Goal: Information Seeking & Learning: Learn about a topic

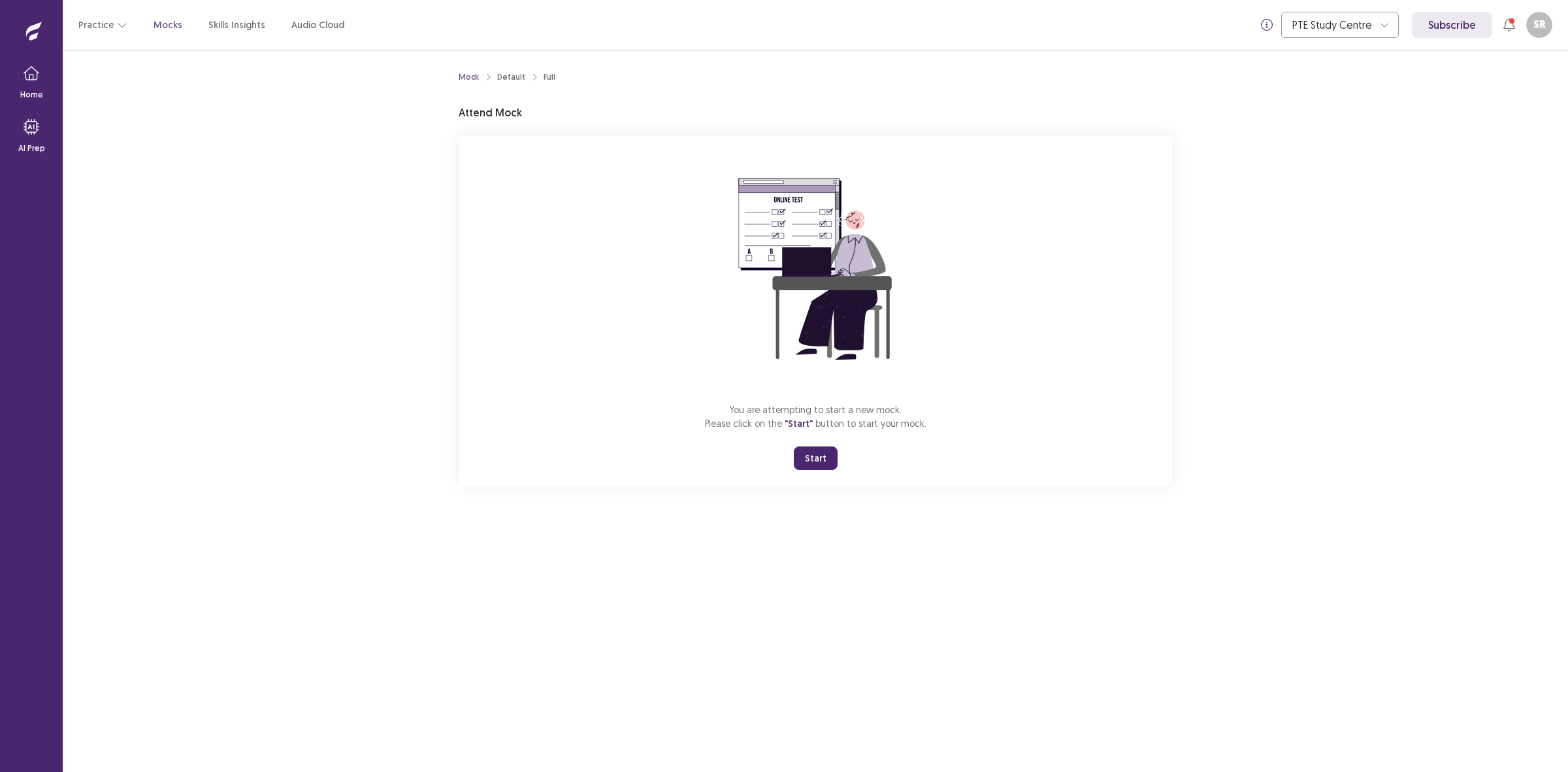
click at [823, 456] on button "Start" at bounding box center [815, 458] width 44 height 23
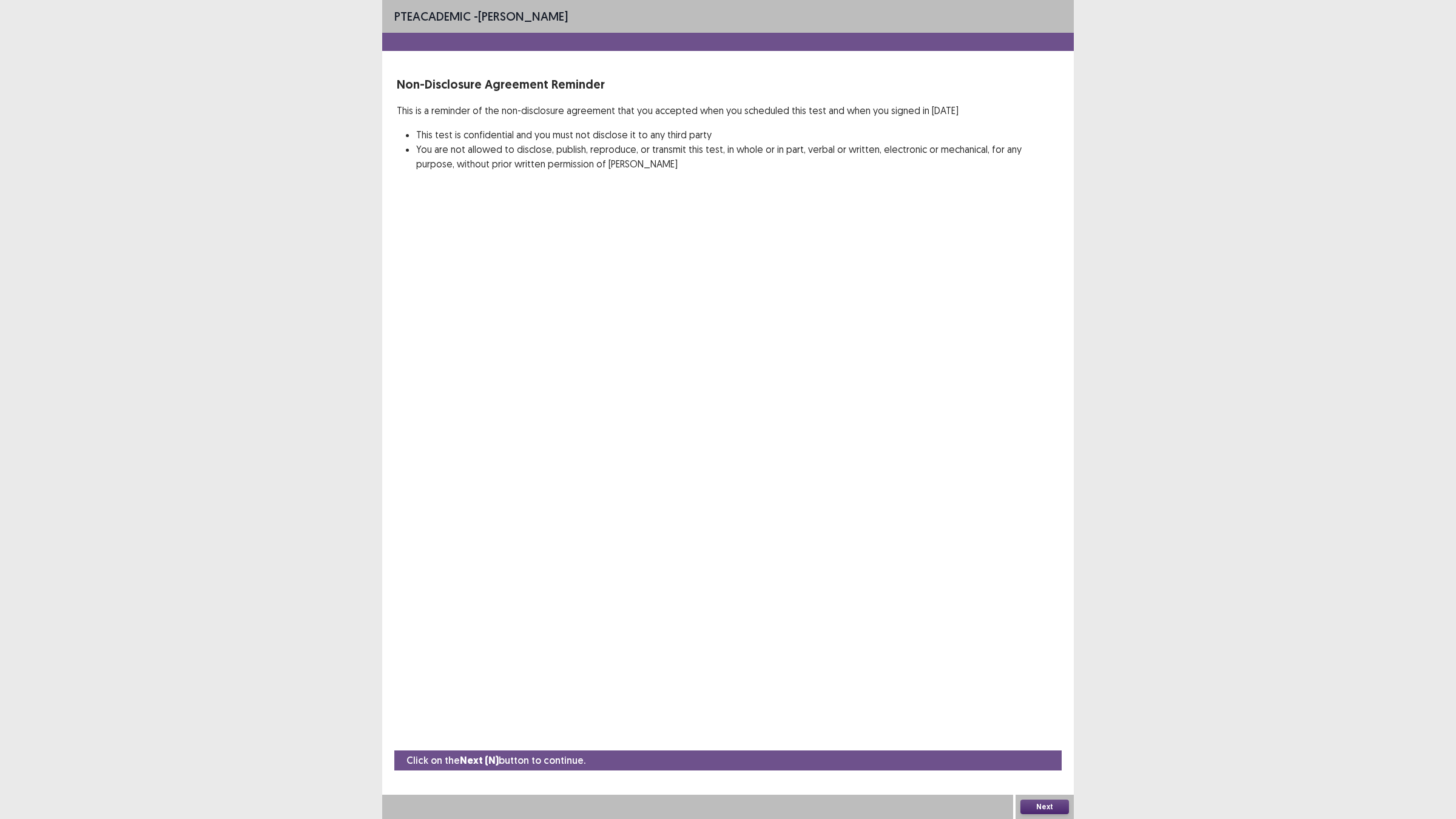
click at [1054, 716] on div "Next" at bounding box center [1044, 807] width 58 height 24
click at [1050, 716] on button "Next" at bounding box center [1045, 806] width 49 height 14
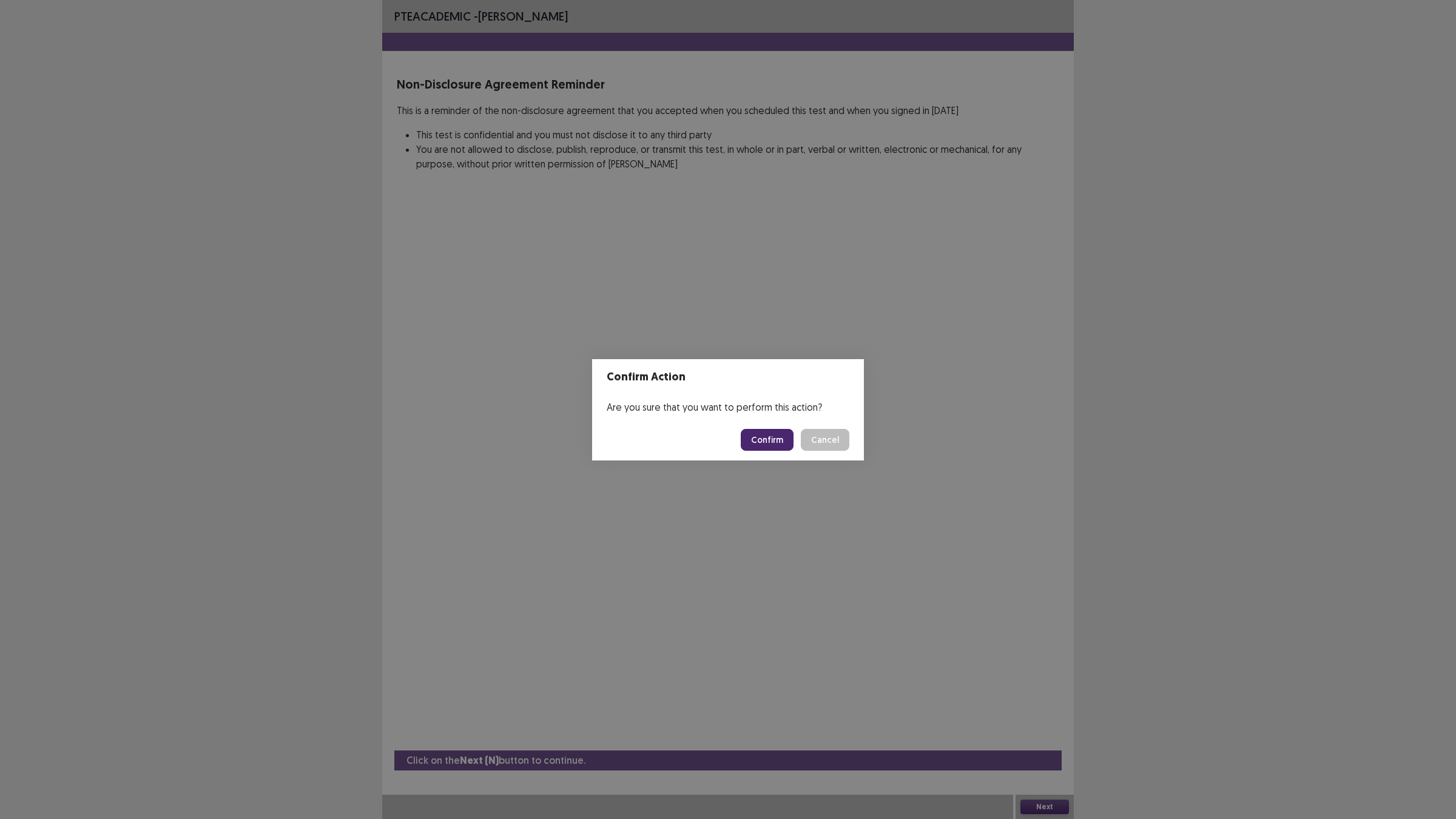
click at [777, 441] on button "Confirm" at bounding box center [767, 439] width 53 height 22
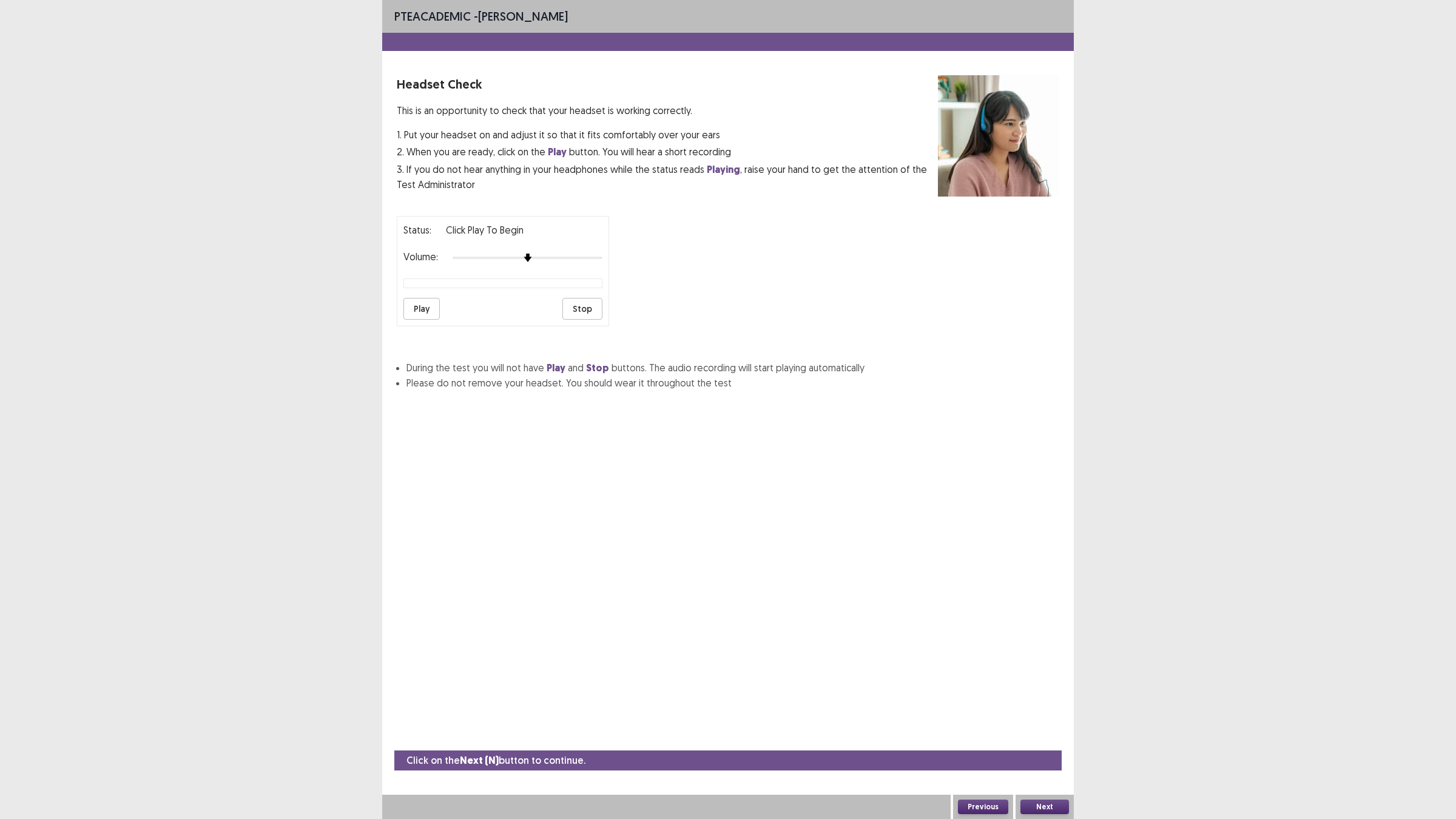
click at [420, 314] on button "Play" at bounding box center [422, 308] width 36 height 22
click at [601, 310] on button "Stop" at bounding box center [583, 308] width 40 height 22
click at [1060, 716] on button "Next" at bounding box center [1045, 806] width 49 height 14
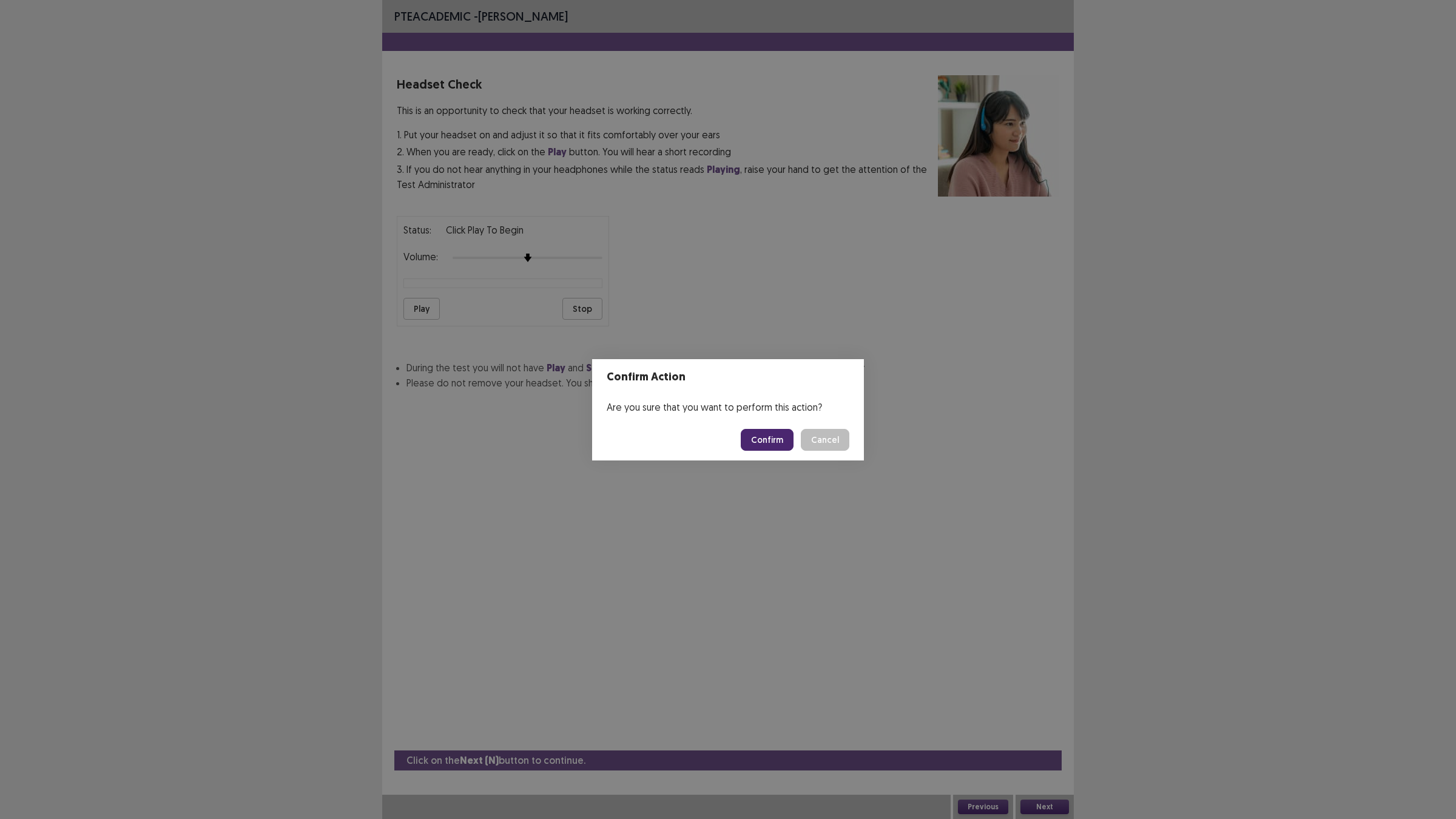
click at [752, 447] on button "Confirm" at bounding box center [767, 439] width 53 height 22
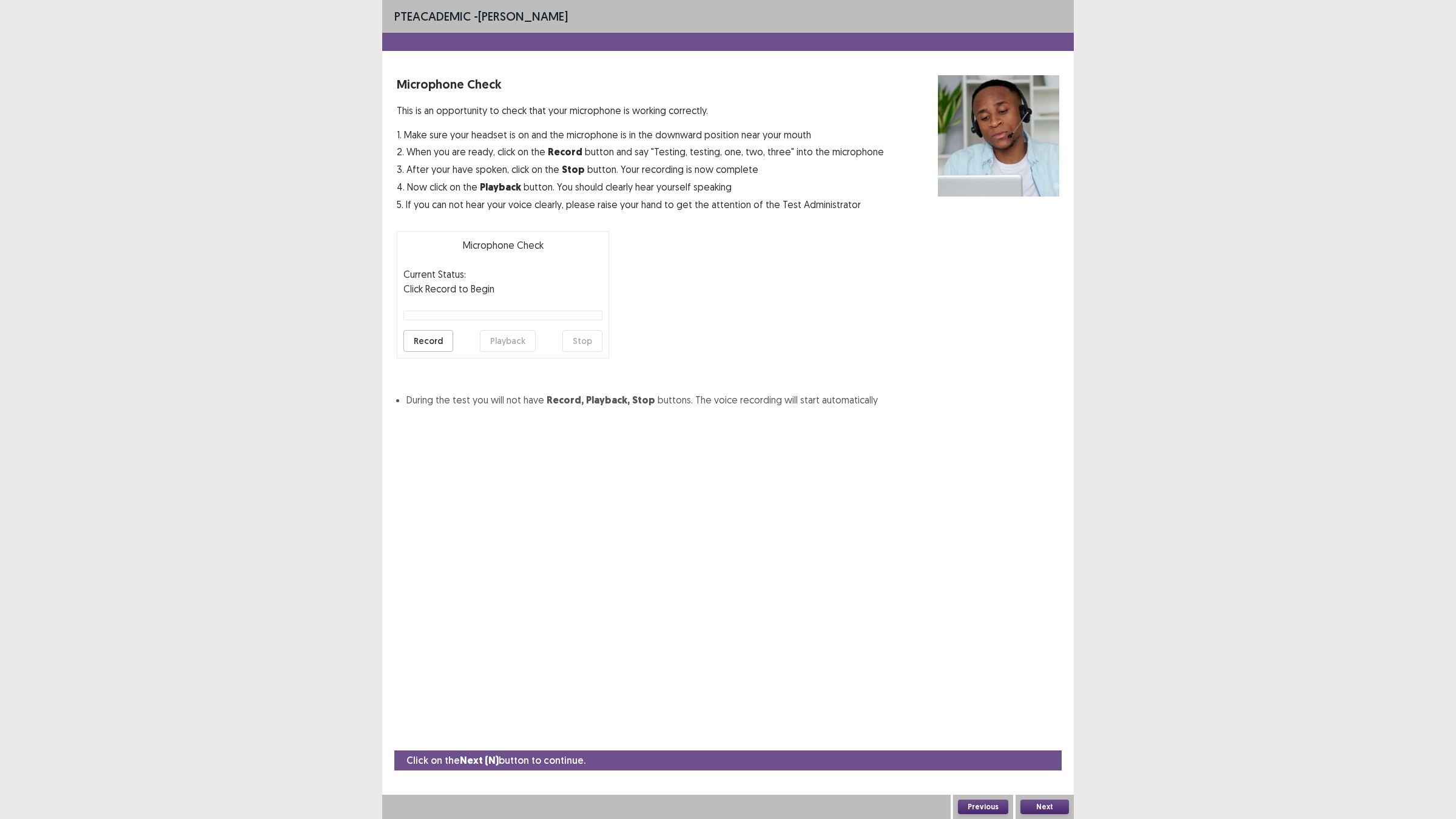
click at [443, 339] on button "Record" at bounding box center [429, 341] width 50 height 22
click at [571, 333] on button "Stop" at bounding box center [583, 341] width 40 height 22
click at [517, 335] on button "Playback" at bounding box center [508, 341] width 56 height 22
click at [1065, 716] on button "Next" at bounding box center [1045, 806] width 49 height 14
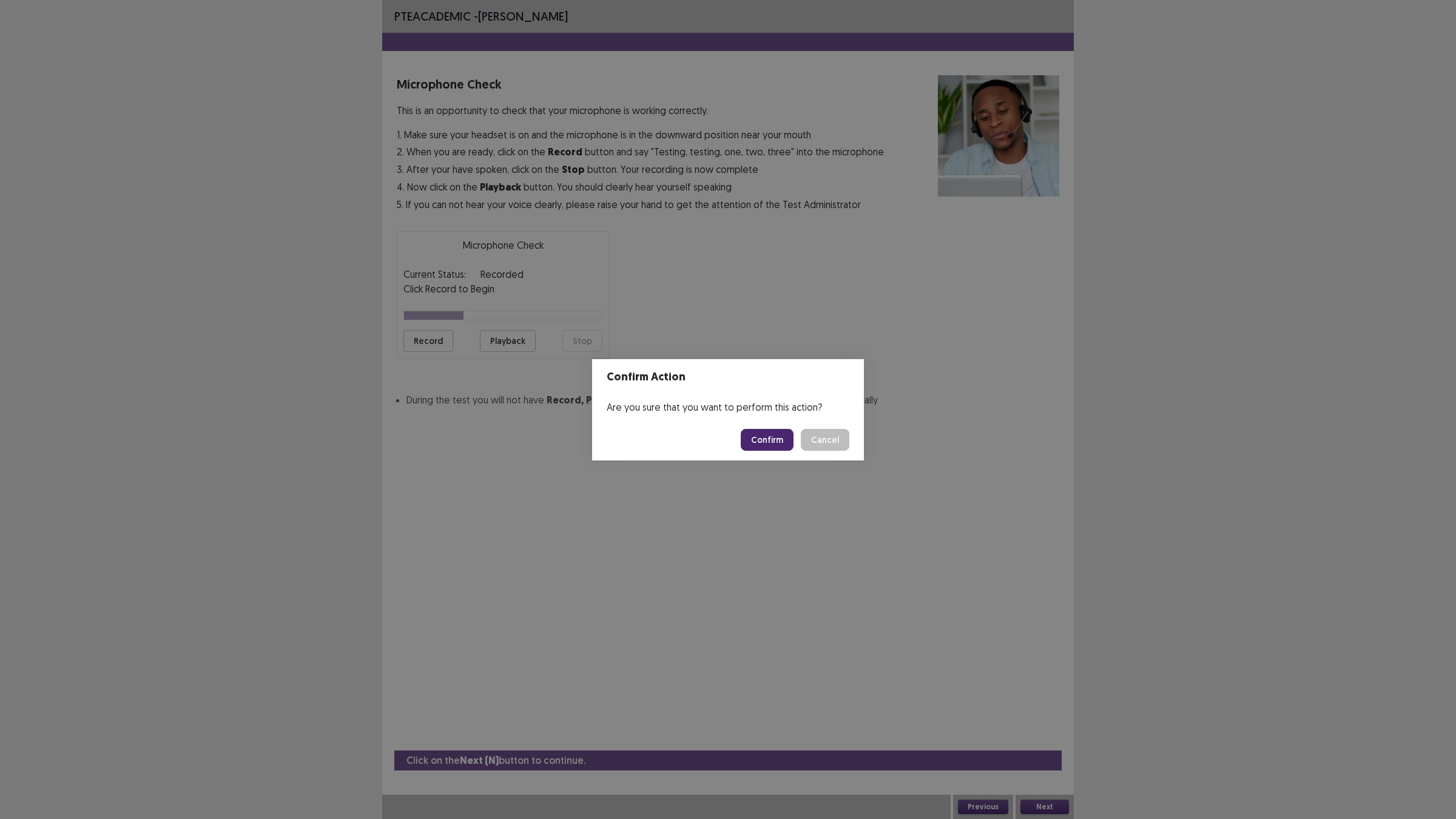
click at [787, 447] on button "Confirm" at bounding box center [767, 439] width 53 height 22
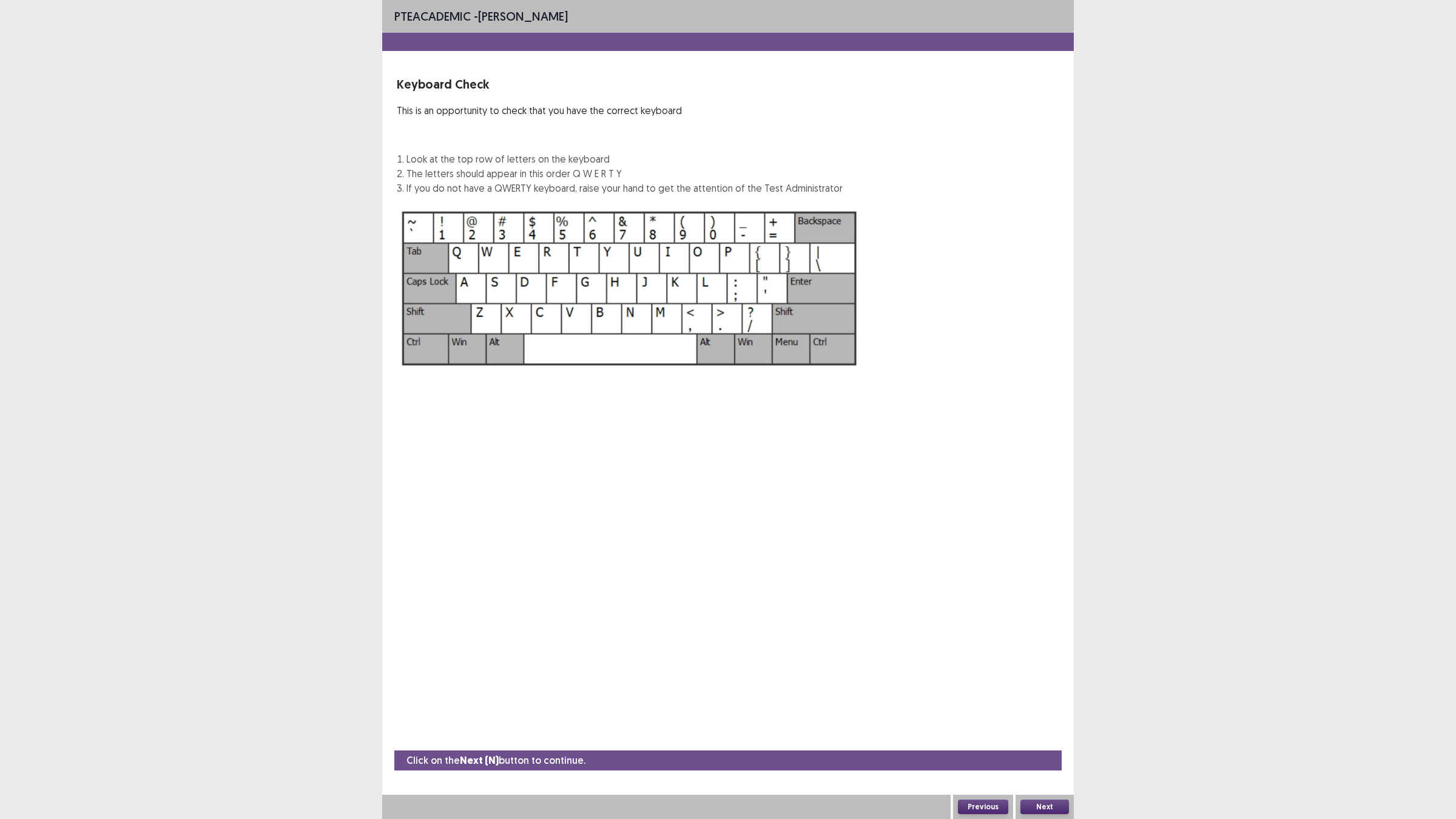
click at [1026, 716] on button "Next" at bounding box center [1045, 806] width 49 height 14
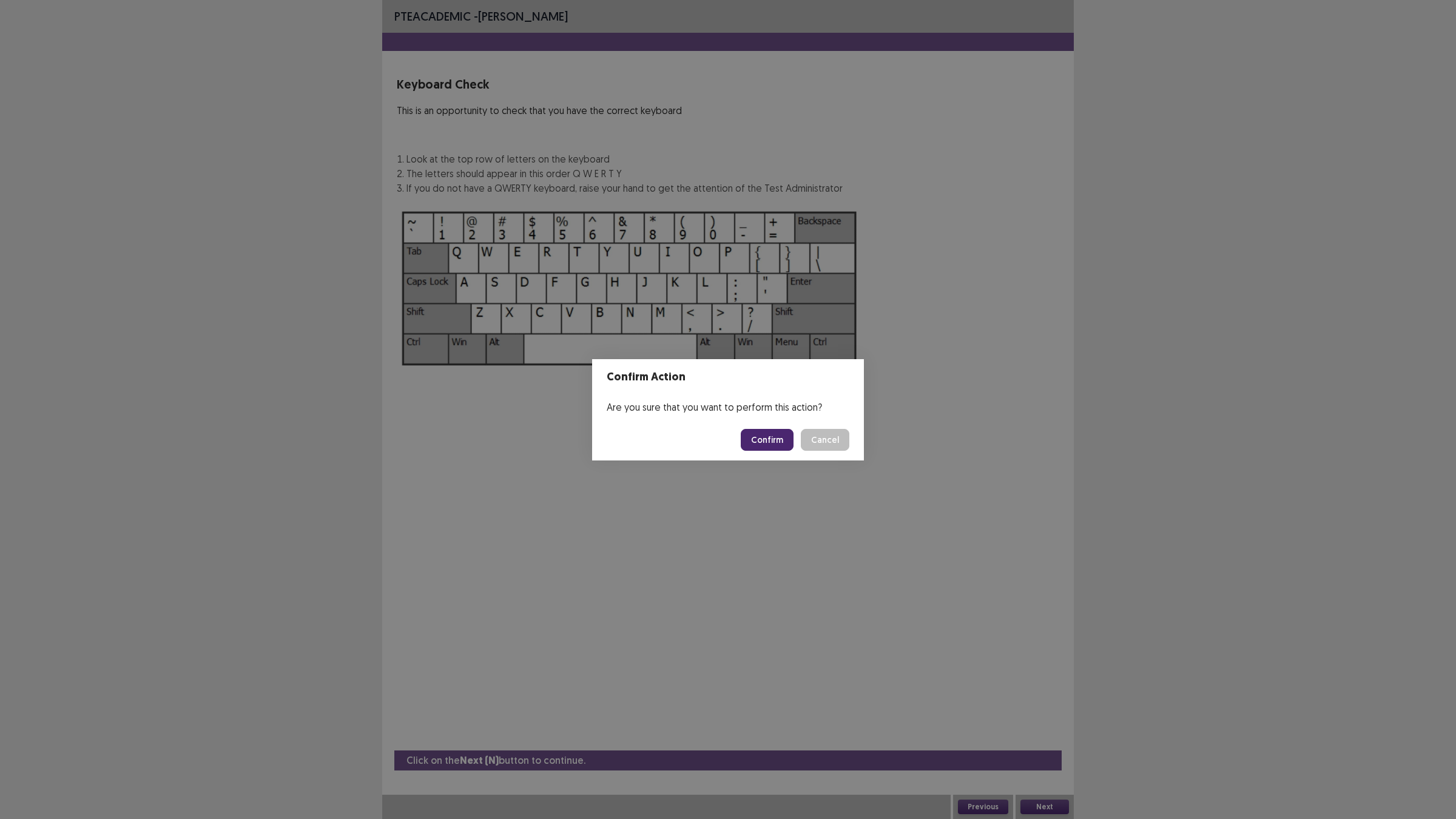
click at [768, 437] on button "Confirm" at bounding box center [767, 439] width 53 height 22
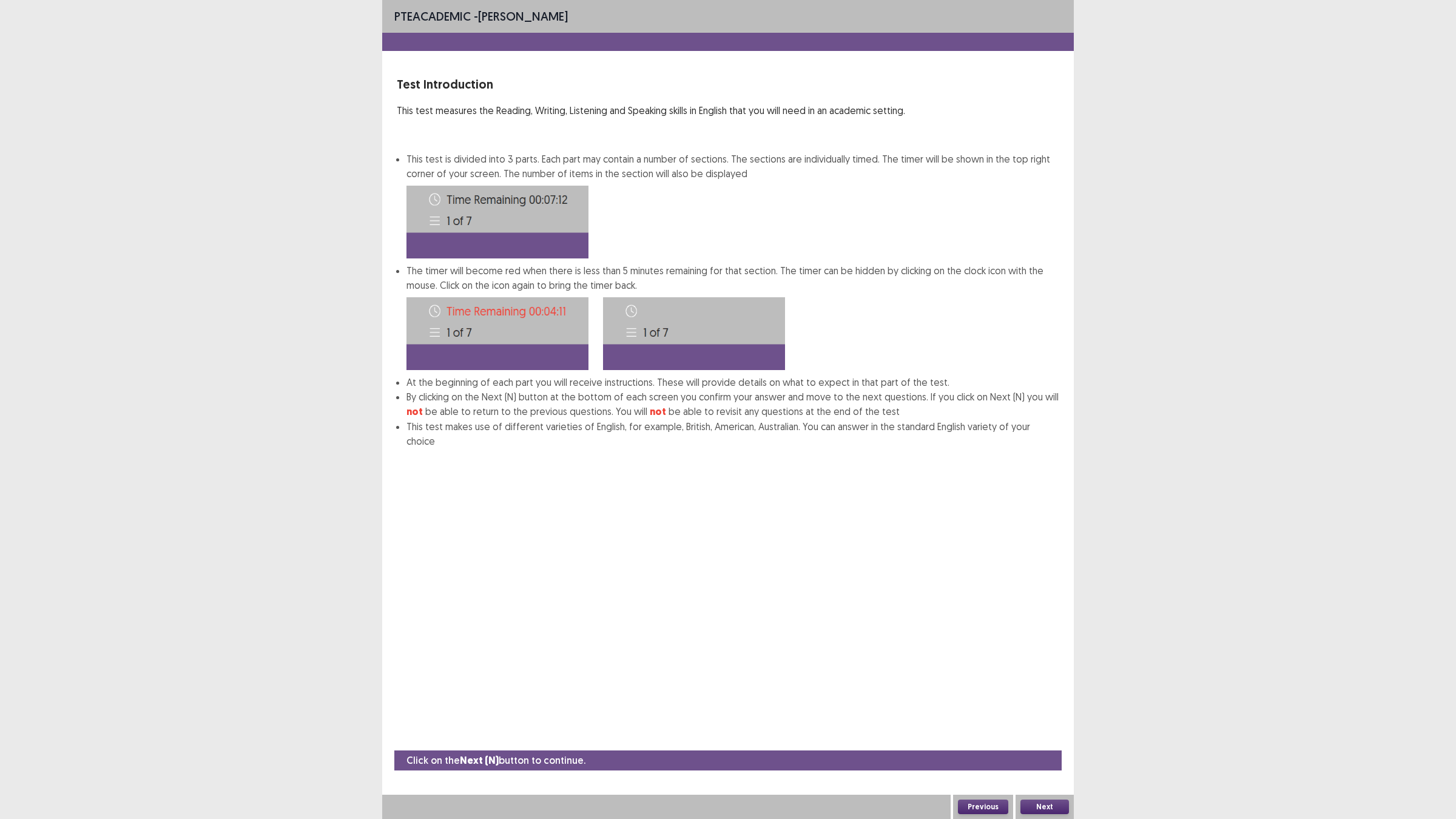
click at [1054, 716] on button "Next" at bounding box center [1045, 806] width 49 height 14
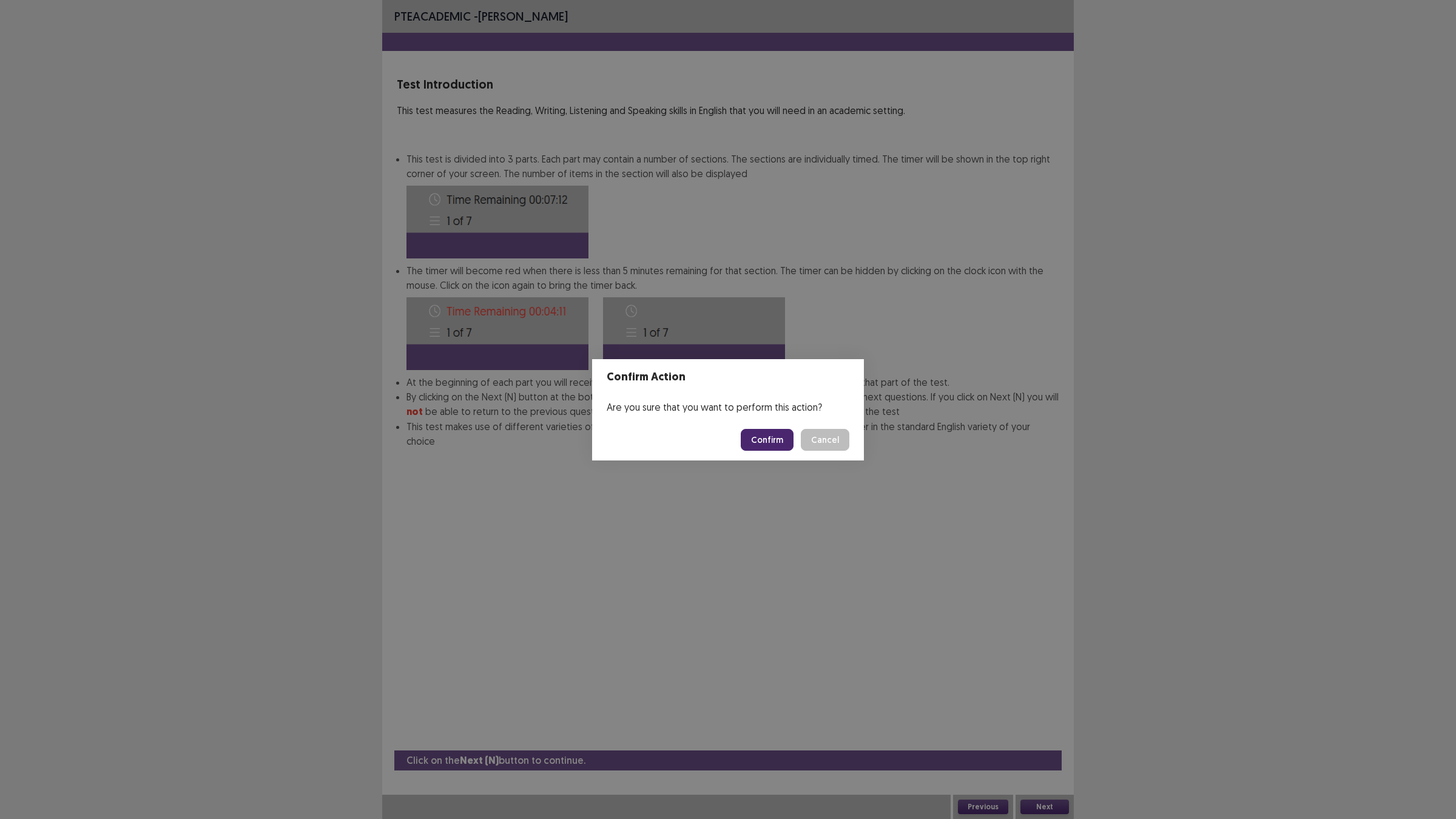
click at [773, 435] on button "Confirm" at bounding box center [767, 439] width 53 height 22
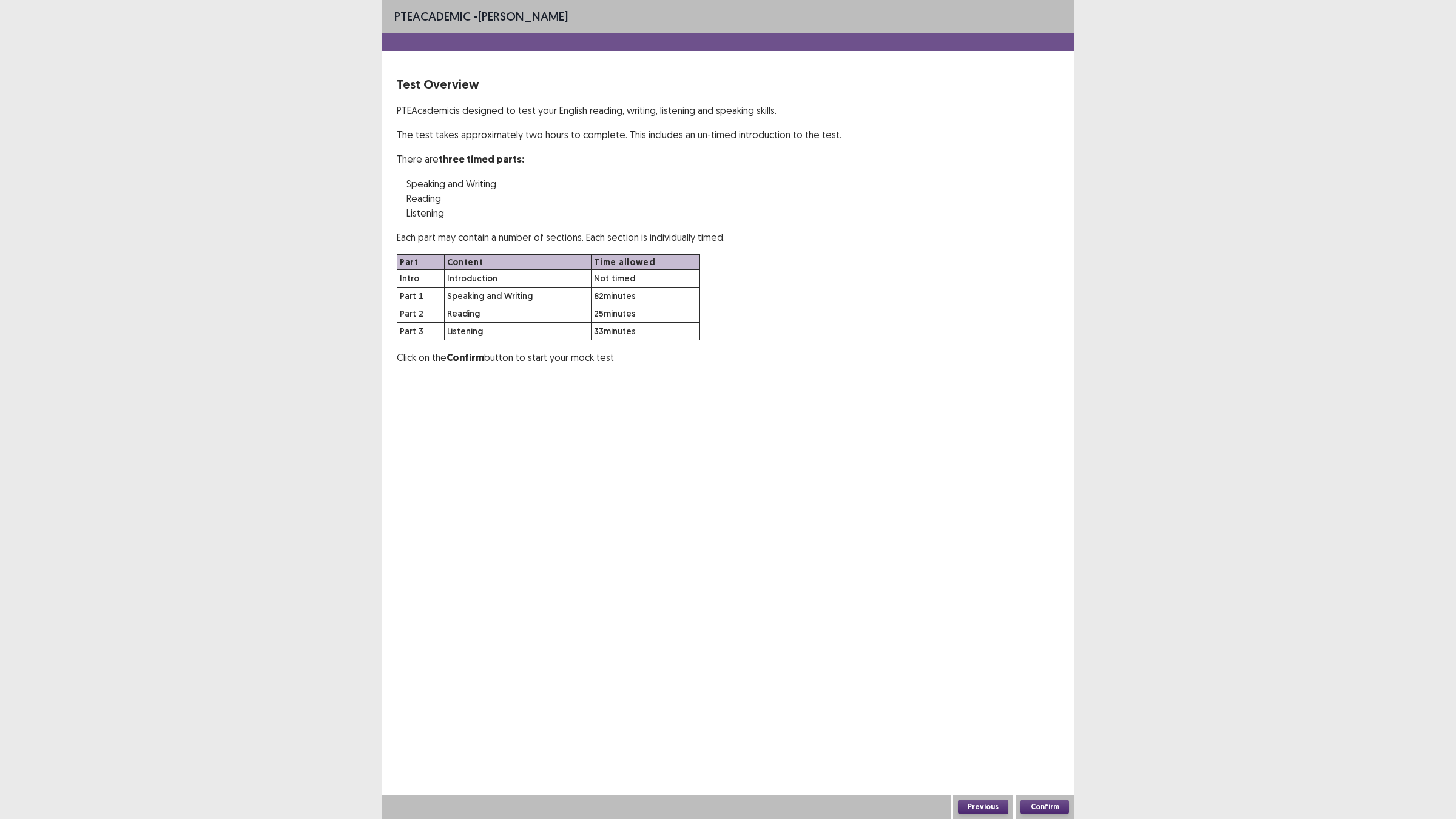
click at [1048, 716] on button "Confirm" at bounding box center [1045, 806] width 49 height 14
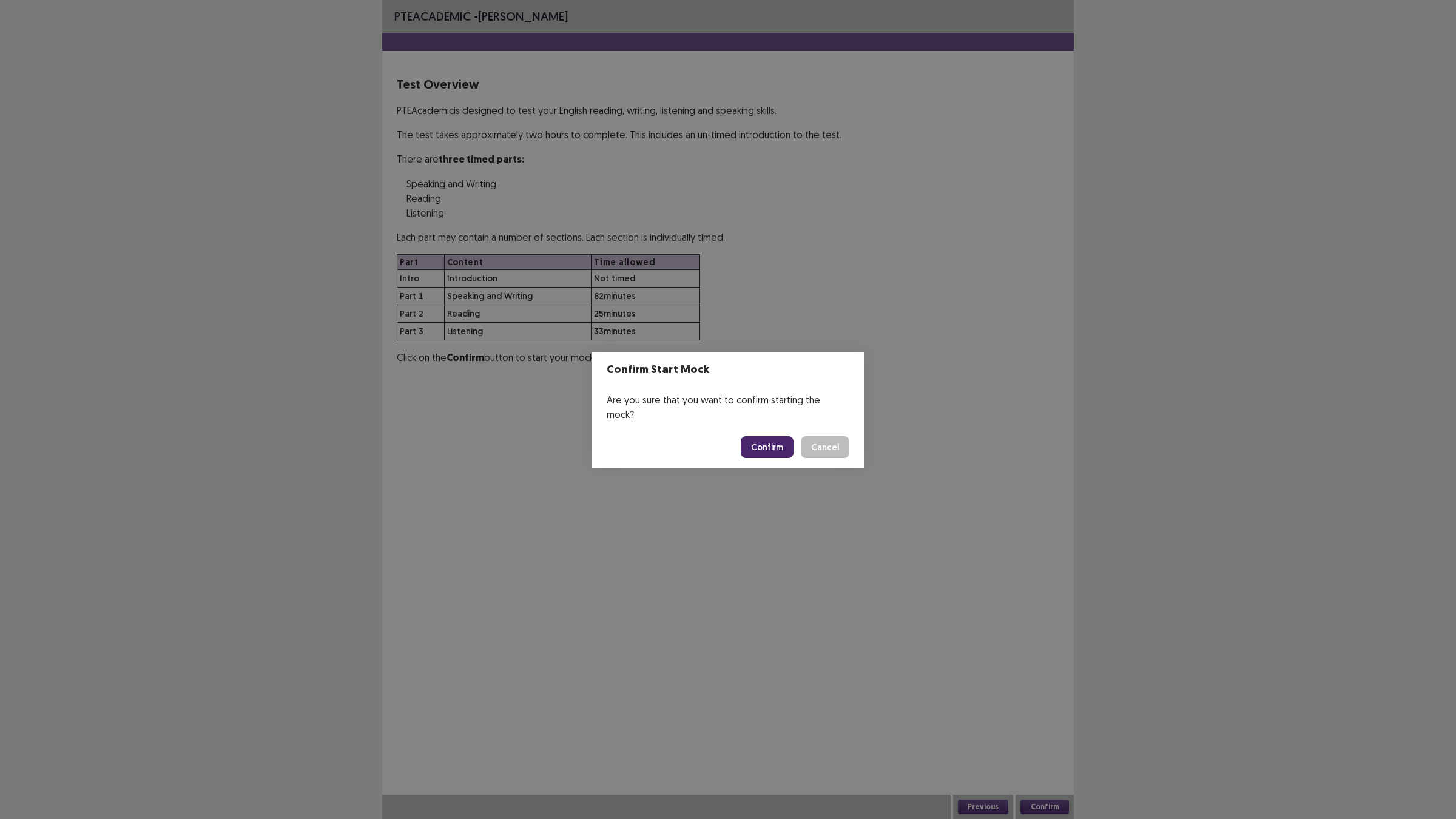
click at [766, 443] on button "Confirm" at bounding box center [767, 447] width 53 height 22
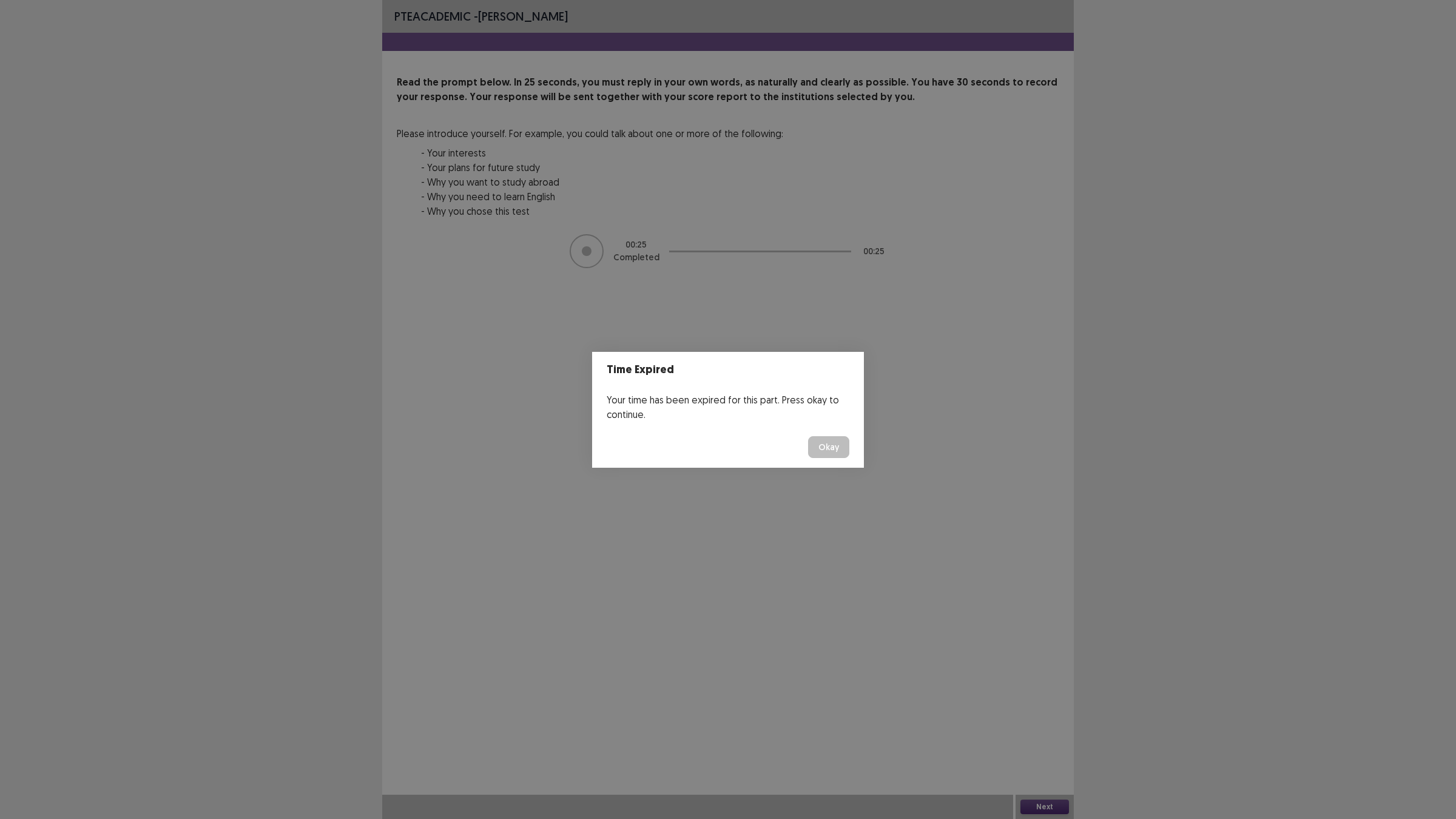
click at [826, 438] on button "Okay" at bounding box center [829, 447] width 41 height 22
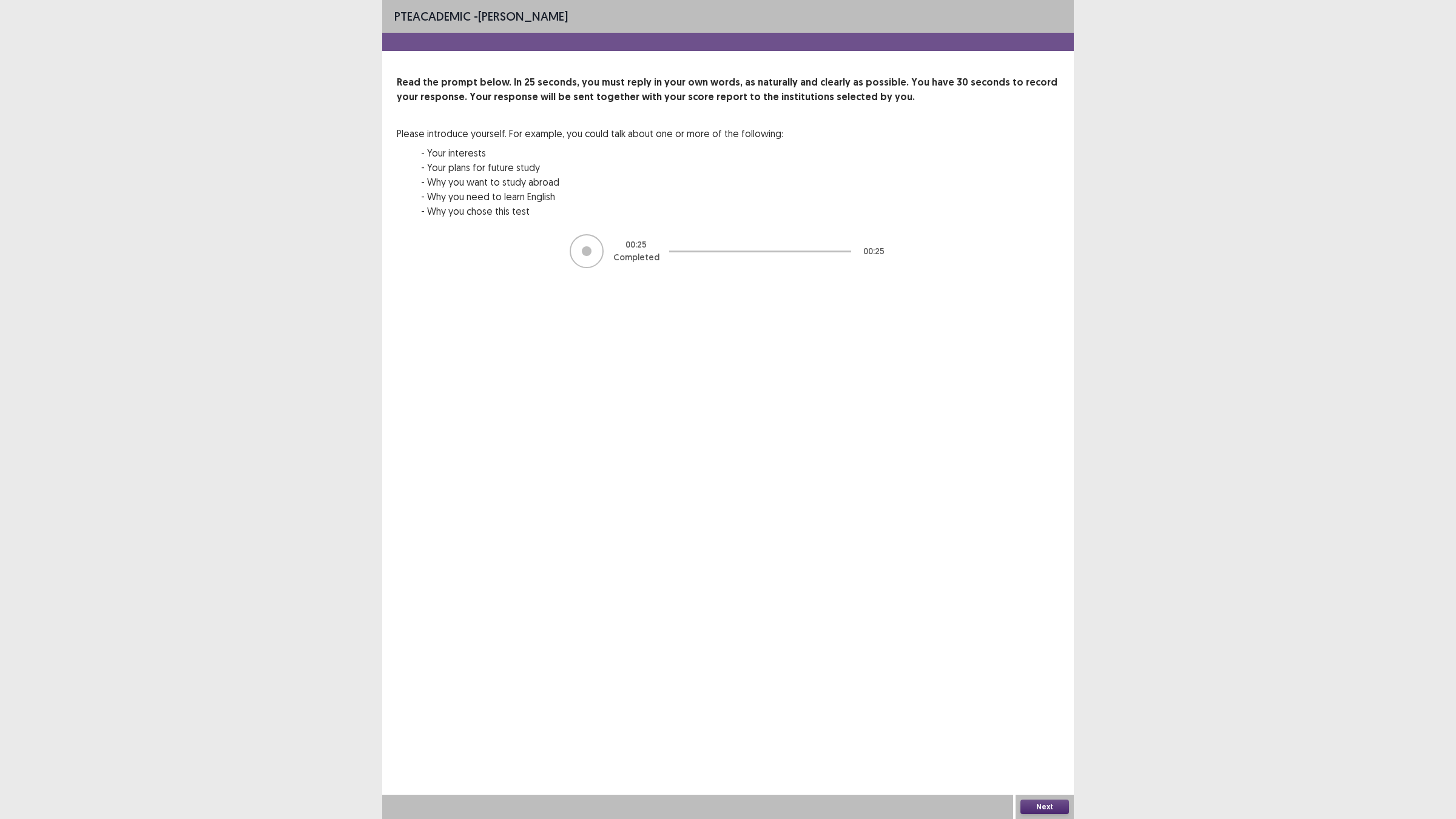
click at [1057, 716] on button "Next" at bounding box center [1045, 806] width 49 height 14
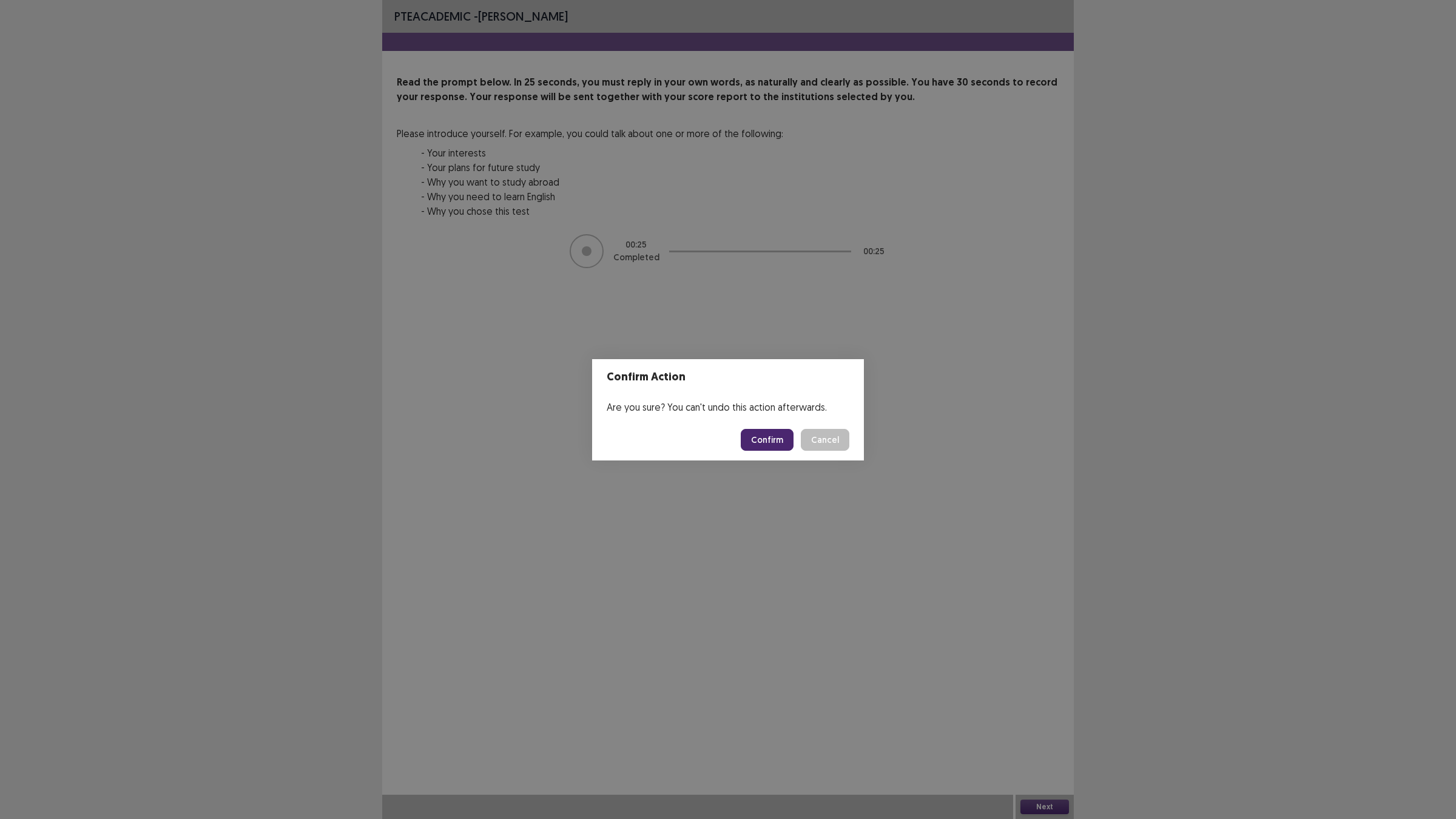
click at [771, 431] on button "Confirm" at bounding box center [767, 439] width 53 height 22
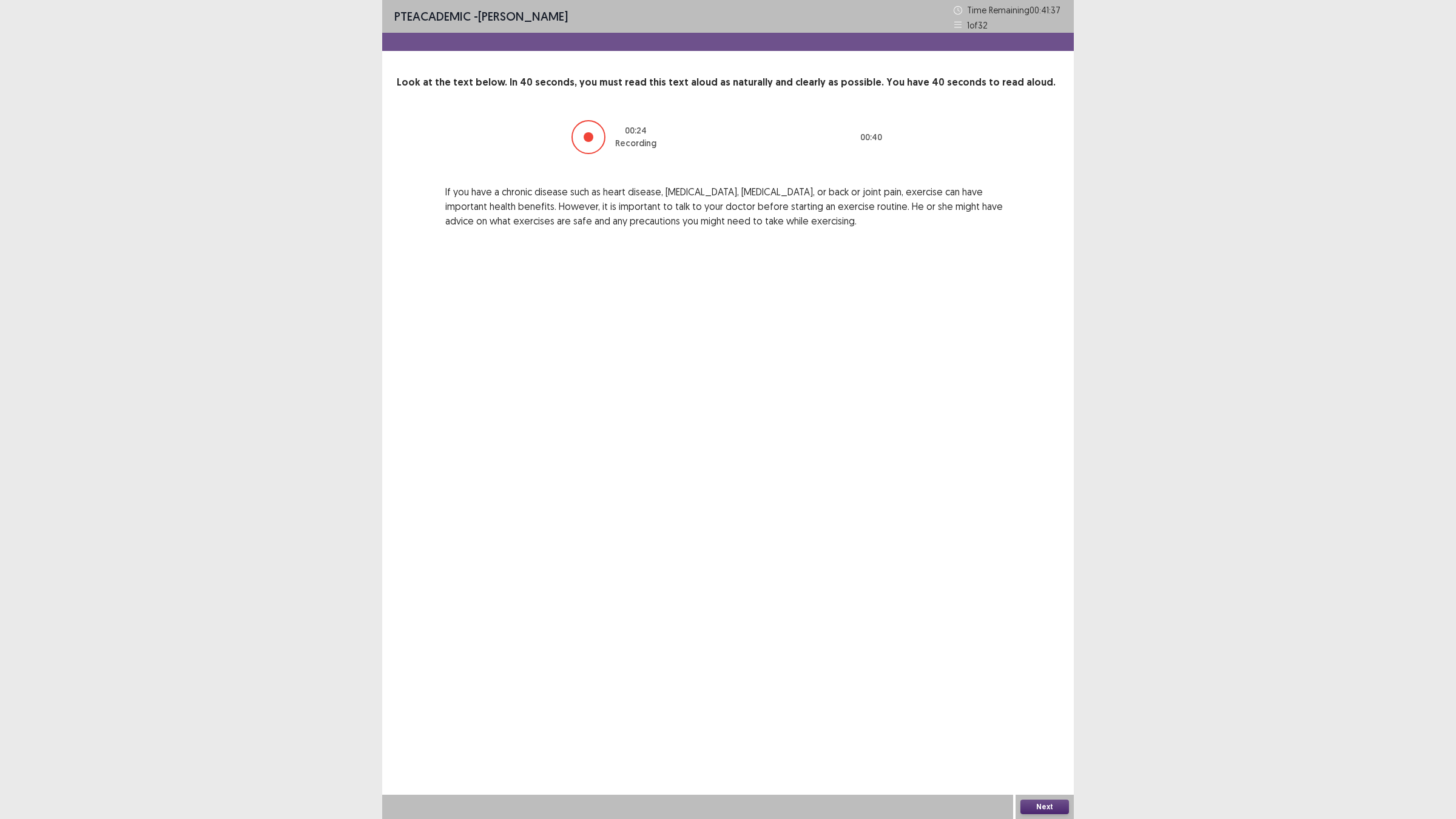
click at [1055, 716] on button "Next" at bounding box center [1045, 806] width 49 height 14
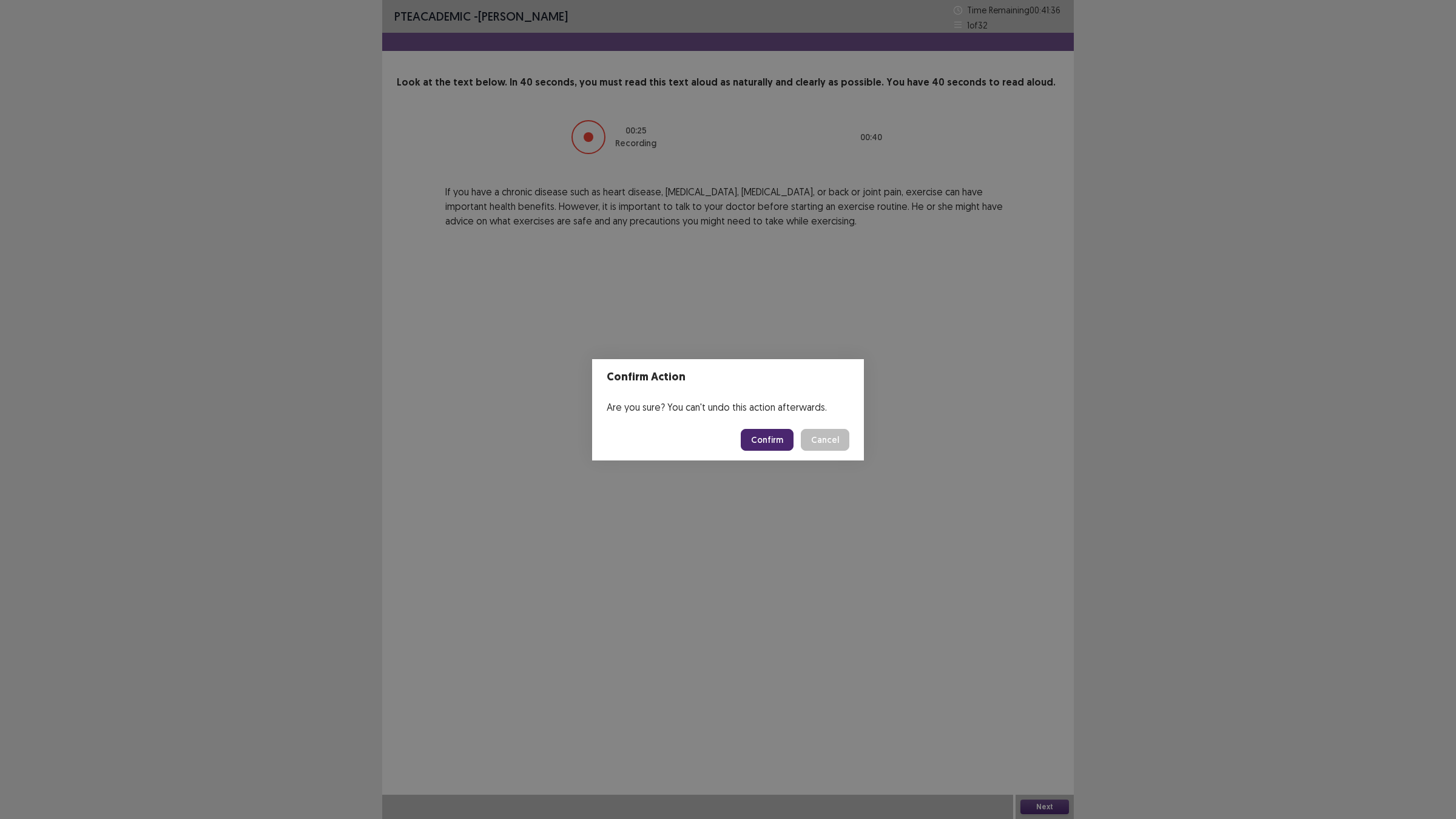
click at [750, 438] on button "Confirm" at bounding box center [767, 439] width 53 height 22
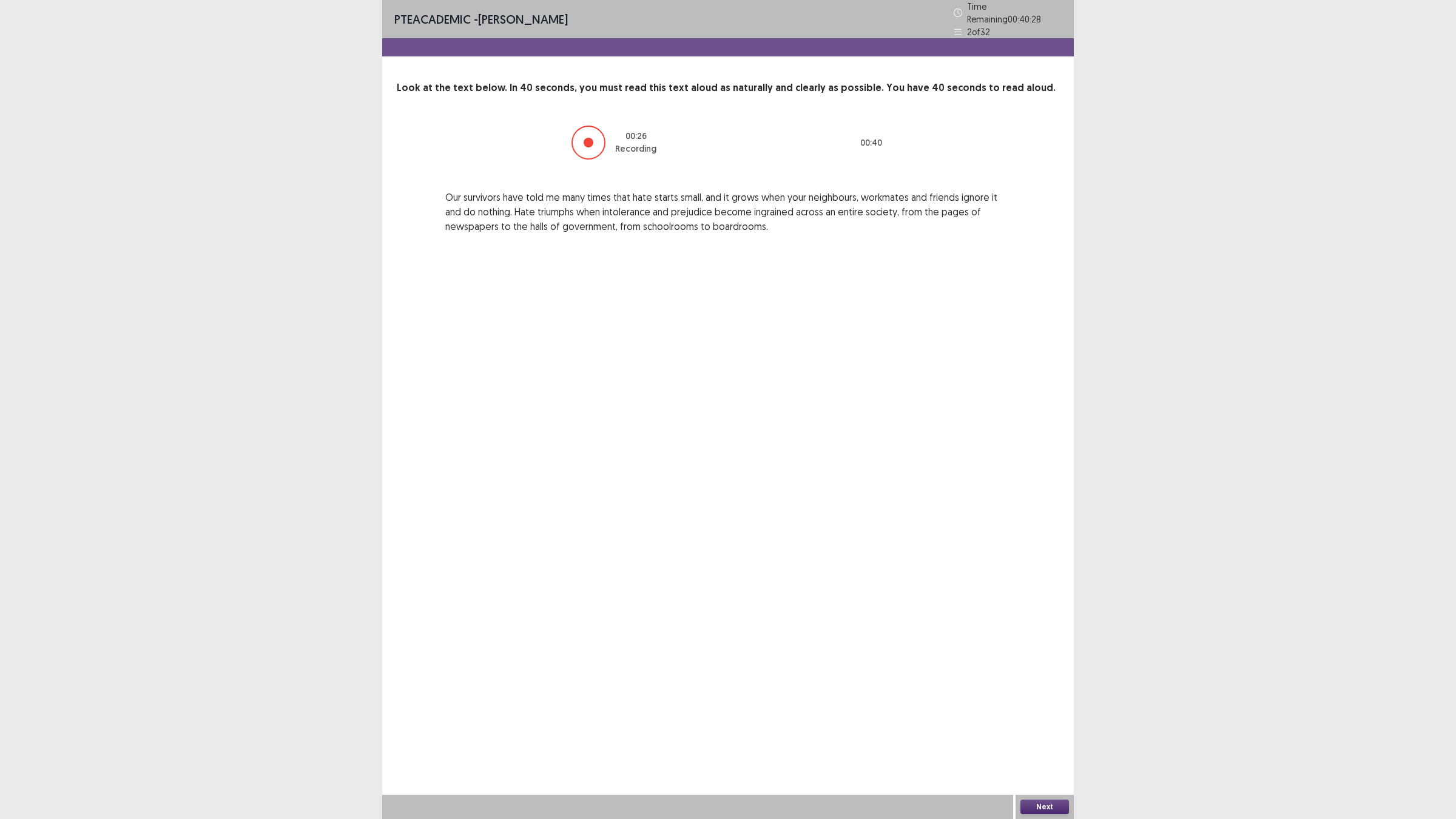
click at [1044, 716] on button "Next" at bounding box center [1045, 806] width 49 height 14
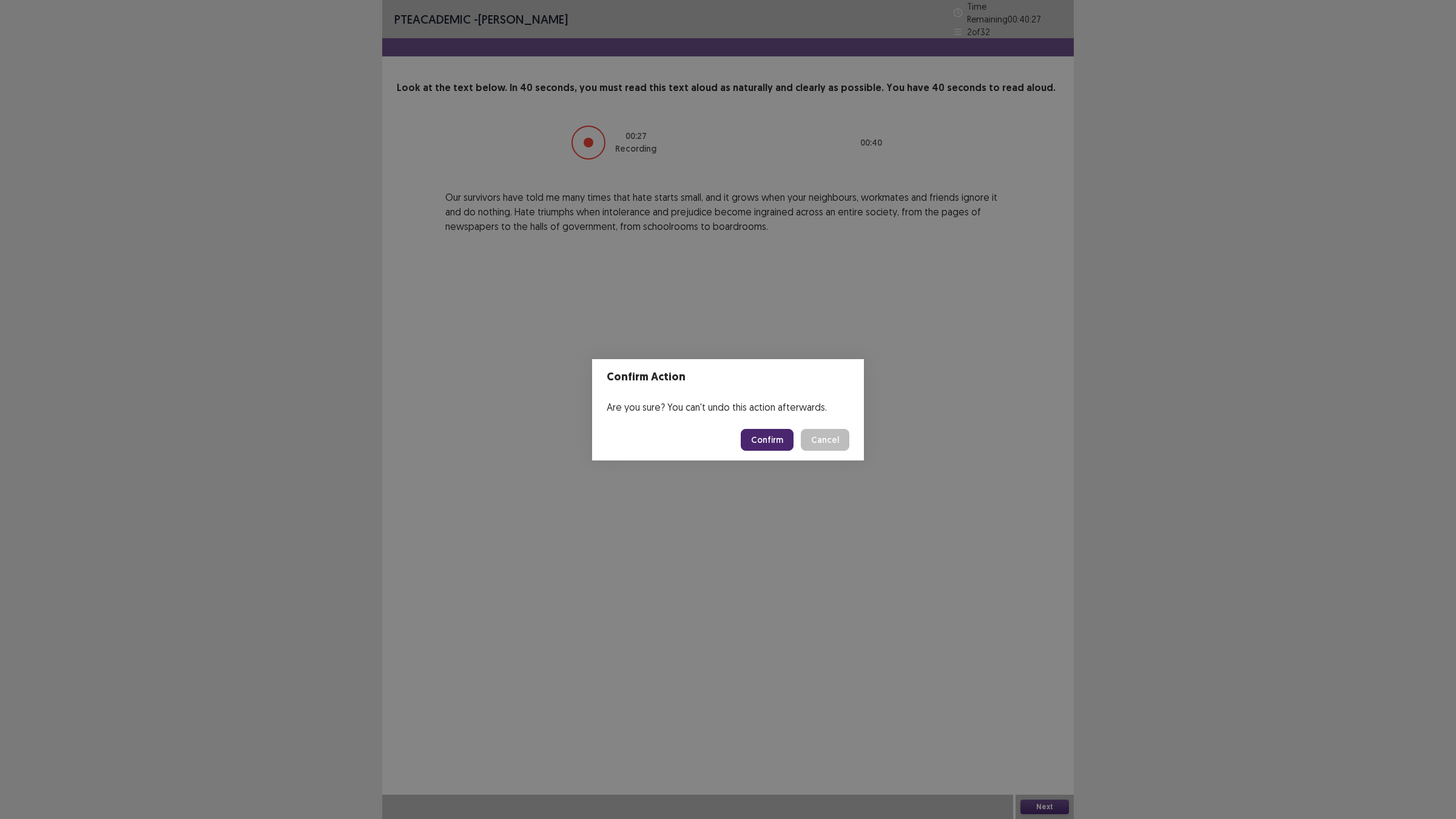
click at [777, 433] on button "Confirm" at bounding box center [767, 439] width 53 height 22
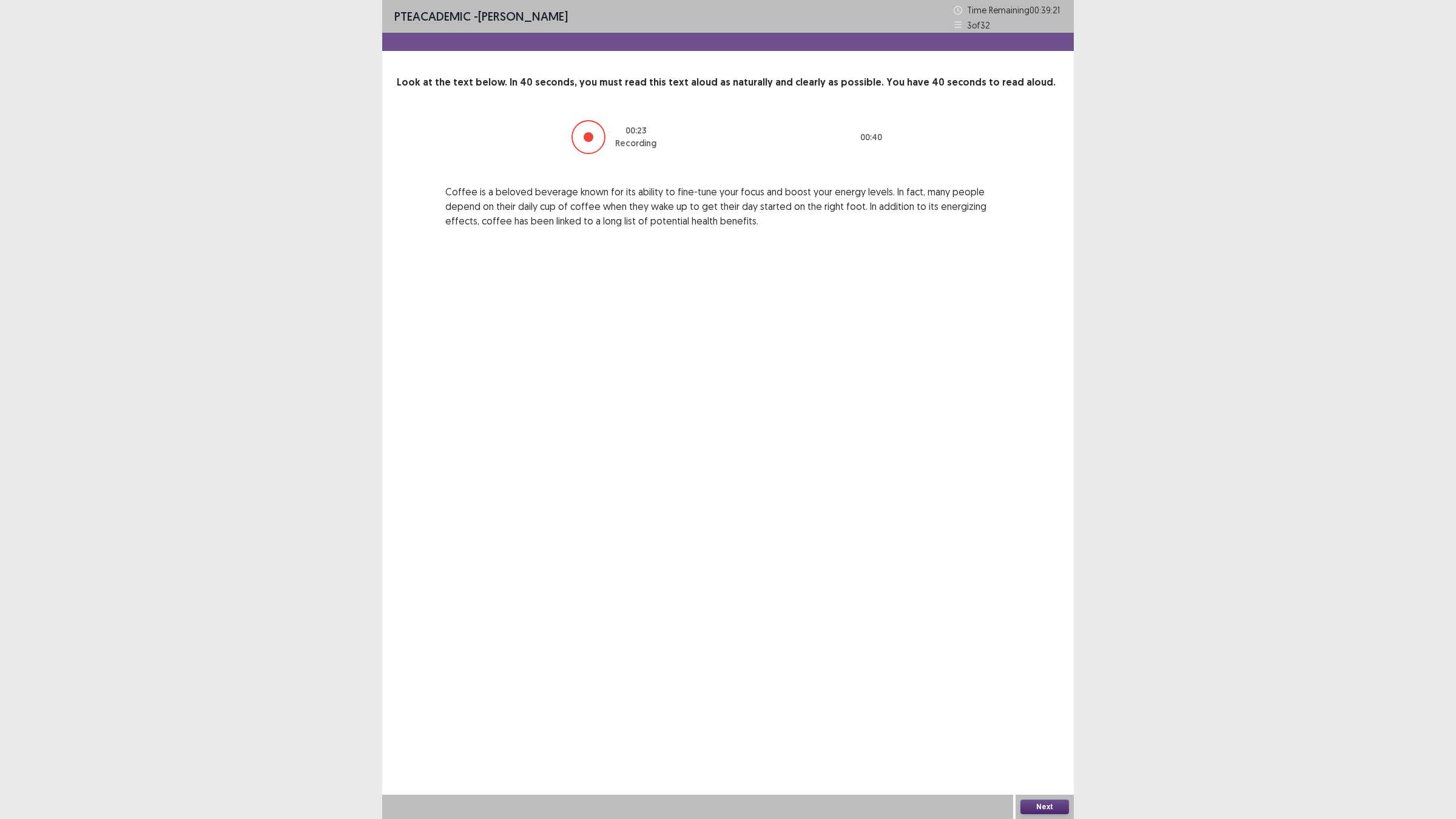
click at [1035, 716] on button "Next" at bounding box center [1045, 806] width 49 height 14
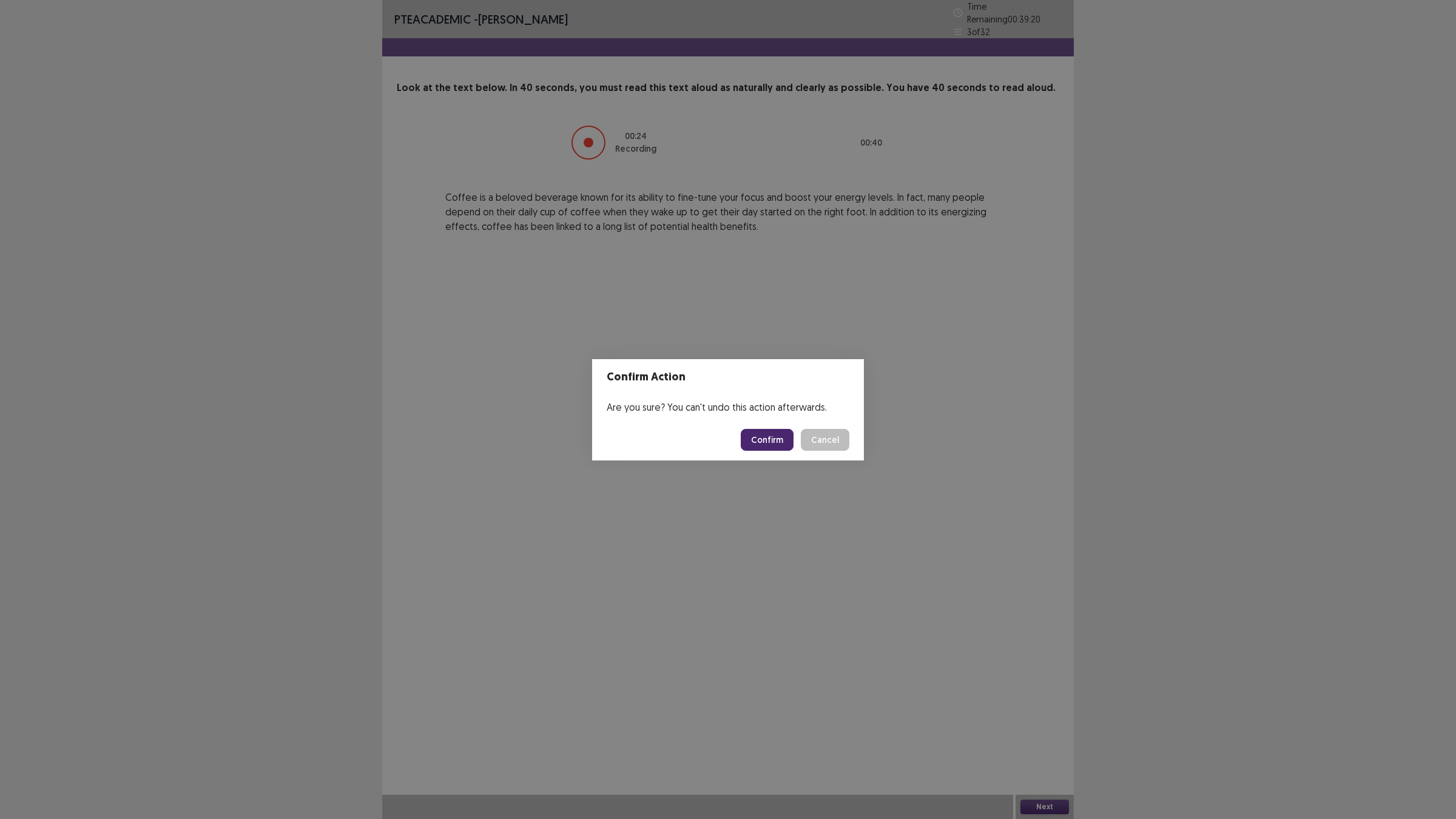
click at [744, 427] on footer "Confirm Cancel" at bounding box center [728, 440] width 272 height 41
click at [750, 441] on button "Confirm" at bounding box center [767, 439] width 53 height 22
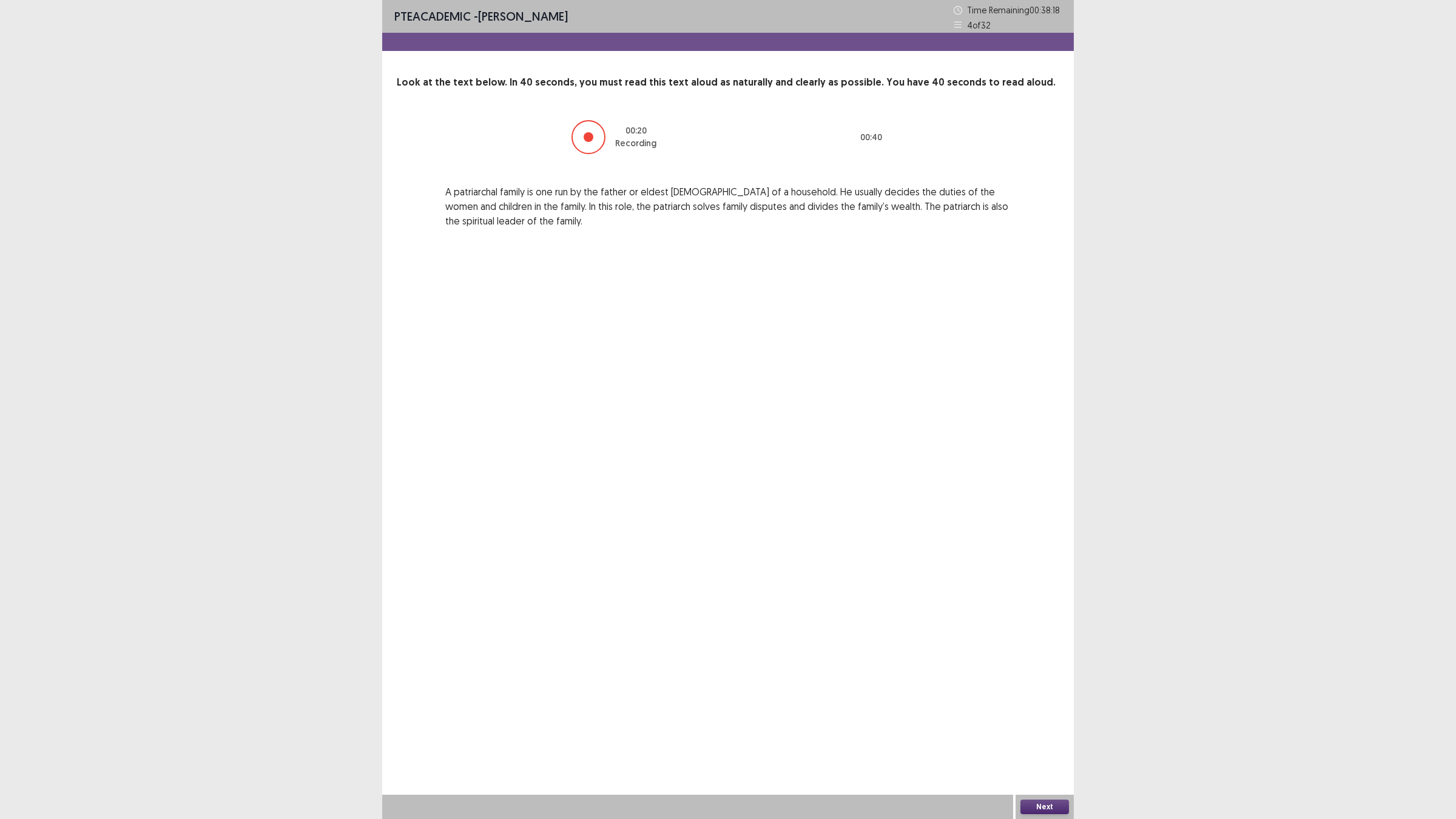
click at [1047, 716] on button "Next" at bounding box center [1045, 806] width 49 height 14
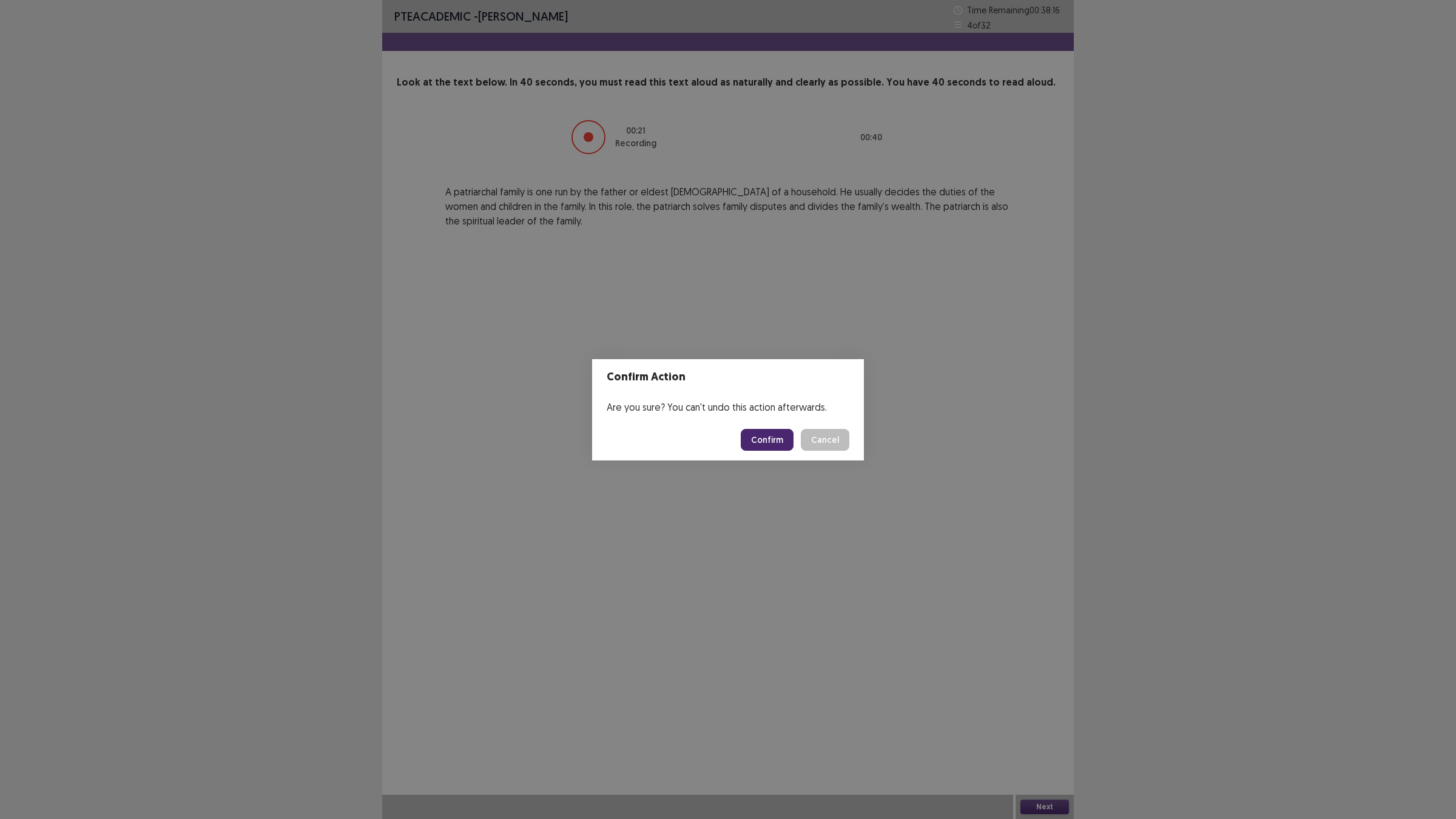
click at [779, 440] on button "Confirm" at bounding box center [767, 439] width 53 height 22
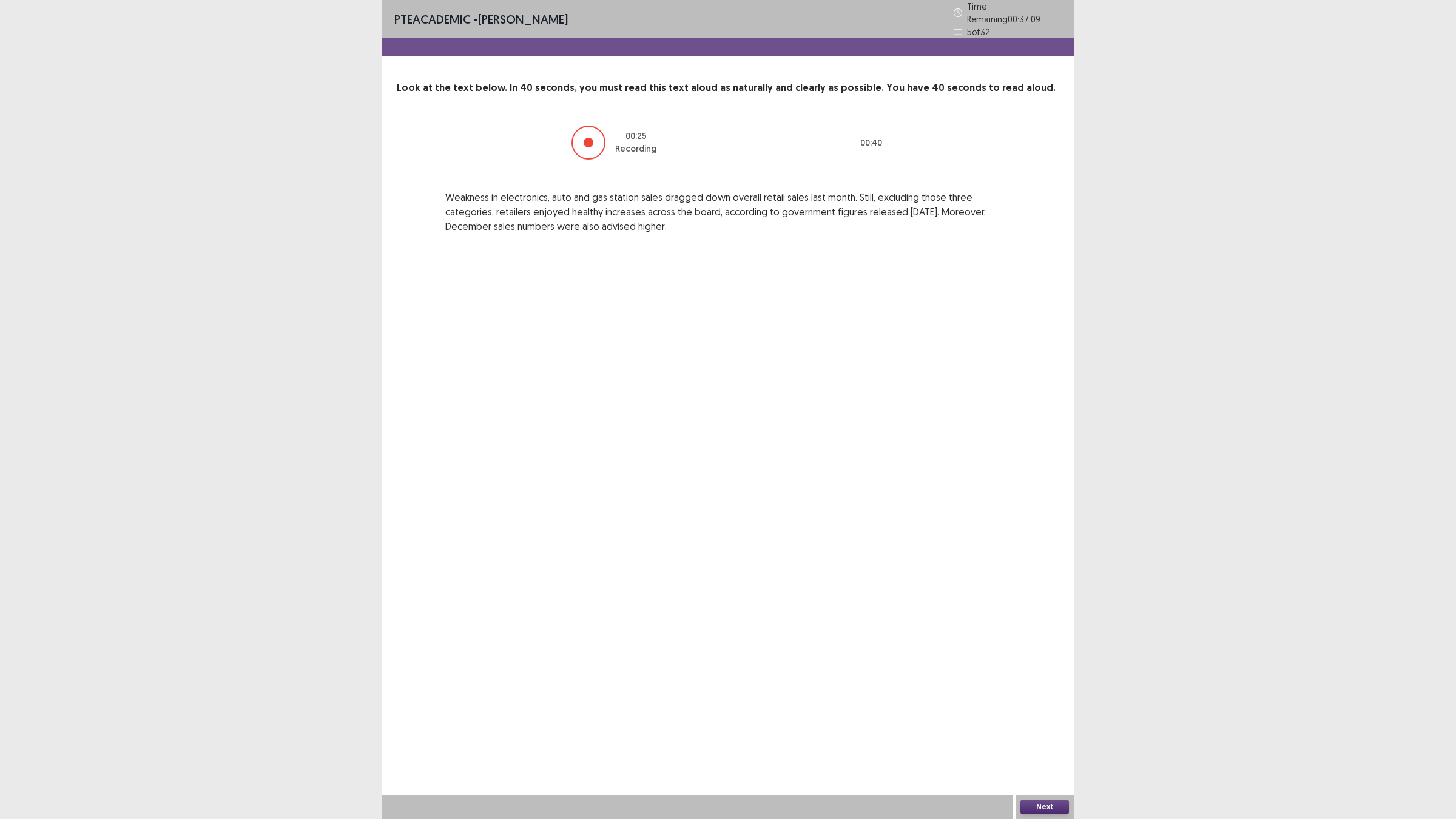
click at [1038, 716] on button "Next" at bounding box center [1045, 806] width 49 height 14
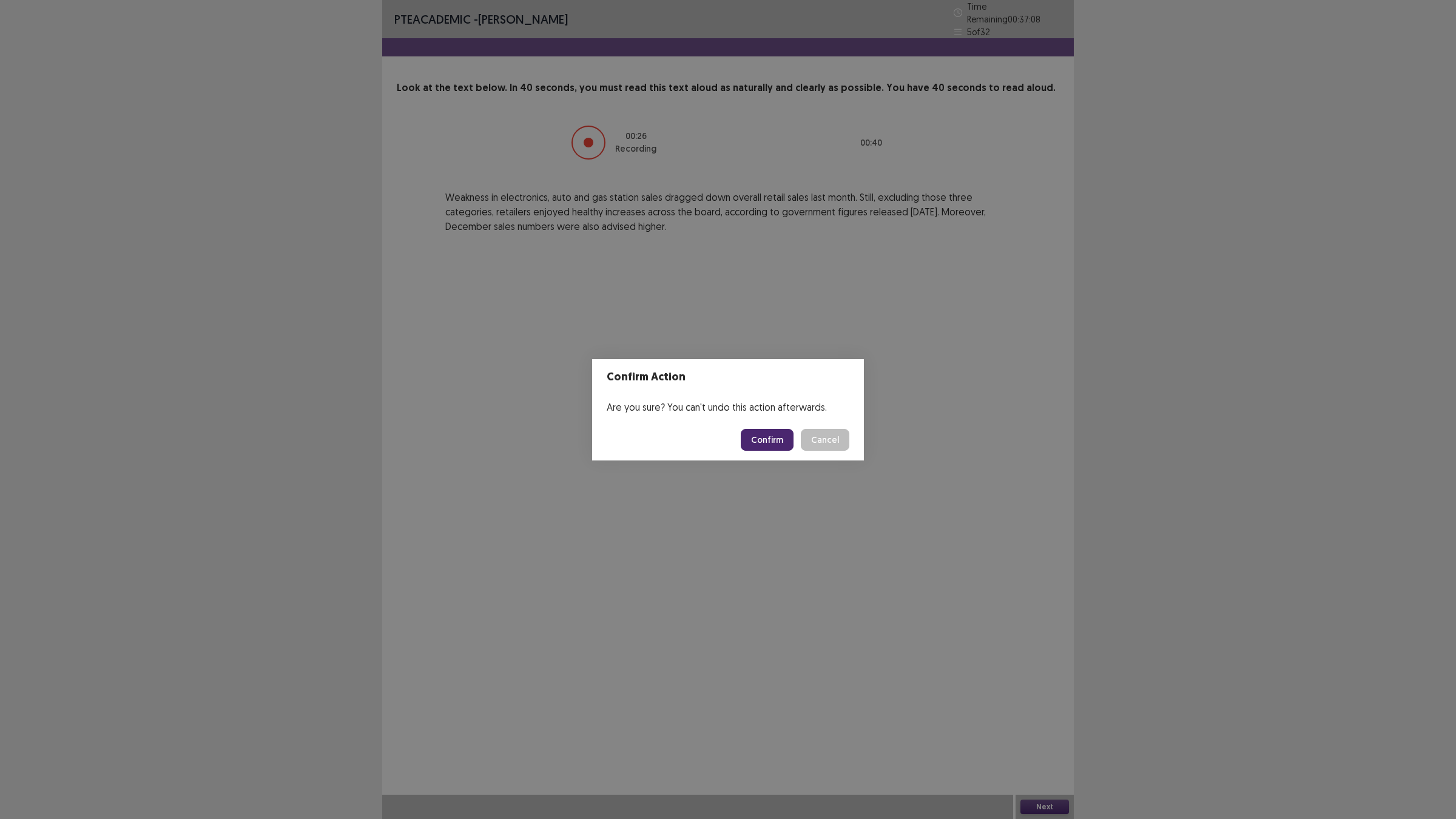
click at [749, 443] on button "Confirm" at bounding box center [767, 439] width 53 height 22
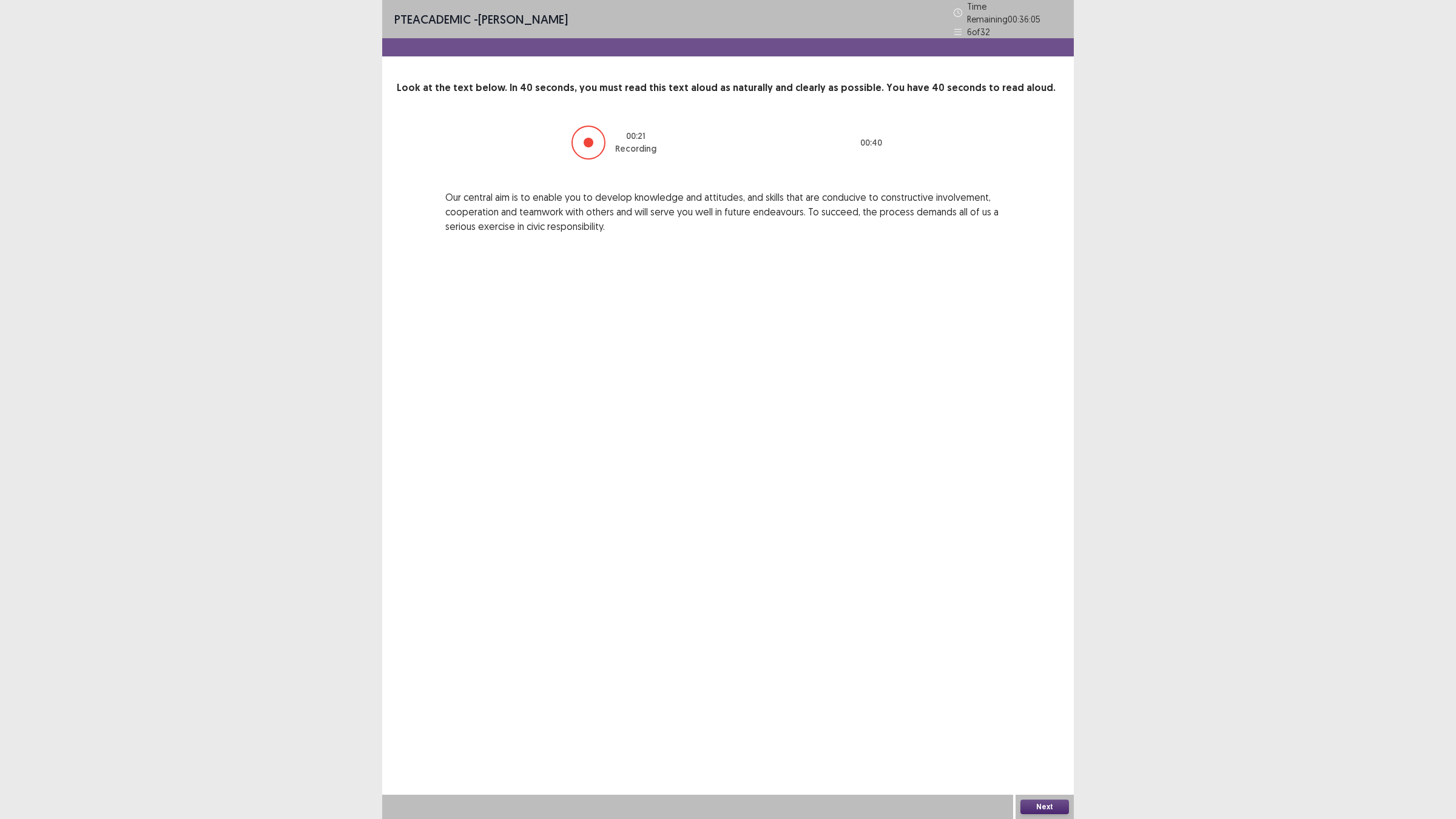
click at [1050, 716] on button "Next" at bounding box center [1045, 806] width 49 height 14
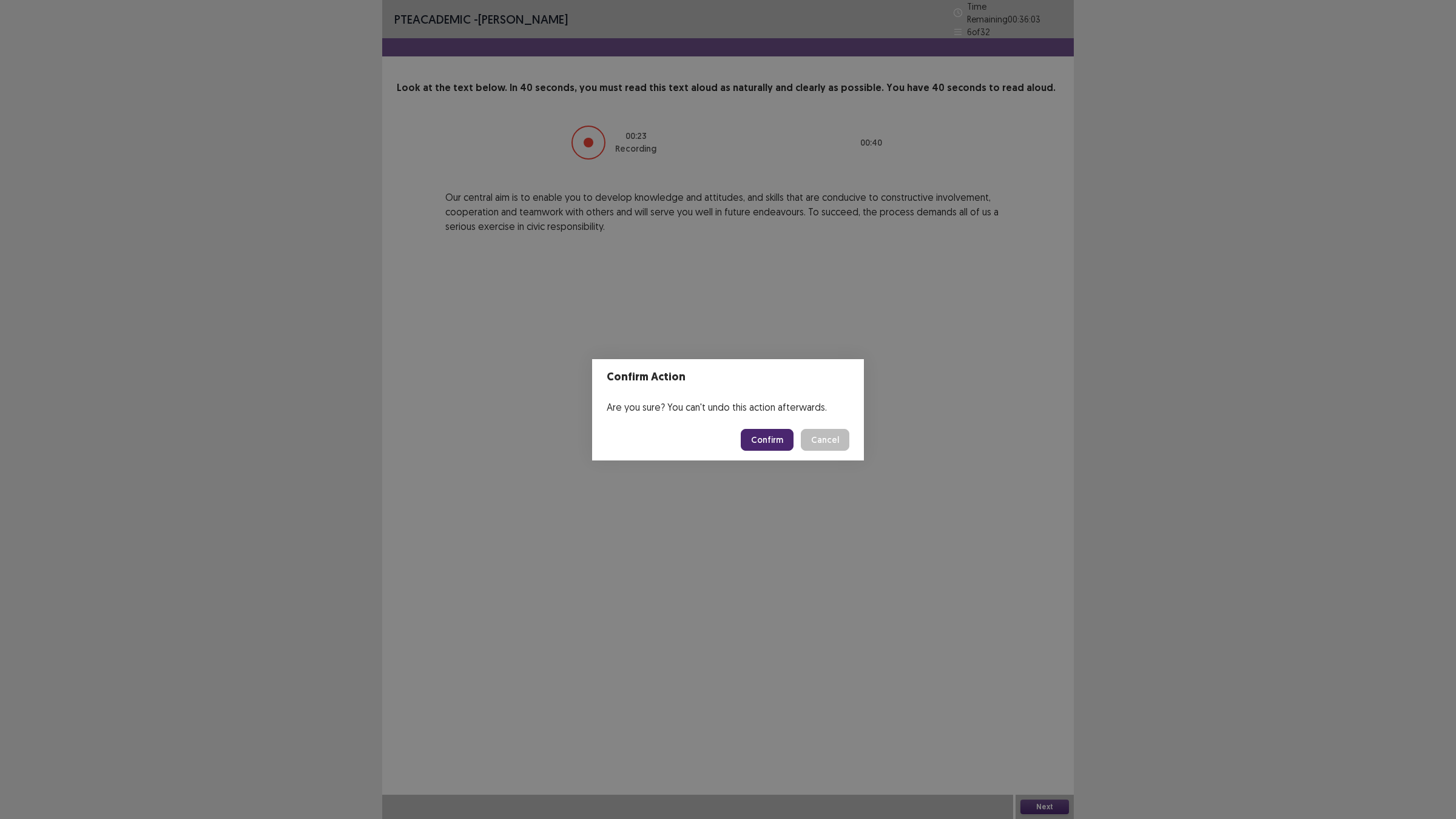
click at [764, 440] on button "Confirm" at bounding box center [767, 439] width 53 height 22
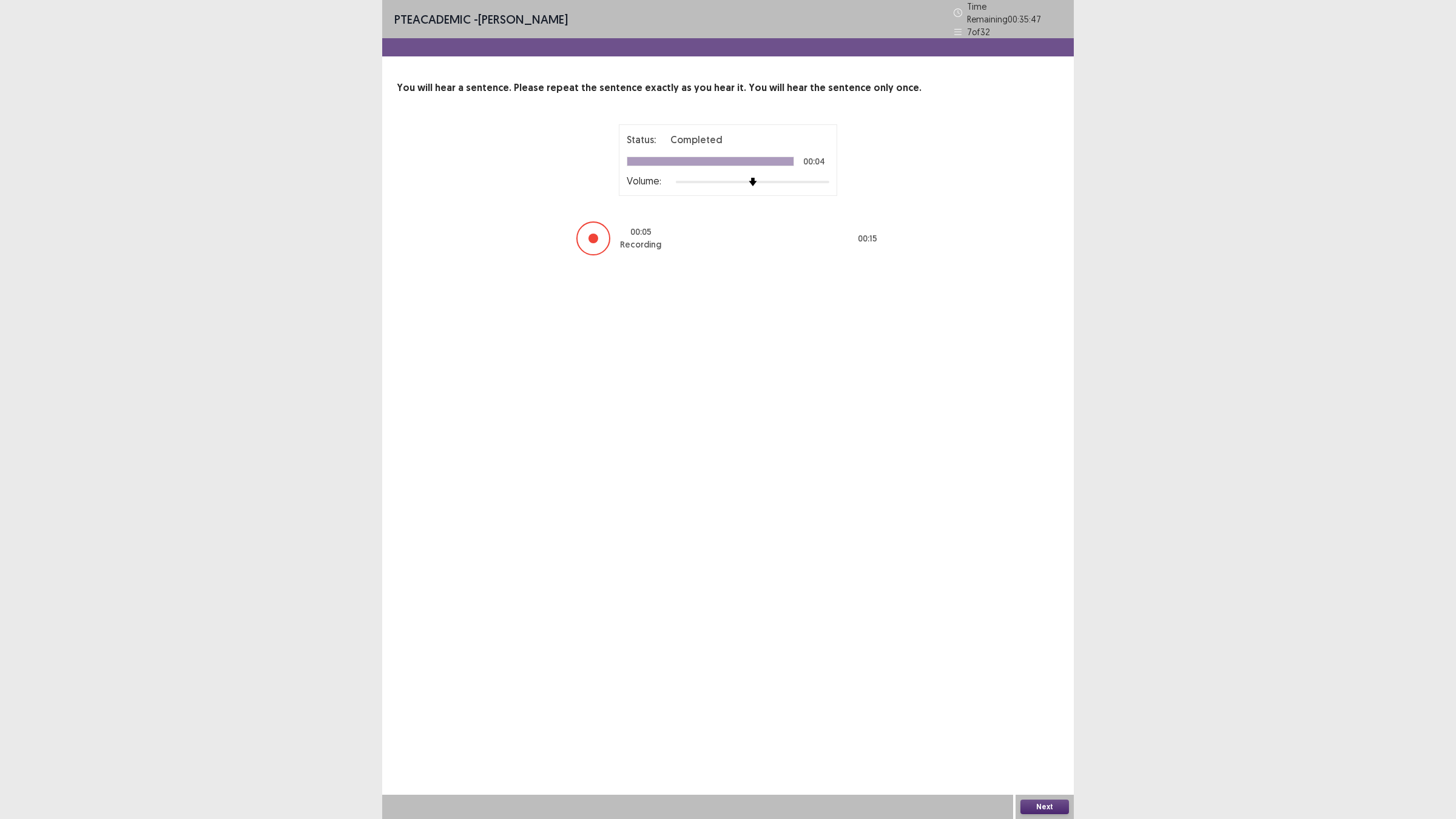
click at [1037, 716] on button "Next" at bounding box center [1045, 806] width 49 height 14
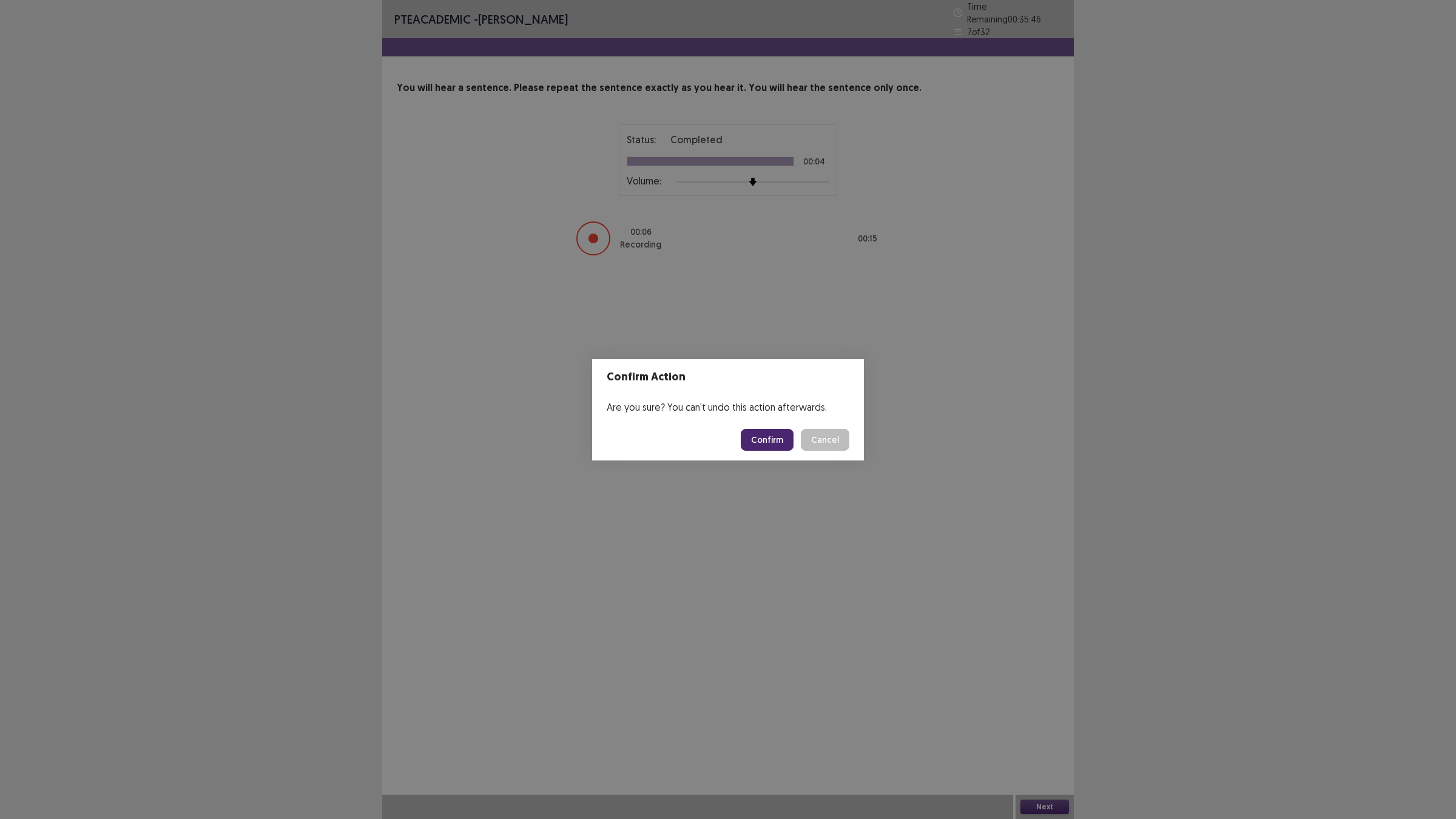
click at [766, 440] on button "Confirm" at bounding box center [767, 439] width 53 height 22
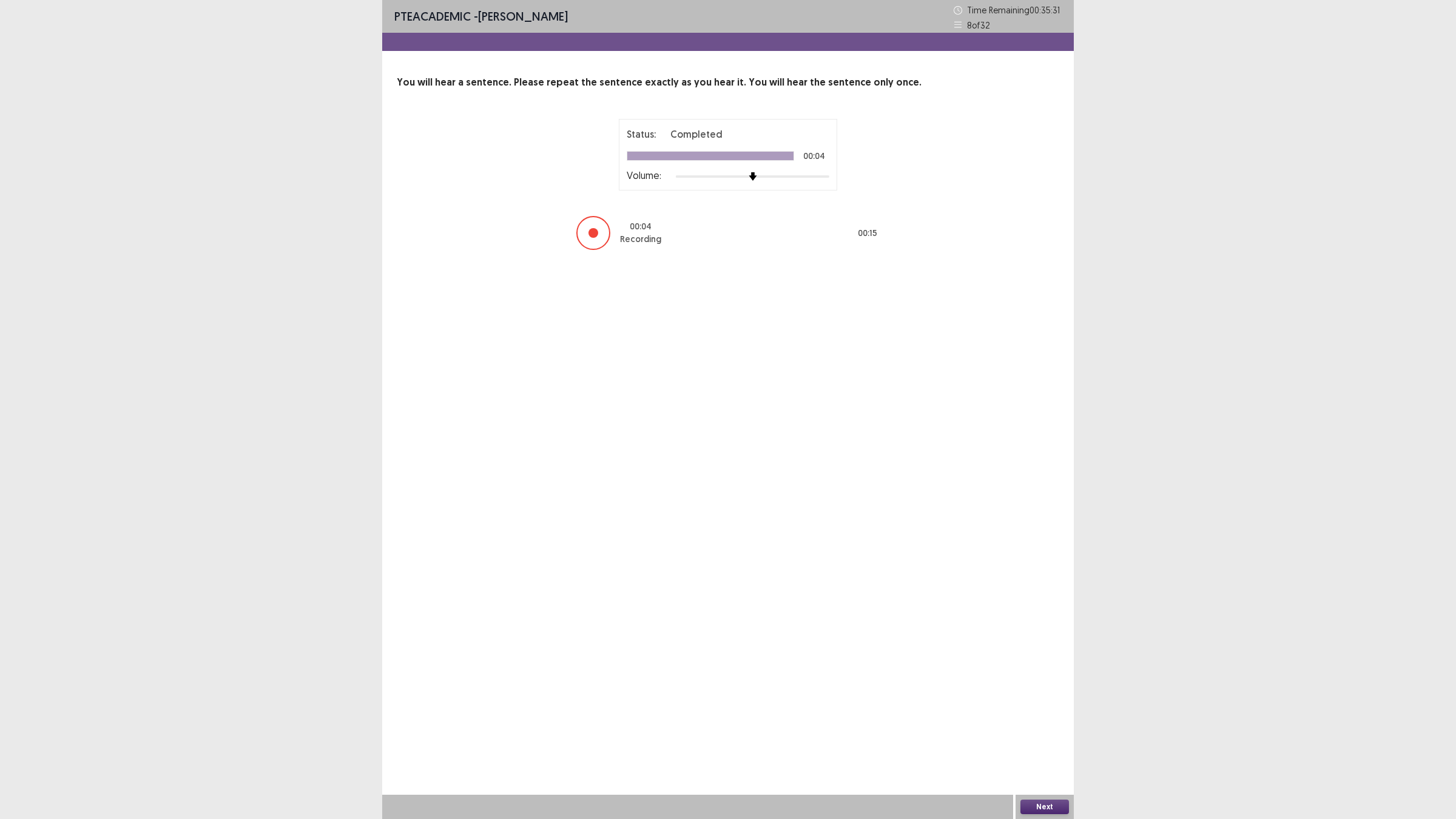
click at [1044, 716] on button "Next" at bounding box center [1045, 806] width 49 height 14
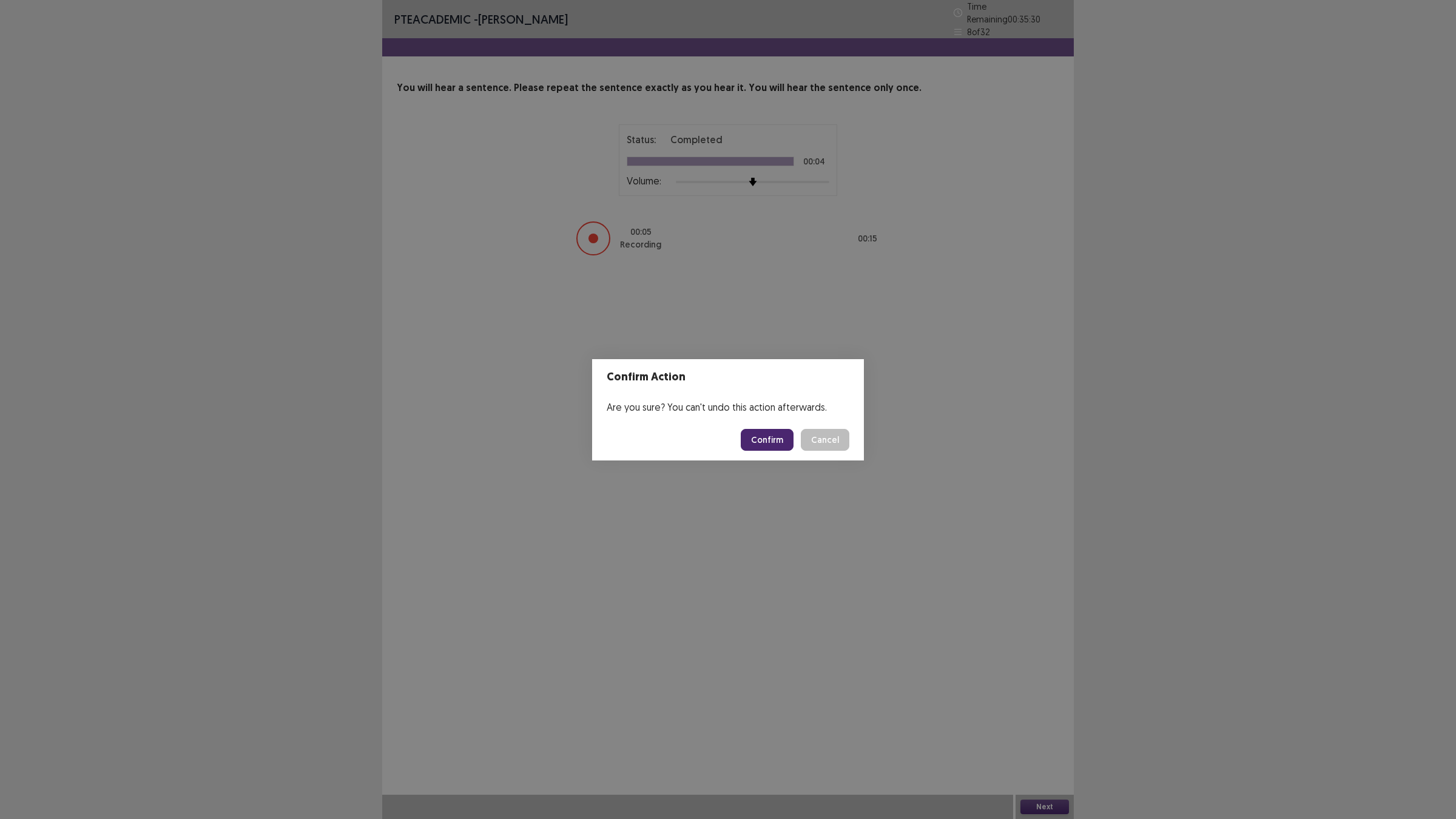
click at [755, 444] on button "Confirm" at bounding box center [767, 439] width 53 height 22
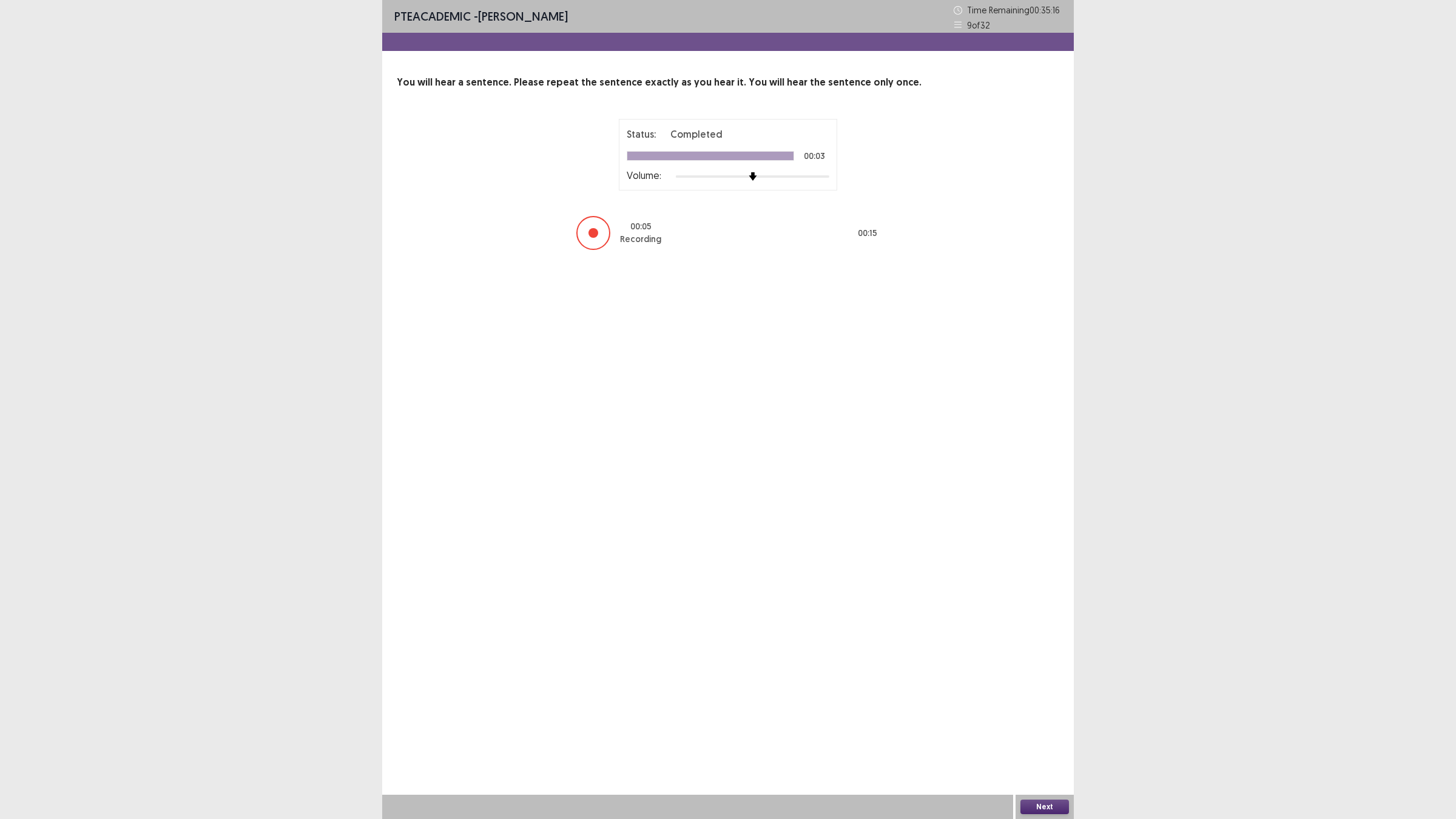
click at [1036, 716] on button "Next" at bounding box center [1045, 806] width 49 height 14
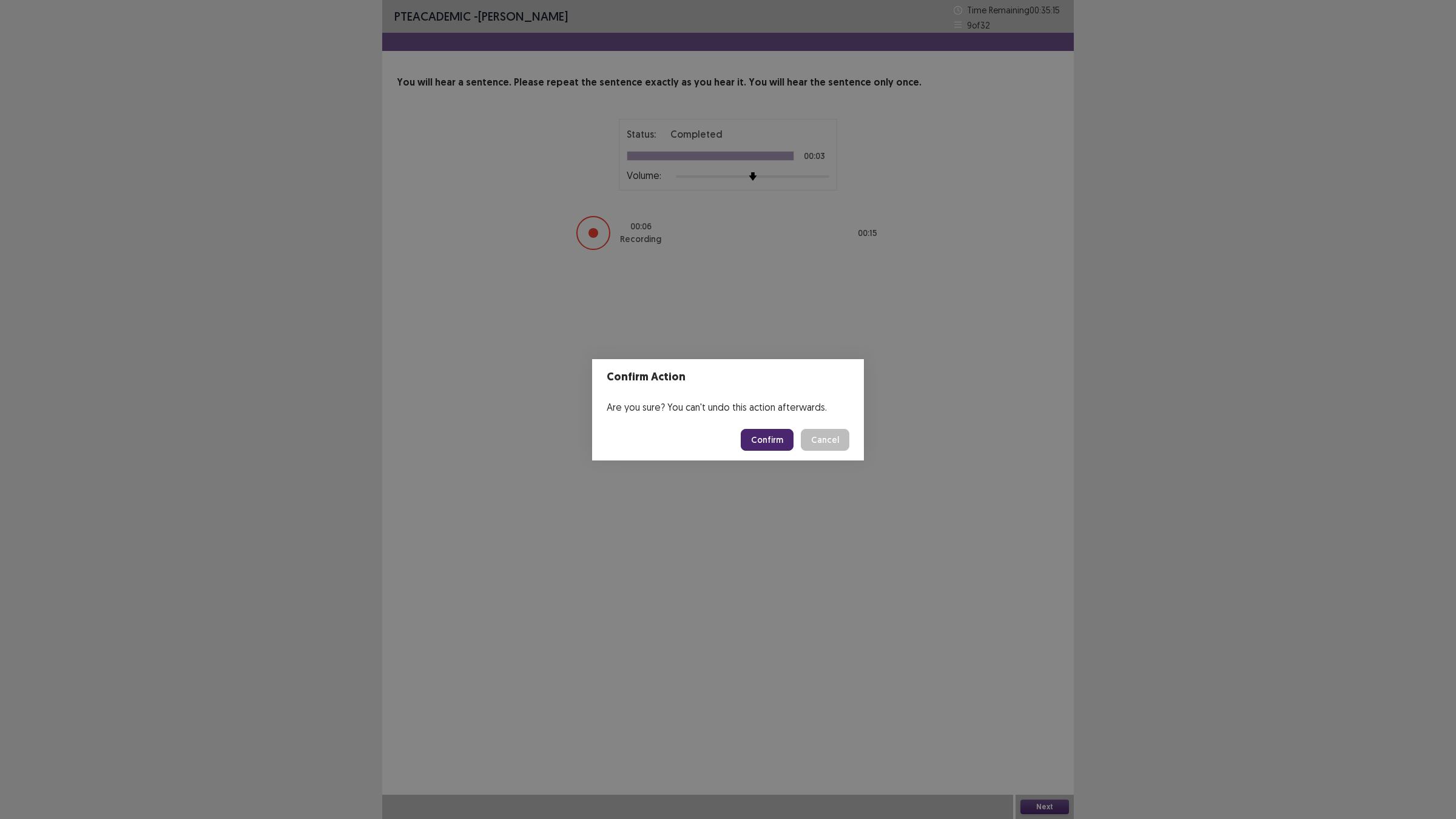
click at [787, 452] on footer "Confirm Cancel" at bounding box center [728, 440] width 272 height 41
click at [784, 446] on button "Confirm" at bounding box center [767, 439] width 53 height 22
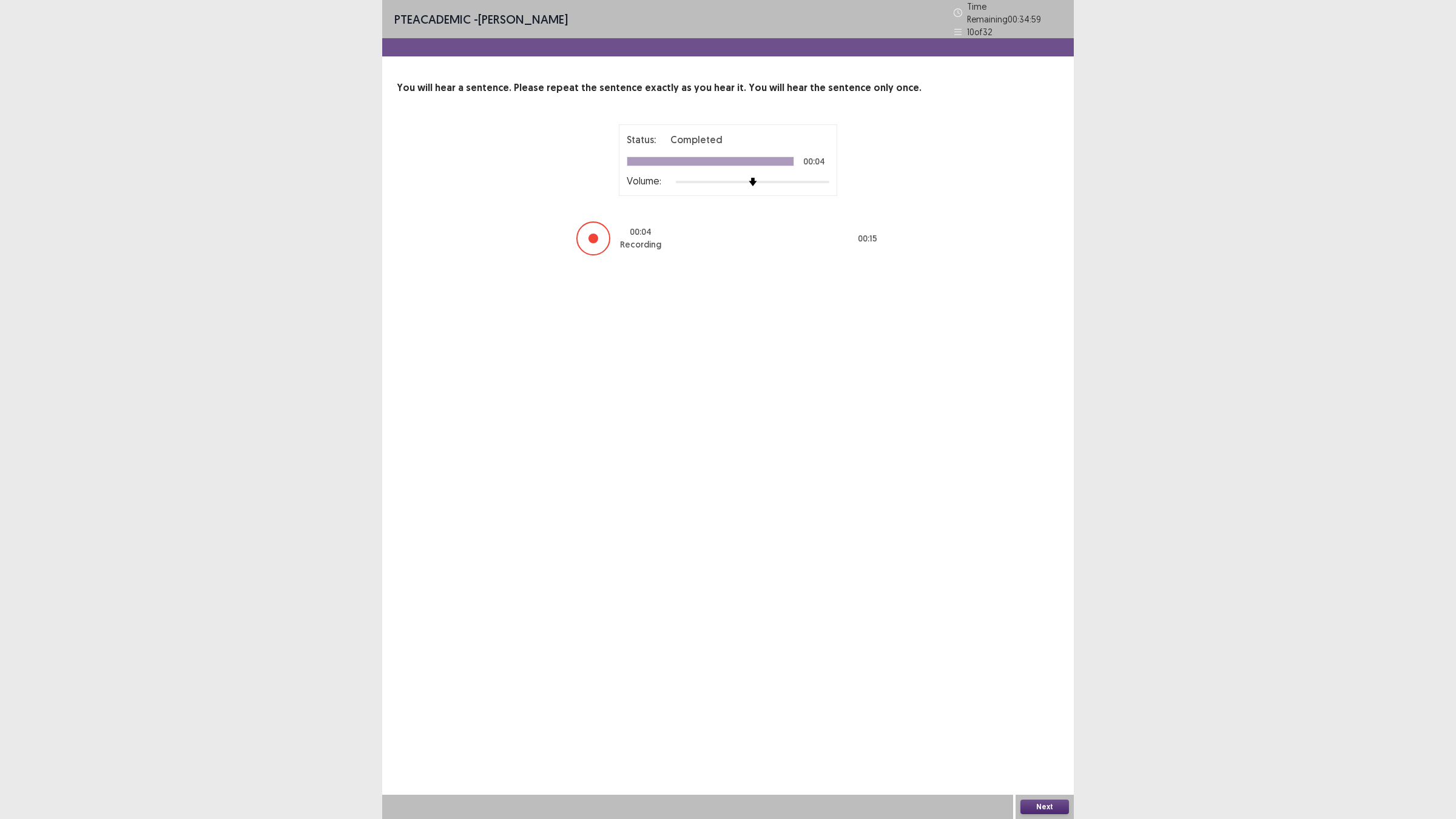
click at [1040, 716] on button "Next" at bounding box center [1045, 806] width 49 height 14
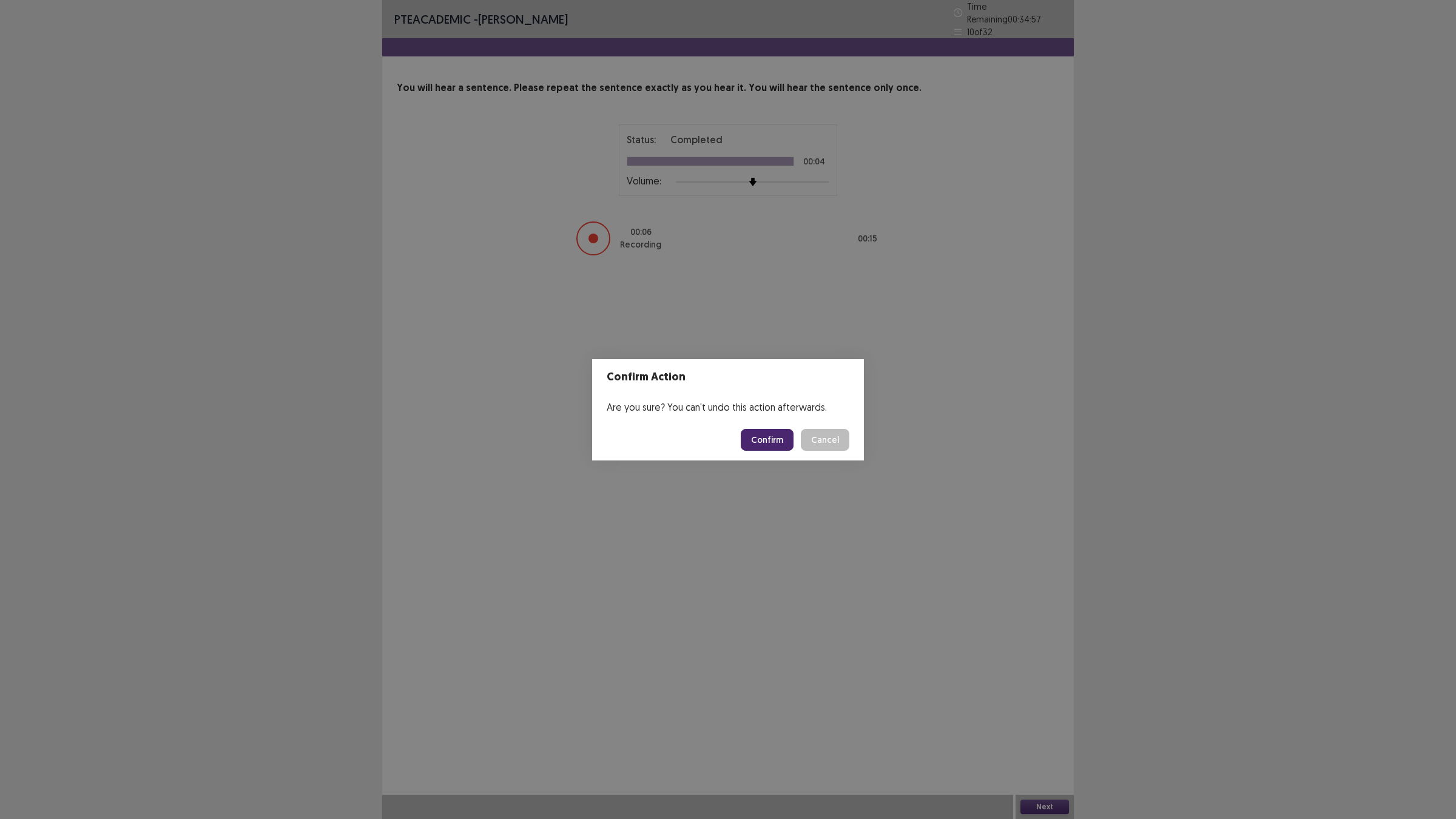
click at [751, 432] on button "Confirm" at bounding box center [767, 439] width 53 height 22
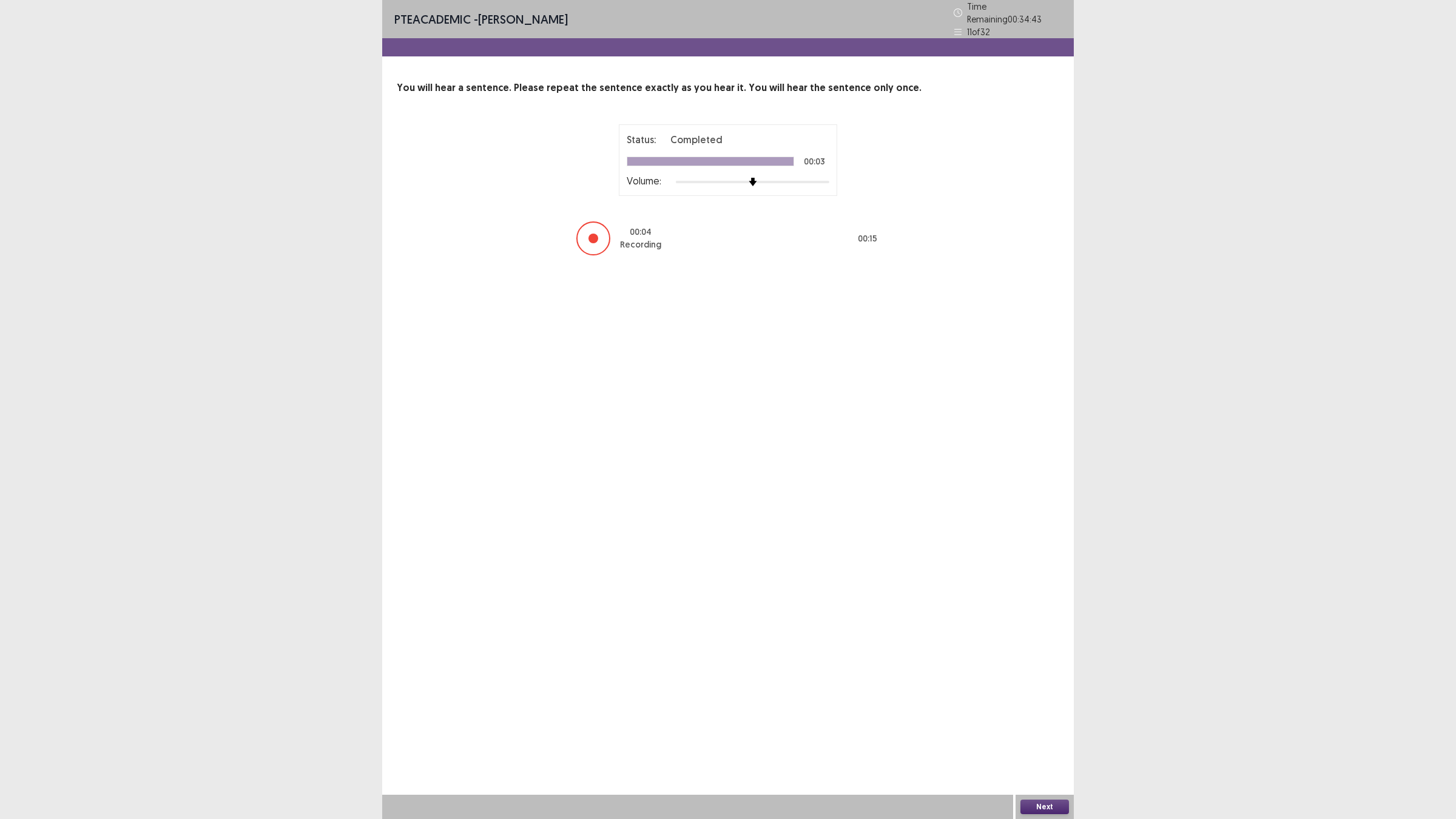
click at [1028, 716] on button "Next" at bounding box center [1045, 806] width 49 height 14
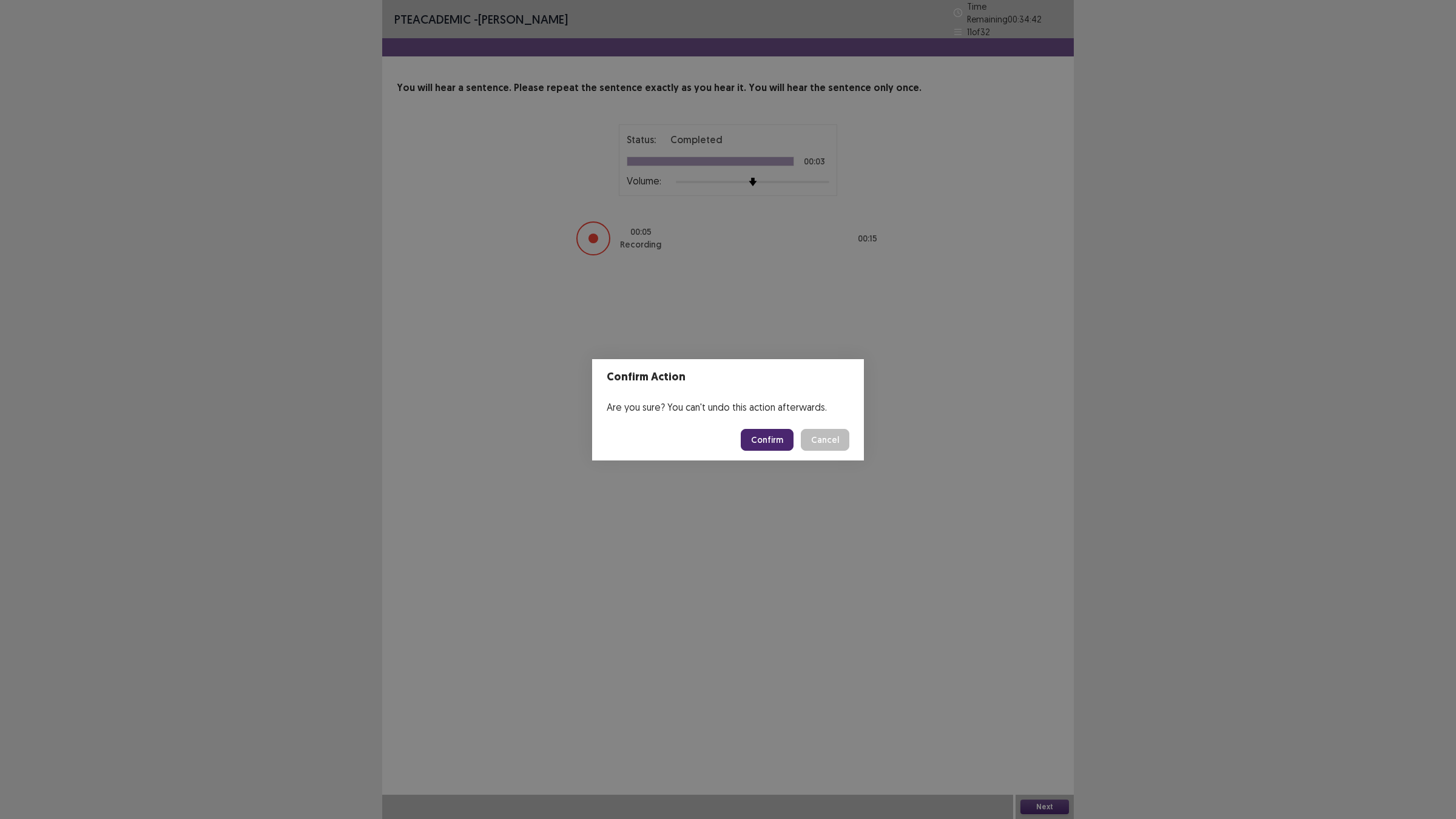
click at [766, 443] on button "Confirm" at bounding box center [767, 439] width 53 height 22
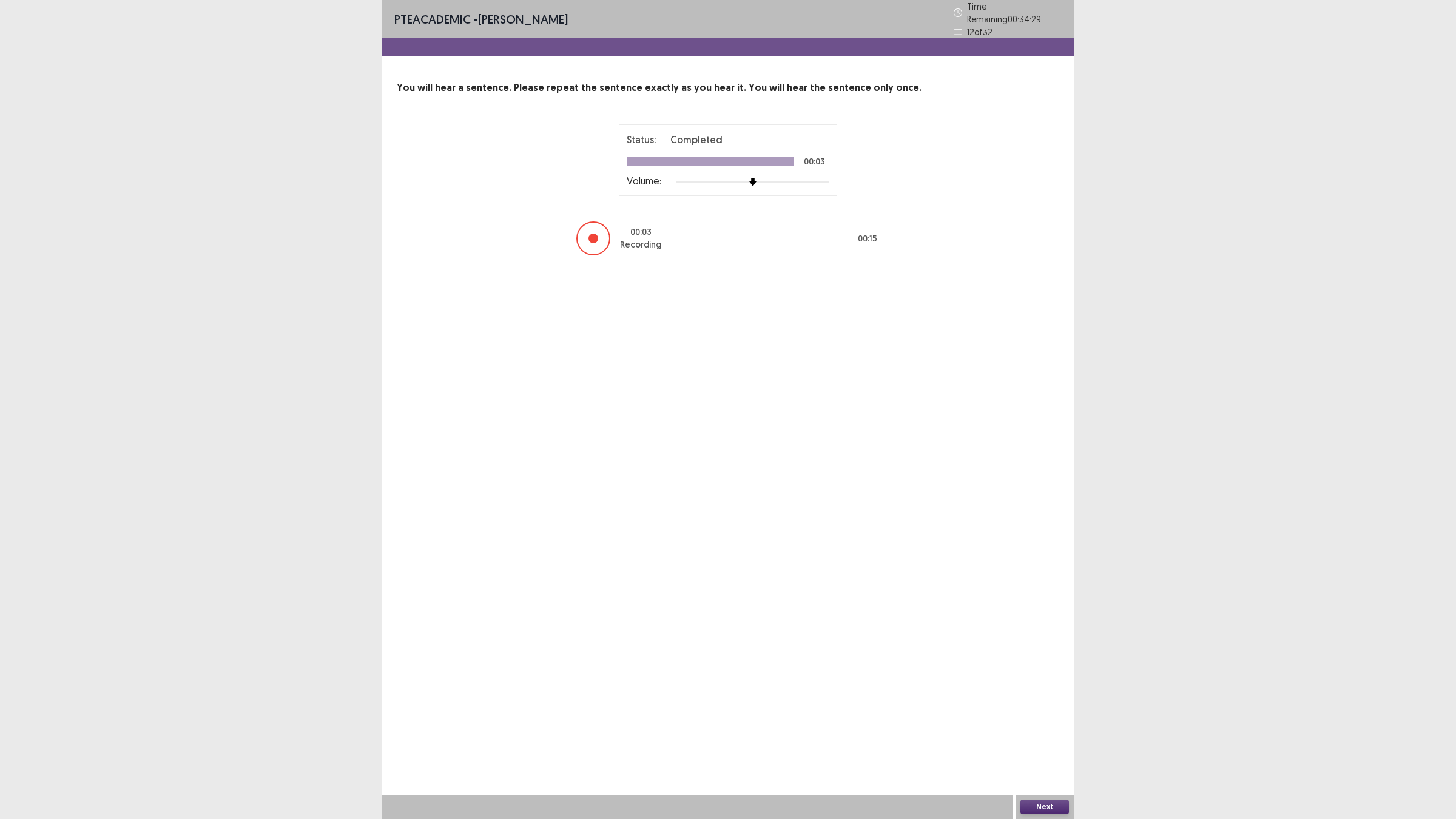
click at [1032, 716] on button "Next" at bounding box center [1045, 806] width 49 height 14
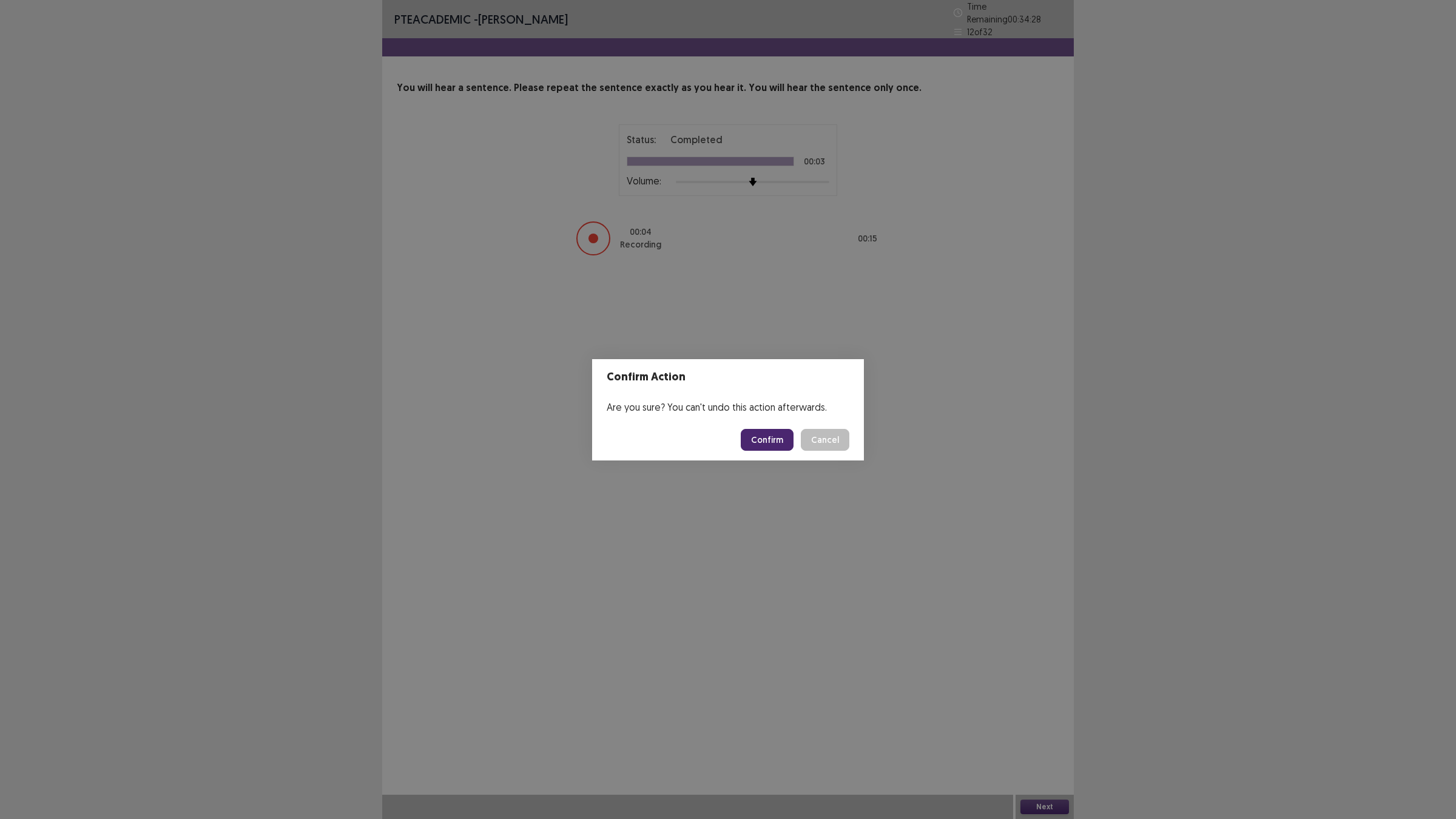
click at [783, 438] on button "Confirm" at bounding box center [767, 439] width 53 height 22
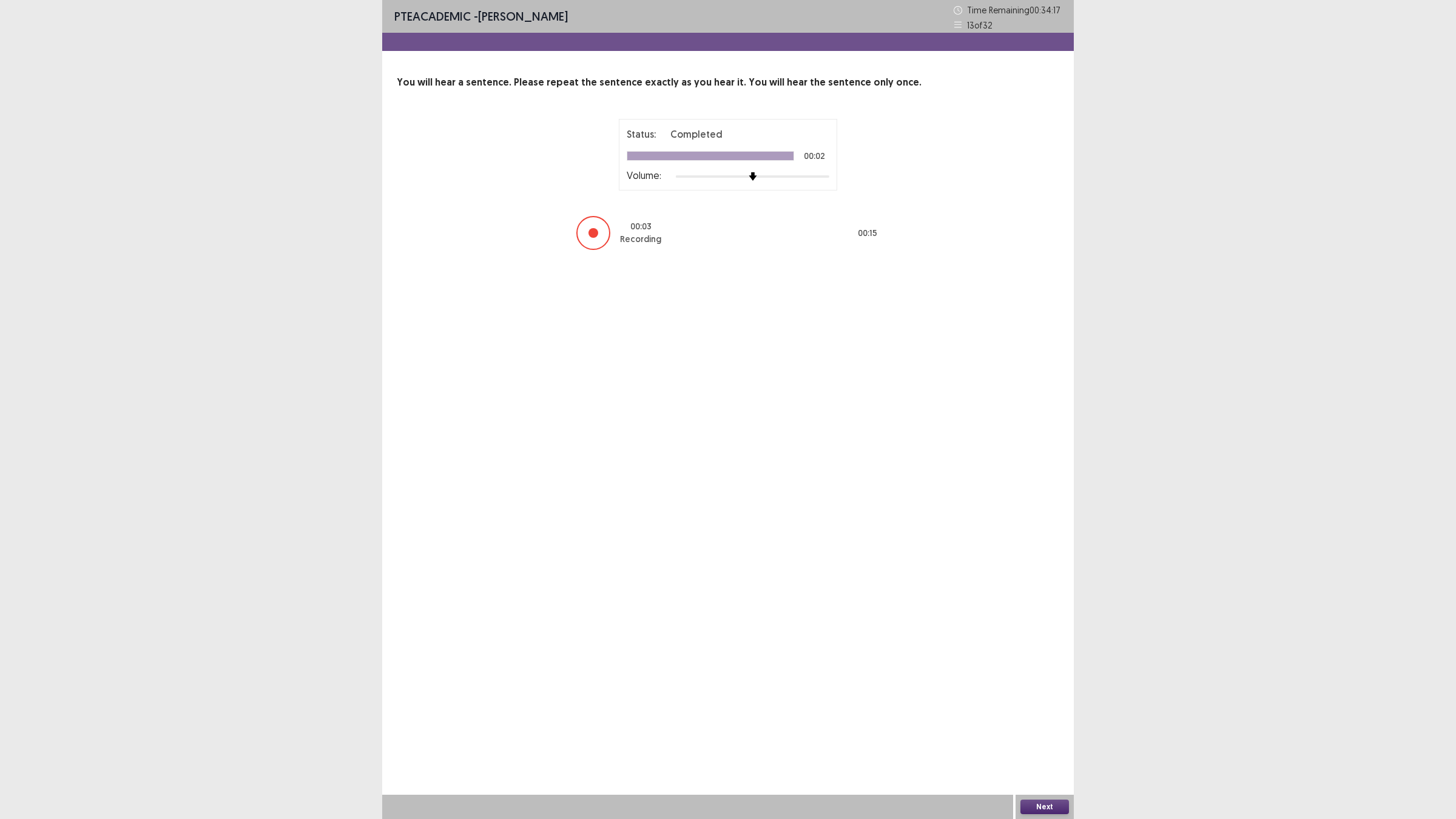
click at [1045, 716] on button "Next" at bounding box center [1045, 806] width 49 height 14
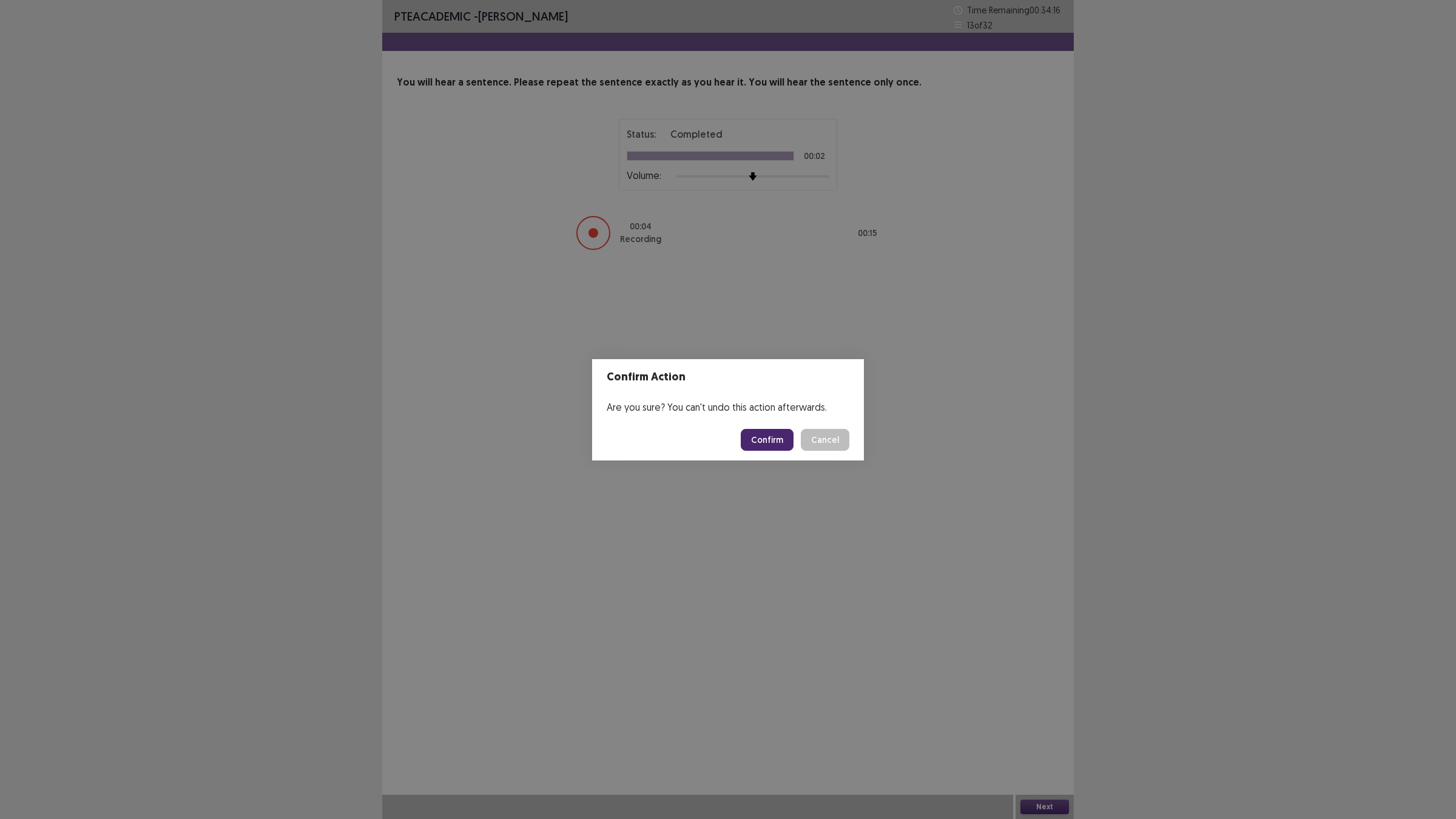
click at [756, 437] on button "Confirm" at bounding box center [767, 439] width 53 height 22
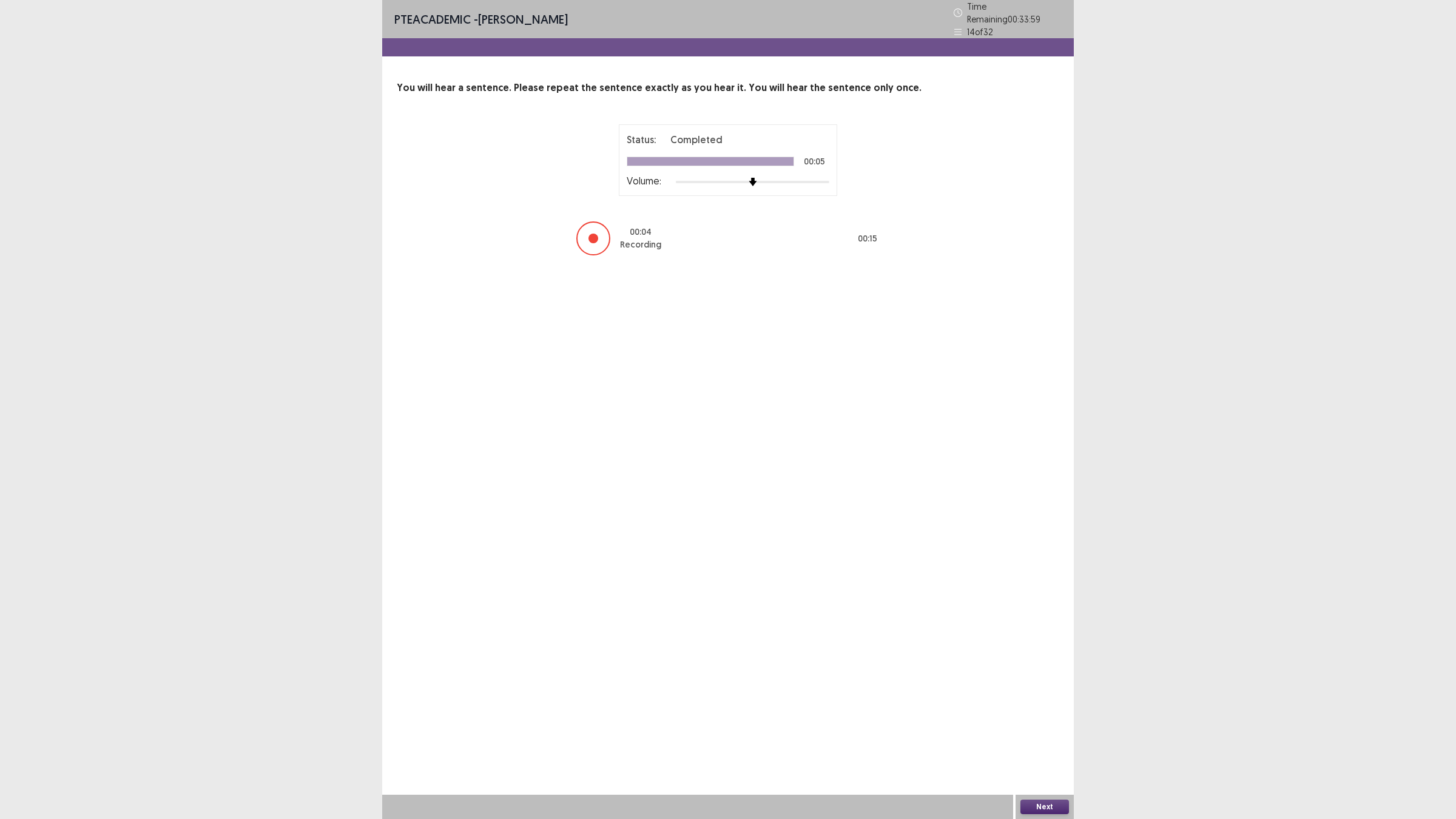
click at [1054, 716] on button "Next" at bounding box center [1045, 806] width 49 height 14
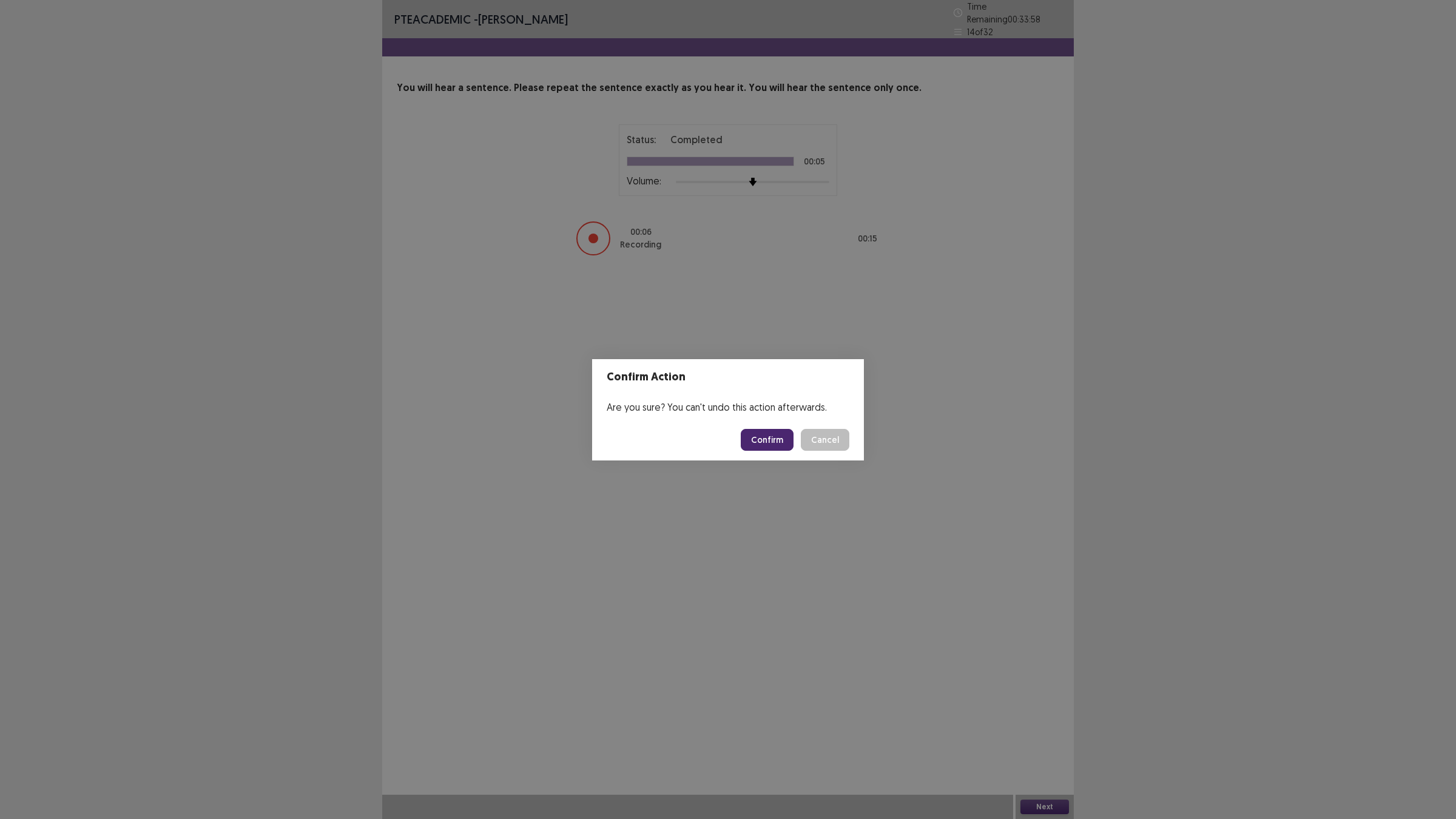
click at [763, 444] on button "Confirm" at bounding box center [767, 439] width 53 height 22
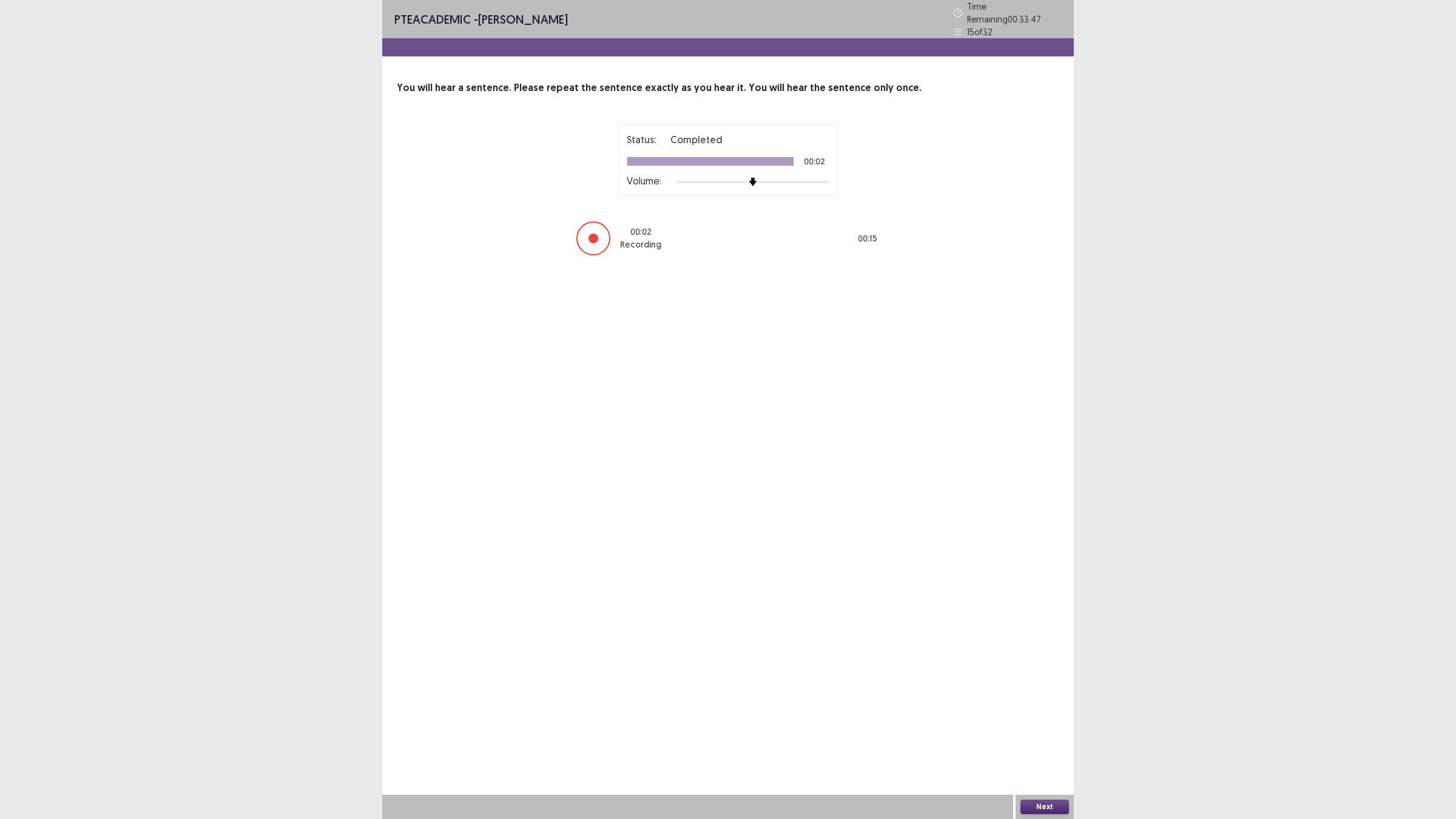
click at [1032, 716] on button "Next" at bounding box center [1045, 806] width 49 height 14
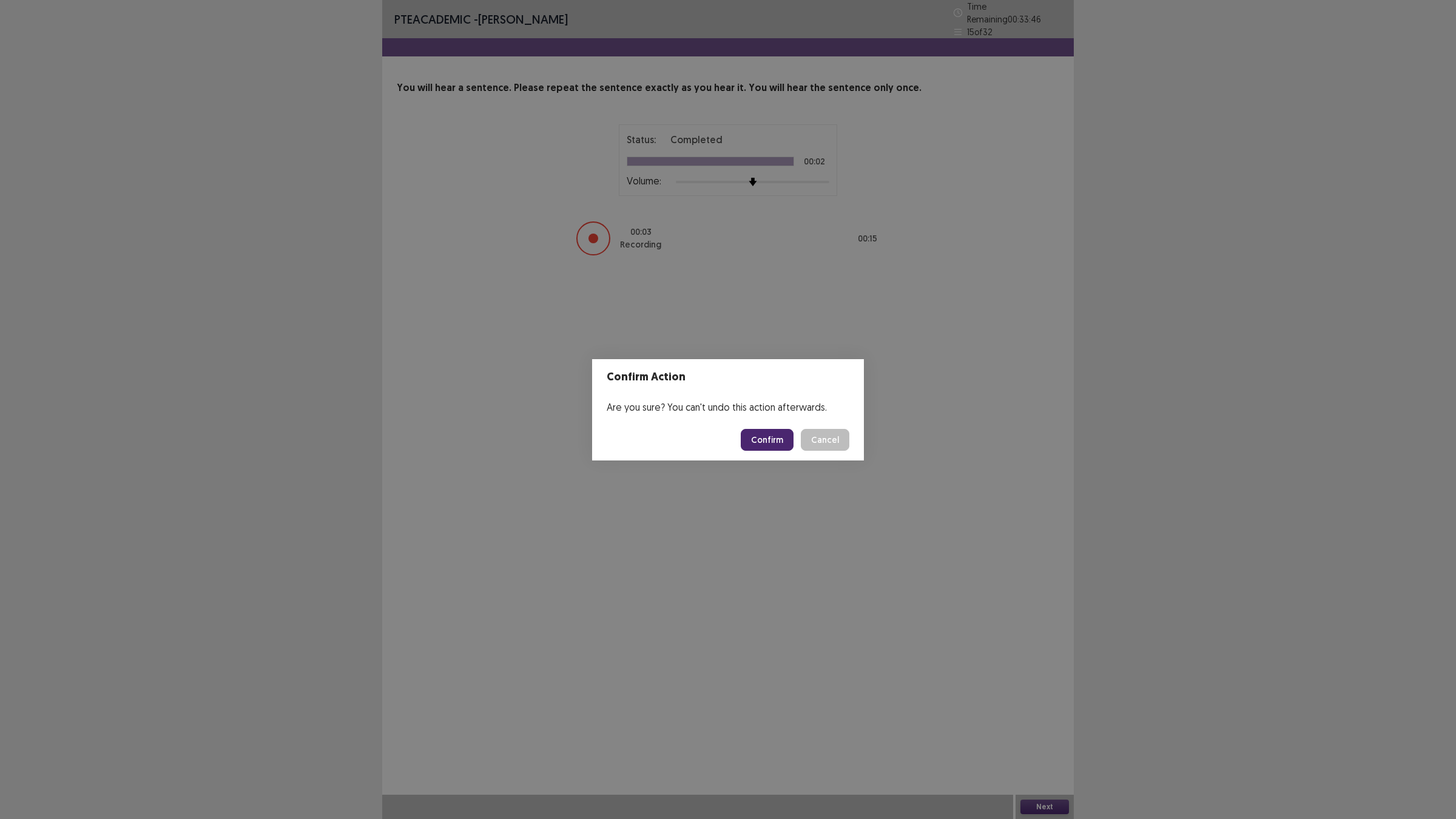
click at [777, 437] on button "Confirm" at bounding box center [767, 439] width 53 height 22
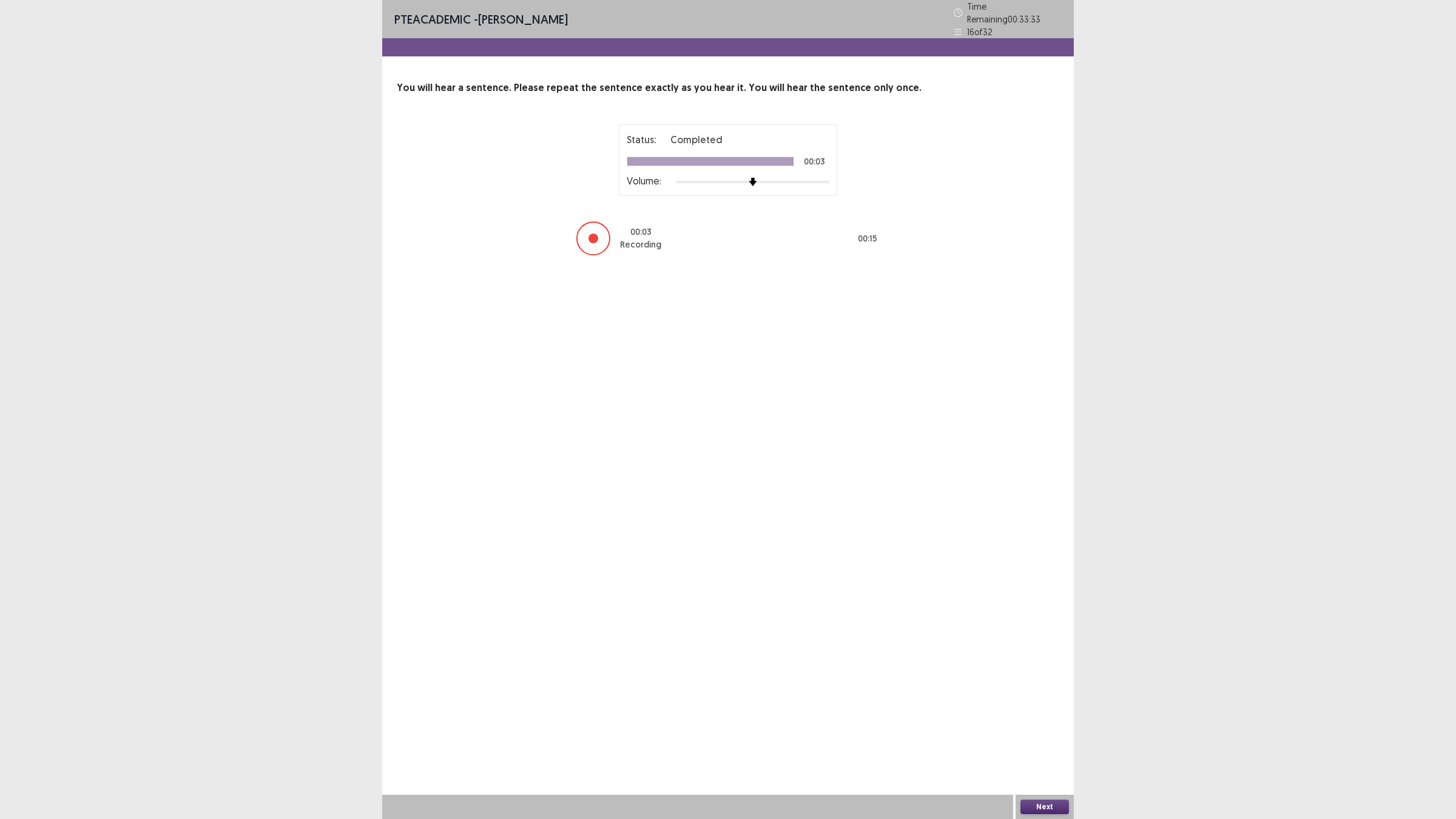
click at [1052, 716] on button "Next" at bounding box center [1045, 806] width 49 height 14
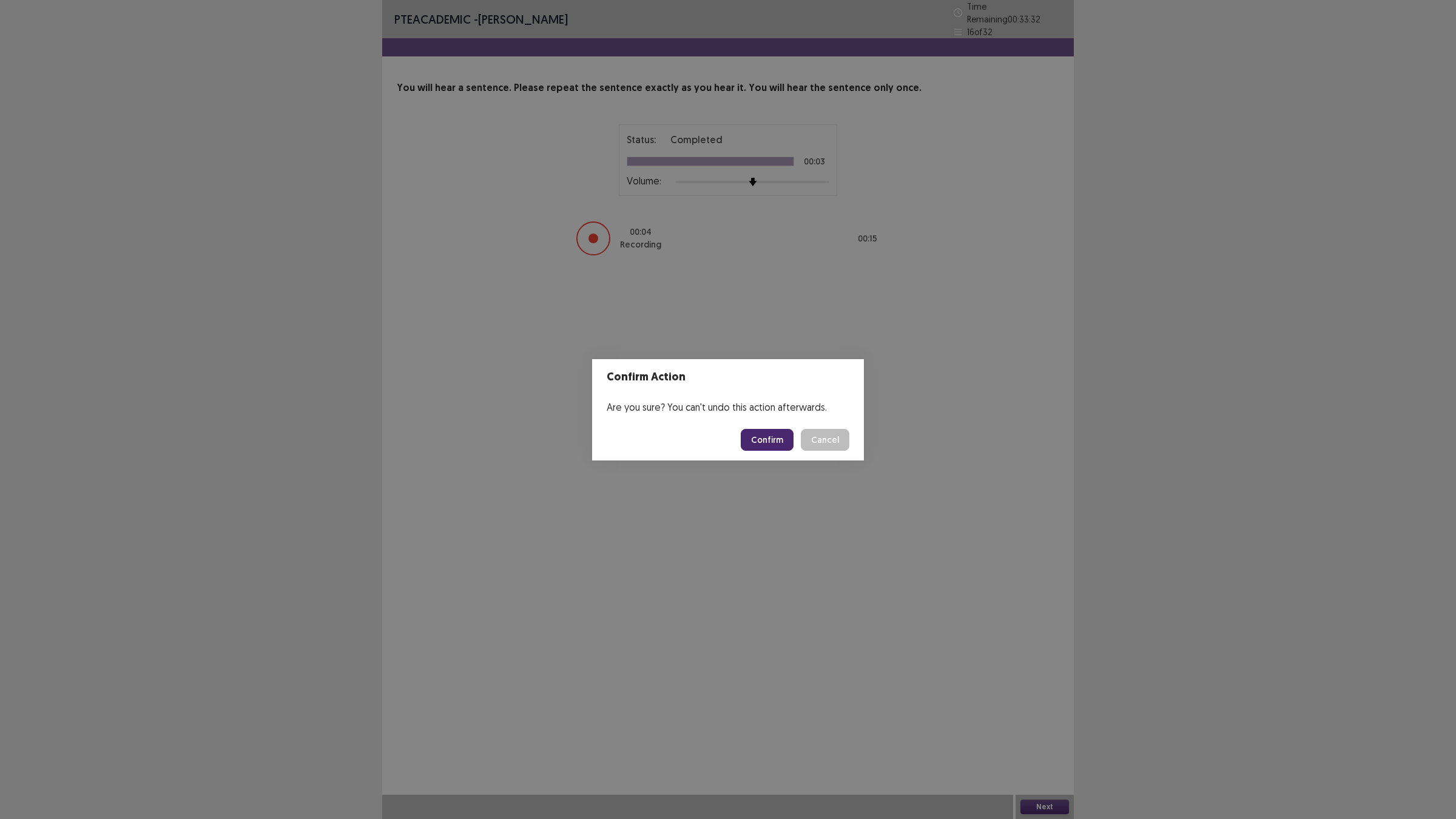
click at [756, 419] on section "Confirm Action Are you sure? You can't undo this action afterwards. Confirm Can…" at bounding box center [728, 409] width 272 height 102
click at [760, 431] on button "Confirm" at bounding box center [767, 439] width 53 height 22
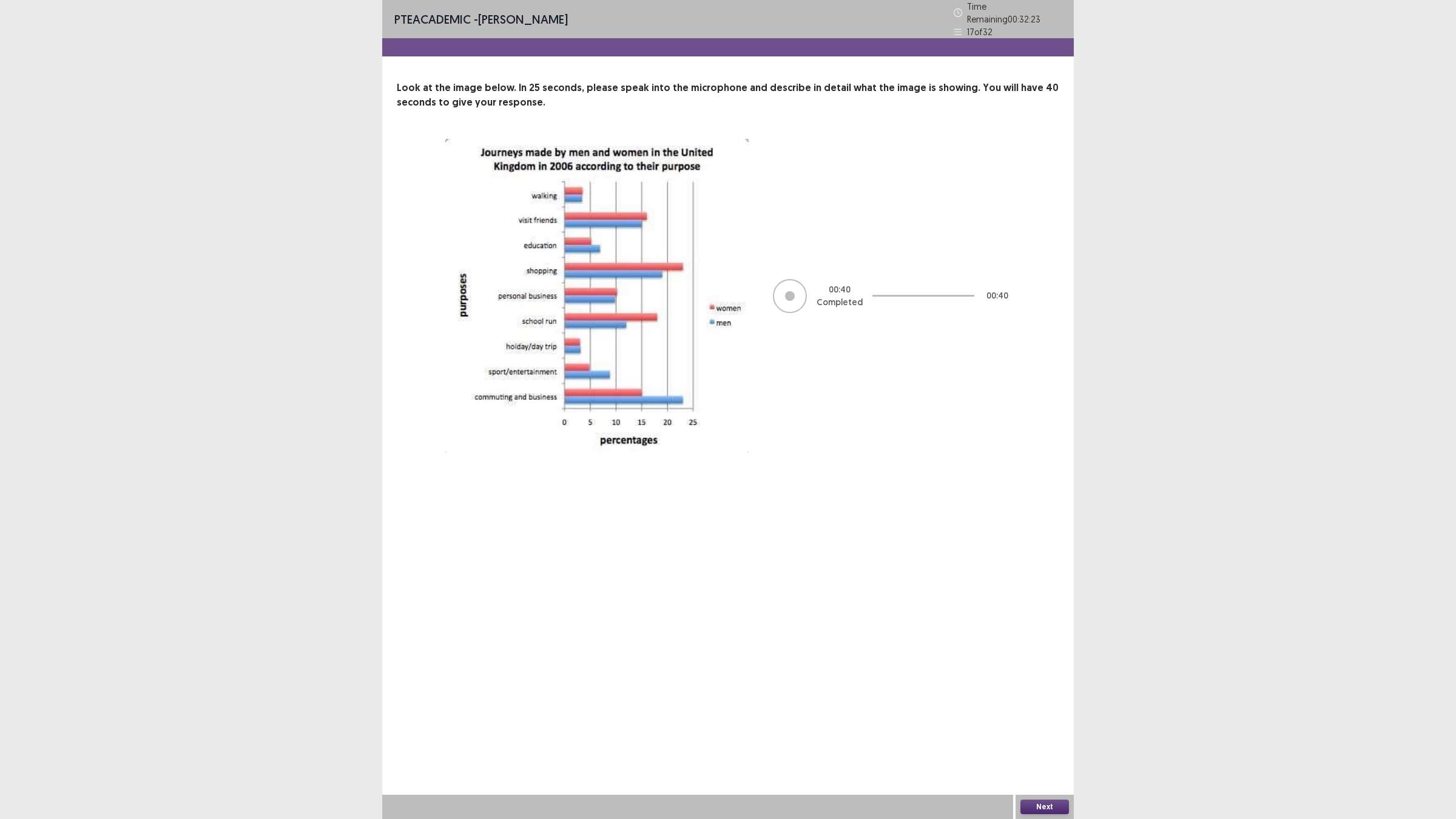
click at [1027, 716] on div "Next" at bounding box center [1044, 807] width 58 height 24
click at [1030, 716] on button "Next" at bounding box center [1045, 806] width 49 height 14
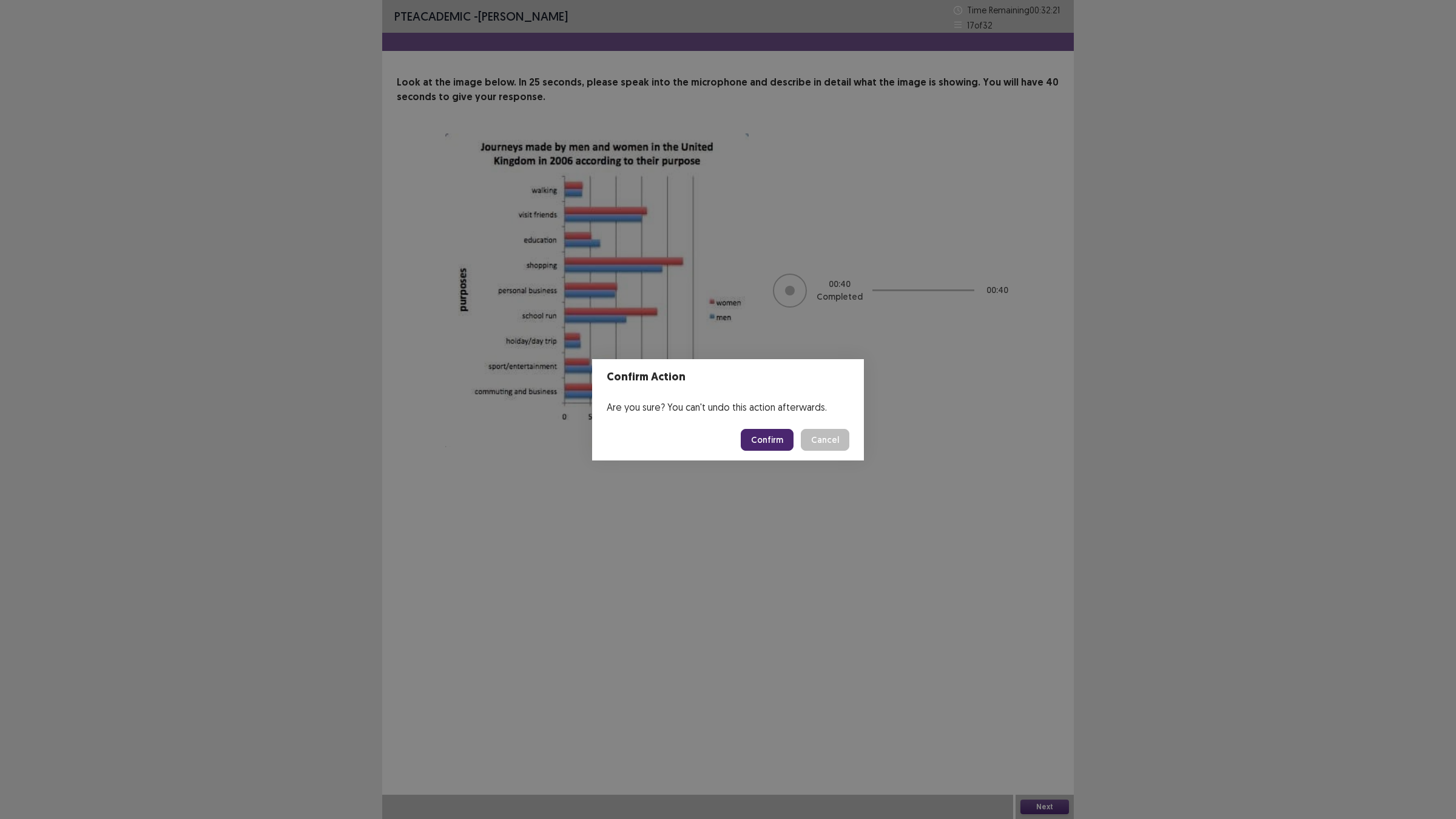
click at [759, 445] on button "Confirm" at bounding box center [767, 439] width 53 height 22
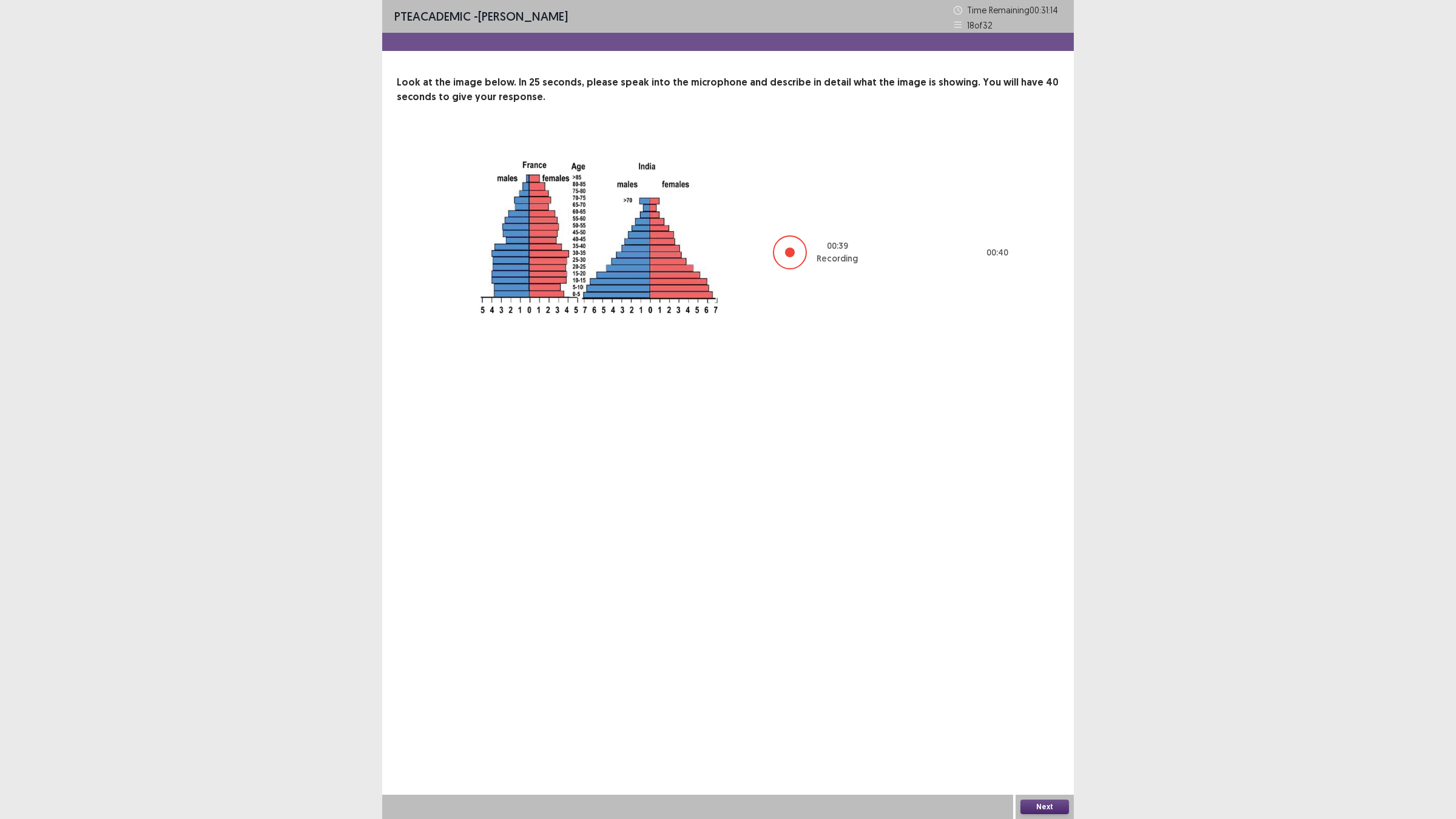
click at [1045, 716] on button "Next" at bounding box center [1045, 806] width 49 height 14
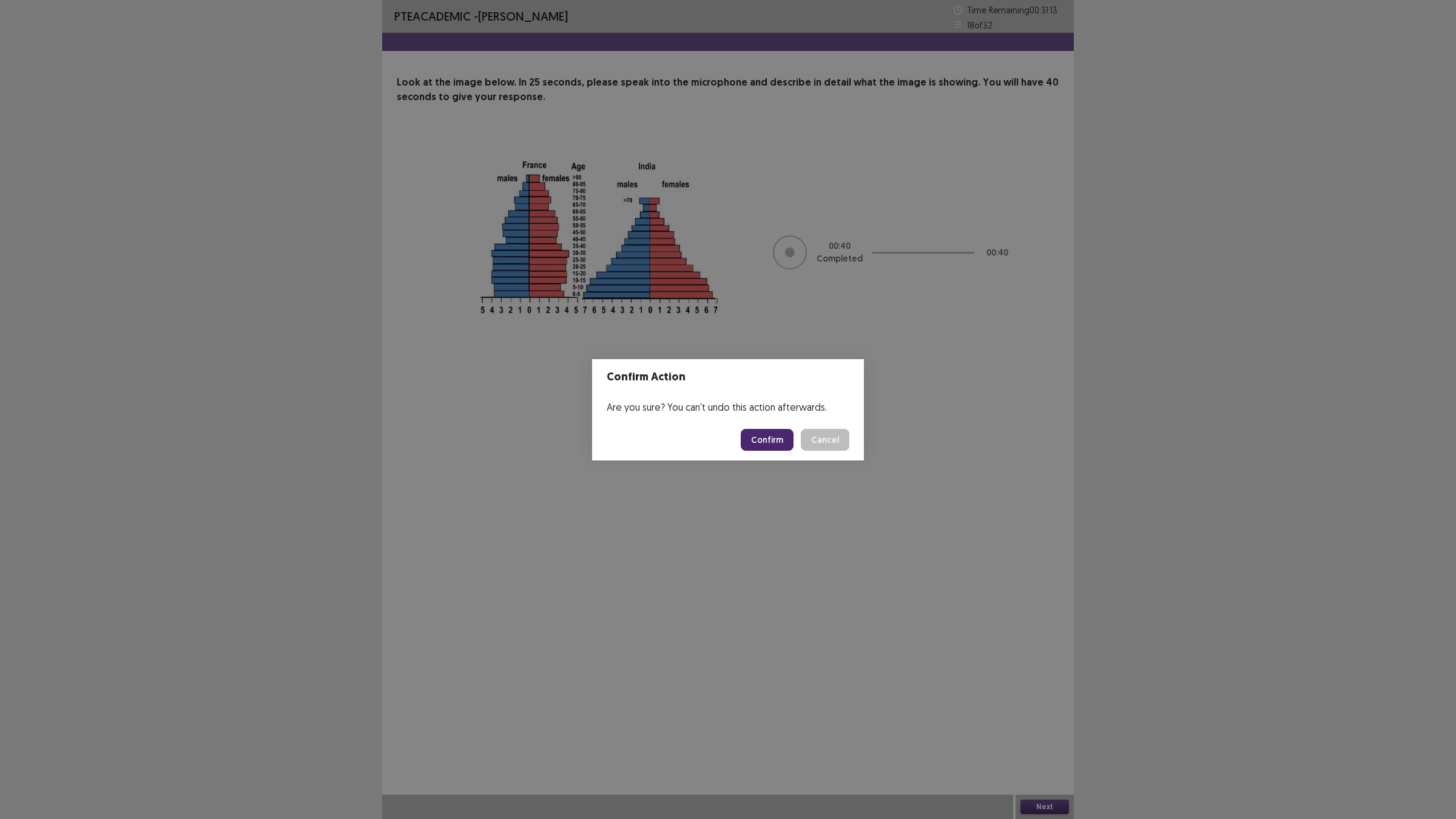
click at [771, 429] on button "Confirm" at bounding box center [767, 439] width 53 height 22
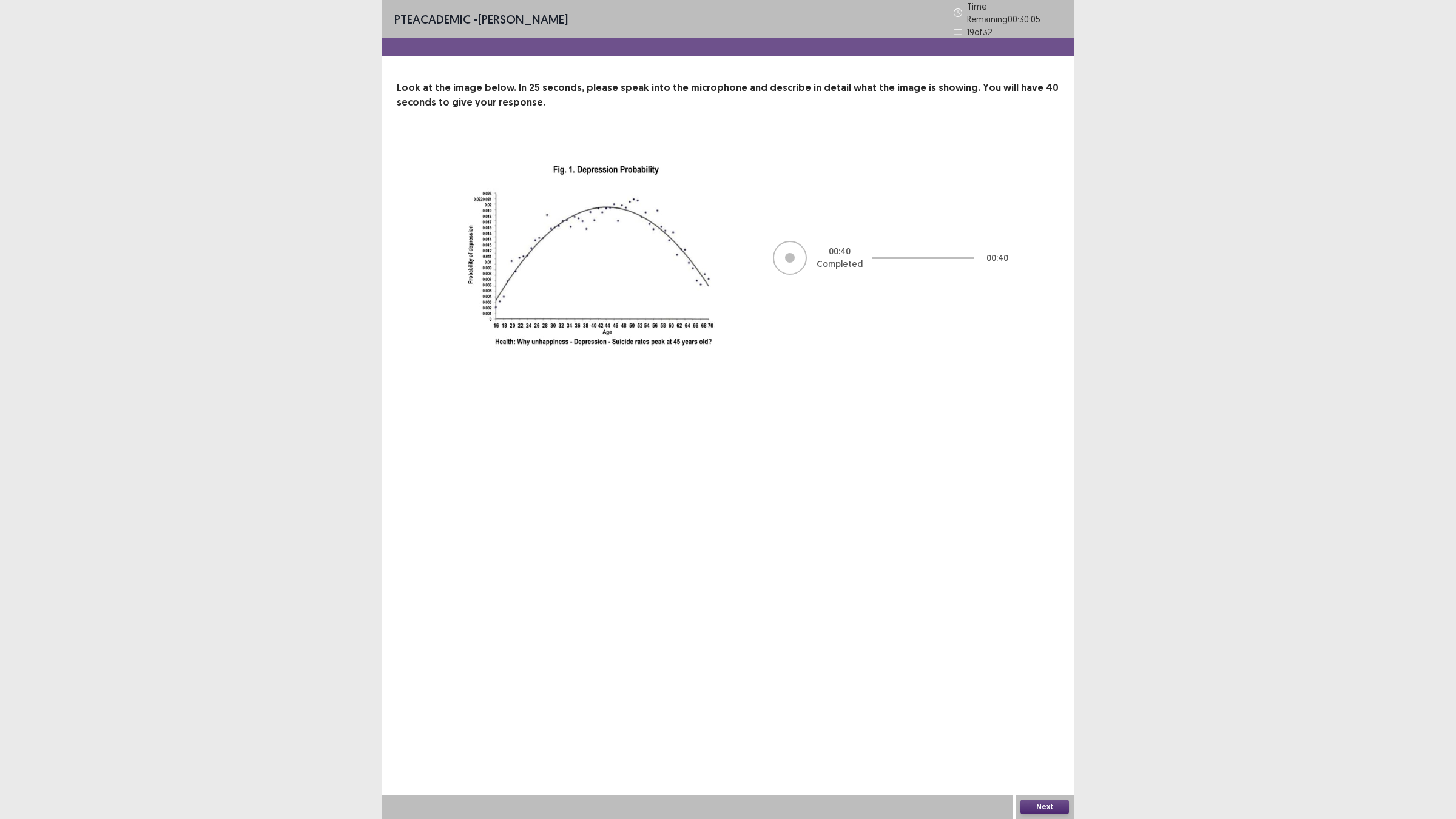
click at [1049, 716] on button "Next" at bounding box center [1045, 806] width 49 height 14
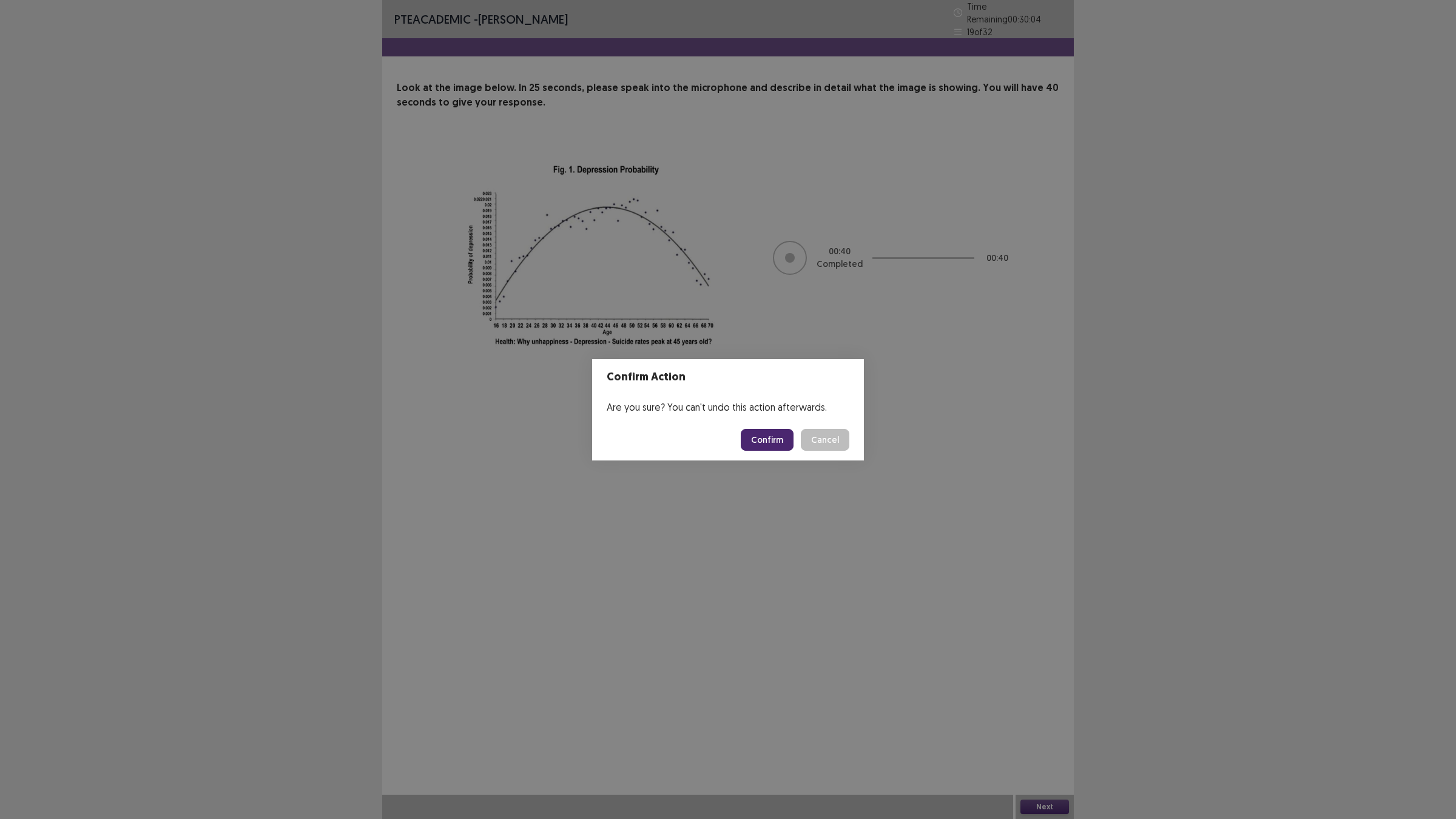
click at [779, 445] on button "Confirm" at bounding box center [767, 439] width 53 height 22
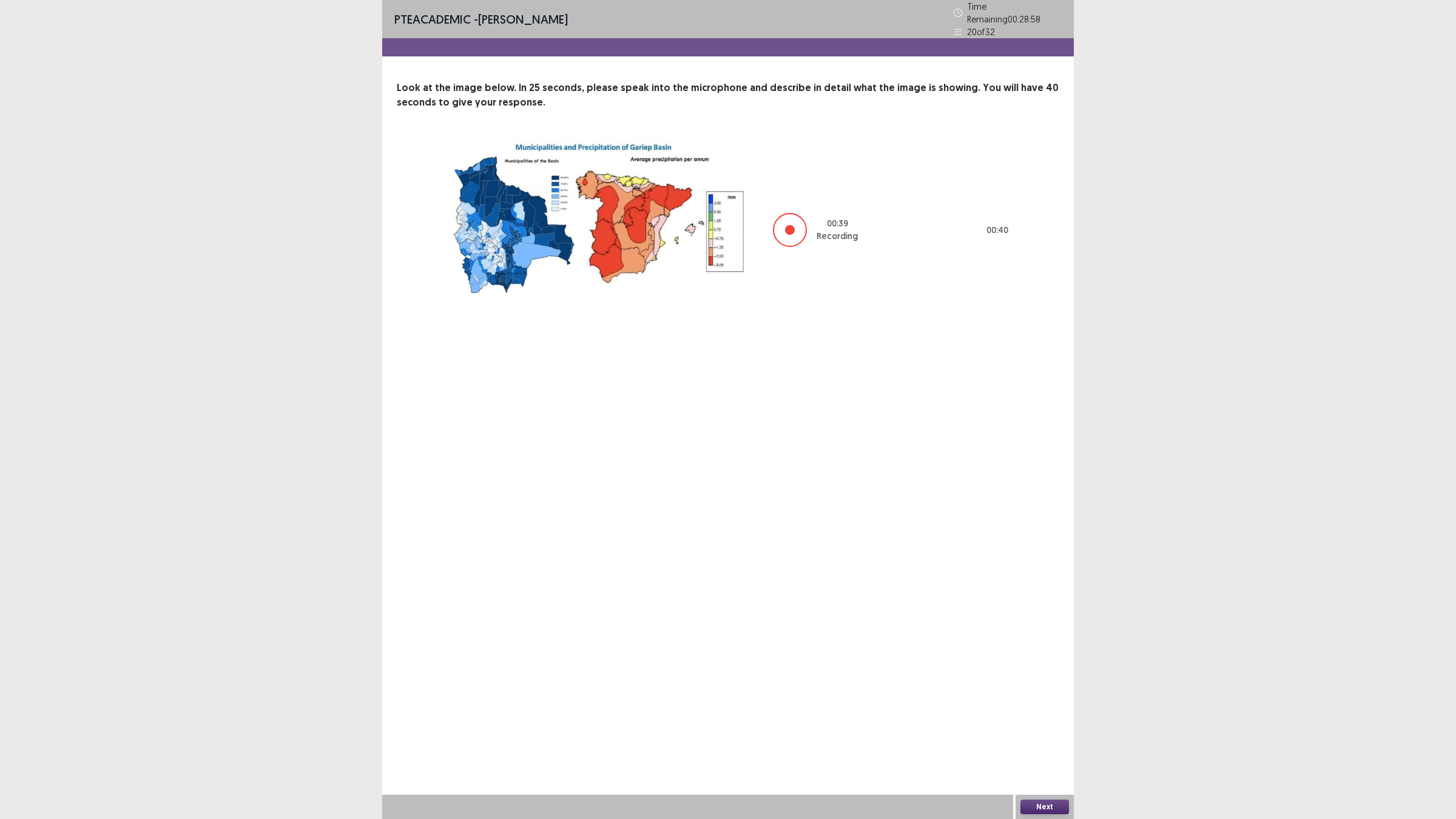
click at [1041, 716] on button "Next" at bounding box center [1045, 806] width 49 height 14
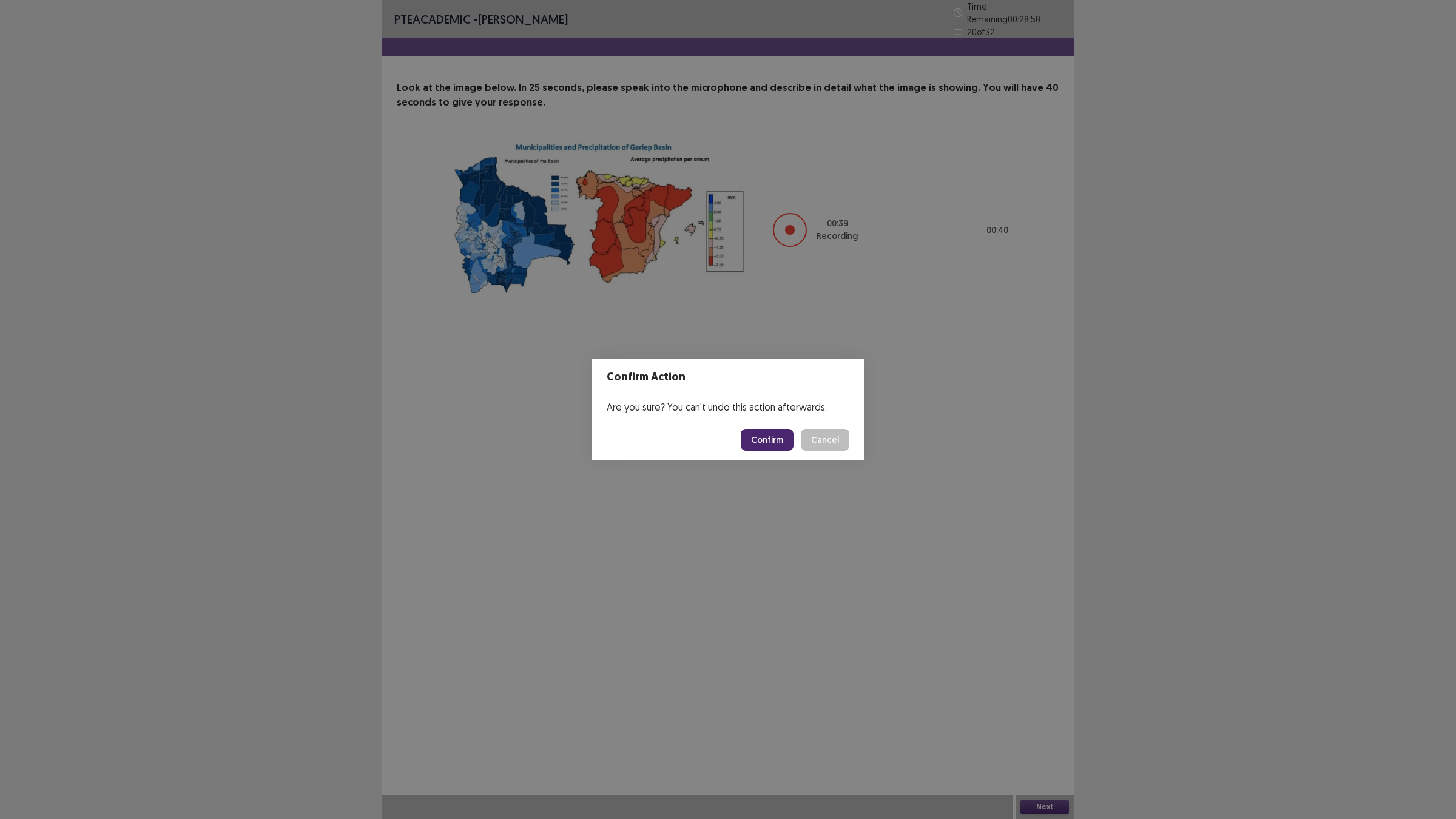
click at [1041, 716] on div "Confirm Action Are you sure? You can't undo this action afterwards. Confirm Can…" at bounding box center [728, 409] width 1456 height 819
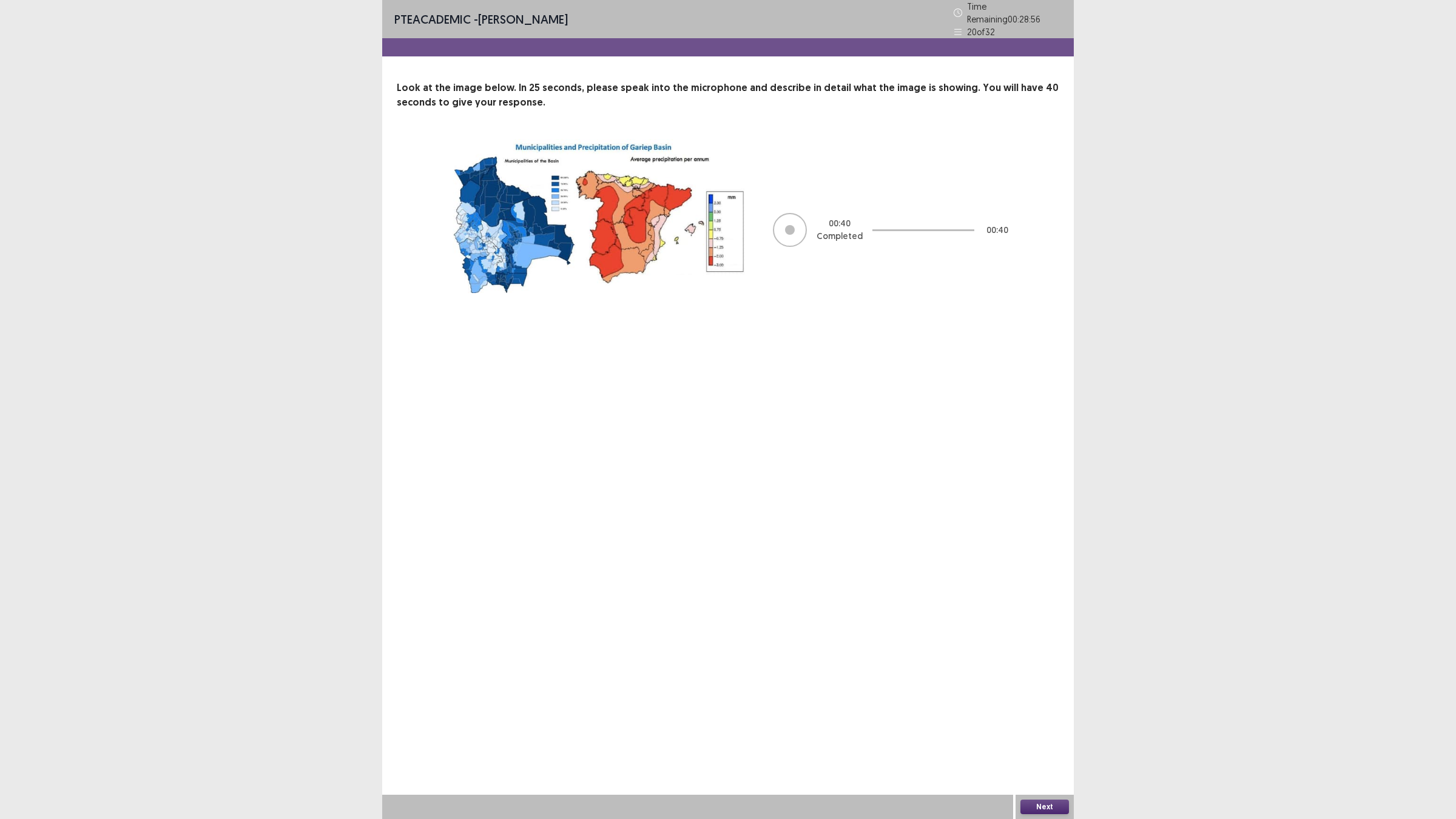
click at [1060, 716] on button "Next" at bounding box center [1045, 806] width 49 height 14
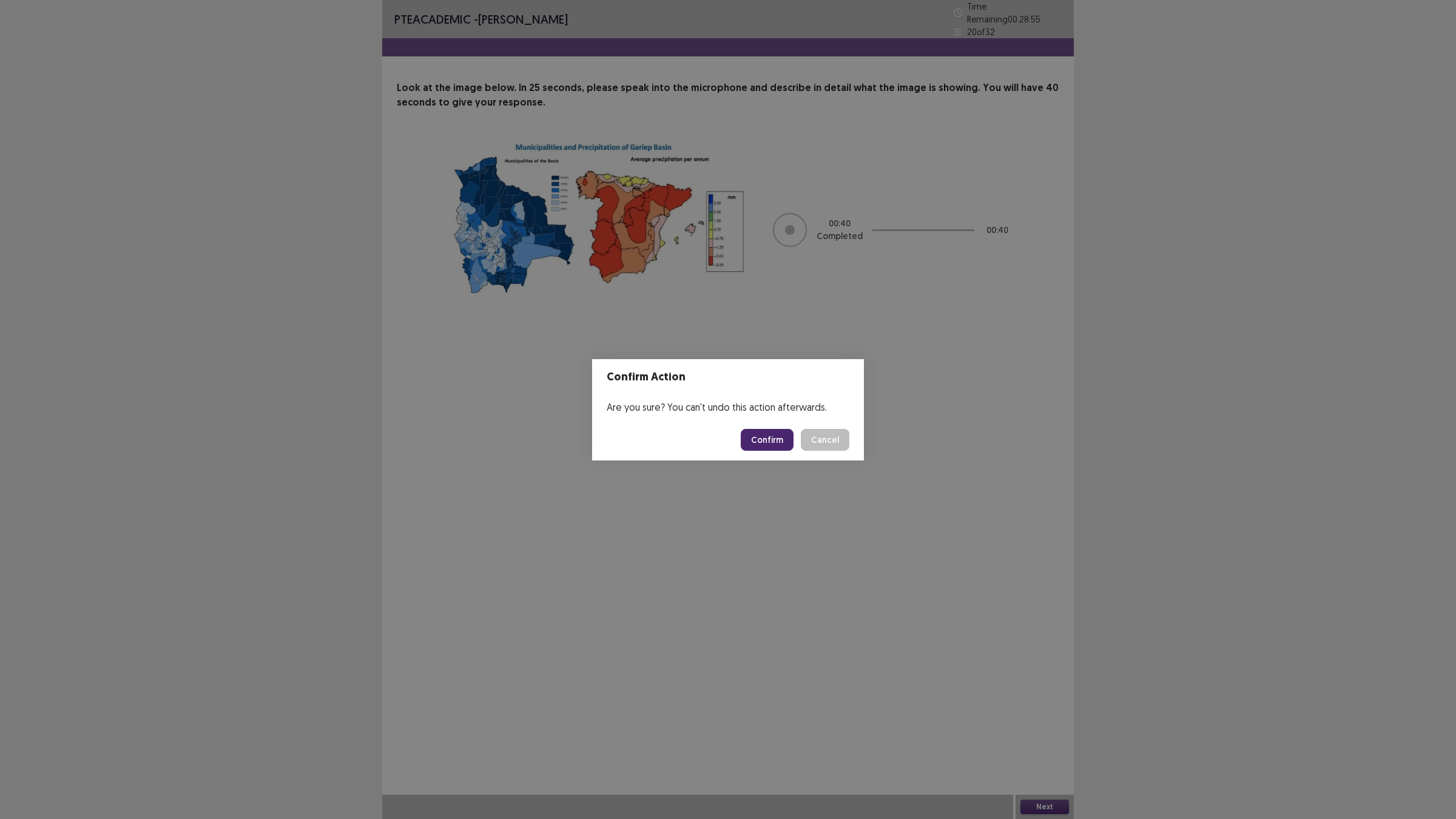
click at [769, 443] on button "Confirm" at bounding box center [767, 439] width 53 height 22
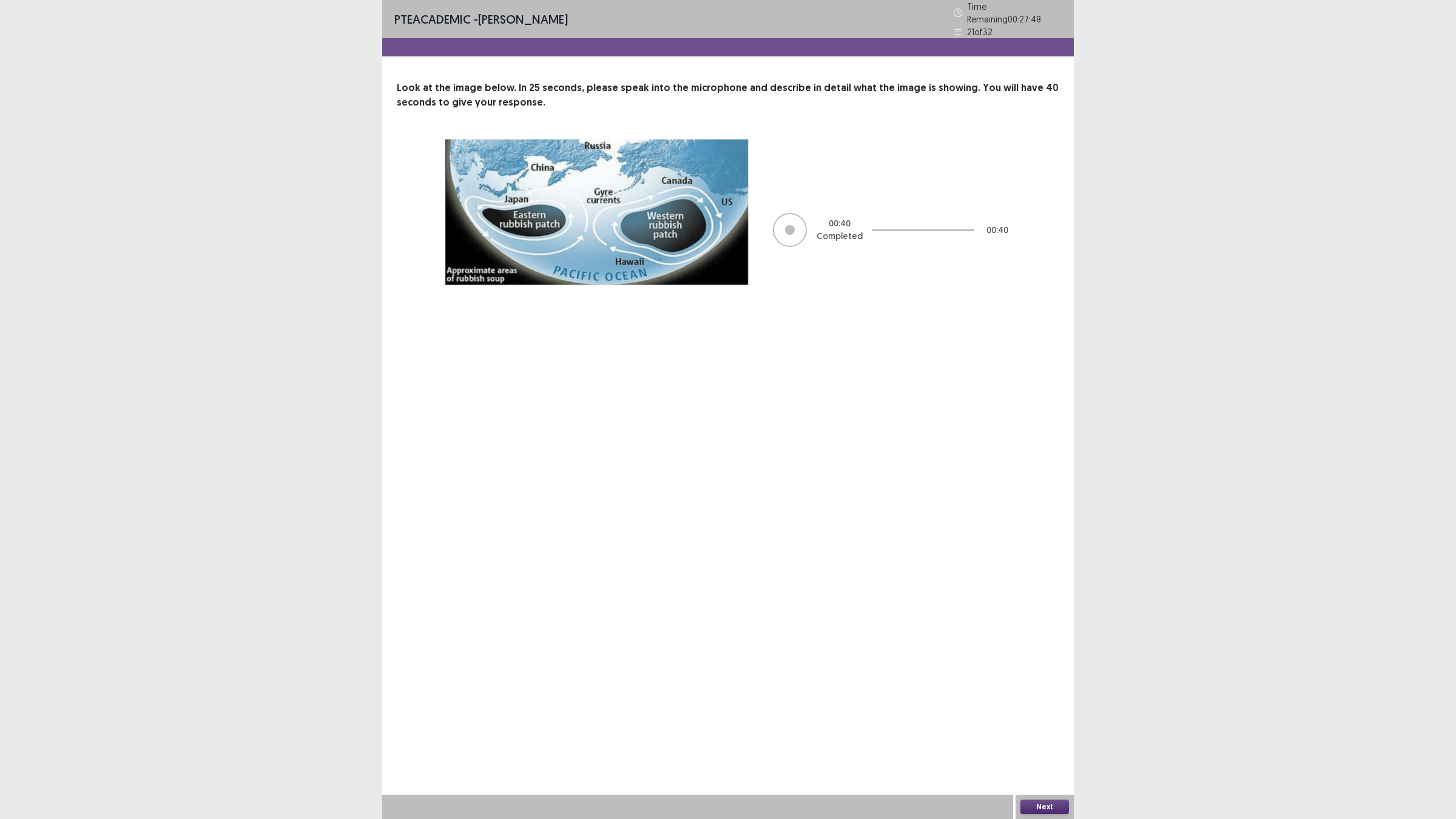
click at [1048, 716] on button "Next" at bounding box center [1045, 806] width 49 height 14
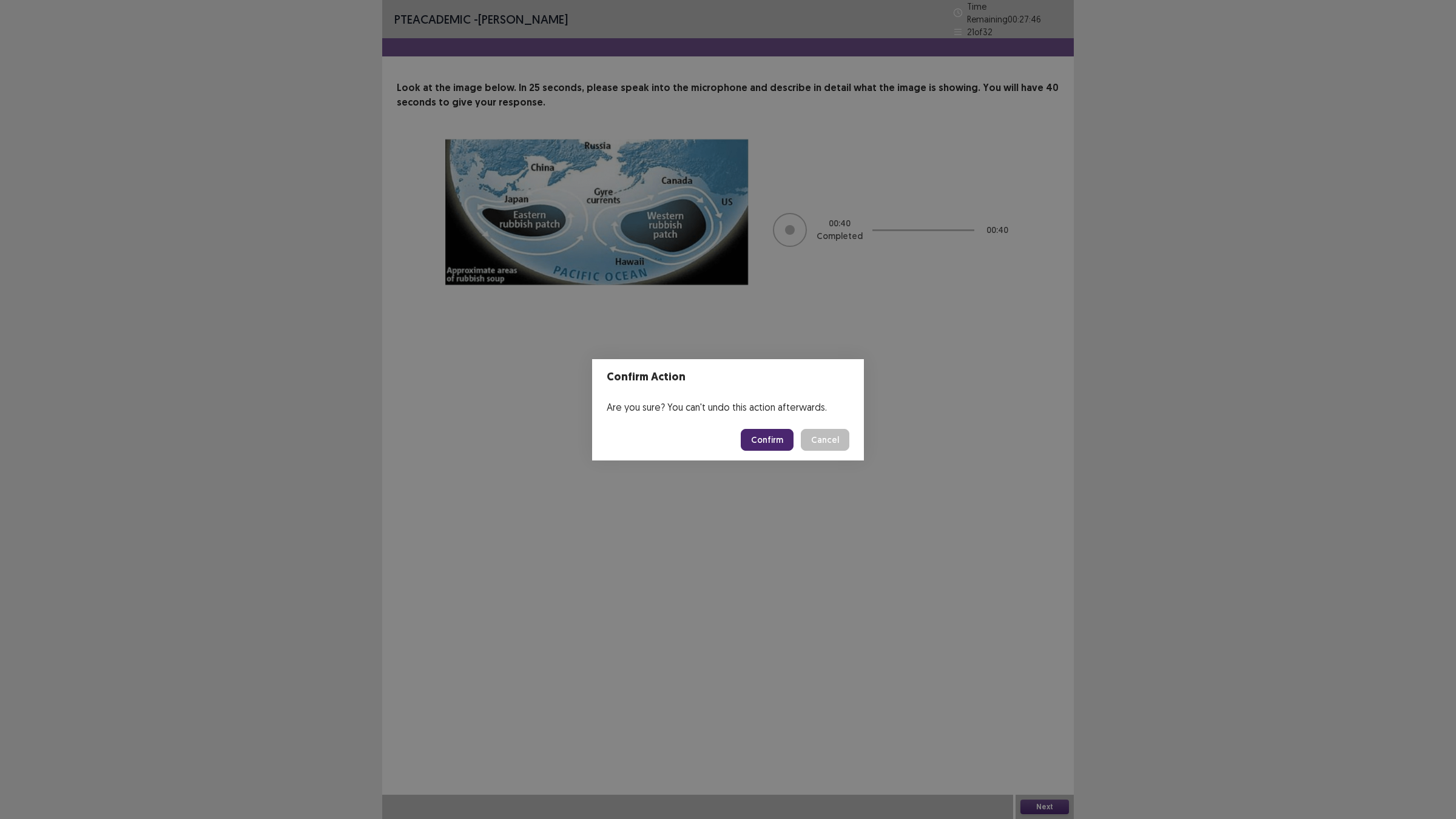
click at [757, 437] on button "Confirm" at bounding box center [767, 439] width 53 height 22
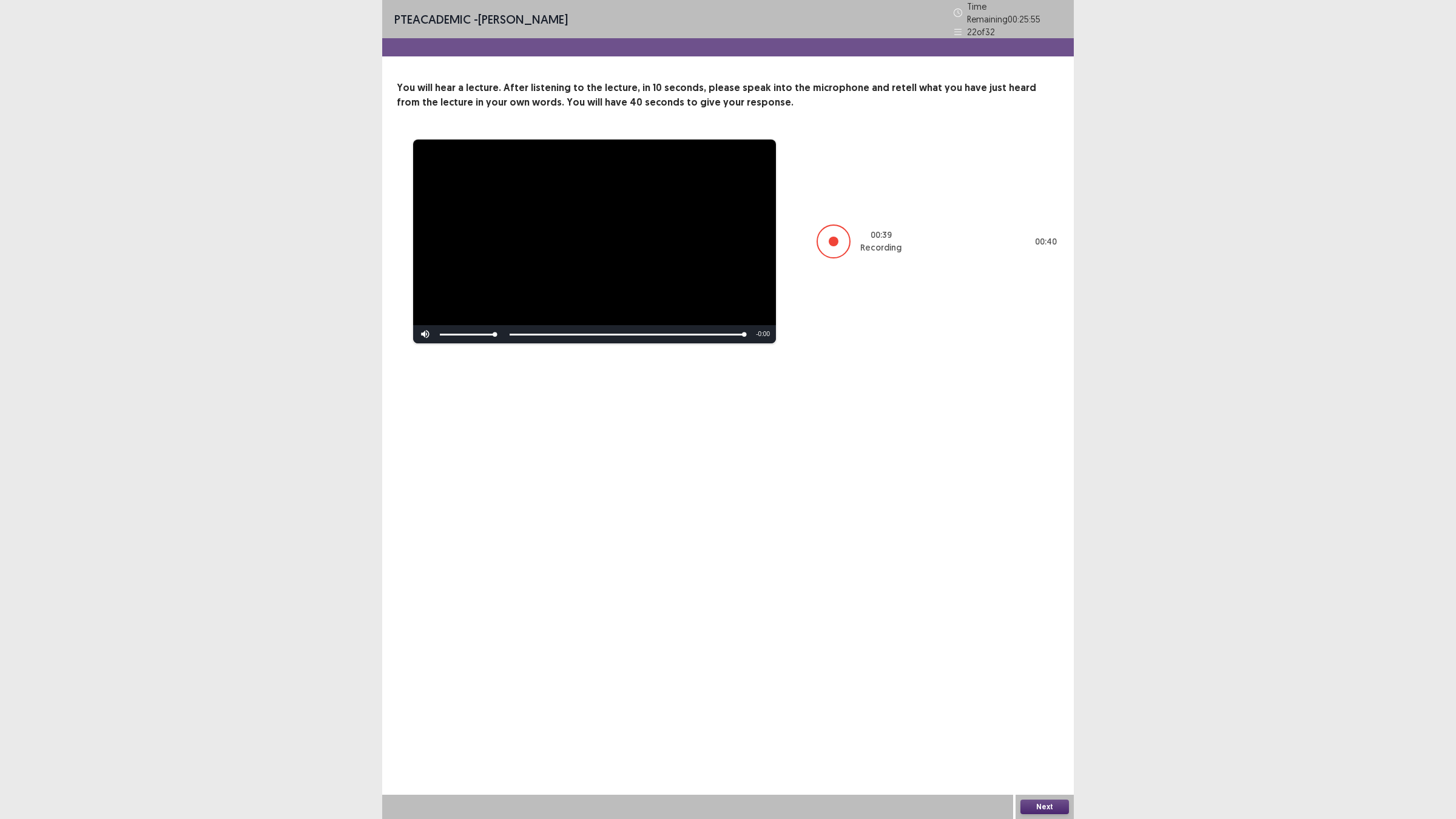
click at [1029, 716] on div "Next" at bounding box center [1044, 807] width 58 height 24
click at [1035, 716] on button "Next" at bounding box center [1045, 806] width 49 height 14
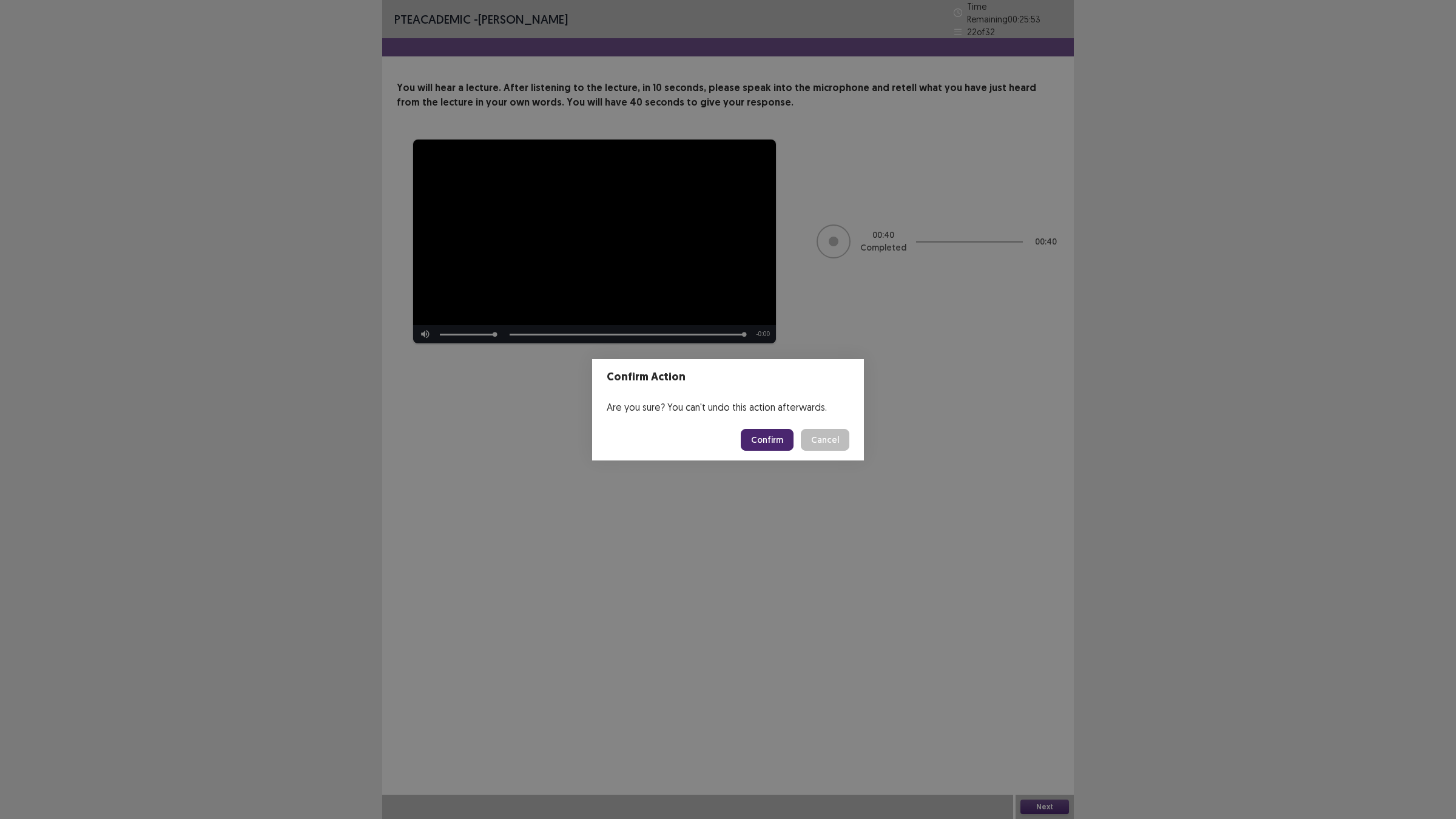
click at [759, 438] on button "Confirm" at bounding box center [767, 439] width 53 height 22
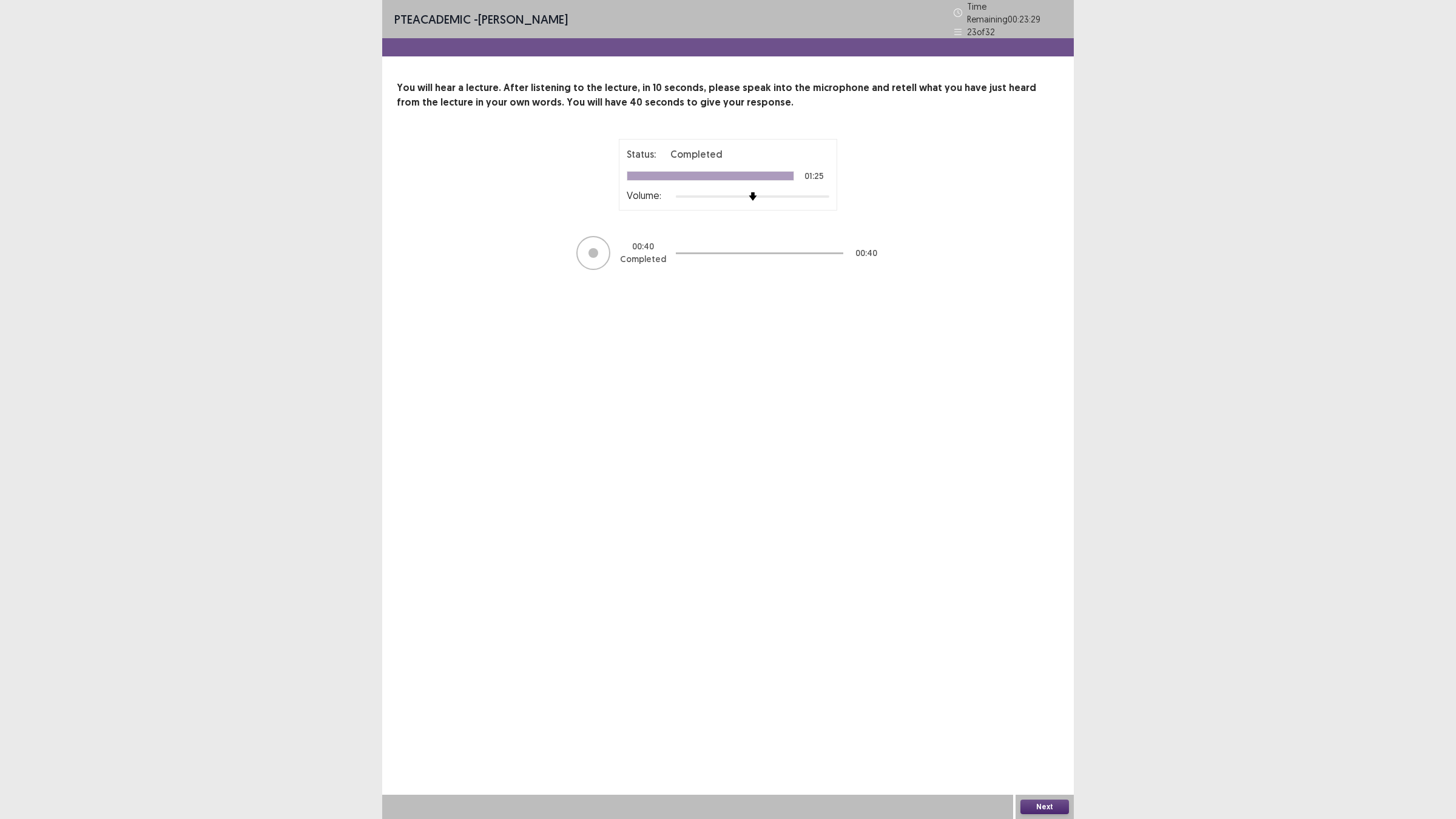
click at [1038, 716] on button "Next" at bounding box center [1045, 806] width 49 height 14
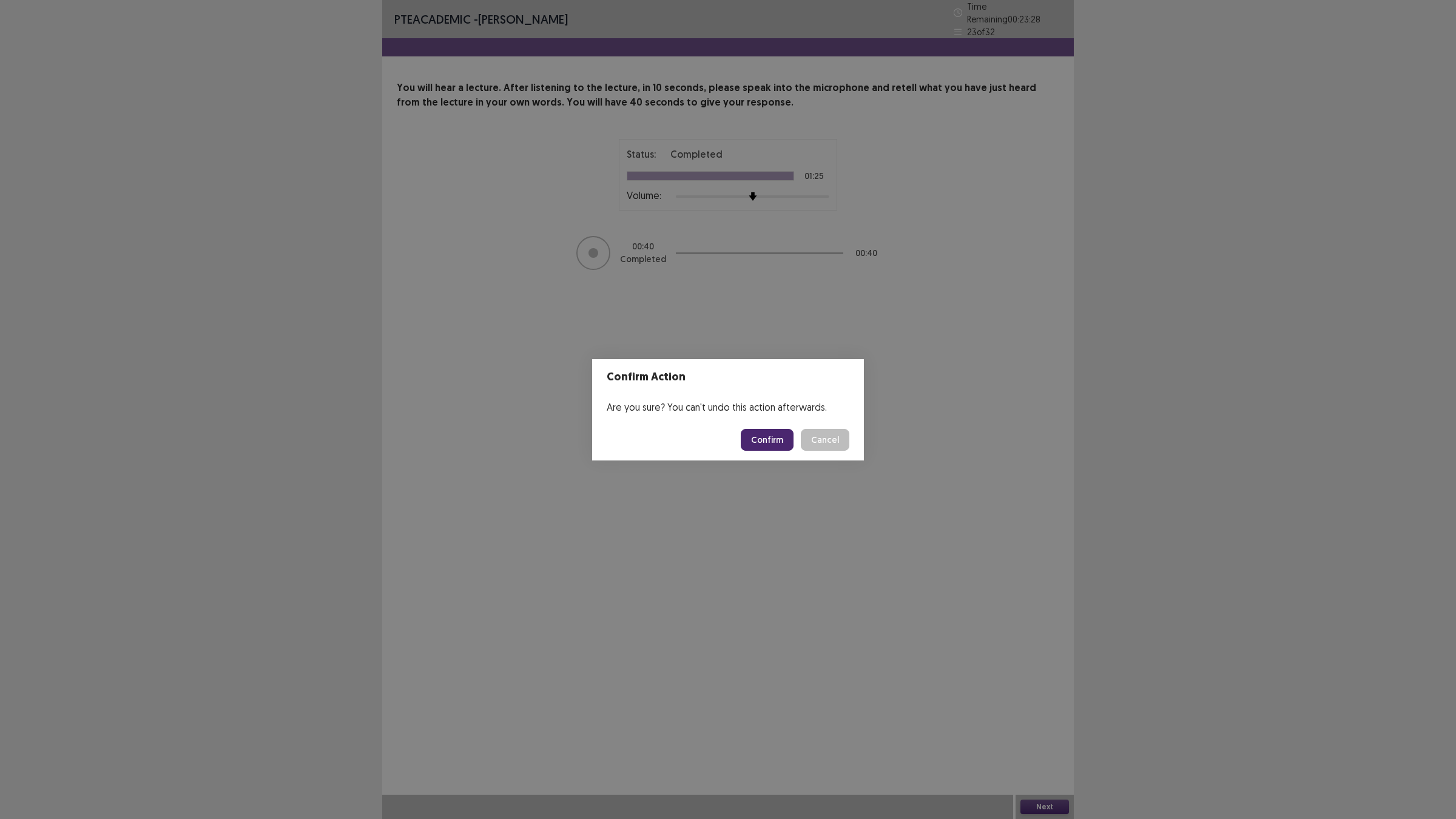
click at [773, 441] on button "Confirm" at bounding box center [767, 439] width 53 height 22
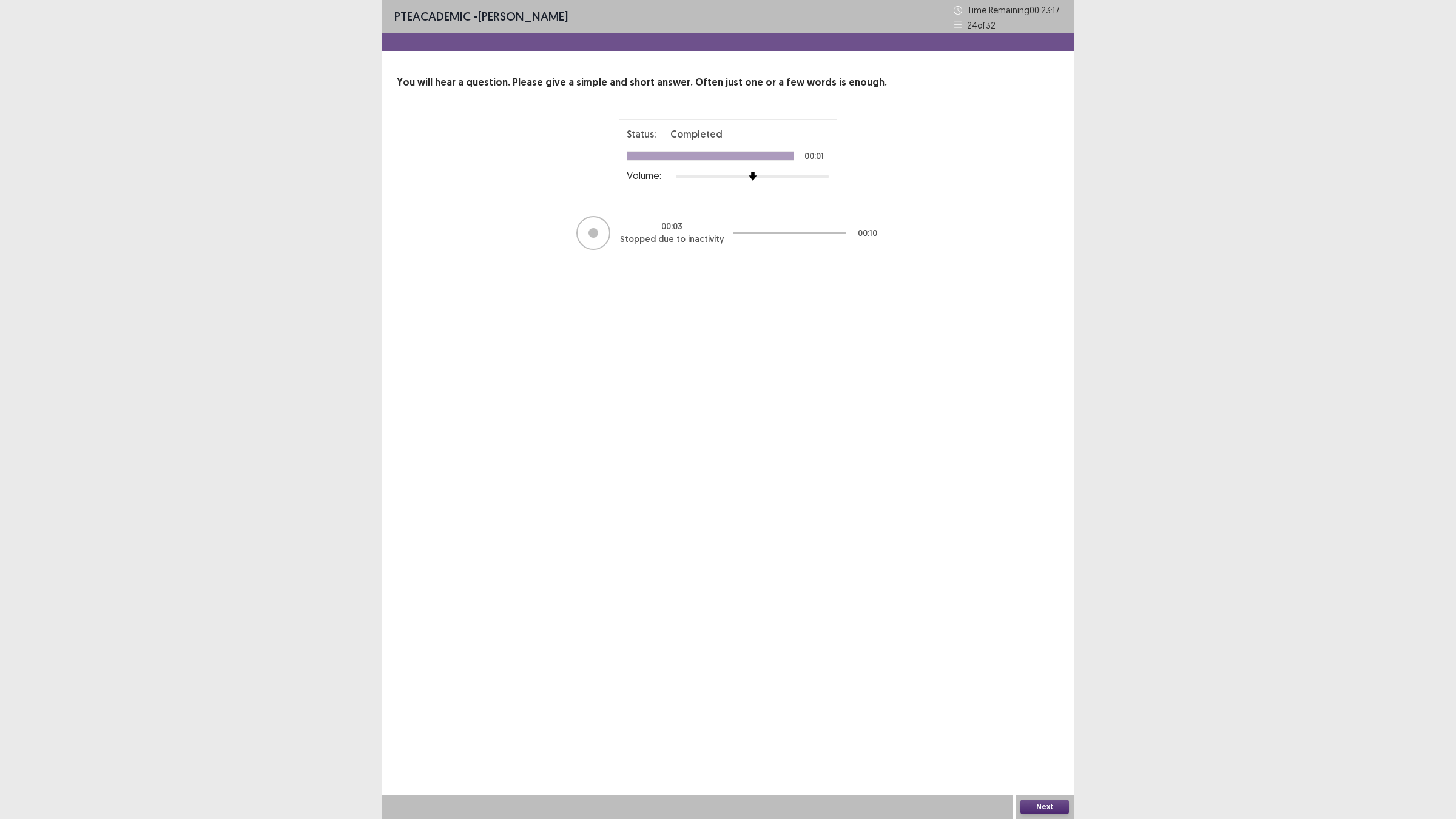
click at [1022, 716] on button "Next" at bounding box center [1045, 806] width 49 height 14
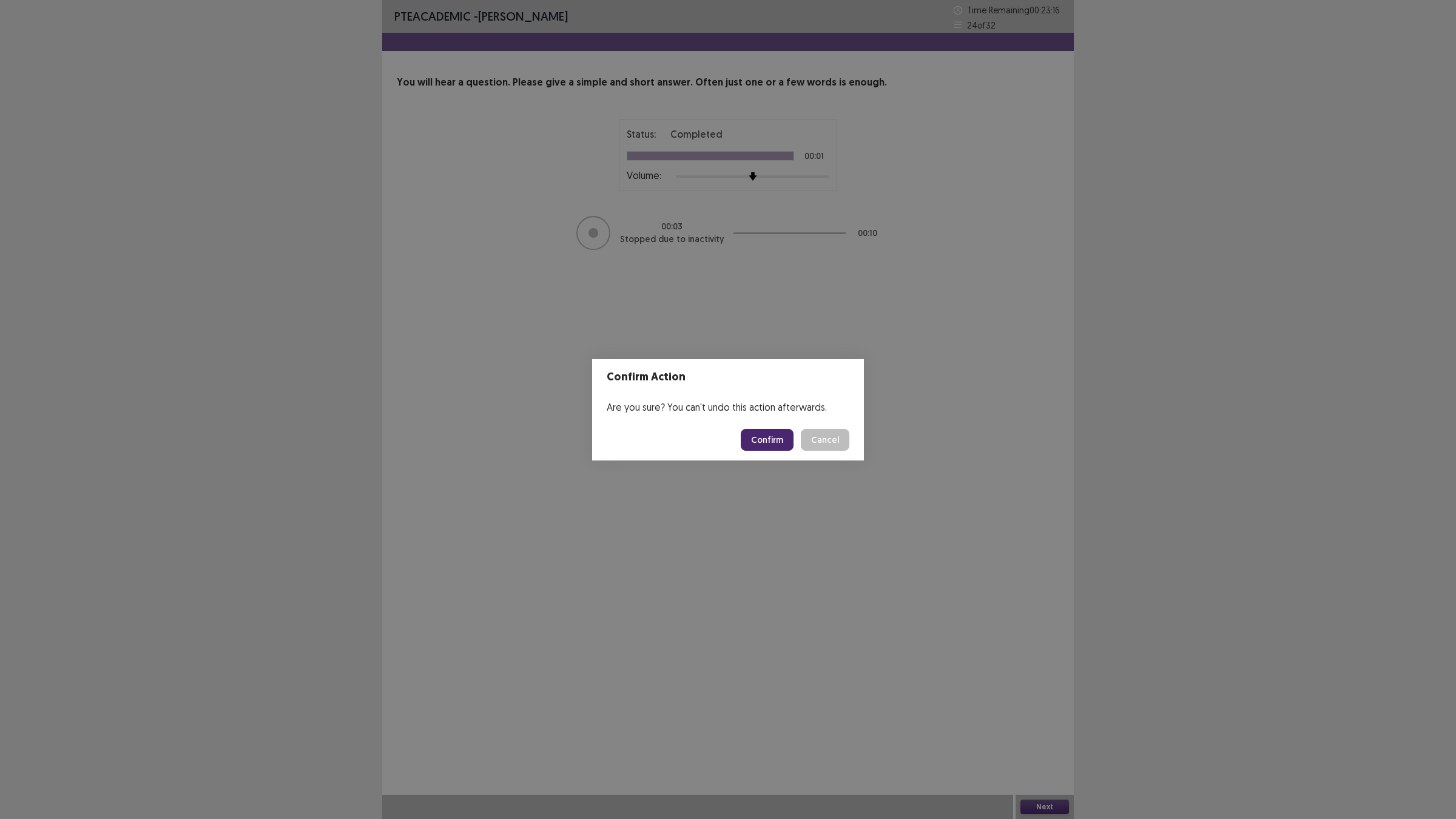
click at [748, 428] on button "Confirm" at bounding box center [767, 439] width 53 height 22
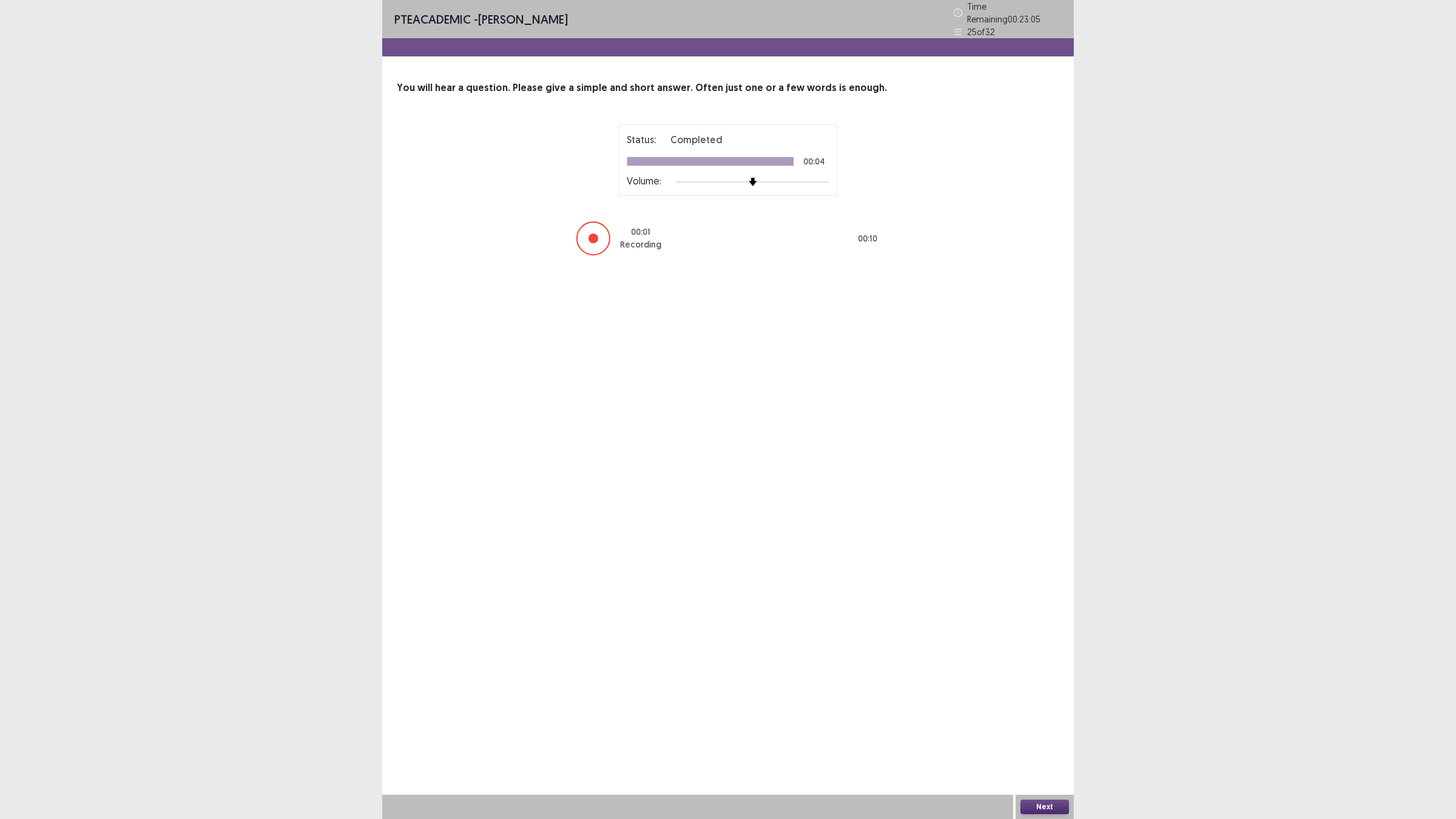
click at [1042, 716] on button "Next" at bounding box center [1045, 806] width 49 height 14
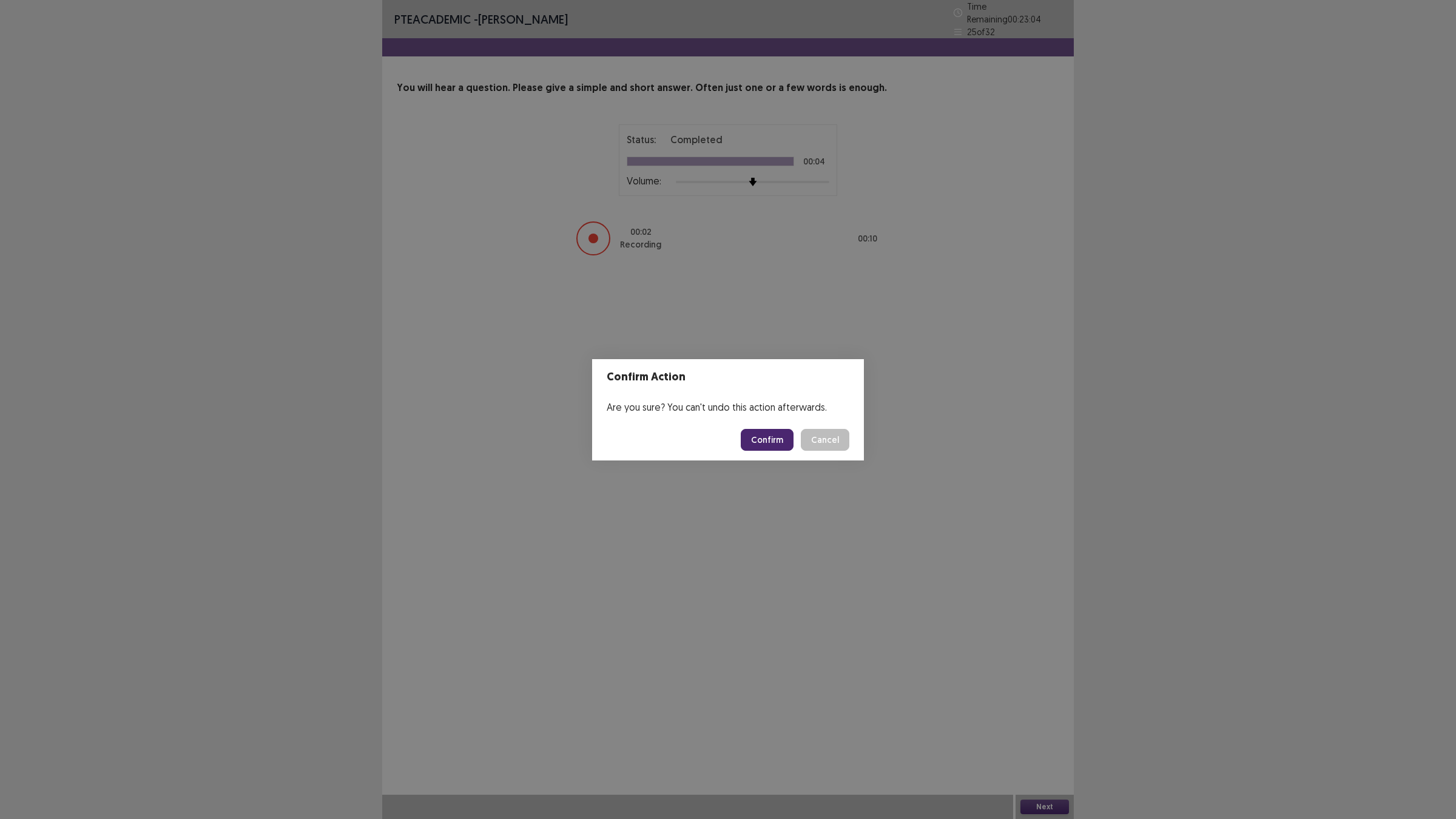
click at [752, 432] on footer "Confirm Cancel" at bounding box center [728, 440] width 272 height 41
click at [752, 432] on button "Confirm" at bounding box center [767, 439] width 53 height 22
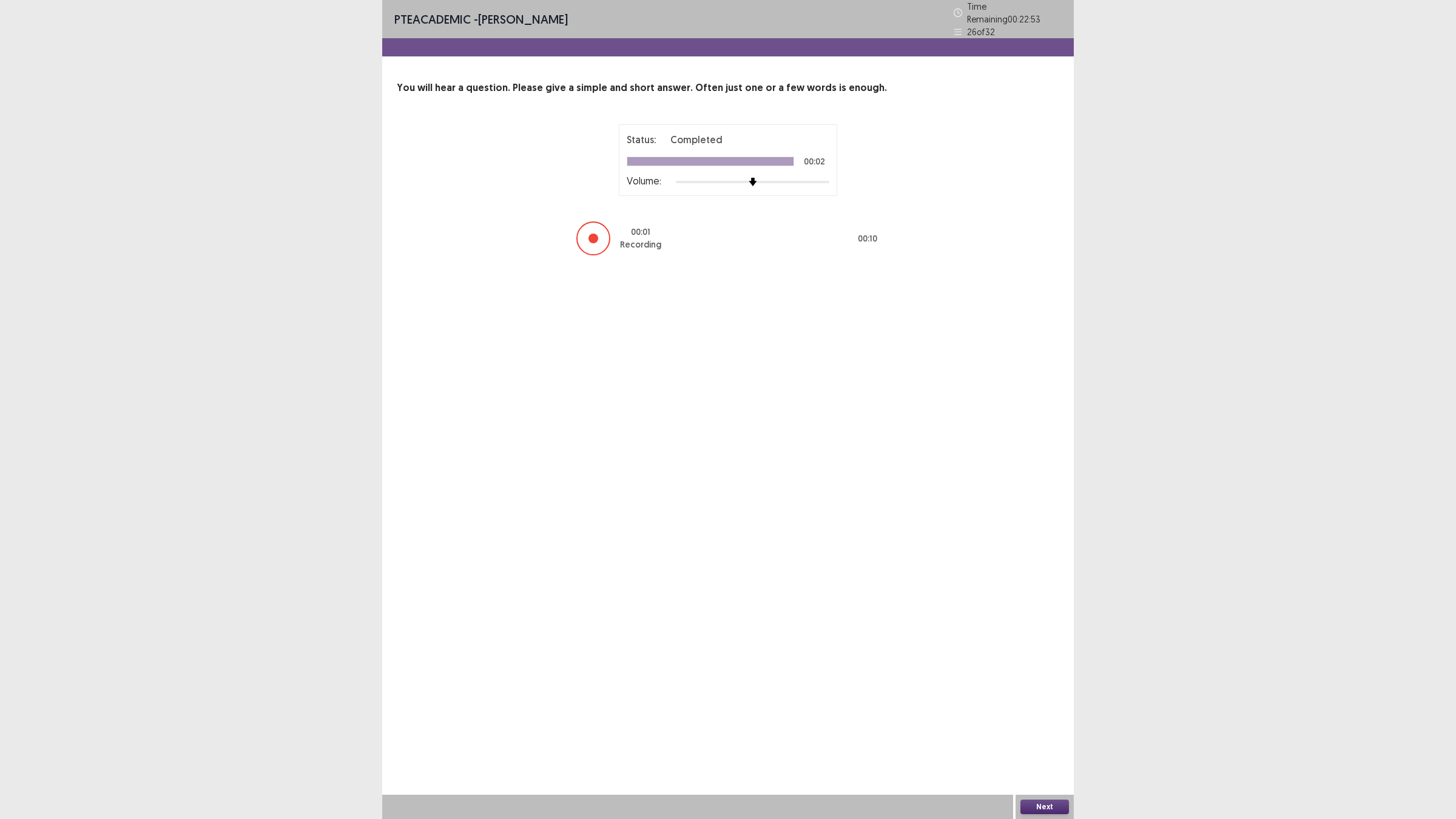
click at [1044, 716] on button "Next" at bounding box center [1045, 806] width 49 height 14
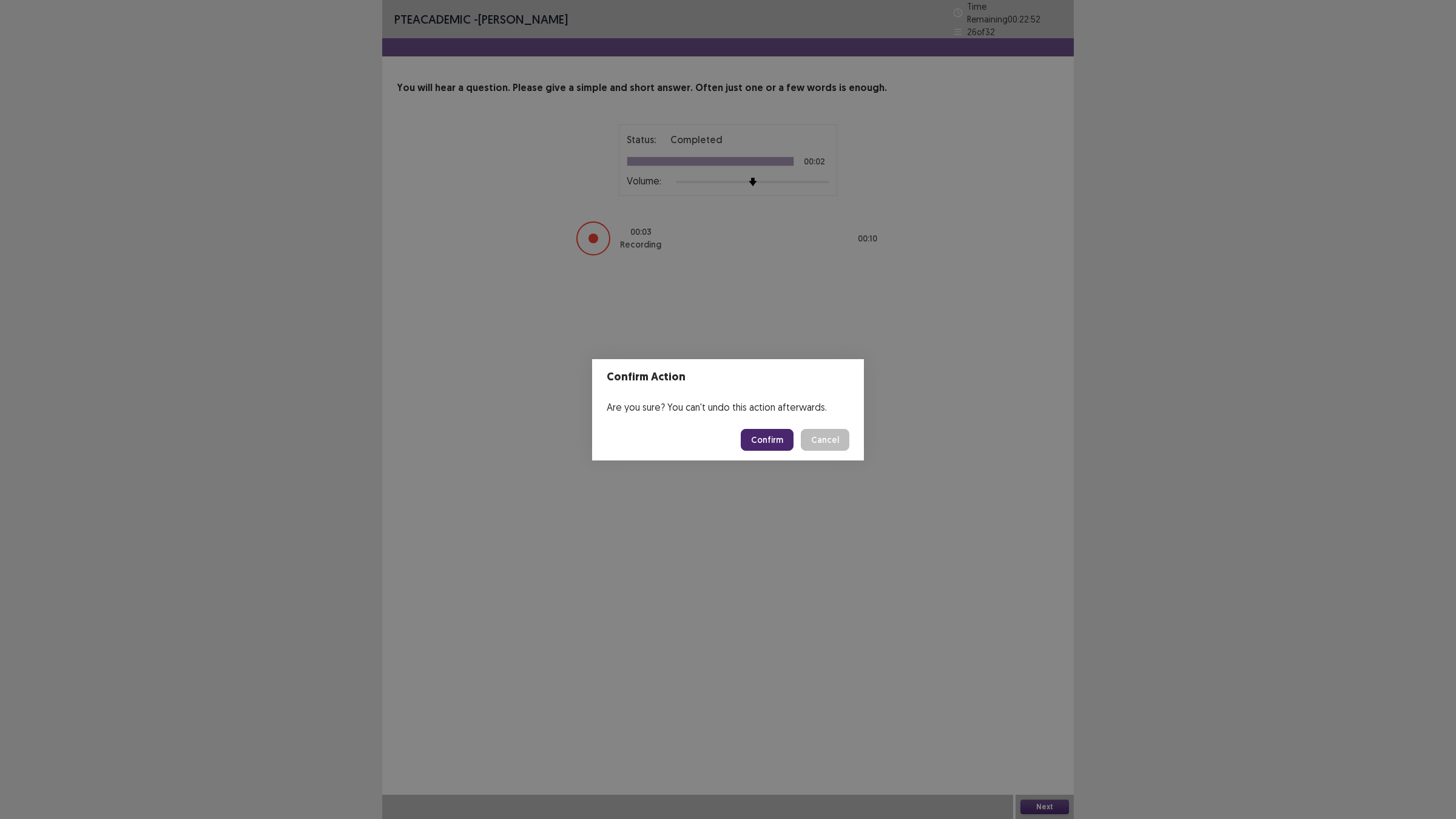
click at [766, 437] on button "Confirm" at bounding box center [767, 439] width 53 height 22
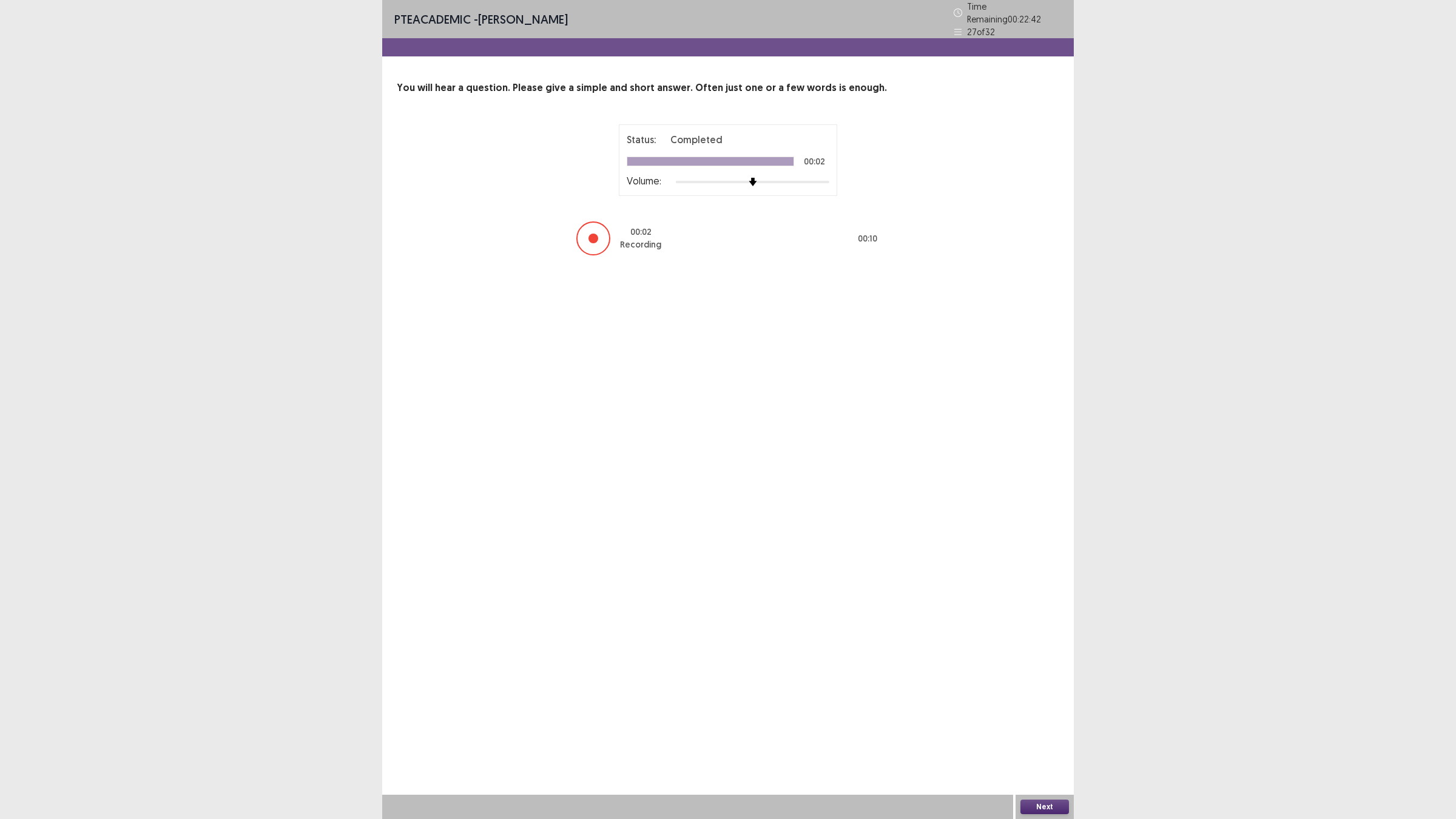
click at [1033, 716] on button "Next" at bounding box center [1045, 806] width 49 height 14
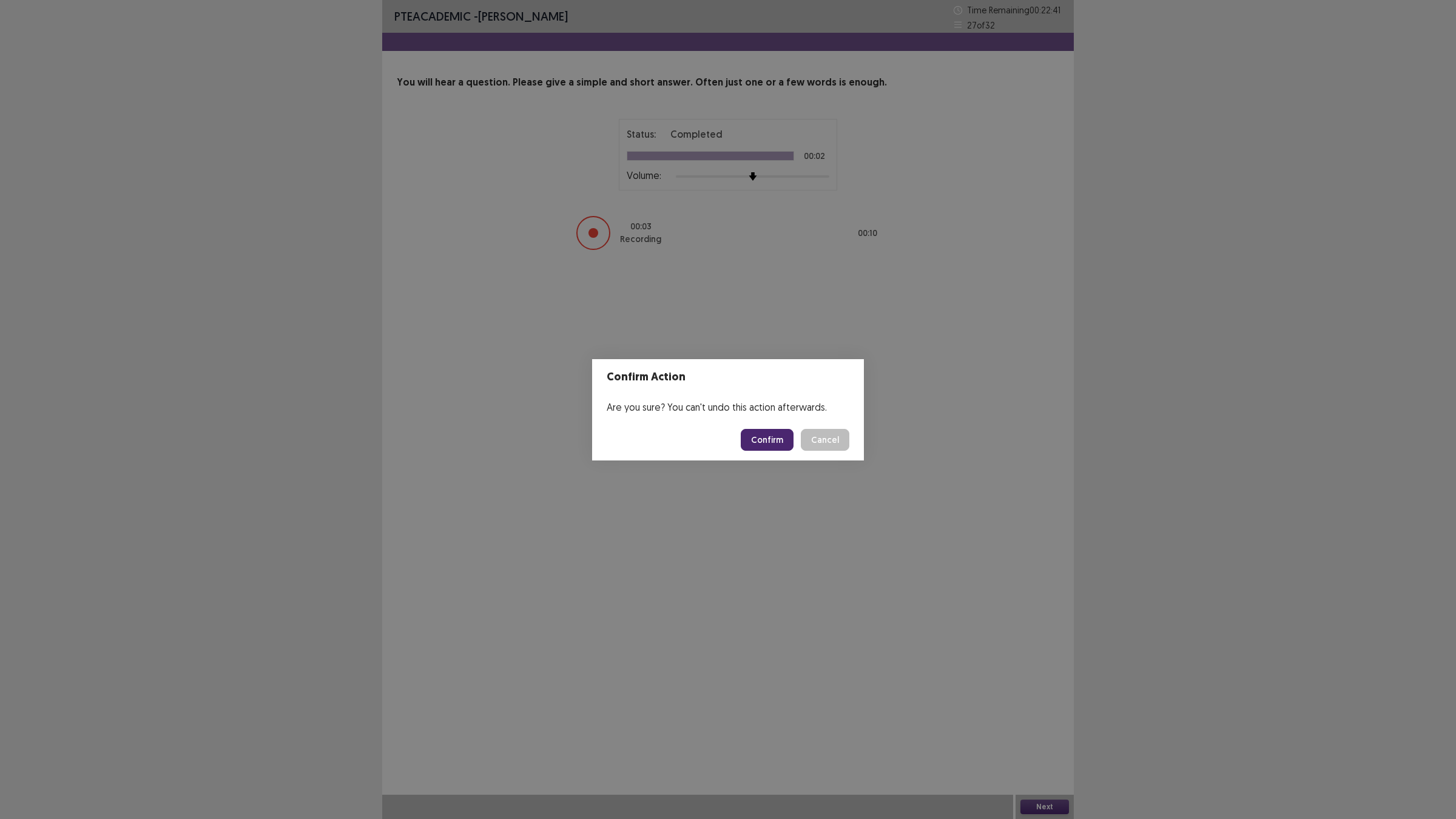
click at [783, 440] on button "Confirm" at bounding box center [767, 439] width 53 height 22
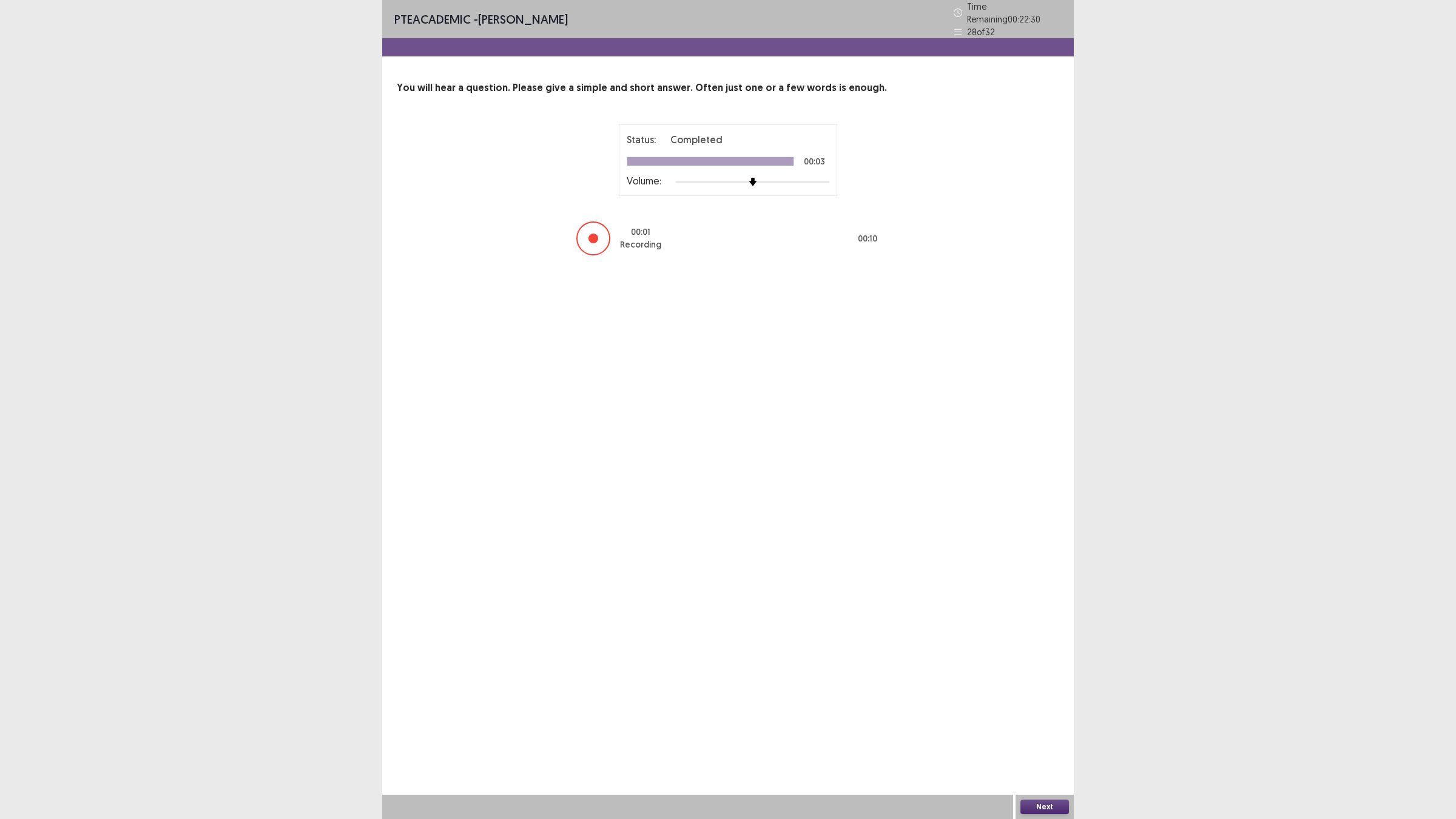
click at [1029, 716] on button "Next" at bounding box center [1045, 806] width 49 height 14
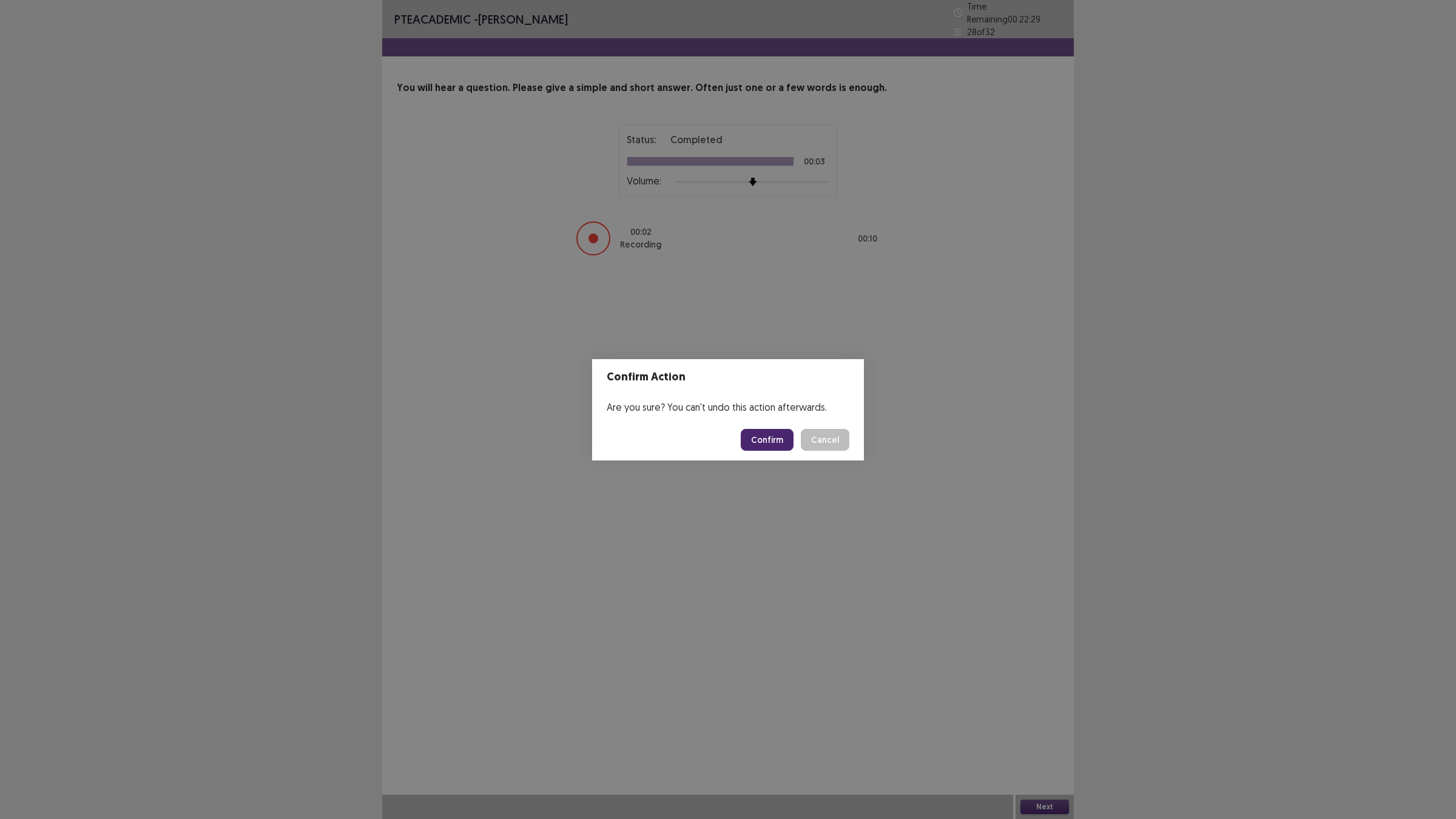
click at [776, 447] on button "Confirm" at bounding box center [767, 439] width 53 height 22
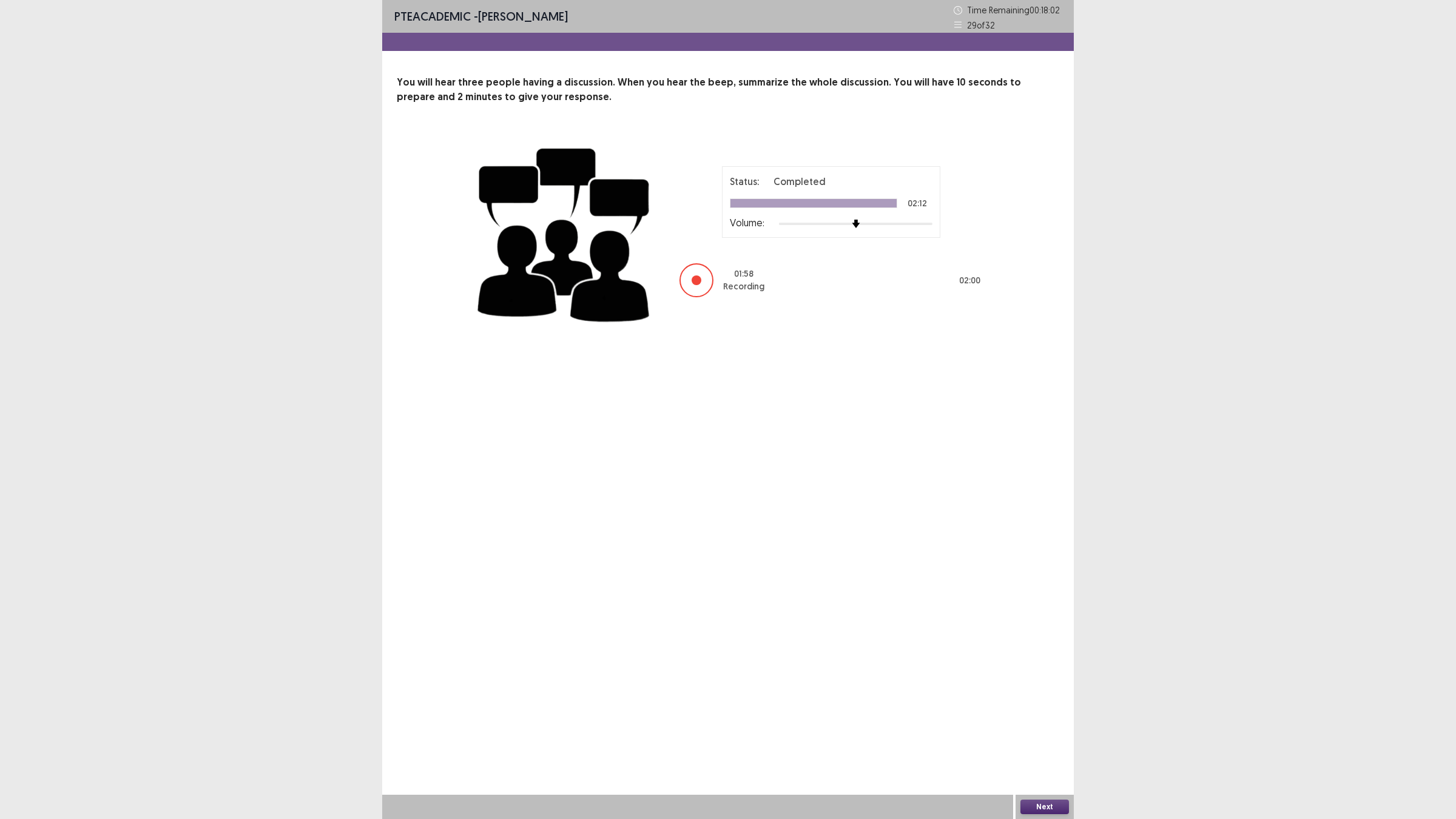
click at [1051, 716] on button "Next" at bounding box center [1045, 806] width 49 height 14
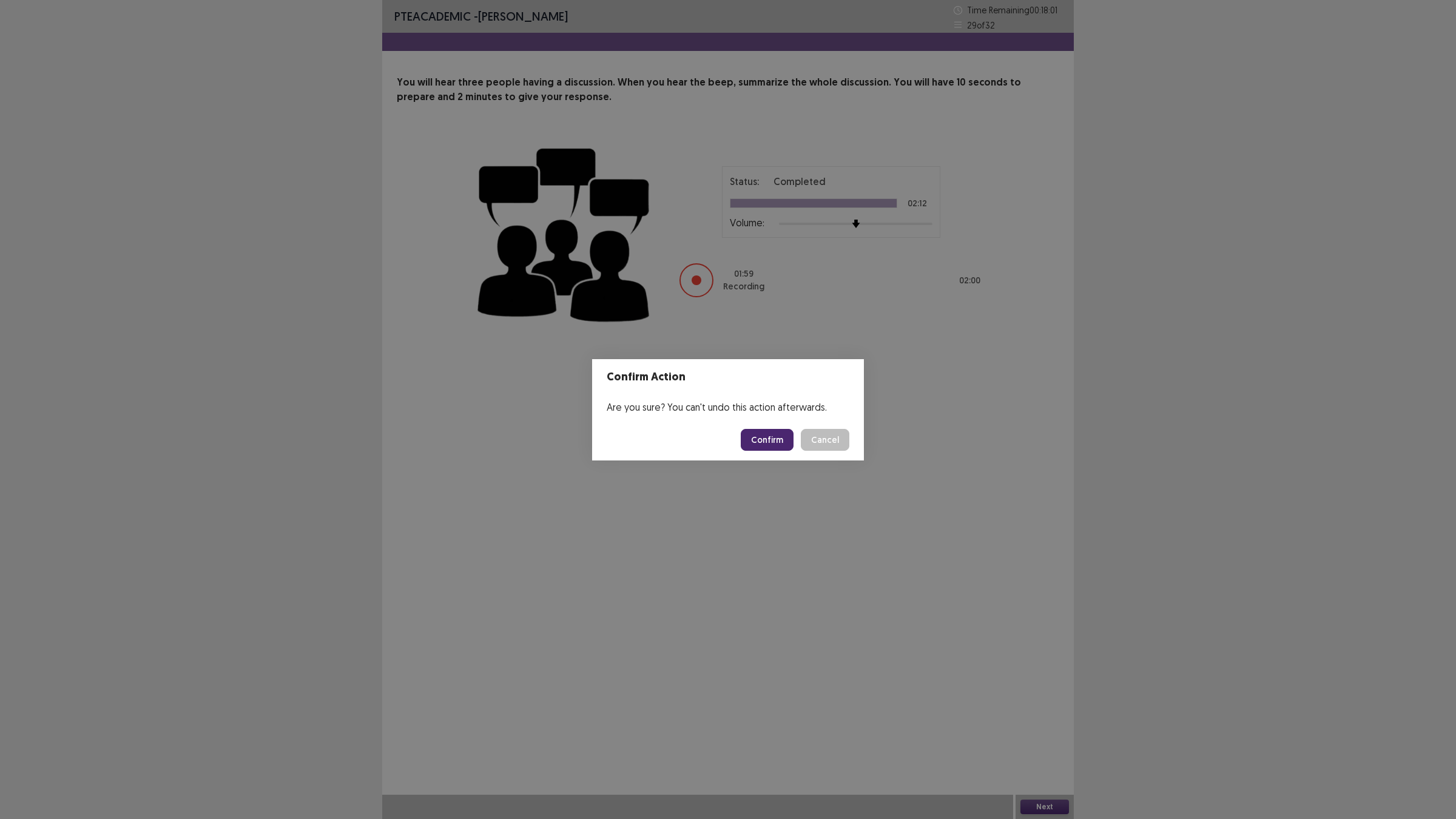
click at [774, 445] on button "Confirm" at bounding box center [767, 439] width 53 height 22
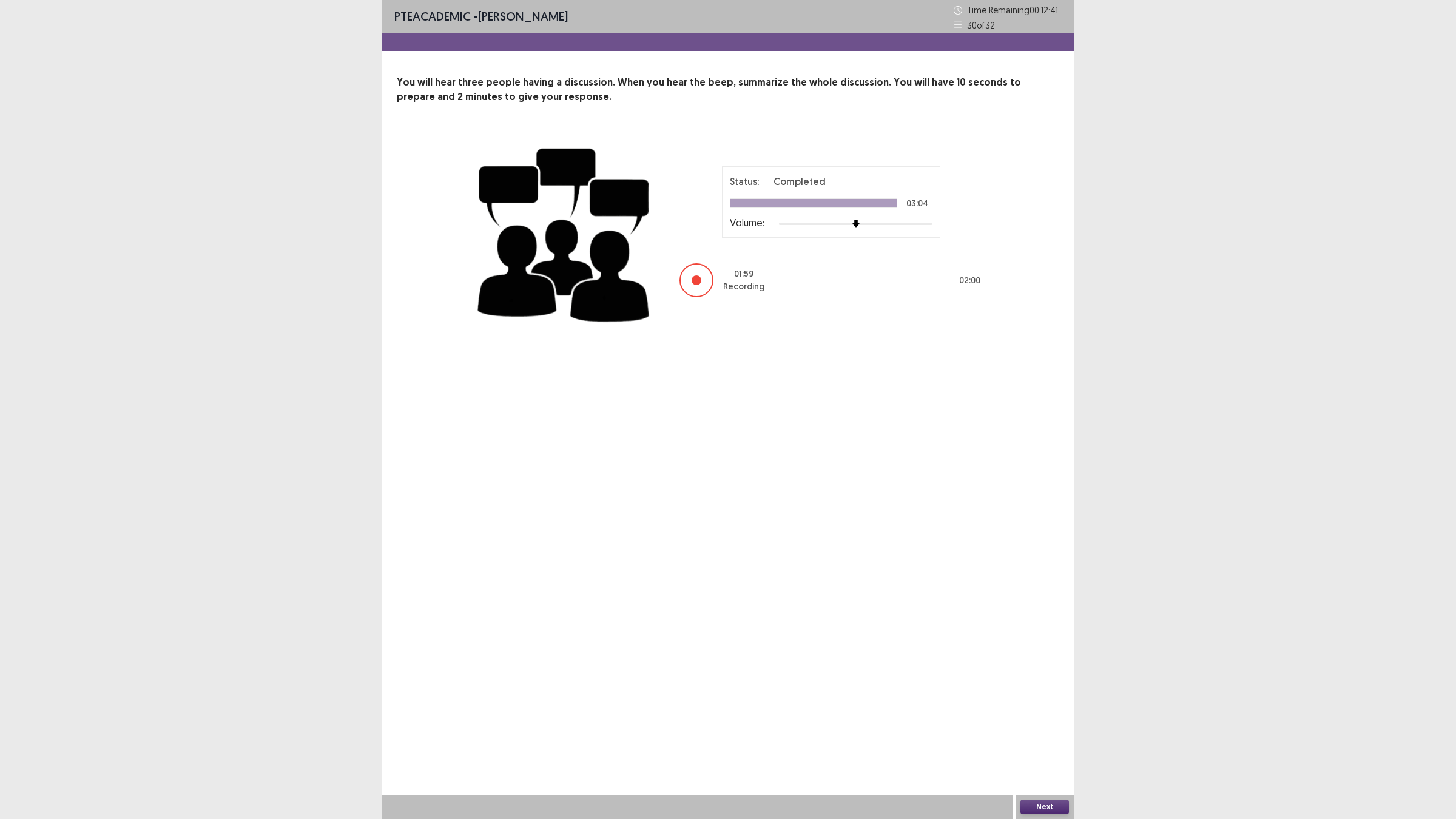
click at [1042, 716] on button "Next" at bounding box center [1045, 806] width 49 height 14
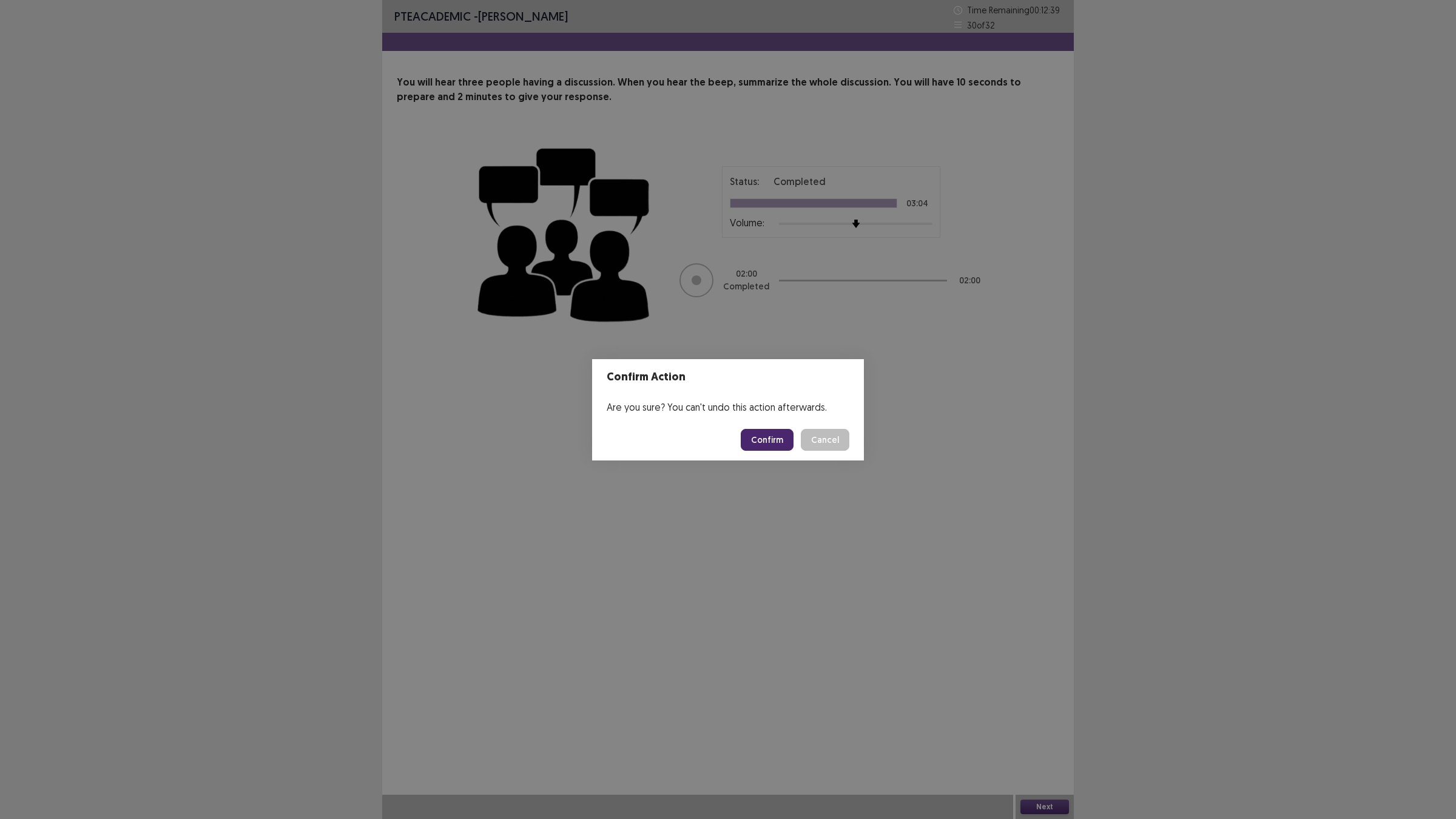
click at [766, 429] on button "Confirm" at bounding box center [767, 439] width 53 height 22
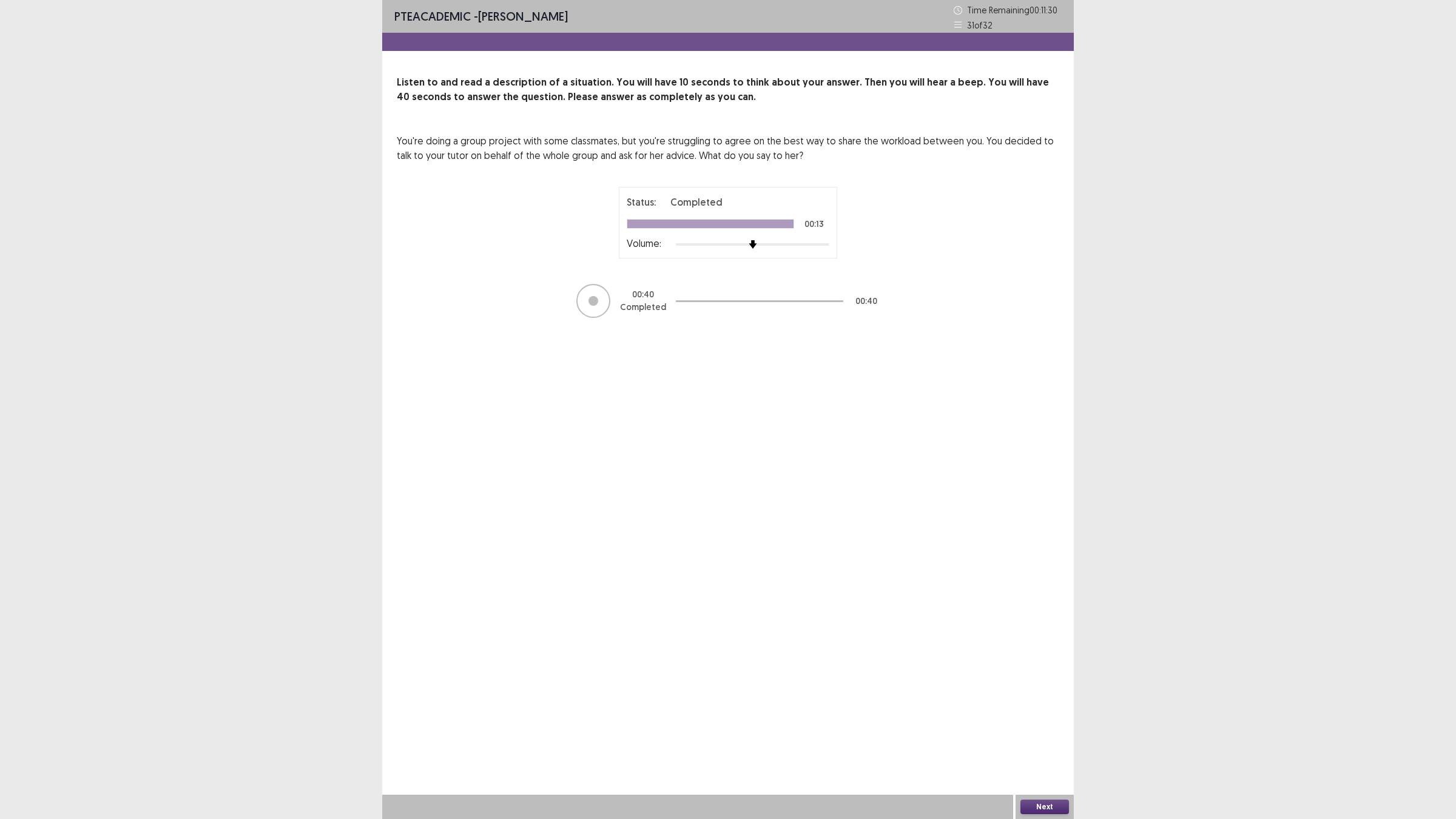
click at [1035, 716] on button "Next" at bounding box center [1045, 806] width 49 height 14
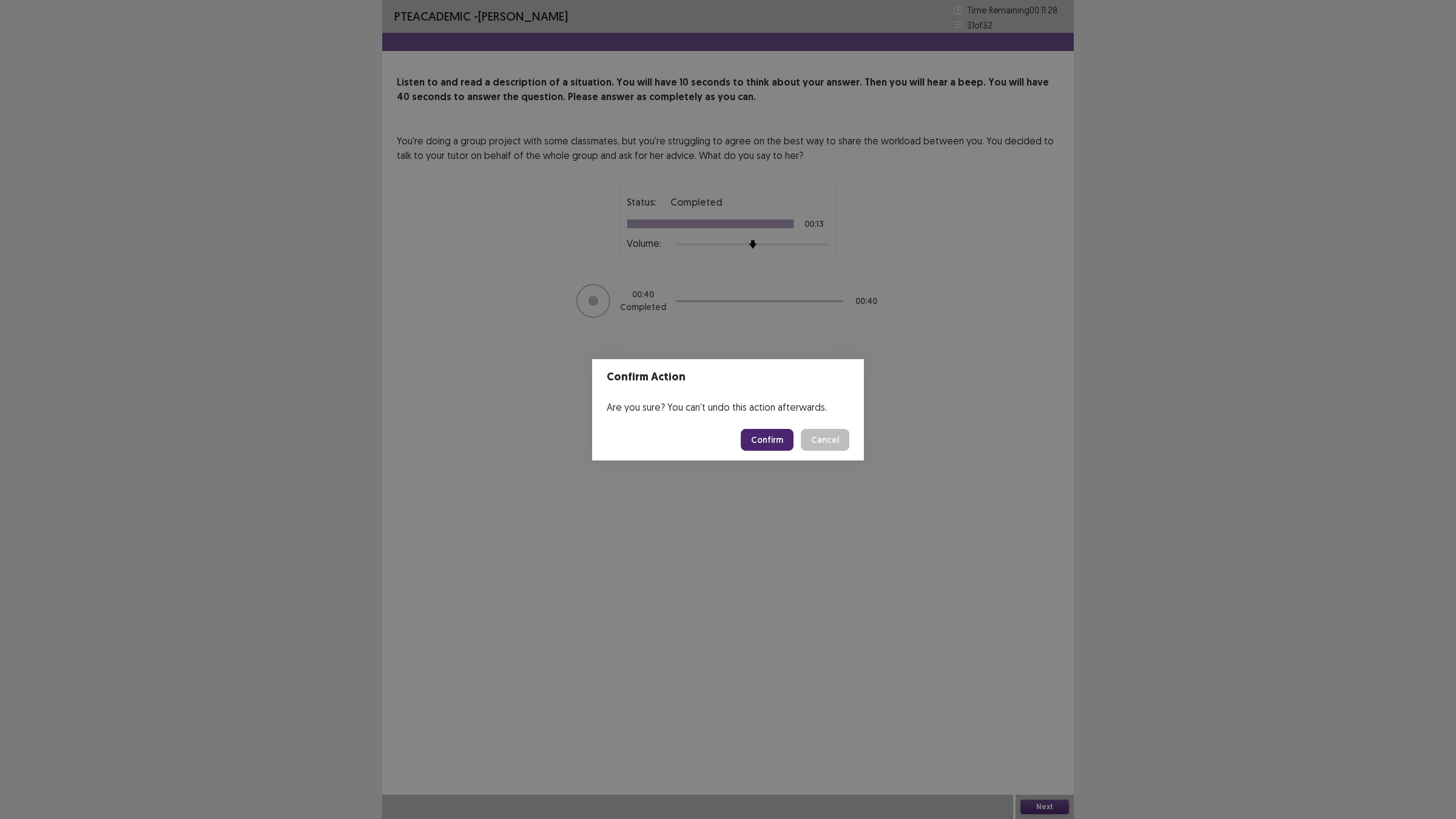
click at [771, 437] on button "Confirm" at bounding box center [767, 439] width 53 height 22
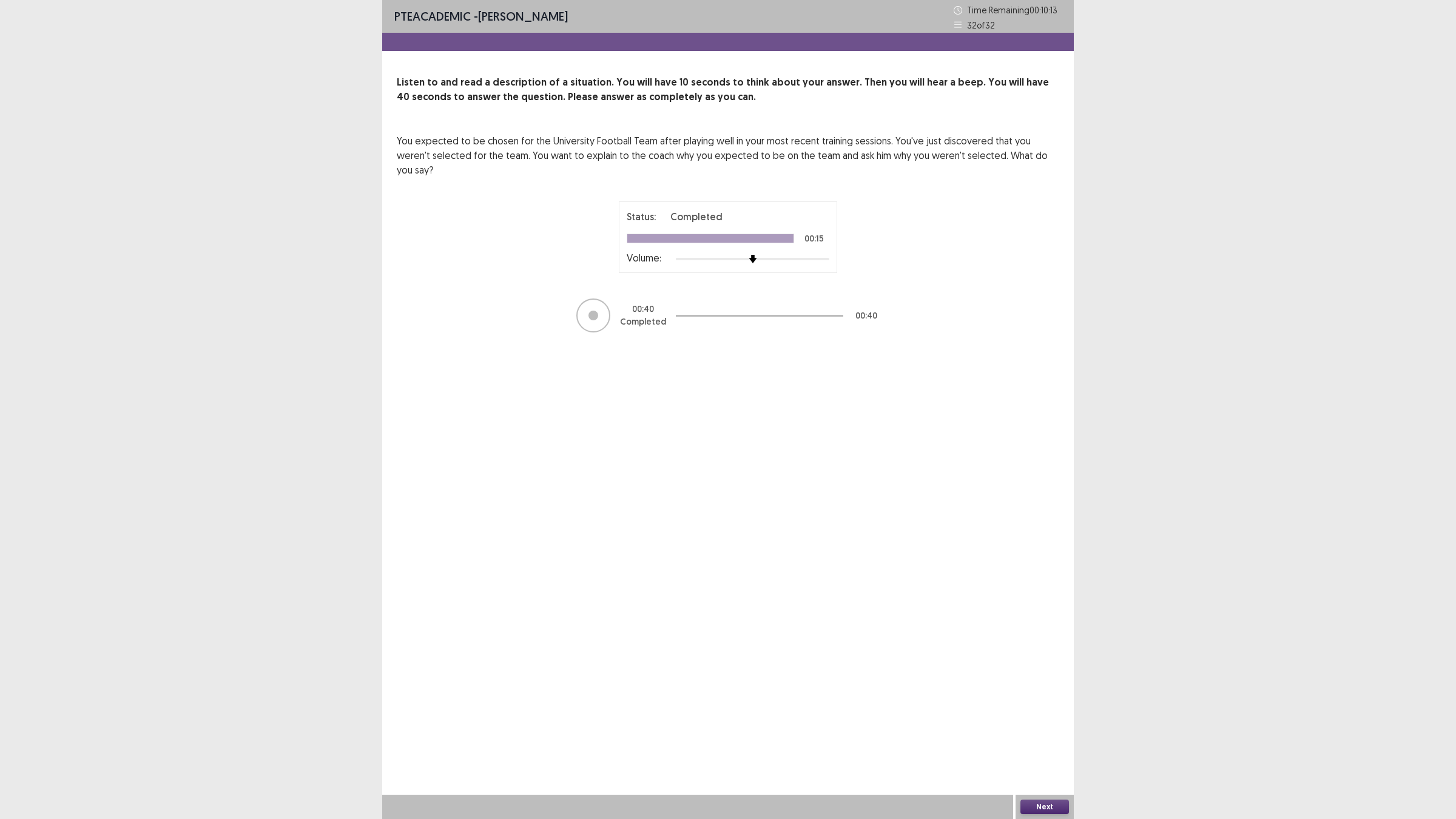
click at [1033, 716] on button "Next" at bounding box center [1045, 806] width 49 height 14
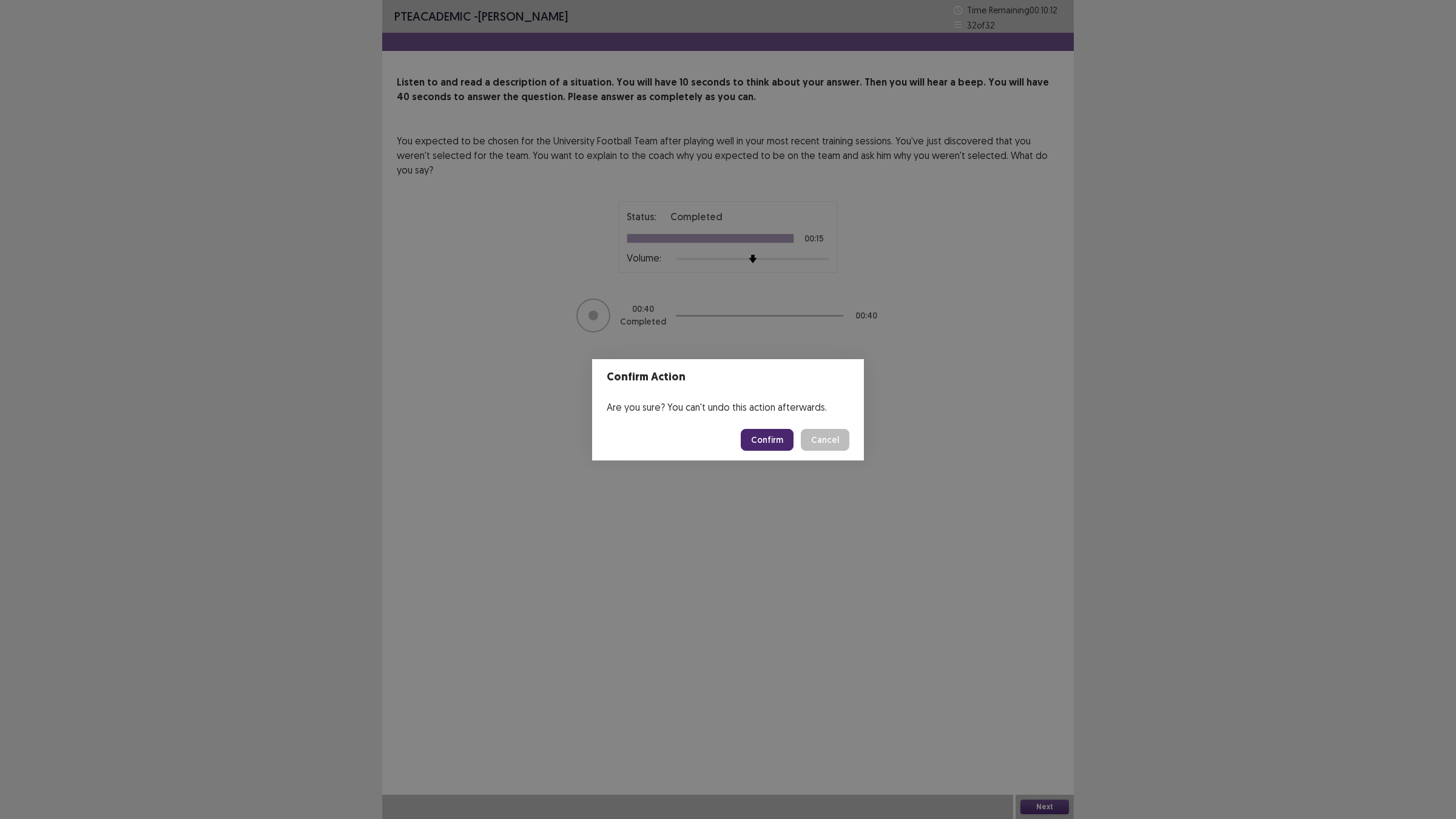
click at [771, 447] on button "Confirm" at bounding box center [767, 439] width 53 height 22
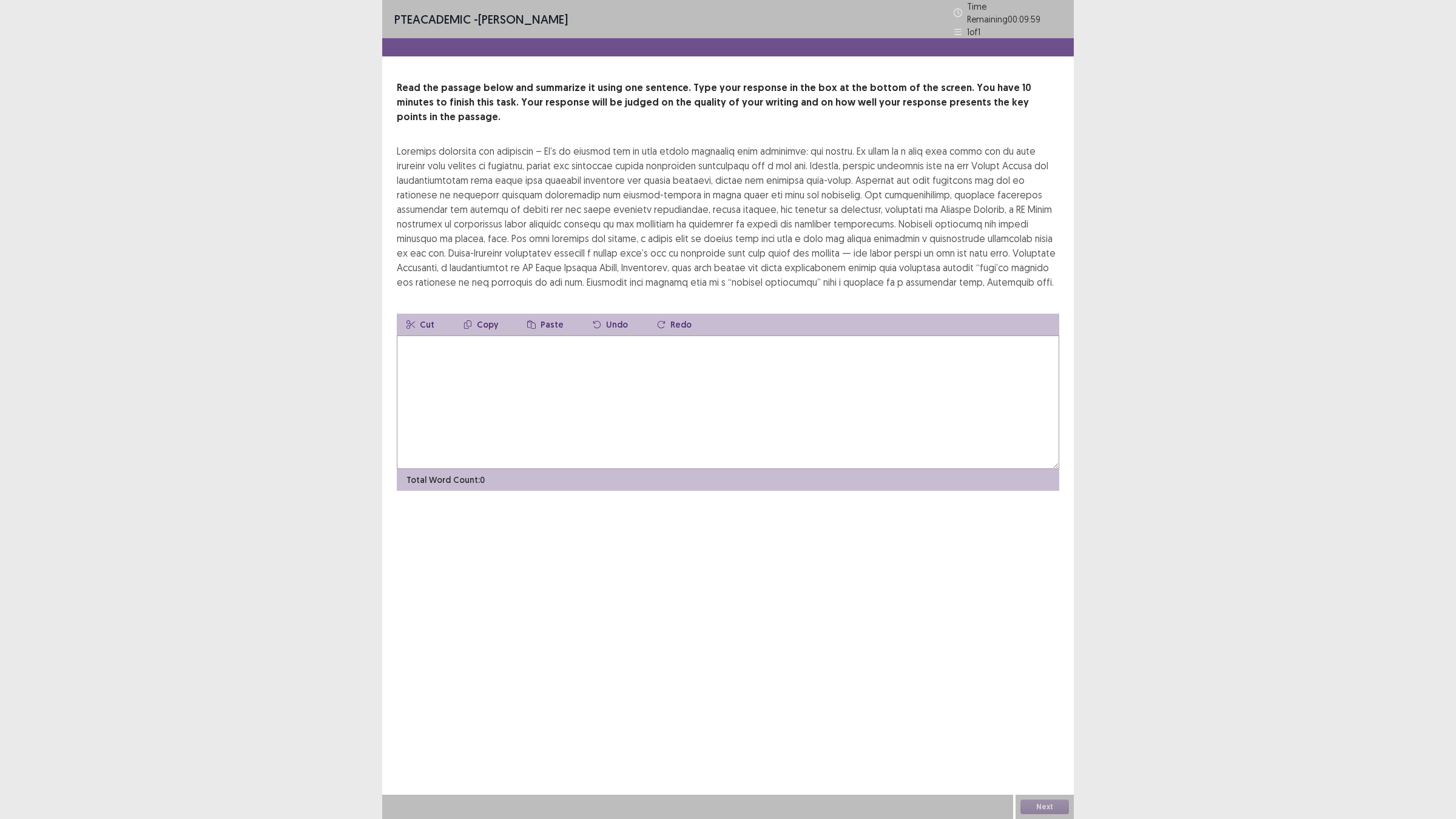
click at [771, 447] on textarea at bounding box center [728, 402] width 662 height 133
click at [605, 343] on textarea "**********" at bounding box center [728, 402] width 662 height 133
type textarea "*"
click at [629, 335] on textarea "**********" at bounding box center [728, 402] width 662 height 133
click at [872, 335] on textarea "**********" at bounding box center [728, 402] width 662 height 133
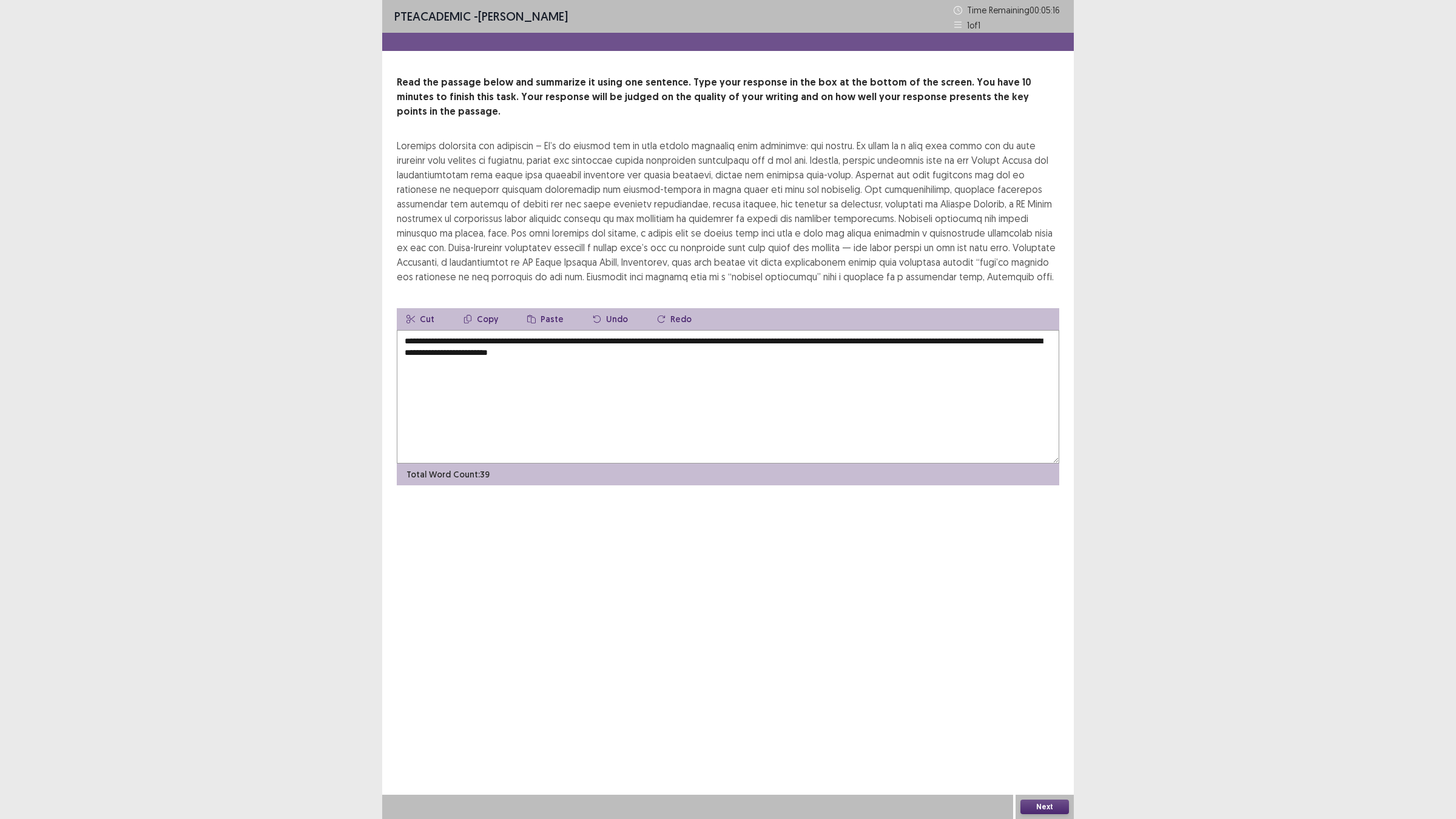
type textarea "**********"
click at [1051, 716] on button "Next" at bounding box center [1045, 806] width 49 height 14
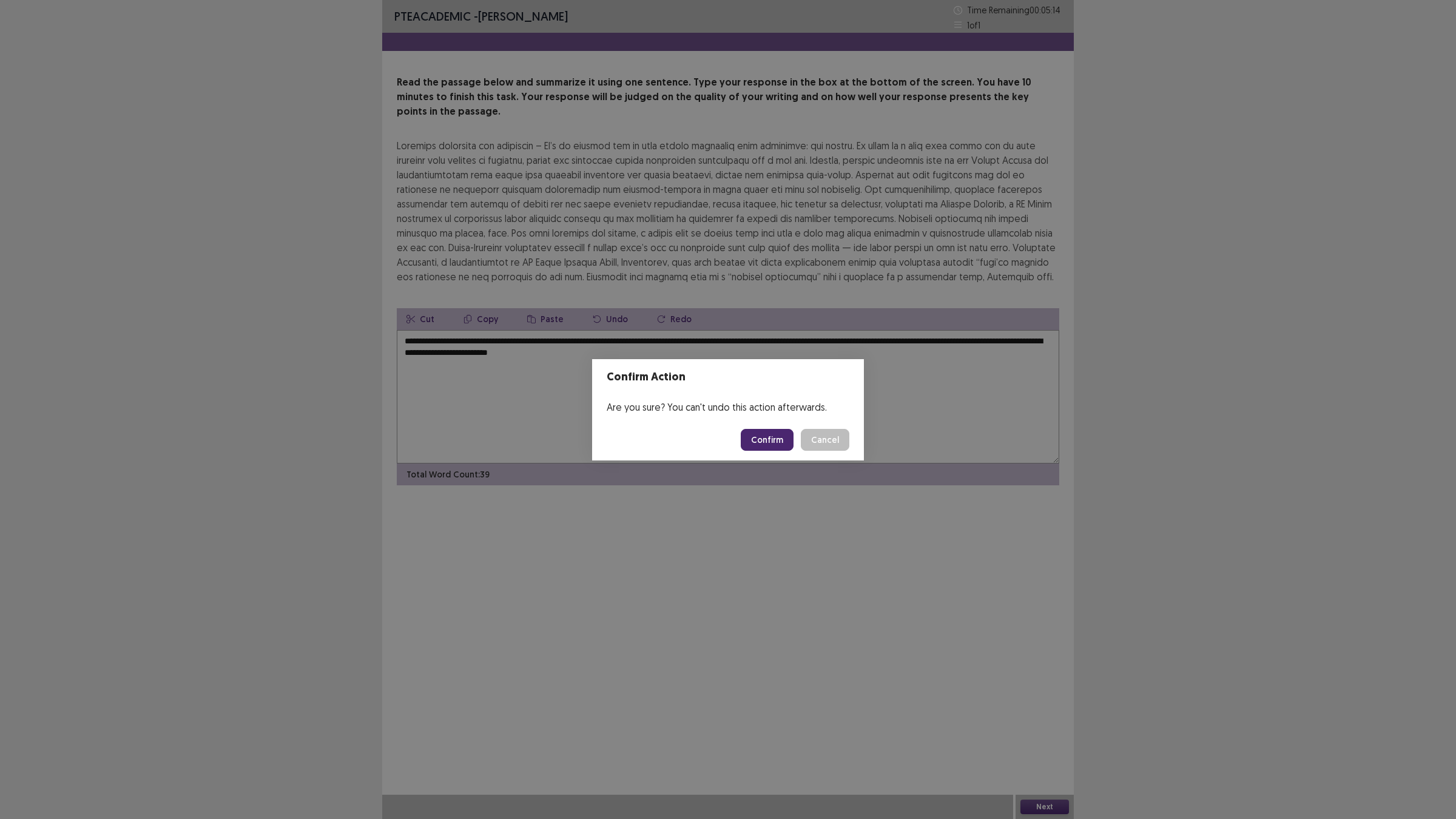
click at [756, 446] on button "Confirm" at bounding box center [767, 439] width 53 height 22
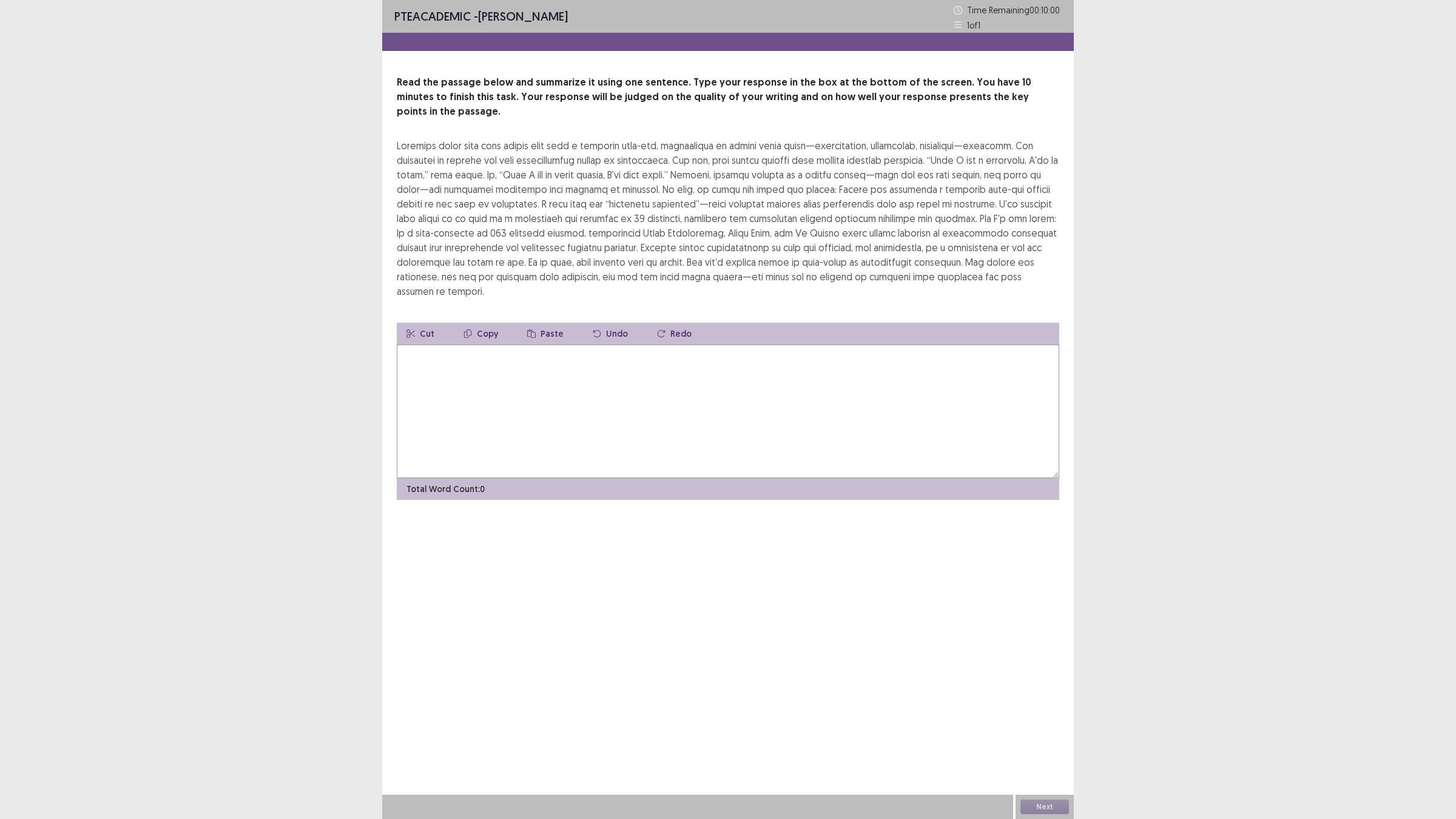
click at [763, 419] on textarea at bounding box center [728, 411] width 662 height 133
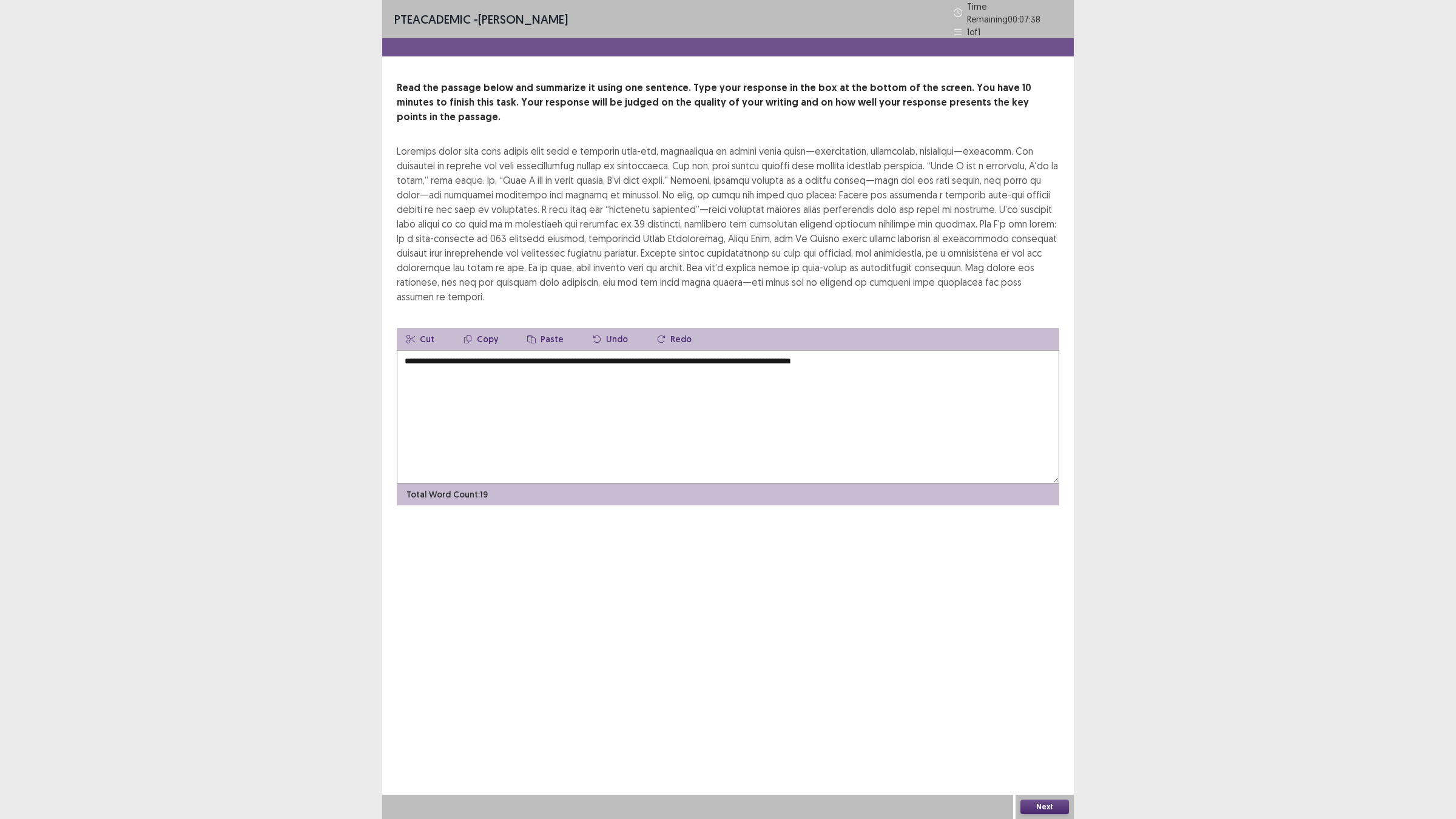
drag, startPoint x: 864, startPoint y: 334, endPoint x: 872, endPoint y: 340, distance: 10.0
click at [865, 350] on textarea "**********" at bounding box center [728, 417] width 662 height 133
click at [938, 350] on textarea "**********" at bounding box center [728, 417] width 662 height 133
click at [938, 350] on textarea "**********" at bounding box center [728, 417] width 662 height 133
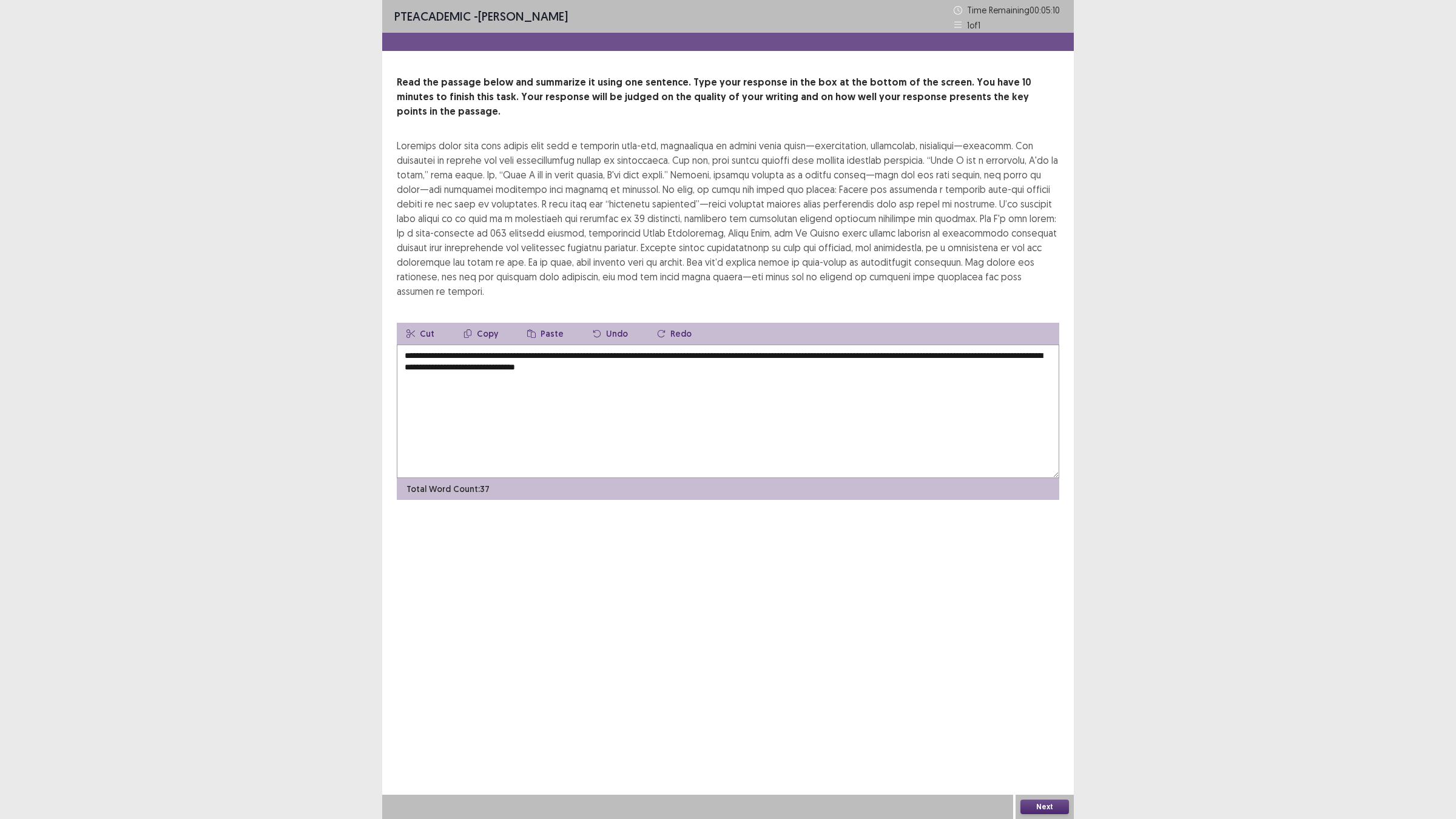
click at [944, 344] on textarea "**********" at bounding box center [728, 411] width 662 height 133
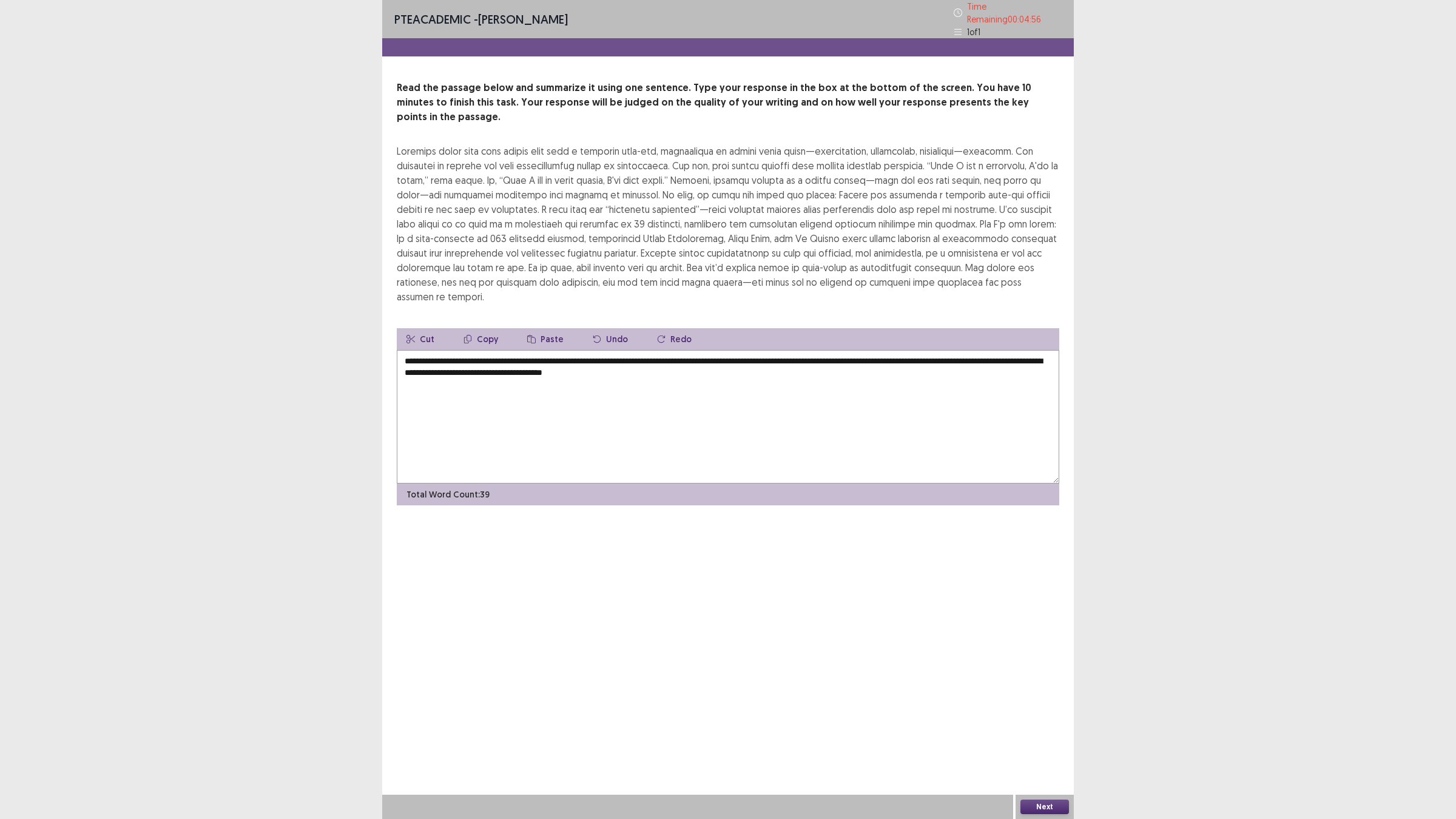
drag, startPoint x: 493, startPoint y: 354, endPoint x: 501, endPoint y: 357, distance: 8.5
click at [501, 357] on textarea "**********" at bounding box center [728, 417] width 662 height 133
click at [563, 367] on textarea "**********" at bounding box center [728, 417] width 662 height 133
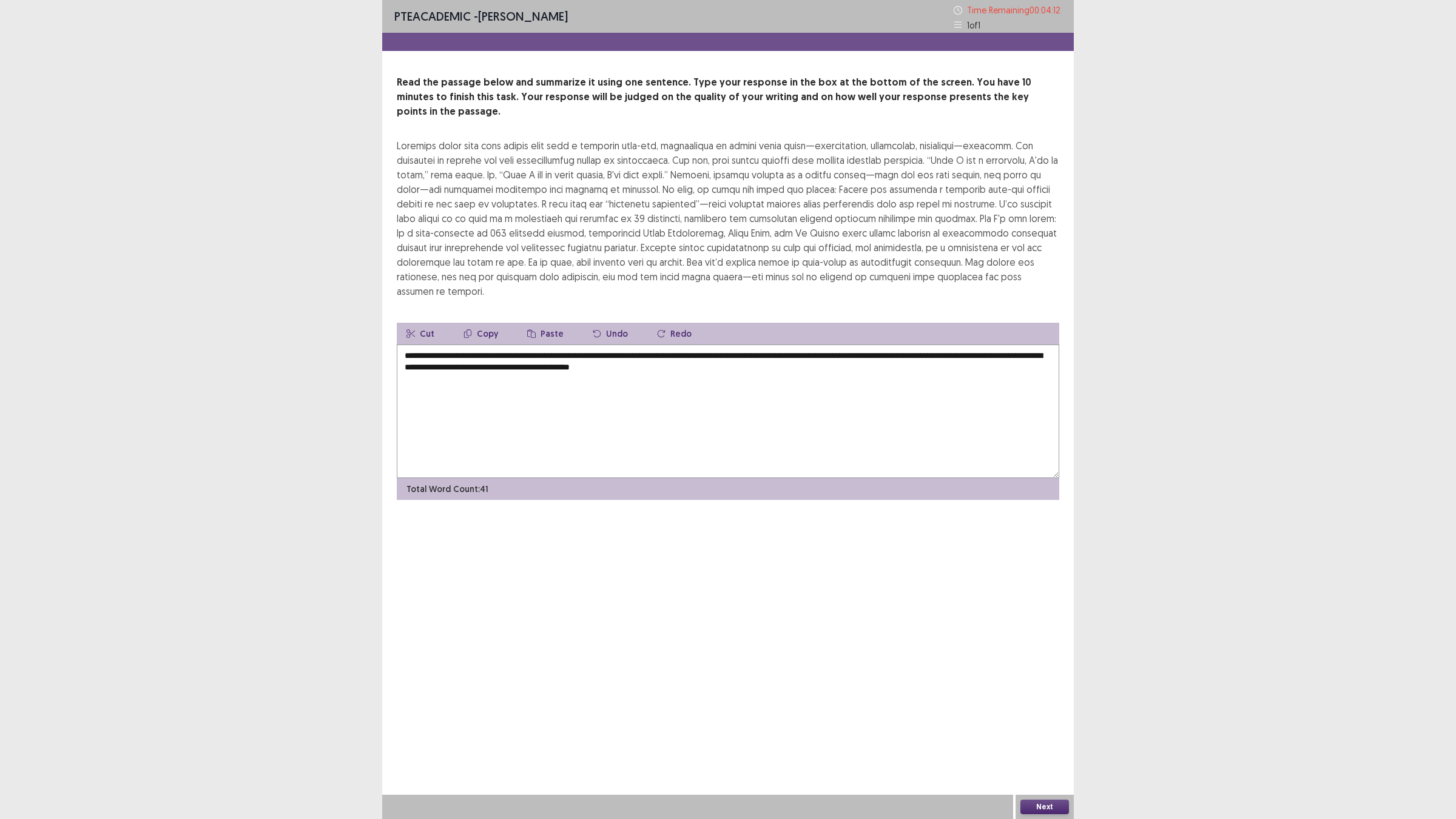
click at [688, 357] on textarea "**********" at bounding box center [728, 411] width 662 height 133
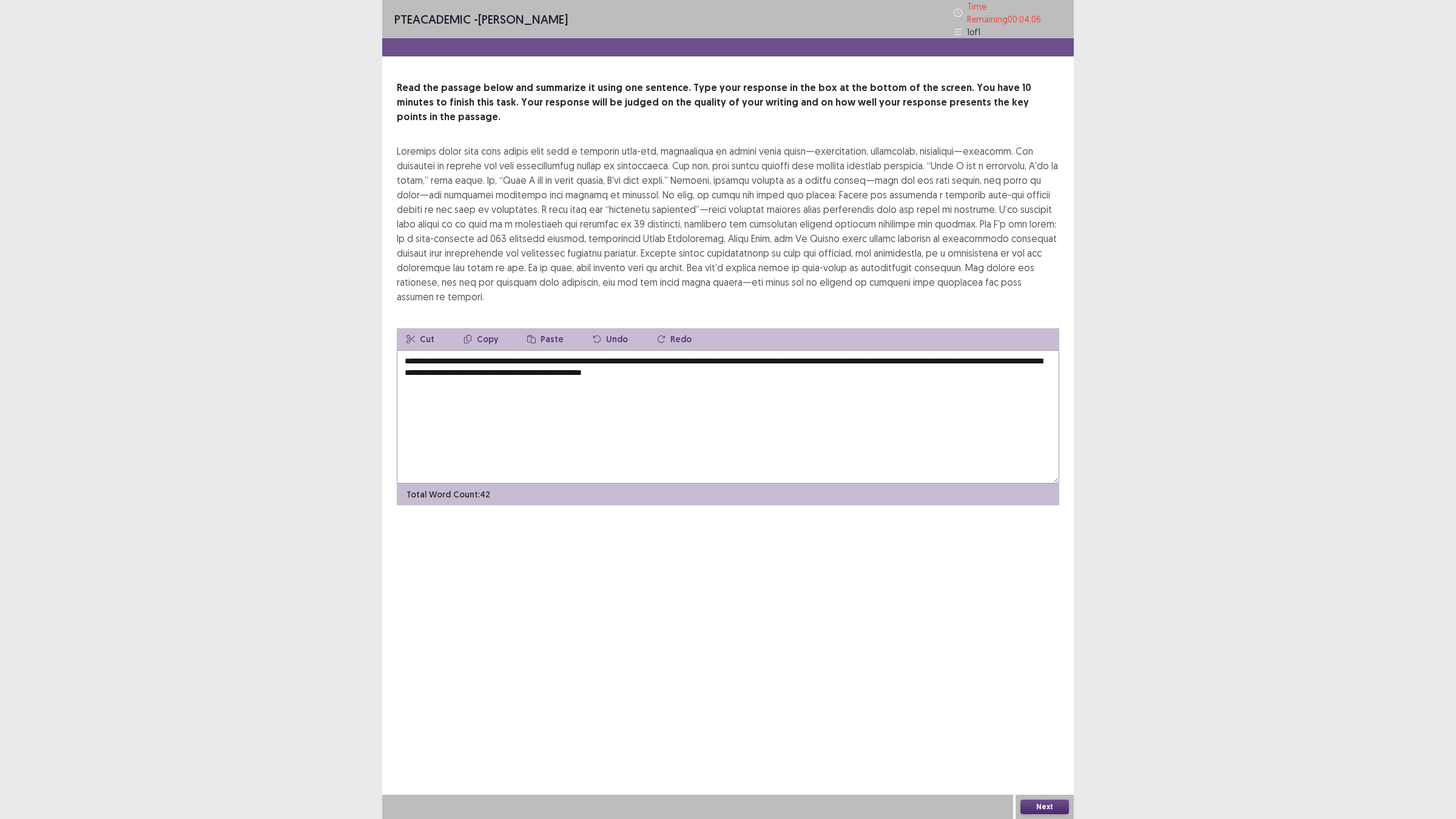
type textarea "**********"
click at [1044, 716] on button "Next" at bounding box center [1045, 806] width 49 height 14
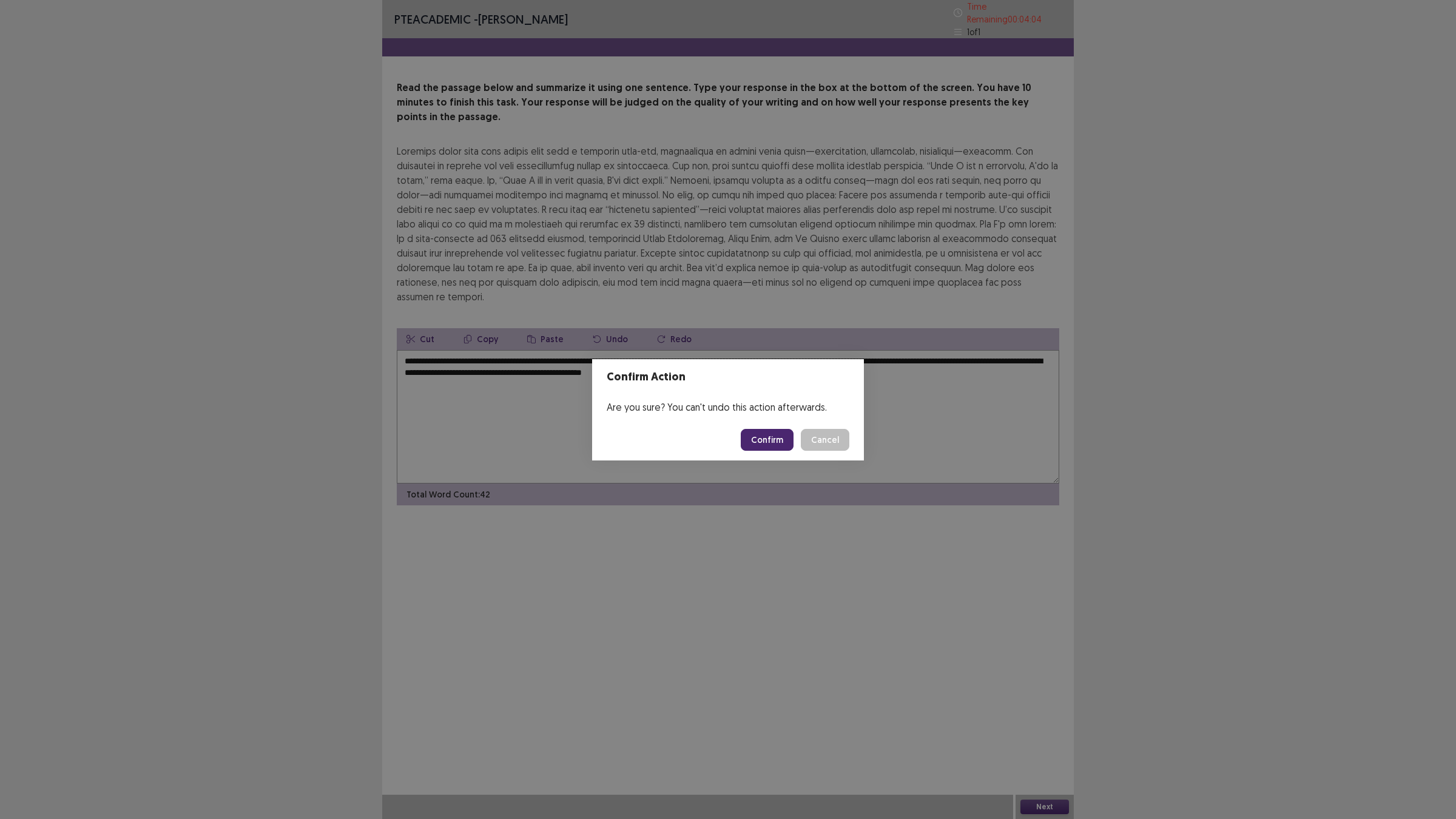
click at [760, 447] on button "Confirm" at bounding box center [767, 439] width 53 height 22
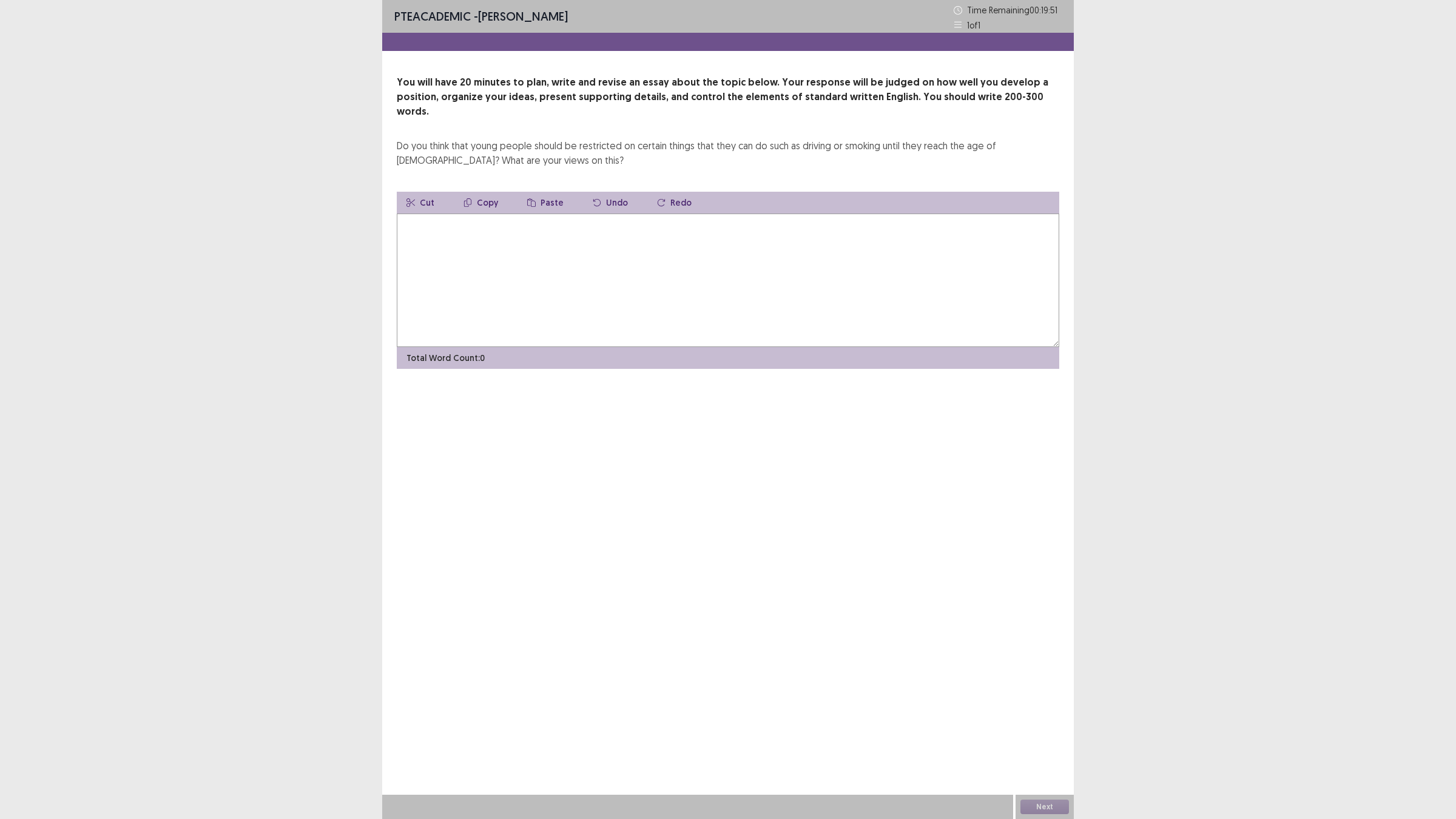
click at [483, 224] on textarea at bounding box center [728, 280] width 662 height 133
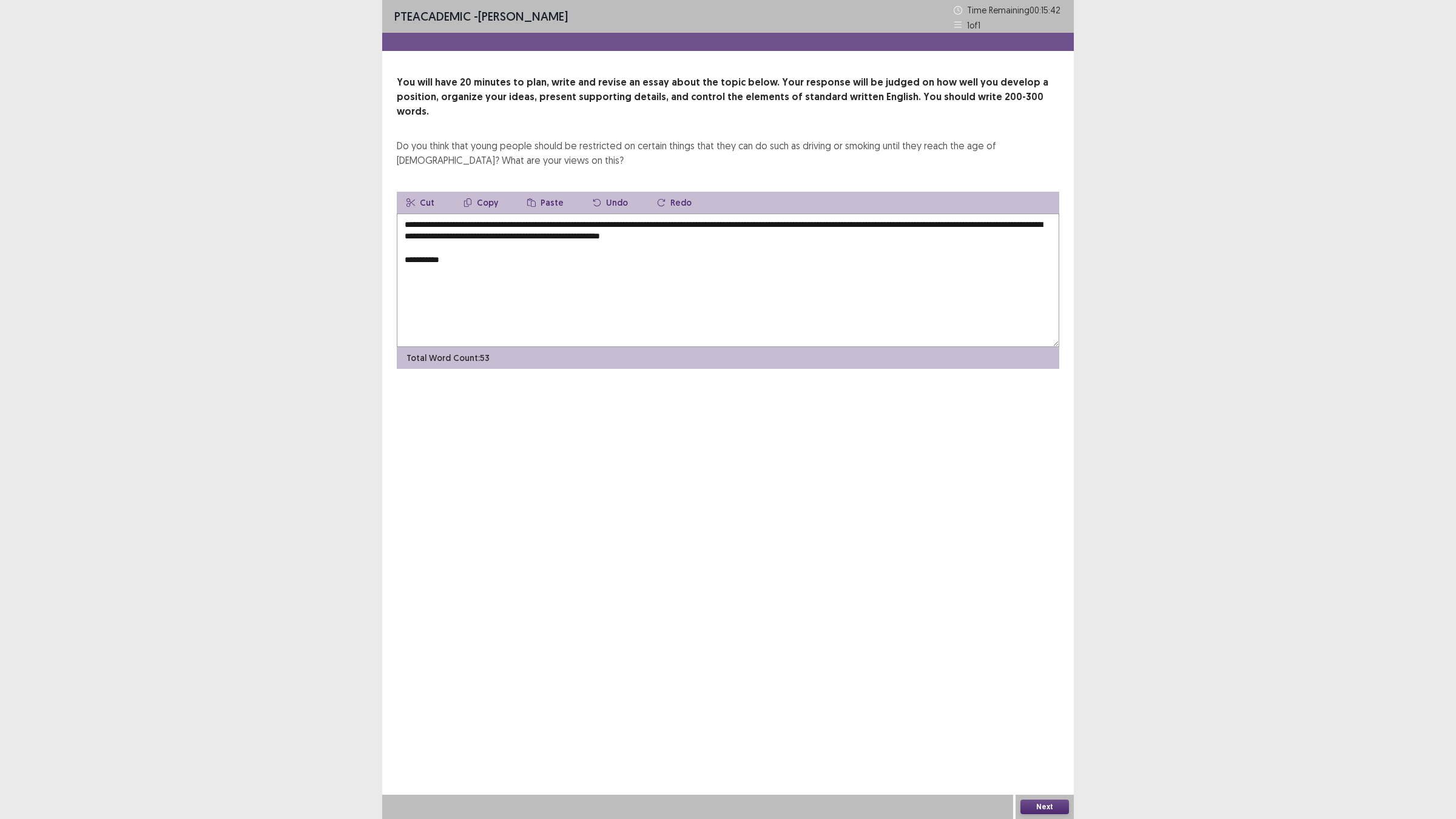
click at [630, 223] on textarea "**********" at bounding box center [728, 280] width 662 height 133
click at [584, 267] on textarea "**********" at bounding box center [728, 280] width 662 height 133
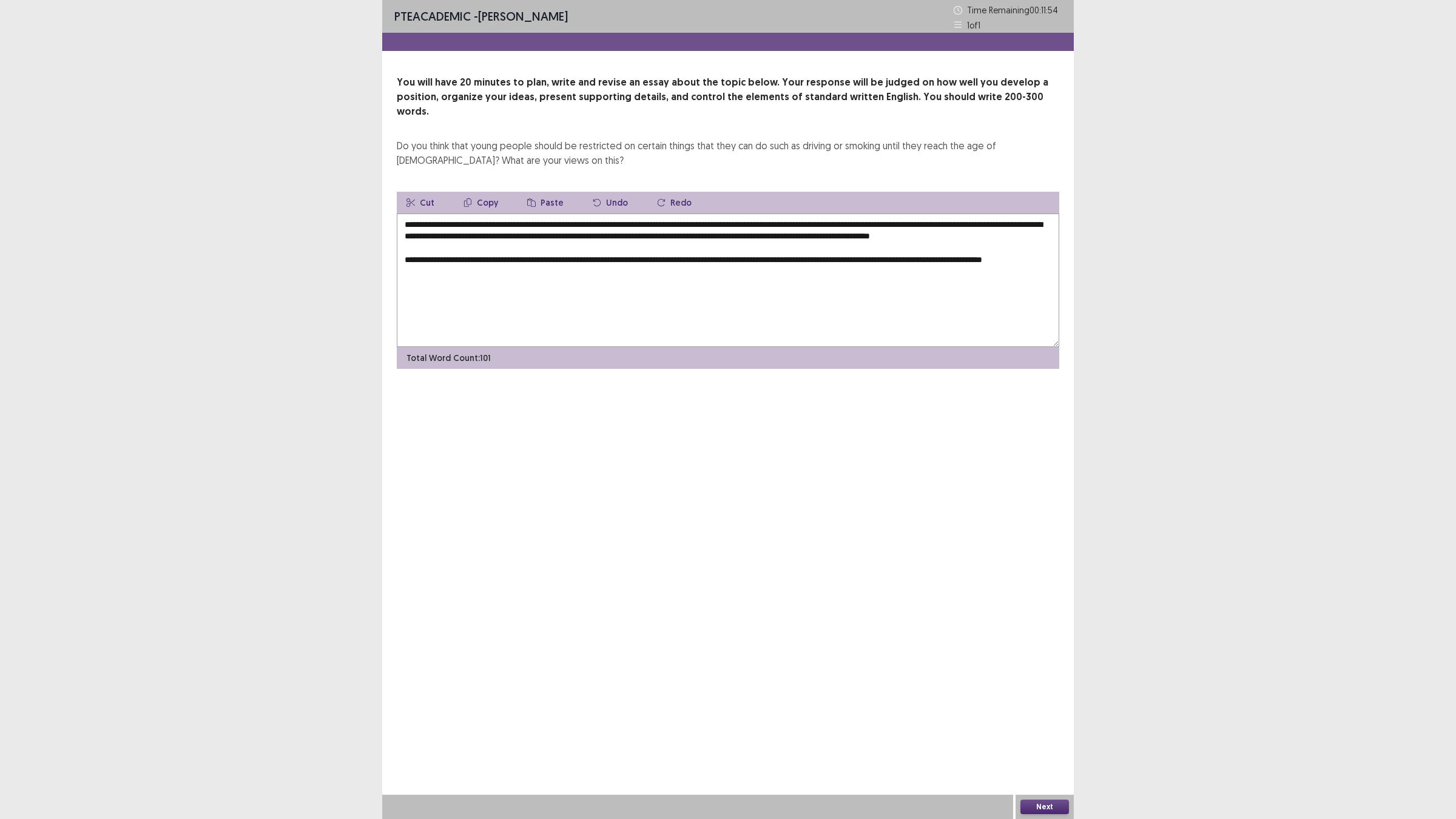
click at [790, 255] on textarea "**********" at bounding box center [728, 280] width 662 height 133
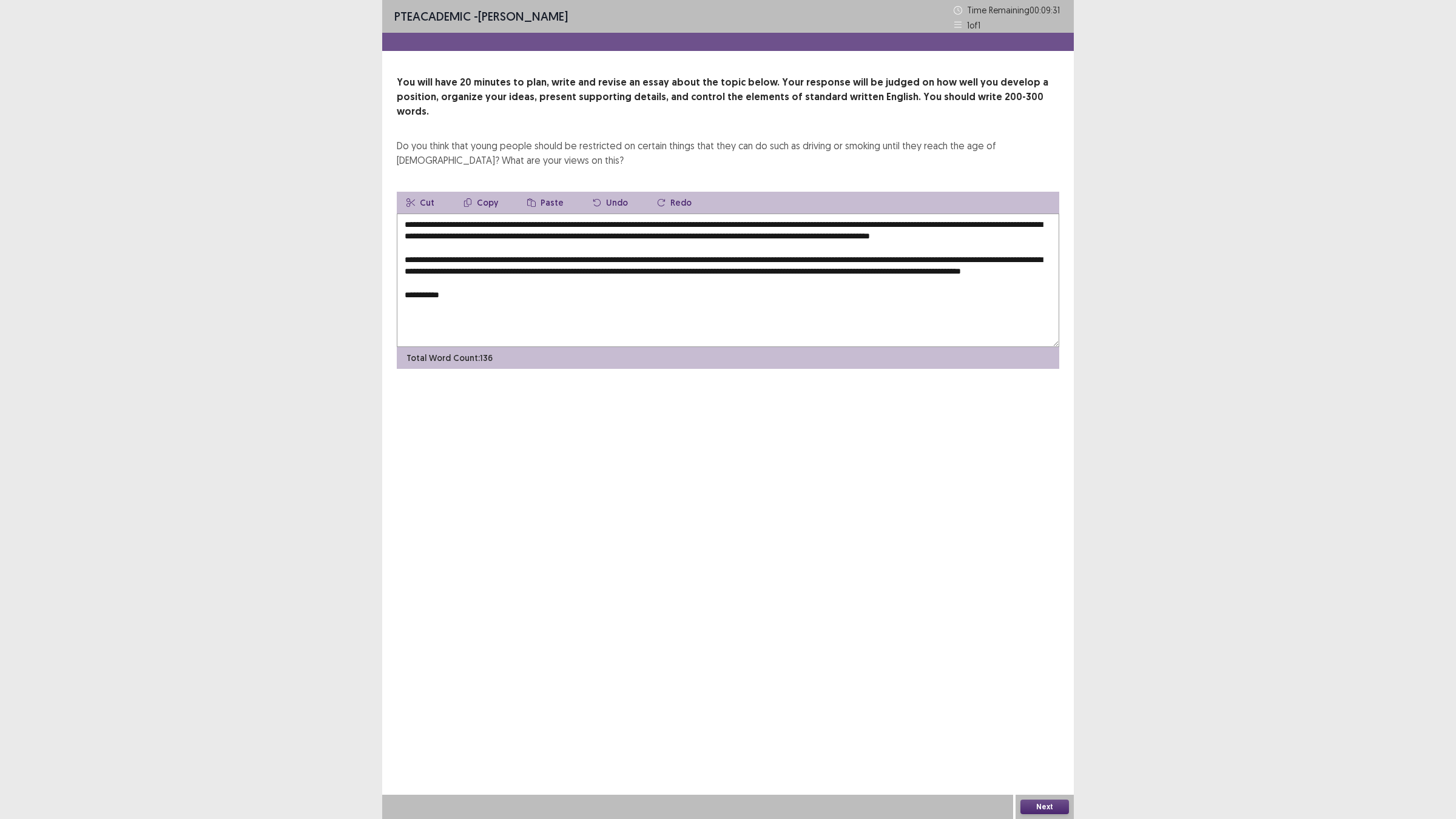
click at [1009, 219] on textarea "**********" at bounding box center [728, 280] width 662 height 133
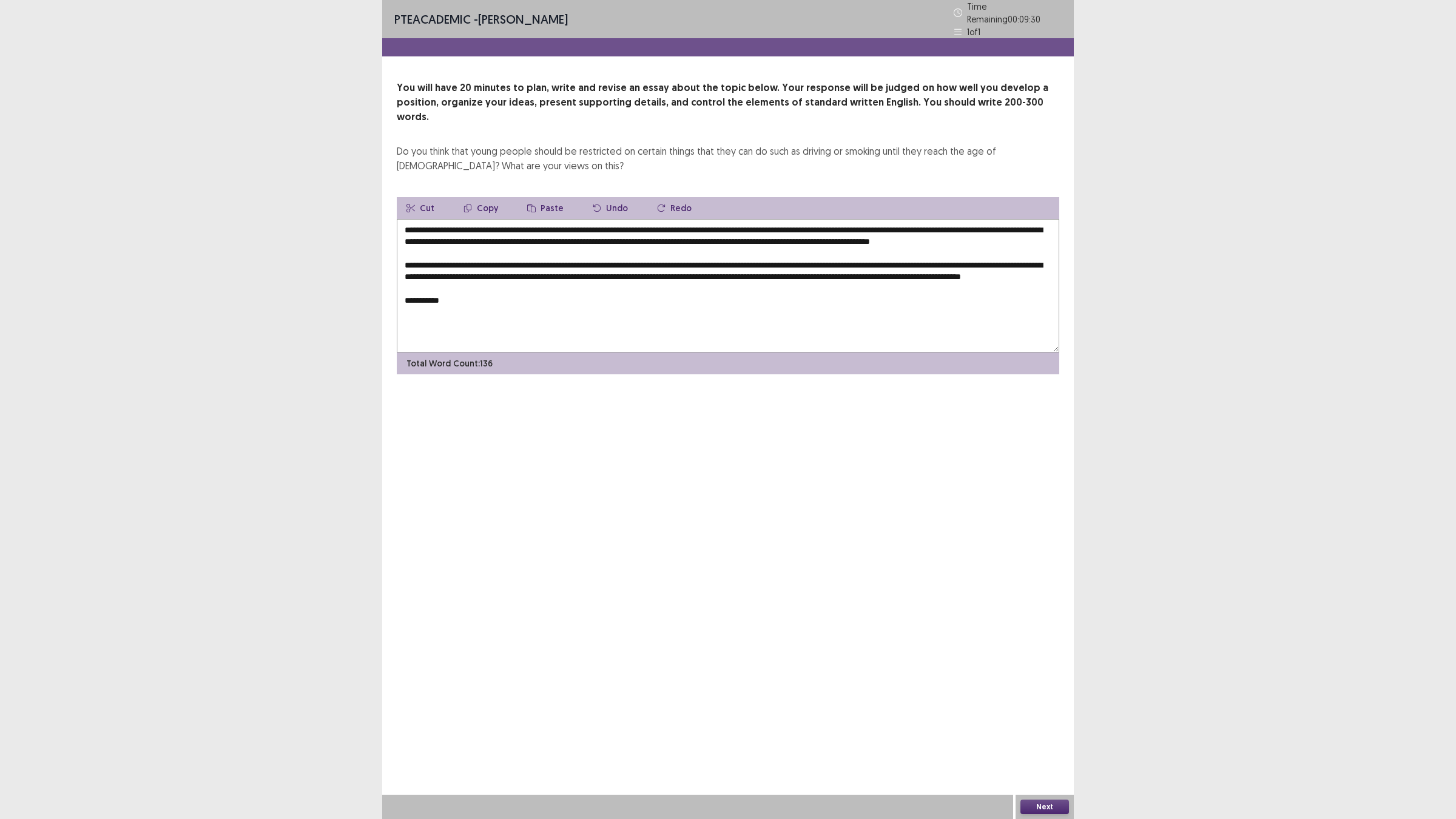
click at [455, 242] on textarea "**********" at bounding box center [728, 286] width 662 height 133
click at [455, 234] on textarea "**********" at bounding box center [728, 286] width 662 height 133
drag, startPoint x: 935, startPoint y: 219, endPoint x: 958, endPoint y: 222, distance: 23.2
click at [935, 219] on textarea "**********" at bounding box center [728, 286] width 662 height 133
click at [705, 290] on textarea "**********" at bounding box center [728, 286] width 662 height 133
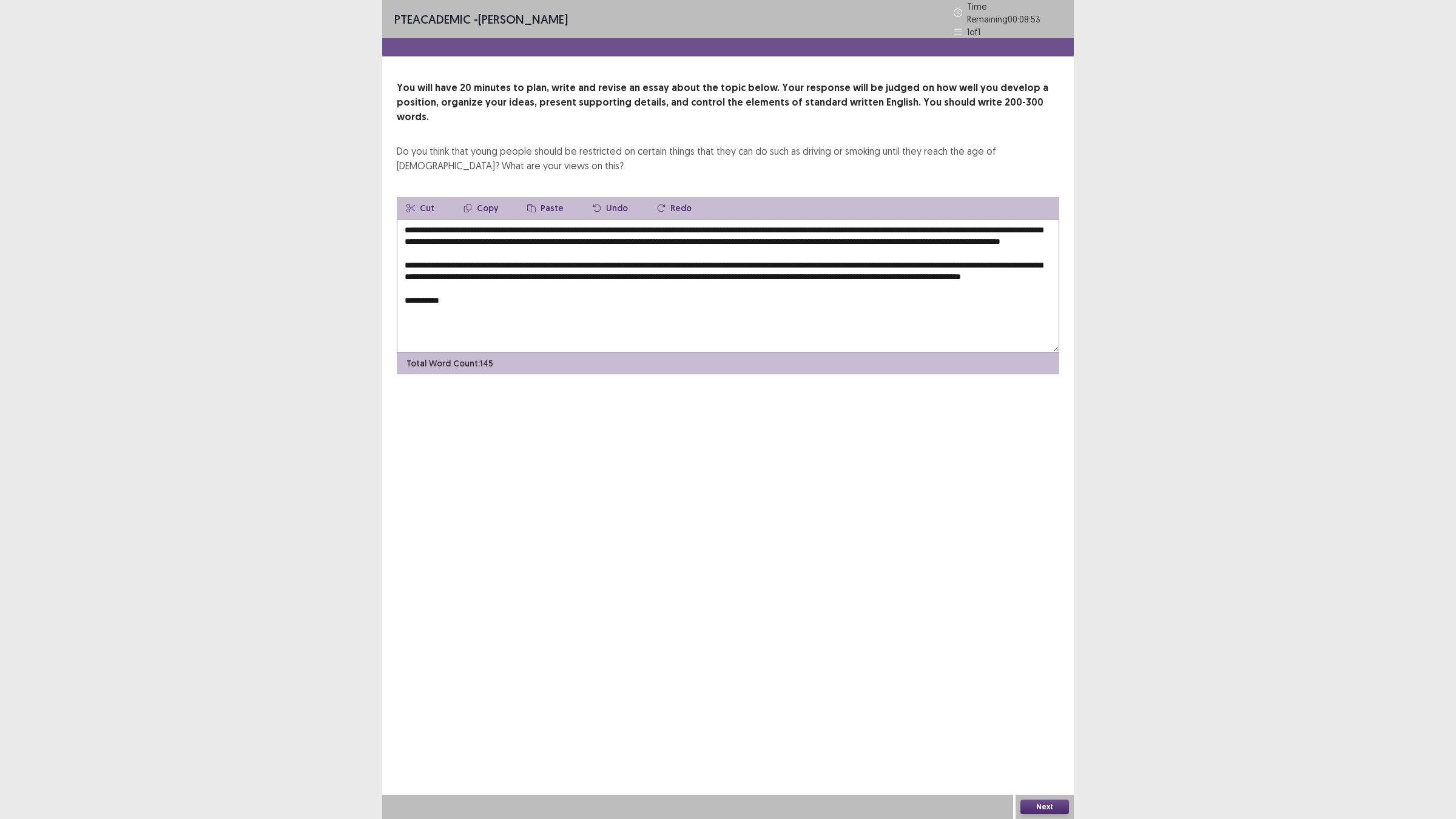
click at [703, 294] on textarea "**********" at bounding box center [728, 286] width 662 height 133
click at [598, 301] on textarea "**********" at bounding box center [728, 286] width 662 height 133
click at [627, 283] on textarea "**********" at bounding box center [728, 286] width 662 height 133
drag, startPoint x: 627, startPoint y: 283, endPoint x: 473, endPoint y: 275, distance: 154.2
click at [473, 275] on textarea "**********" at bounding box center [728, 286] width 662 height 133
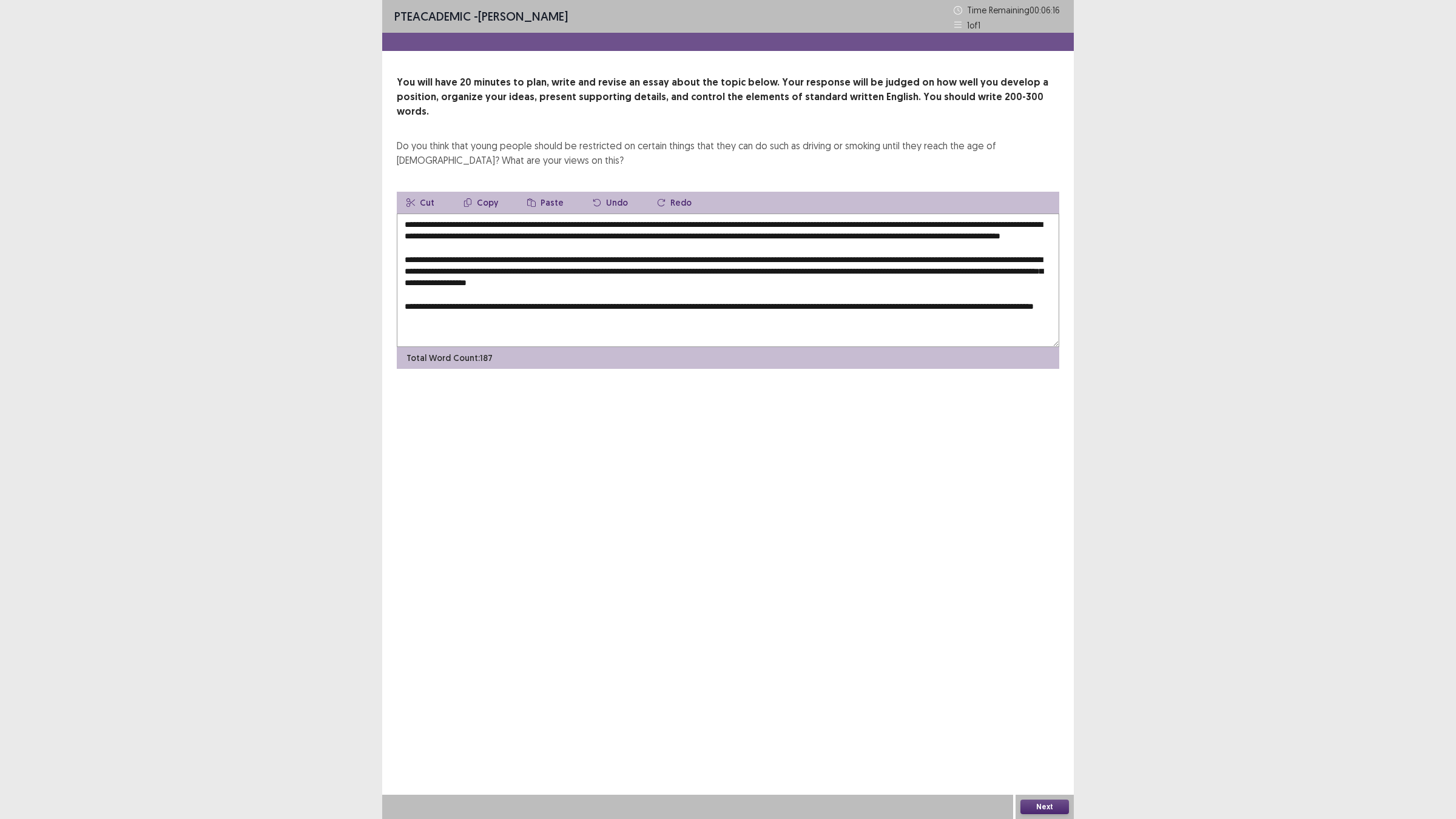
click at [584, 320] on textarea at bounding box center [728, 280] width 662 height 133
click at [784, 298] on textarea at bounding box center [728, 280] width 662 height 133
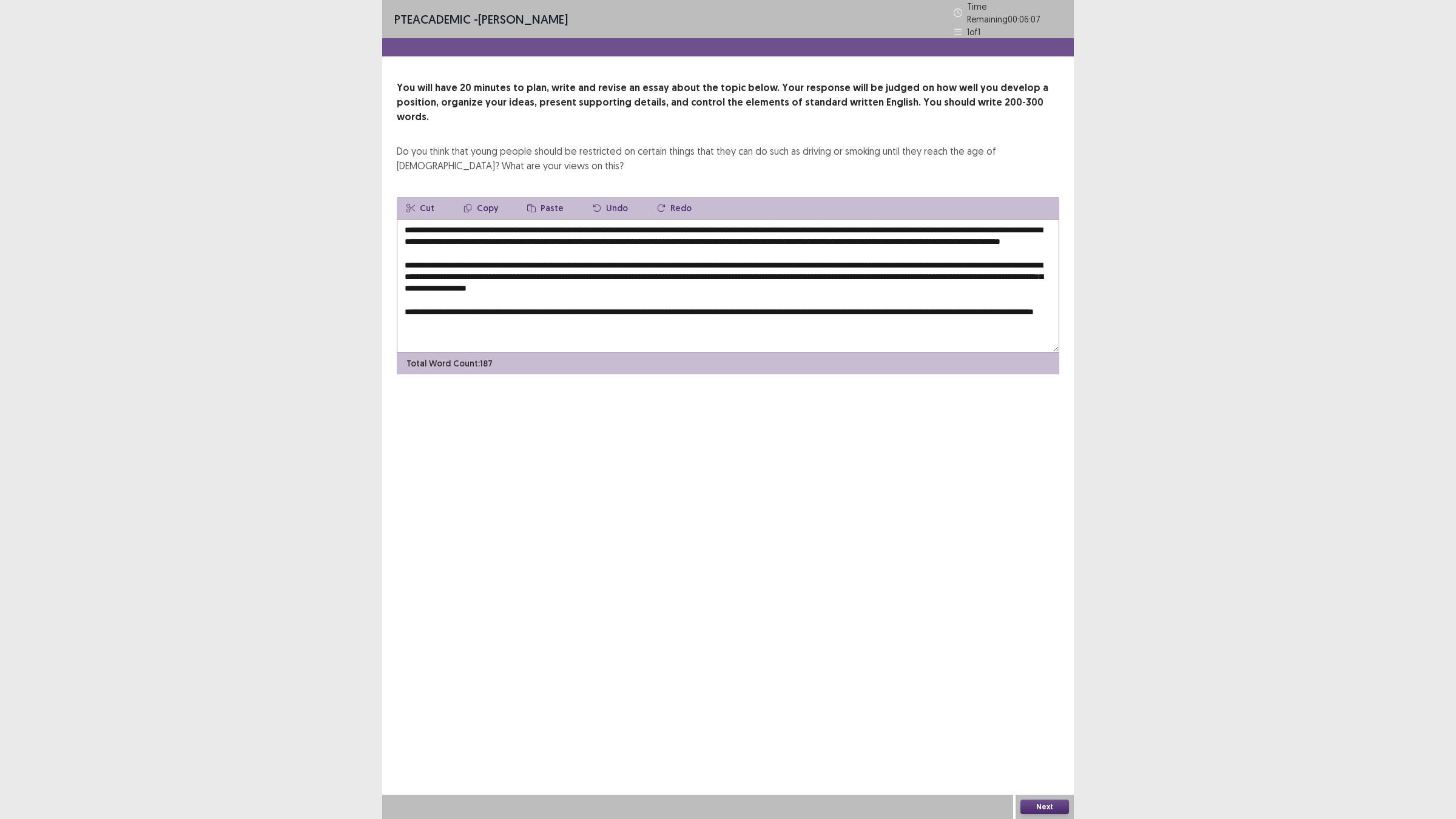
click at [881, 304] on textarea at bounding box center [728, 286] width 662 height 133
click at [548, 316] on textarea at bounding box center [728, 286] width 662 height 133
click at [680, 315] on textarea at bounding box center [728, 286] width 662 height 133
click at [938, 312] on textarea at bounding box center [728, 286] width 662 height 133
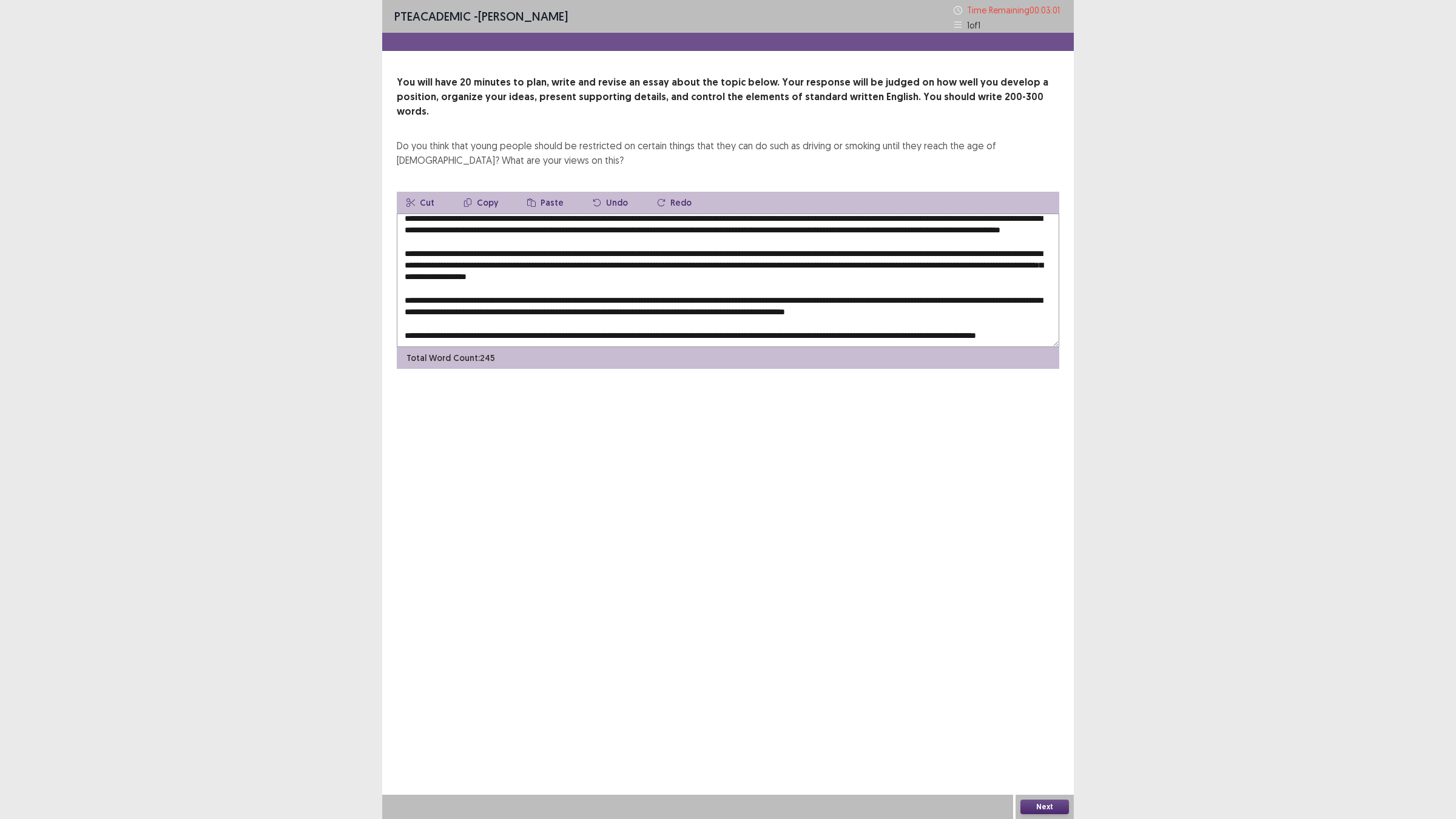
scroll to position [29, 0]
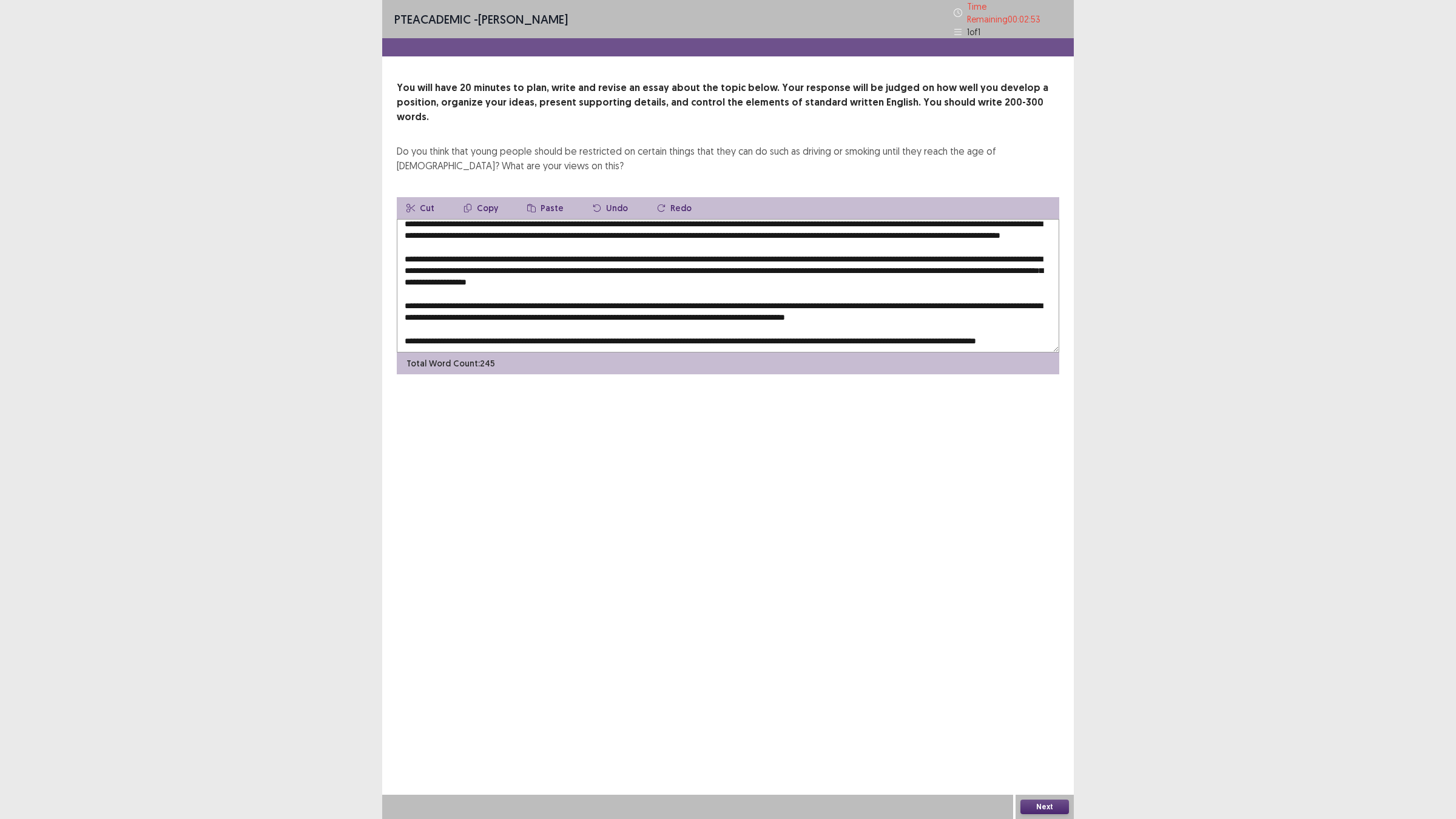
click at [664, 311] on textarea at bounding box center [728, 286] width 662 height 133
click at [692, 323] on textarea at bounding box center [728, 286] width 662 height 133
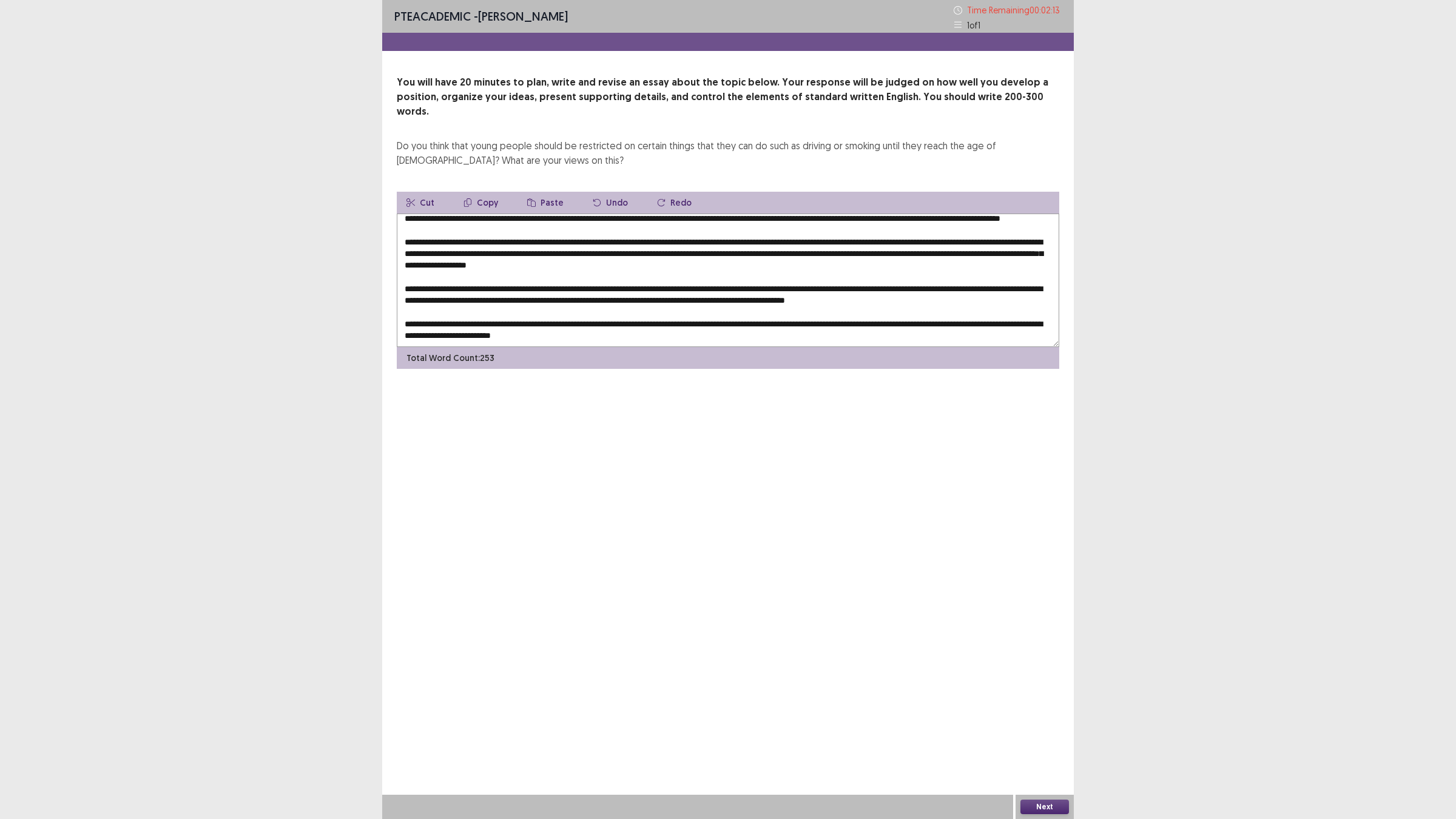
scroll to position [0, 0]
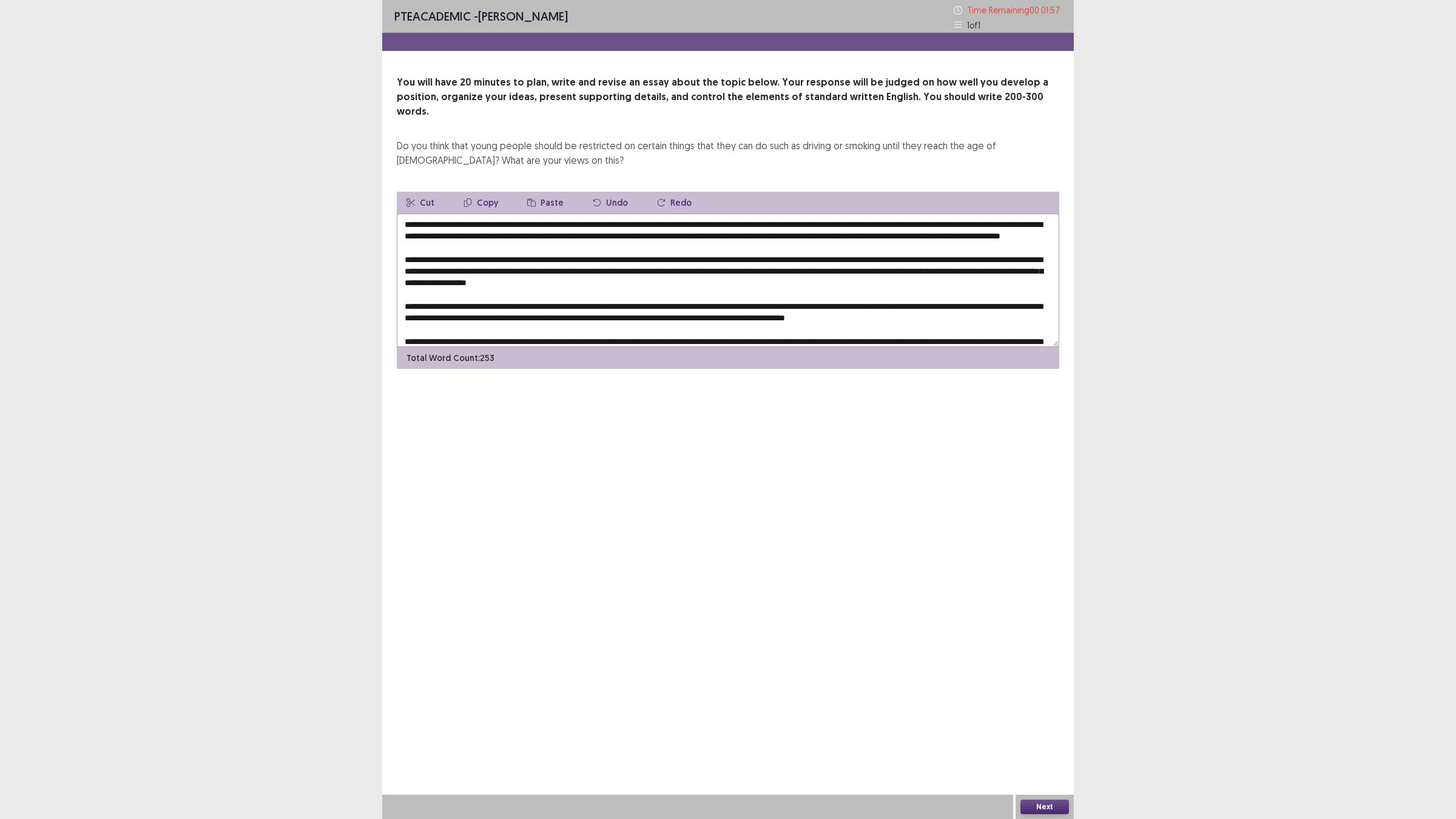
click at [753, 219] on textarea at bounding box center [728, 280] width 662 height 133
click at [779, 237] on textarea at bounding box center [728, 280] width 662 height 133
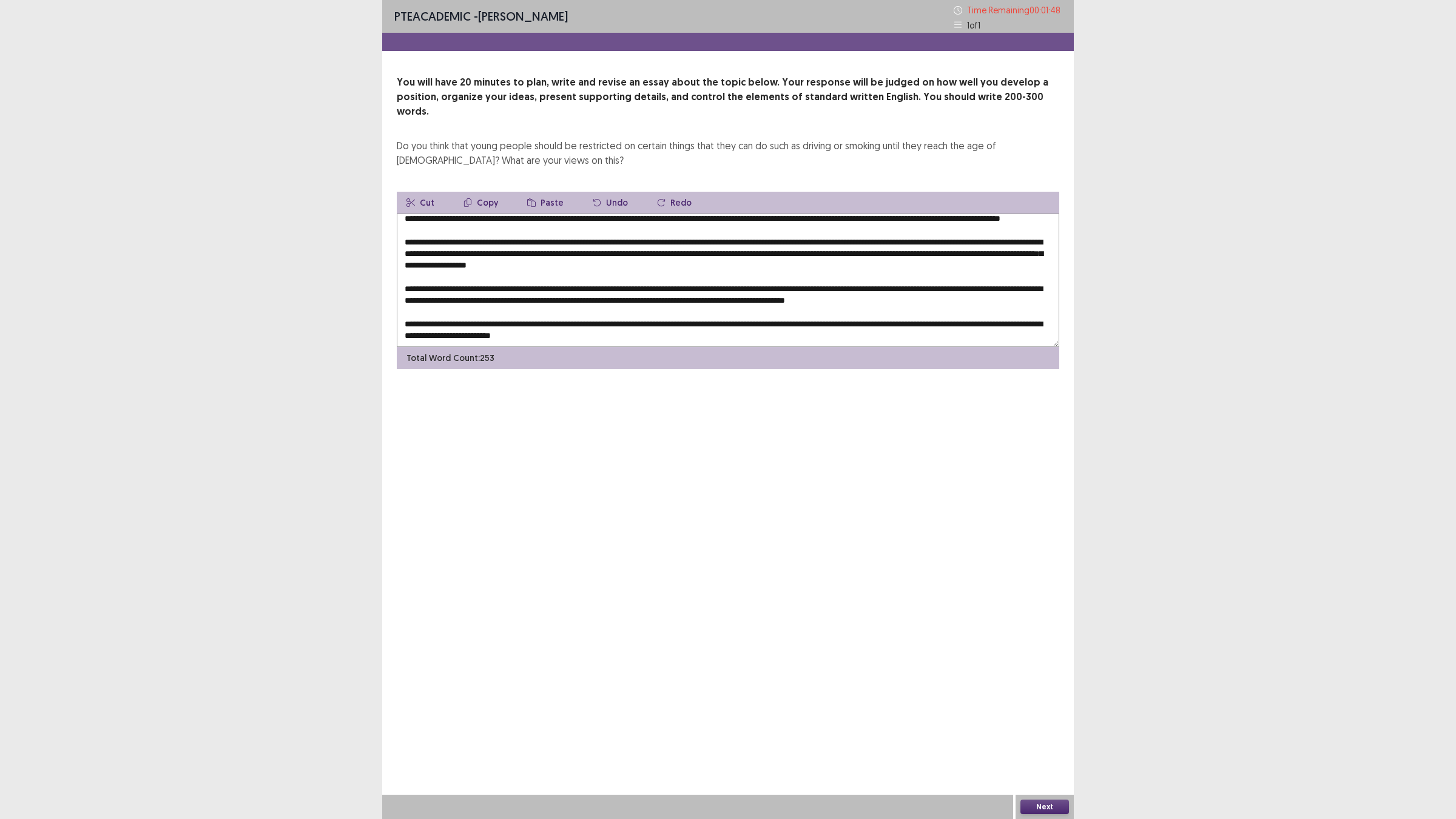
scroll to position [29, 0]
click at [567, 229] on textarea at bounding box center [728, 280] width 662 height 133
click at [947, 223] on textarea at bounding box center [728, 280] width 662 height 133
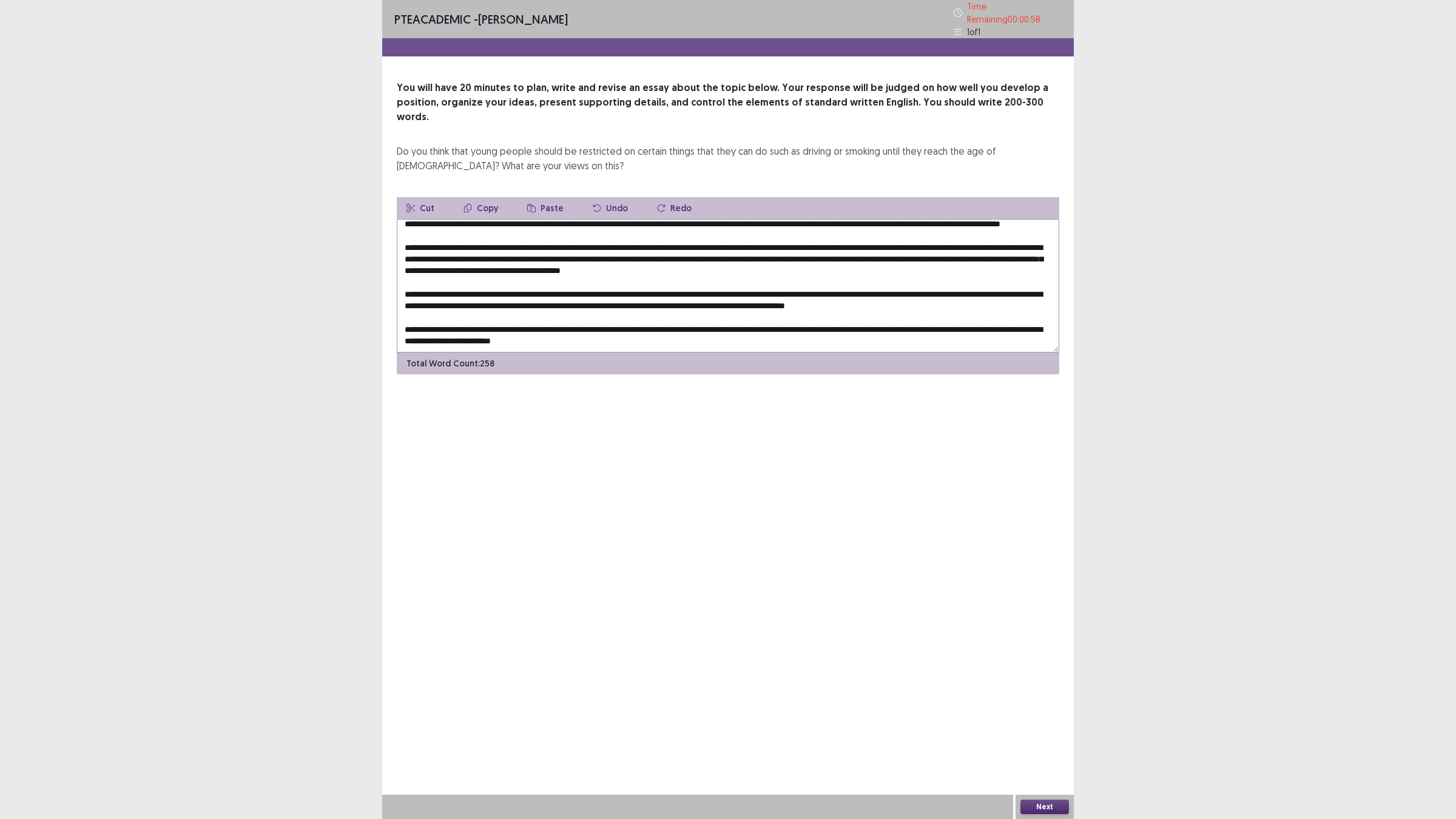
click at [1027, 225] on textarea at bounding box center [728, 286] width 662 height 133
click at [619, 252] on textarea at bounding box center [728, 286] width 662 height 133
click at [739, 253] on textarea at bounding box center [728, 286] width 662 height 133
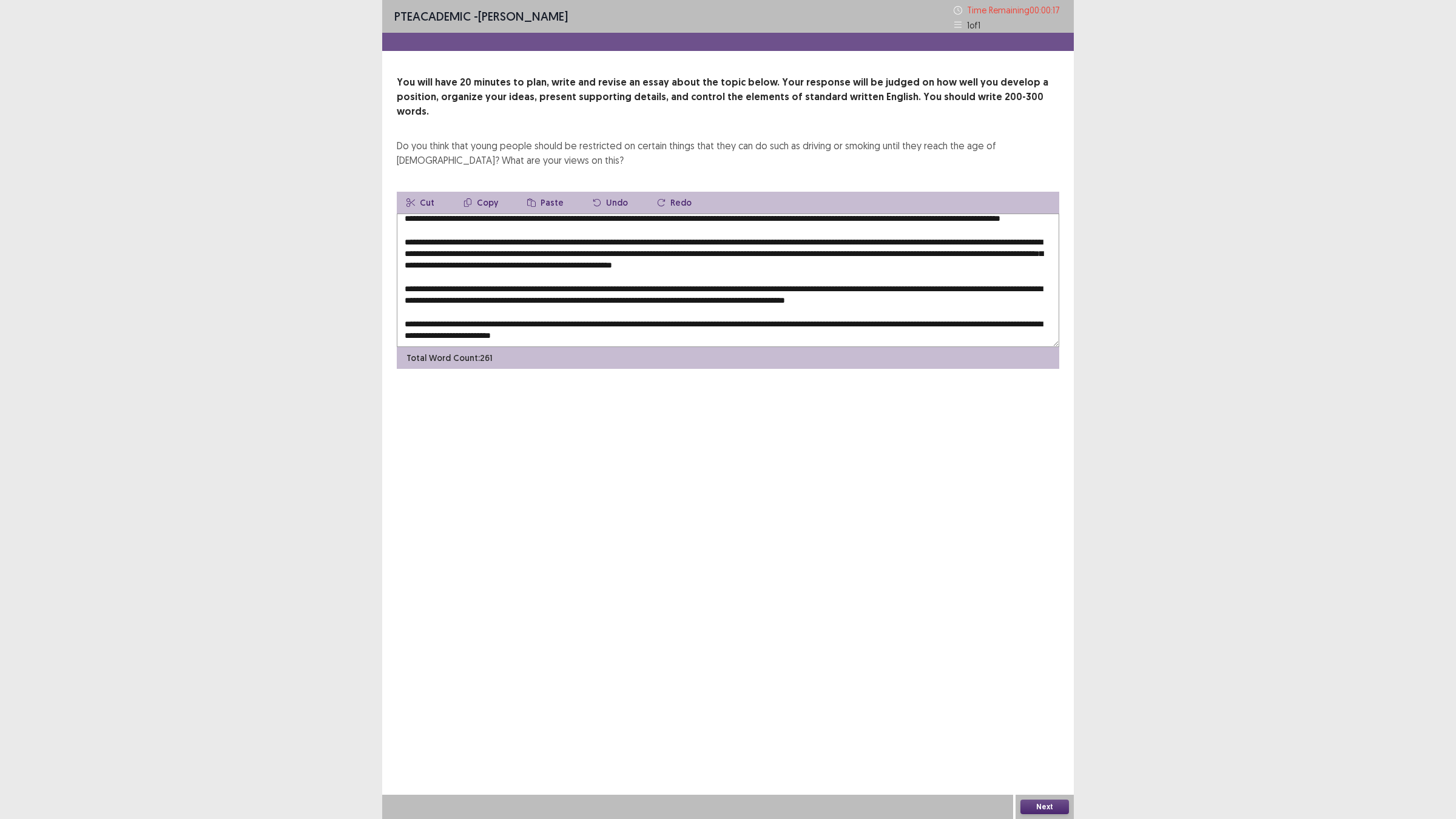
click at [586, 273] on textarea at bounding box center [728, 280] width 662 height 133
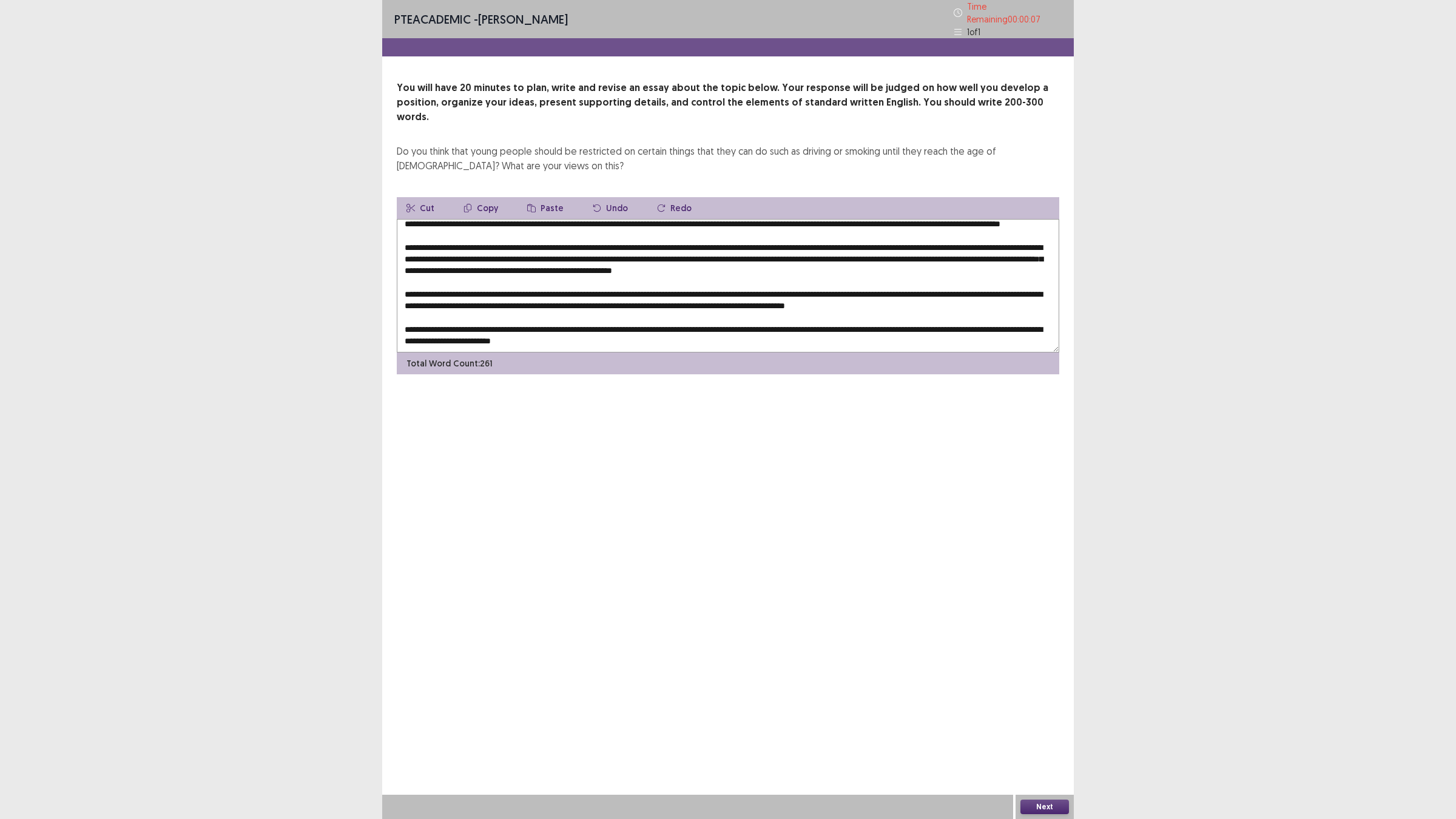
type textarea "**********"
click at [1021, 716] on button "Next" at bounding box center [1045, 806] width 49 height 14
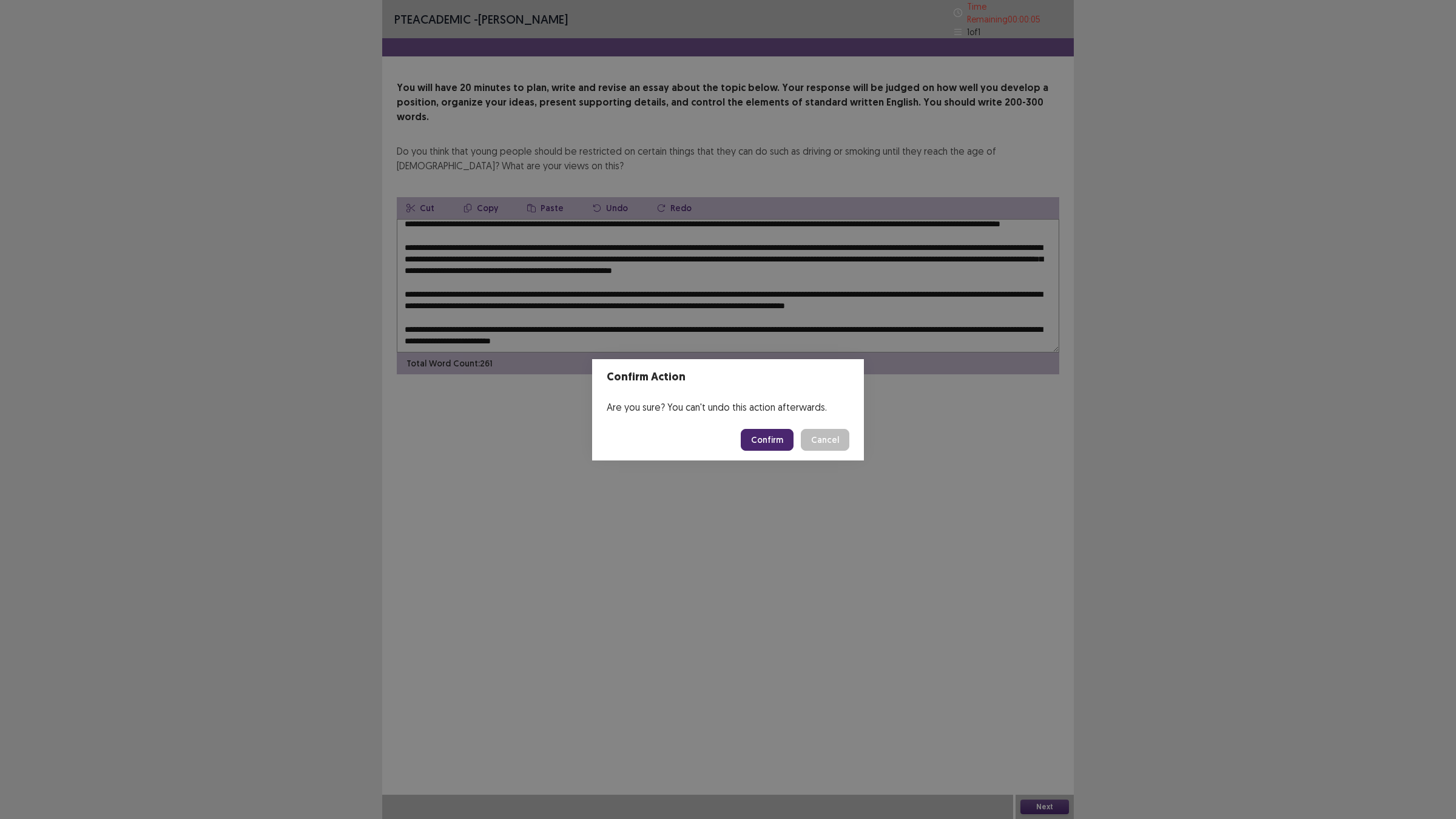
click at [783, 432] on button "Confirm" at bounding box center [767, 439] width 53 height 22
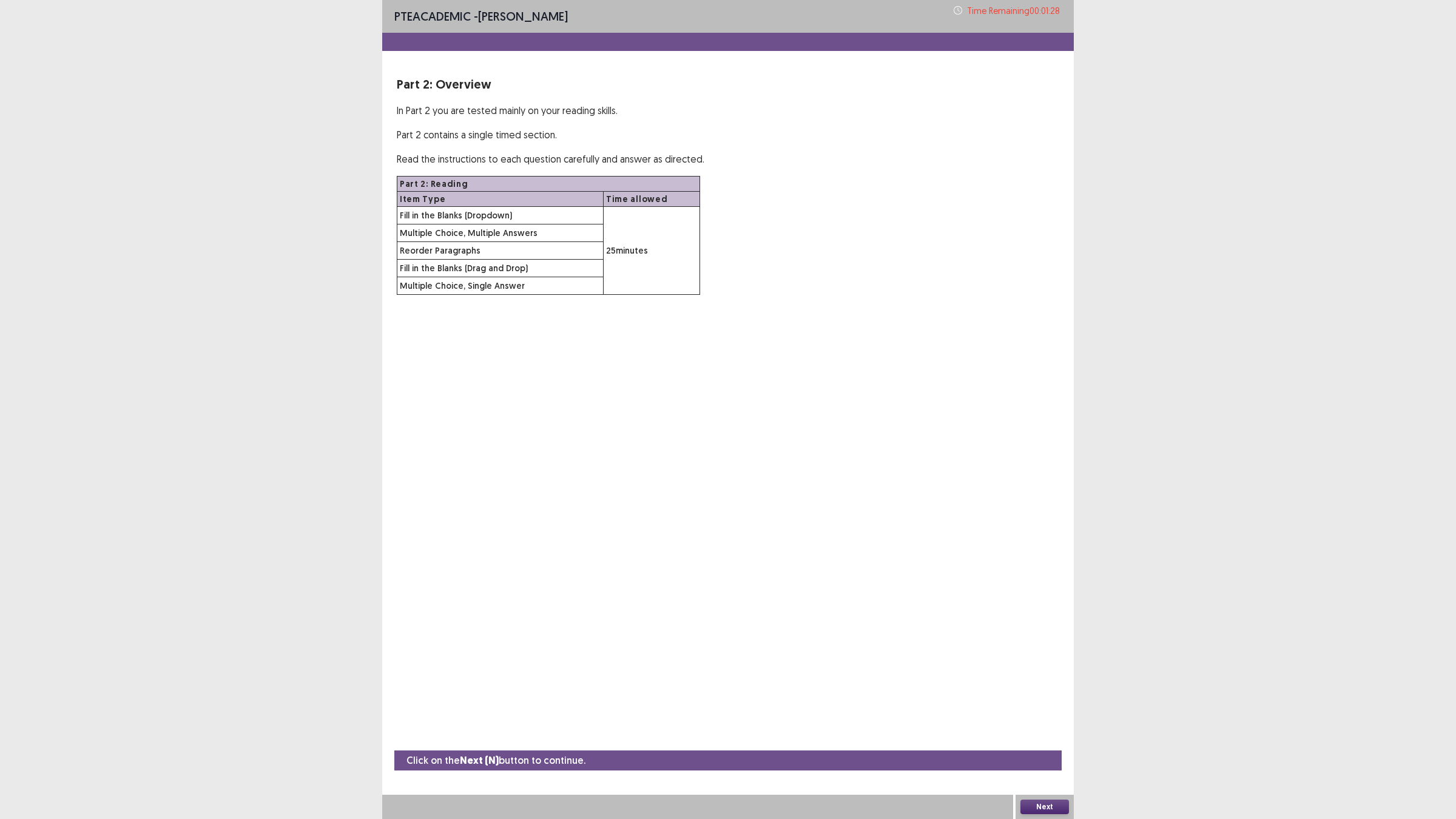
click at [1023, 716] on button "Next" at bounding box center [1045, 806] width 49 height 14
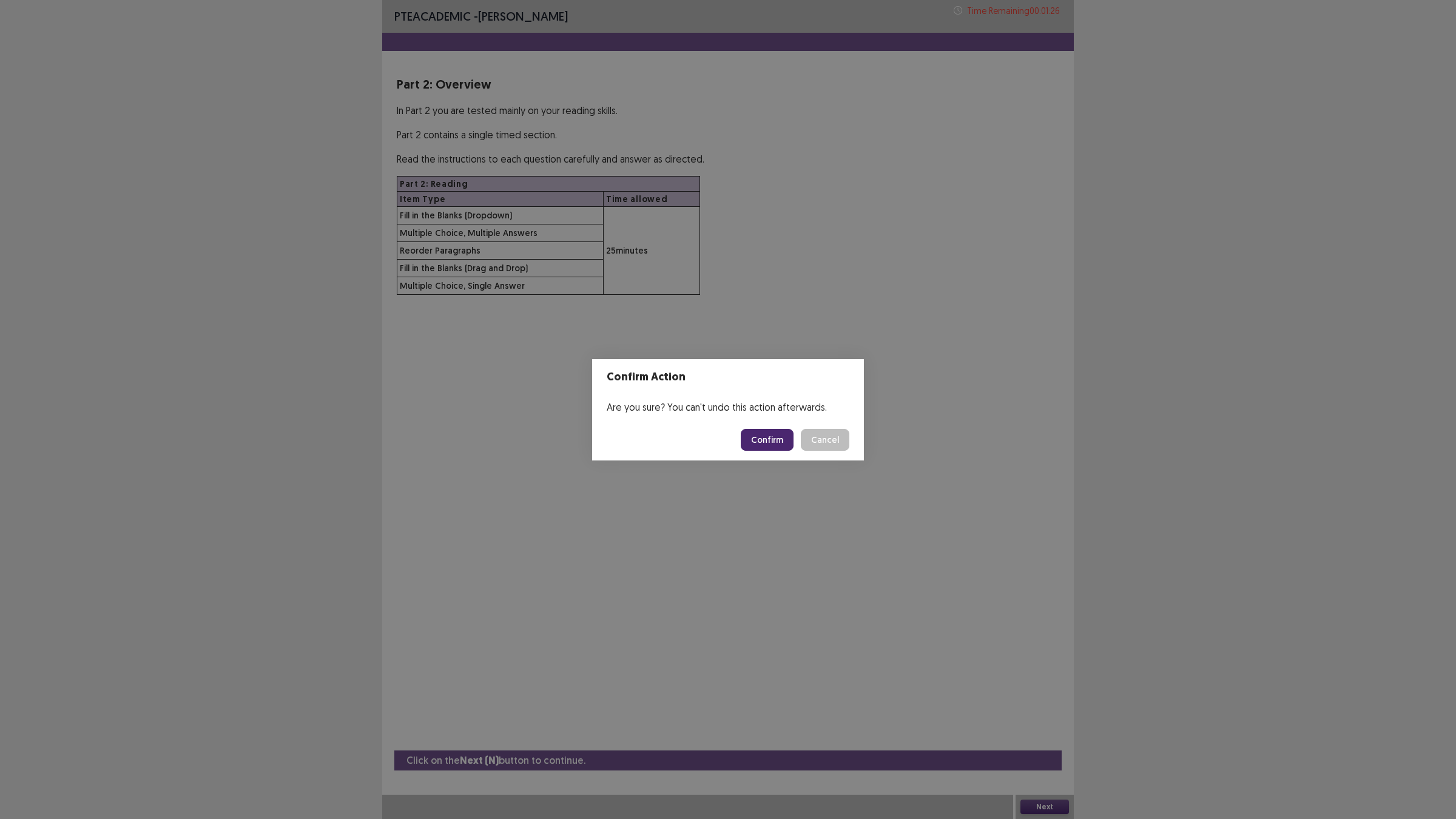
click at [752, 431] on button "Confirm" at bounding box center [767, 439] width 53 height 22
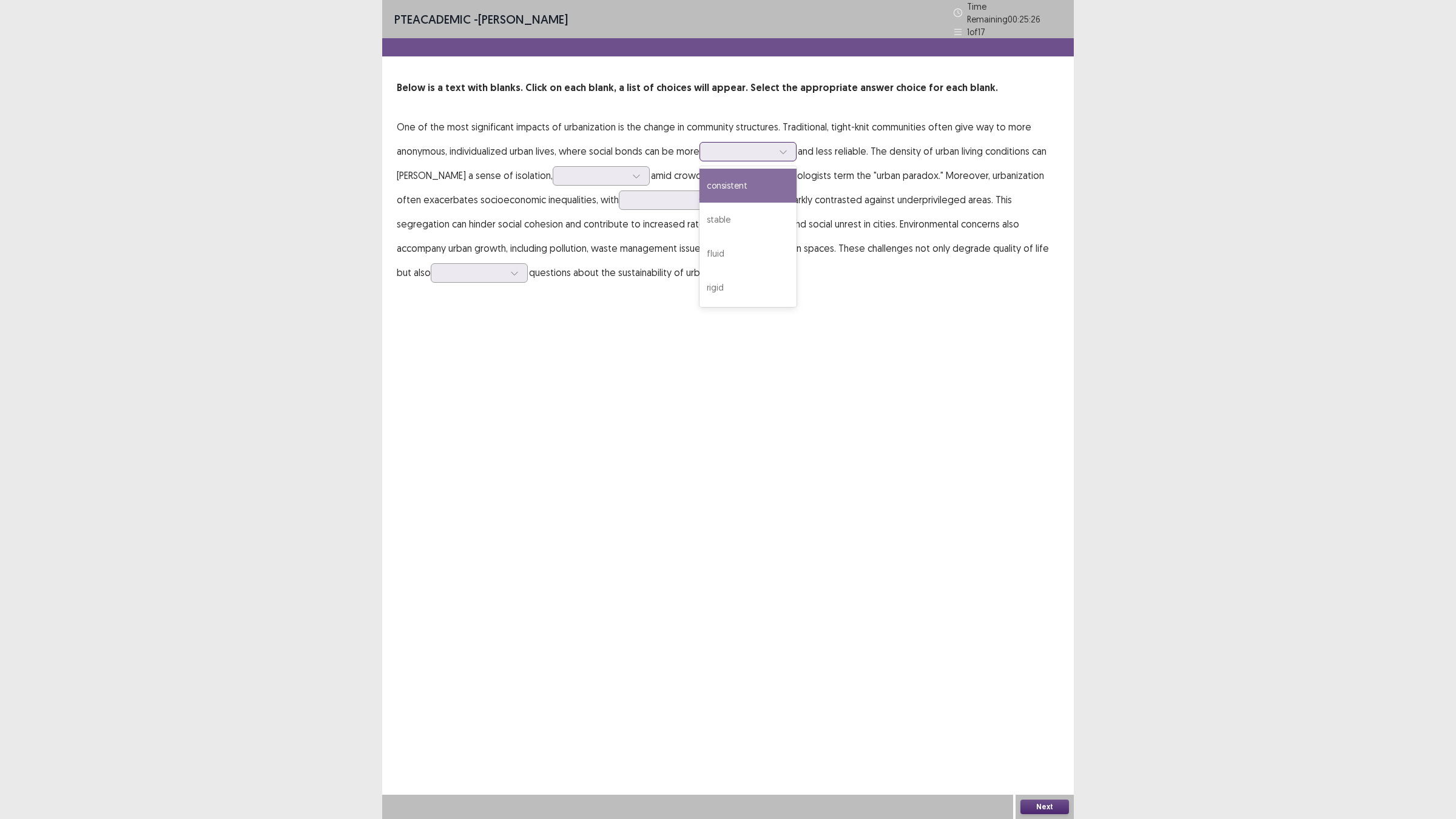
click at [713, 144] on div at bounding box center [748, 151] width 97 height 19
click at [786, 242] on div "fluid" at bounding box center [748, 253] width 97 height 34
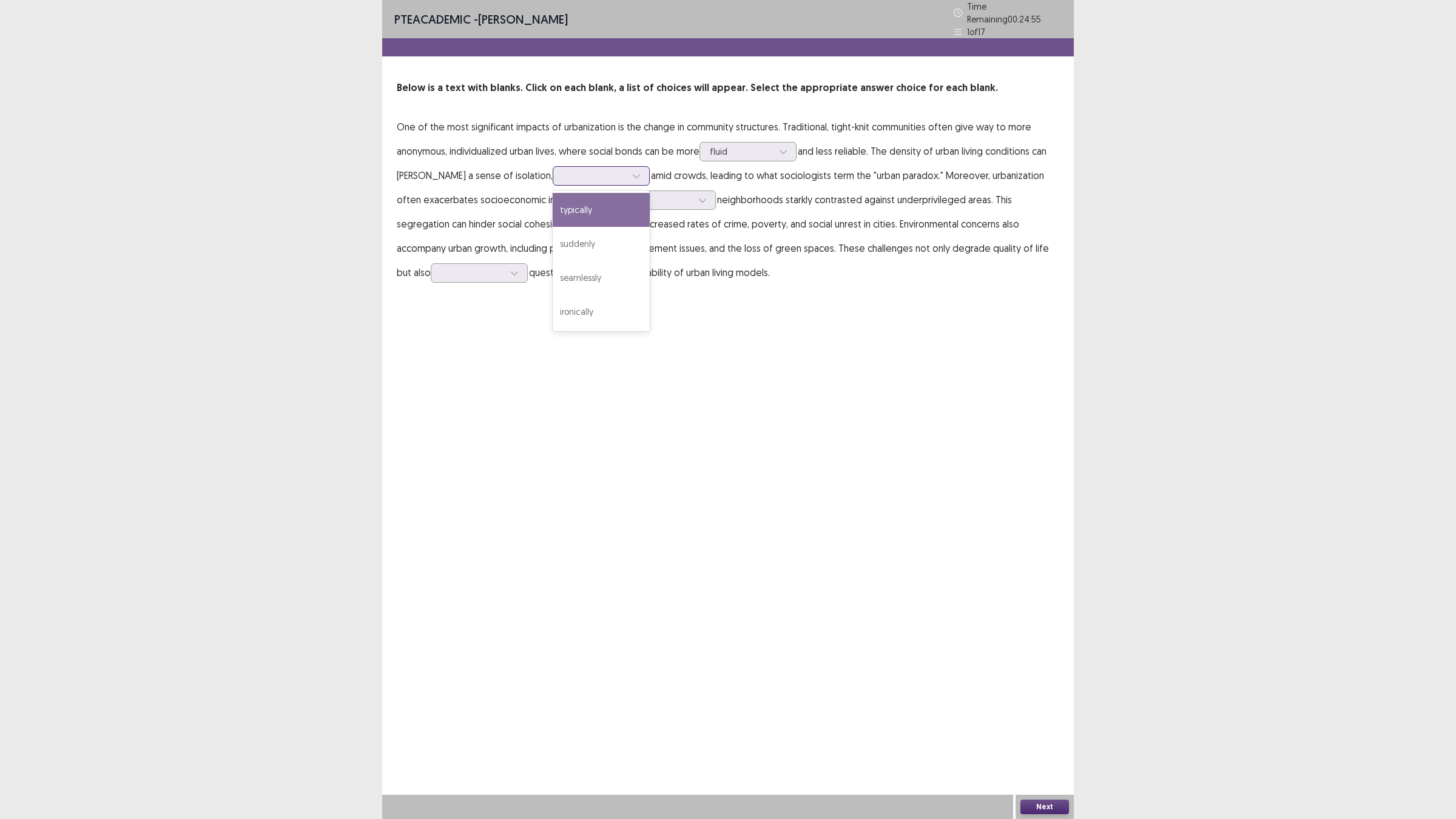
click at [571, 169] on div at bounding box center [594, 176] width 65 height 14
click at [553, 301] on div "ironically" at bounding box center [601, 311] width 97 height 34
click at [635, 195] on div at bounding box center [660, 200] width 63 height 12
click at [523, 319] on div "PTE academic - [PERSON_NAME] Time Remaining 00 : 24 : 02 1 of 17 Below is a tex…" at bounding box center [728, 409] width 692 height 819
click at [465, 267] on div at bounding box center [472, 272] width 63 height 12
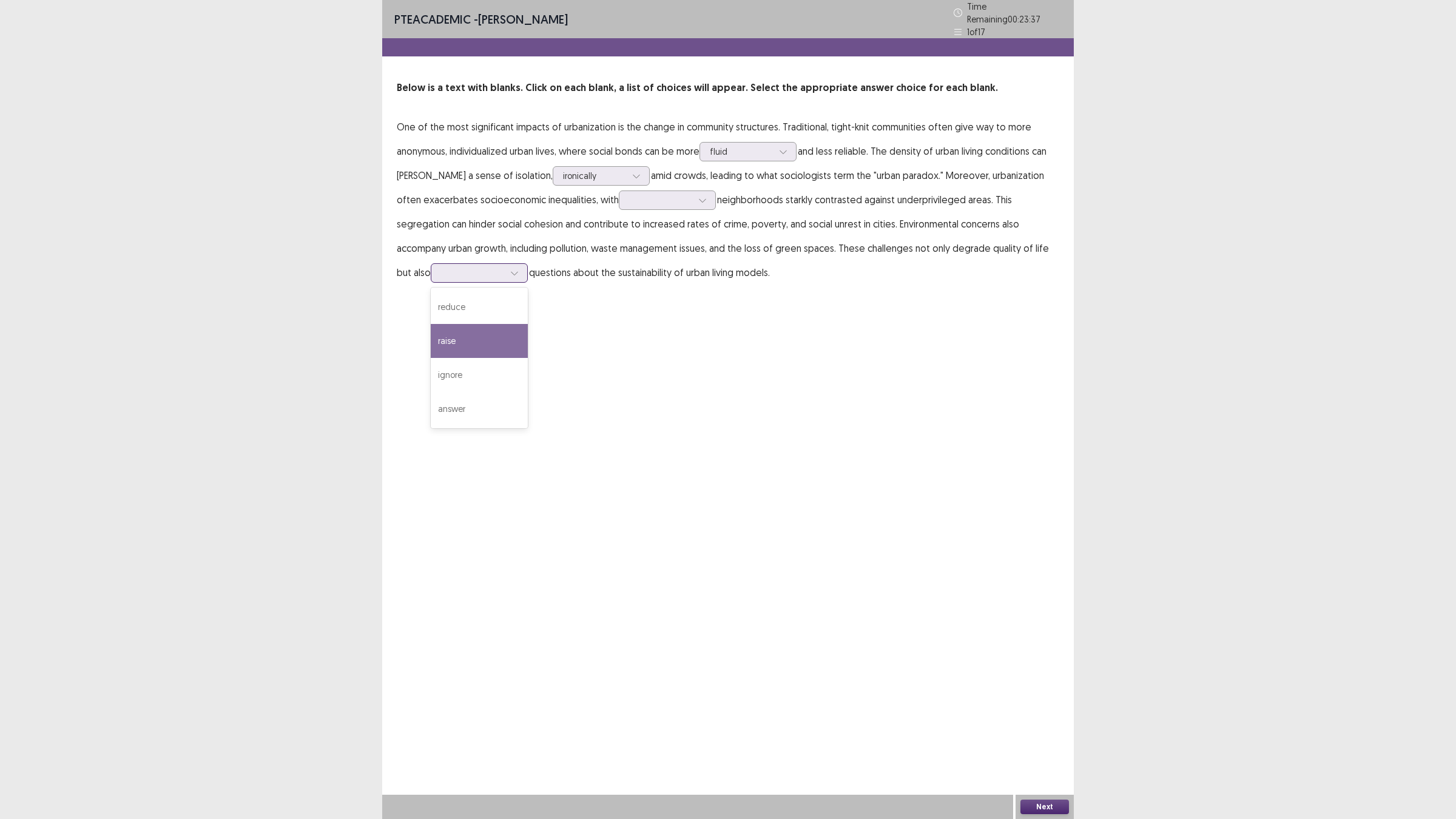
click at [460, 336] on div "raise" at bounding box center [479, 341] width 97 height 34
click at [629, 194] on div at bounding box center [660, 200] width 63 height 12
click at [654, 237] on div "affluent" at bounding box center [667, 234] width 97 height 34
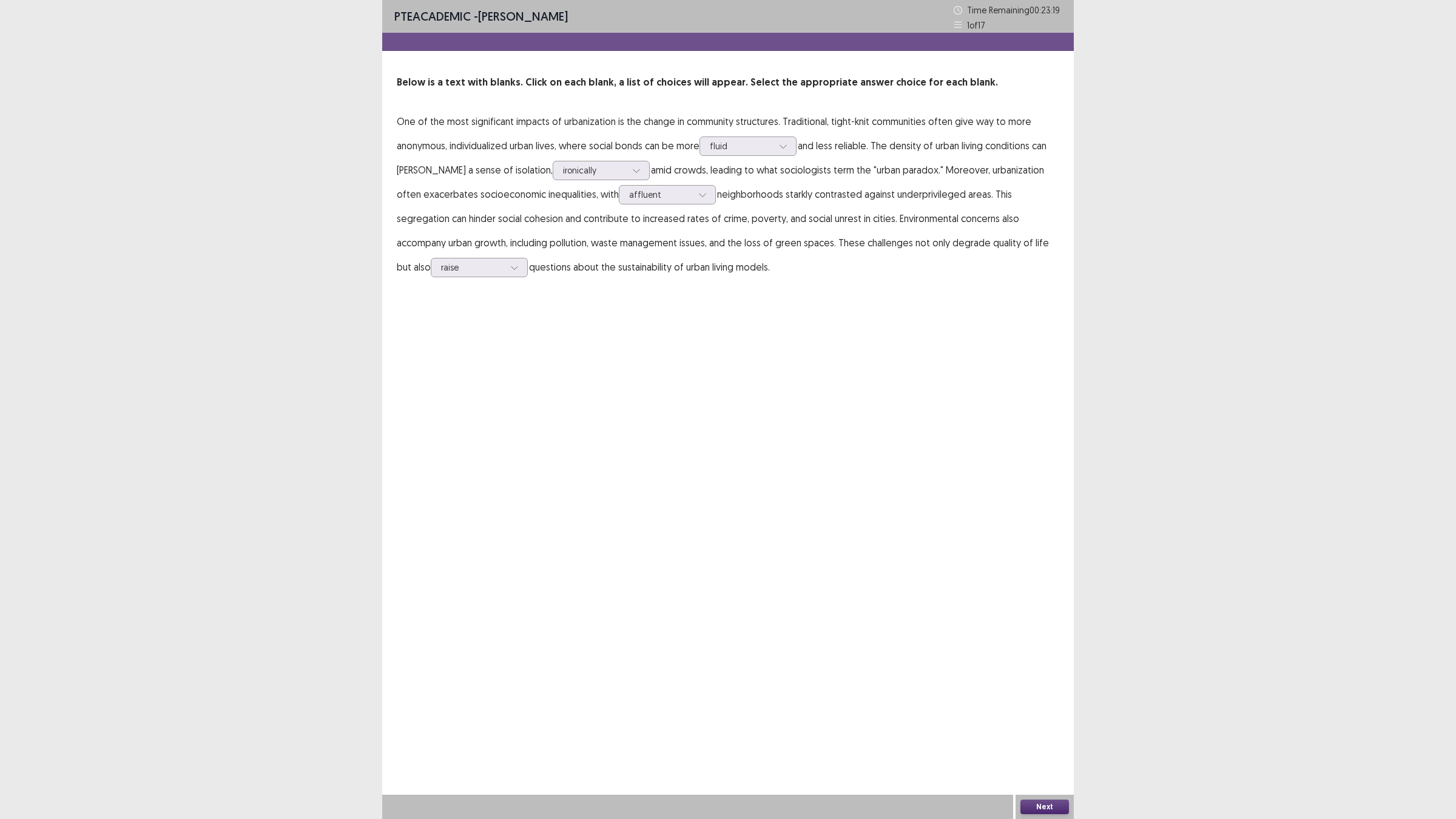
click at [1022, 716] on button "Next" at bounding box center [1045, 806] width 49 height 14
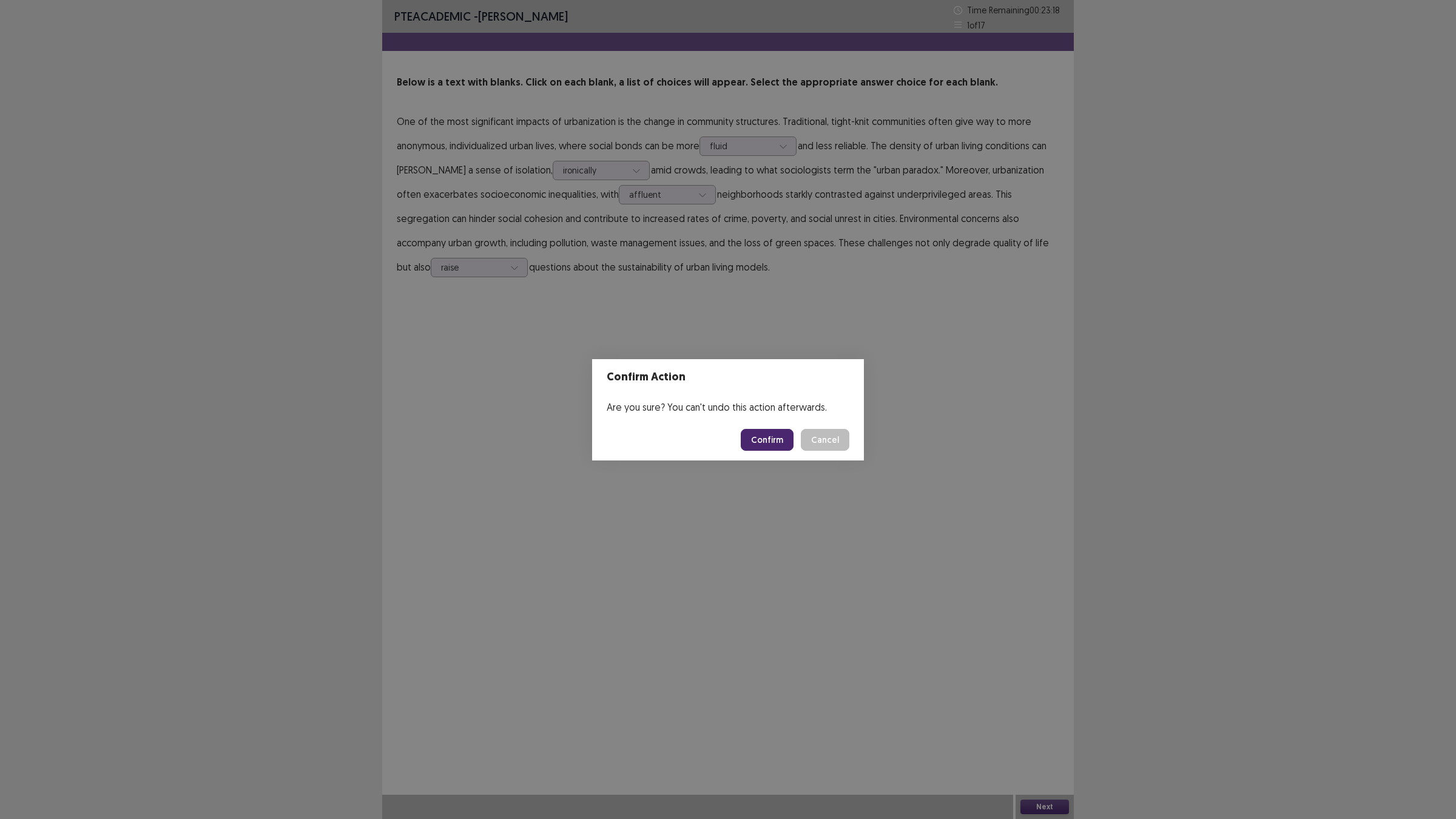
click at [780, 435] on button "Confirm" at bounding box center [767, 439] width 53 height 22
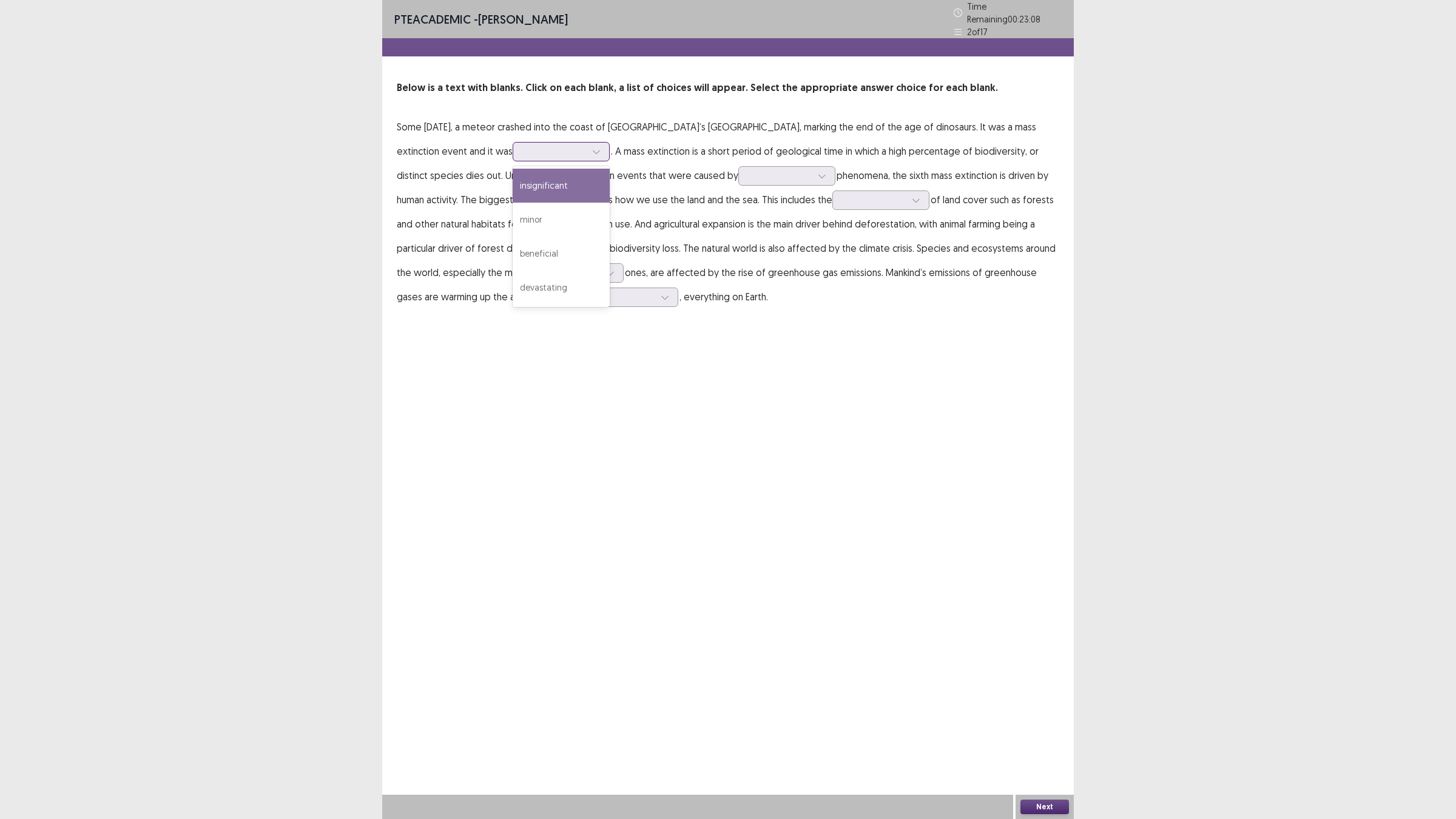
click at [523, 146] on div at bounding box center [554, 151] width 63 height 12
click at [535, 282] on div "devastating" at bounding box center [561, 287] width 97 height 34
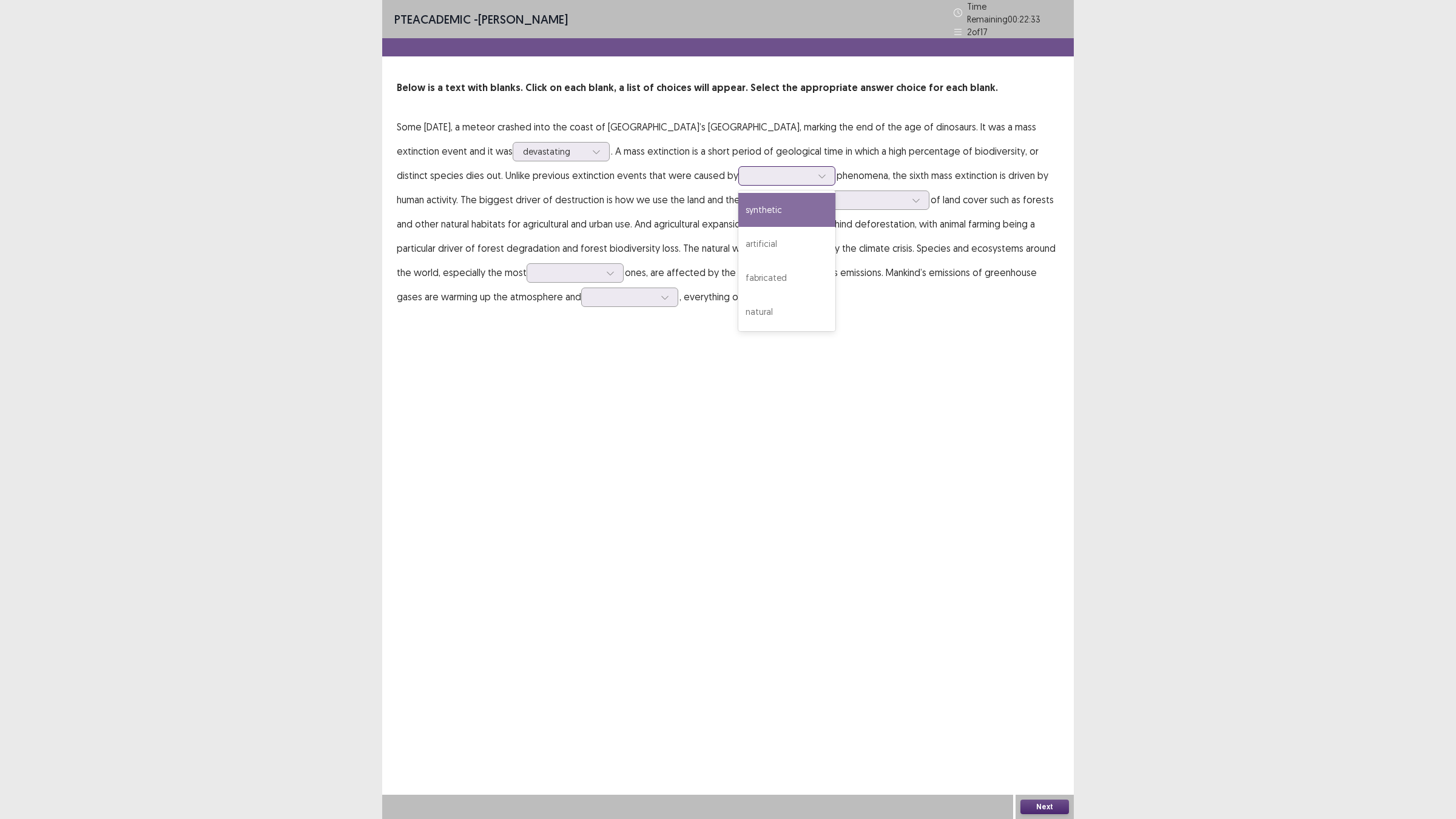
click at [749, 176] on div at bounding box center [780, 176] width 63 height 12
click at [738, 301] on div "natural" at bounding box center [787, 311] width 97 height 34
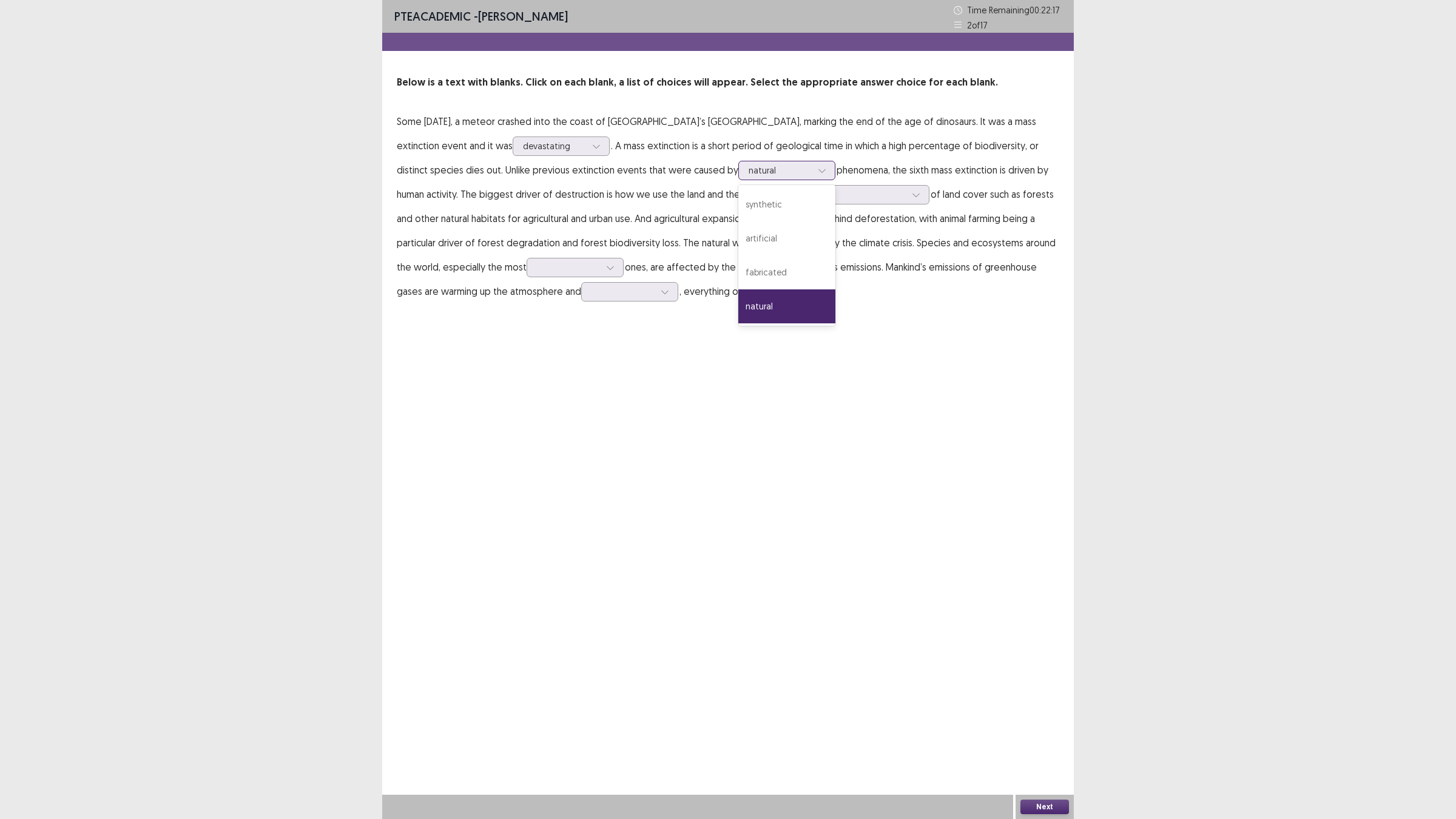
click at [749, 162] on div "natural" at bounding box center [780, 170] width 63 height 18
click at [738, 302] on div "natural" at bounding box center [787, 306] width 97 height 34
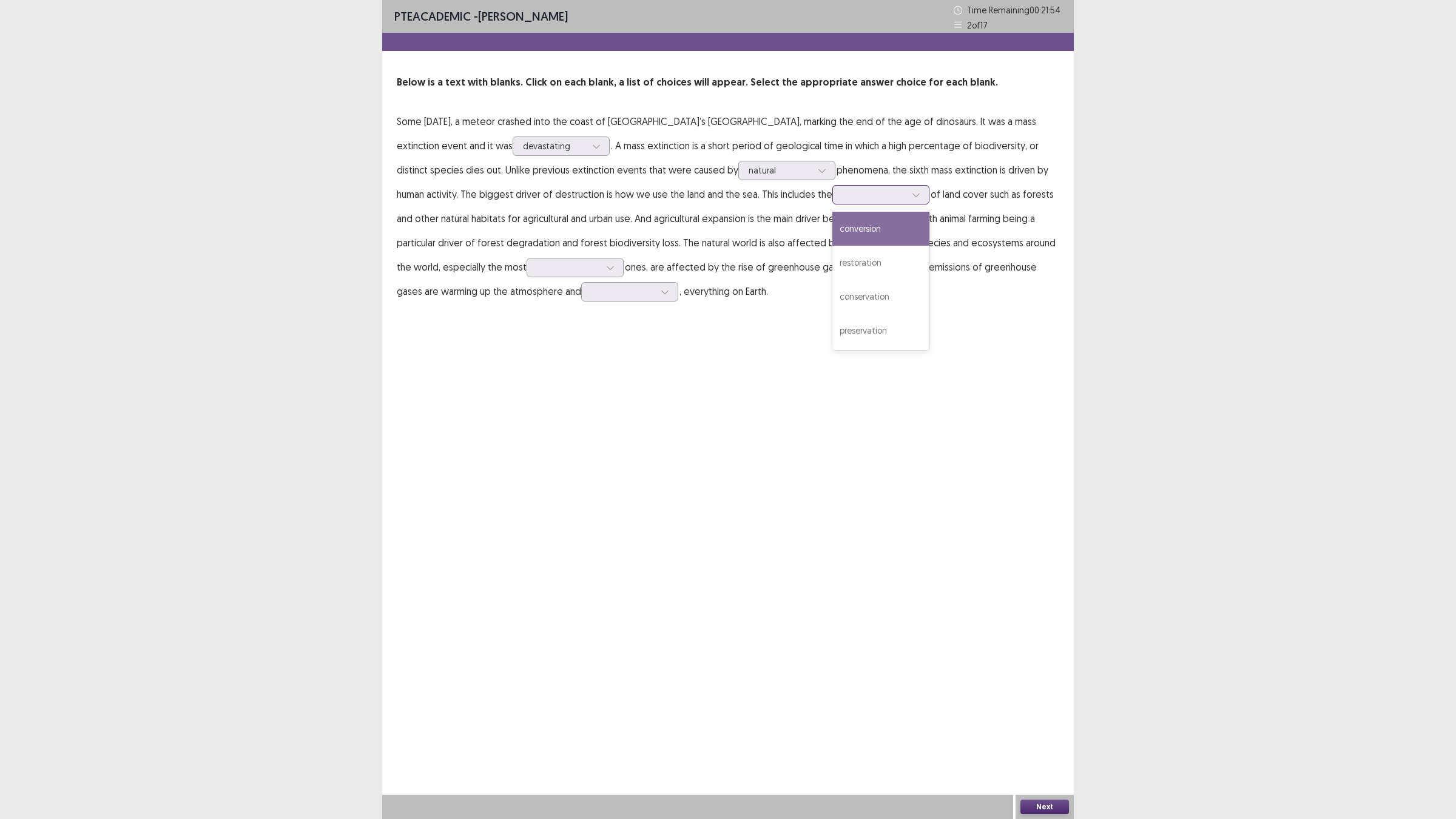
click at [842, 195] on div at bounding box center [873, 194] width 63 height 12
click at [841, 222] on div "conversion" at bounding box center [881, 229] width 97 height 34
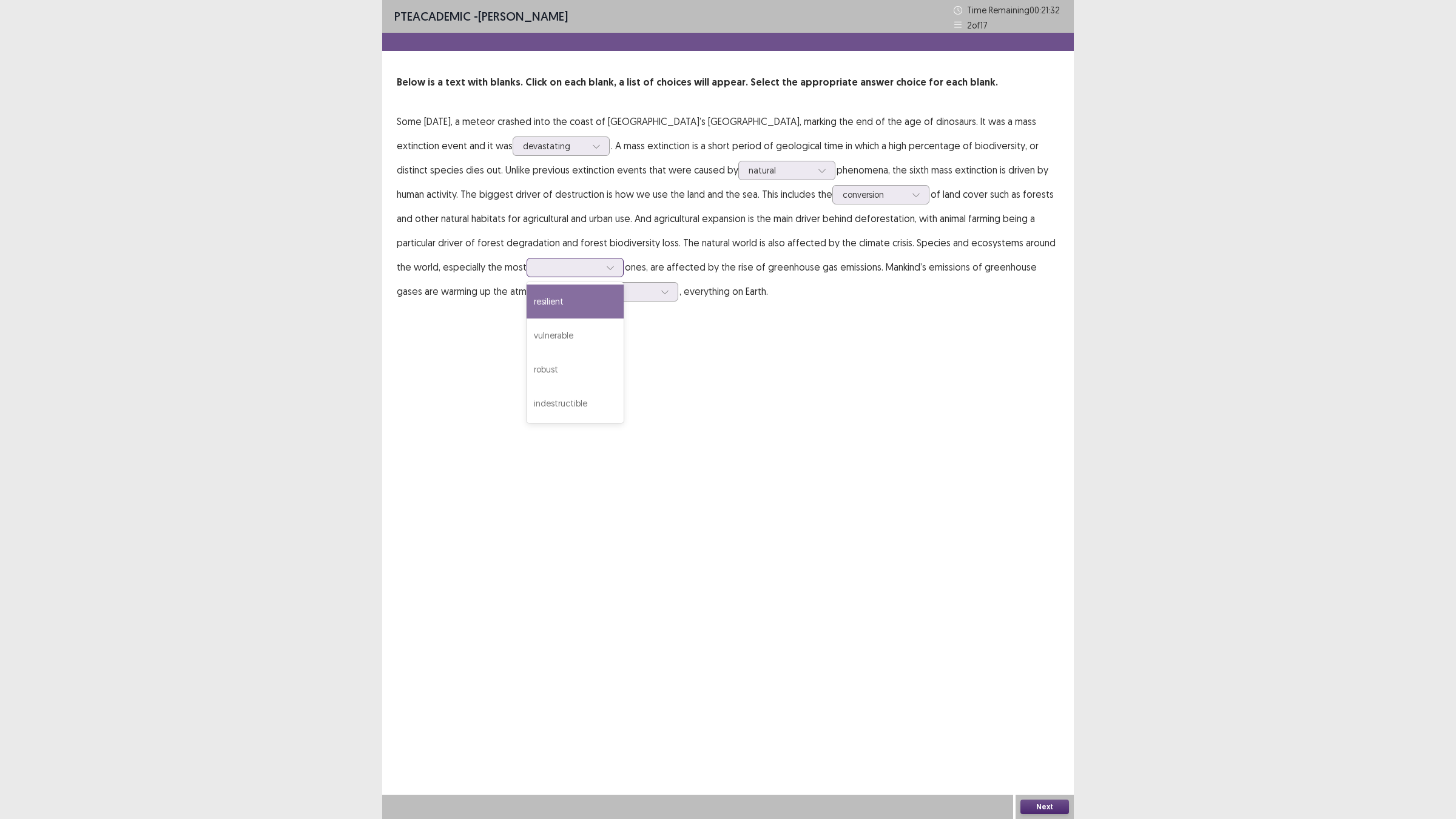
click at [554, 268] on div at bounding box center [568, 267] width 65 height 14
drag, startPoint x: 564, startPoint y: 294, endPoint x: 560, endPoint y: 322, distance: 28.3
click at [560, 322] on div "resilient vulnerable robust indestructible" at bounding box center [575, 353] width 97 height 141
click at [560, 322] on div "vulnerable" at bounding box center [575, 335] width 97 height 34
click at [591, 291] on div at bounding box center [622, 291] width 63 height 12
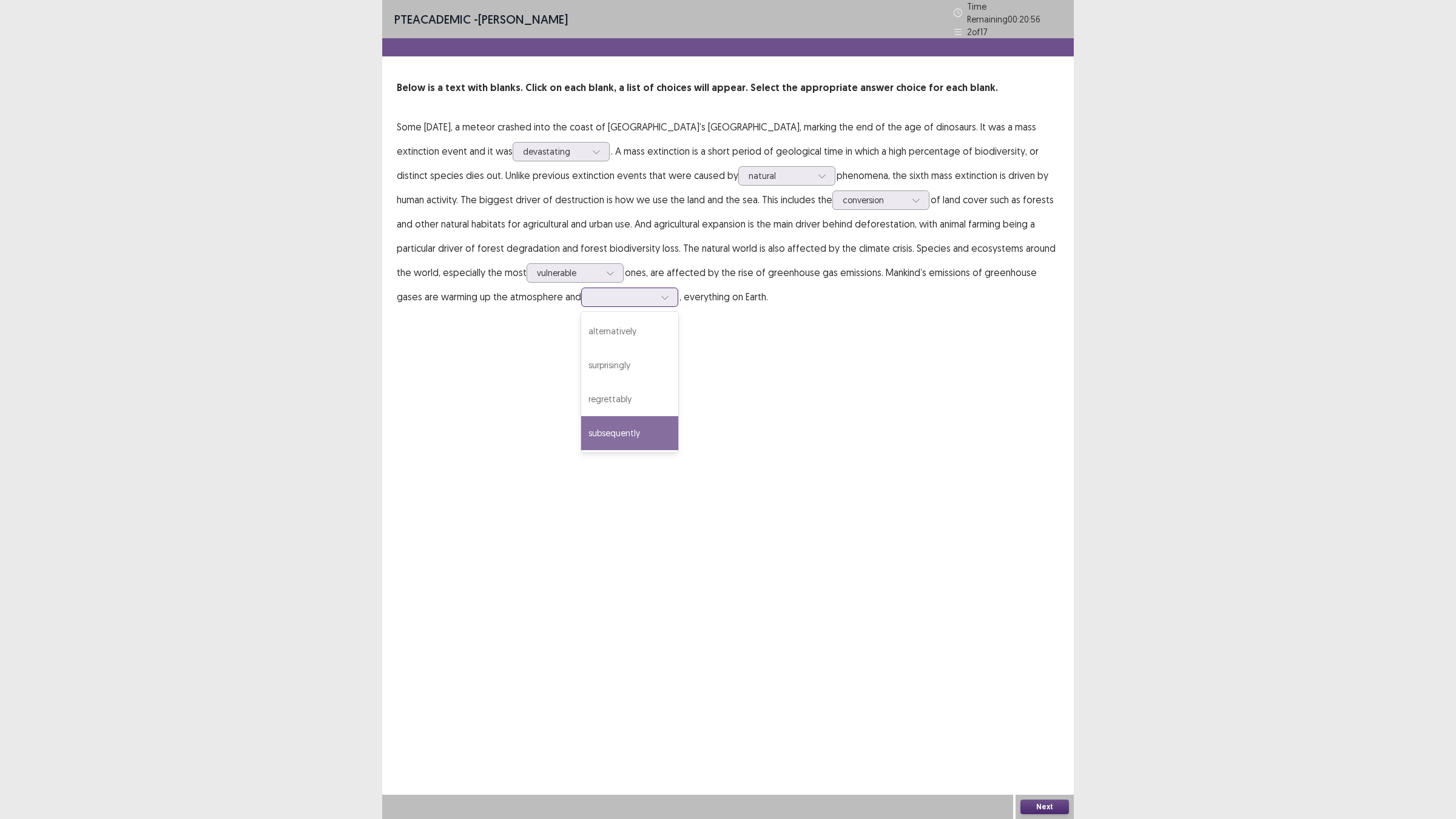
click at [608, 424] on div "subsequently" at bounding box center [630, 433] width 97 height 34
click at [1024, 716] on button "Next" at bounding box center [1045, 806] width 49 height 14
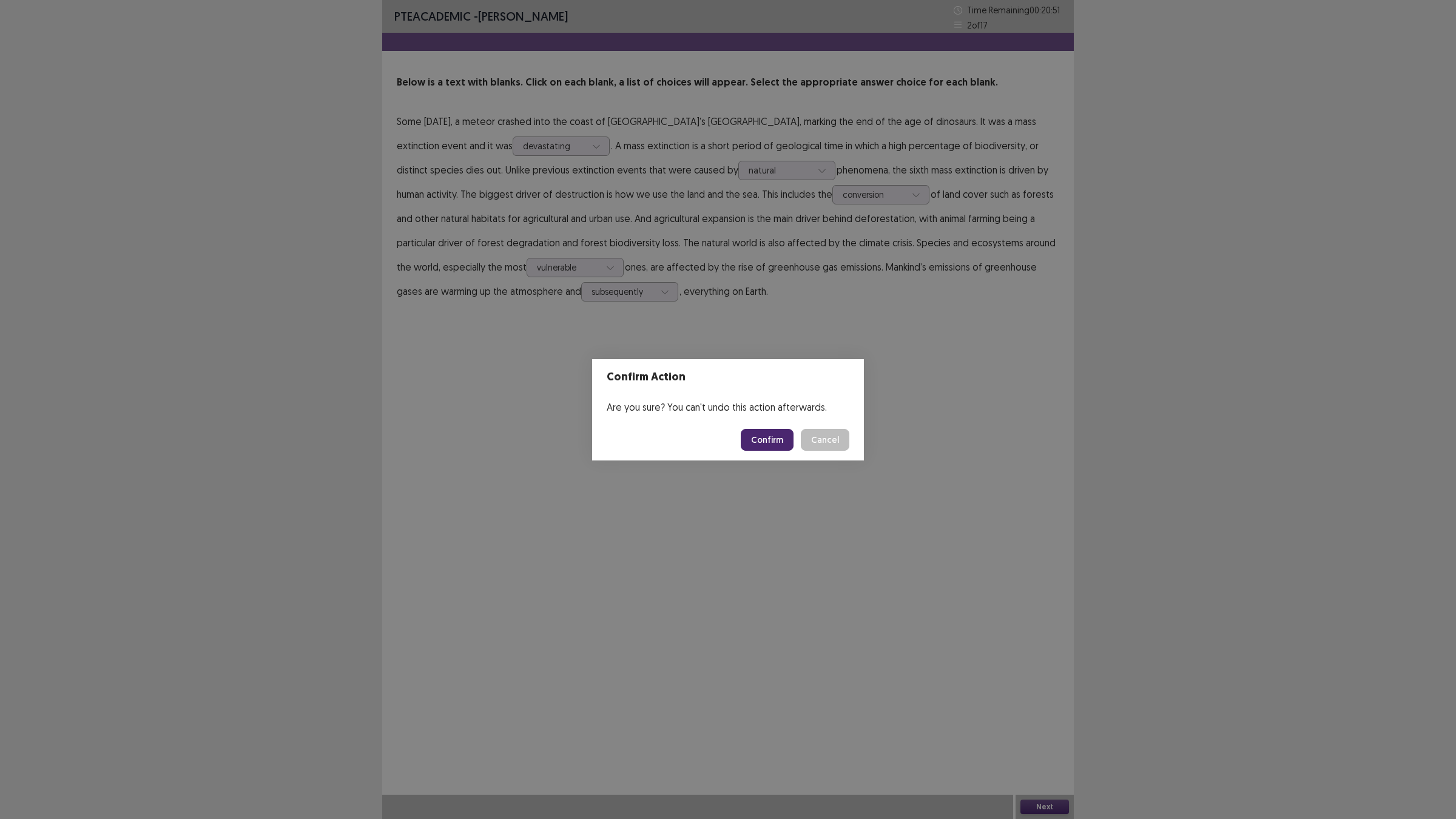
click at [777, 438] on button "Confirm" at bounding box center [767, 439] width 53 height 22
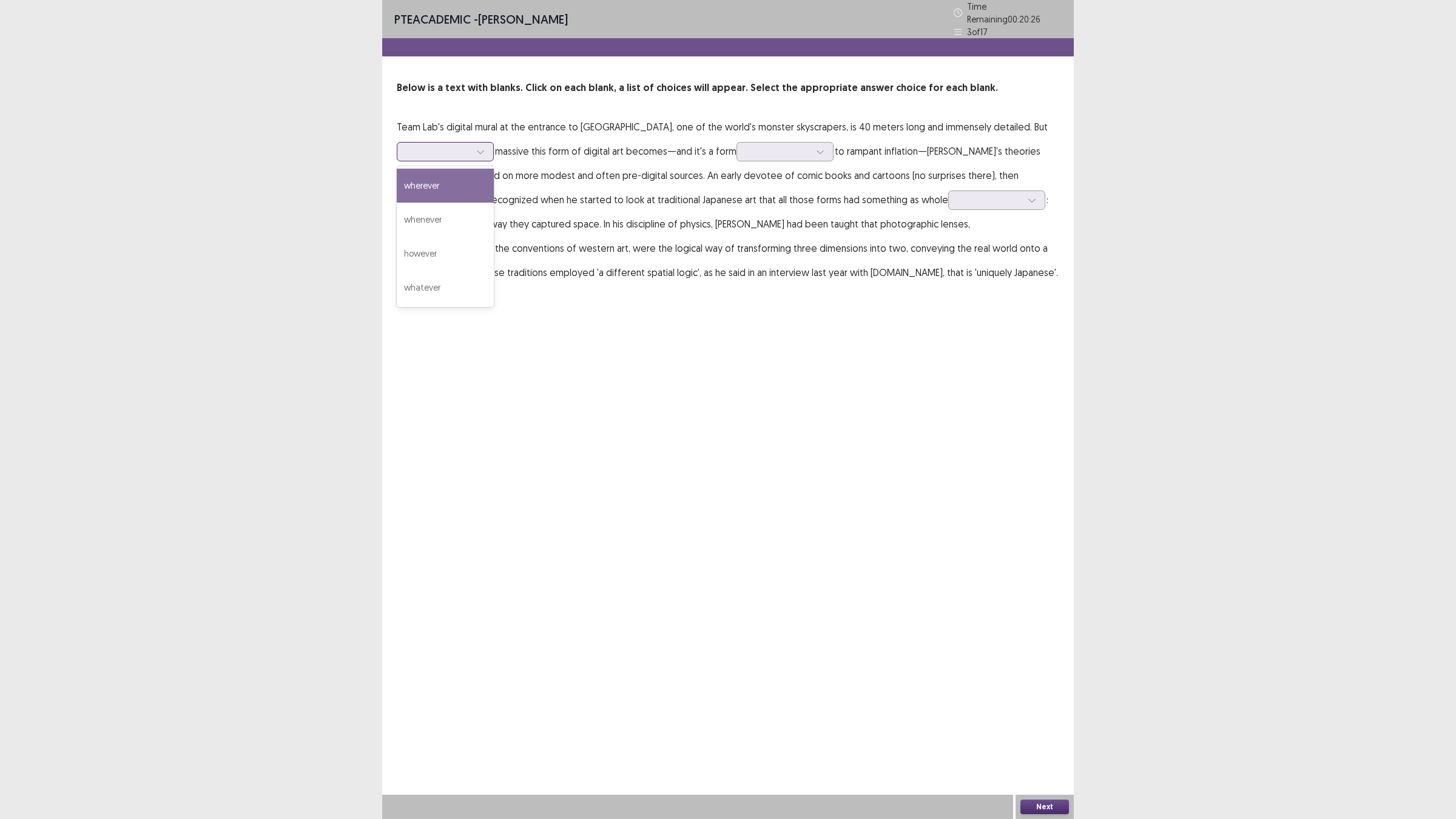
click at [422, 153] on div at bounding box center [438, 151] width 65 height 14
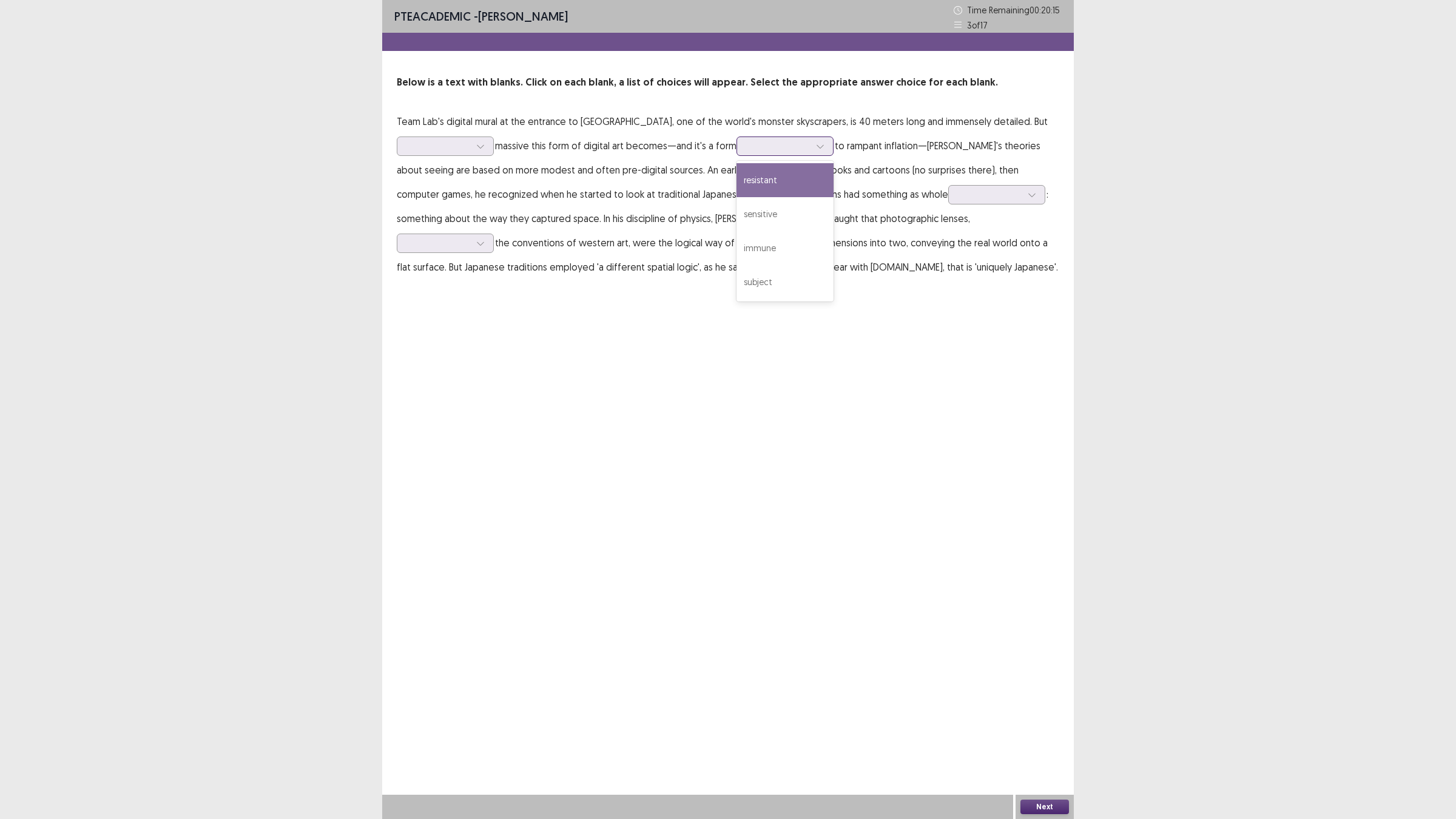
click at [756, 141] on div at bounding box center [778, 146] width 63 height 12
click at [779, 186] on div "resistant" at bounding box center [785, 180] width 97 height 34
click at [434, 146] on div at bounding box center [438, 146] width 63 height 12
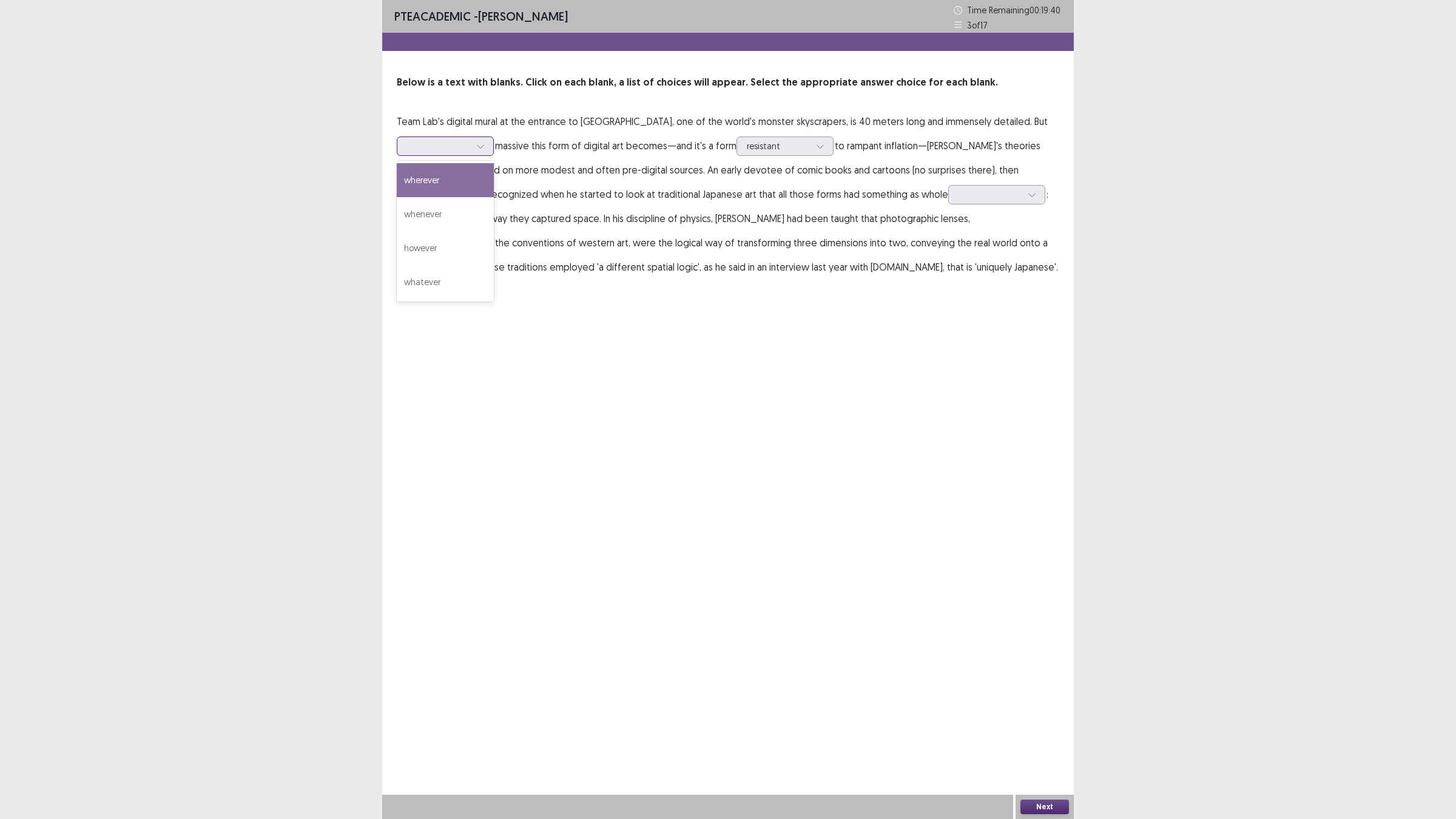
click at [461, 183] on div "wherever" at bounding box center [445, 180] width 97 height 34
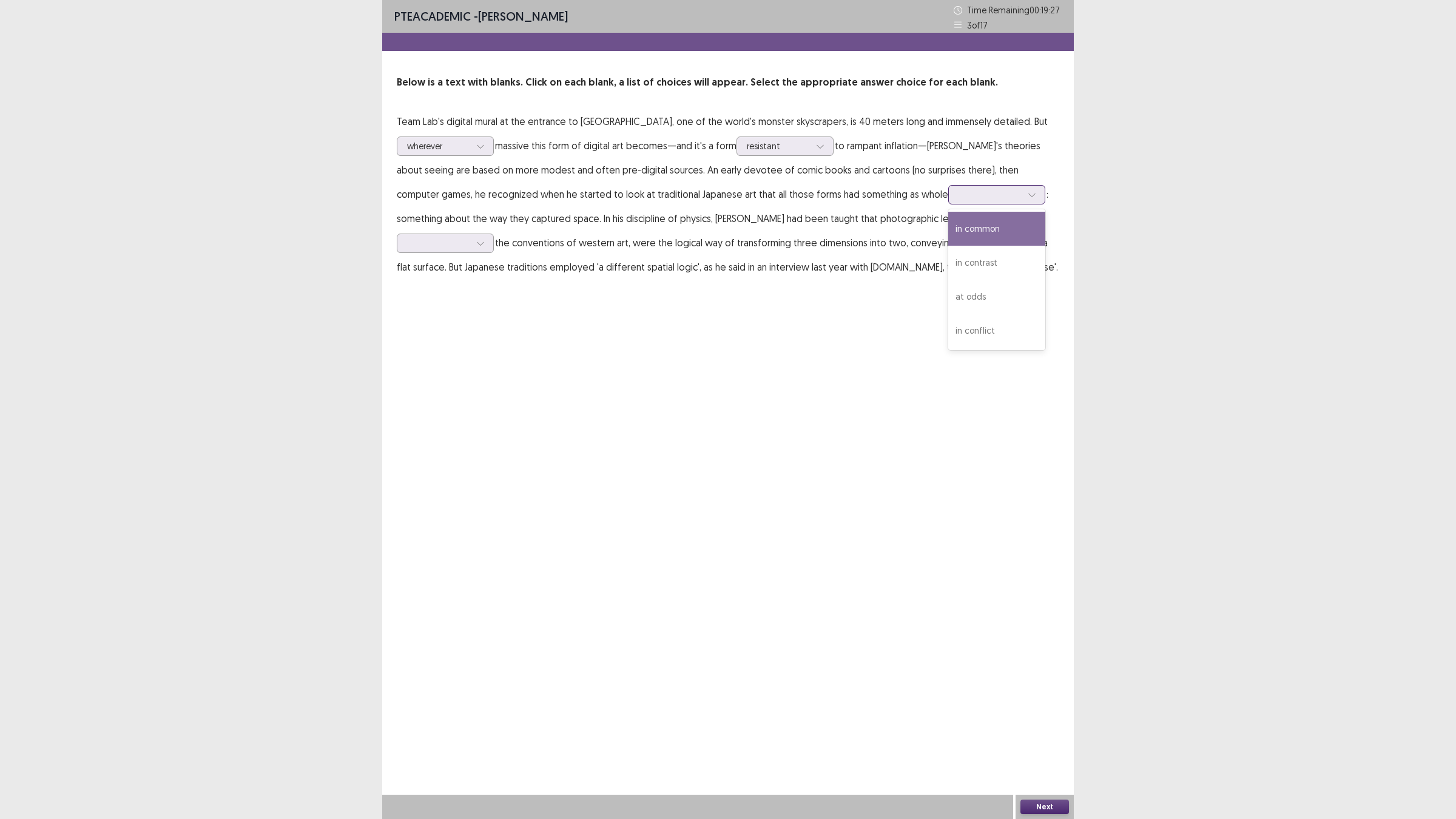
click at [958, 197] on div at bounding box center [989, 194] width 63 height 12
click at [948, 235] on div "in common" at bounding box center [997, 229] width 97 height 34
click at [470, 237] on div at bounding box center [438, 243] width 63 height 12
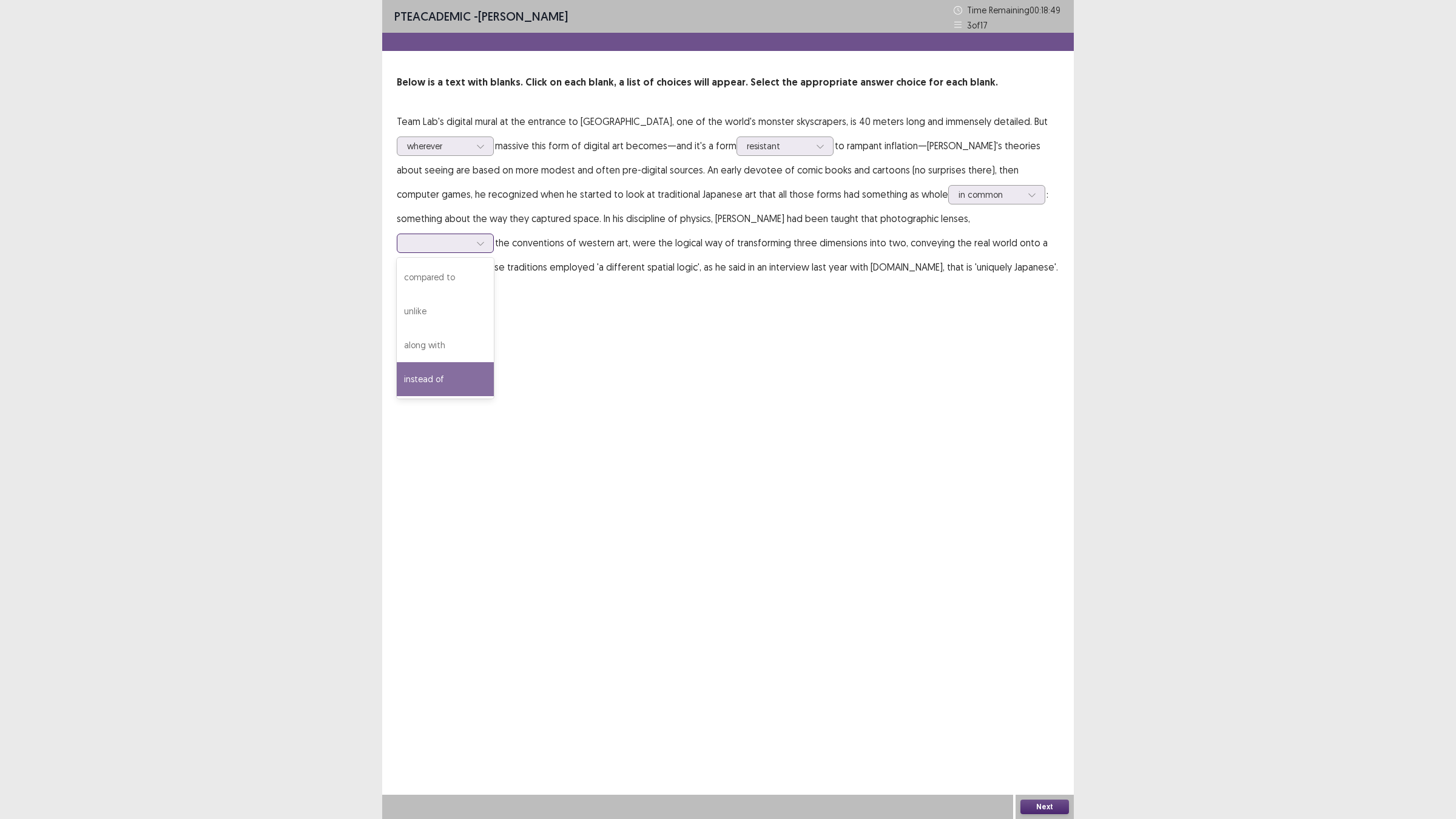
click at [494, 362] on div "instead of" at bounding box center [445, 379] width 97 height 34
click at [1027, 716] on button "Next" at bounding box center [1045, 806] width 49 height 14
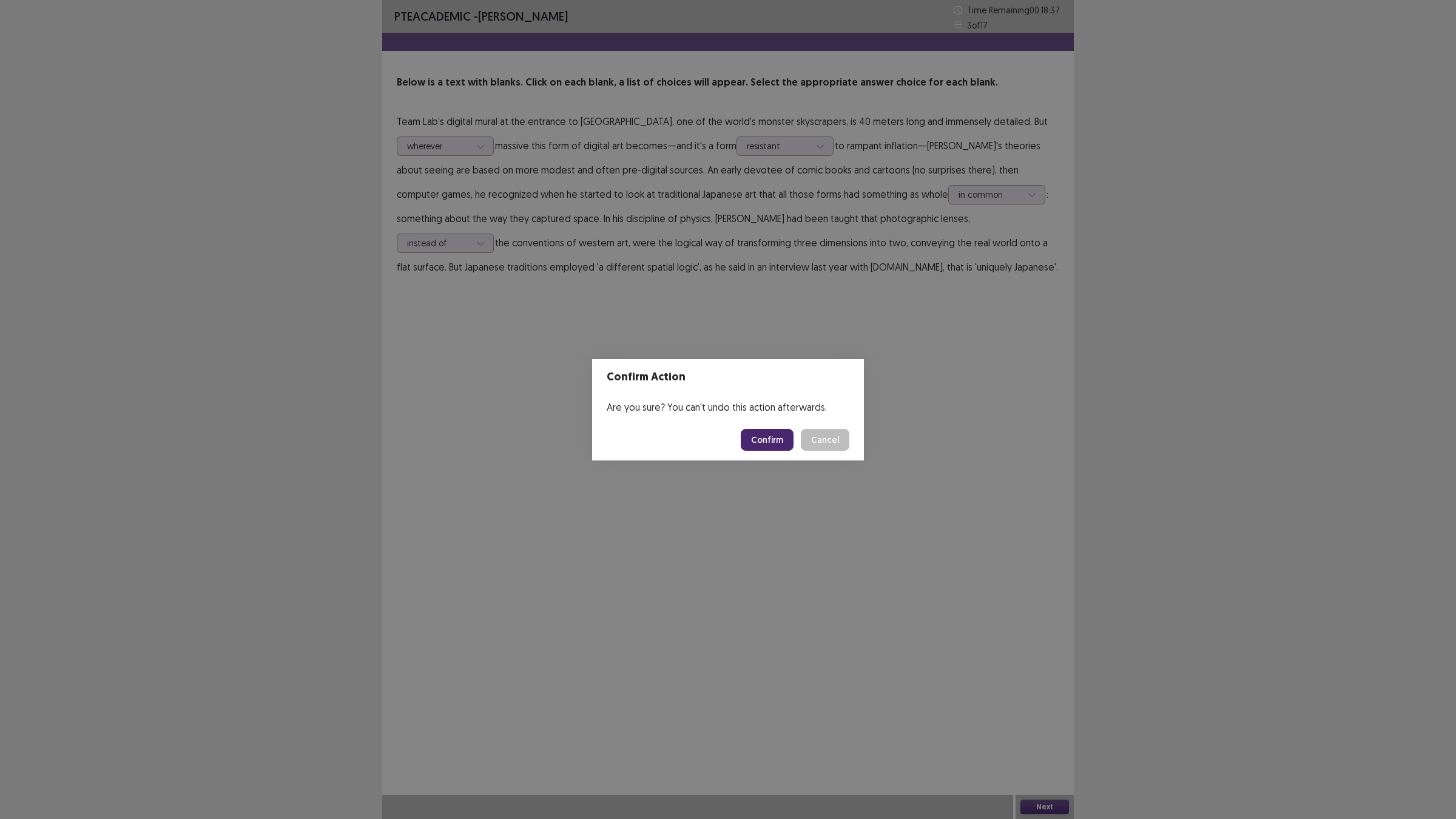
click at [766, 445] on button "Confirm" at bounding box center [767, 439] width 53 height 22
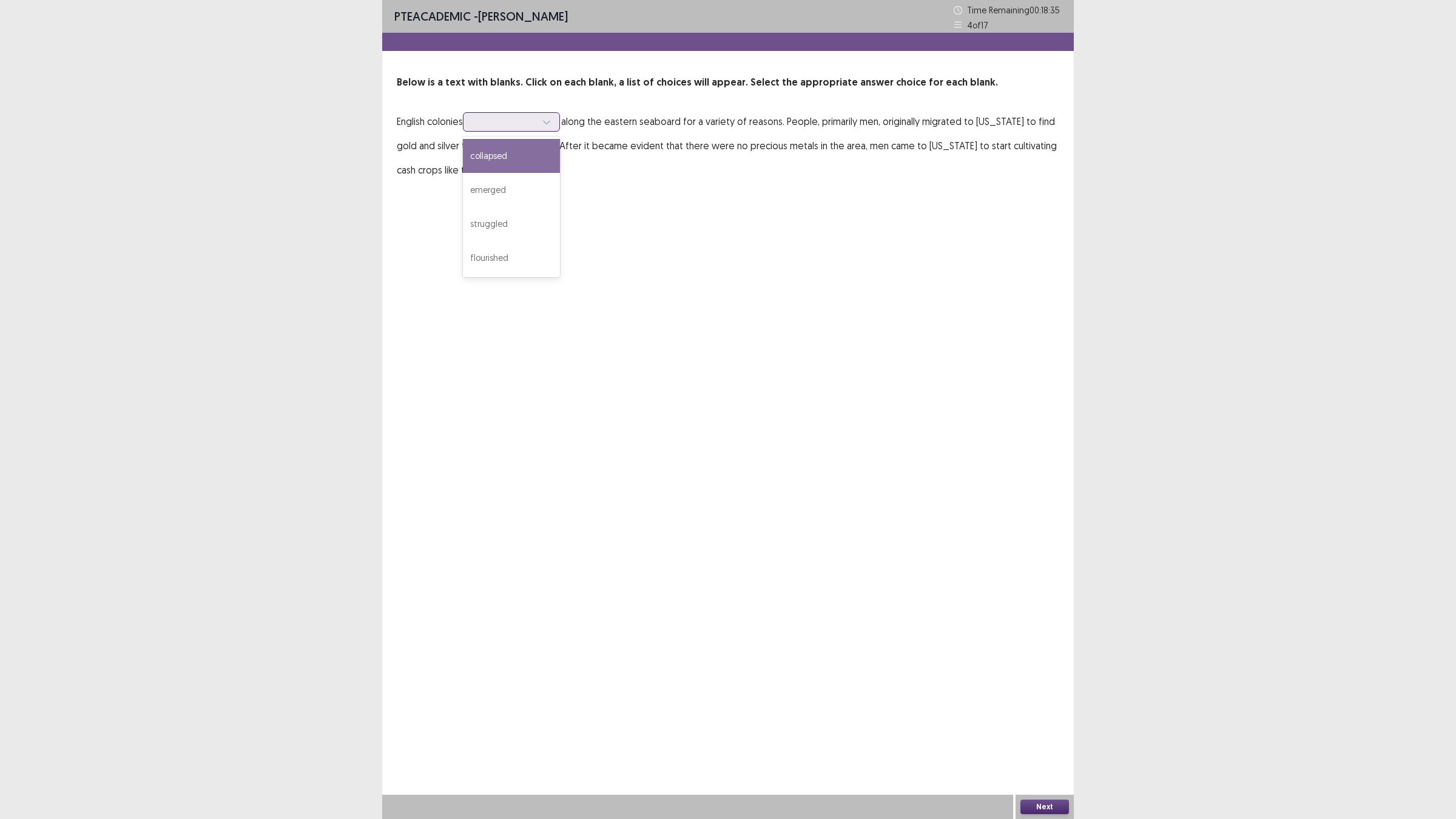
click at [513, 125] on div at bounding box center [504, 121] width 63 height 12
click at [531, 197] on div "emerged" at bounding box center [512, 190] width 97 height 34
click at [736, 381] on div "PTE academic - [PERSON_NAME] Time Remaining 00 : 18 : 07 4 of 17 Below is a tex…" at bounding box center [728, 409] width 692 height 819
click at [1035, 716] on div "Next" at bounding box center [1044, 807] width 58 height 24
click at [1035, 716] on button "Next" at bounding box center [1045, 806] width 49 height 14
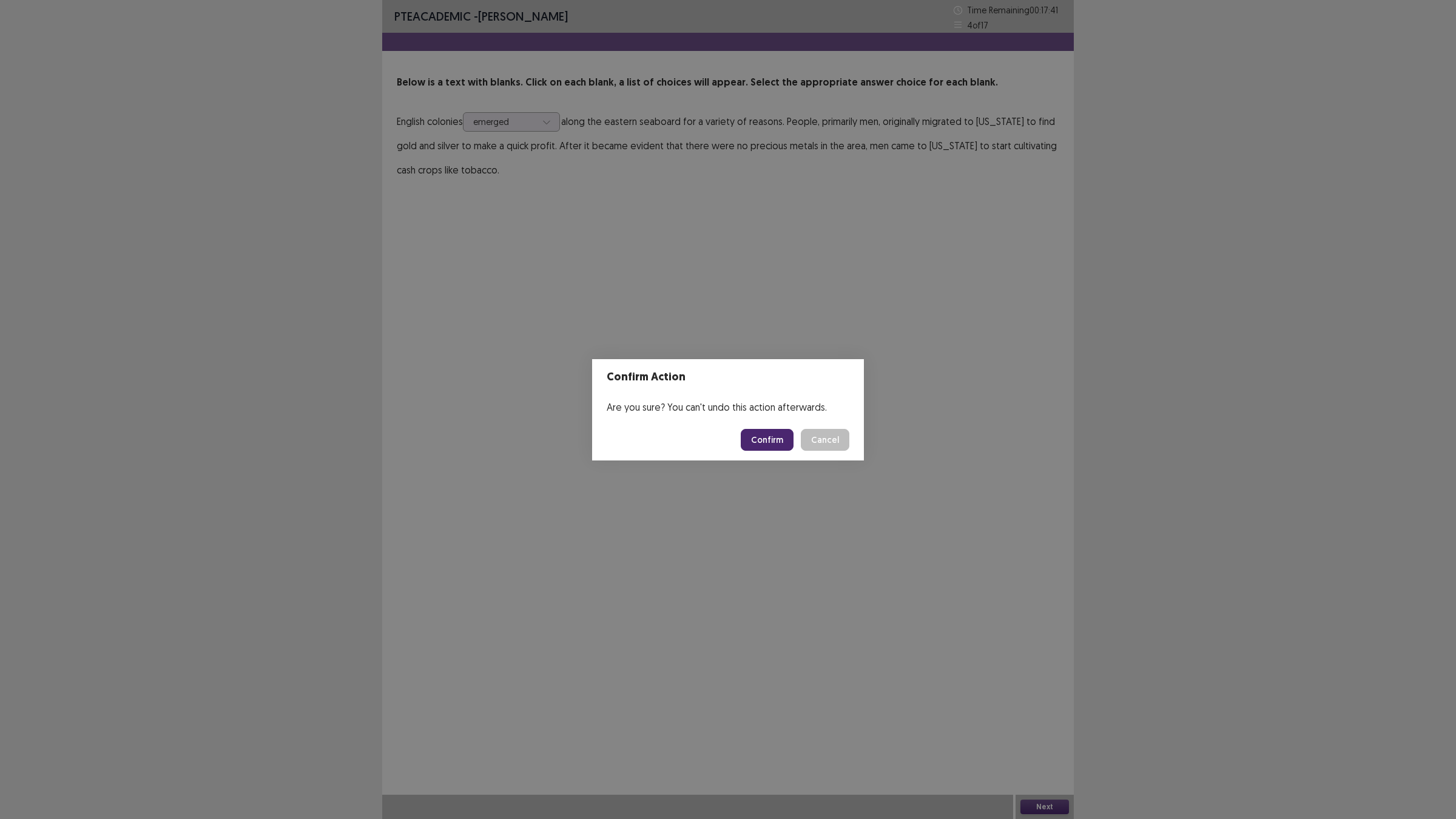
click at [768, 446] on button "Confirm" at bounding box center [767, 439] width 53 height 22
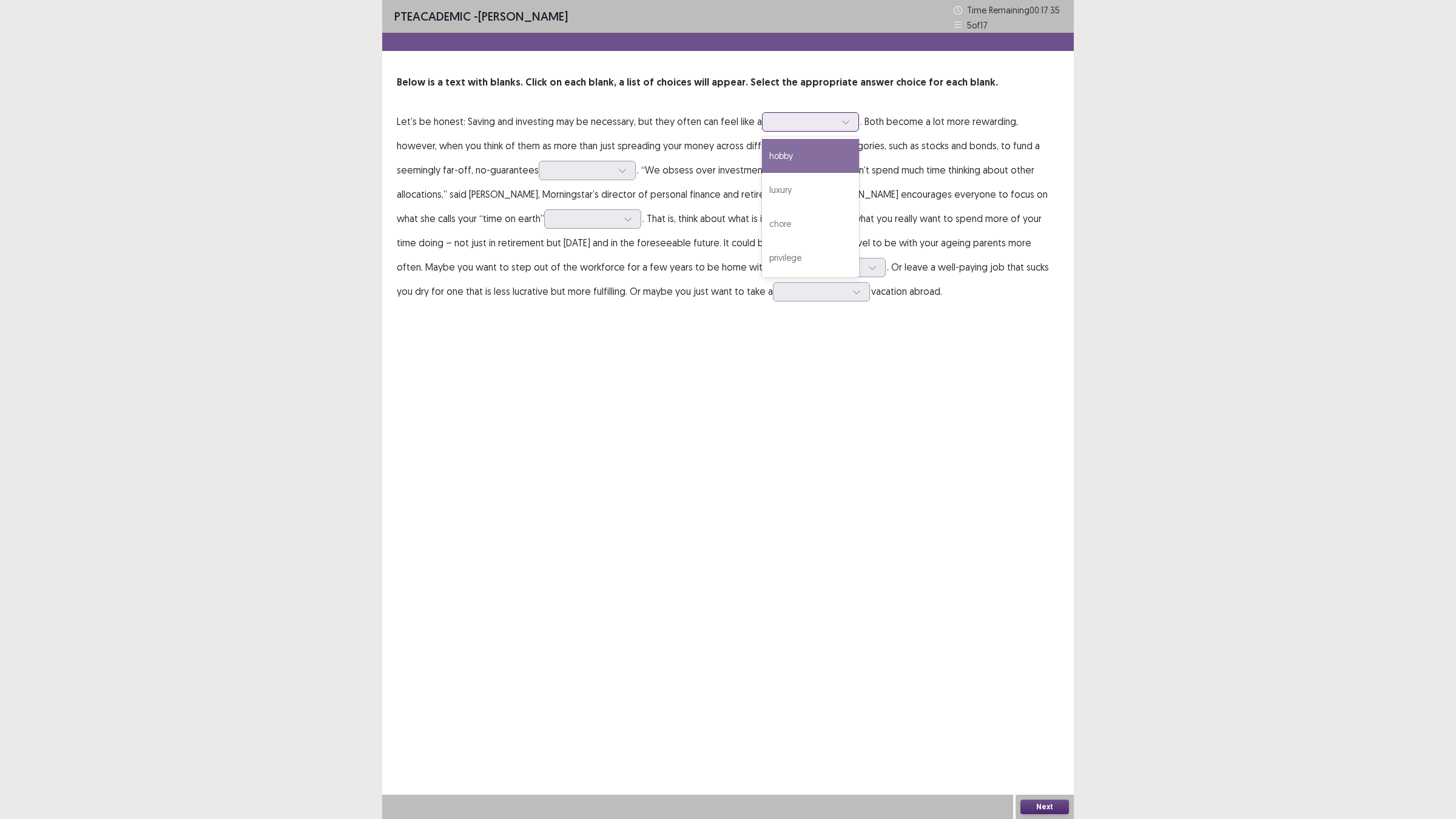
click at [771, 123] on div at bounding box center [804, 121] width 65 height 14
click at [750, 346] on div "PTE academic - [PERSON_NAME] Time Remaining 00 : 17 : 22 5 of 17 Below is a tex…" at bounding box center [728, 409] width 692 height 819
click at [786, 116] on div at bounding box center [804, 121] width 63 height 12
click at [802, 242] on div "privilege" at bounding box center [811, 258] width 97 height 34
drag, startPoint x: 520, startPoint y: 194, endPoint x: 520, endPoint y: 174, distance: 20.0
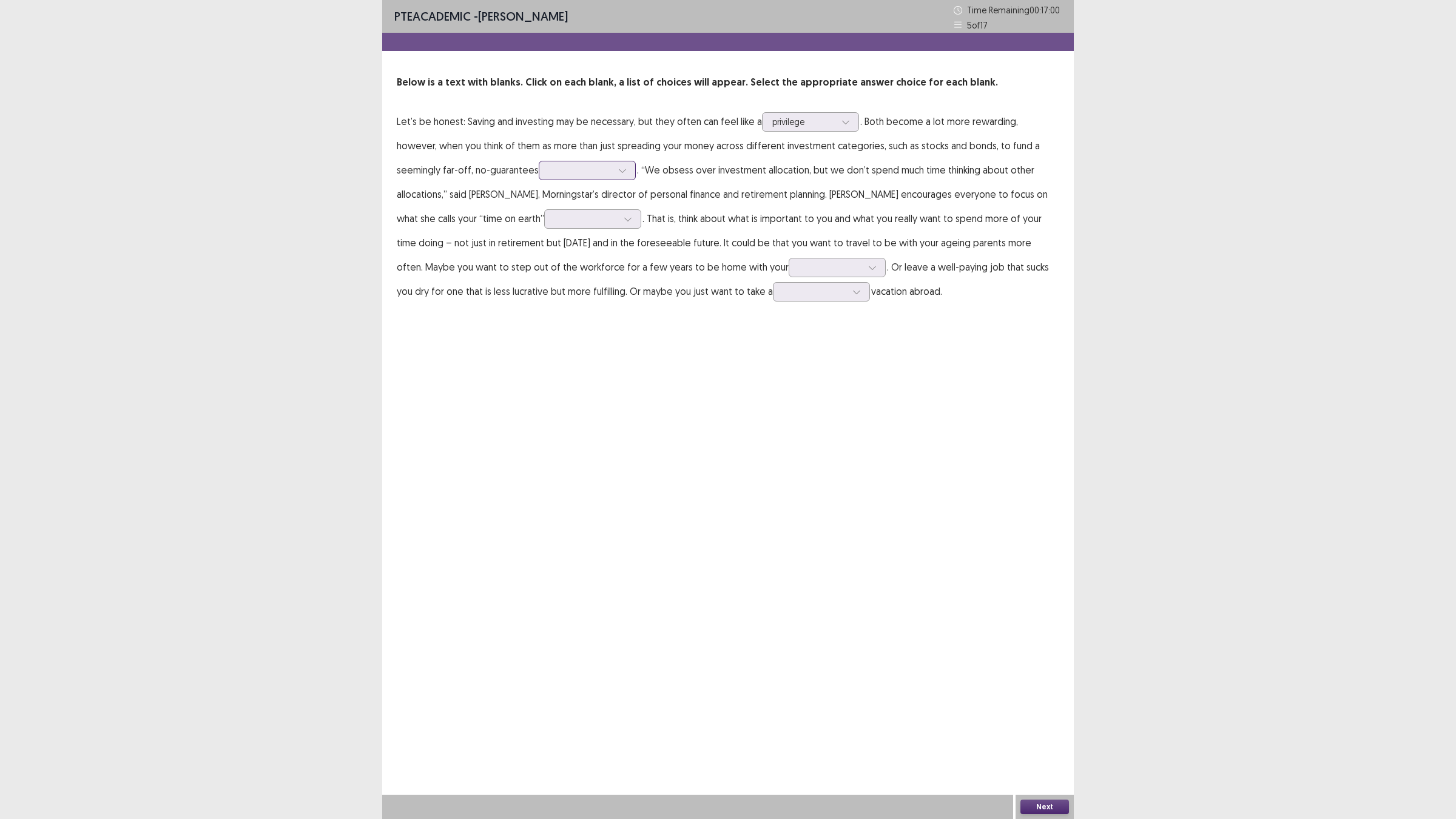
click at [520, 178] on p "Let’s be honest: Saving and investing may be necessary, but they often can feel…" at bounding box center [728, 206] width 662 height 194
click at [549, 174] on div at bounding box center [580, 170] width 63 height 12
click at [539, 201] on div "future" at bounding box center [588, 204] width 97 height 34
click at [624, 215] on icon at bounding box center [628, 219] width 9 height 9
click at [544, 353] on div "allocation" at bounding box center [592, 354] width 97 height 34
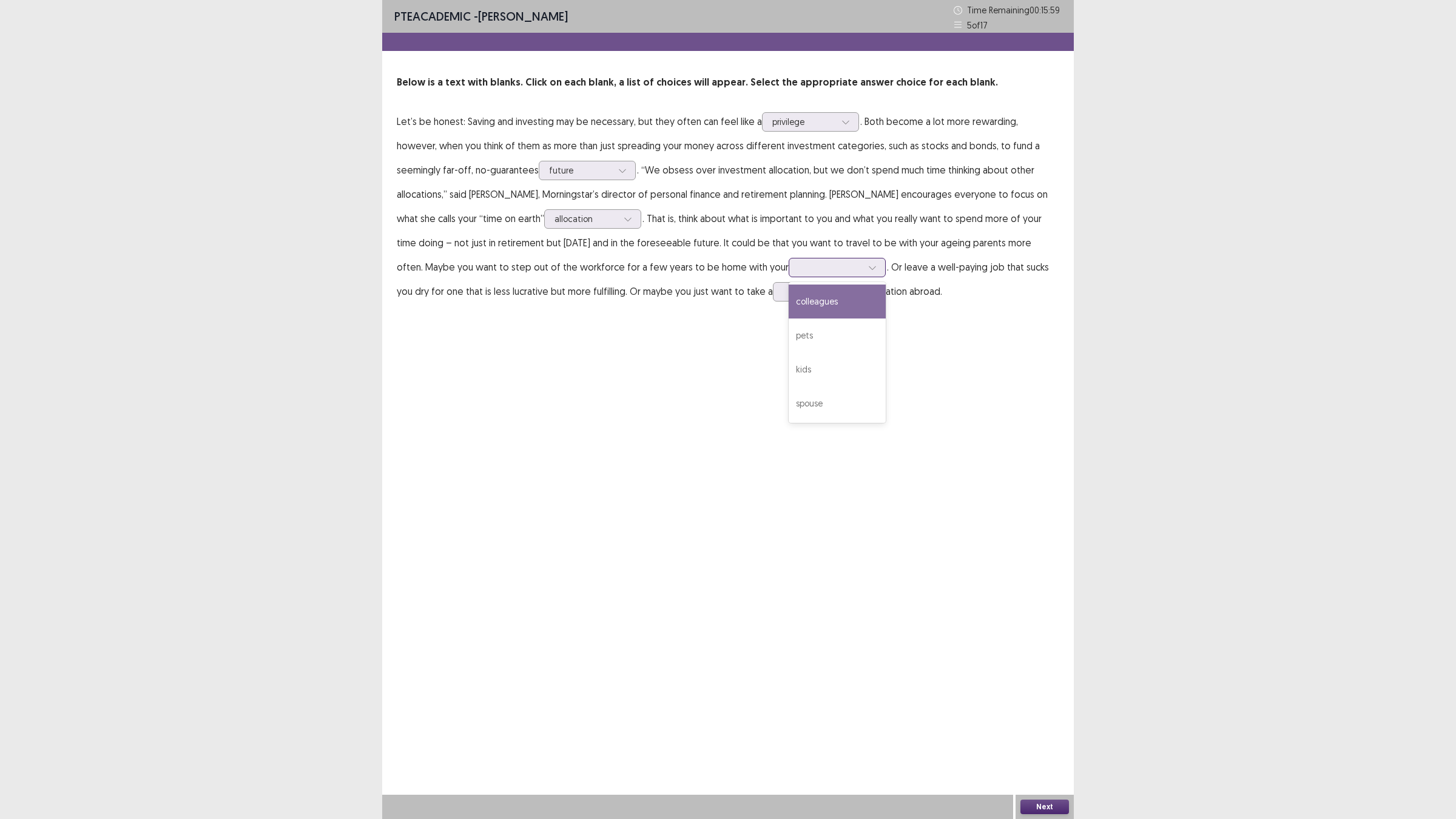
click at [799, 272] on div at bounding box center [830, 267] width 63 height 12
click at [789, 366] on div "kids" at bounding box center [837, 369] width 97 height 34
click at [783, 297] on div at bounding box center [814, 291] width 63 height 12
click at [773, 328] on div "quick" at bounding box center [822, 326] width 97 height 34
drag, startPoint x: 919, startPoint y: 557, endPoint x: 923, endPoint y: 563, distance: 7.2
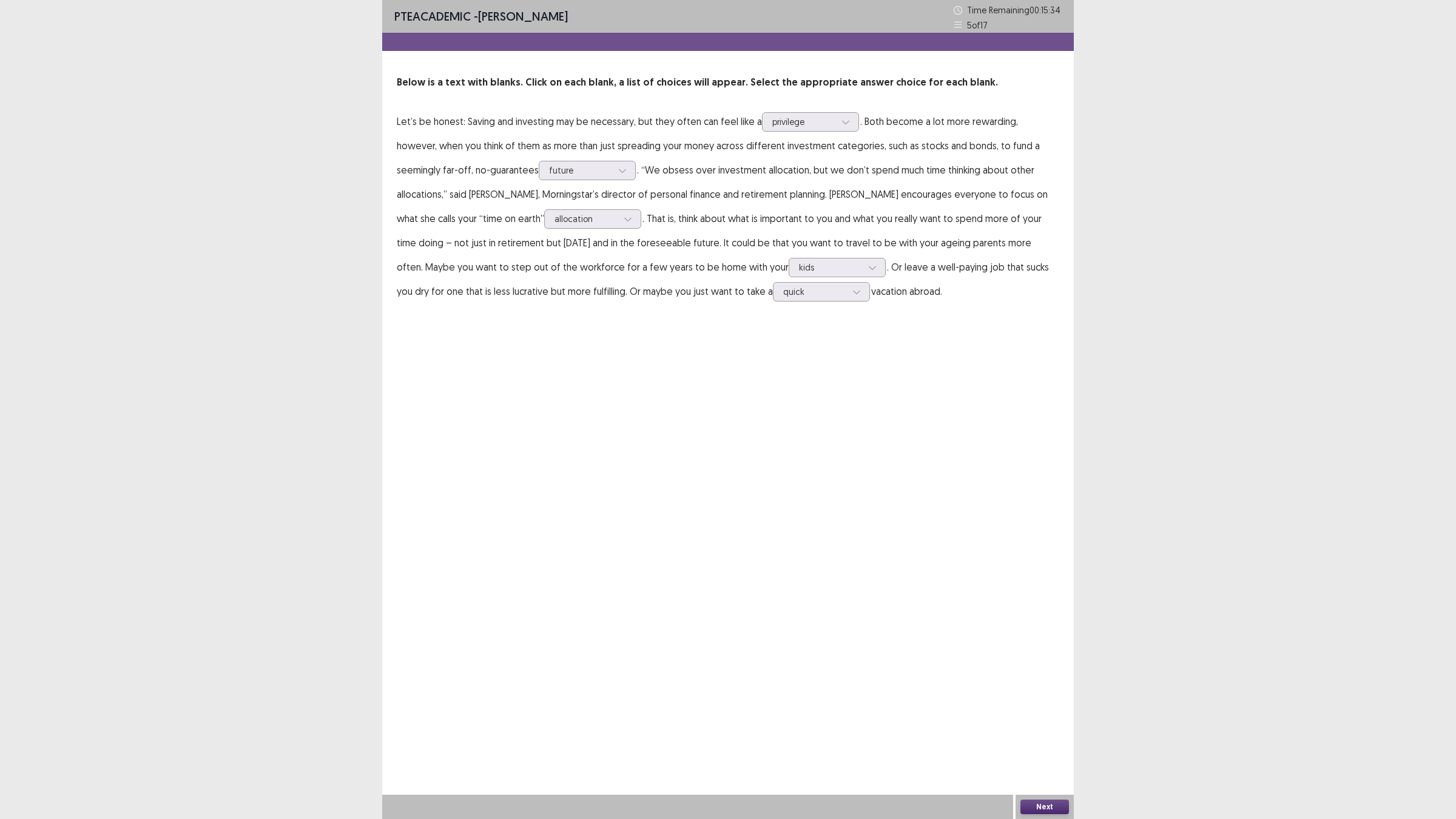
click at [922, 560] on div "PTE academic - [PERSON_NAME] Time Remaining 00 : 15 : 34 5 of 17 Below is a tex…" at bounding box center [728, 409] width 692 height 819
click at [1044, 716] on button "Next" at bounding box center [1045, 806] width 49 height 14
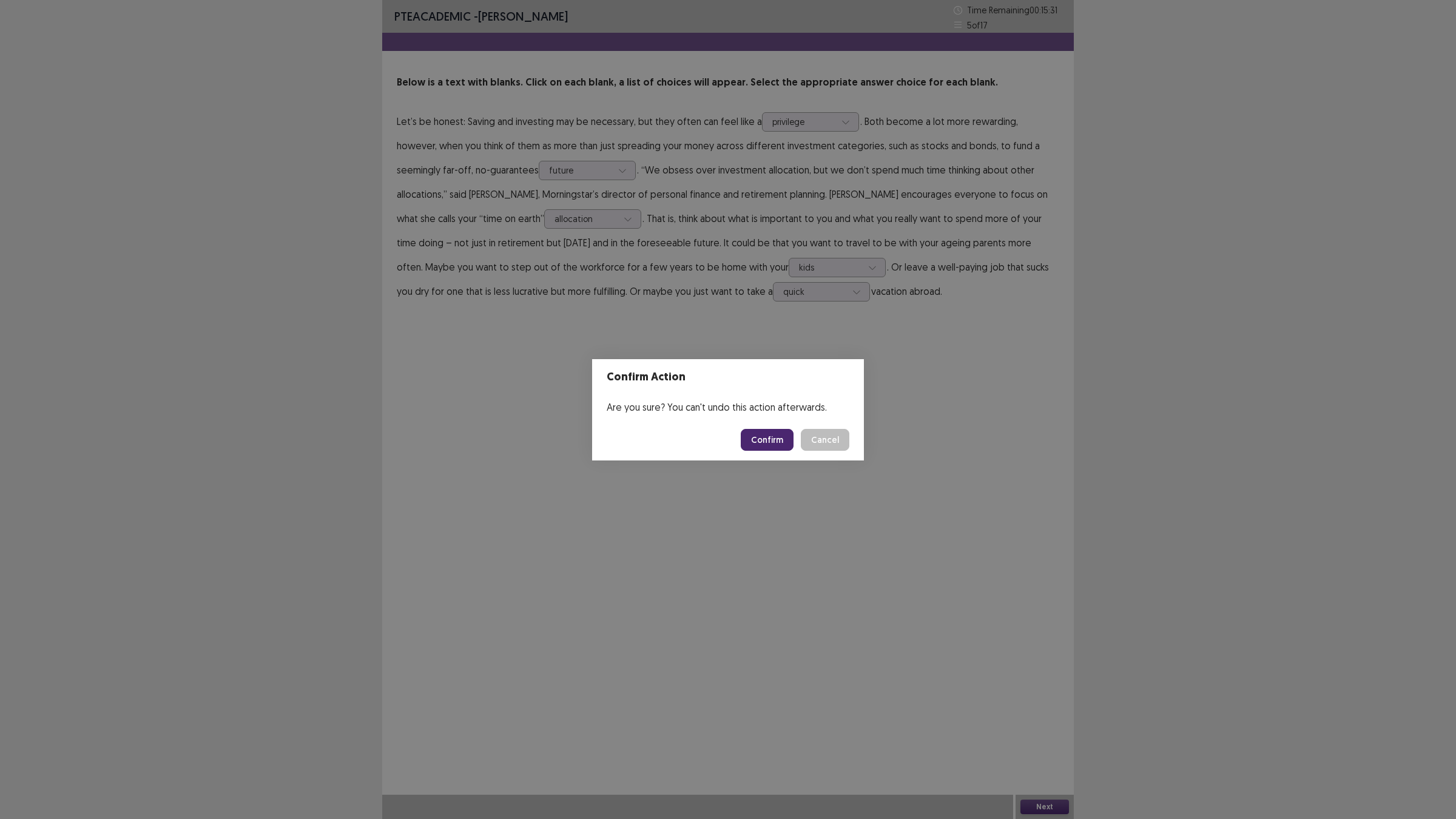
click at [790, 445] on button "Confirm" at bounding box center [767, 439] width 53 height 22
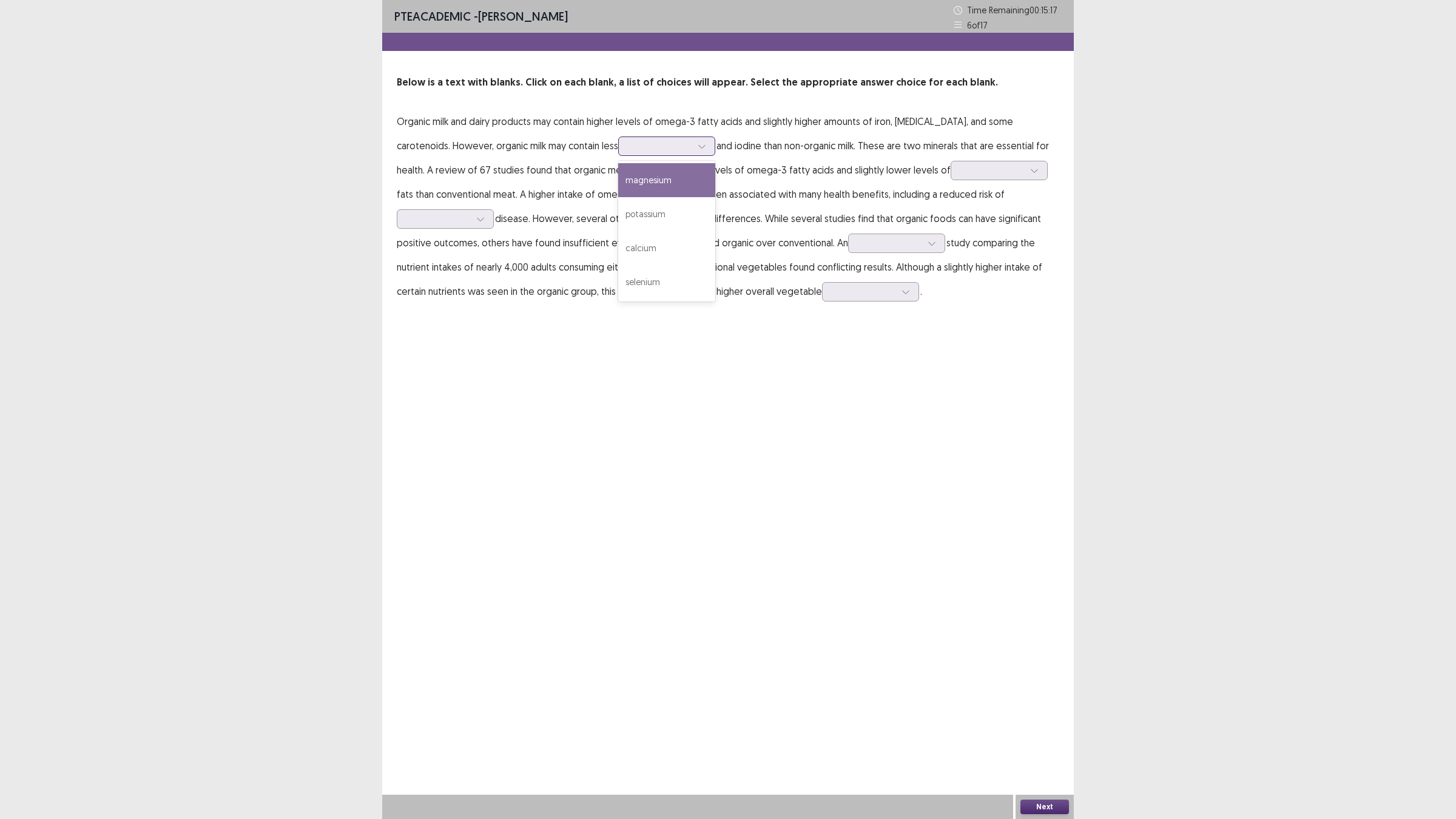
click at [629, 141] on div at bounding box center [660, 146] width 63 height 12
click at [655, 264] on div "calcium" at bounding box center [667, 248] width 97 height 34
click at [693, 143] on div at bounding box center [702, 146] width 18 height 18
click at [708, 177] on p "Organic milk and dairy products may contain higher levels of omega-3 fatty acid…" at bounding box center [728, 206] width 662 height 194
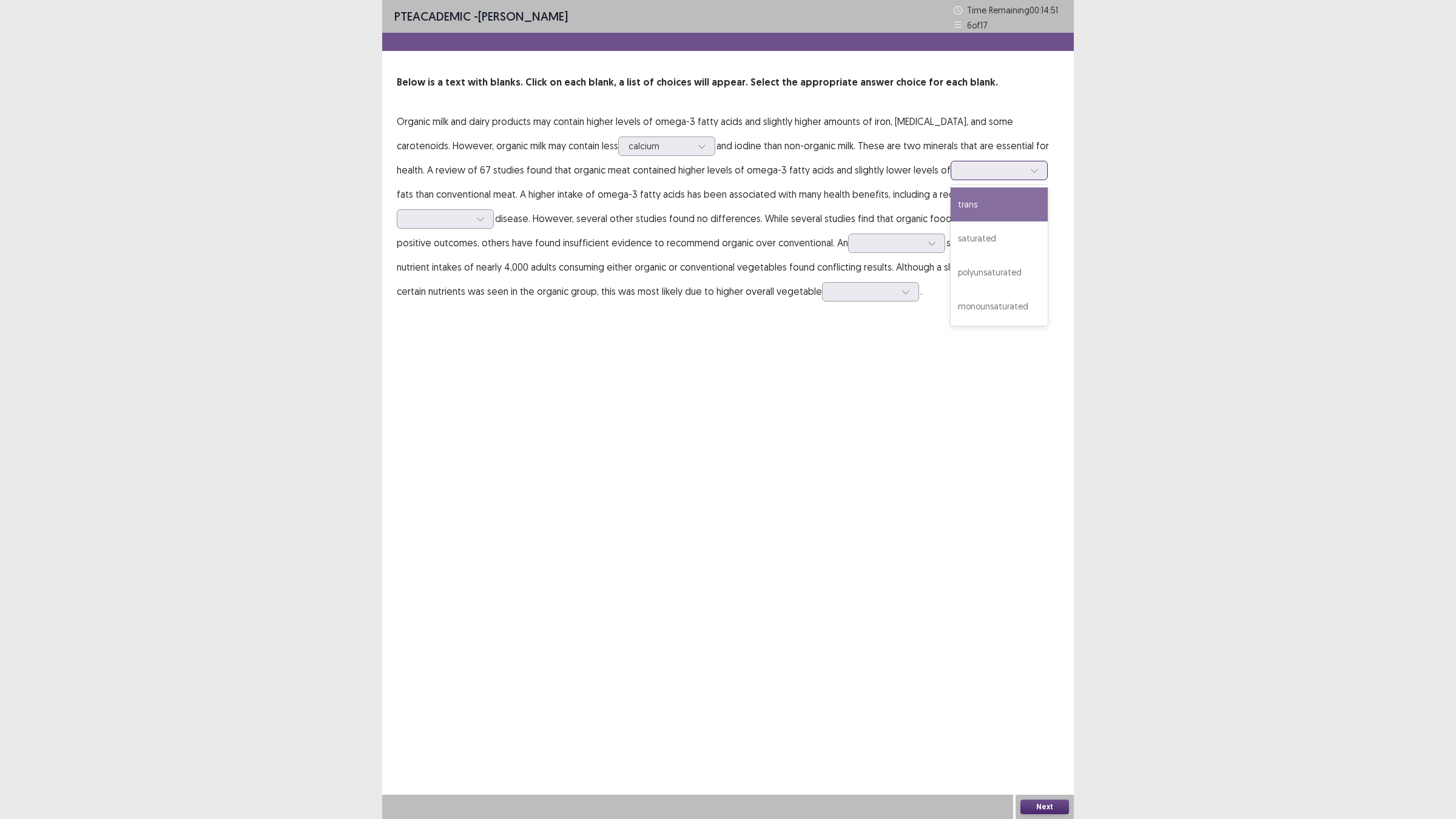
click at [961, 166] on input "text" at bounding box center [962, 170] width 2 height 9
click at [951, 237] on div "saturated" at bounding box center [999, 238] width 97 height 34
click at [422, 225] on div at bounding box center [438, 219] width 65 height 14
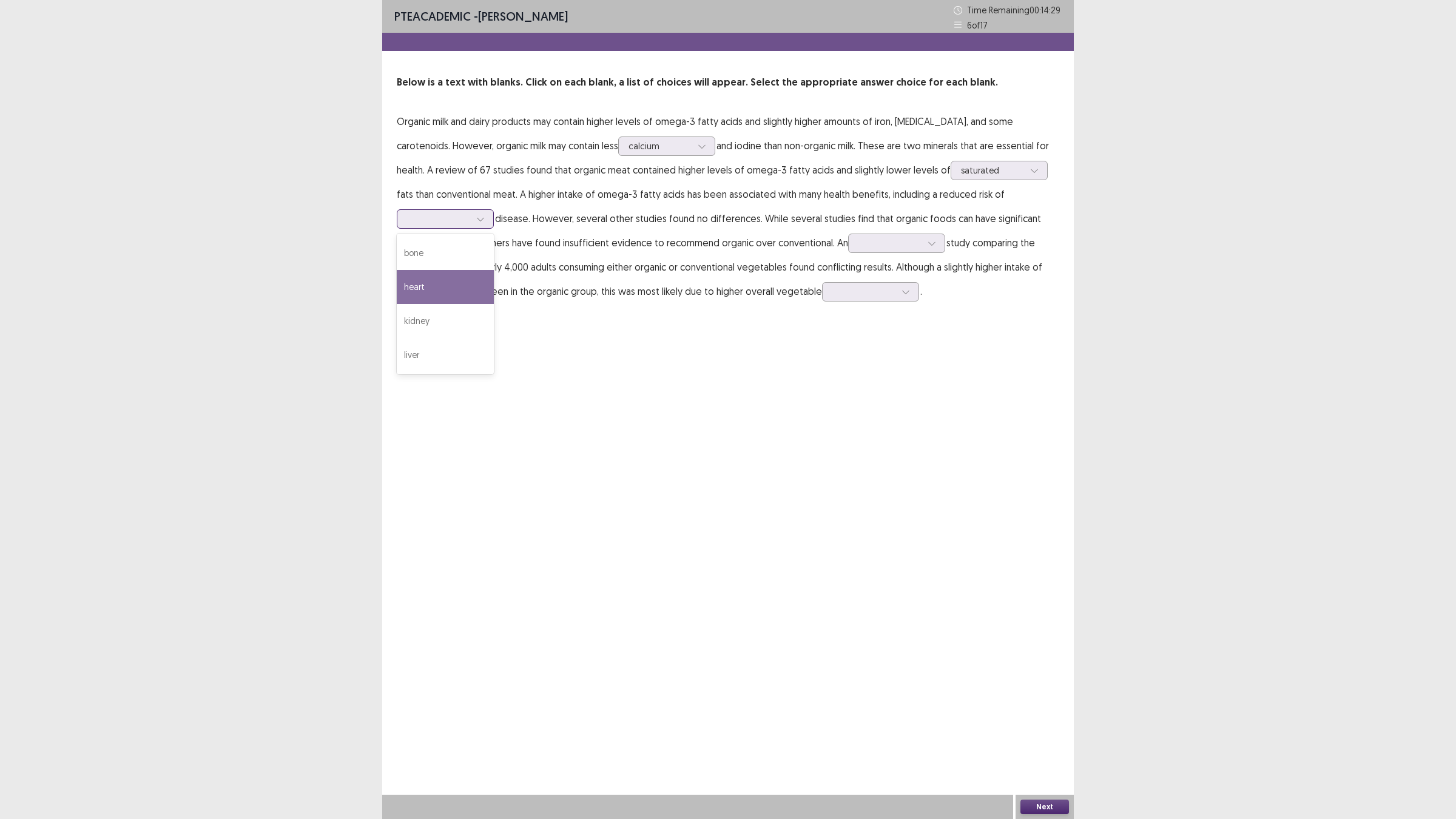
click at [446, 300] on div "heart" at bounding box center [445, 286] width 97 height 34
click at [864, 244] on div at bounding box center [890, 243] width 63 height 12
click at [892, 302] on div "experimental" at bounding box center [897, 311] width 97 height 34
click at [872, 297] on div at bounding box center [864, 291] width 63 height 12
click at [883, 317] on div "consumption" at bounding box center [870, 326] width 97 height 34
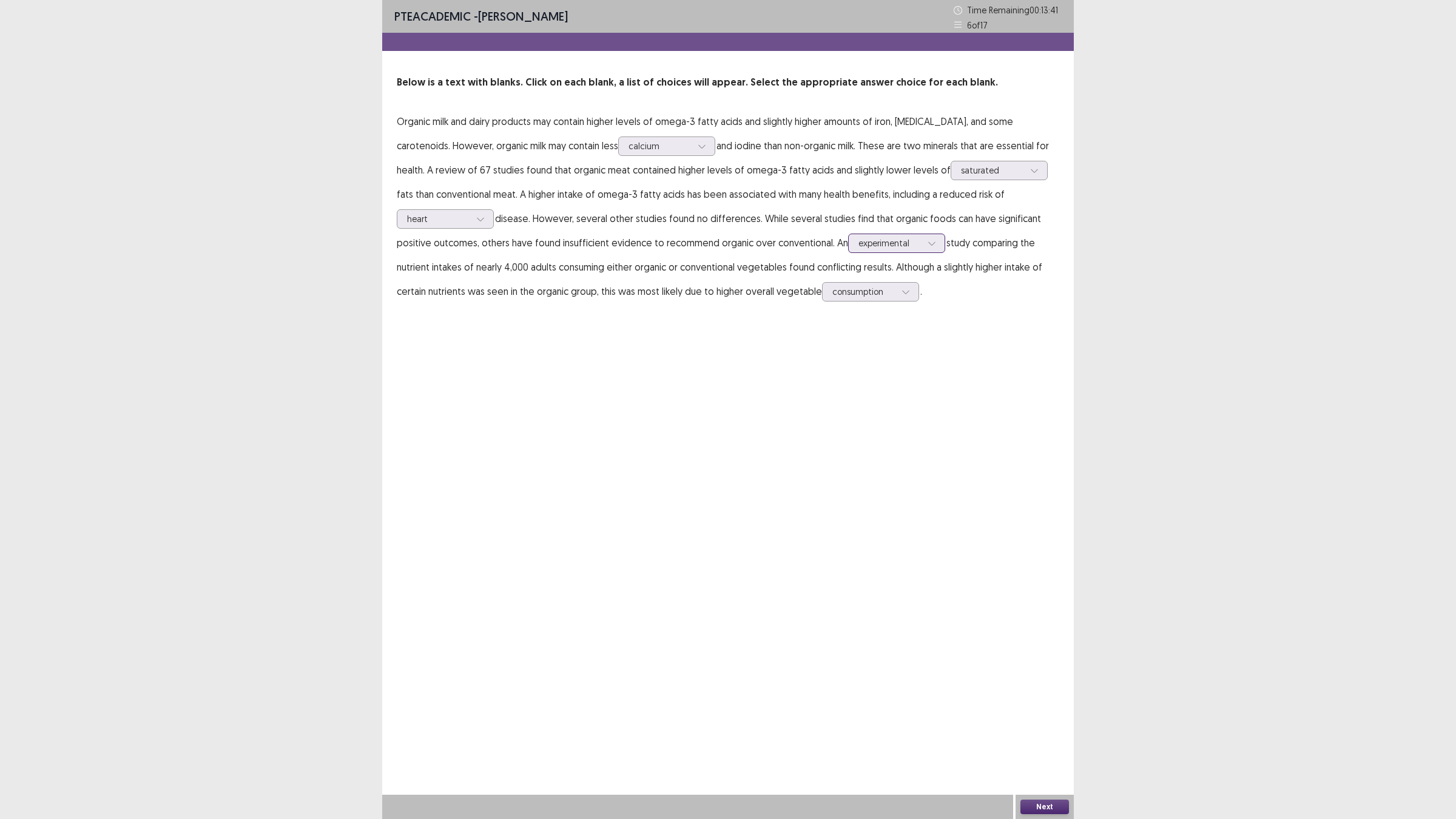
click at [859, 239] on input "text" at bounding box center [860, 243] width 2 height 9
click at [983, 622] on div "PTE academic - [PERSON_NAME] Time Remaining 00 : 13 : 34 6 of 17 Below is a tex…" at bounding box center [728, 409] width 692 height 819
click at [1042, 716] on button "Next" at bounding box center [1045, 806] width 49 height 14
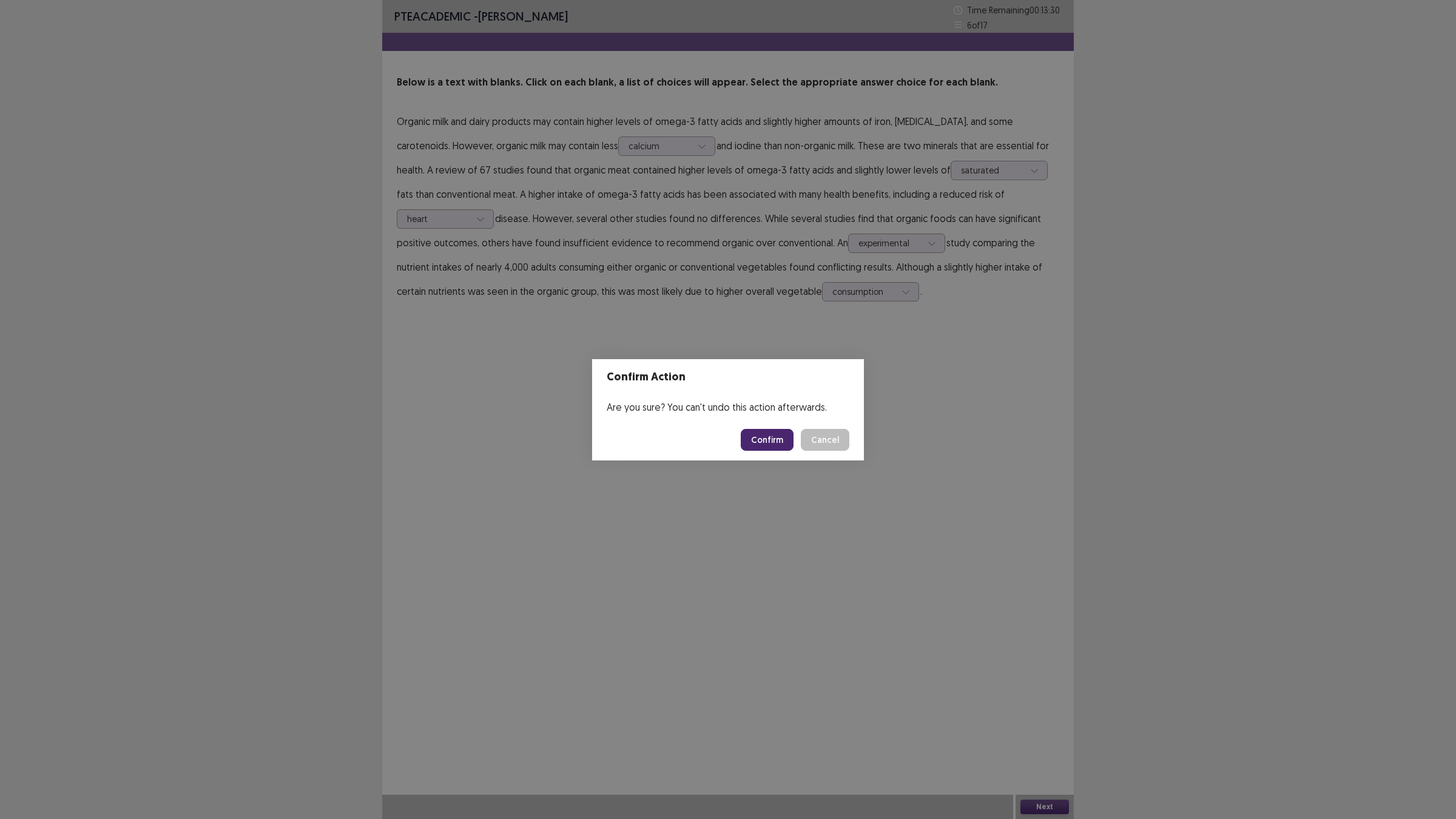
click at [753, 450] on footer "Confirm Cancel" at bounding box center [728, 440] width 272 height 41
click at [753, 438] on button "Confirm" at bounding box center [767, 439] width 53 height 22
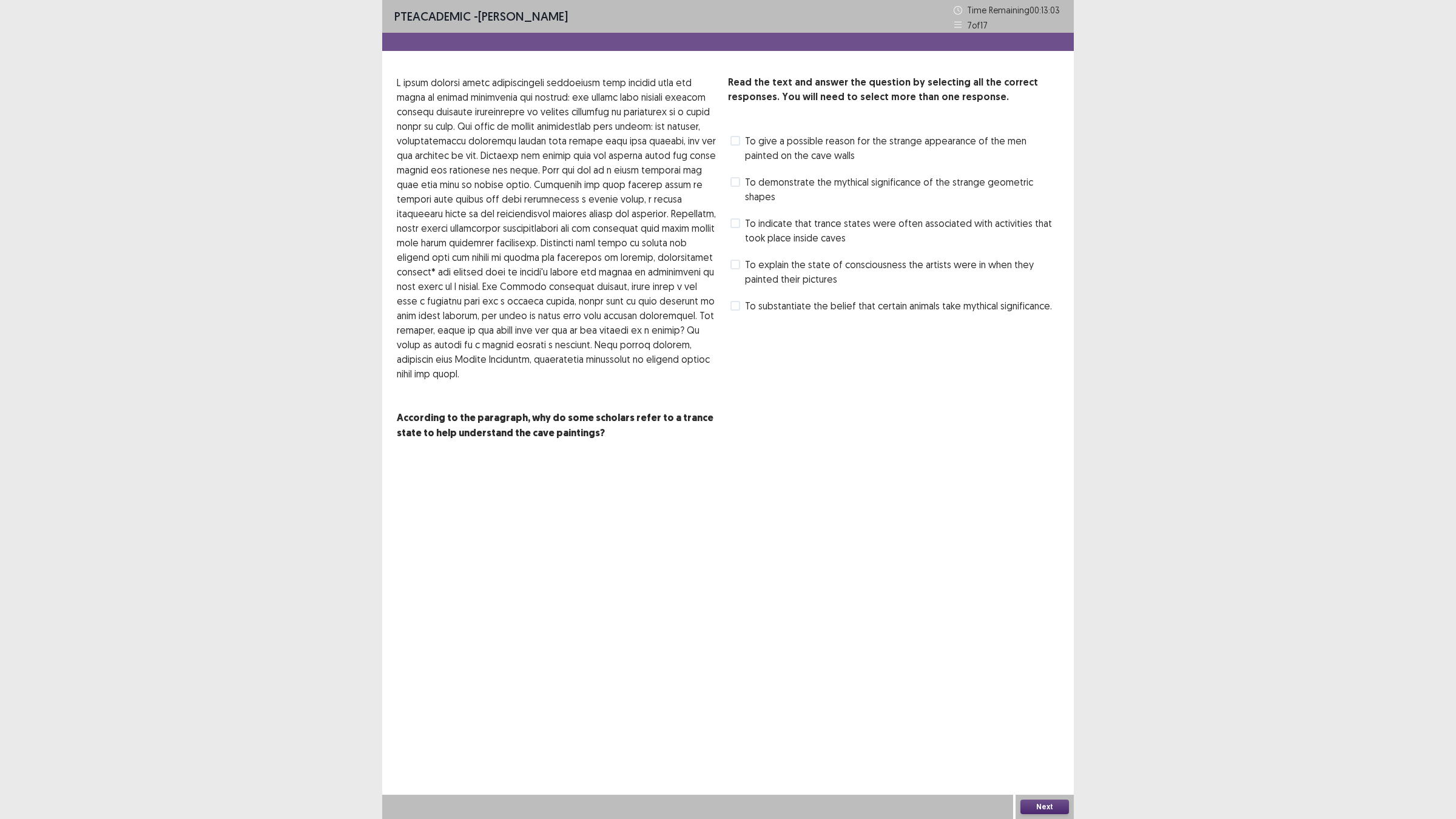
click at [739, 180] on span at bounding box center [735, 182] width 10 height 10
click at [738, 219] on span at bounding box center [735, 224] width 10 height 10
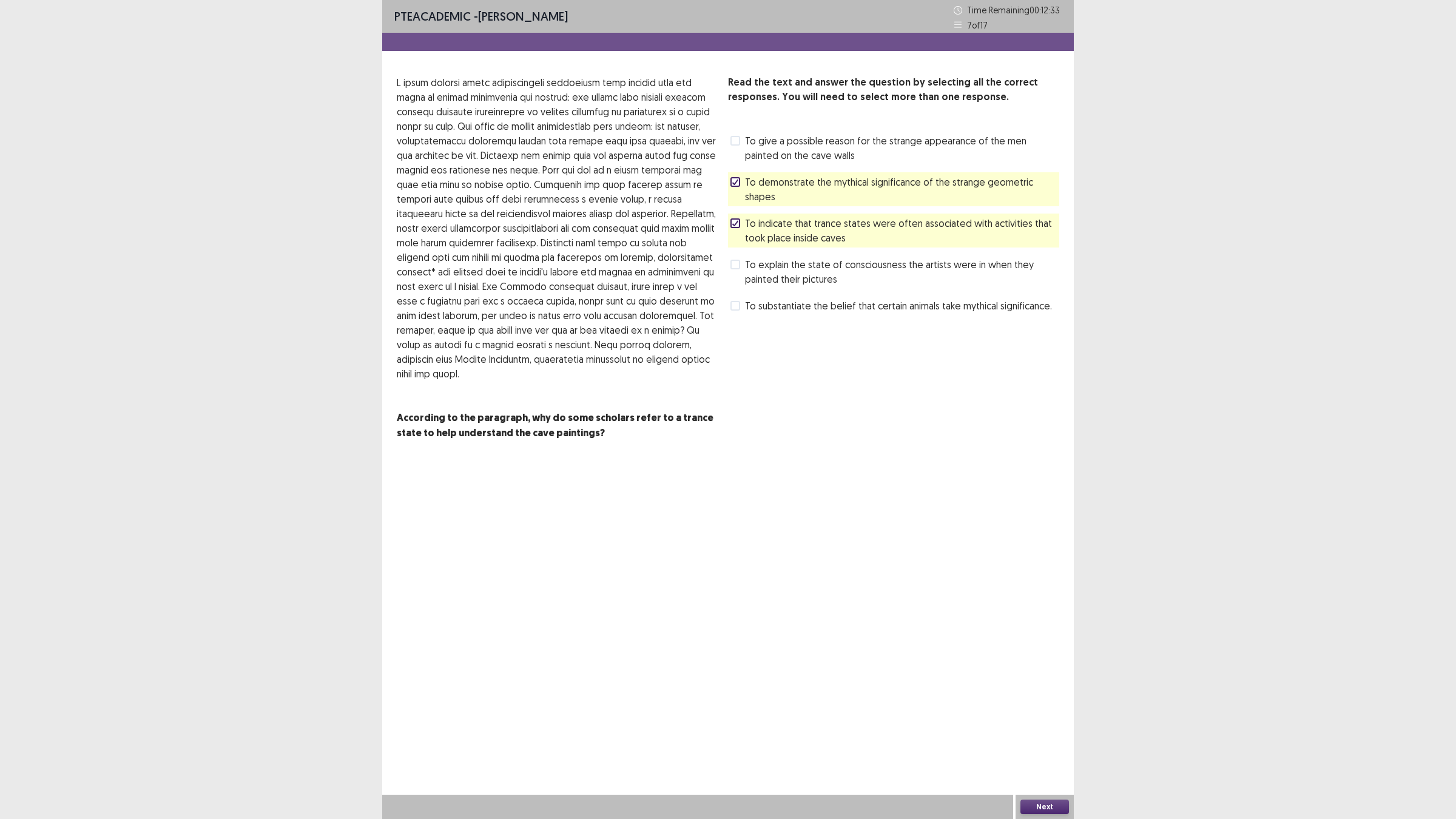
click at [728, 255] on div "To explain the state of consciousness the artists were in when they painted the…" at bounding box center [893, 272] width 331 height 34
click at [757, 298] on span "To substantiate the belief that certain animals take mythical significance." at bounding box center [898, 305] width 307 height 14
drag, startPoint x: 755, startPoint y: 252, endPoint x: 804, endPoint y: 249, distance: 49.1
click at [804, 257] on span "To explain the state of consciousness the artists were in when they painted the…" at bounding box center [902, 272] width 314 height 29
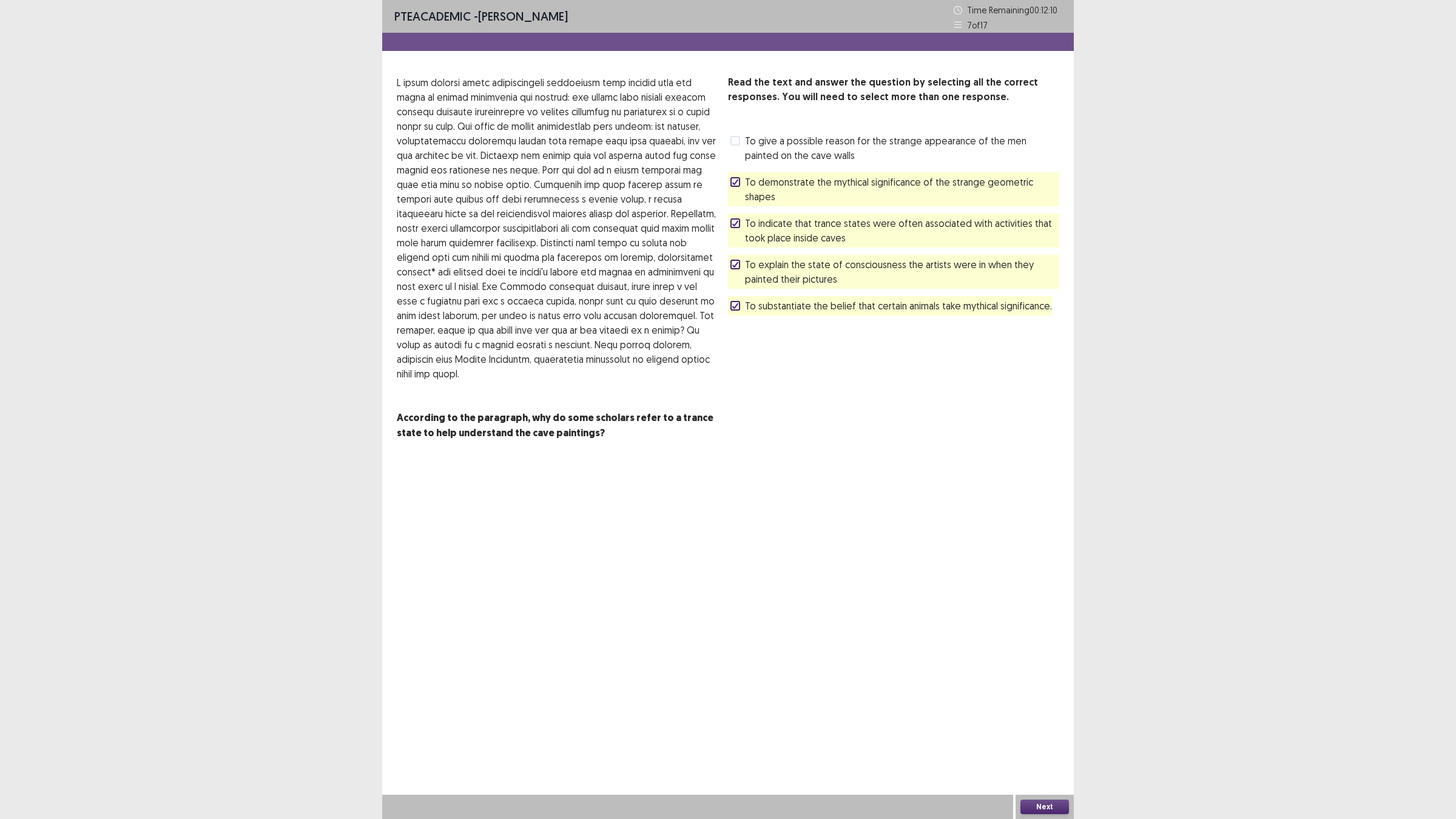
click at [804, 257] on span "To explain the state of consciousness the artists were in when they painted the…" at bounding box center [902, 272] width 314 height 29
click at [1035, 716] on button "Next" at bounding box center [1045, 806] width 49 height 14
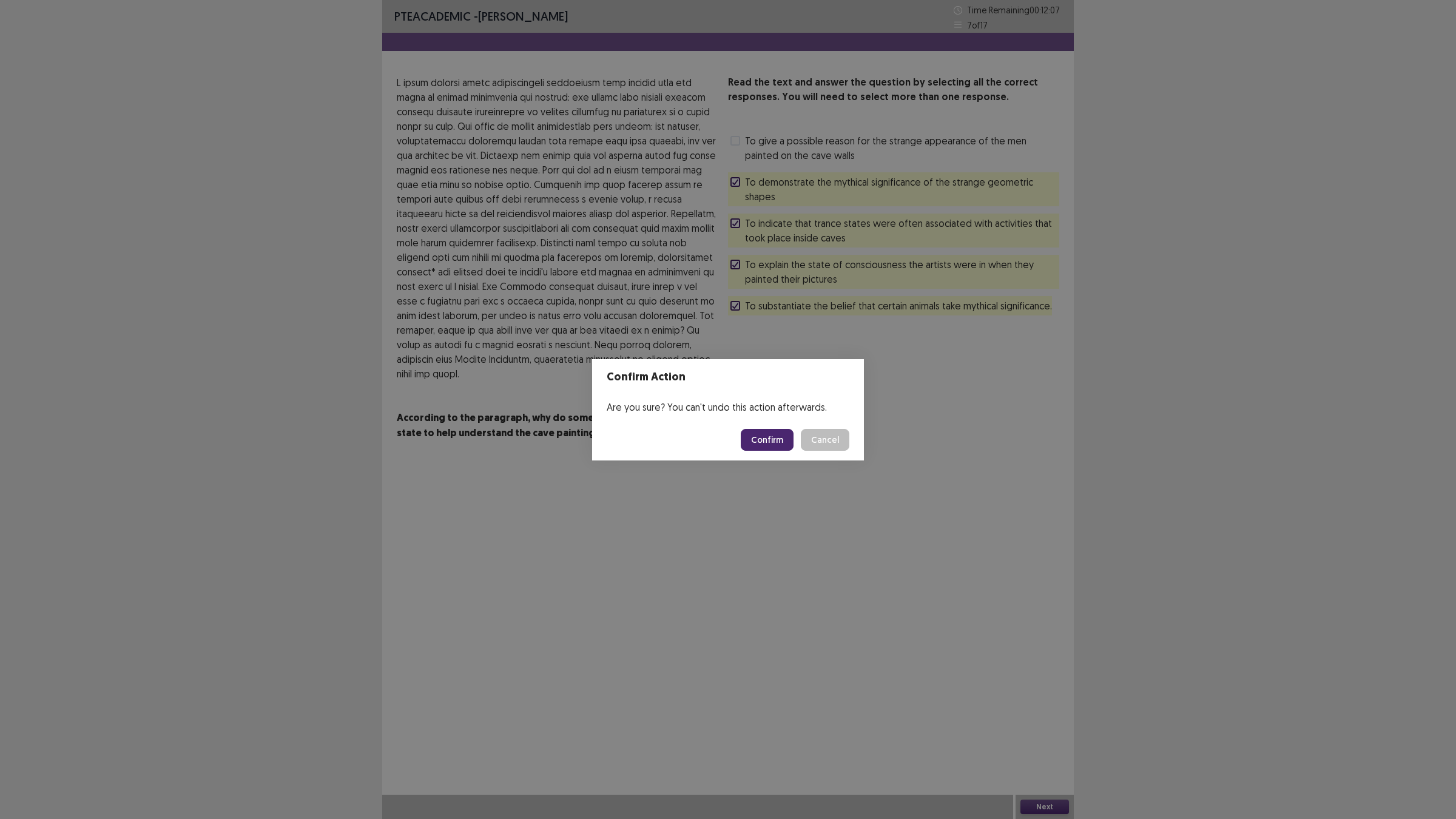
click at [783, 435] on button "Confirm" at bounding box center [767, 439] width 53 height 22
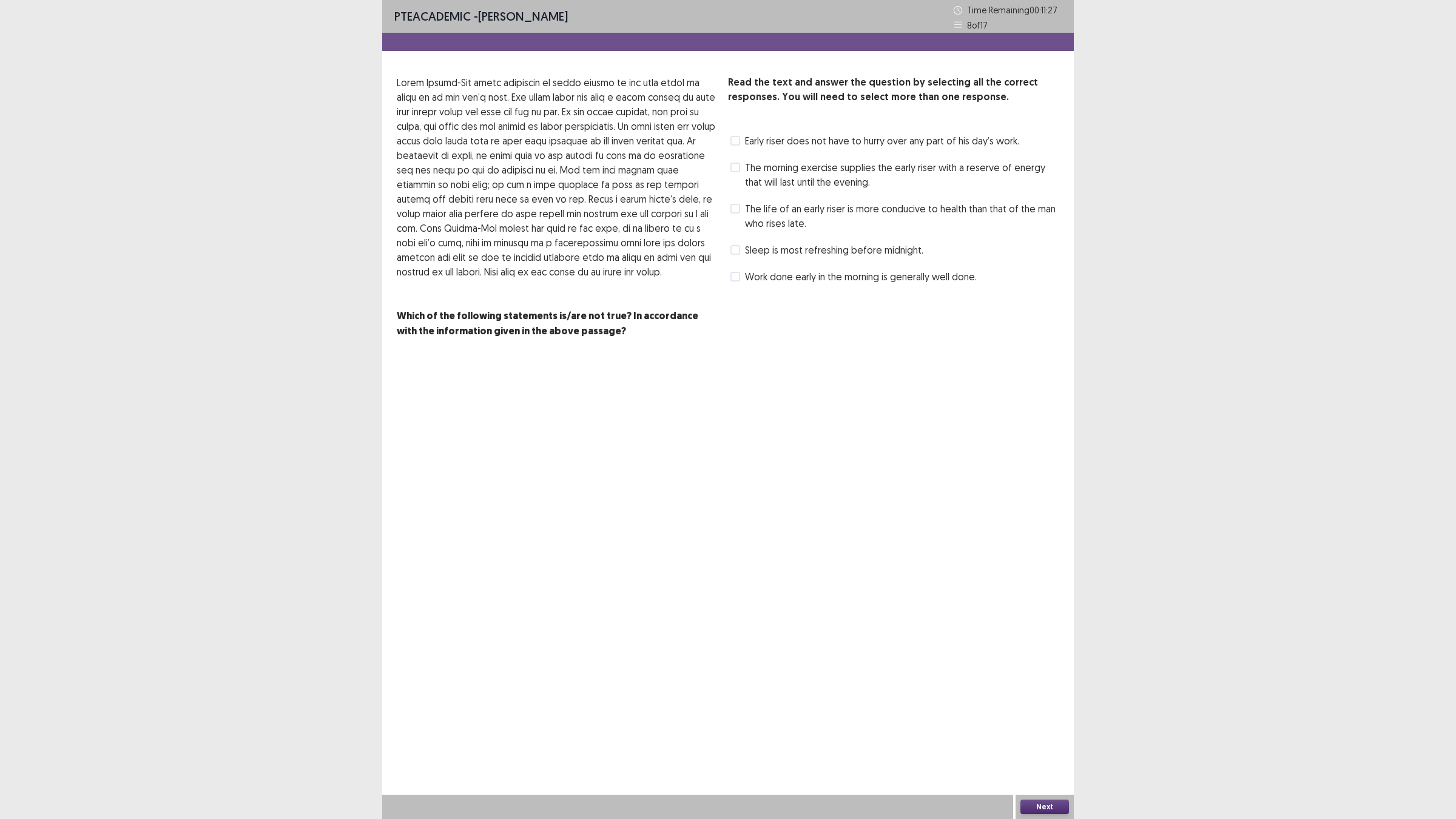
click at [748, 249] on span "Sleep is most refreshing before midnight." at bounding box center [834, 249] width 178 height 14
click at [738, 204] on span at bounding box center [735, 209] width 10 height 10
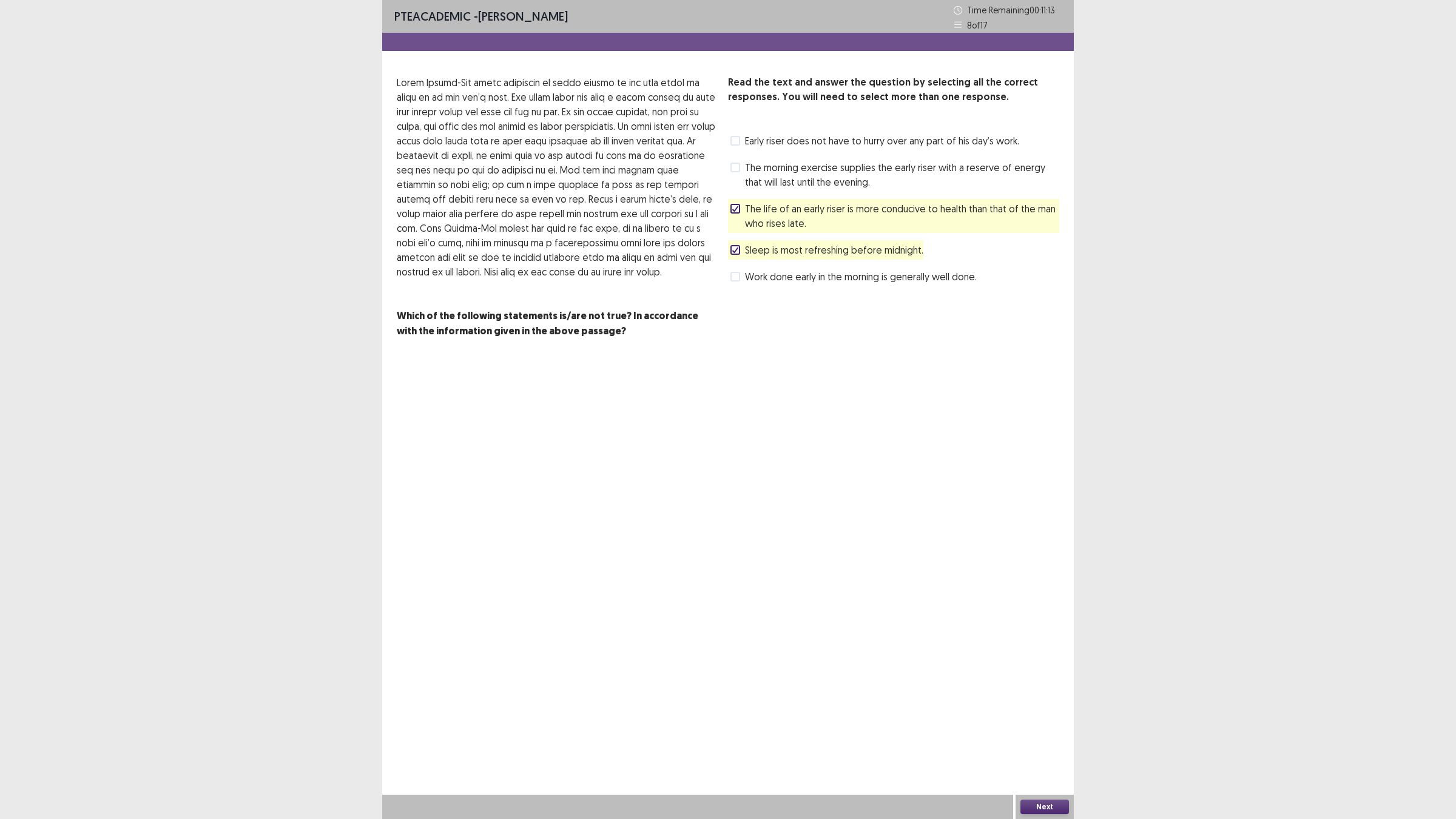
click at [765, 172] on span "The morning exercise supplies the early riser with a reserve of energy that wil…" at bounding box center [902, 174] width 314 height 29
click at [1028, 716] on button "Next" at bounding box center [1045, 806] width 49 height 14
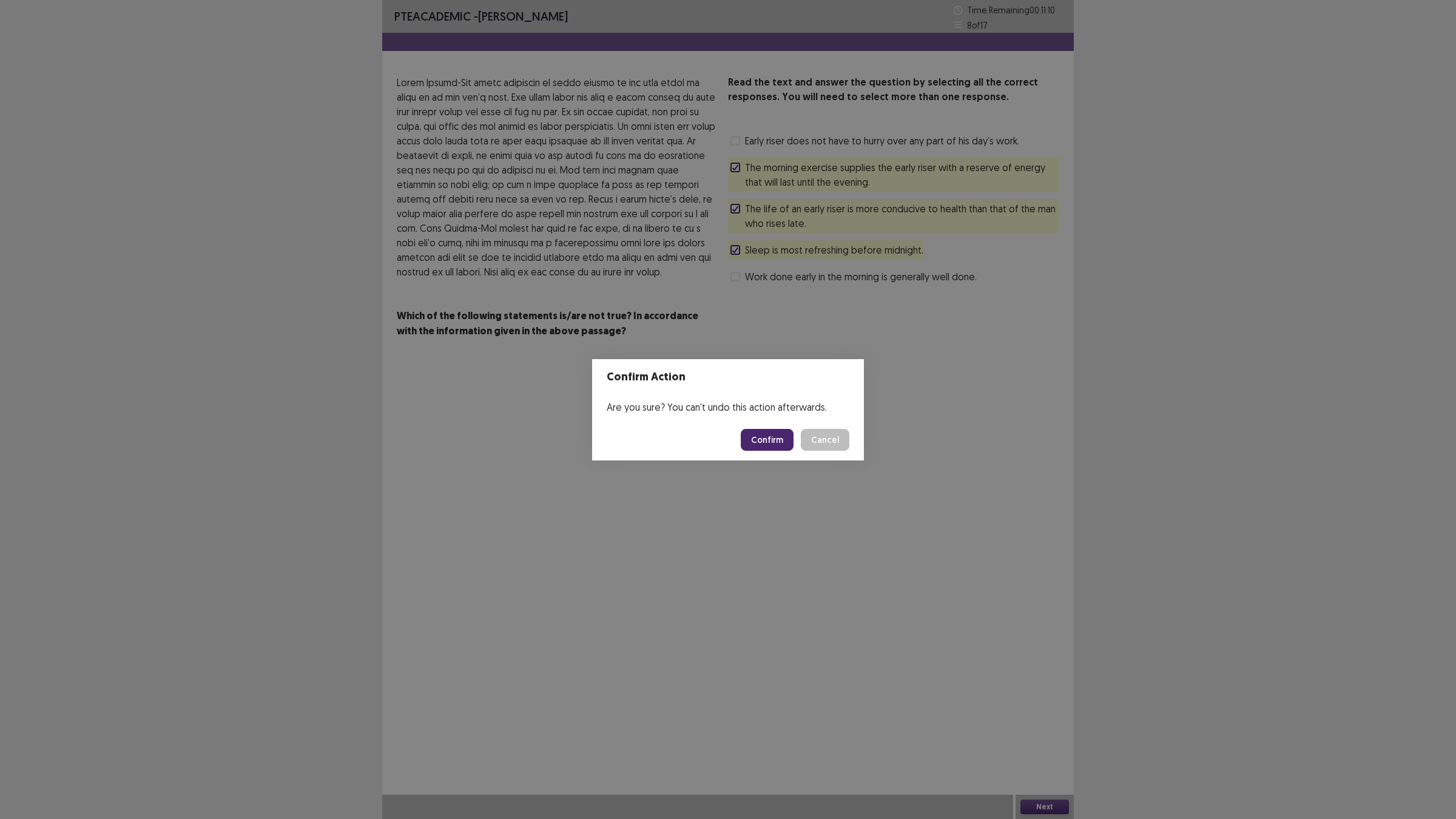
click at [771, 431] on button "Confirm" at bounding box center [767, 439] width 53 height 22
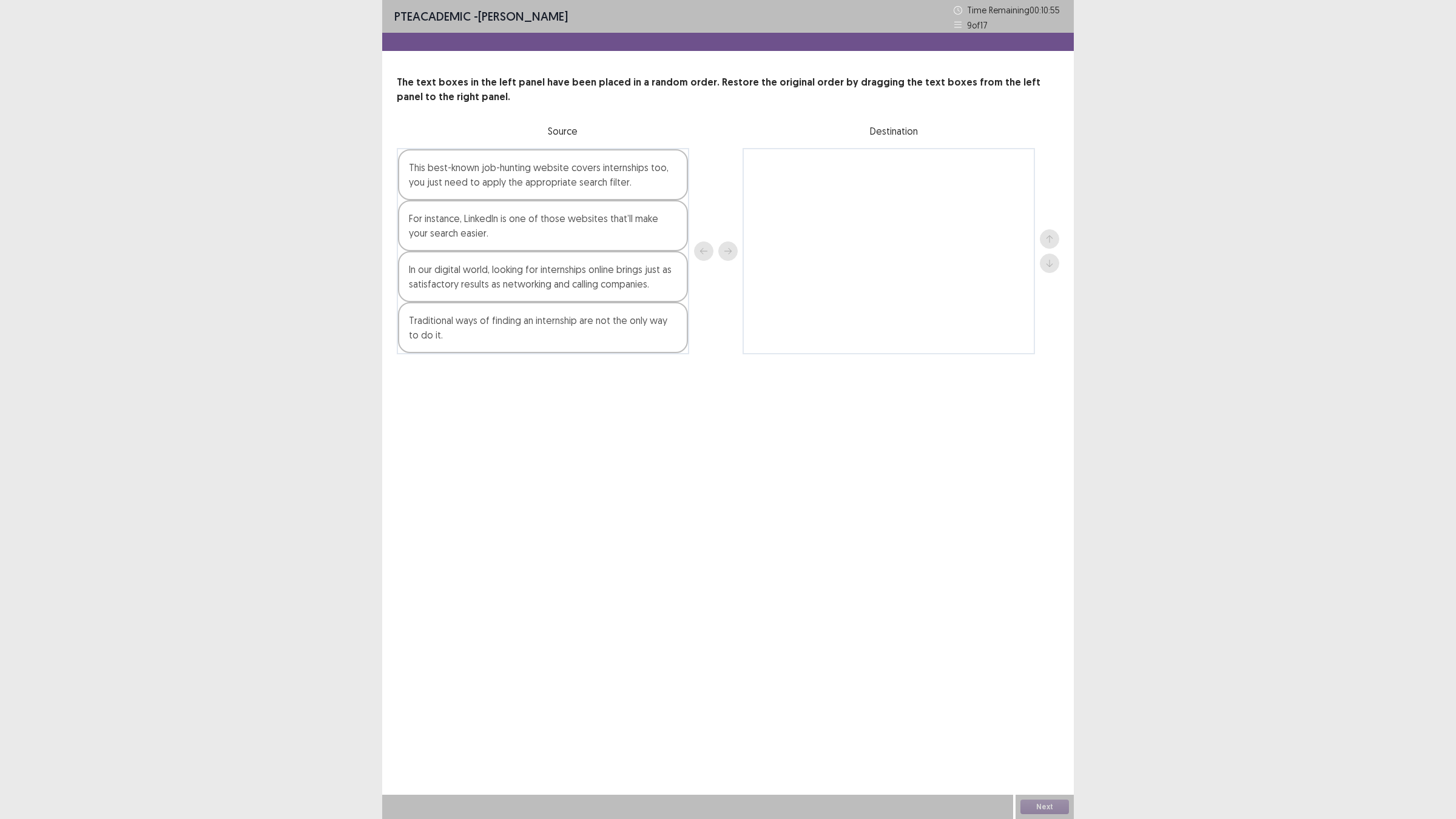
click at [576, 253] on div "In our digital world, looking for internships online brings just as satisfactor…" at bounding box center [543, 277] width 290 height 51
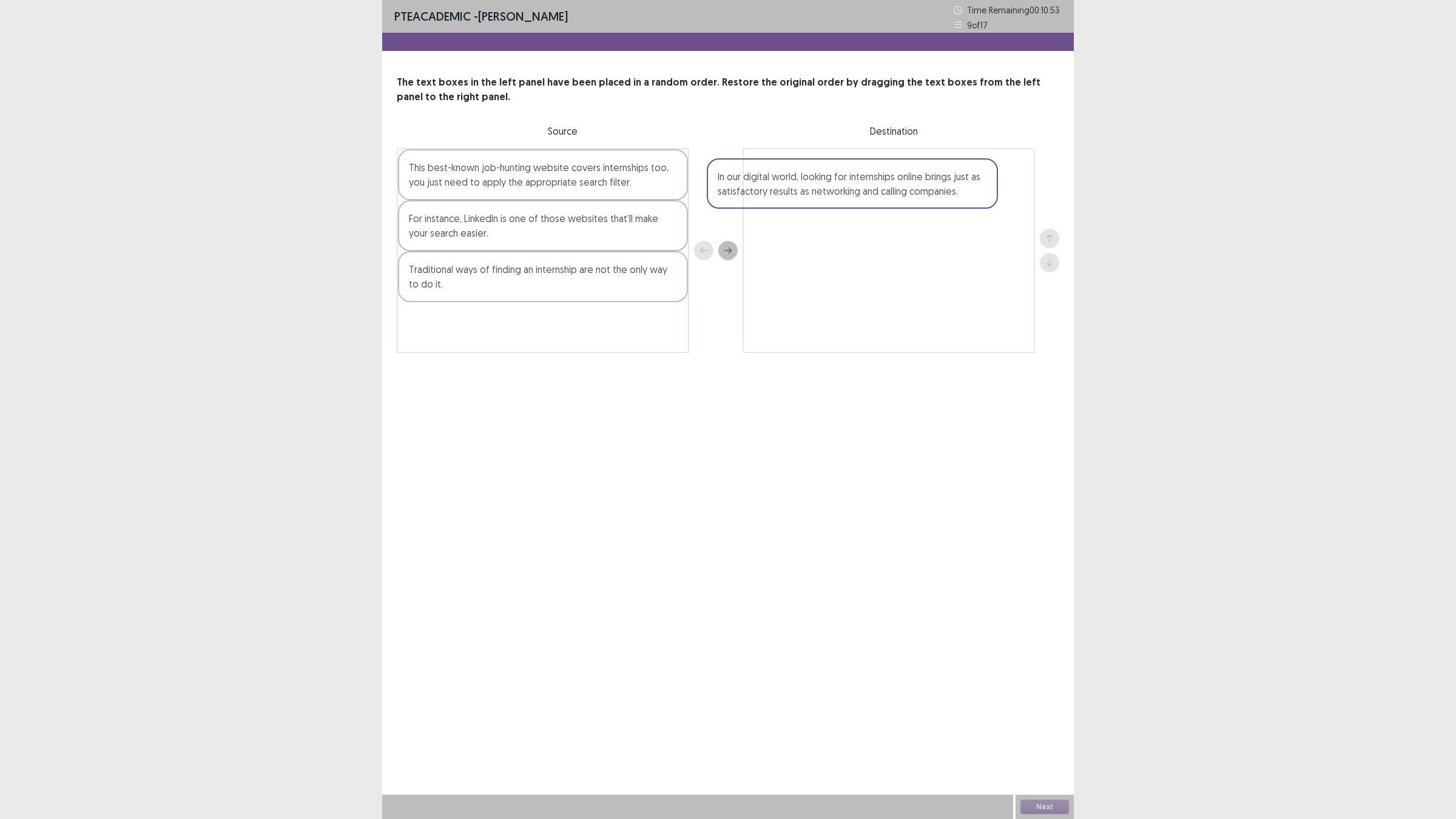
drag, startPoint x: 581, startPoint y: 268, endPoint x: 892, endPoint y: 177, distance: 324.0
click at [892, 177] on div "This best-known job-hunting website covers internships too, you just need to ap…" at bounding box center [728, 250] width 662 height 205
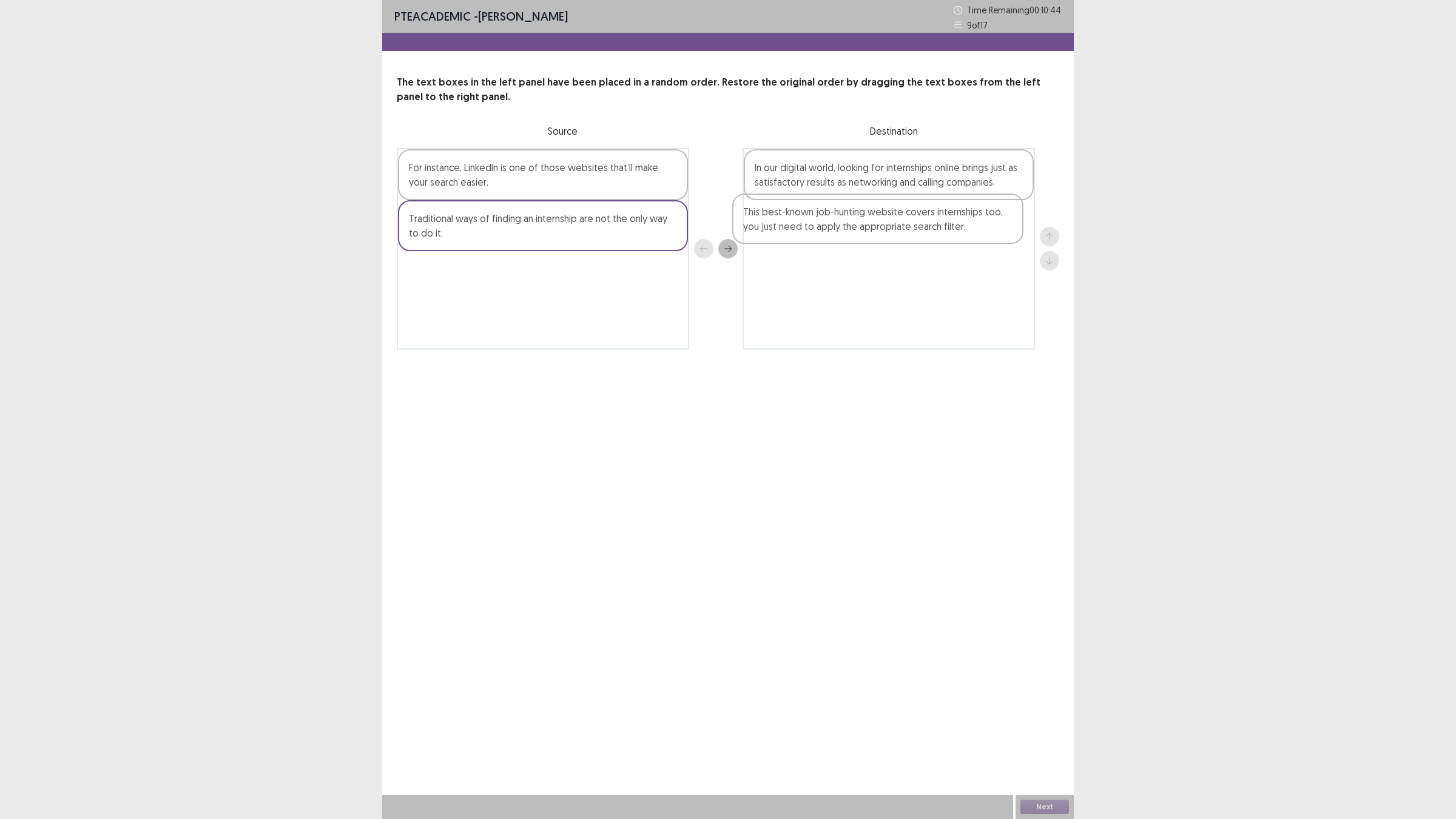
drag, startPoint x: 639, startPoint y: 184, endPoint x: 981, endPoint y: 230, distance: 345.1
click at [981, 230] on div "This best-known job-hunting website covers internships too, you just need to ap…" at bounding box center [728, 249] width 662 height 201
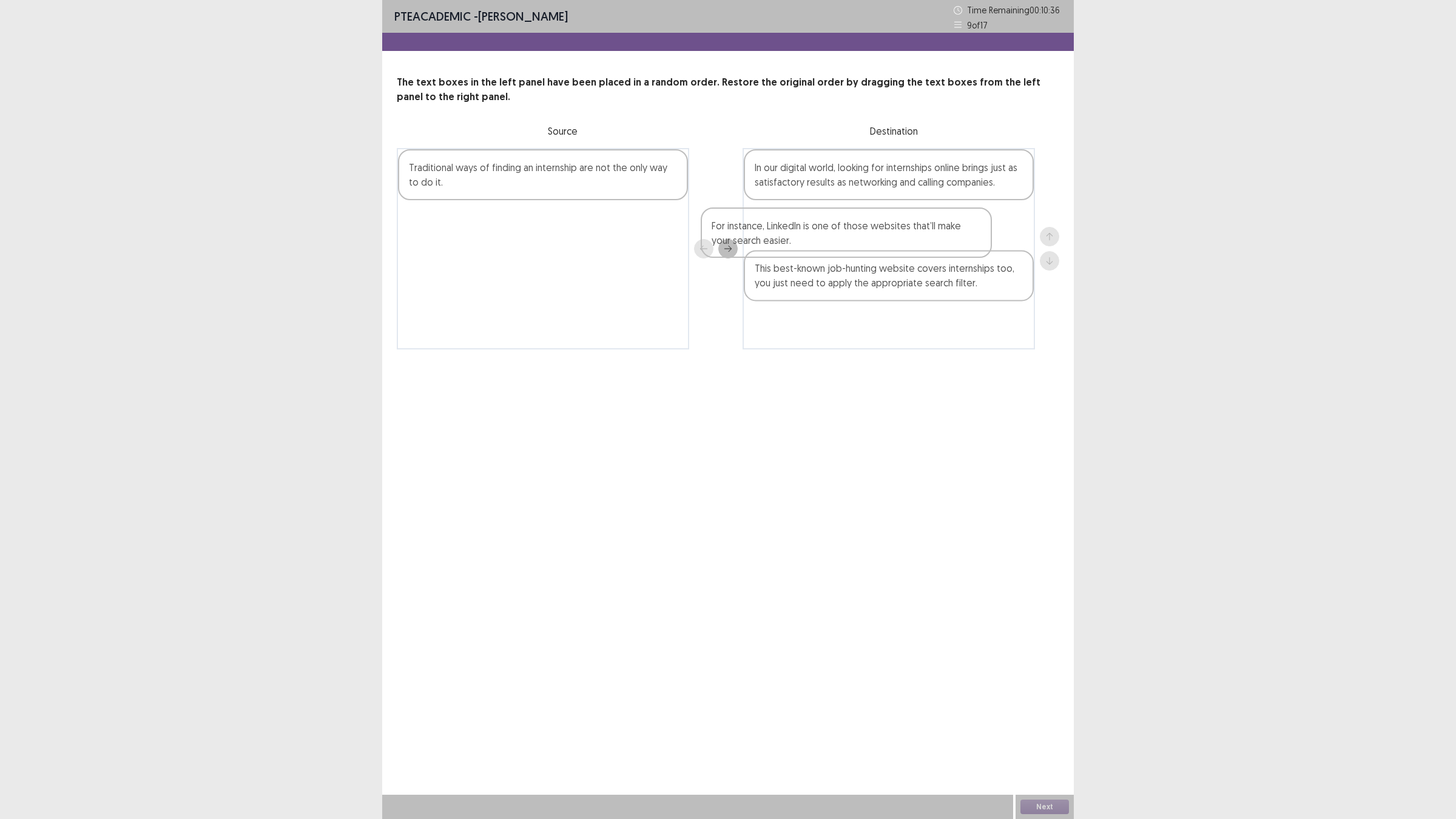
drag, startPoint x: 589, startPoint y: 182, endPoint x: 895, endPoint y: 242, distance: 311.8
click at [895, 242] on div "For instance, LinkedIn is one of those websites that’ll make your search easier…" at bounding box center [728, 249] width 662 height 201
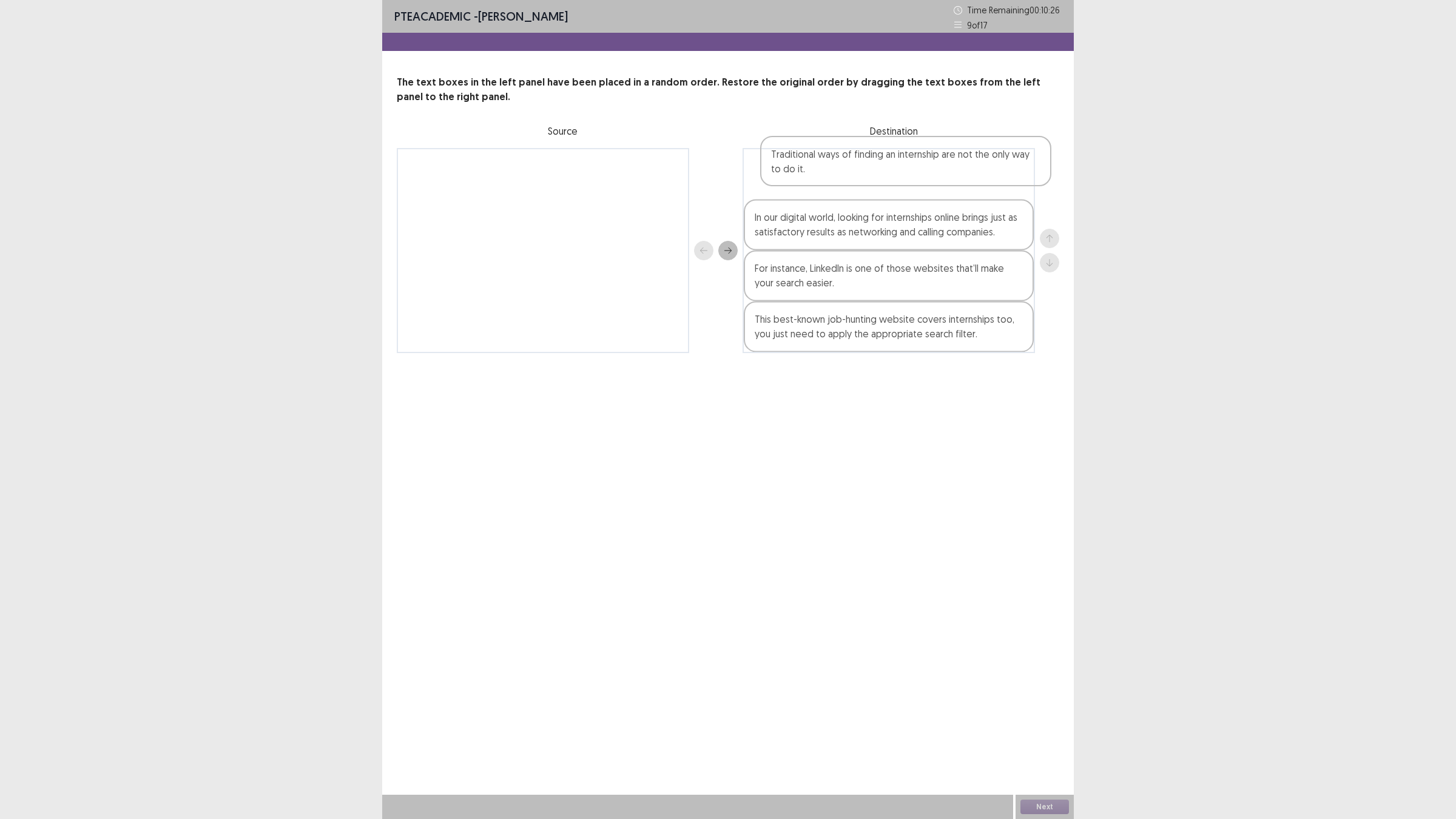
drag, startPoint x: 583, startPoint y: 186, endPoint x: 948, endPoint y: 173, distance: 365.2
click at [948, 173] on div "Traditional ways of finding an internship are not the only way to do it. In our…" at bounding box center [728, 250] width 662 height 205
click at [1041, 716] on button "Next" at bounding box center [1045, 806] width 49 height 14
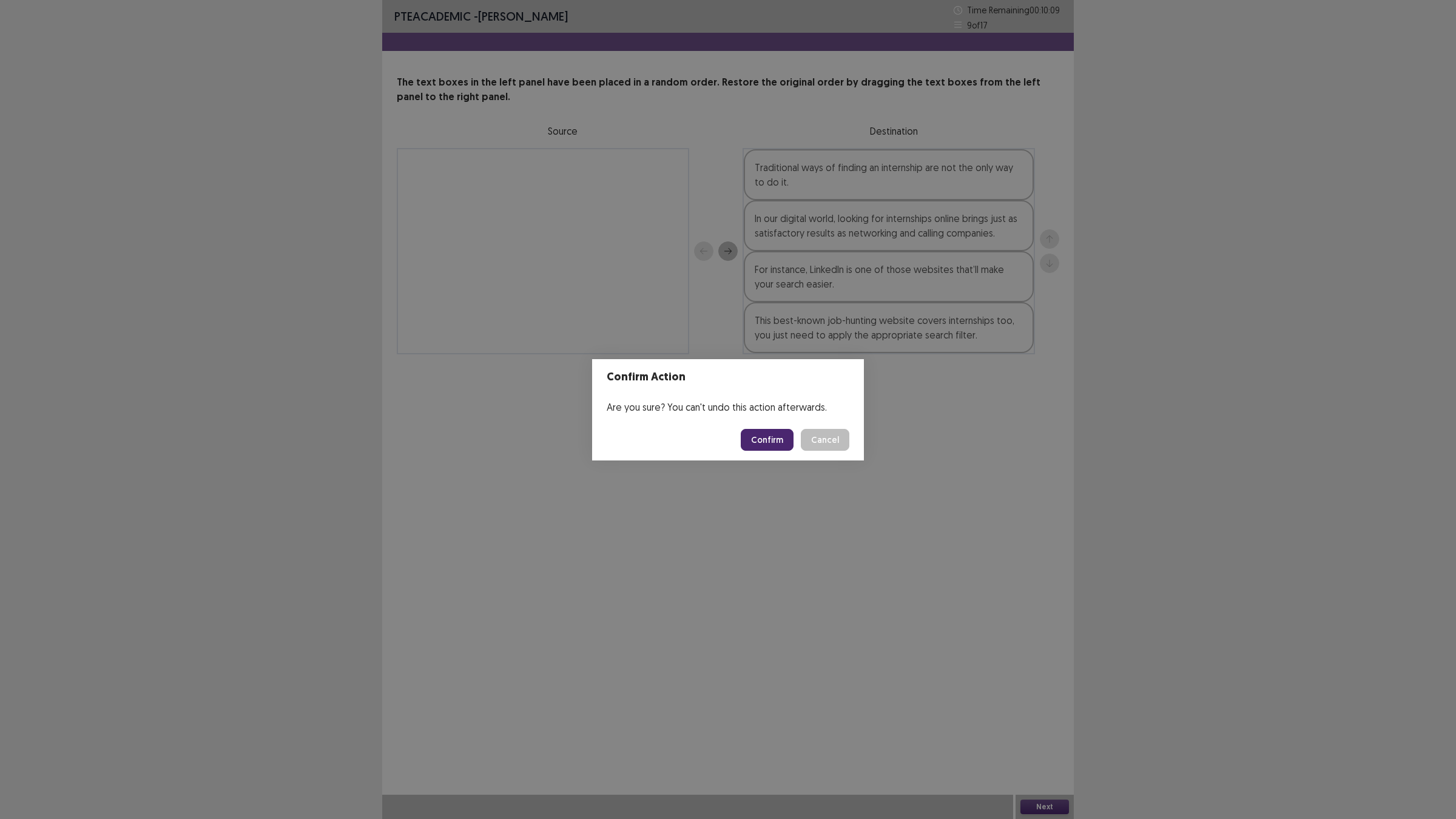
click at [763, 428] on button "Confirm" at bounding box center [767, 439] width 53 height 22
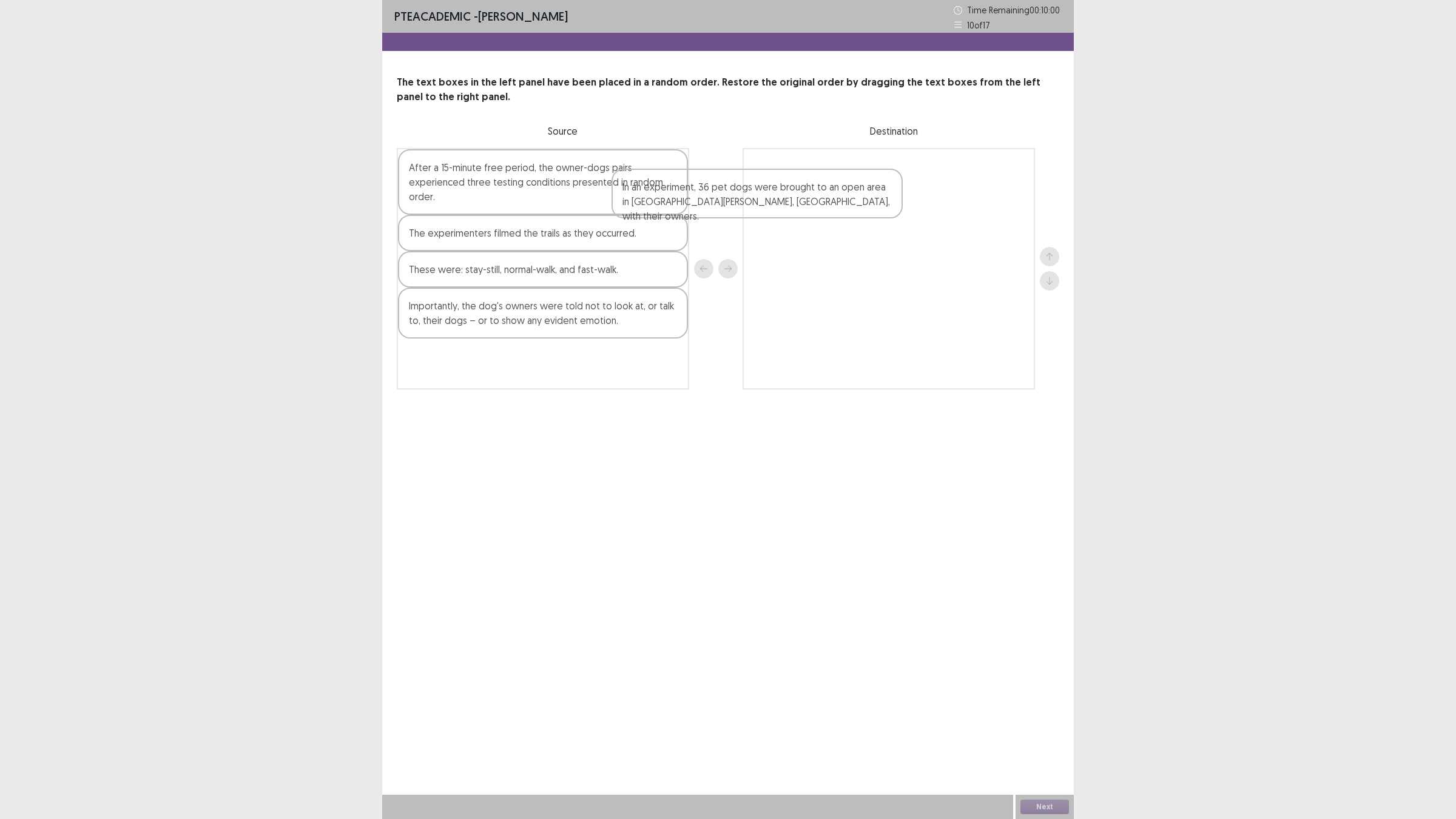
drag, startPoint x: 626, startPoint y: 242, endPoint x: 847, endPoint y: 195, distance: 225.9
click at [847, 195] on div "After a 15-minute free period, the owner-dogs pairs experienced three testing c…" at bounding box center [728, 269] width 662 height 242
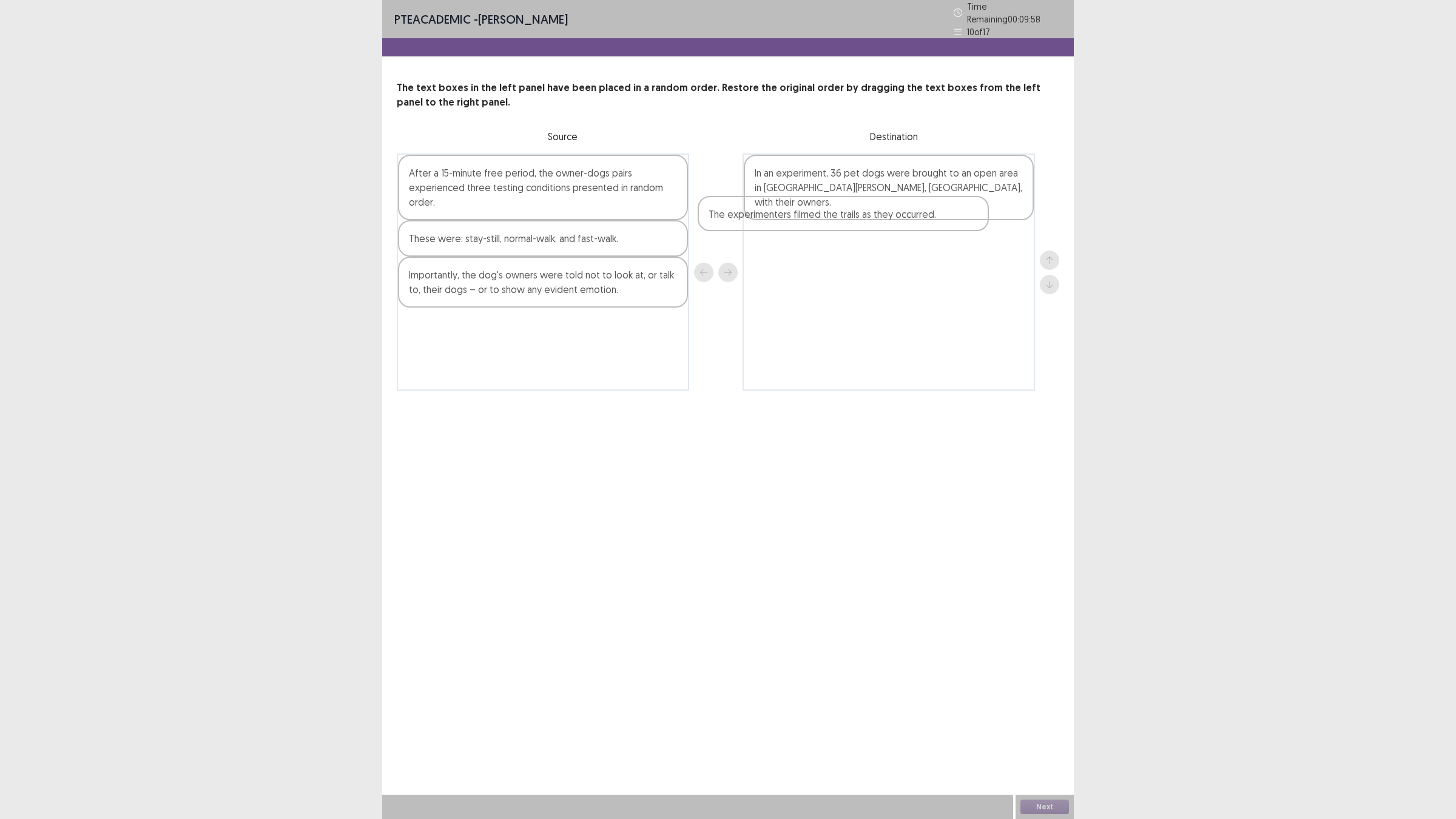
drag, startPoint x: 583, startPoint y: 242, endPoint x: 887, endPoint y: 225, distance: 304.5
click at [887, 225] on div "After a 15-minute free period, the owner-dogs pairs experienced three testing c…" at bounding box center [728, 272] width 662 height 237
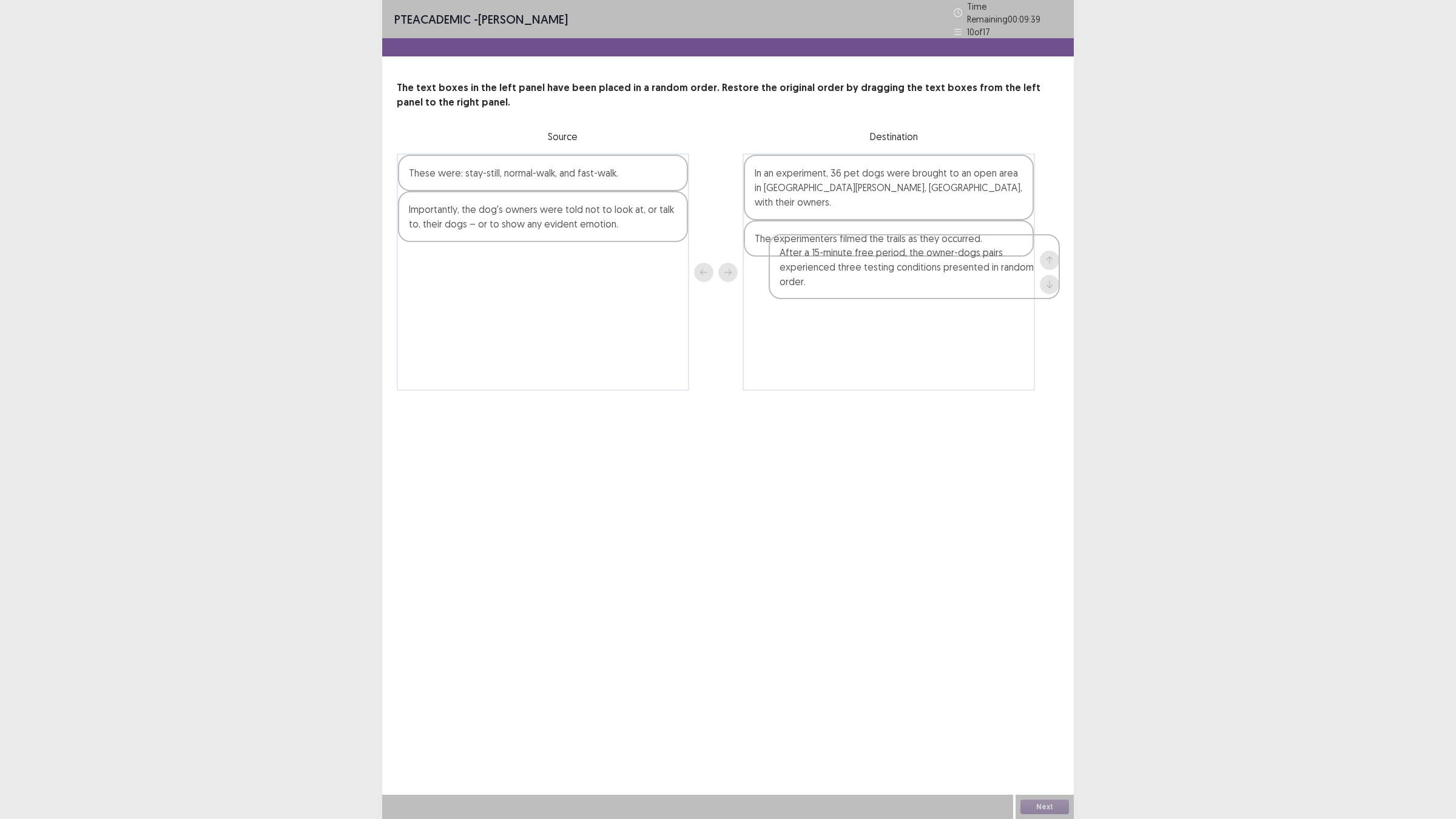
drag, startPoint x: 604, startPoint y: 209, endPoint x: 989, endPoint y: 298, distance: 395.2
click at [989, 298] on div "After a 15-minute free period, the owner-dogs pairs experienced three testing c…" at bounding box center [728, 272] width 662 height 237
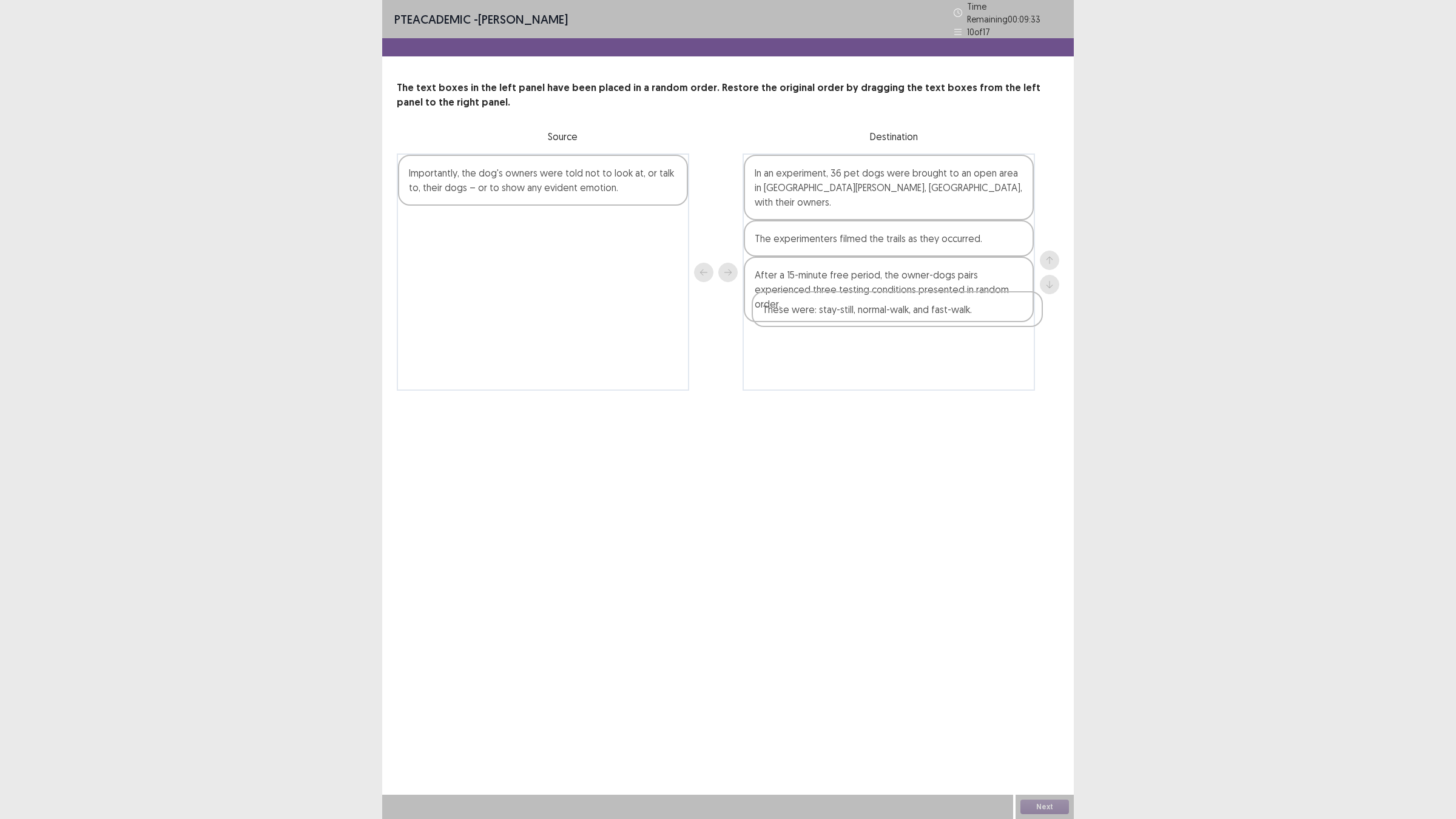
drag, startPoint x: 604, startPoint y: 169, endPoint x: 963, endPoint y: 316, distance: 387.9
click at [963, 316] on div "These were: stay-still, normal-walk, and fast-walk. Importantly, the dog's owne…" at bounding box center [728, 272] width 662 height 237
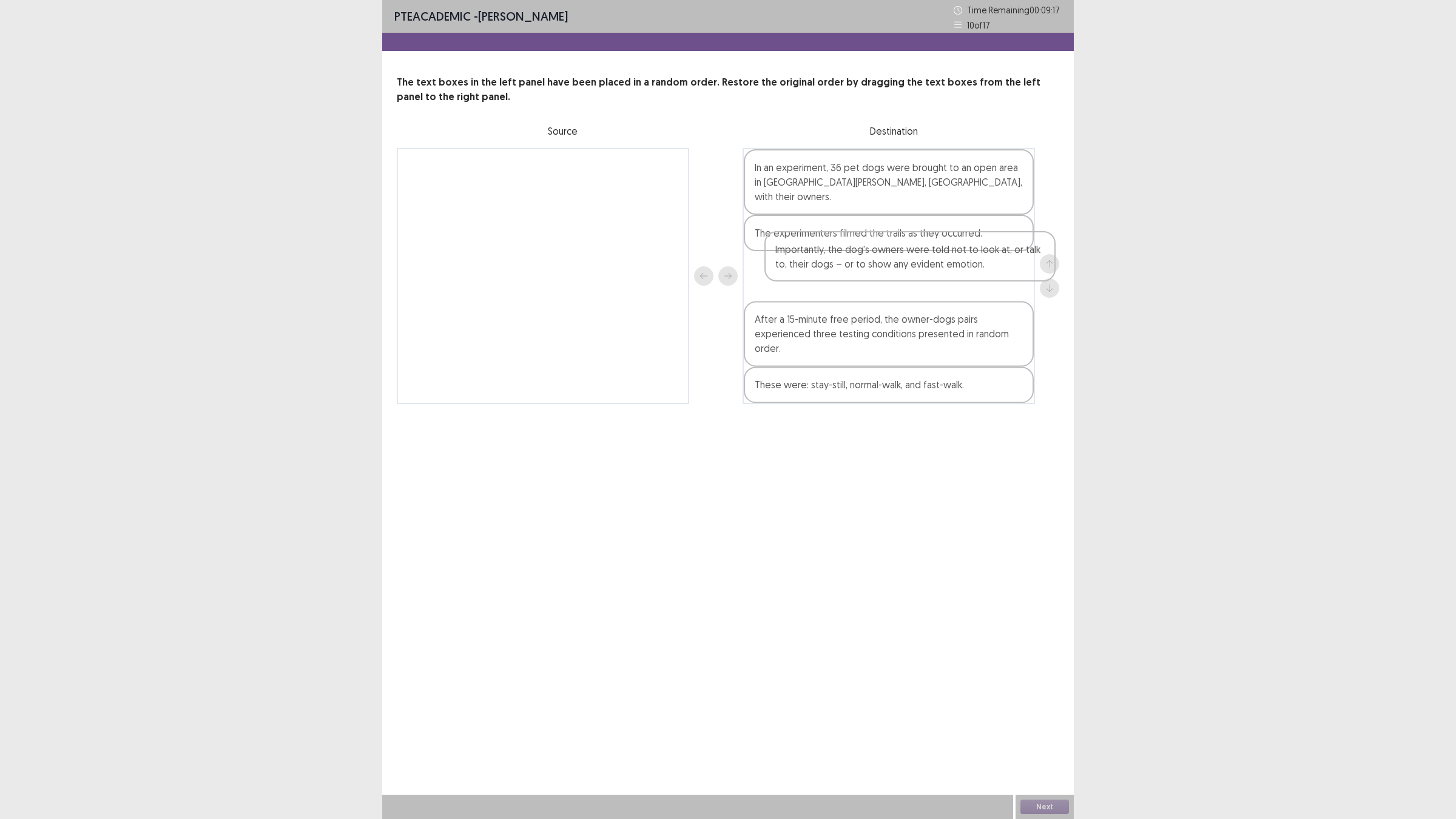
drag, startPoint x: 589, startPoint y: 196, endPoint x: 959, endPoint y: 280, distance: 379.4
click at [959, 280] on div "Importantly, the dog's owners were told not to look at, or talk to, their dogs …" at bounding box center [728, 276] width 662 height 256
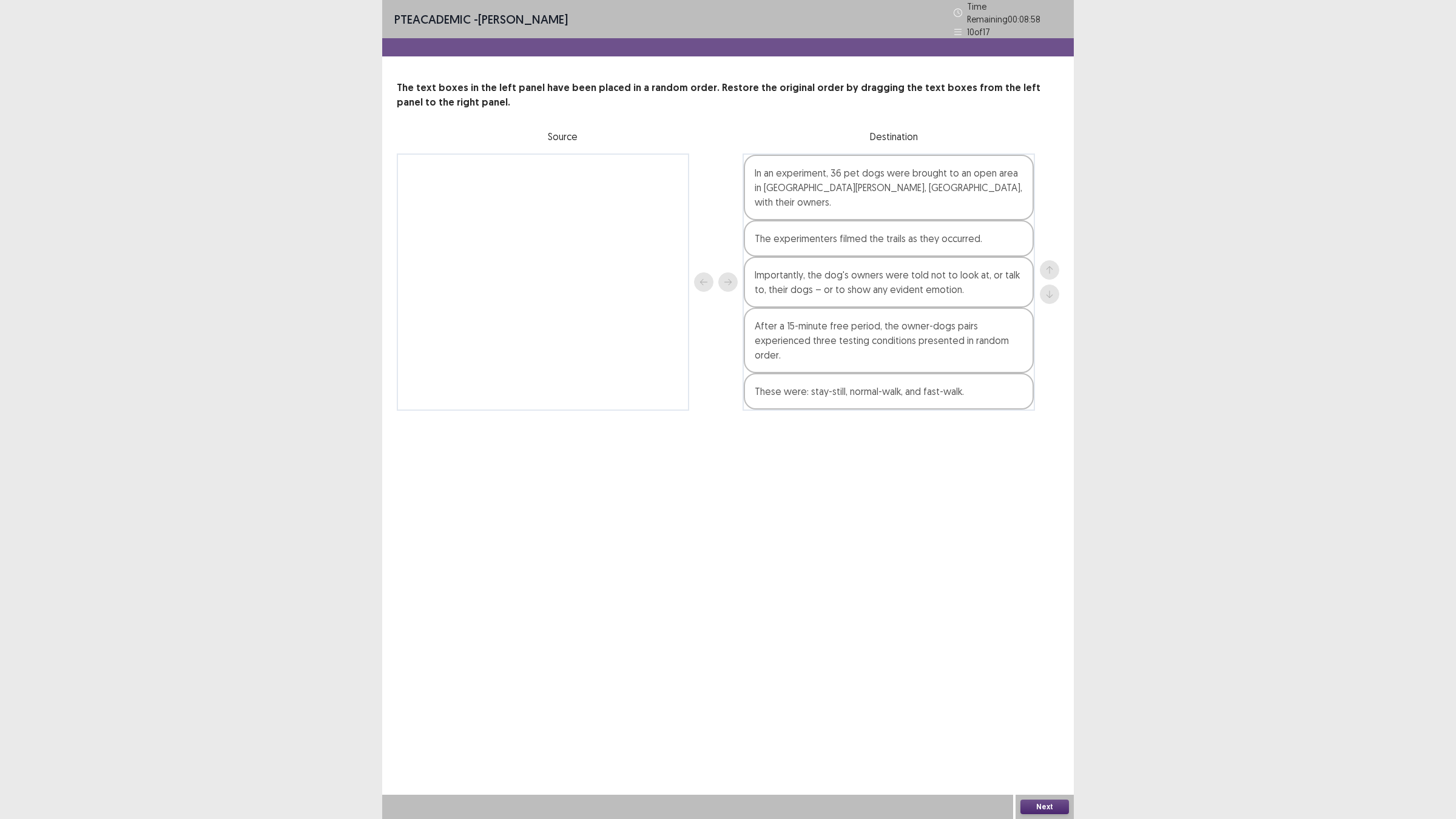
click at [1037, 716] on button "Next" at bounding box center [1045, 806] width 49 height 14
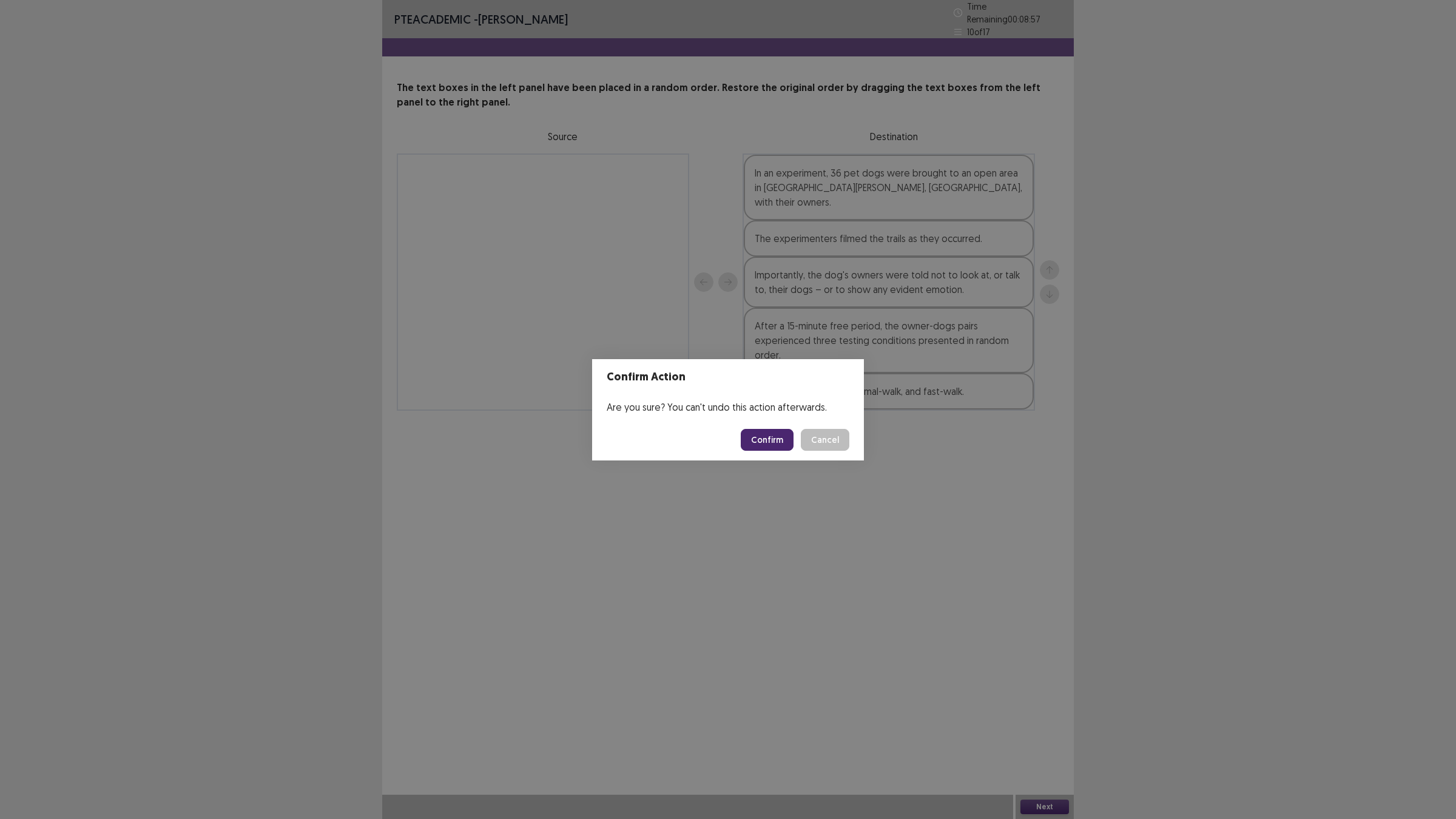
click at [794, 443] on button "Confirm" at bounding box center [767, 439] width 53 height 22
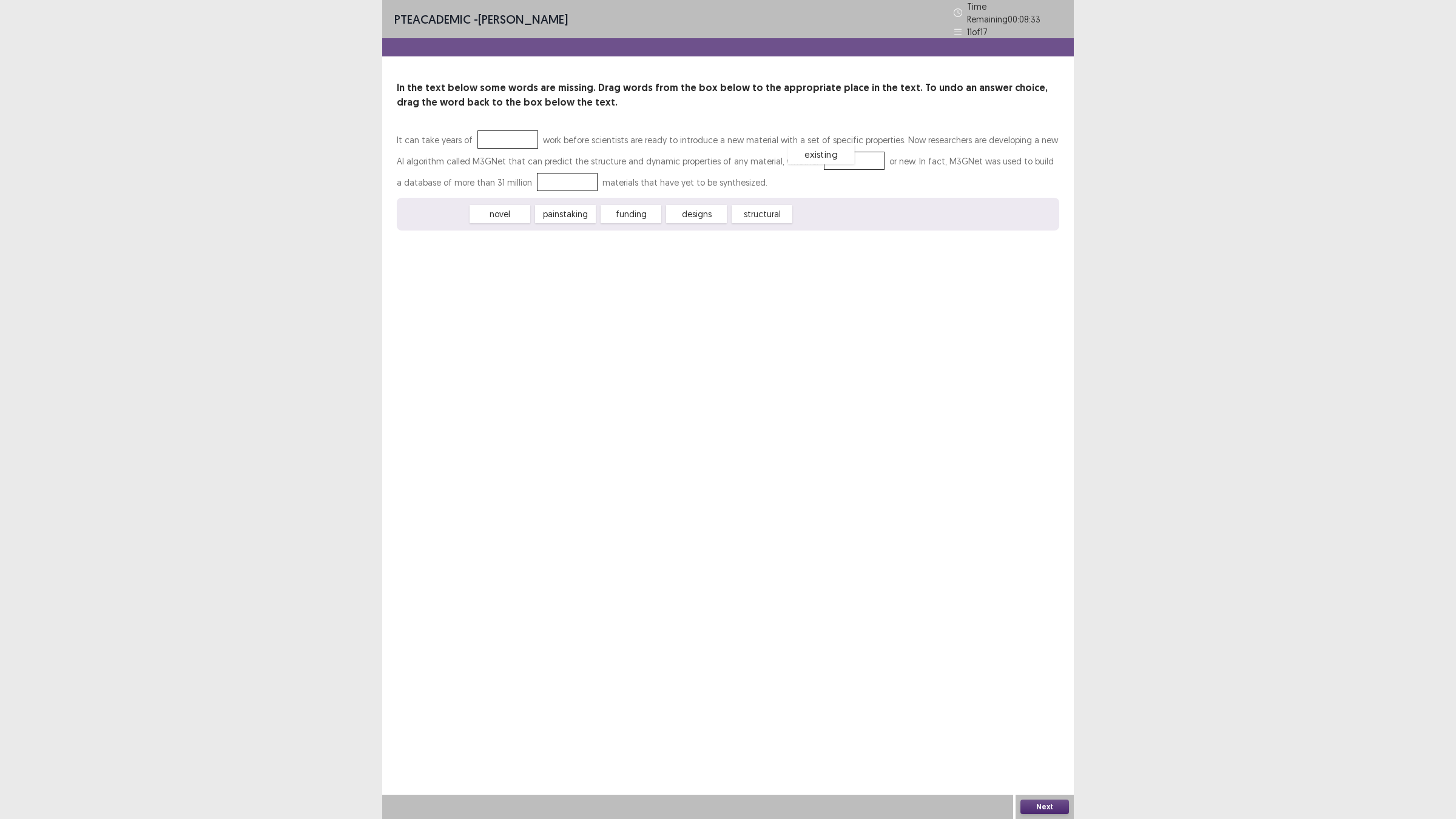
drag, startPoint x: 442, startPoint y: 205, endPoint x: 829, endPoint y: 146, distance: 391.5
drag, startPoint x: 558, startPoint y: 200, endPoint x: 496, endPoint y: 129, distance: 94.3
drag, startPoint x: 625, startPoint y: 209, endPoint x: 518, endPoint y: 181, distance: 110.6
click at [1021, 716] on div "Next" at bounding box center [1044, 807] width 58 height 24
click at [1021, 716] on button "Next" at bounding box center [1045, 806] width 49 height 14
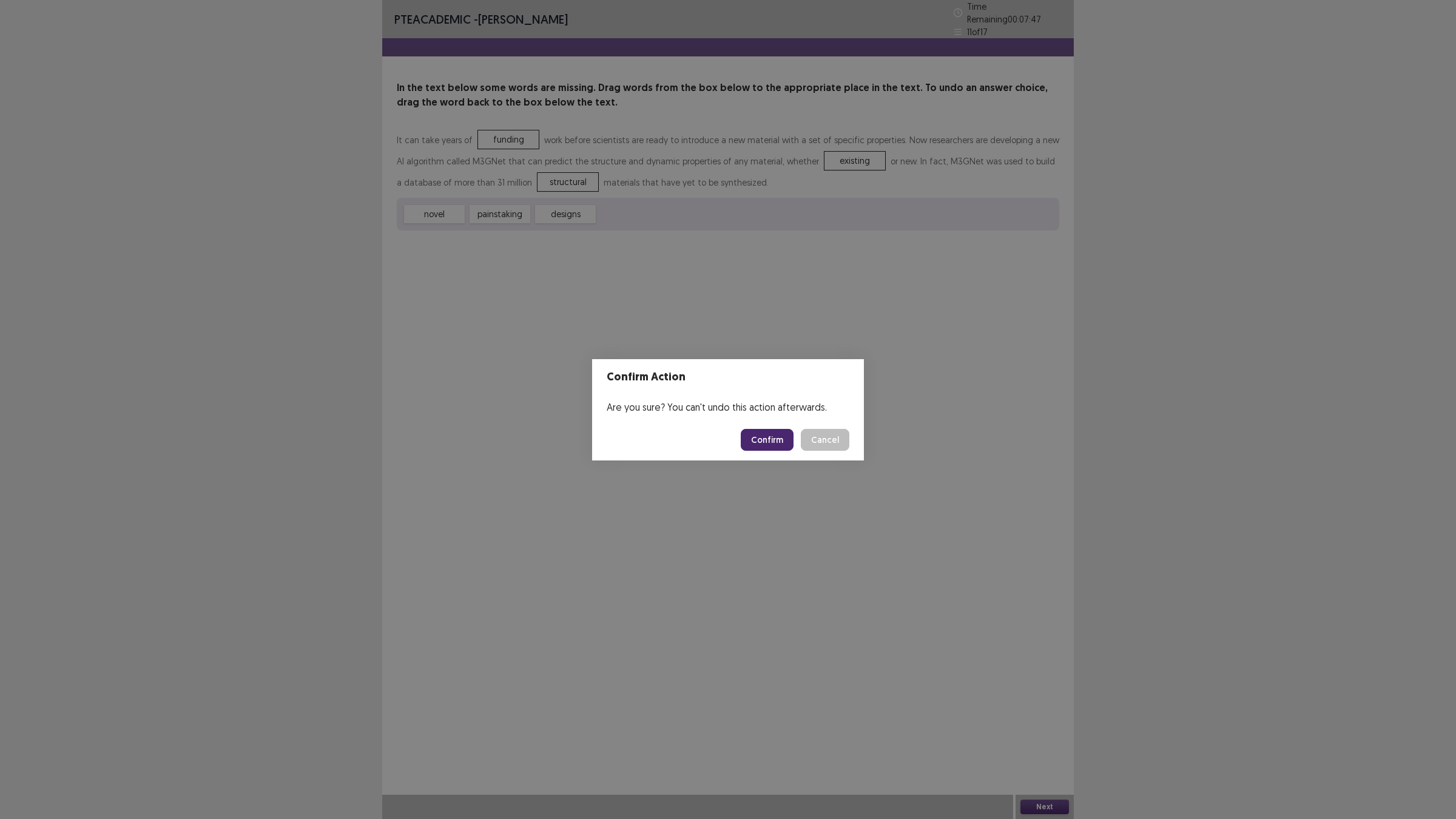
drag, startPoint x: 793, startPoint y: 449, endPoint x: 789, endPoint y: 443, distance: 7.2
click at [790, 445] on button "Confirm" at bounding box center [767, 439] width 53 height 22
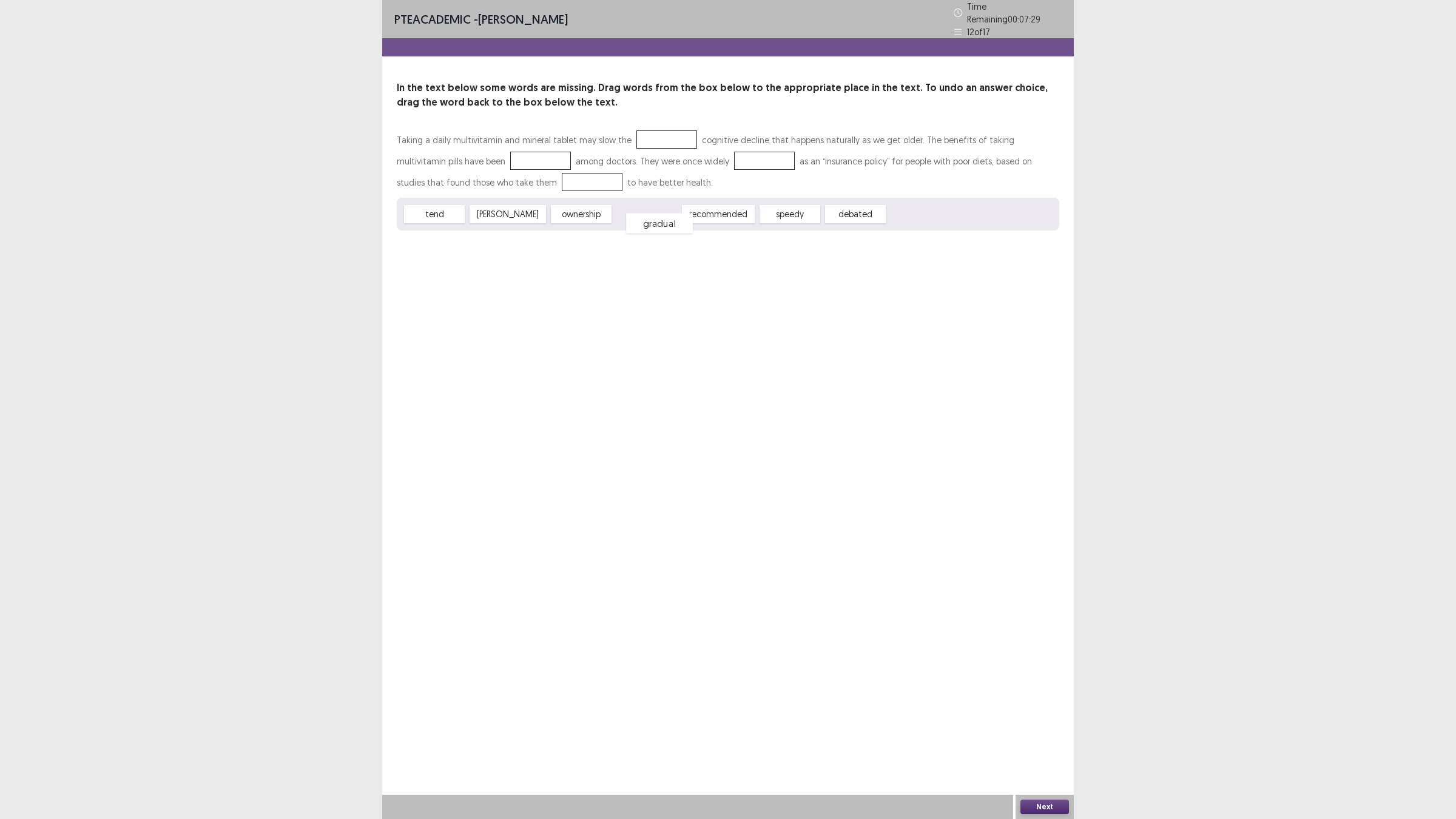
drag, startPoint x: 641, startPoint y: 211, endPoint x: 654, endPoint y: 220, distance: 15.8
click at [654, 220] on div "gradual" at bounding box center [659, 224] width 67 height 20
drag, startPoint x: 789, startPoint y: 206, endPoint x: 659, endPoint y: 130, distance: 150.6
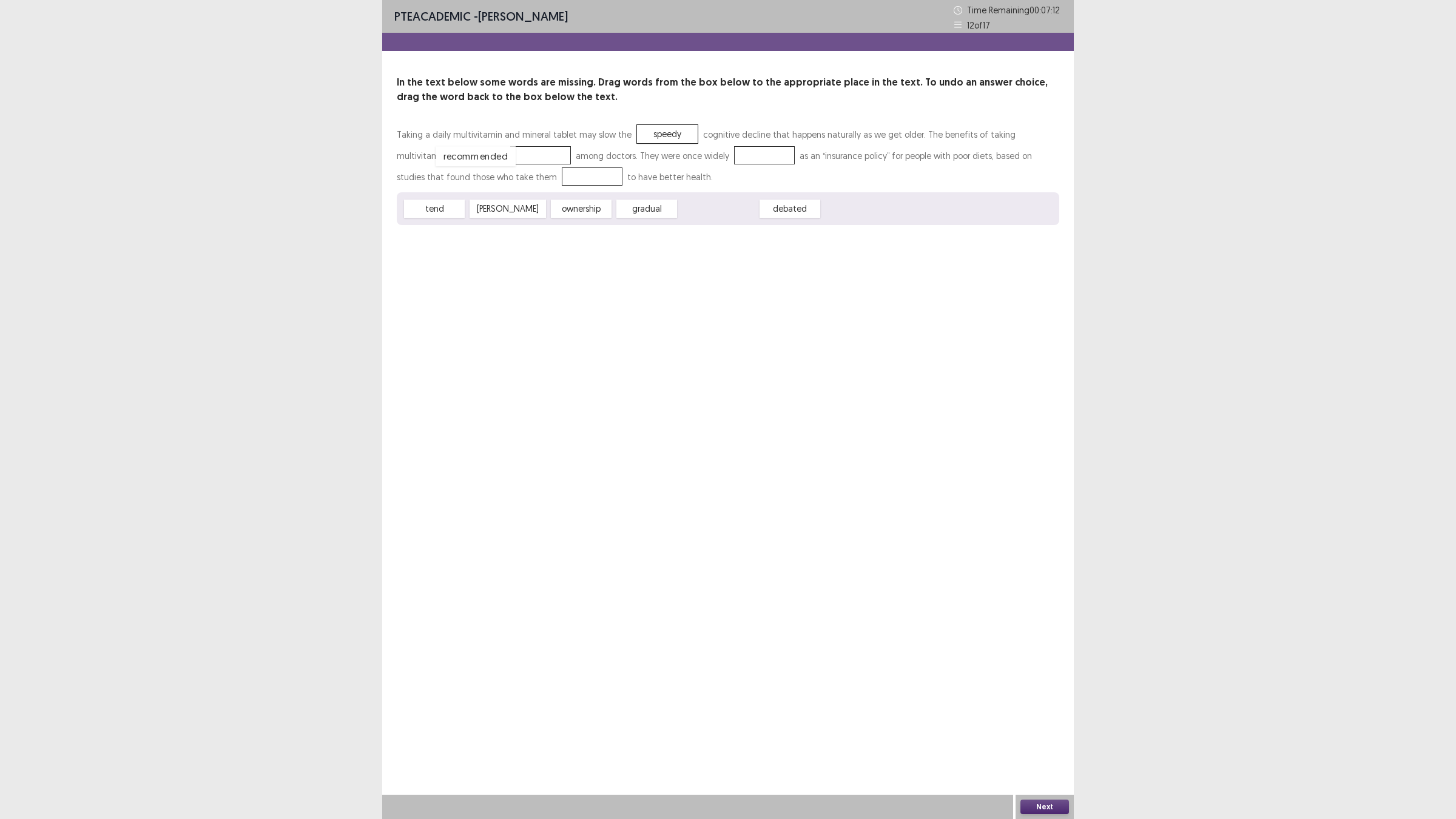
drag, startPoint x: 722, startPoint y: 206, endPoint x: 479, endPoint y: 153, distance: 248.7
drag, startPoint x: 479, startPoint y: 153, endPoint x: 780, endPoint y: 211, distance: 306.5
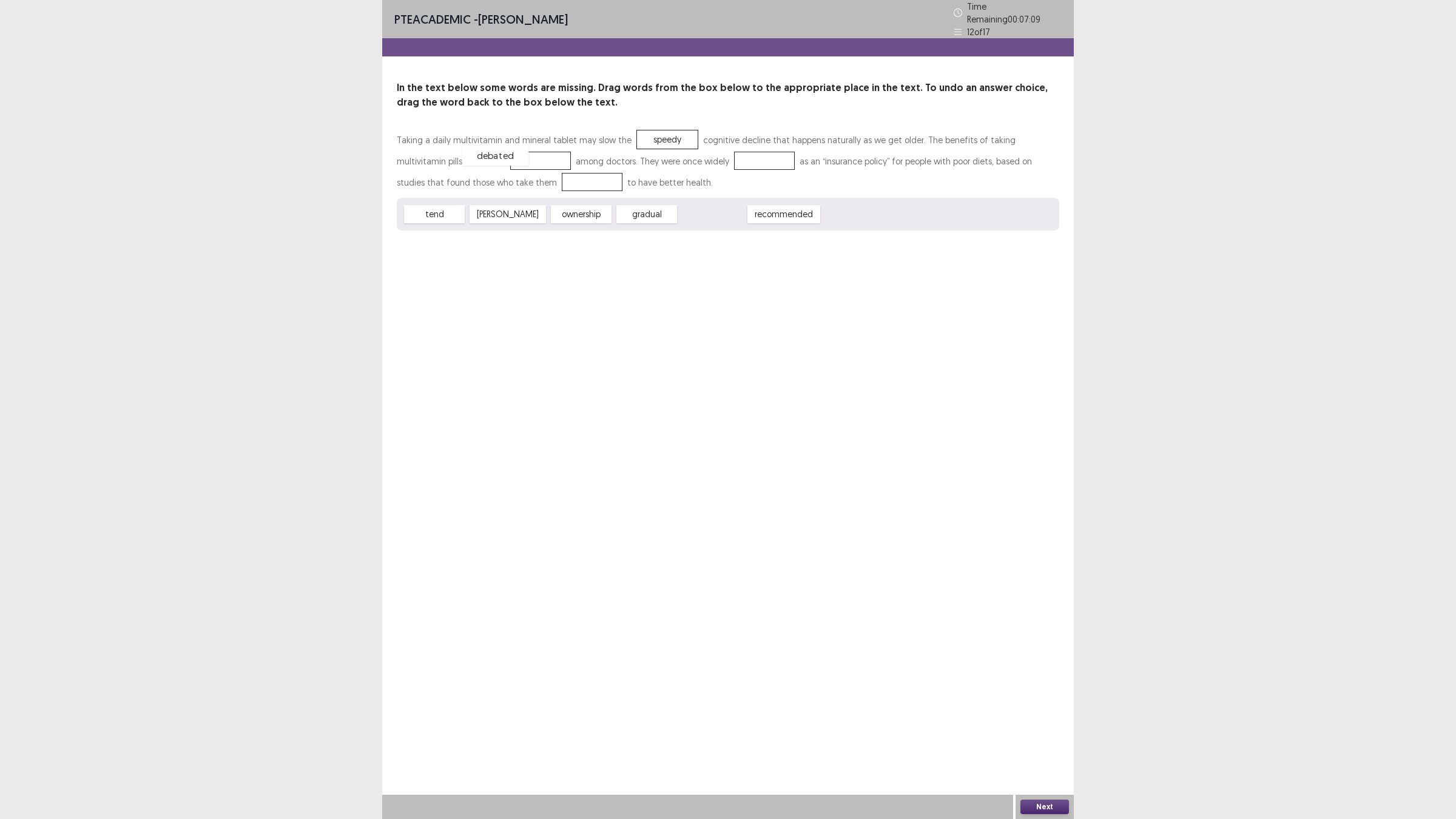
drag, startPoint x: 699, startPoint y: 209, endPoint x: 482, endPoint y: 150, distance: 224.9
drag, startPoint x: 698, startPoint y: 207, endPoint x: 687, endPoint y: 162, distance: 46.3
drag, startPoint x: 450, startPoint y: 205, endPoint x: 507, endPoint y: 169, distance: 67.4
drag, startPoint x: 647, startPoint y: 128, endPoint x: 644, endPoint y: 197, distance: 69.1
drag, startPoint x: 587, startPoint y: 209, endPoint x: 662, endPoint y: 127, distance: 111.1
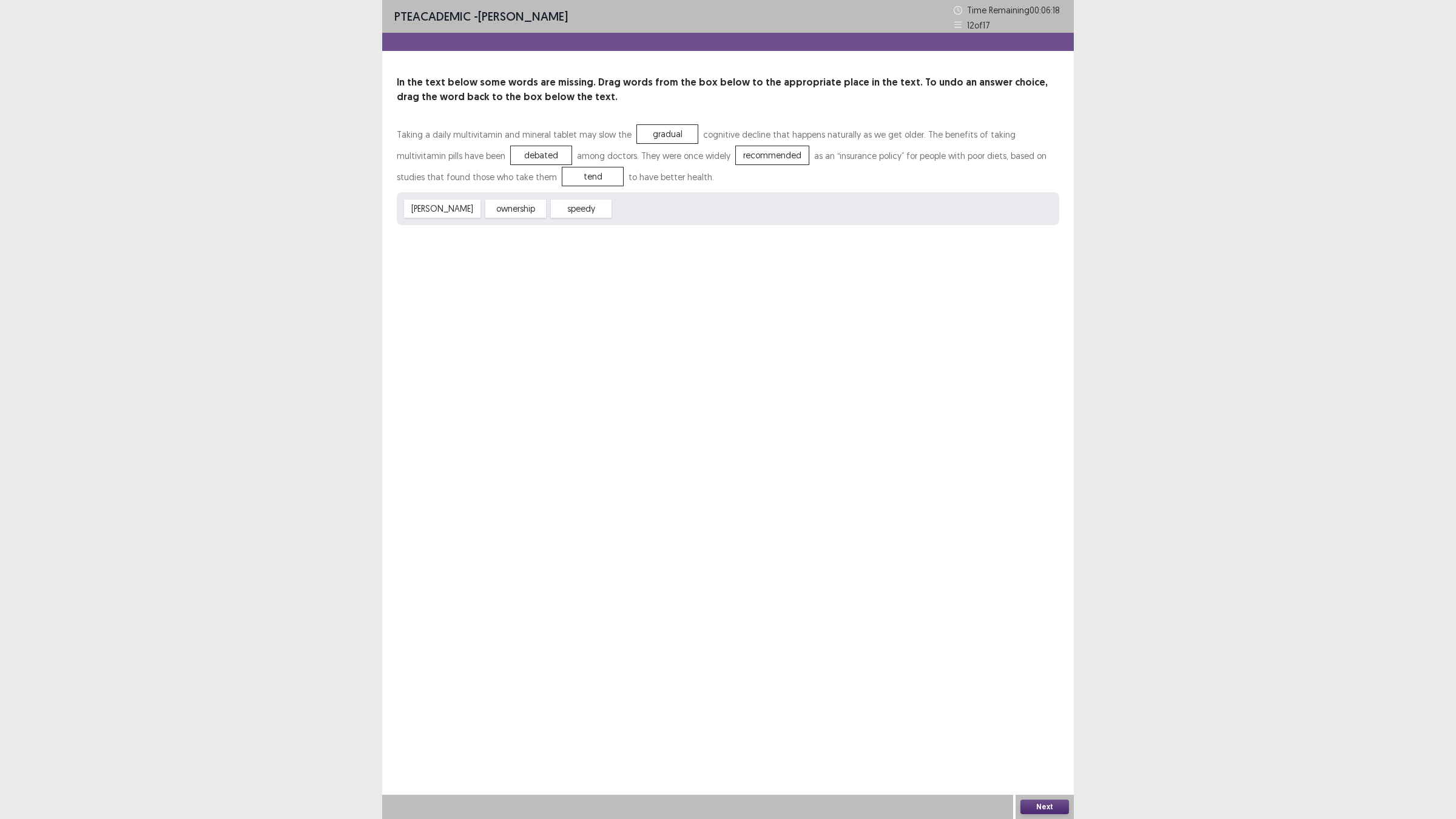
click at [1021, 716] on div "Next" at bounding box center [1044, 807] width 58 height 24
click at [1021, 716] on button "Next" at bounding box center [1045, 806] width 49 height 14
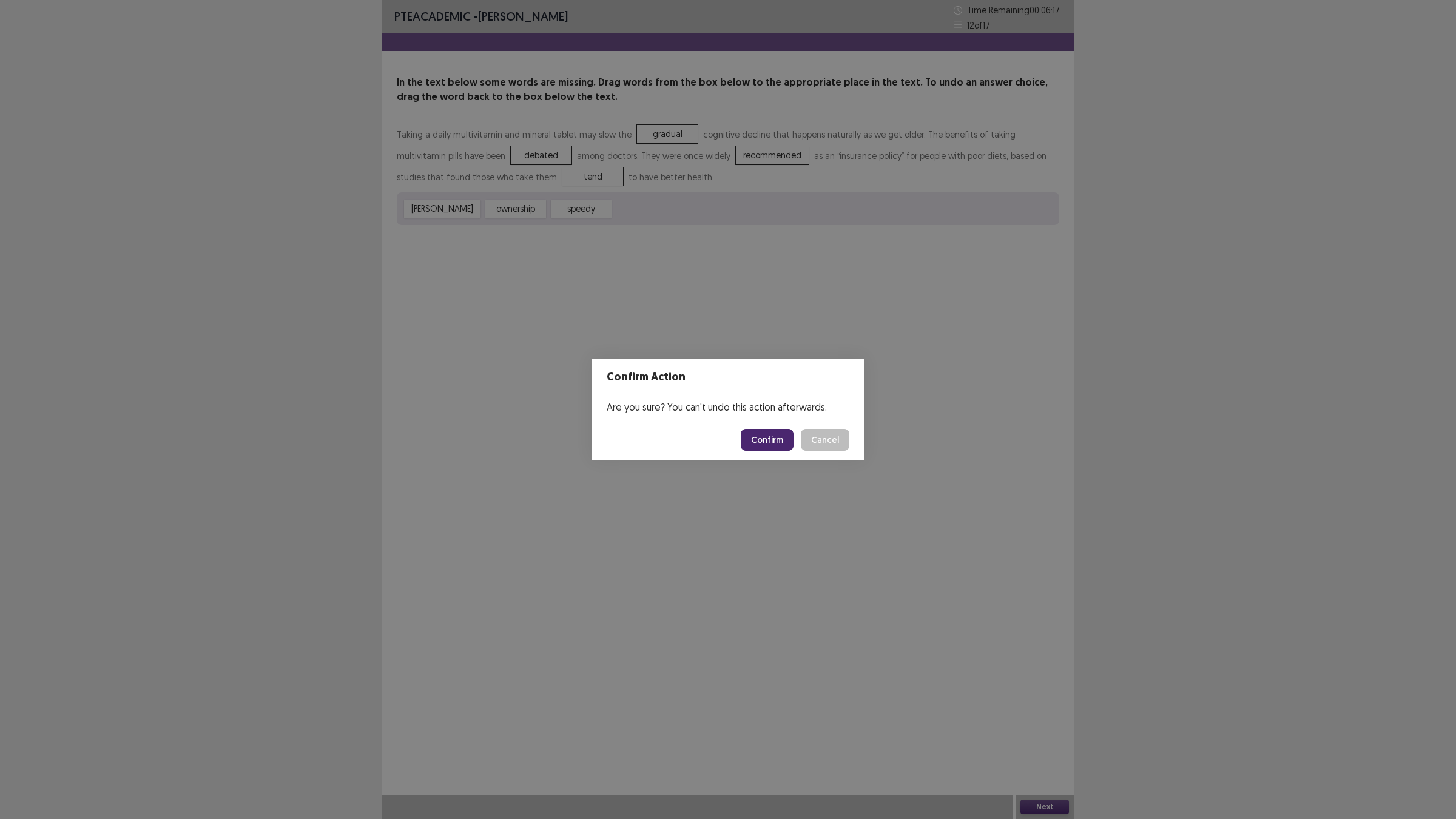
click at [757, 431] on button "Confirm" at bounding box center [767, 439] width 53 height 22
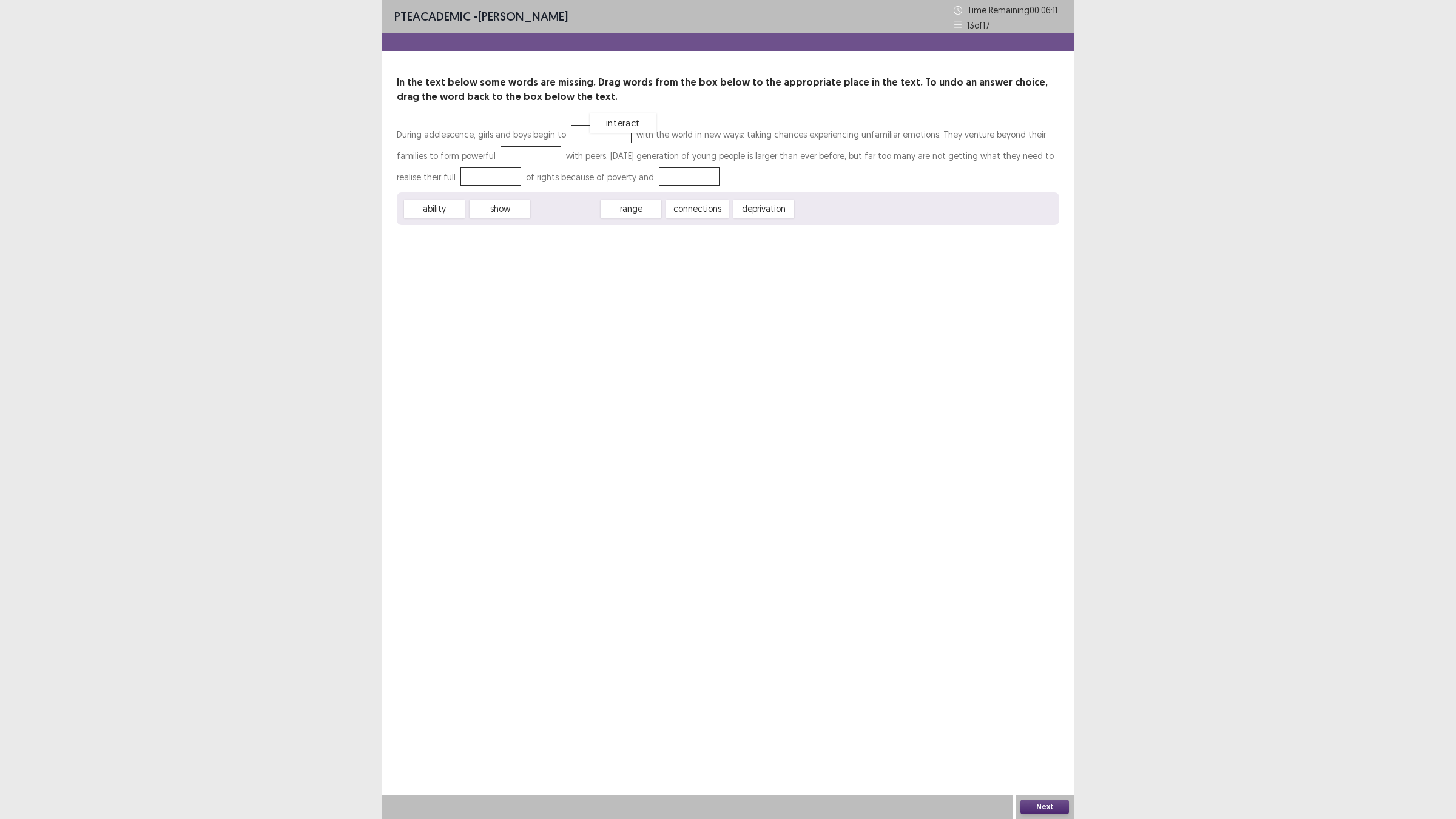
drag, startPoint x: 559, startPoint y: 215, endPoint x: 617, endPoint y: 131, distance: 102.1
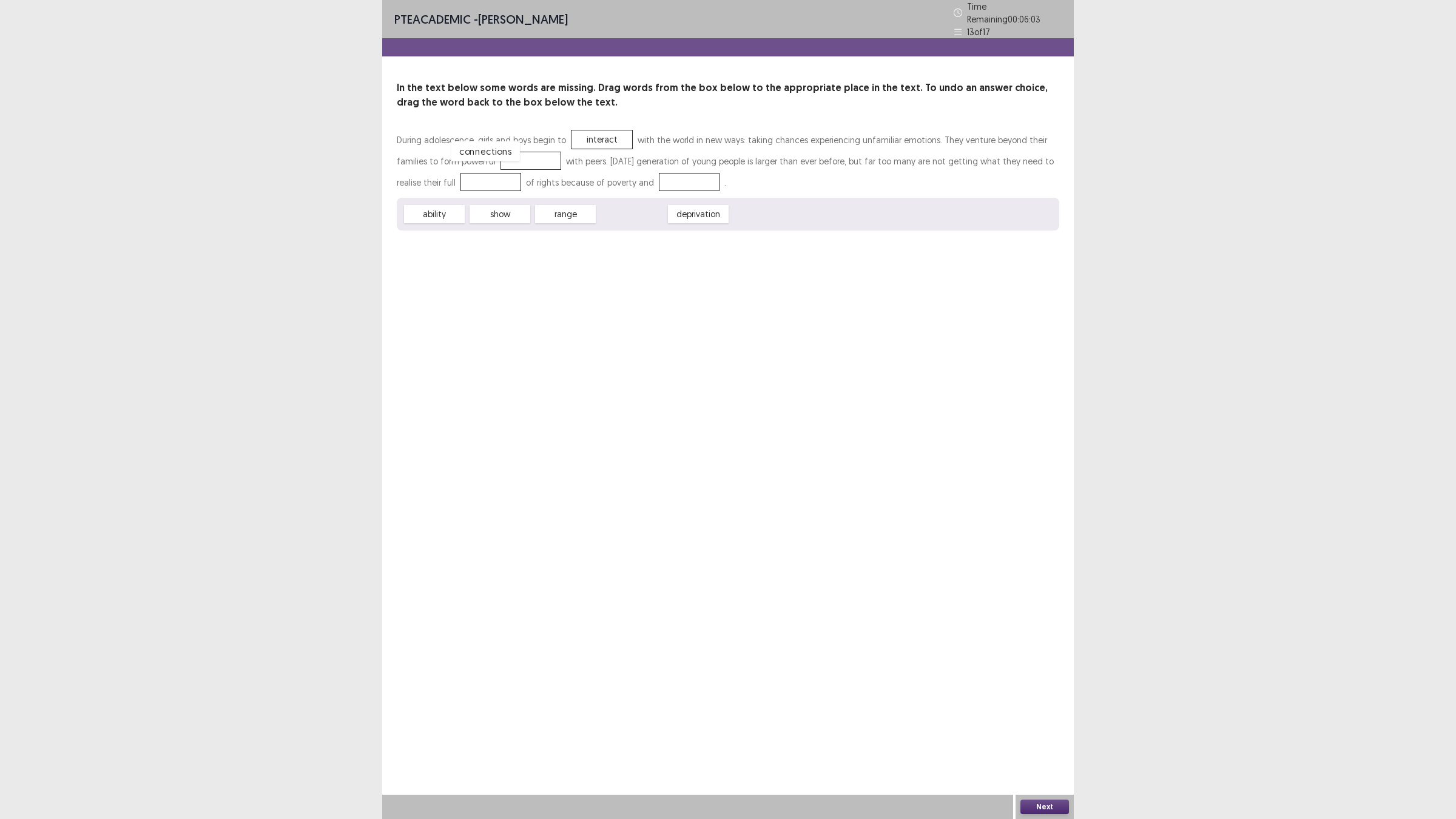
drag, startPoint x: 637, startPoint y: 209, endPoint x: 490, endPoint y: 146, distance: 159.9
drag, startPoint x: 654, startPoint y: 211, endPoint x: 664, endPoint y: 176, distance: 36.4
drag, startPoint x: 450, startPoint y: 210, endPoint x: 459, endPoint y: 209, distance: 9.1
click at [459, 209] on div "ability" at bounding box center [443, 210] width 67 height 20
drag, startPoint x: 543, startPoint y: 193, endPoint x: 486, endPoint y: 185, distance: 57.6
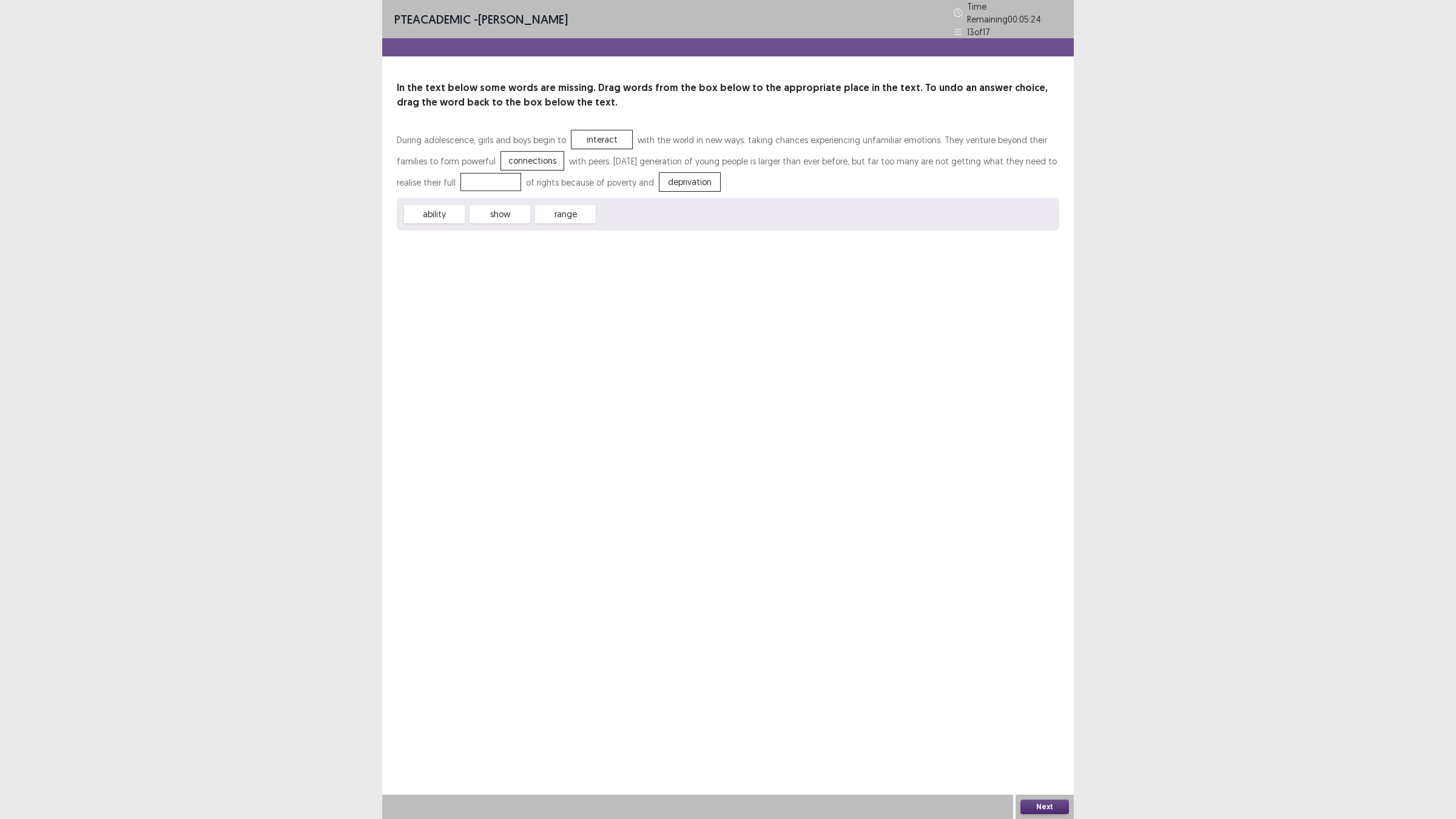
click at [486, 185] on div "During adolescence, girls and boys begin to interact with the world in new ways…" at bounding box center [728, 179] width 662 height 102
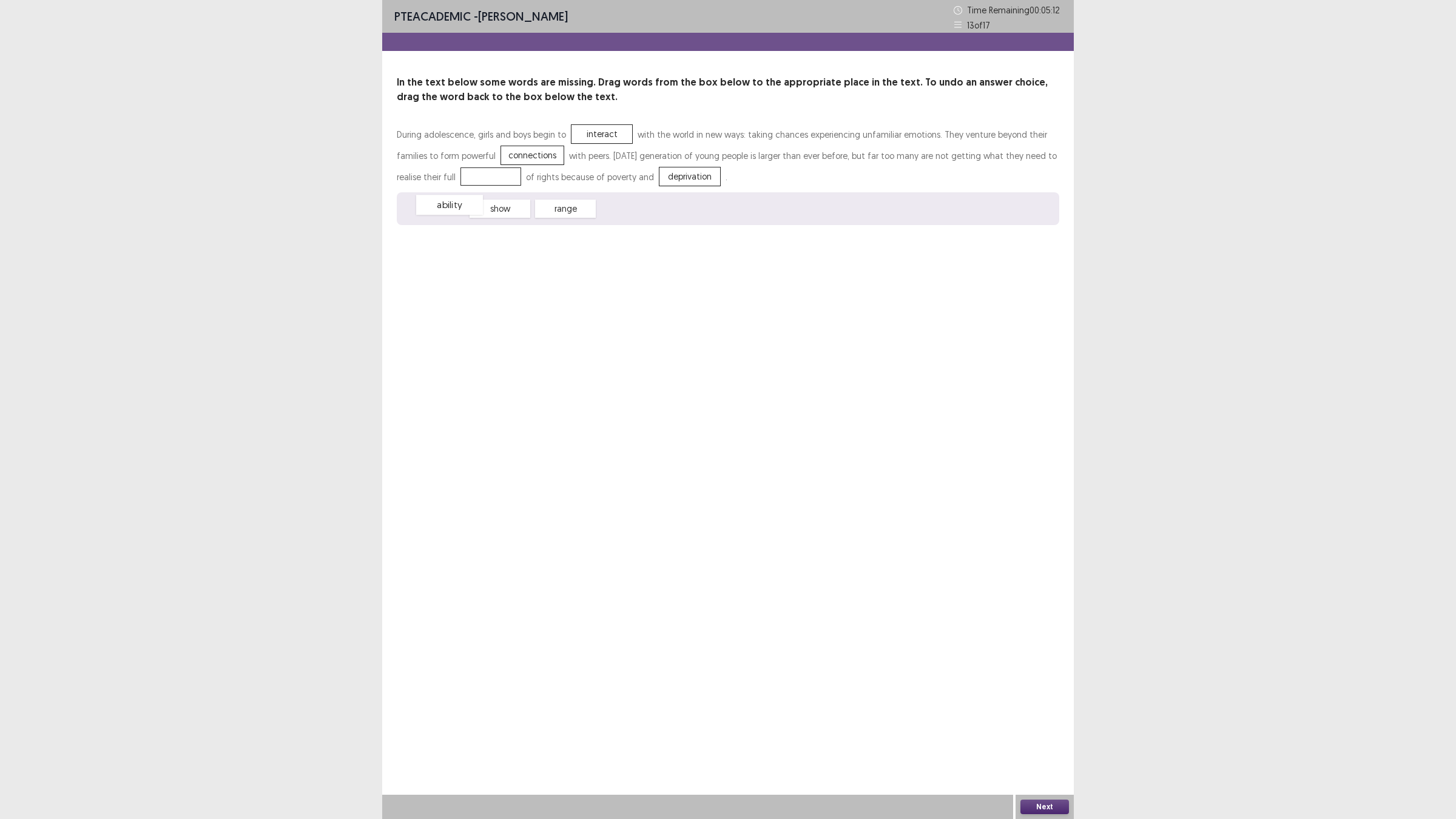
drag, startPoint x: 450, startPoint y: 216, endPoint x: 465, endPoint y: 212, distance: 15.5
click at [465, 212] on div "ability" at bounding box center [449, 205] width 67 height 20
drag, startPoint x: 553, startPoint y: 201, endPoint x: 441, endPoint y: 166, distance: 117.3
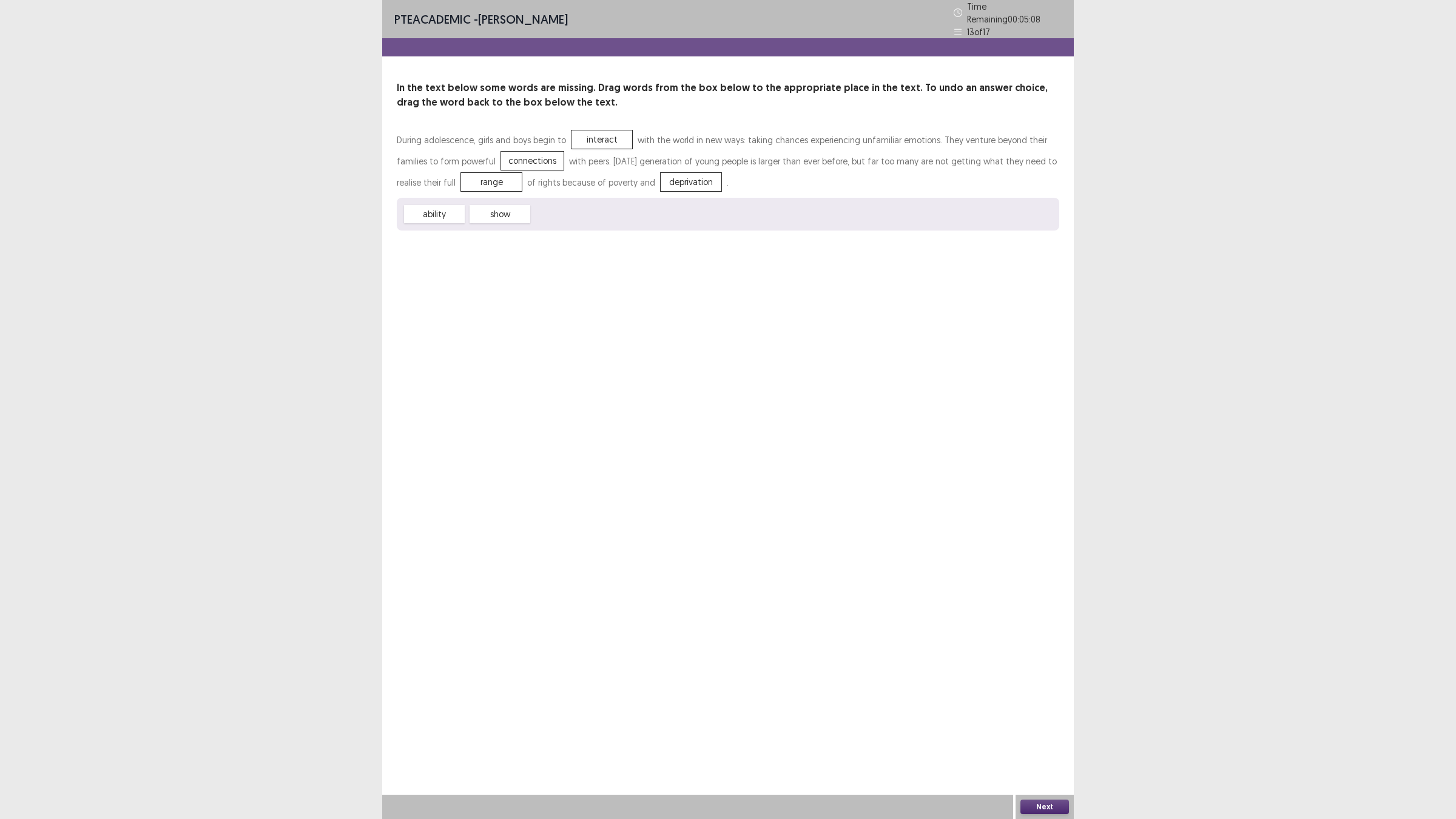
click at [1033, 716] on button "Next" at bounding box center [1045, 806] width 49 height 14
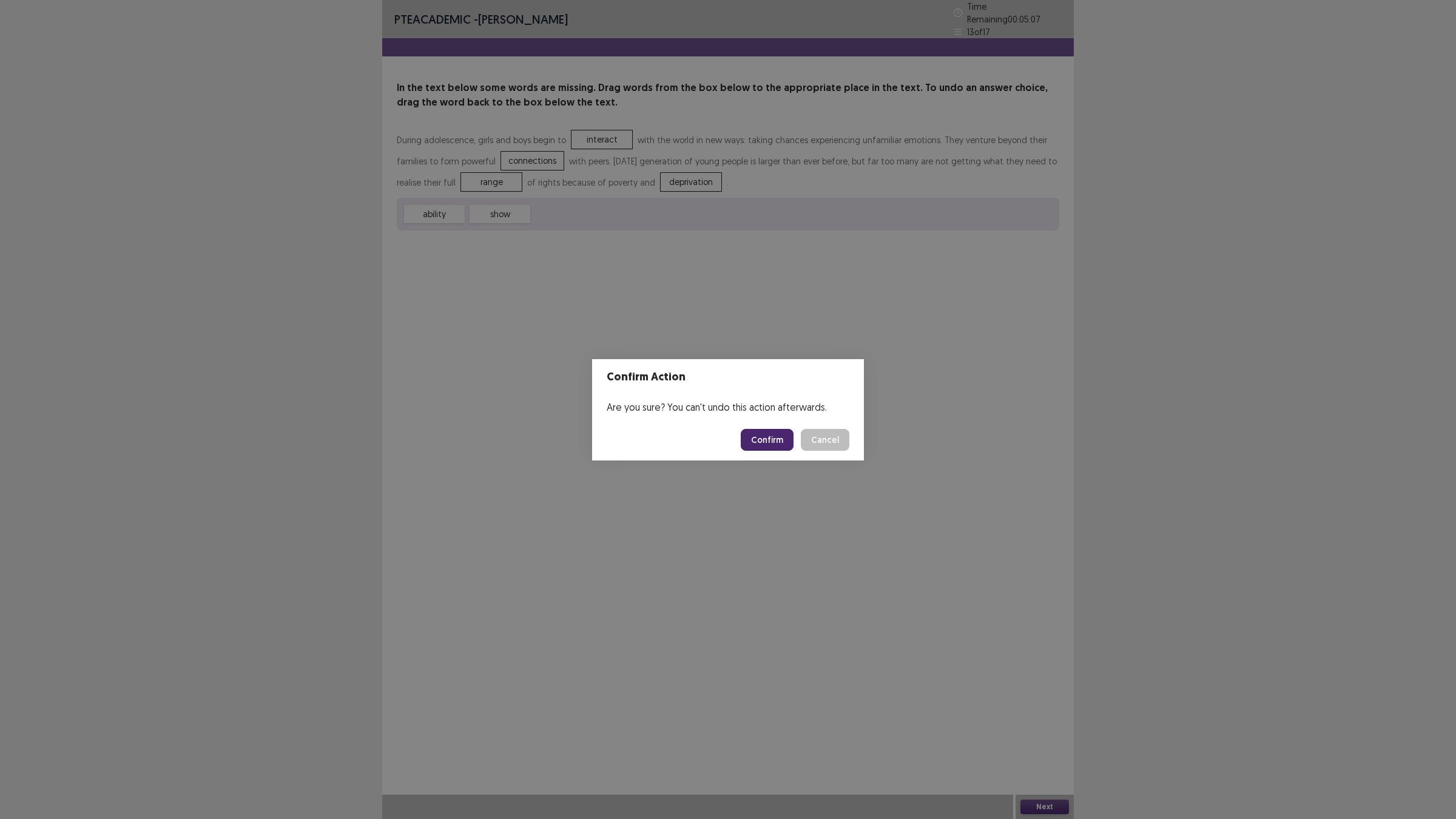
click at [735, 435] on footer "Confirm Cancel" at bounding box center [728, 440] width 272 height 41
click at [755, 438] on button "Confirm" at bounding box center [767, 439] width 53 height 22
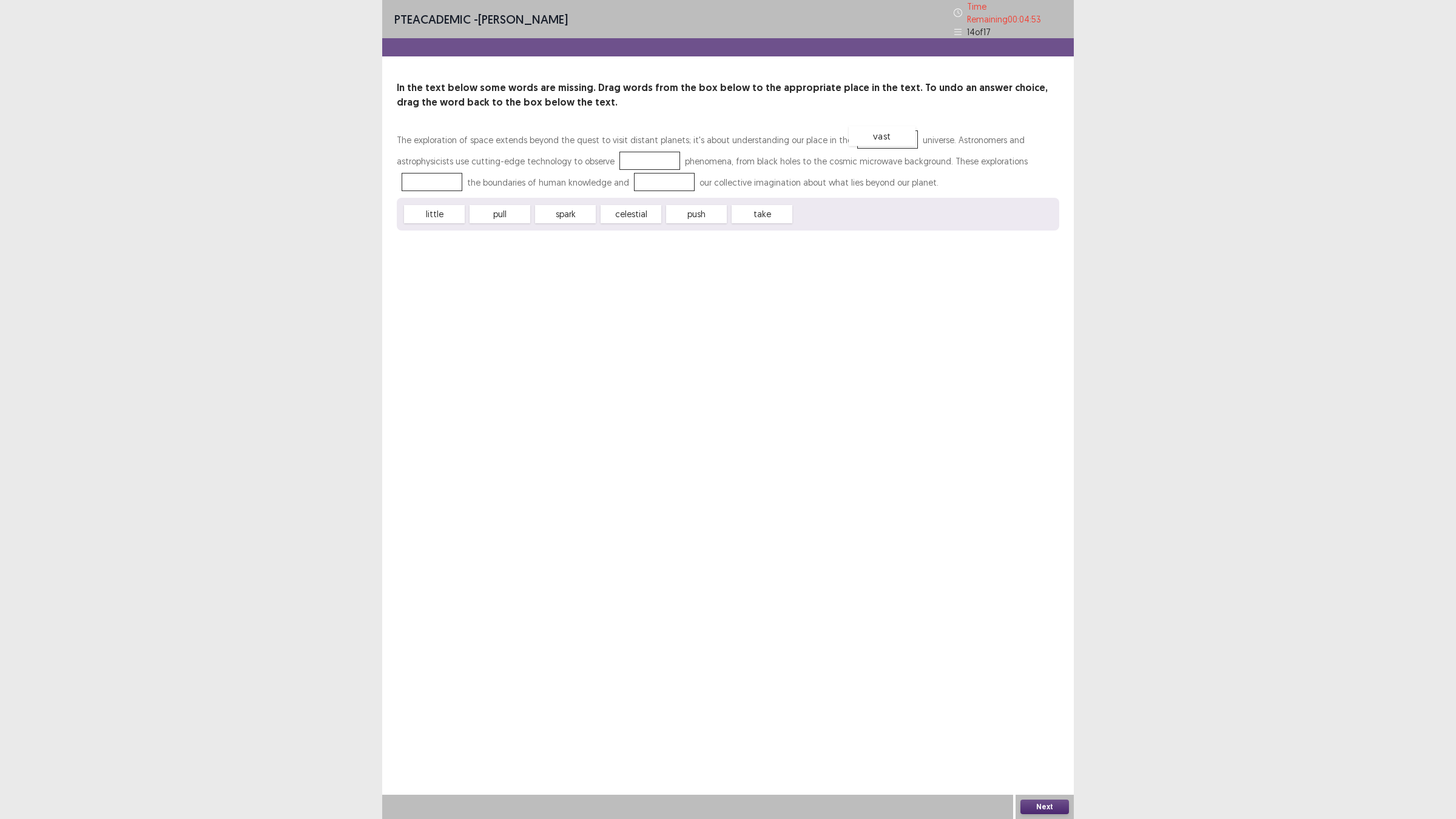
drag, startPoint x: 813, startPoint y: 210, endPoint x: 867, endPoint y: 131, distance: 95.7
drag, startPoint x: 644, startPoint y: 205, endPoint x: 601, endPoint y: 147, distance: 72.2
drag, startPoint x: 580, startPoint y: 211, endPoint x: 581, endPoint y: 174, distance: 37.0
drag, startPoint x: 520, startPoint y: 211, endPoint x: 1012, endPoint y: 161, distance: 494.5
drag, startPoint x: 1010, startPoint y: 156, endPoint x: 661, endPoint y: 210, distance: 353.2
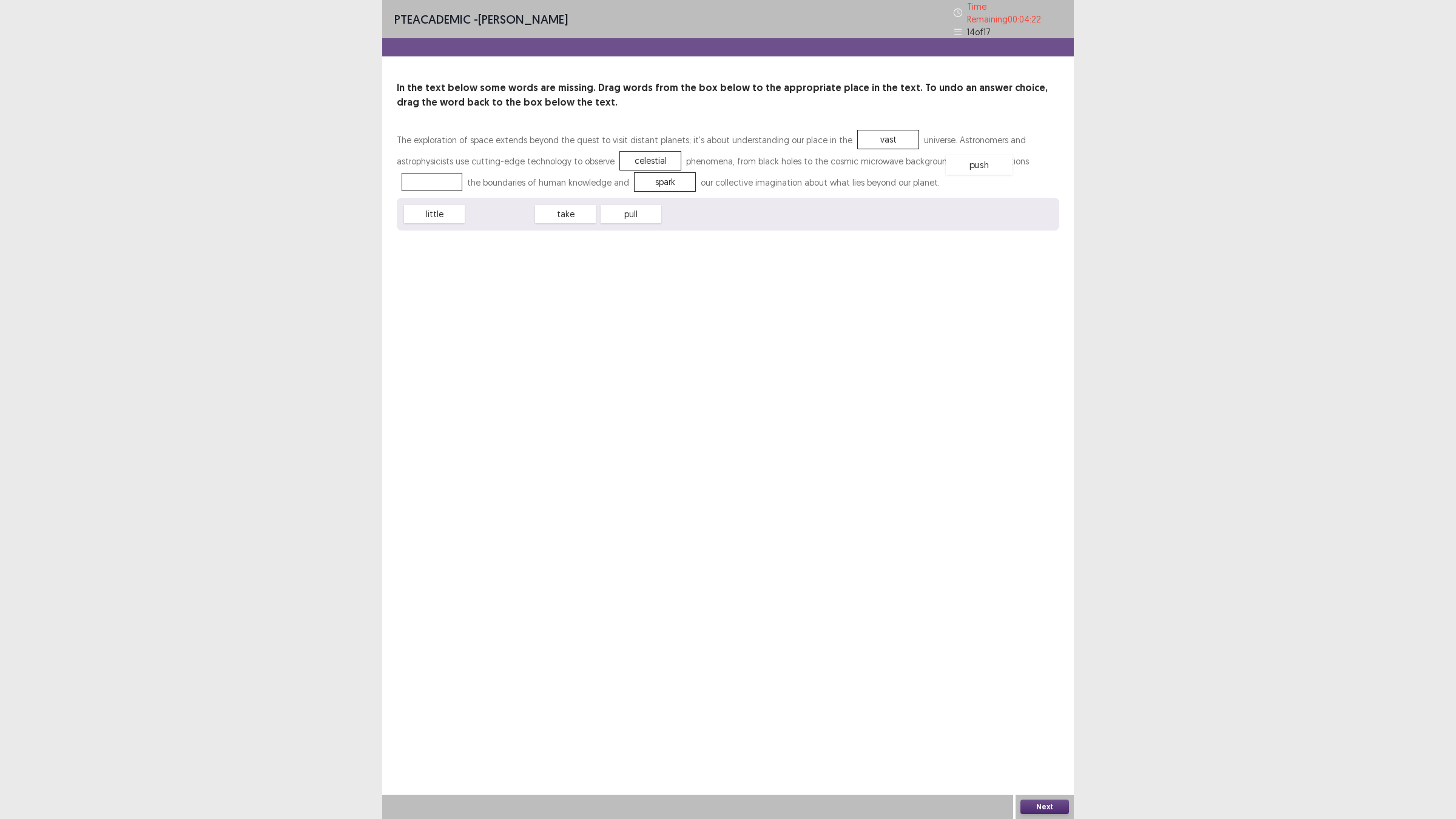
drag, startPoint x: 510, startPoint y: 210, endPoint x: 989, endPoint y: 161, distance: 481.5
click at [1034, 716] on button "Next" at bounding box center [1045, 806] width 49 height 14
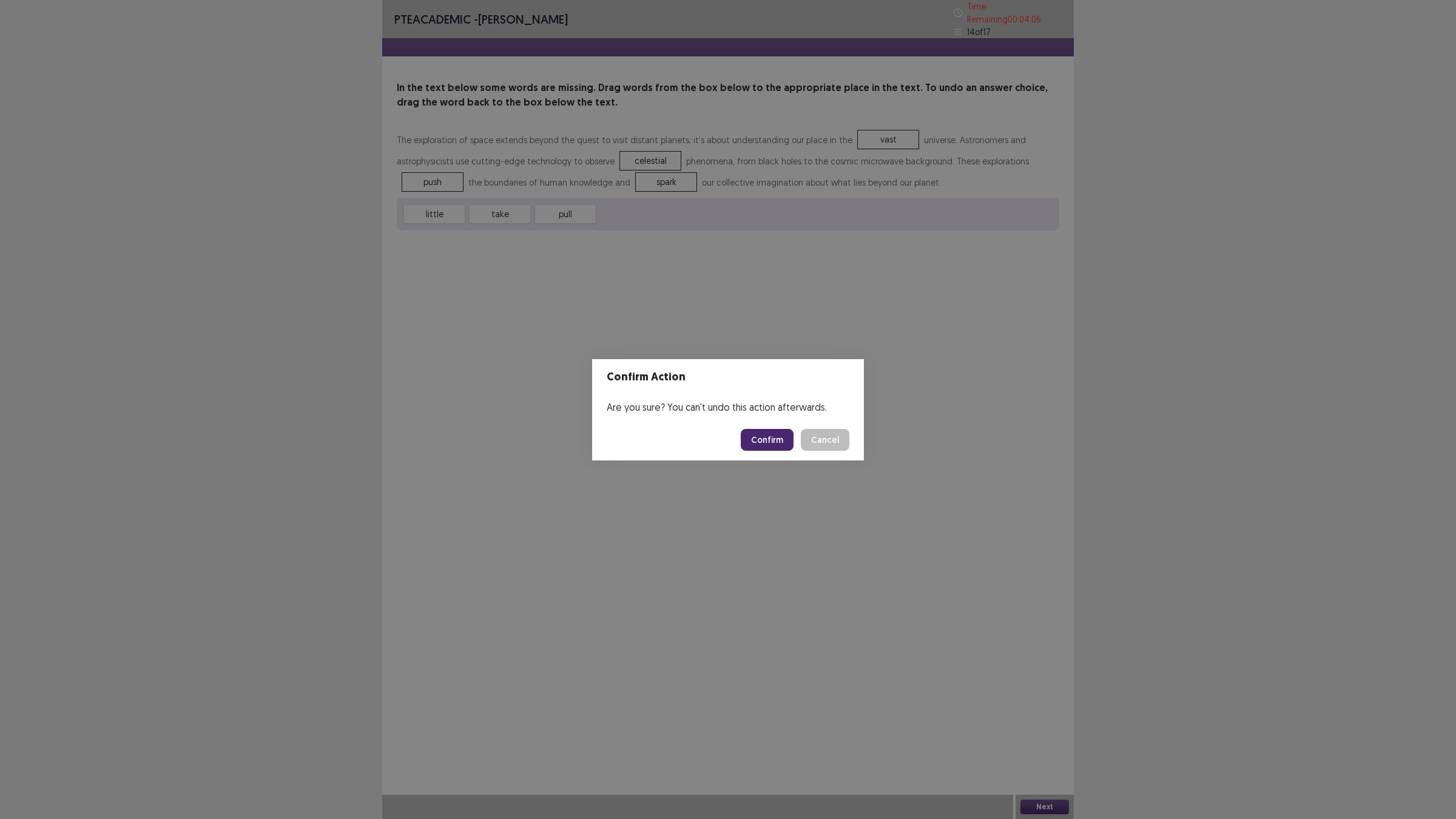
click at [783, 447] on button "Confirm" at bounding box center [767, 439] width 53 height 22
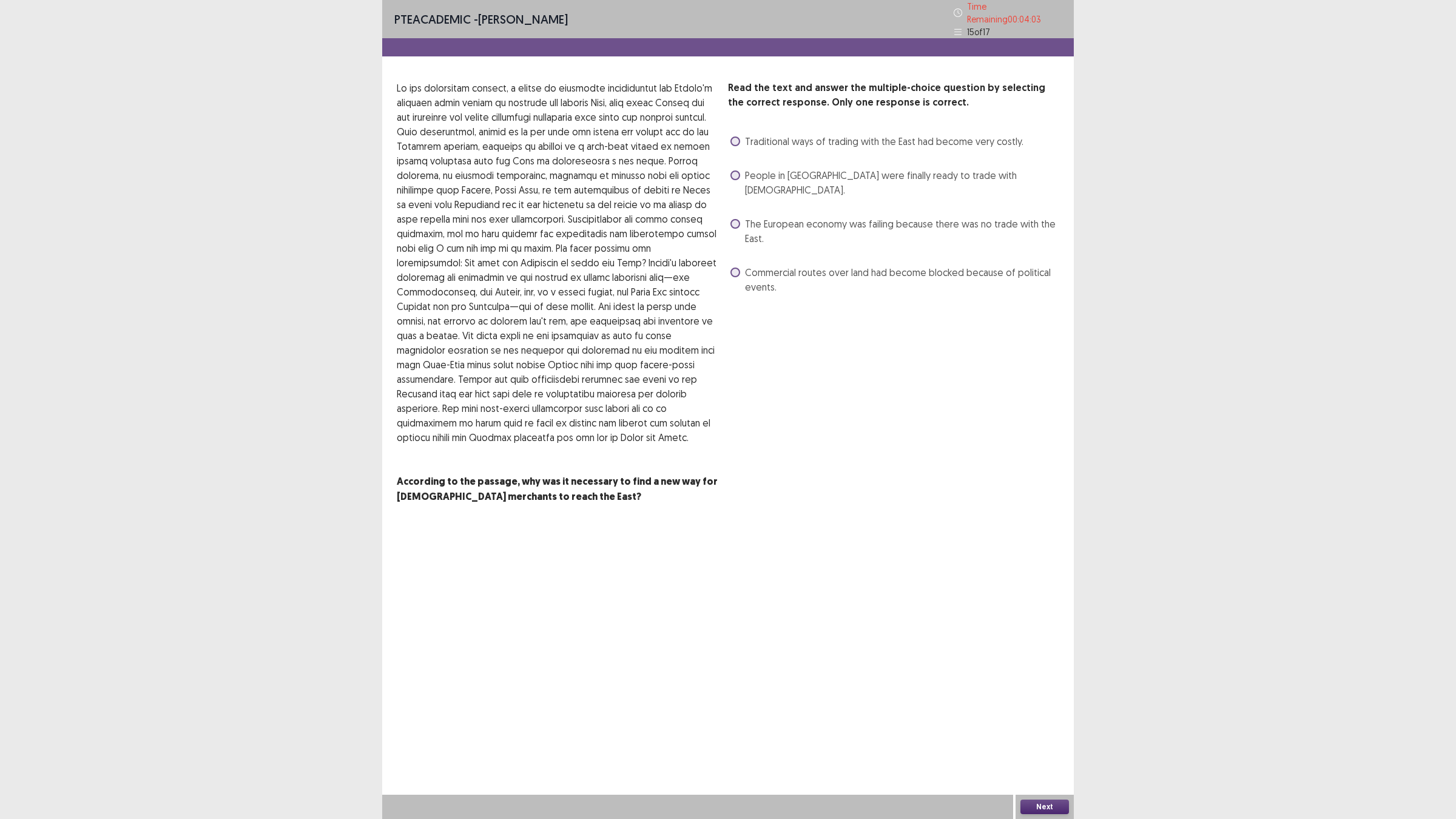
drag, startPoint x: 758, startPoint y: 219, endPoint x: 799, endPoint y: 272, distance: 67.0
click at [762, 227] on div "The European economy was failing because there was no trade with the East." at bounding box center [893, 231] width 331 height 34
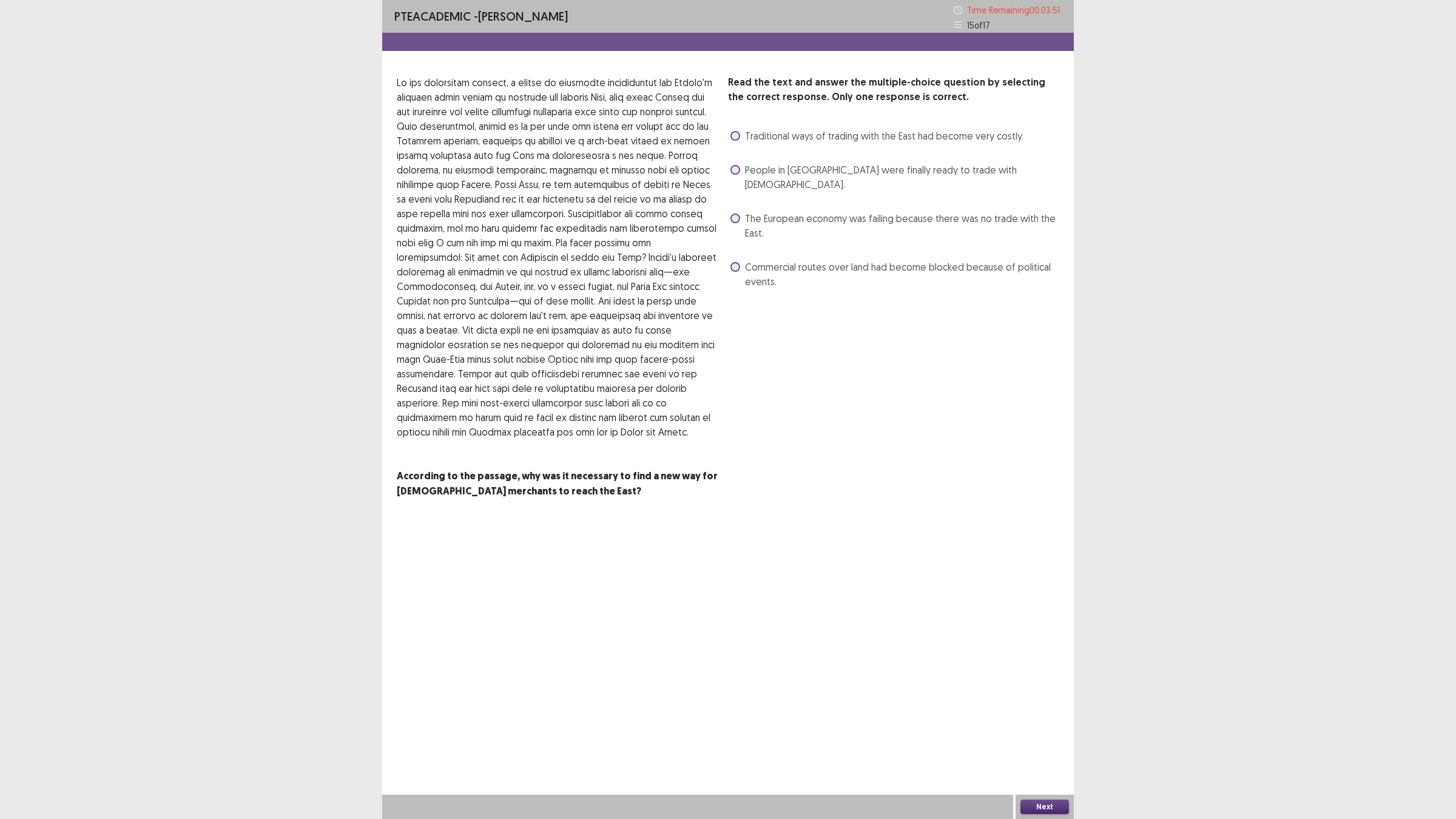
click at [737, 214] on span at bounding box center [735, 219] width 10 height 10
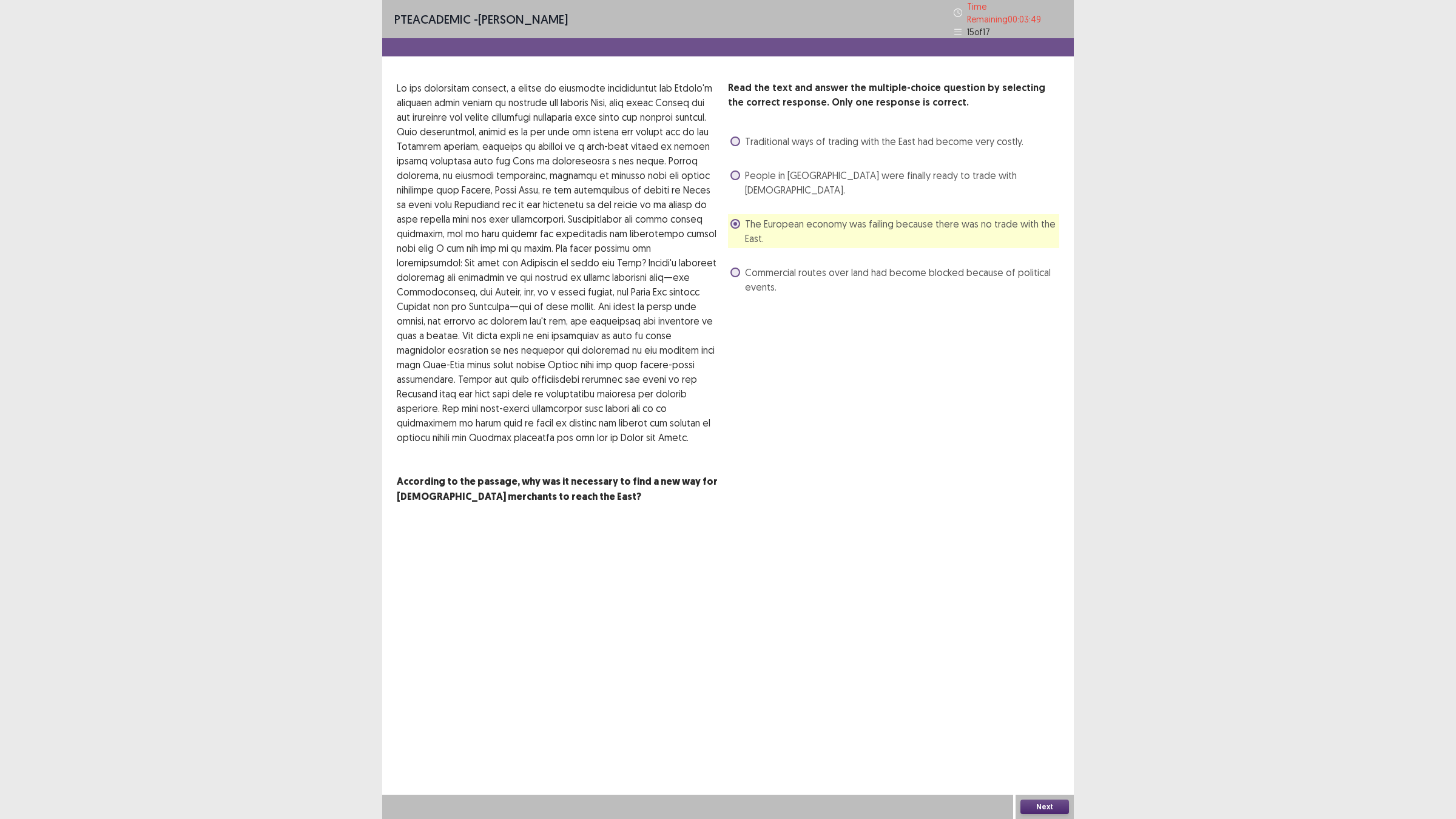
click at [1024, 716] on button "Next" at bounding box center [1045, 806] width 49 height 14
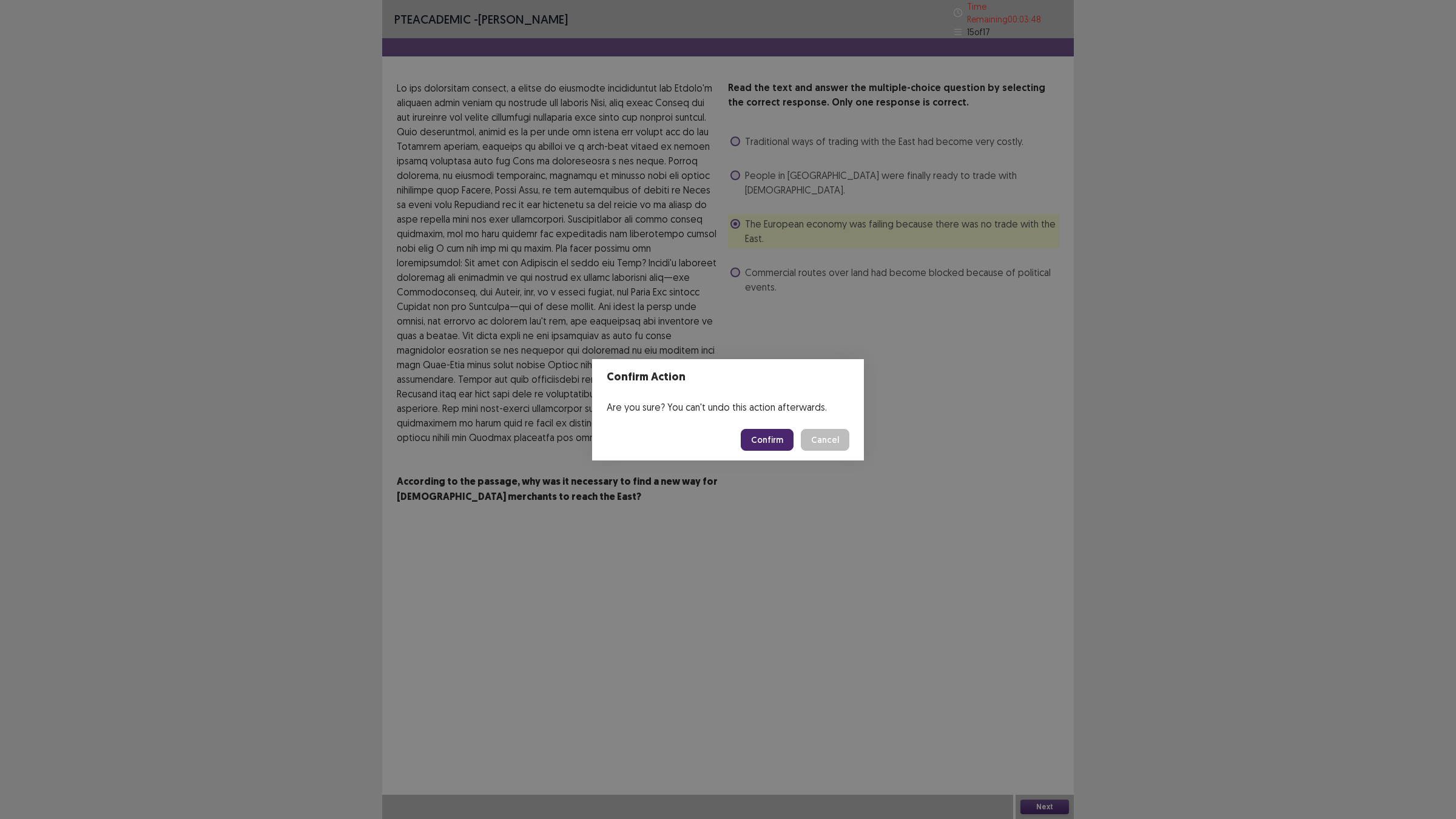
click at [755, 438] on button "Confirm" at bounding box center [767, 439] width 53 height 22
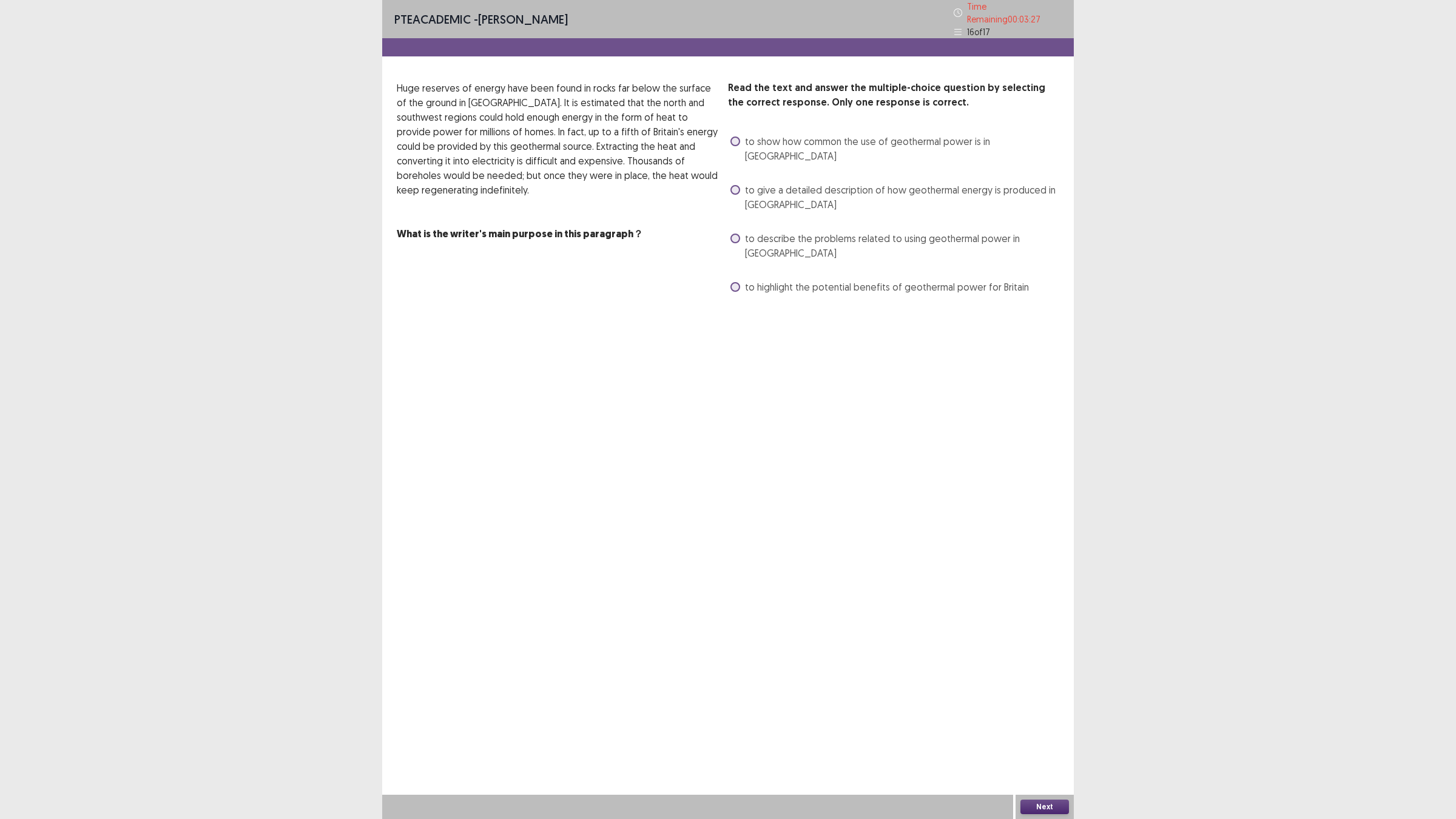
click at [739, 182] on label "to give a detailed description of how geothermal energy is produced in [GEOGRAP…" at bounding box center [895, 197] width 329 height 29
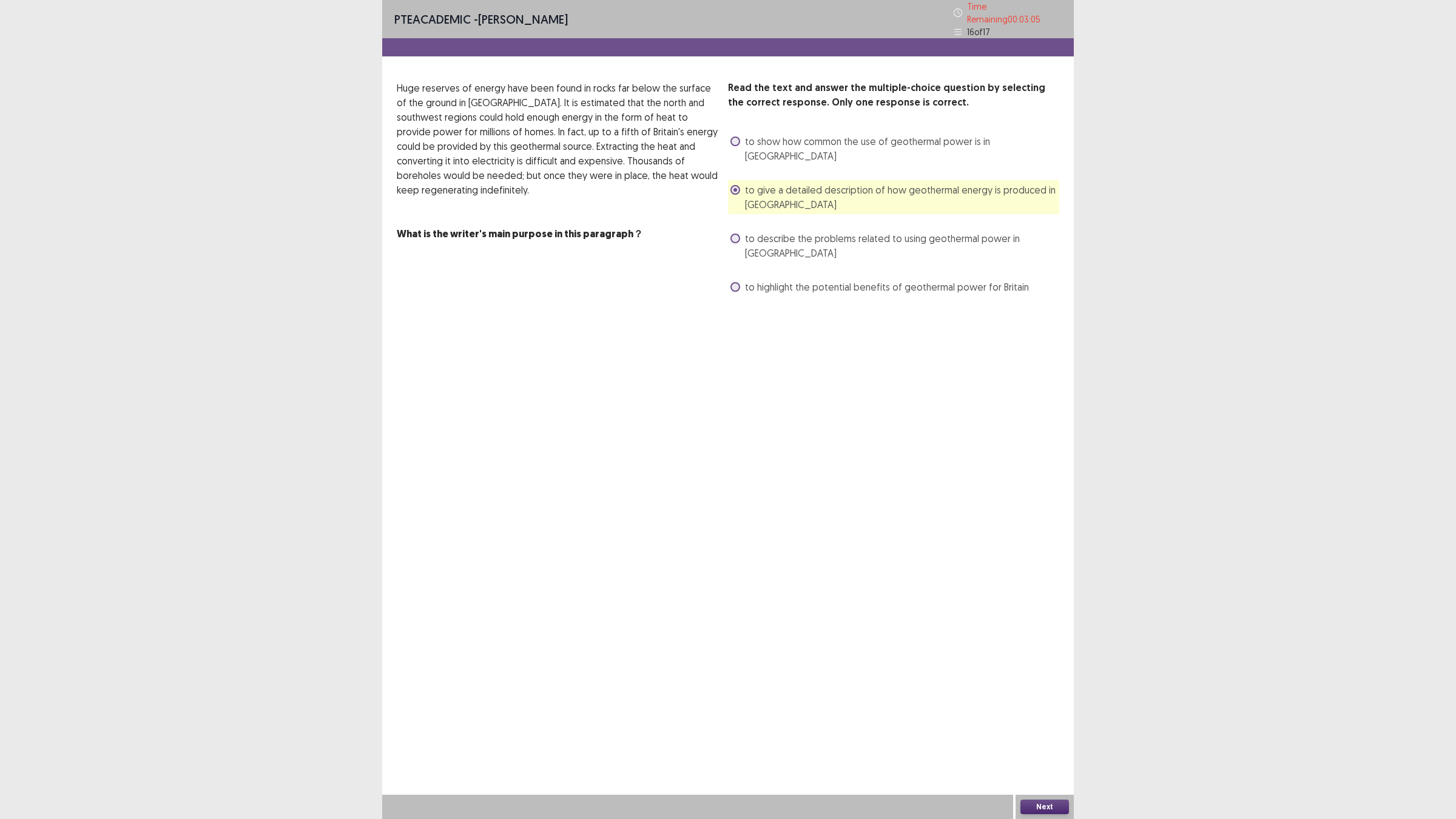
click at [759, 231] on span "to describe the problems related to using geothermal power in [GEOGRAPHIC_DATA]" at bounding box center [902, 245] width 314 height 29
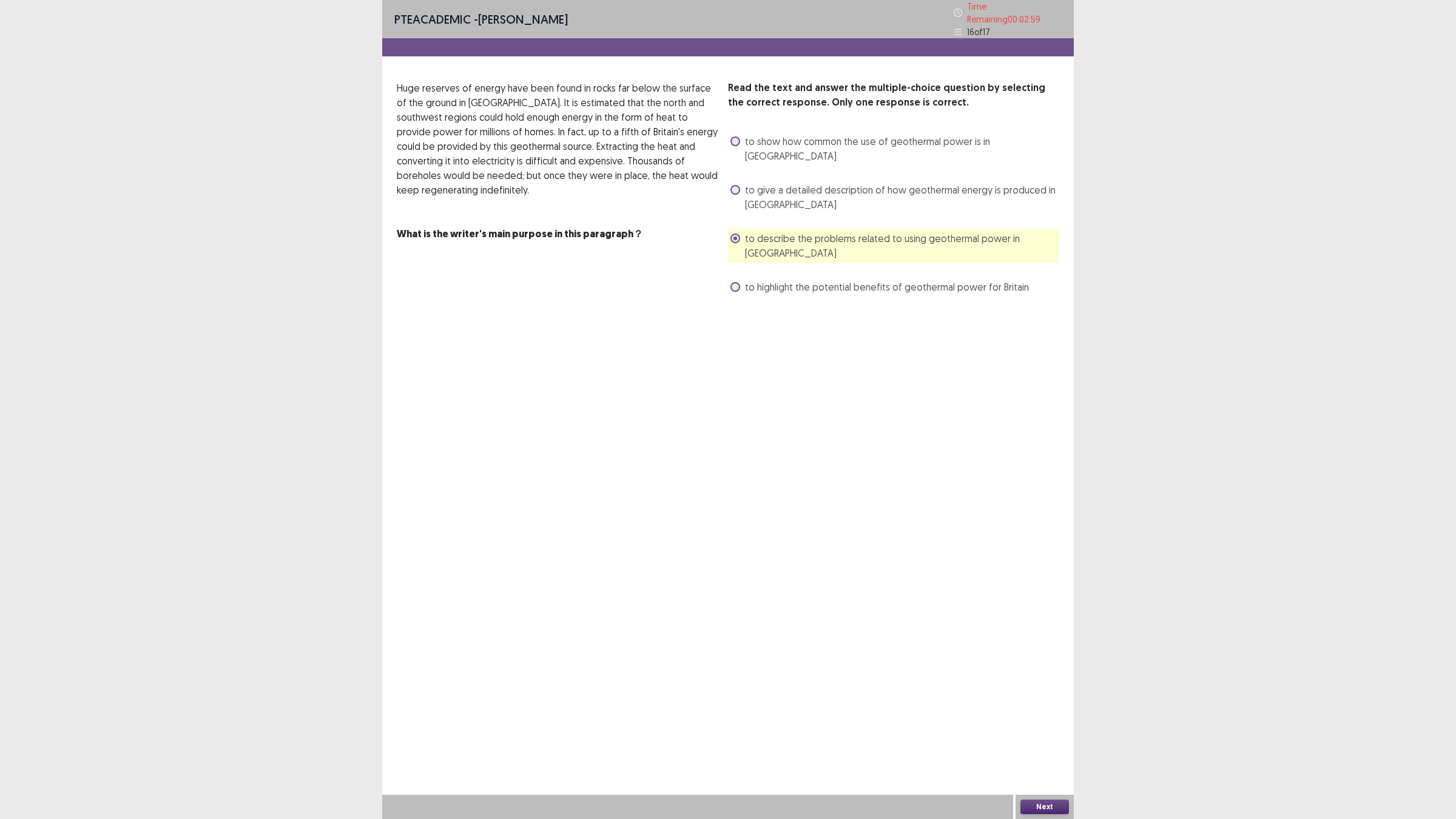
click at [745, 280] on span "to highlight the potential benefits of geothermal power for Britain" at bounding box center [887, 286] width 284 height 14
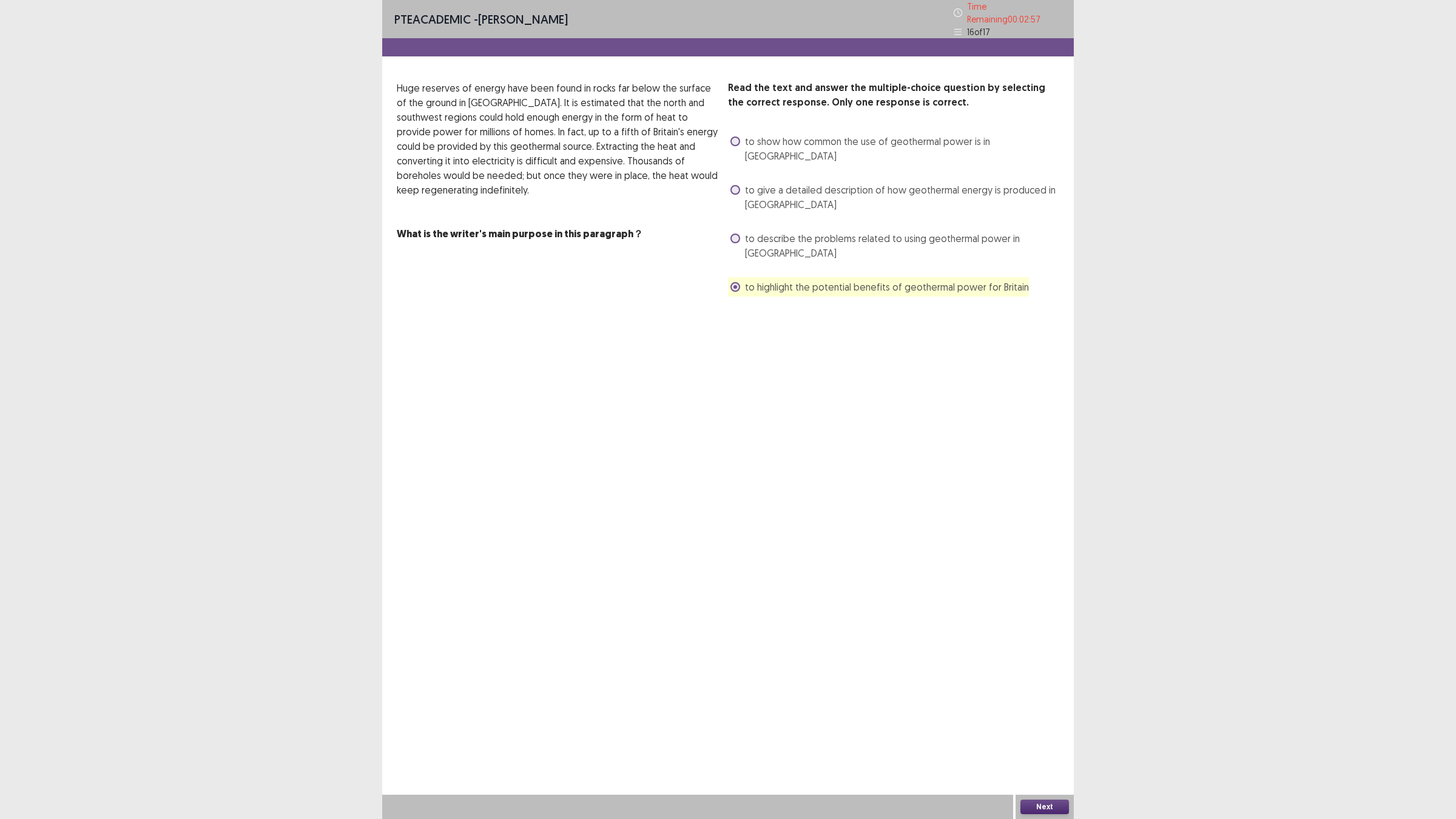
click at [1022, 716] on button "Next" at bounding box center [1045, 806] width 49 height 14
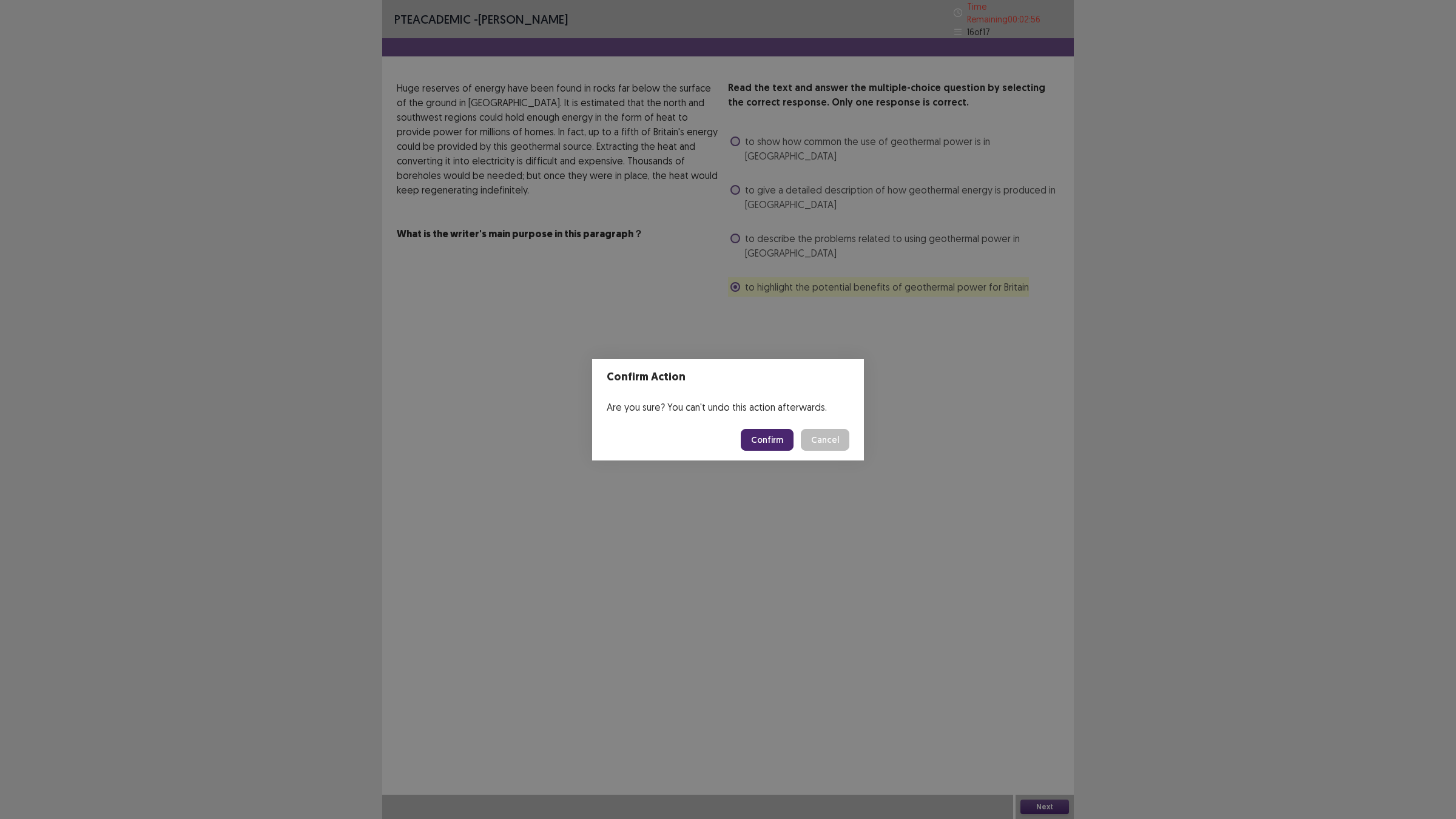
click at [764, 438] on button "Confirm" at bounding box center [767, 439] width 53 height 22
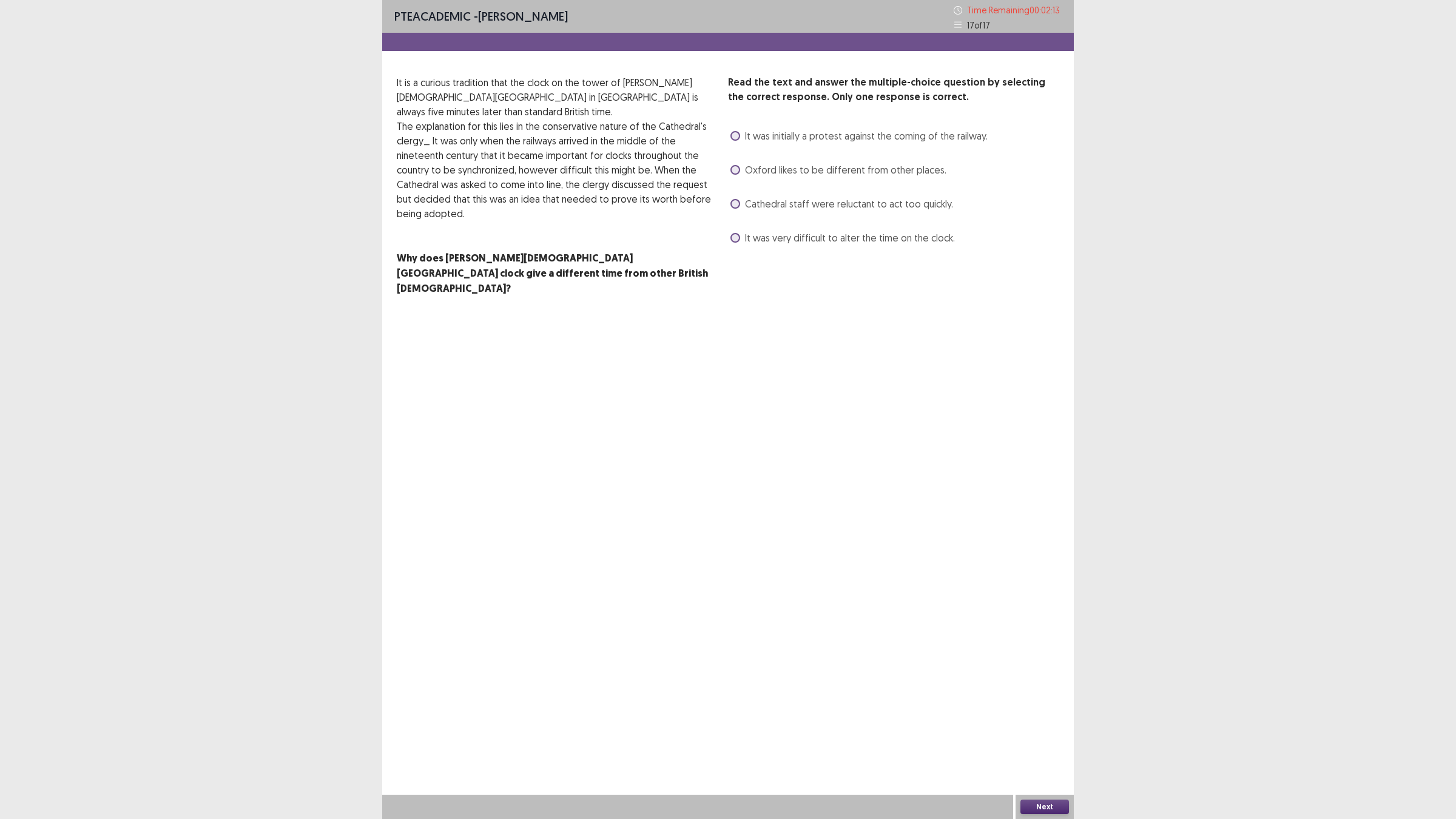
click at [738, 242] on label "It was very difficult to alter the time on the clock." at bounding box center [842, 237] width 224 height 14
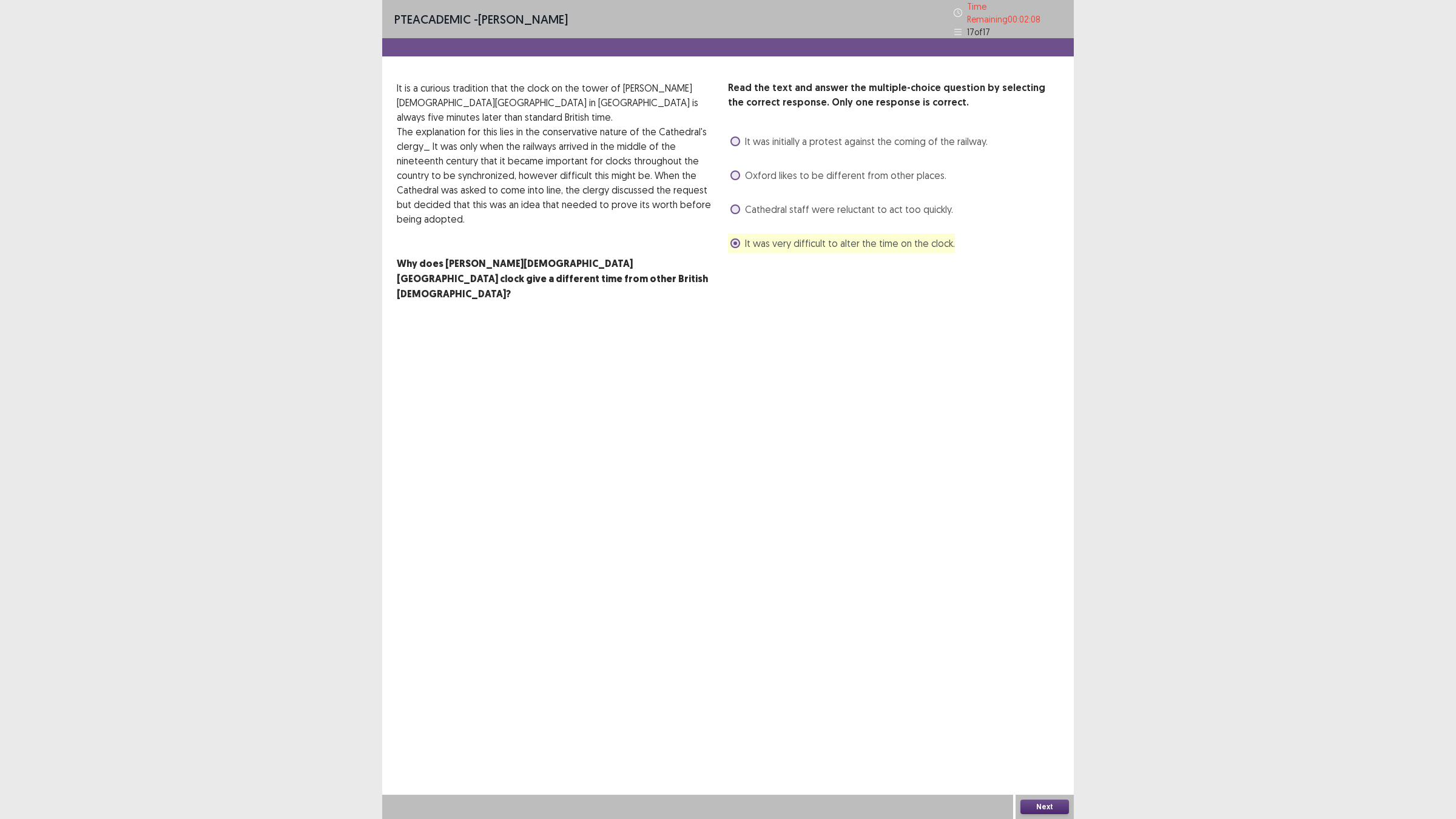
click at [736, 171] on span at bounding box center [735, 176] width 10 height 10
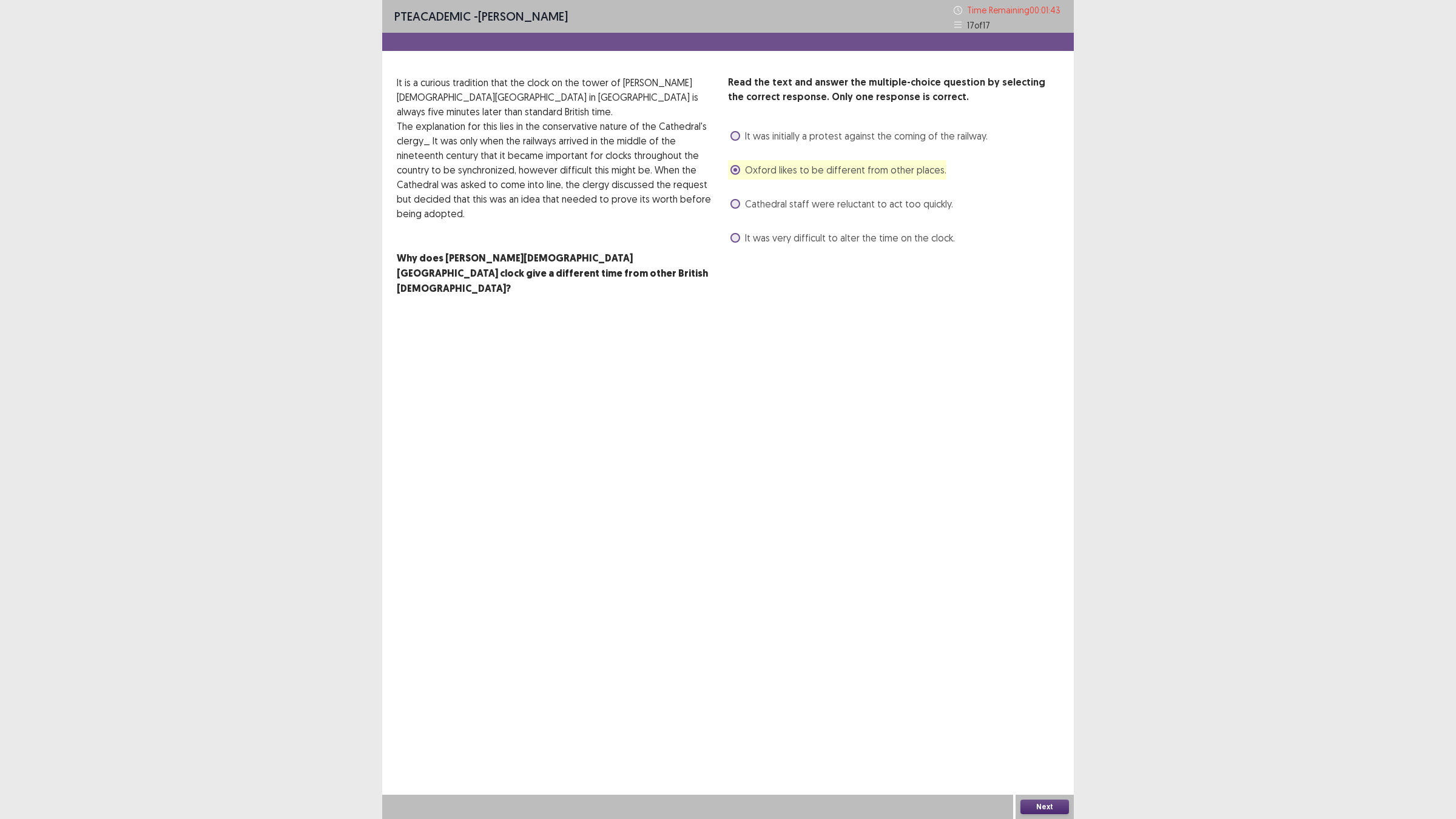
click at [1042, 716] on div "PTE academic - [PERSON_NAME] Time Remaining 00 : 01 : 43 17 of 17 Read the text…" at bounding box center [728, 409] width 692 height 819
click at [1045, 716] on button "Next" at bounding box center [1045, 806] width 49 height 14
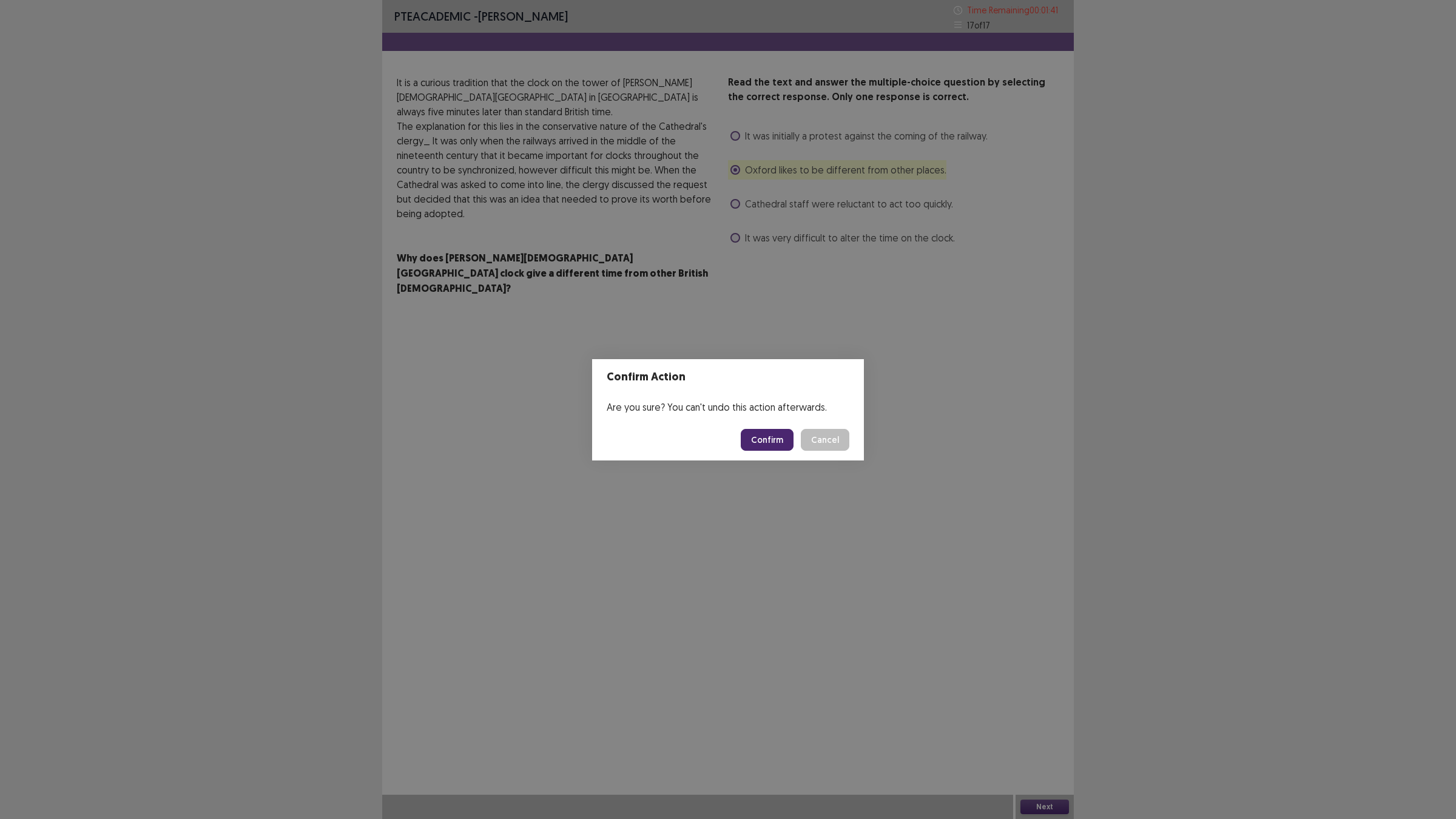
click at [763, 455] on footer "Confirm Cancel" at bounding box center [728, 440] width 272 height 41
click at [766, 443] on button "Confirm" at bounding box center [767, 439] width 53 height 22
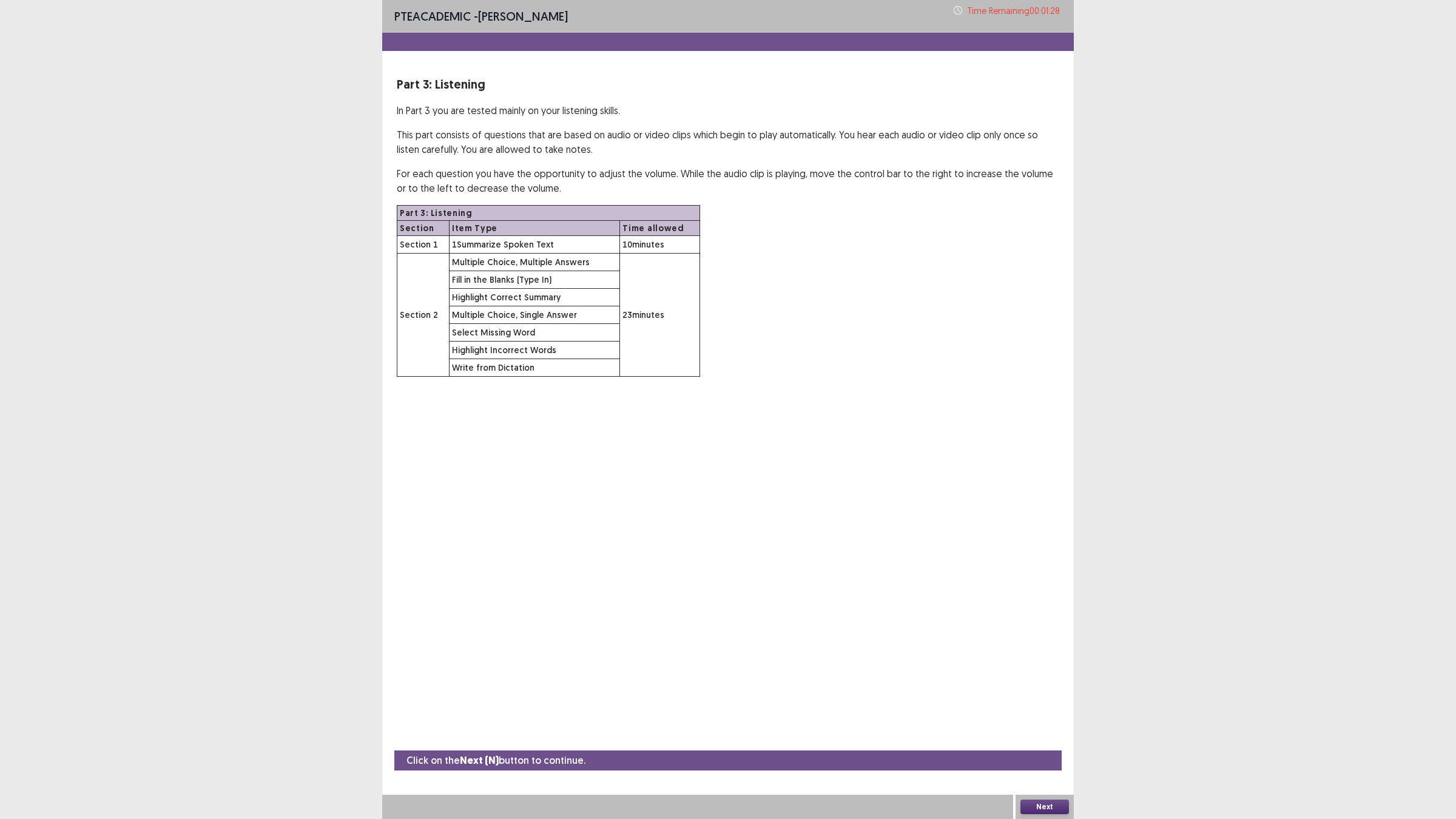
click at [1050, 716] on div "Next" at bounding box center [1044, 807] width 58 height 24
click at [1041, 716] on button "Next" at bounding box center [1045, 806] width 49 height 14
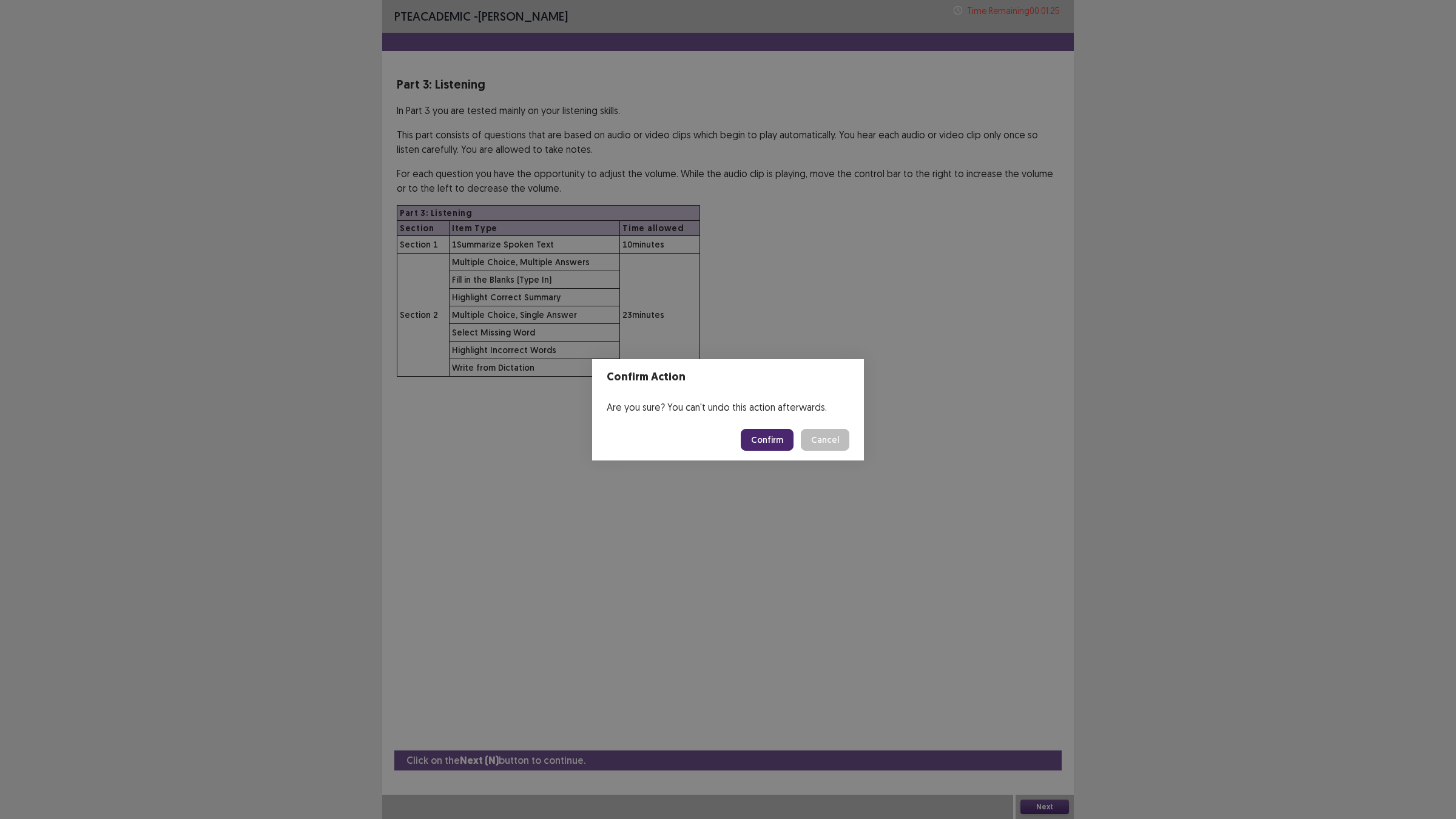
click at [756, 445] on button "Confirm" at bounding box center [767, 439] width 53 height 22
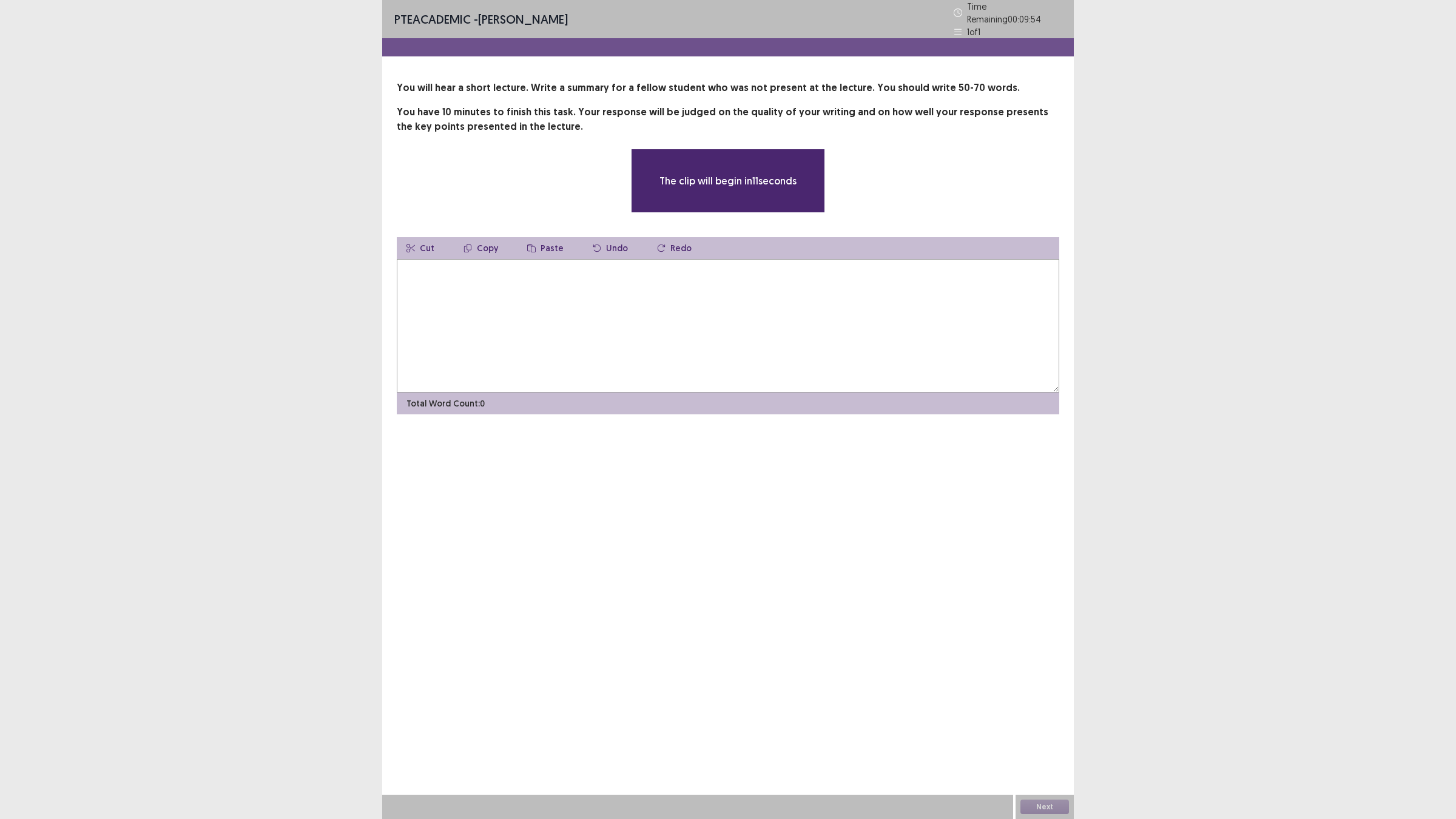
click at [667, 334] on textarea at bounding box center [728, 326] width 662 height 133
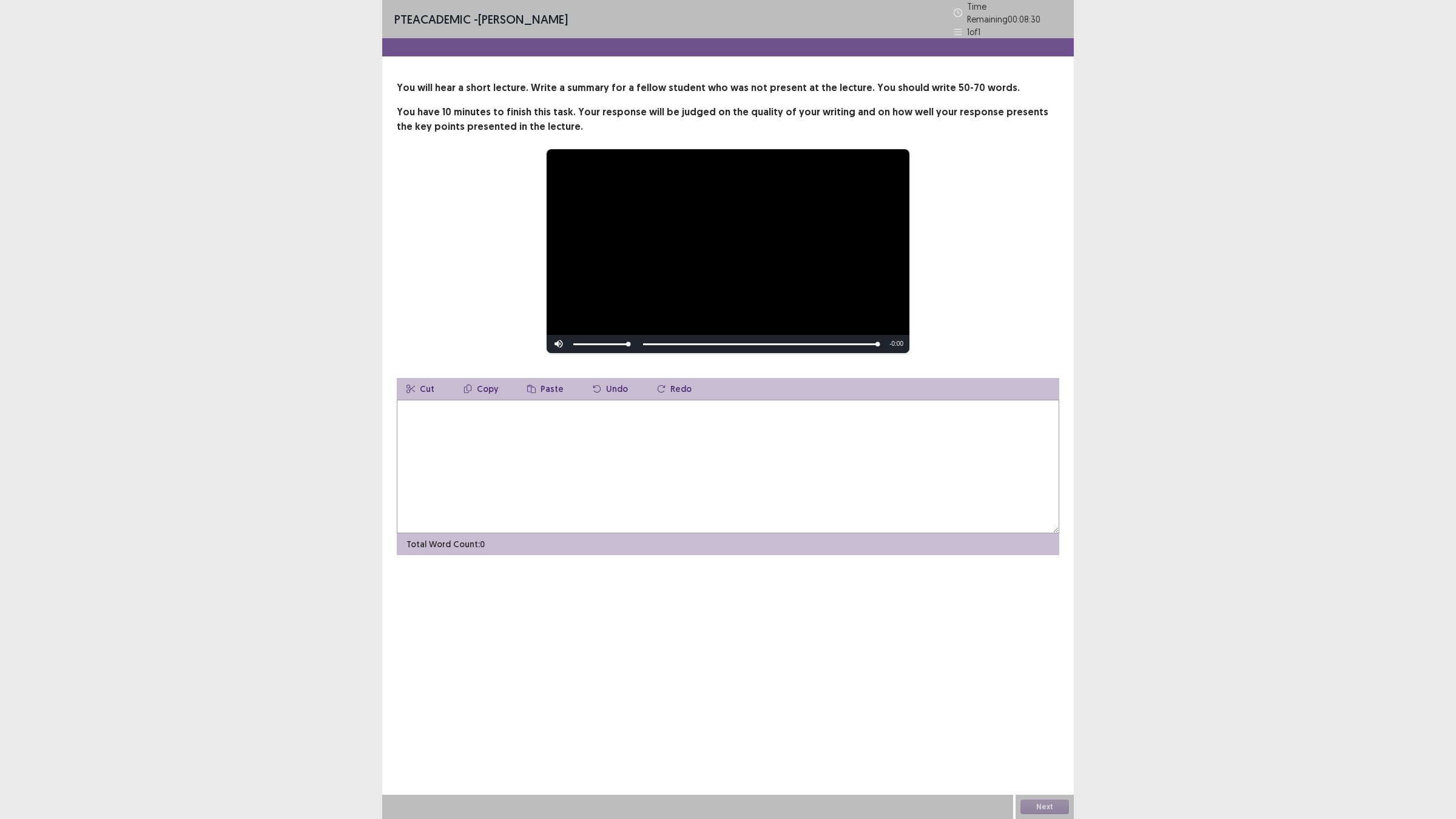
click at [508, 422] on textarea at bounding box center [728, 466] width 662 height 133
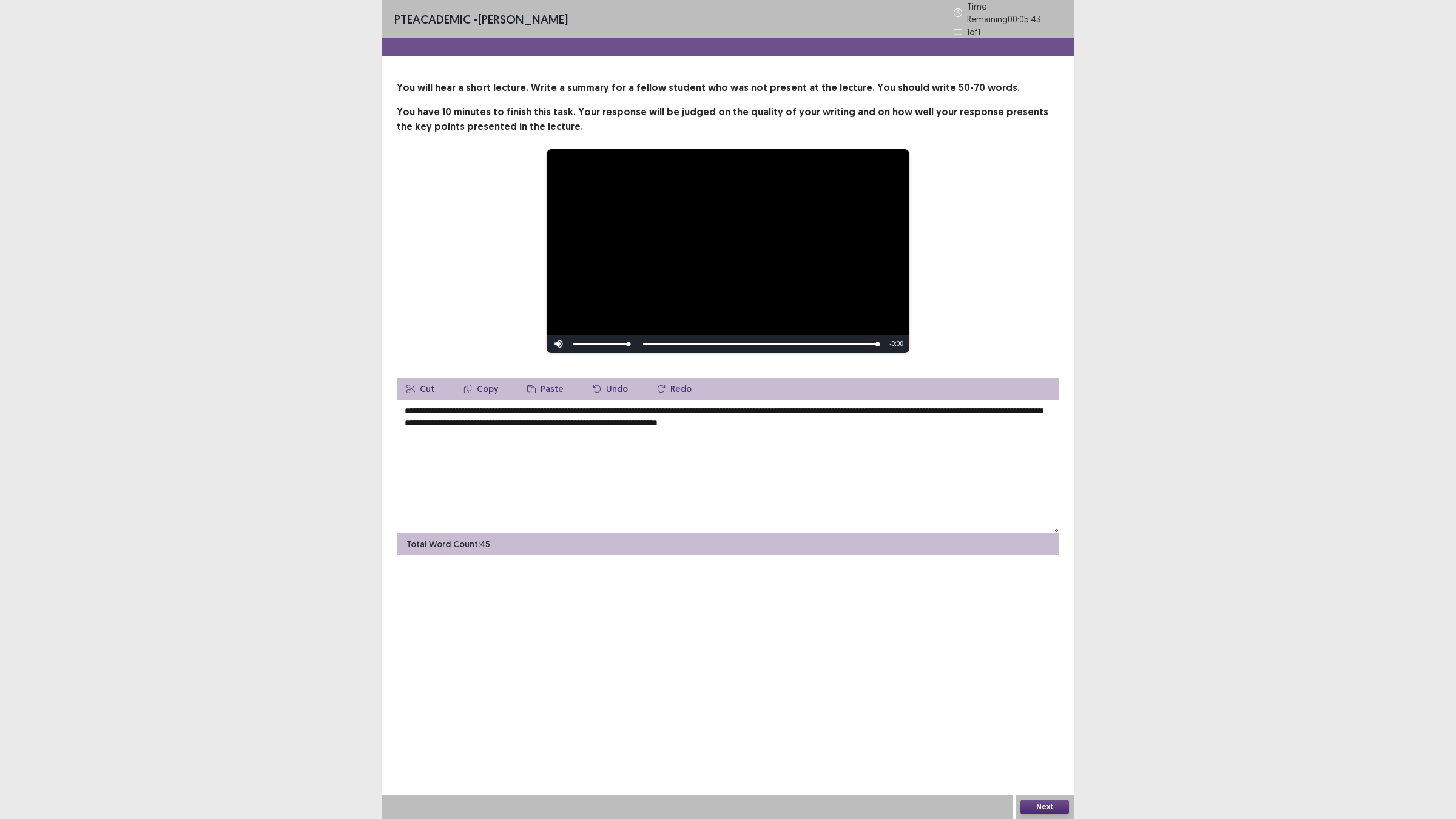
click at [846, 414] on textarea "**********" at bounding box center [728, 466] width 662 height 133
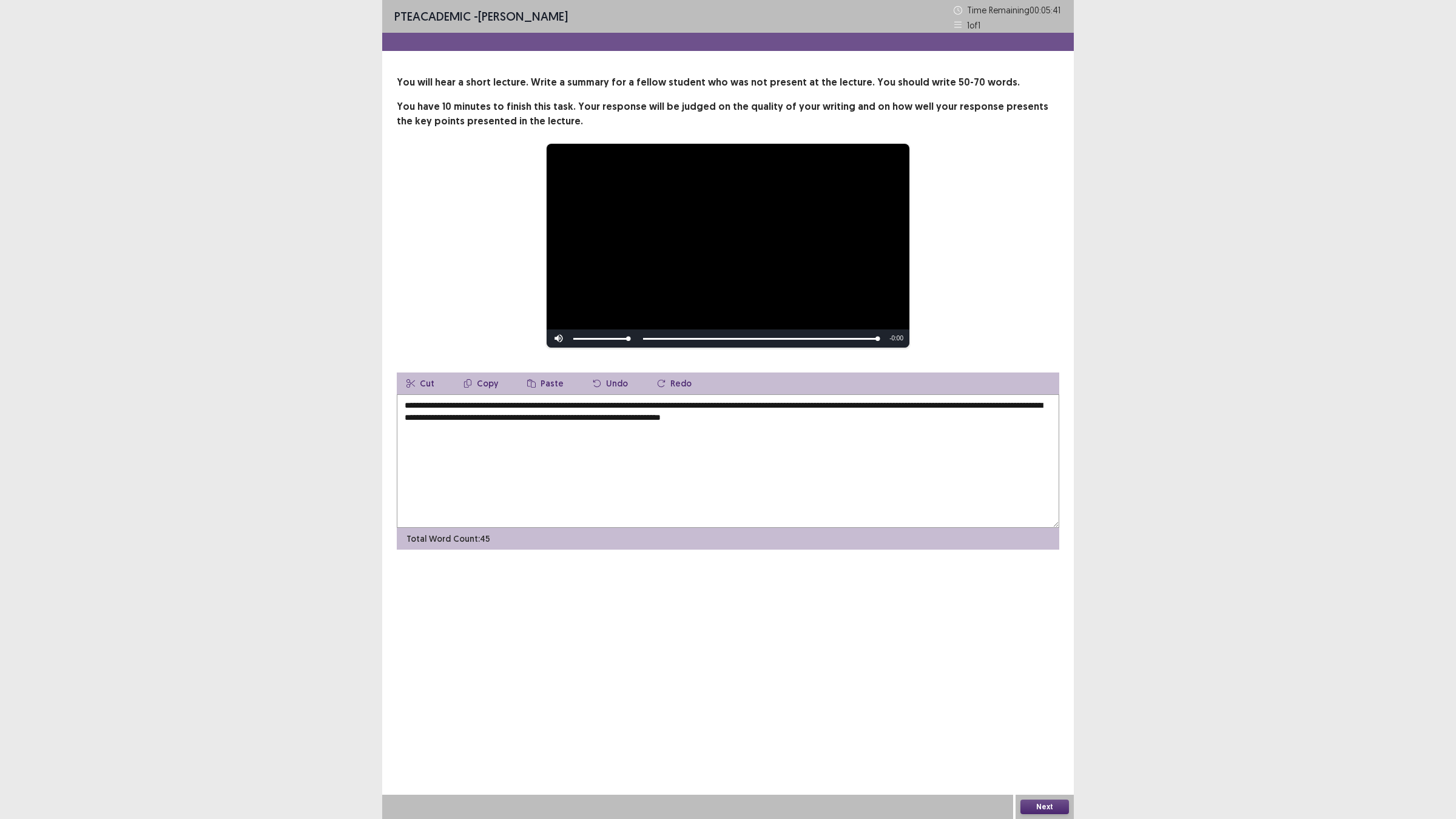
click at [897, 415] on textarea "**********" at bounding box center [728, 461] width 662 height 133
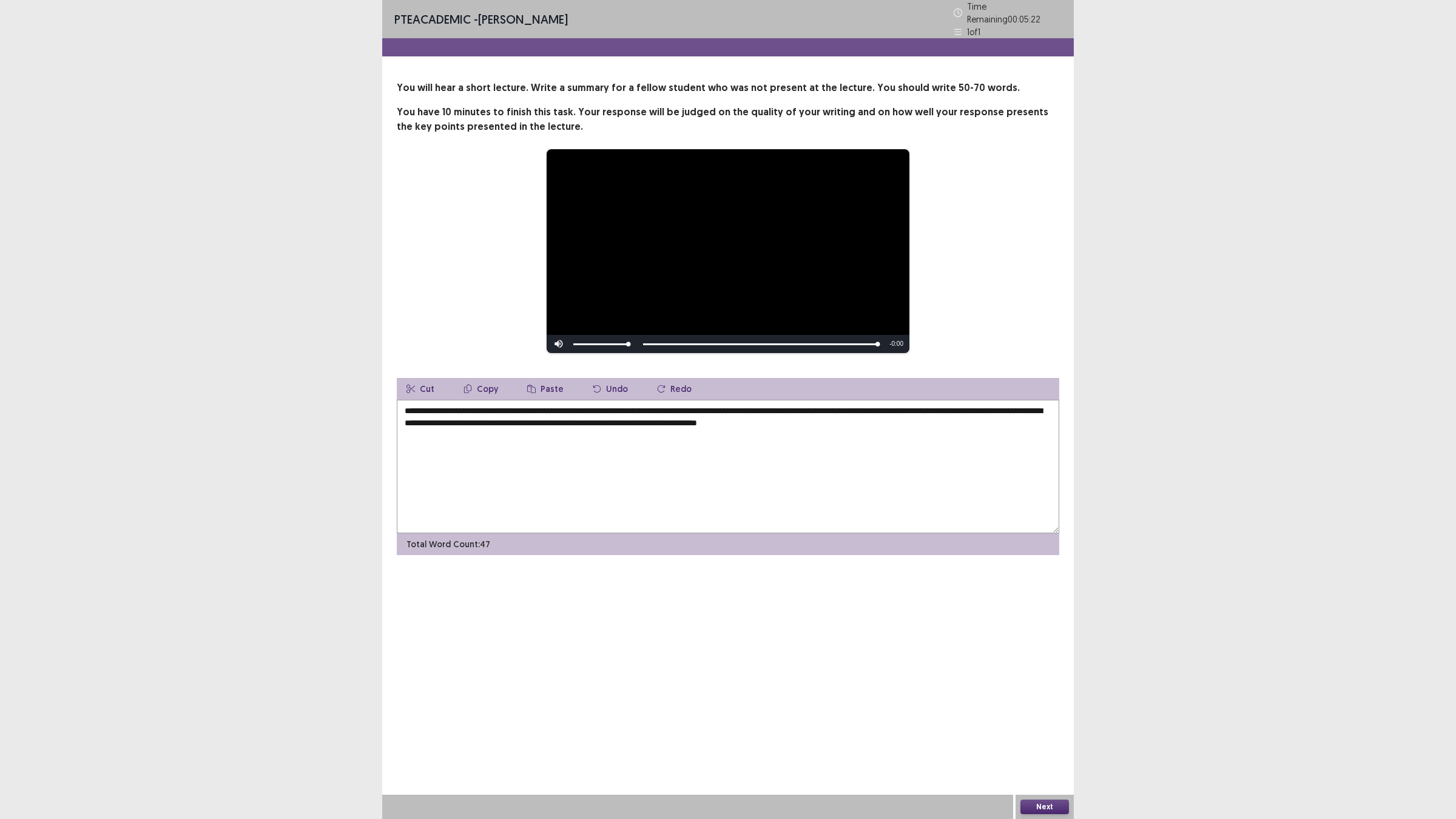
click at [742, 412] on textarea "**********" at bounding box center [728, 466] width 662 height 133
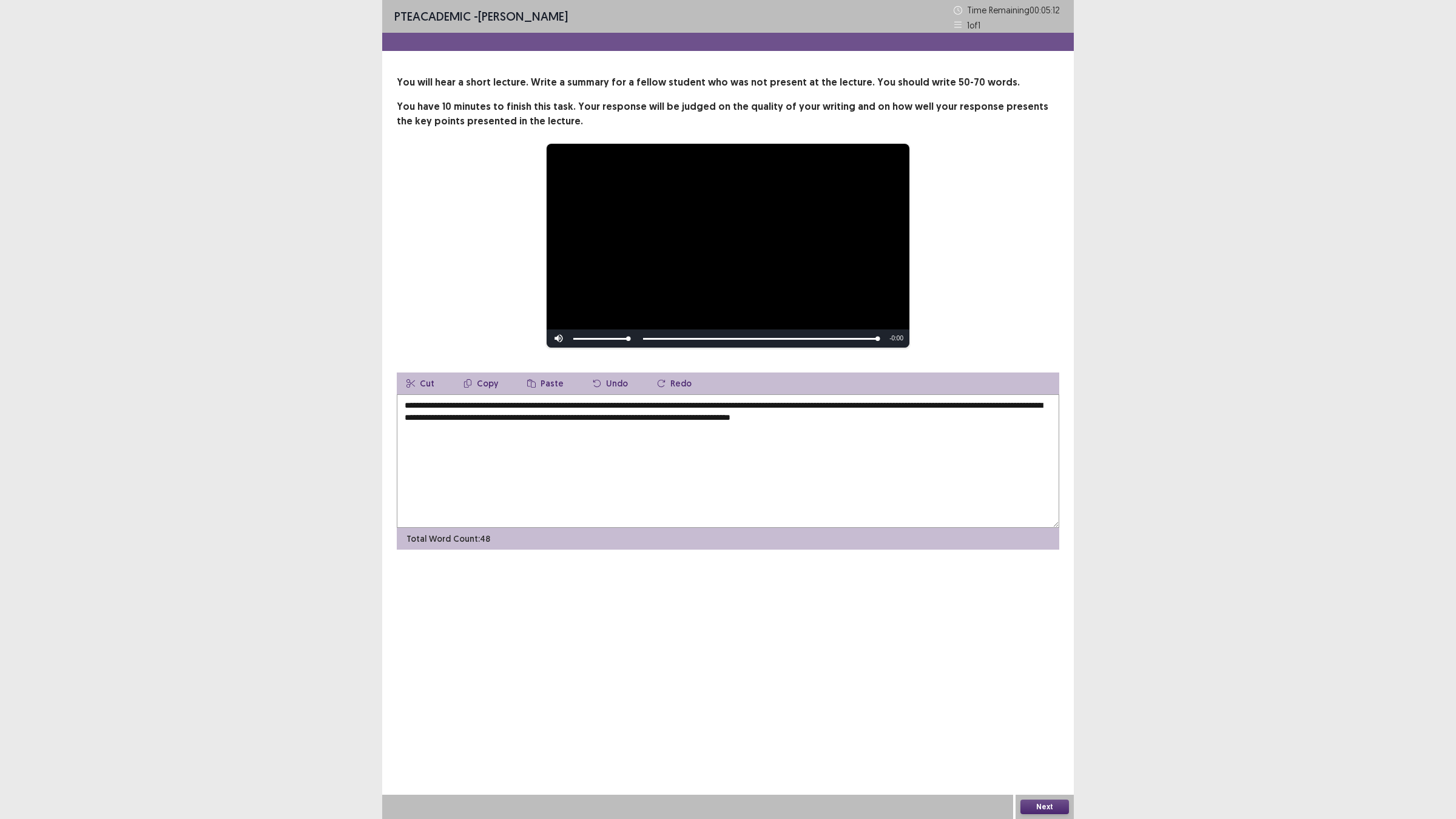
click at [973, 414] on textarea "**********" at bounding box center [728, 461] width 662 height 133
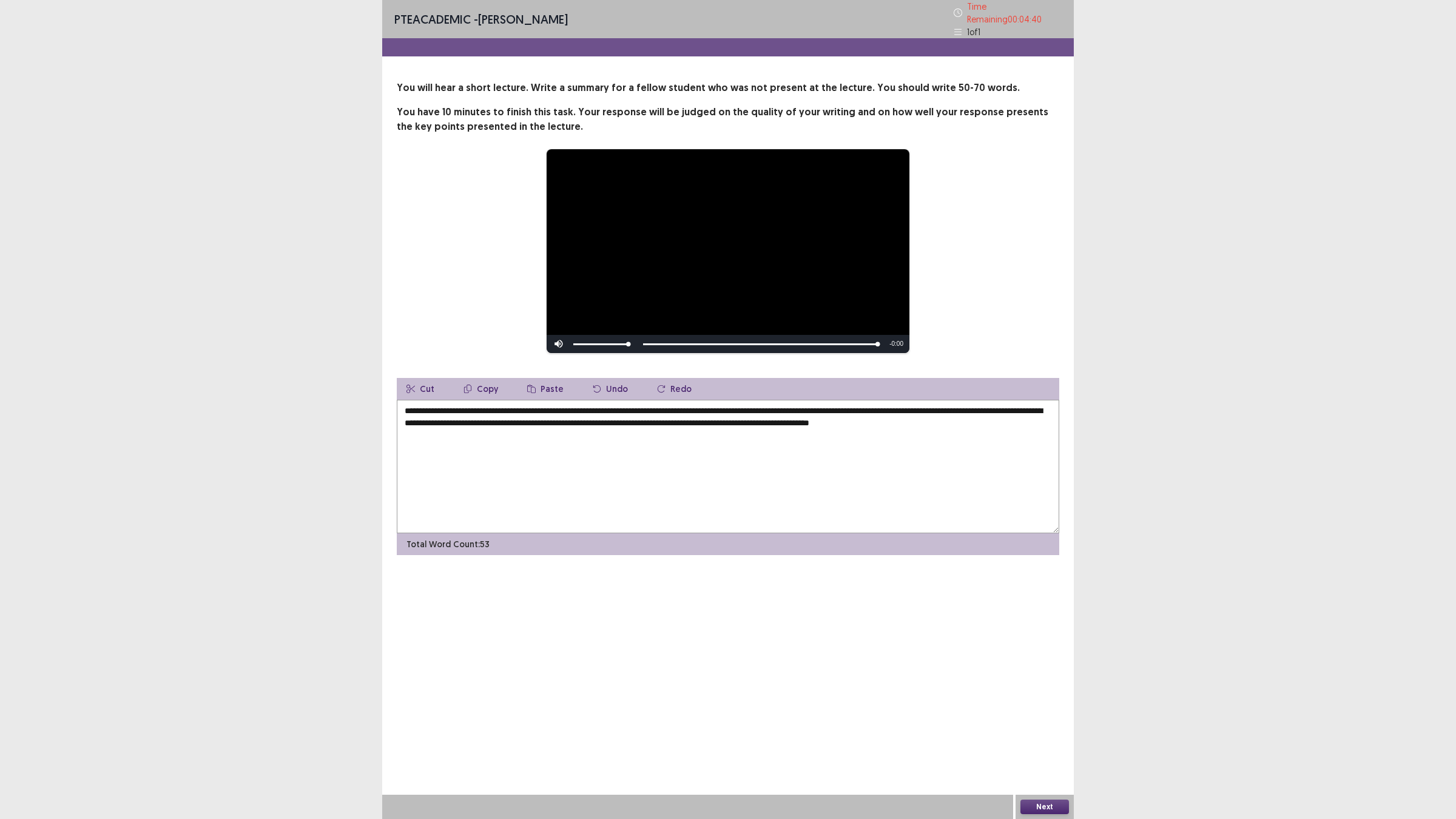
click at [499, 406] on textarea "**********" at bounding box center [728, 466] width 662 height 133
click at [756, 405] on textarea "**********" at bounding box center [728, 466] width 662 height 133
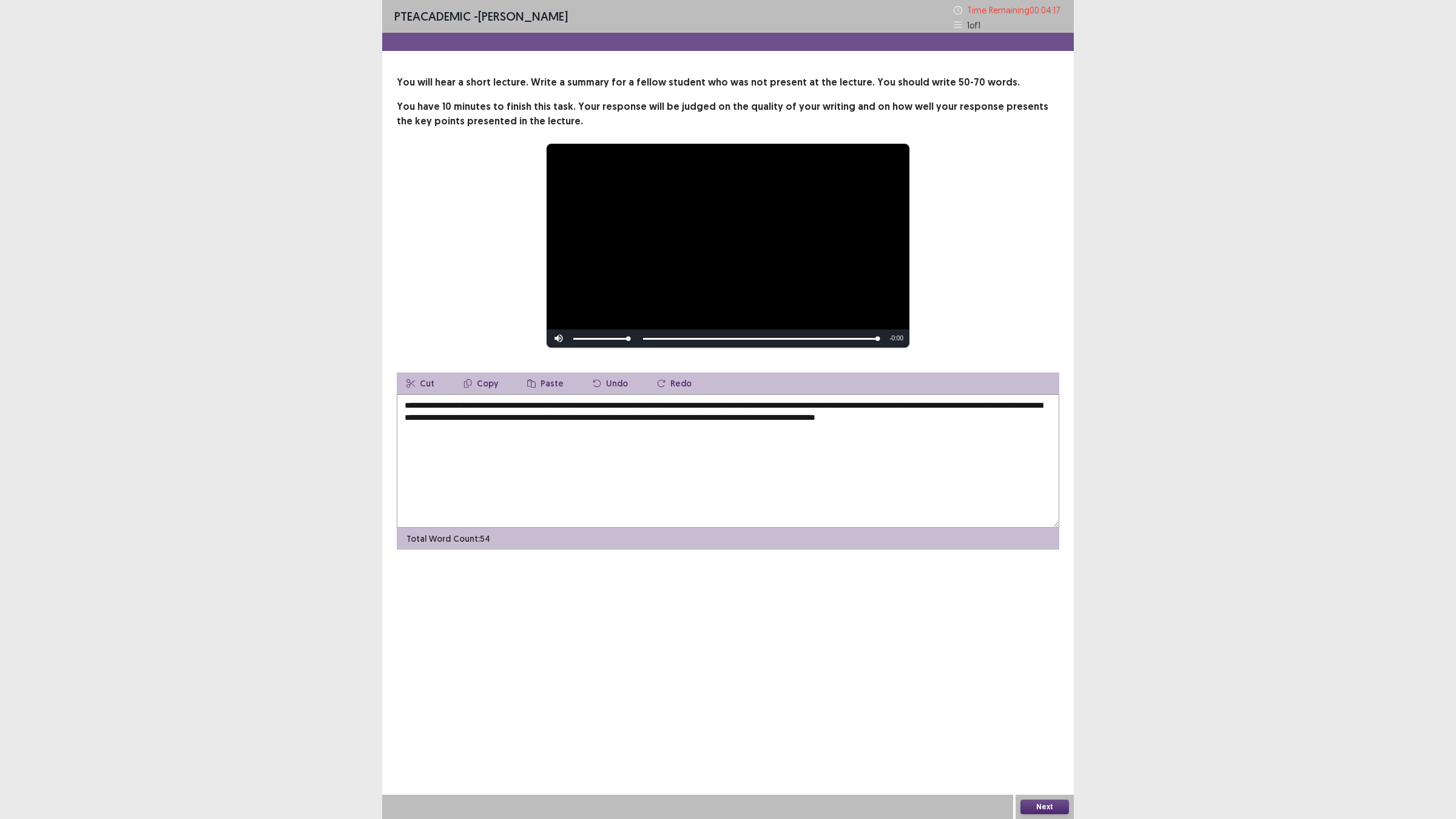
click at [647, 416] on textarea "**********" at bounding box center [728, 461] width 662 height 133
click at [662, 417] on textarea "**********" at bounding box center [728, 461] width 662 height 133
click at [698, 428] on textarea "**********" at bounding box center [728, 461] width 662 height 133
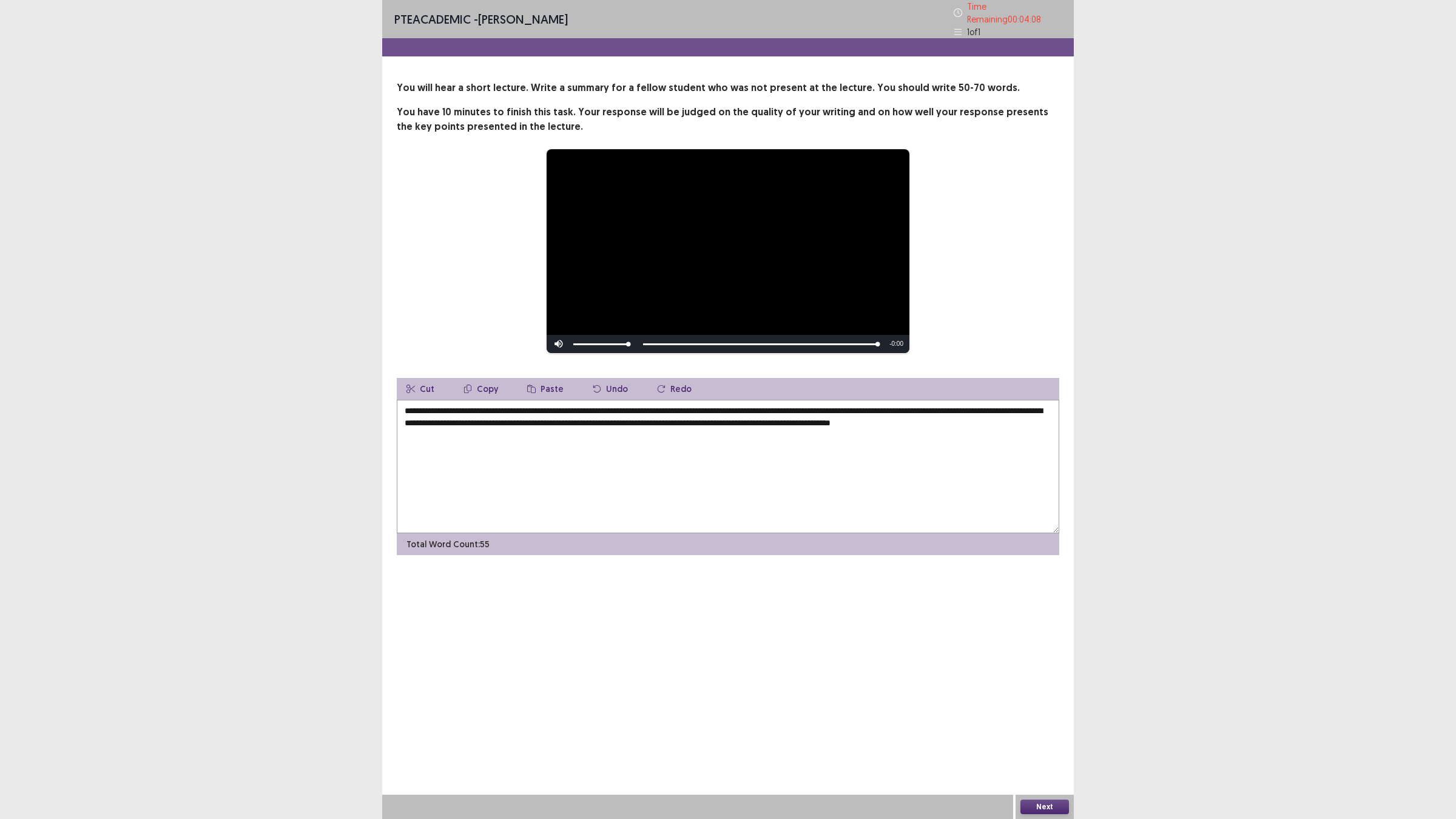
click at [727, 416] on textarea "**********" at bounding box center [728, 466] width 662 height 133
click at [745, 432] on textarea "**********" at bounding box center [728, 466] width 662 height 133
click at [438, 432] on textarea "**********" at bounding box center [728, 466] width 662 height 133
click at [744, 433] on textarea "**********" at bounding box center [728, 466] width 662 height 133
click at [688, 432] on textarea "**********" at bounding box center [728, 466] width 662 height 133
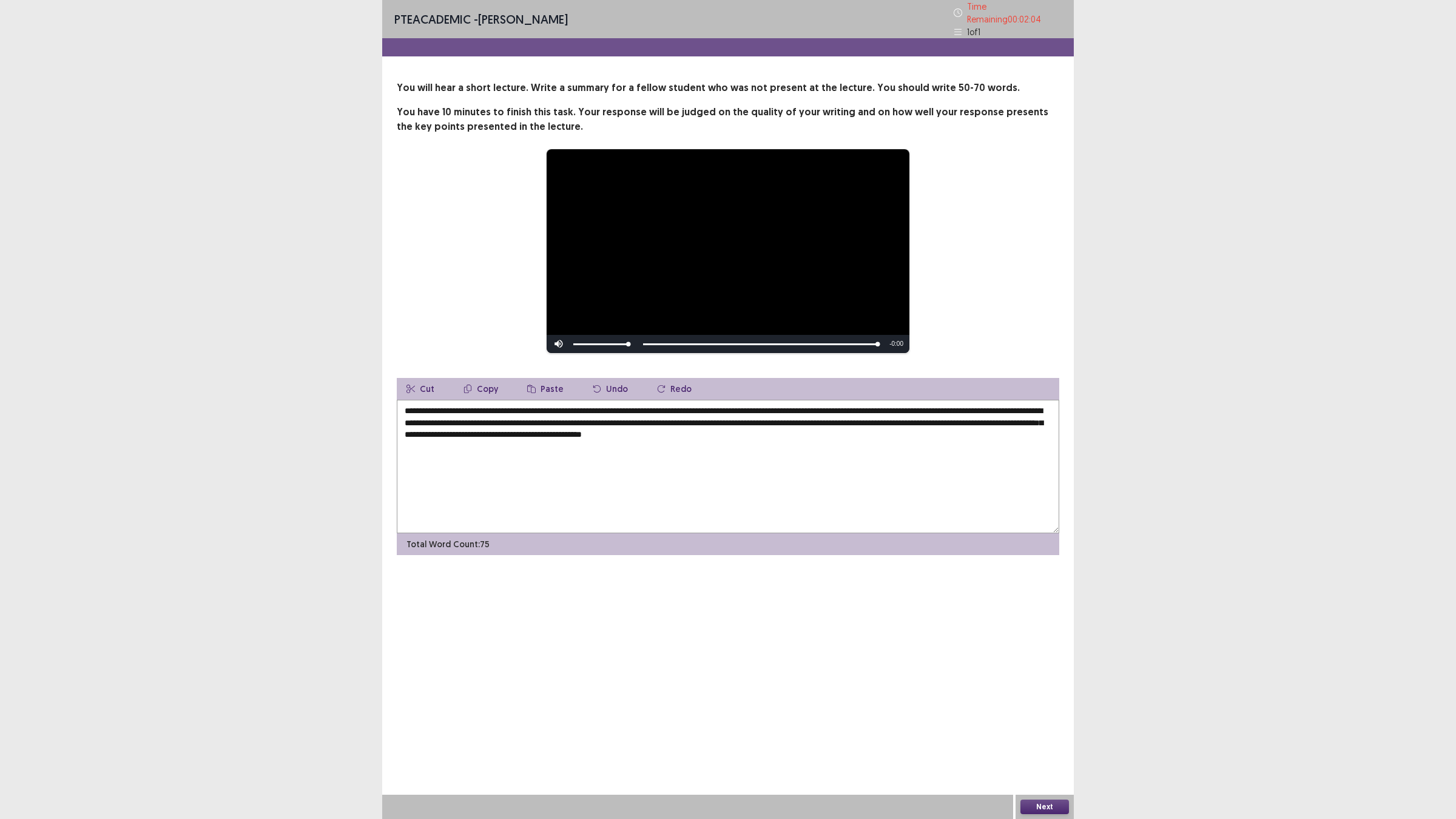
click at [809, 431] on textarea "**********" at bounding box center [728, 466] width 662 height 133
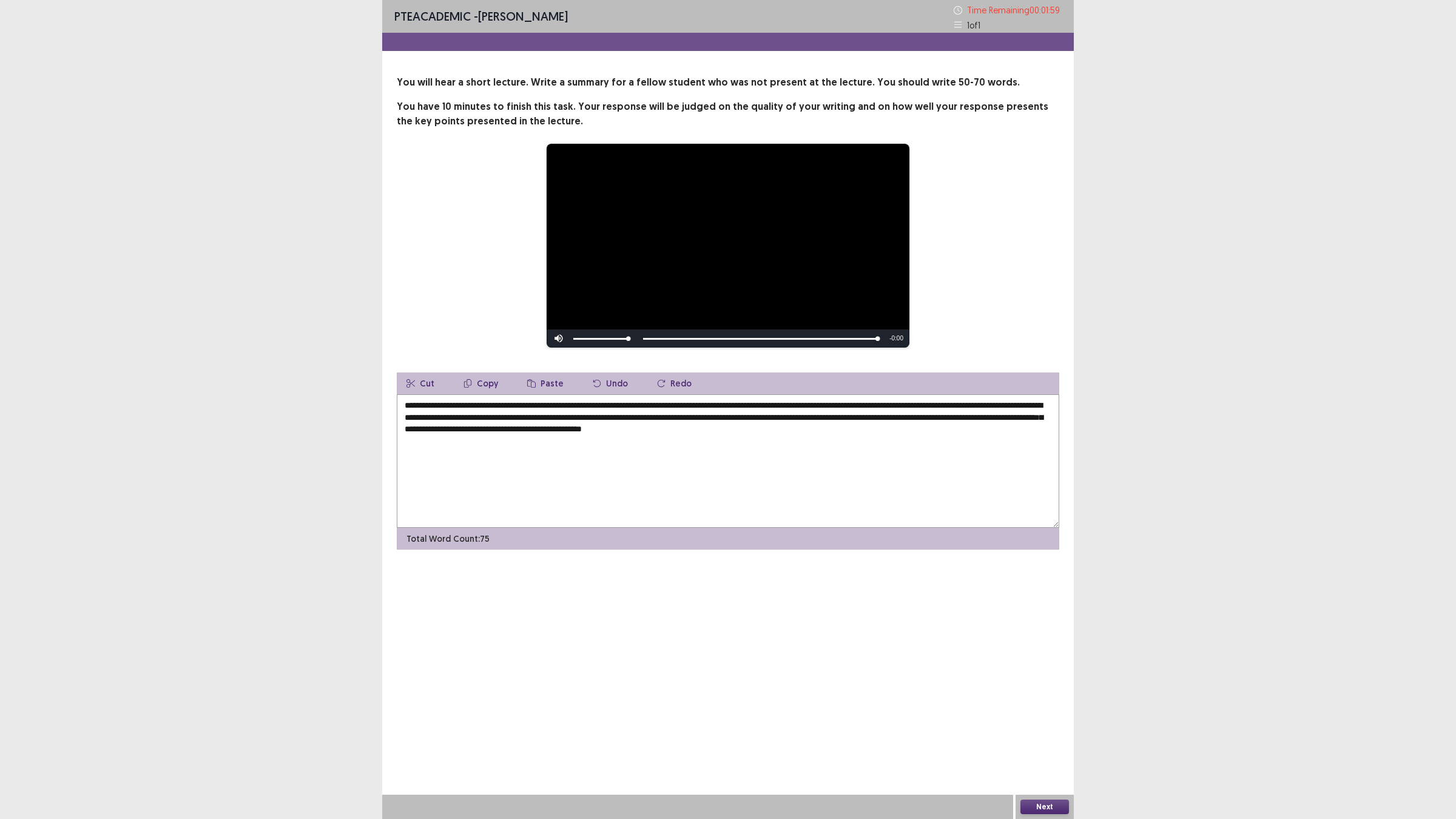
drag, startPoint x: 807, startPoint y: 429, endPoint x: 758, endPoint y: 428, distance: 49.0
click at [758, 428] on textarea "**********" at bounding box center [728, 461] width 662 height 133
drag, startPoint x: 862, startPoint y: 431, endPoint x: 677, endPoint y: 429, distance: 185.0
click at [677, 429] on textarea "**********" at bounding box center [728, 461] width 662 height 133
type textarea "**********"
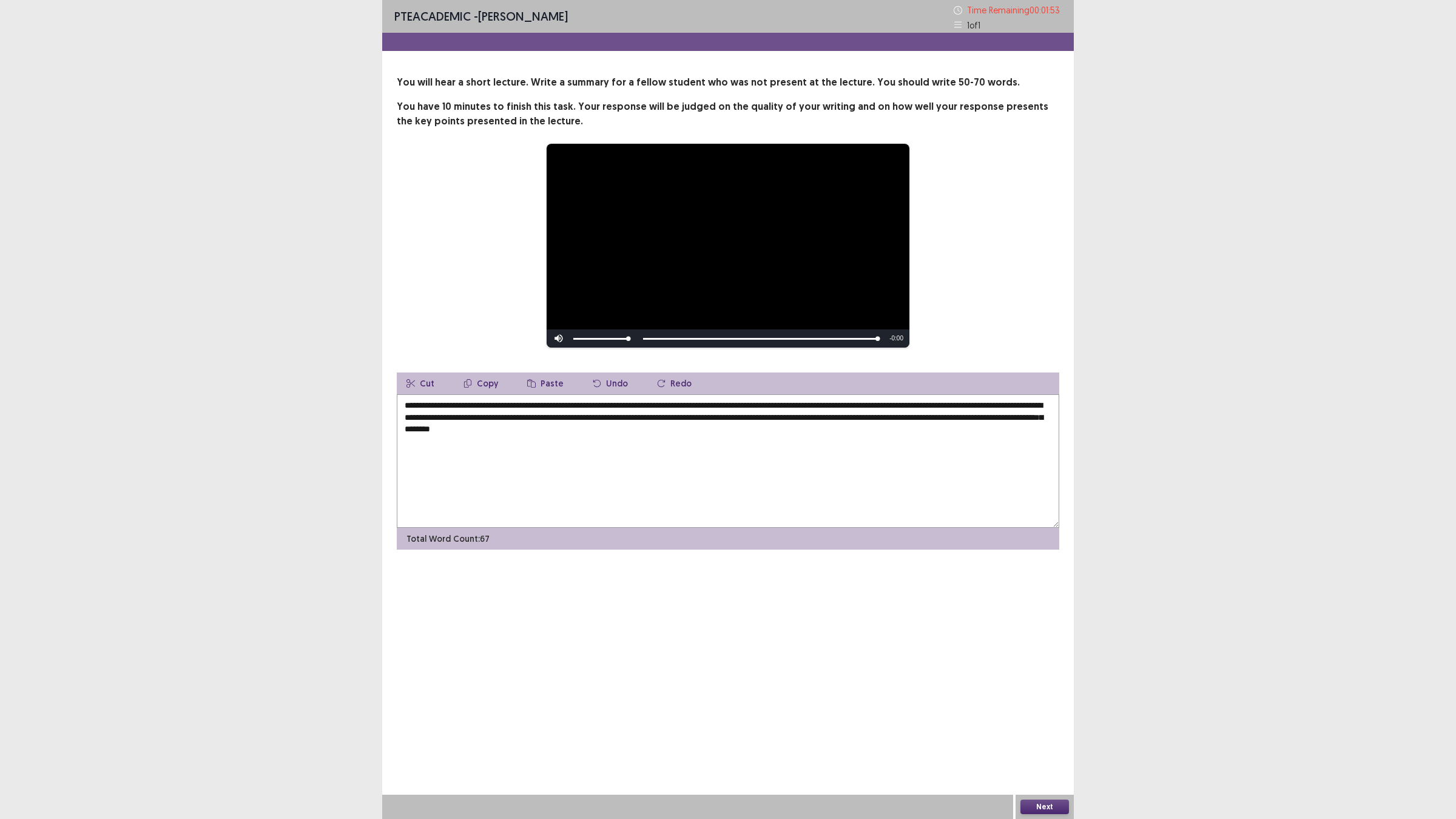
click at [1040, 716] on button "Next" at bounding box center [1045, 806] width 49 height 14
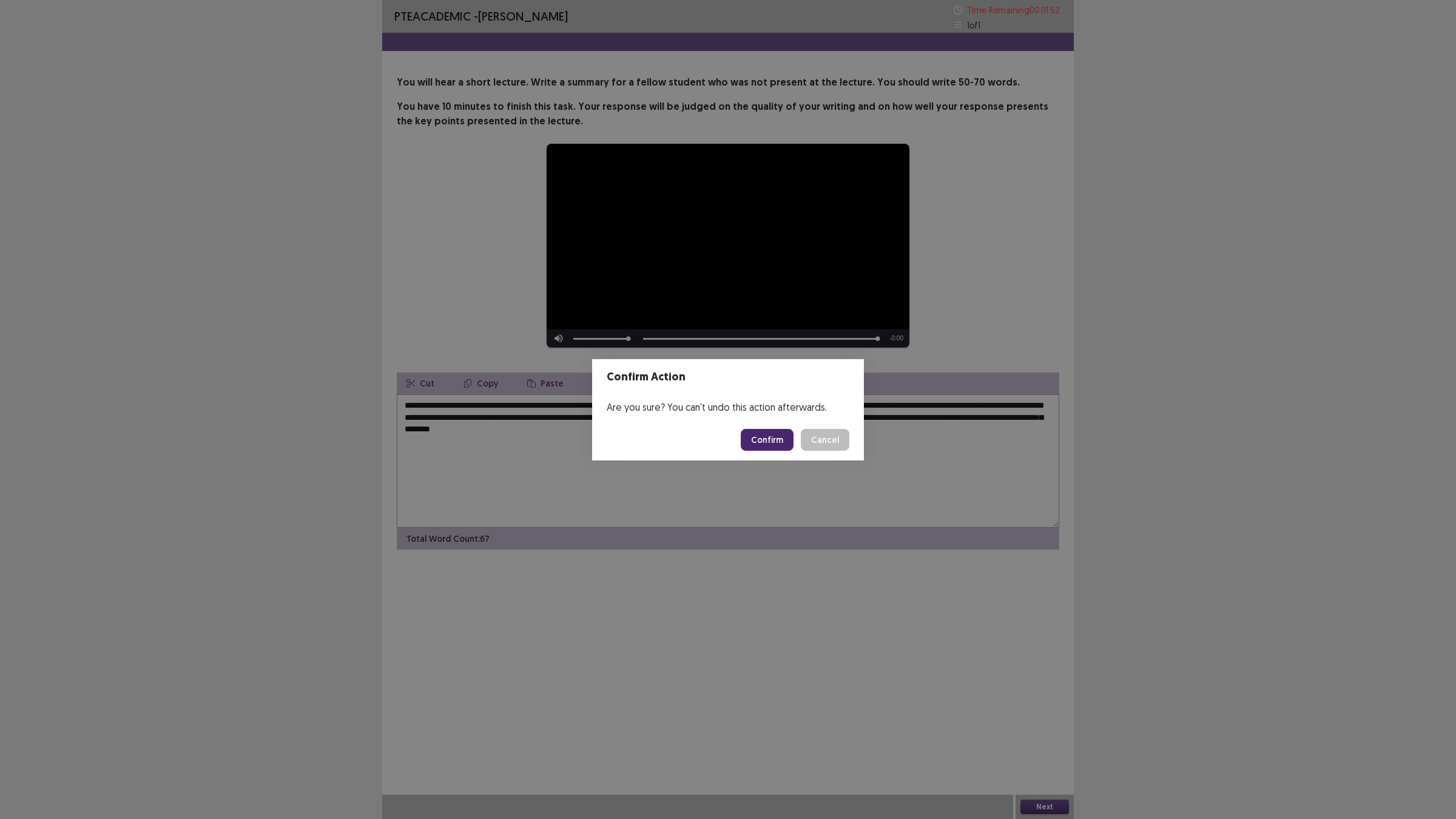
click at [774, 444] on button "Confirm" at bounding box center [767, 439] width 53 height 22
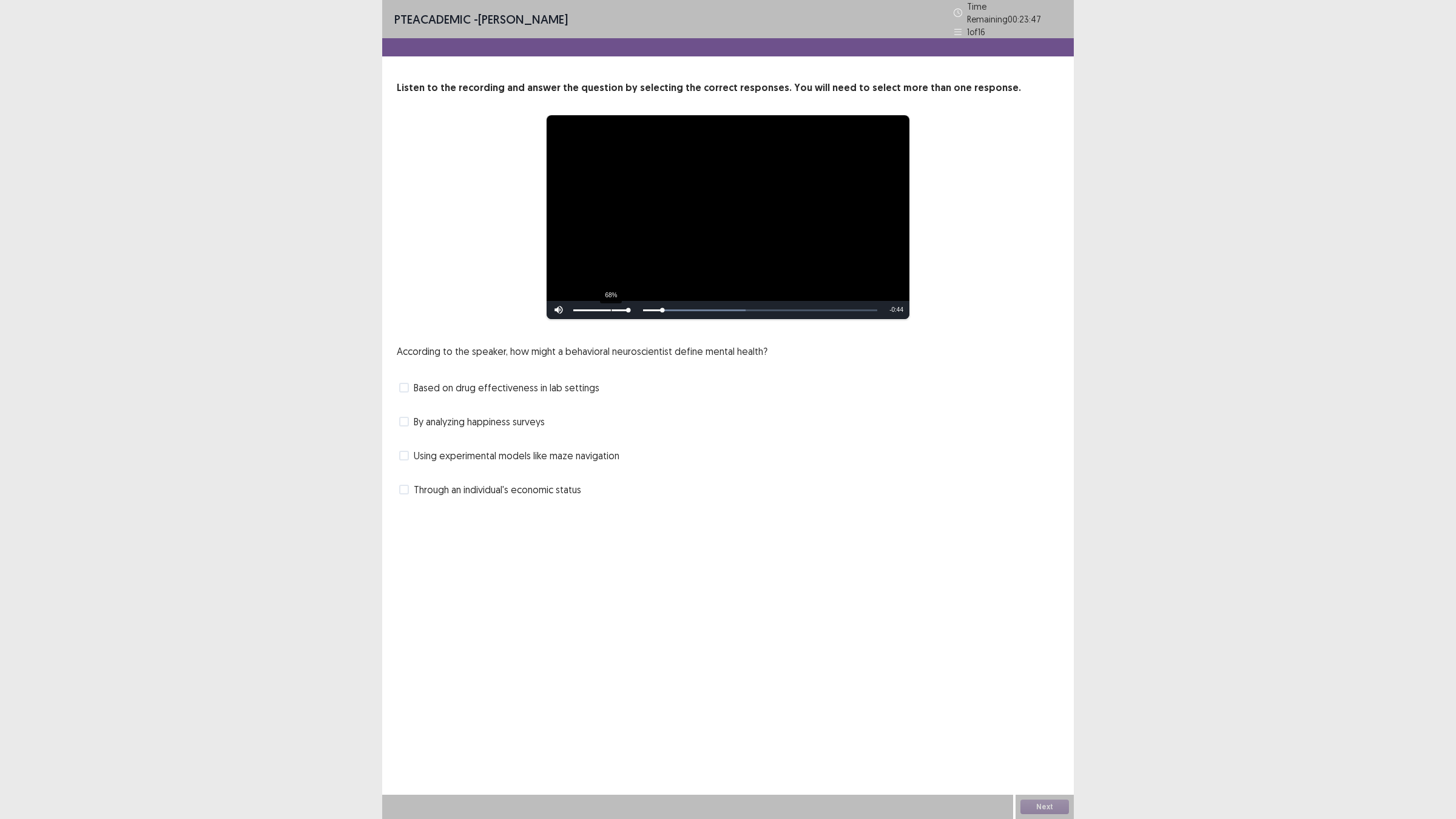
click at [611, 310] on div "68%" at bounding box center [601, 310] width 55 height 2
click at [598, 310] on div "Volume Level" at bounding box center [586, 310] width 26 height 2
click at [589, 310] on div "Volume Level" at bounding box center [586, 310] width 26 height 2
click at [584, 310] on div "20%" at bounding box center [601, 310] width 55 height 2
click at [525, 383] on span "Based on drug effectiveness in lab settings" at bounding box center [507, 387] width 186 height 14
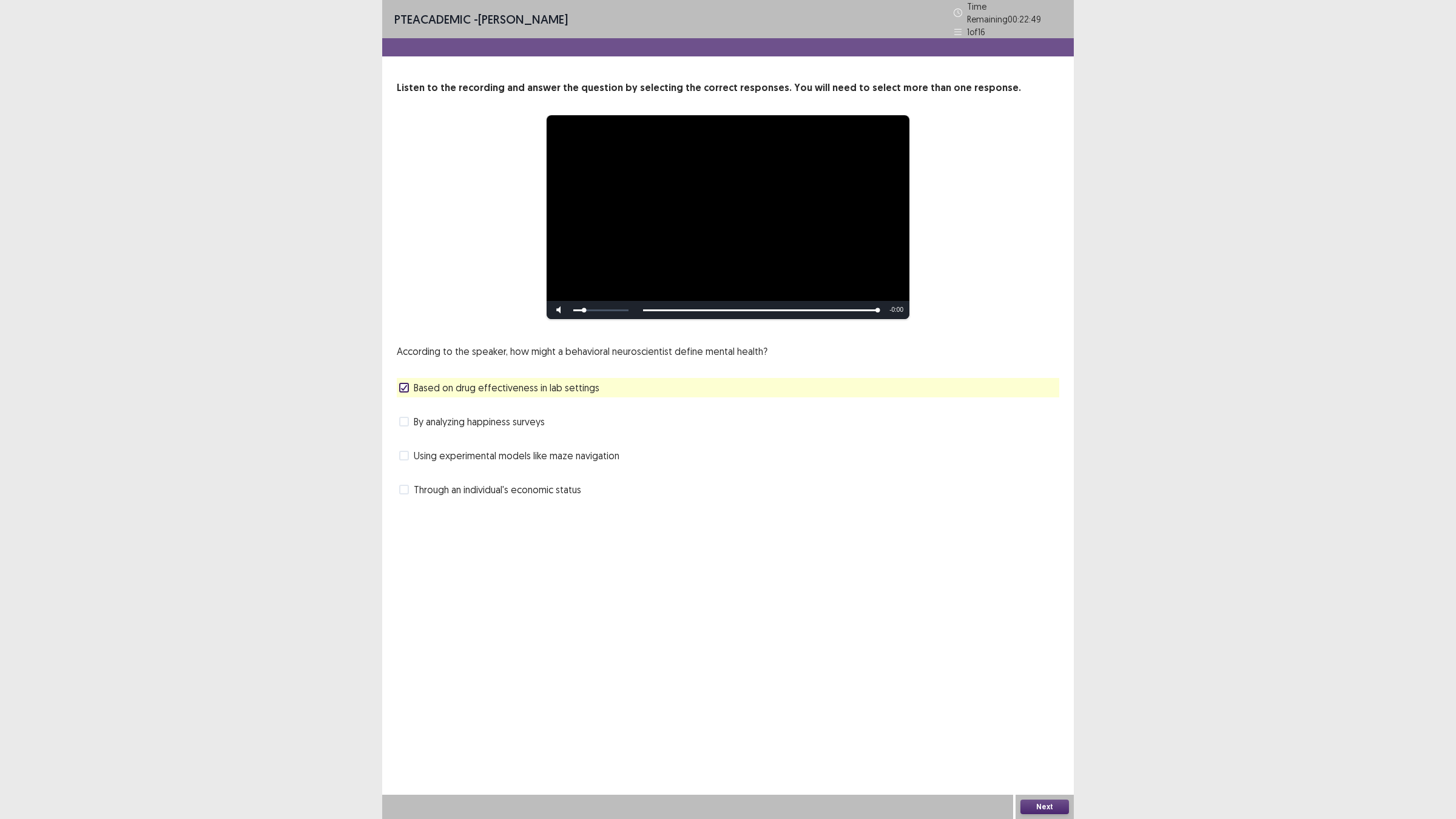
click at [500, 448] on span "Using experimental models like maze navigation" at bounding box center [516, 455] width 206 height 14
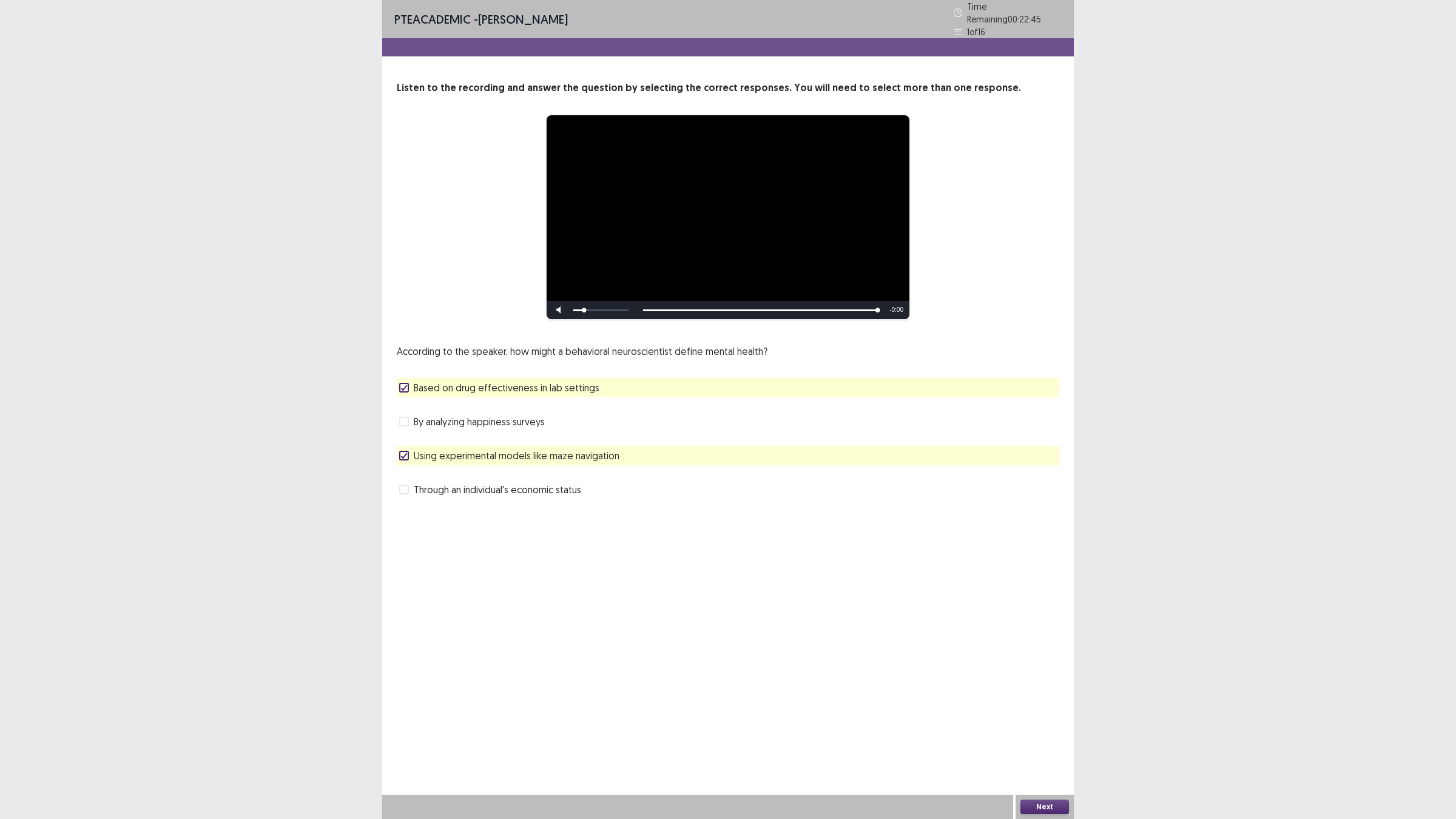
click at [1029, 716] on button "Next" at bounding box center [1045, 806] width 49 height 14
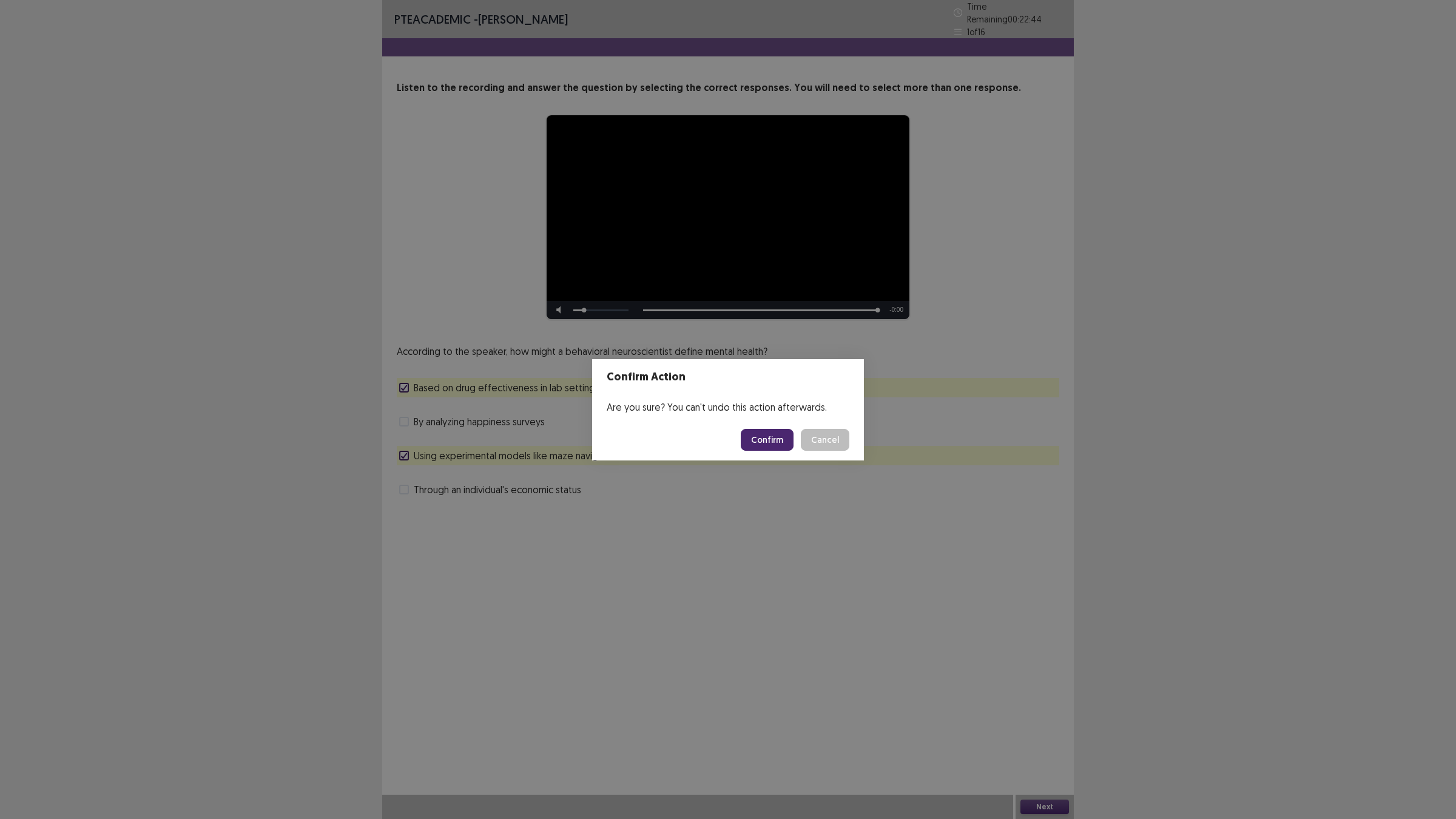
click at [773, 448] on button "Confirm" at bounding box center [767, 439] width 53 height 22
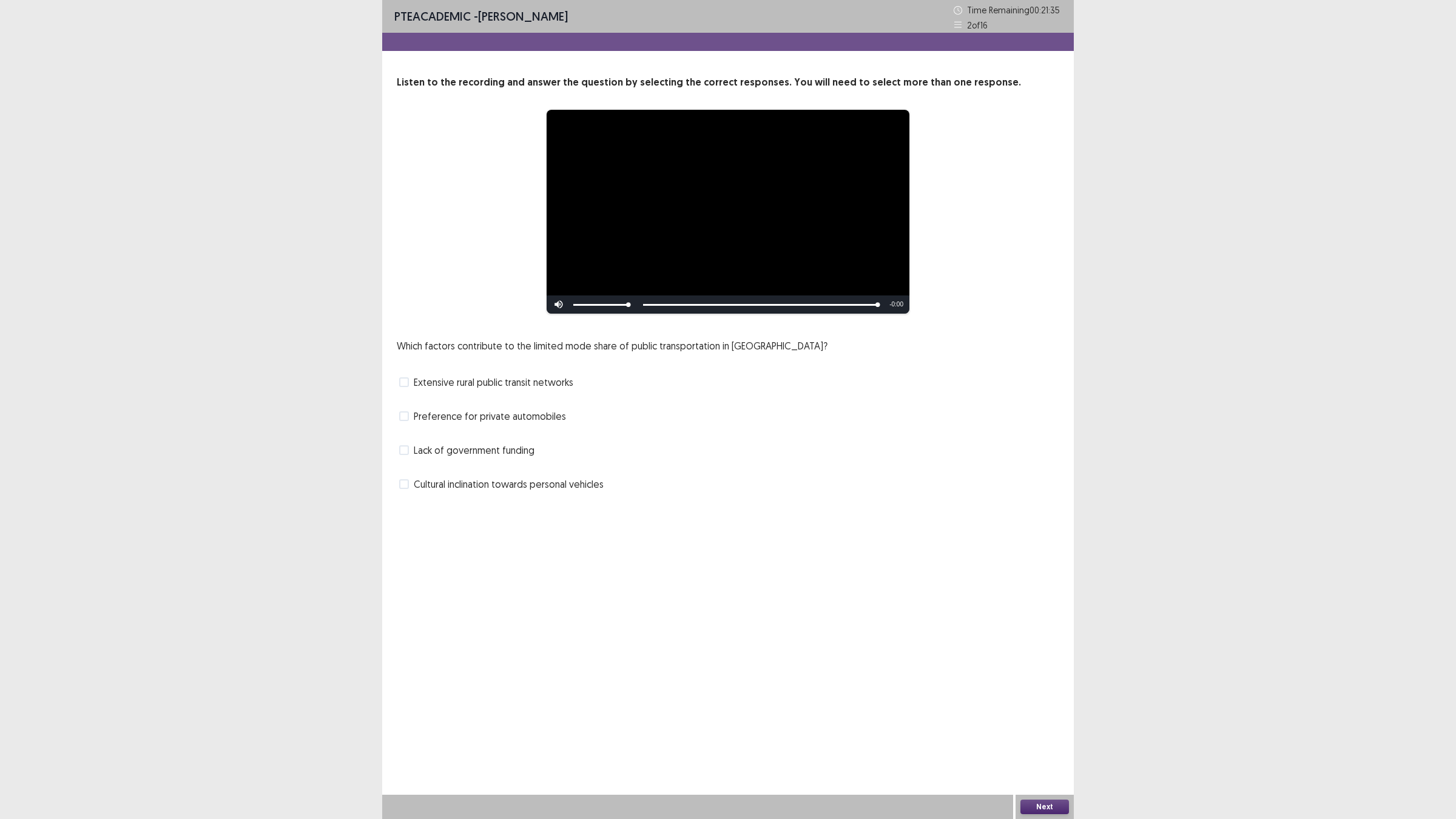
click at [510, 455] on span "Lack of government funding" at bounding box center [474, 450] width 121 height 14
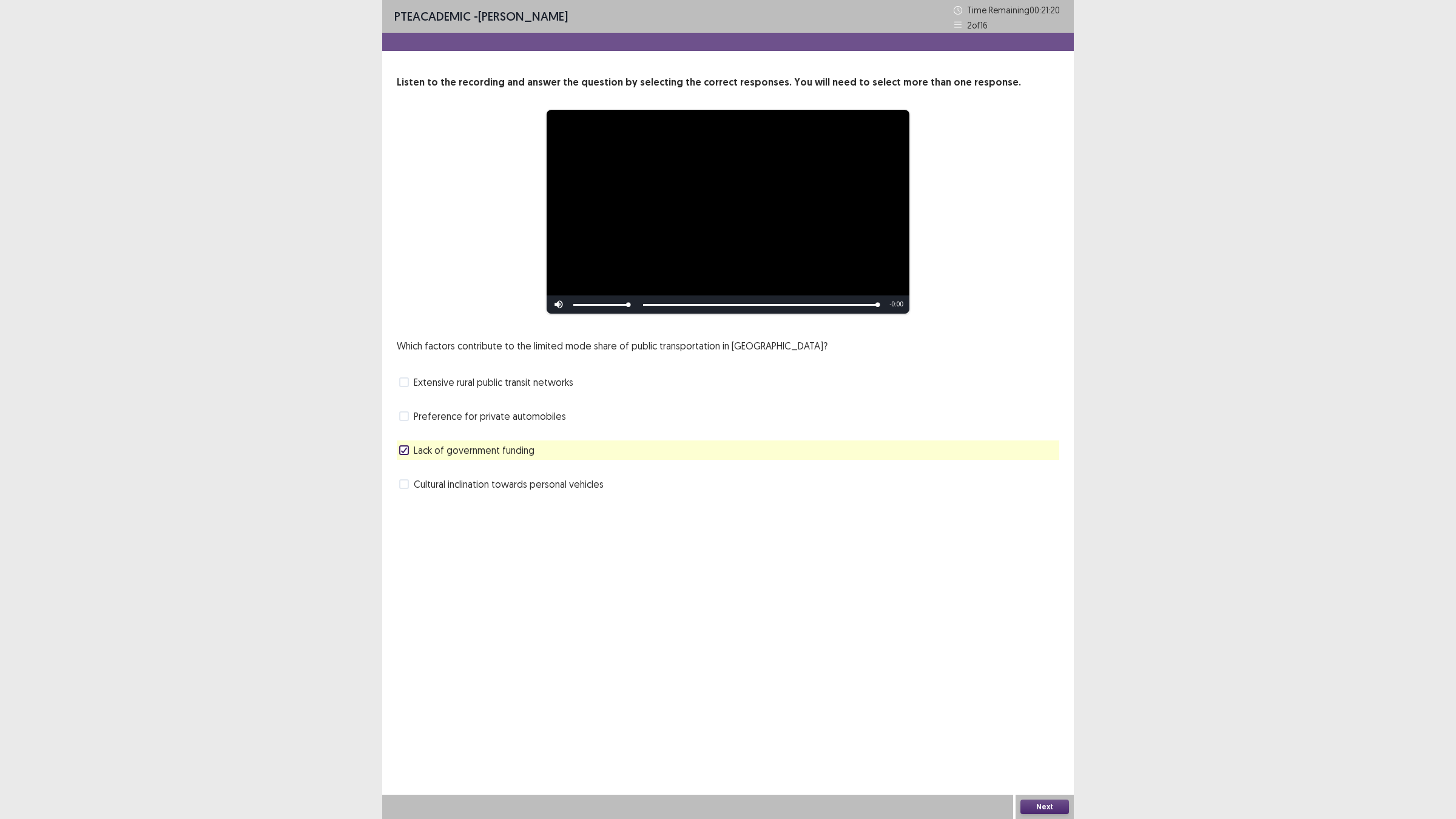
click at [1035, 716] on button "Next" at bounding box center [1045, 806] width 49 height 14
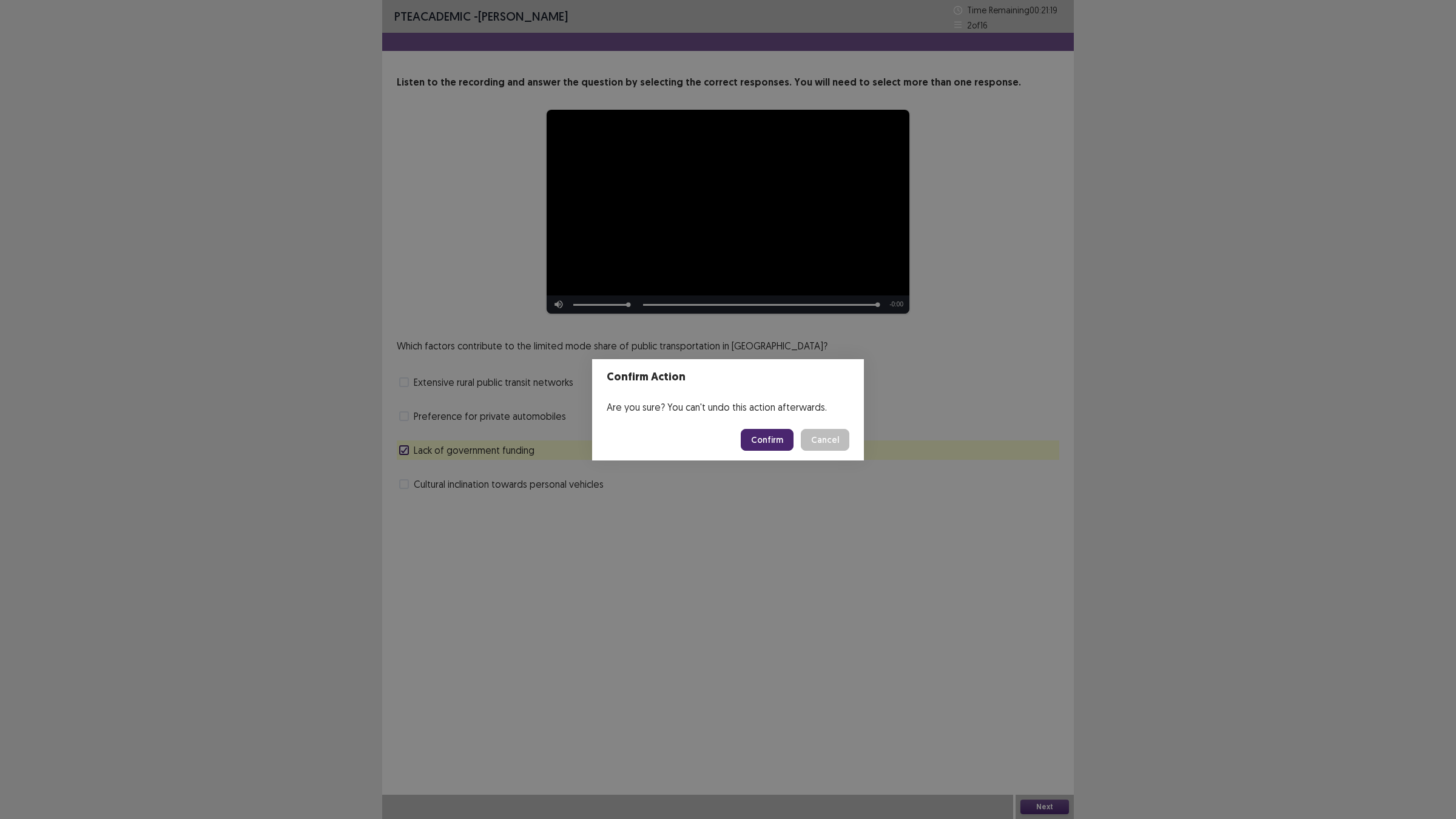
click at [778, 438] on button "Confirm" at bounding box center [767, 439] width 53 height 22
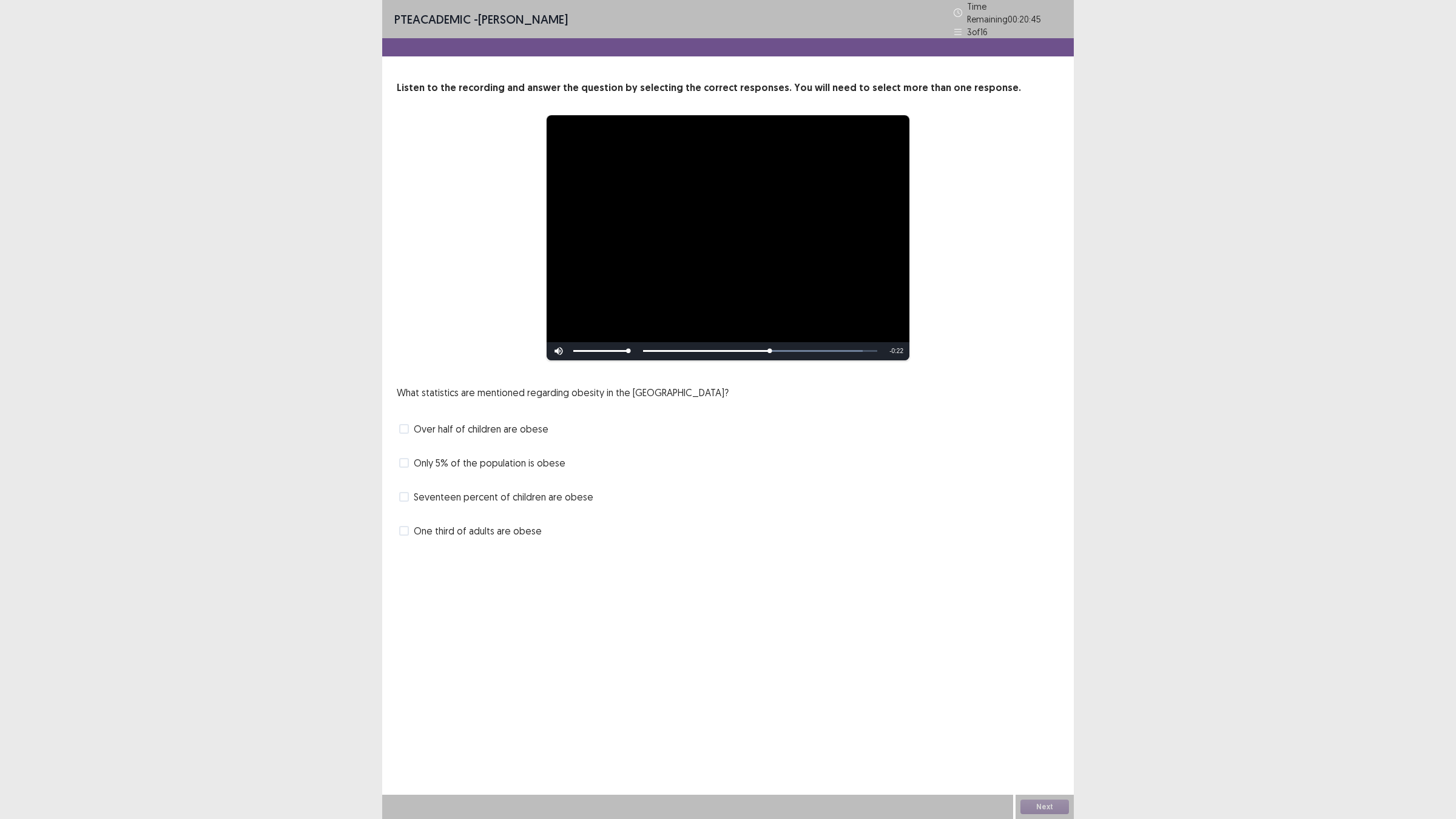
click at [523, 526] on span "One third of adults are obese" at bounding box center [477, 530] width 128 height 14
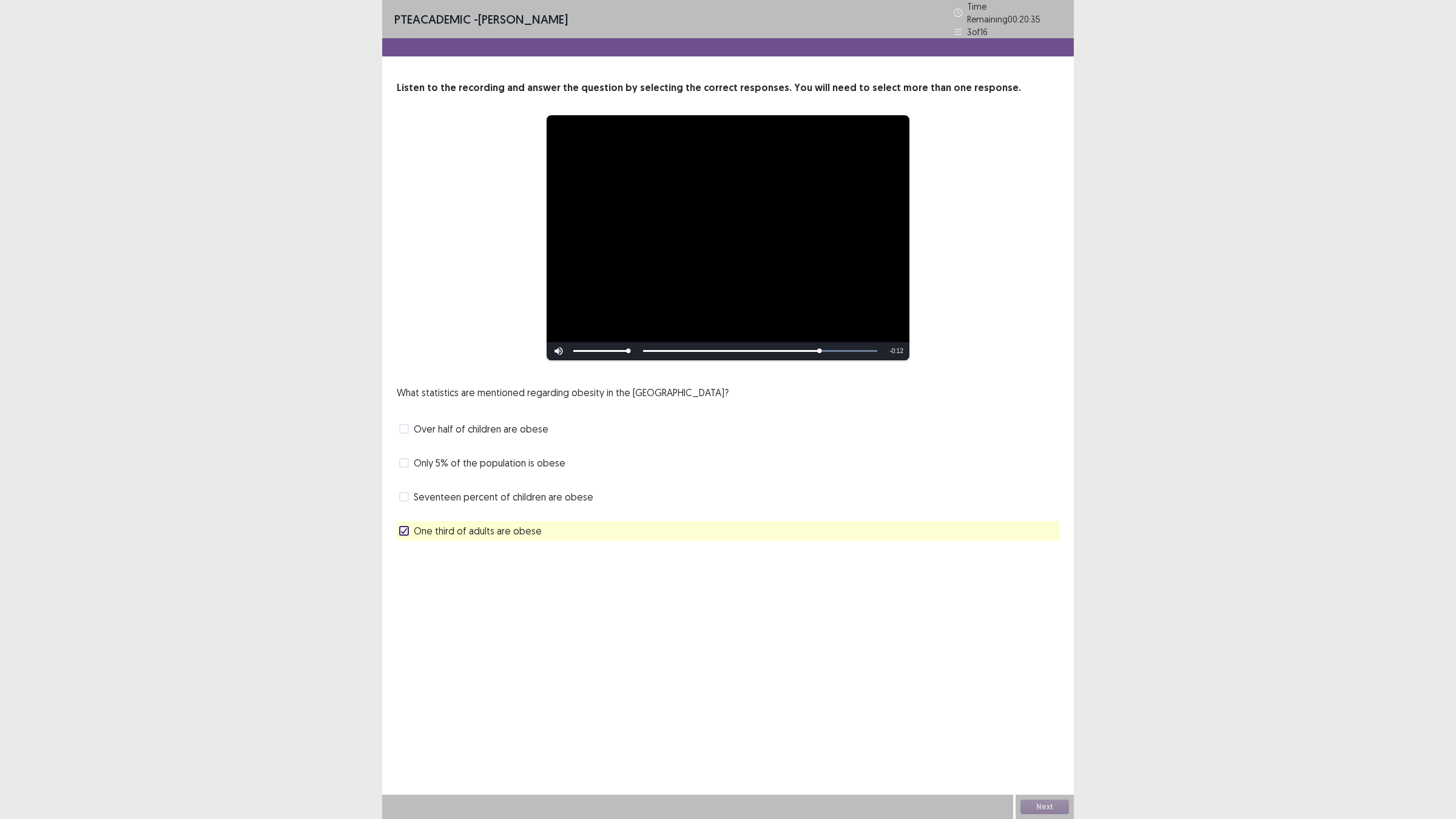
click at [480, 490] on span "Seventeen percent of children are obese" at bounding box center [503, 496] width 179 height 14
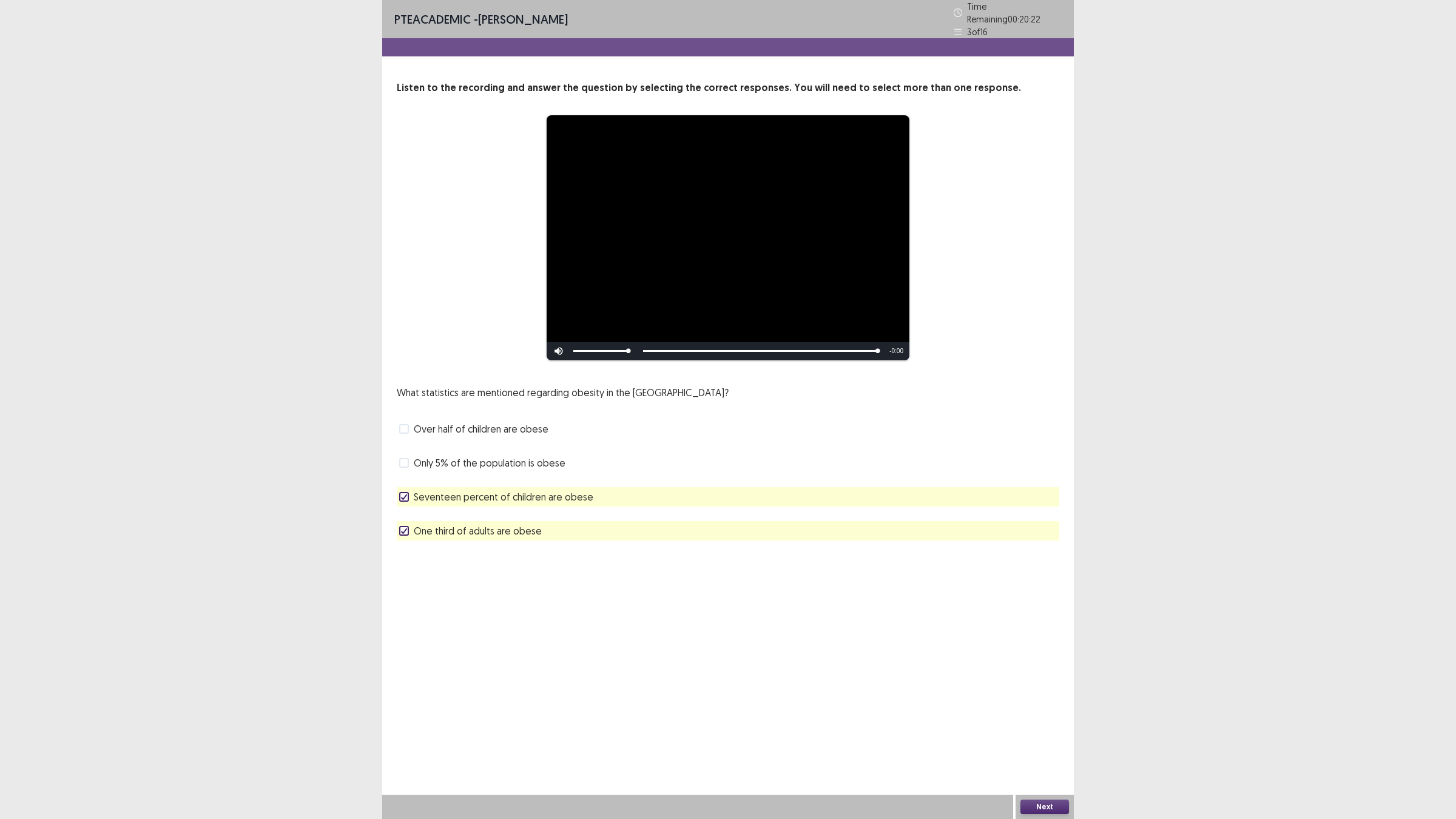
click at [1053, 716] on div "Next" at bounding box center [1044, 807] width 58 height 24
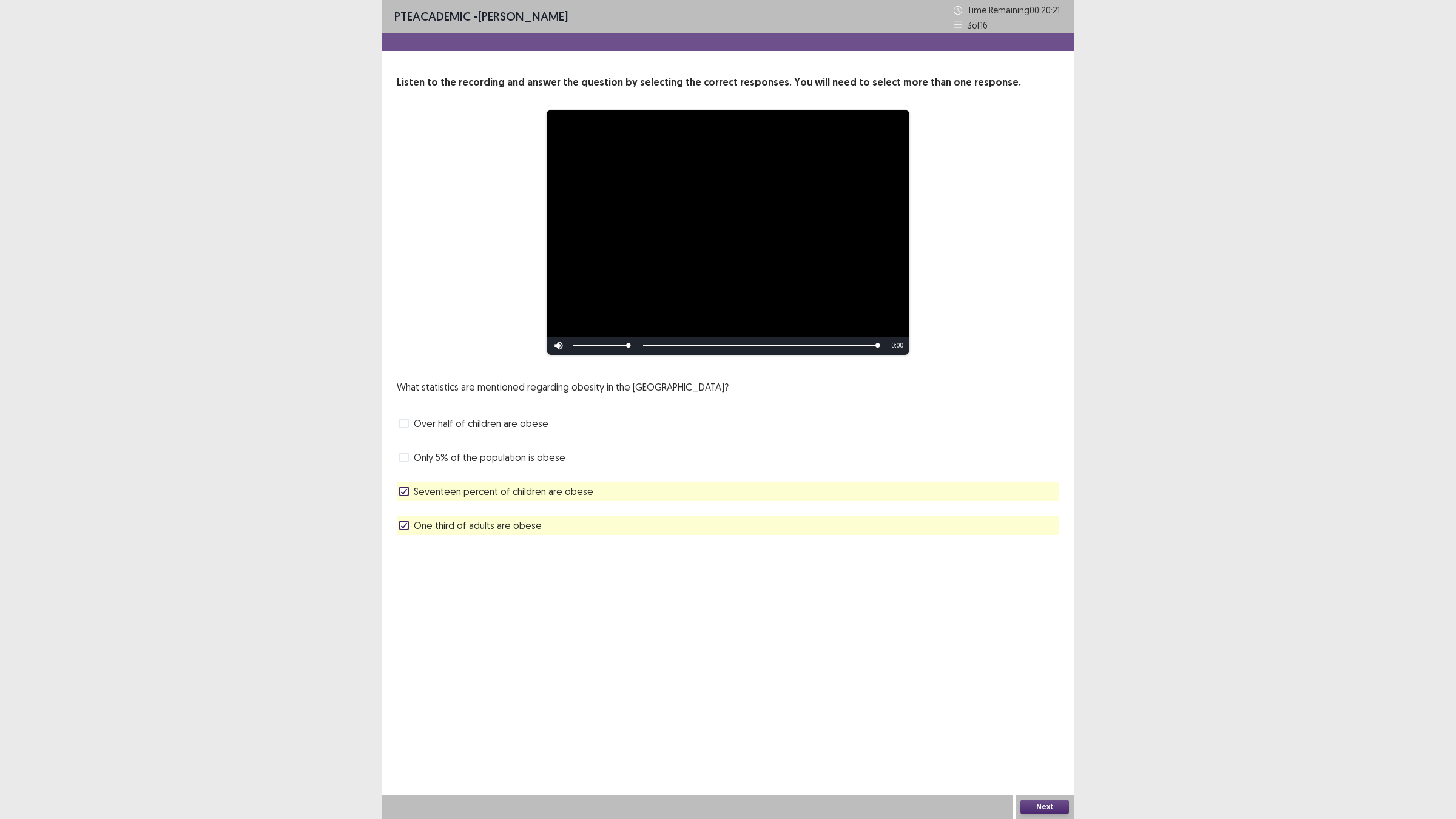
click at [1047, 716] on button "Next" at bounding box center [1045, 806] width 49 height 14
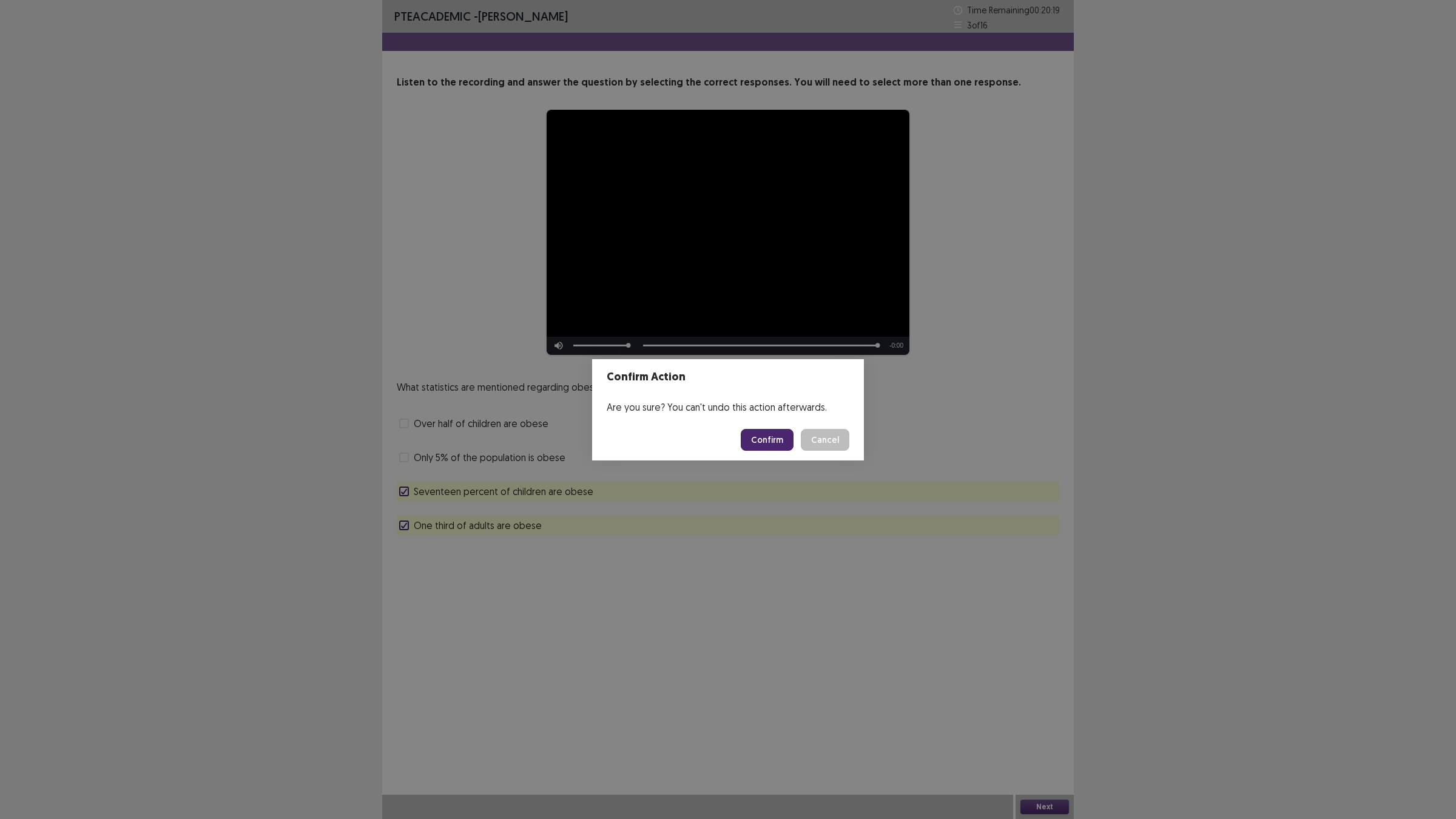
click at [743, 430] on footer "Confirm Cancel" at bounding box center [728, 440] width 272 height 41
click at [748, 441] on button "Confirm" at bounding box center [767, 439] width 53 height 22
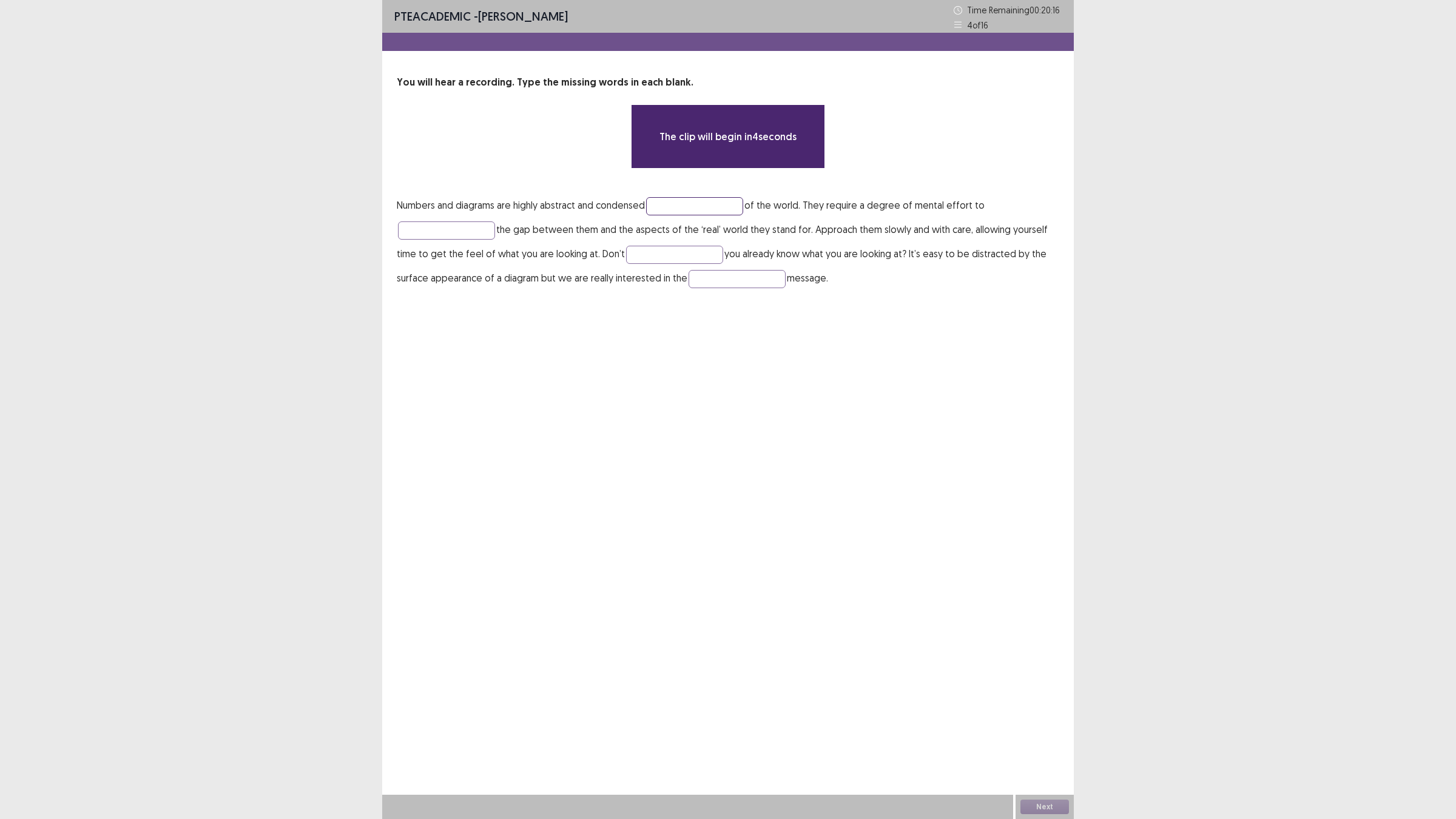
click at [684, 207] on input "text" at bounding box center [695, 206] width 97 height 18
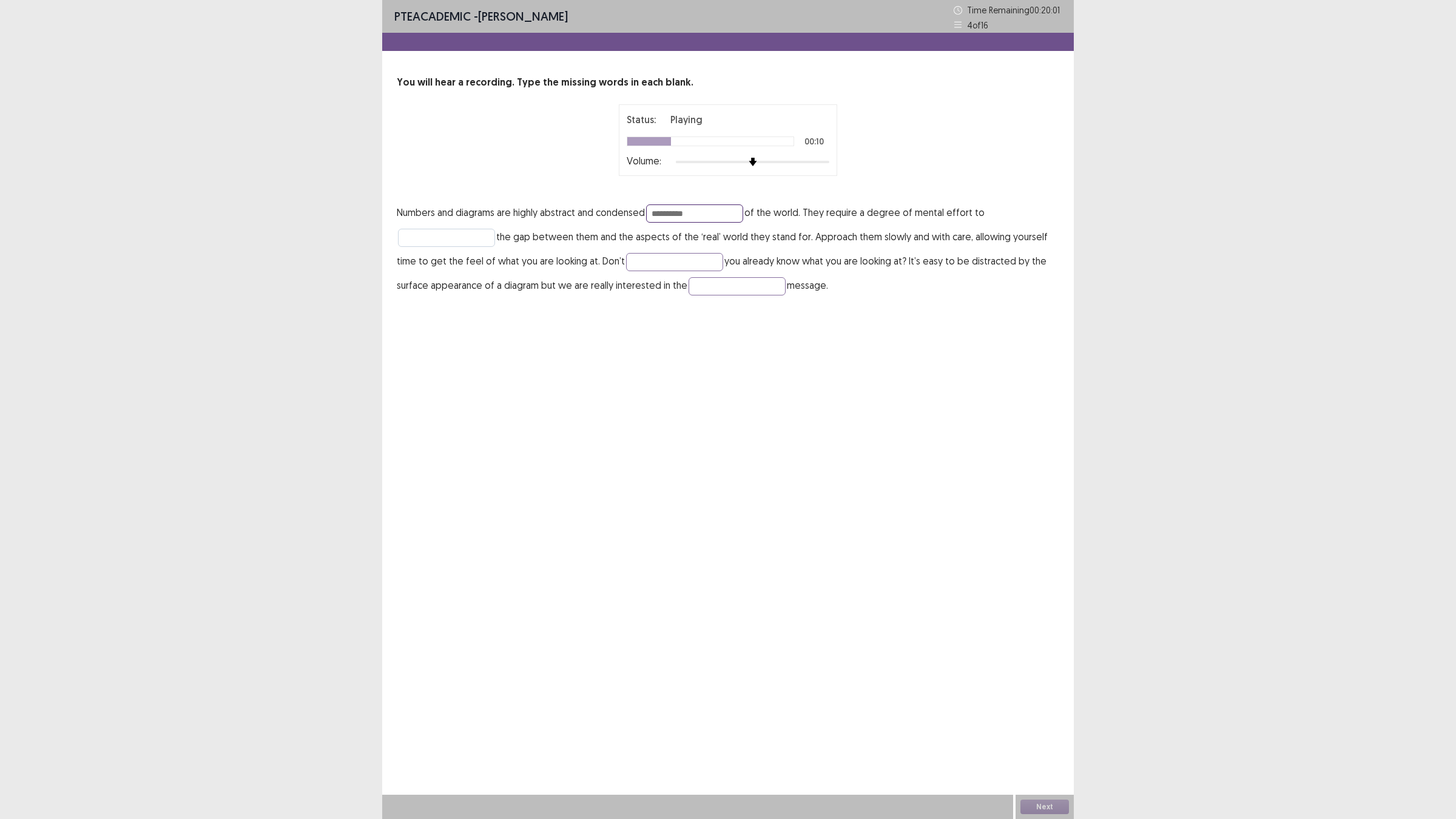
type input "*********"
click at [404, 240] on input "text" at bounding box center [447, 237] width 97 height 18
type input "******"
click at [656, 262] on input "text" at bounding box center [675, 262] width 97 height 18
click at [718, 285] on input "text" at bounding box center [737, 286] width 97 height 18
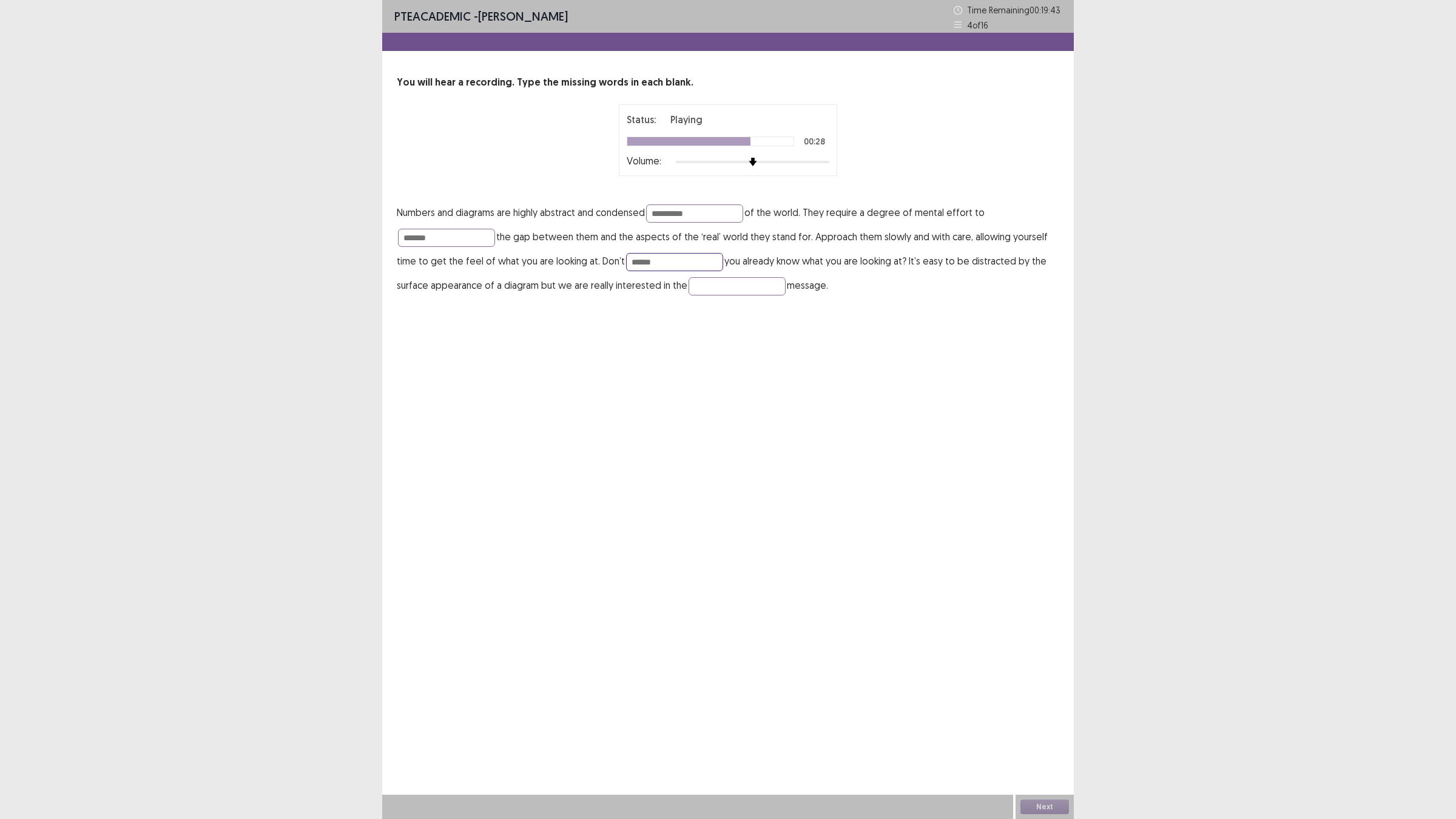
click at [682, 260] on input "*****" at bounding box center [675, 262] width 97 height 18
type input "*****"
click at [697, 288] on input "text" at bounding box center [737, 286] width 97 height 18
type input "**********"
click at [728, 217] on input "*********" at bounding box center [695, 213] width 97 height 18
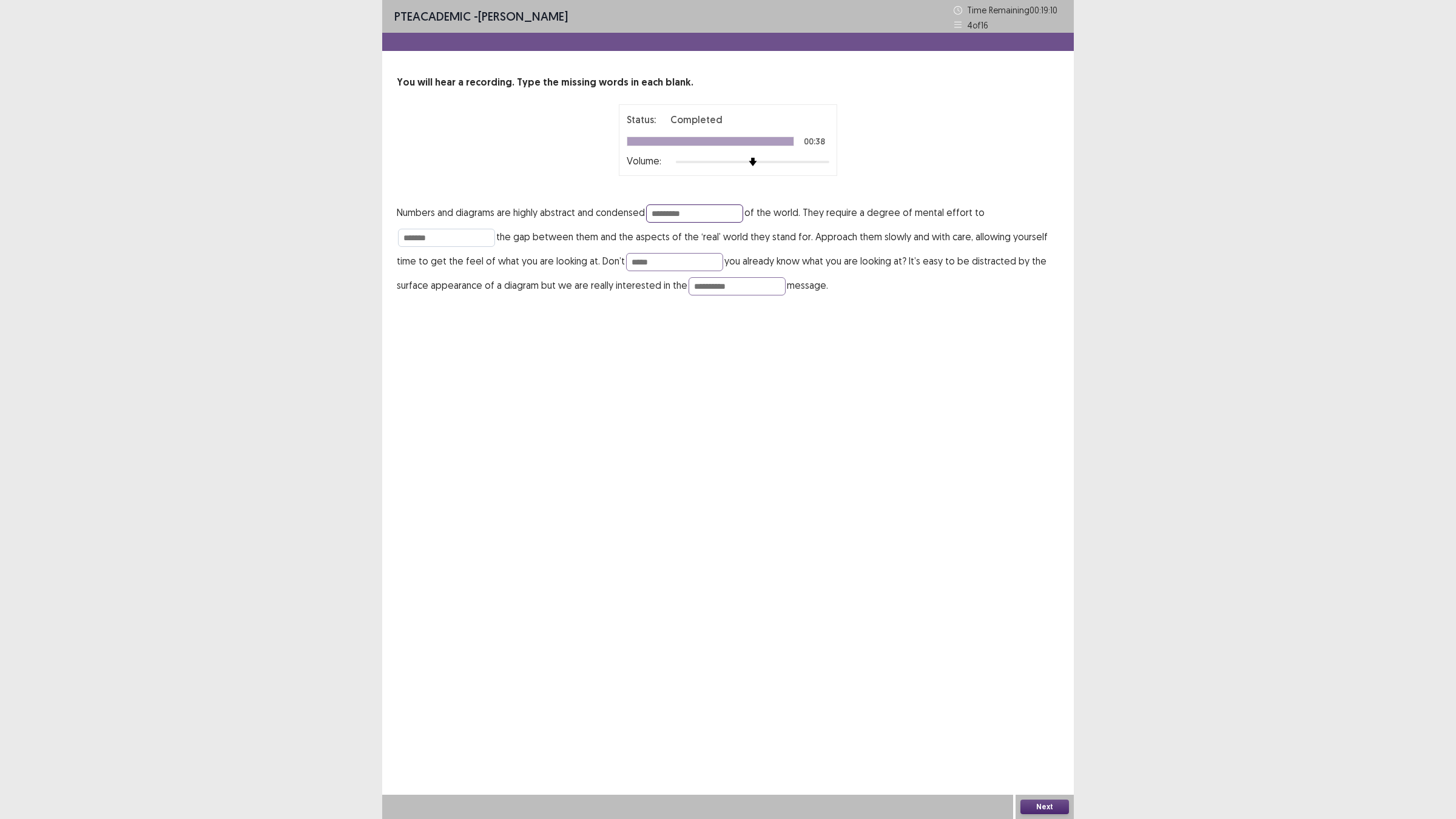
type input "*********"
click at [440, 235] on input "******" at bounding box center [447, 237] width 97 height 18
click at [1036, 716] on button "Next" at bounding box center [1045, 806] width 49 height 14
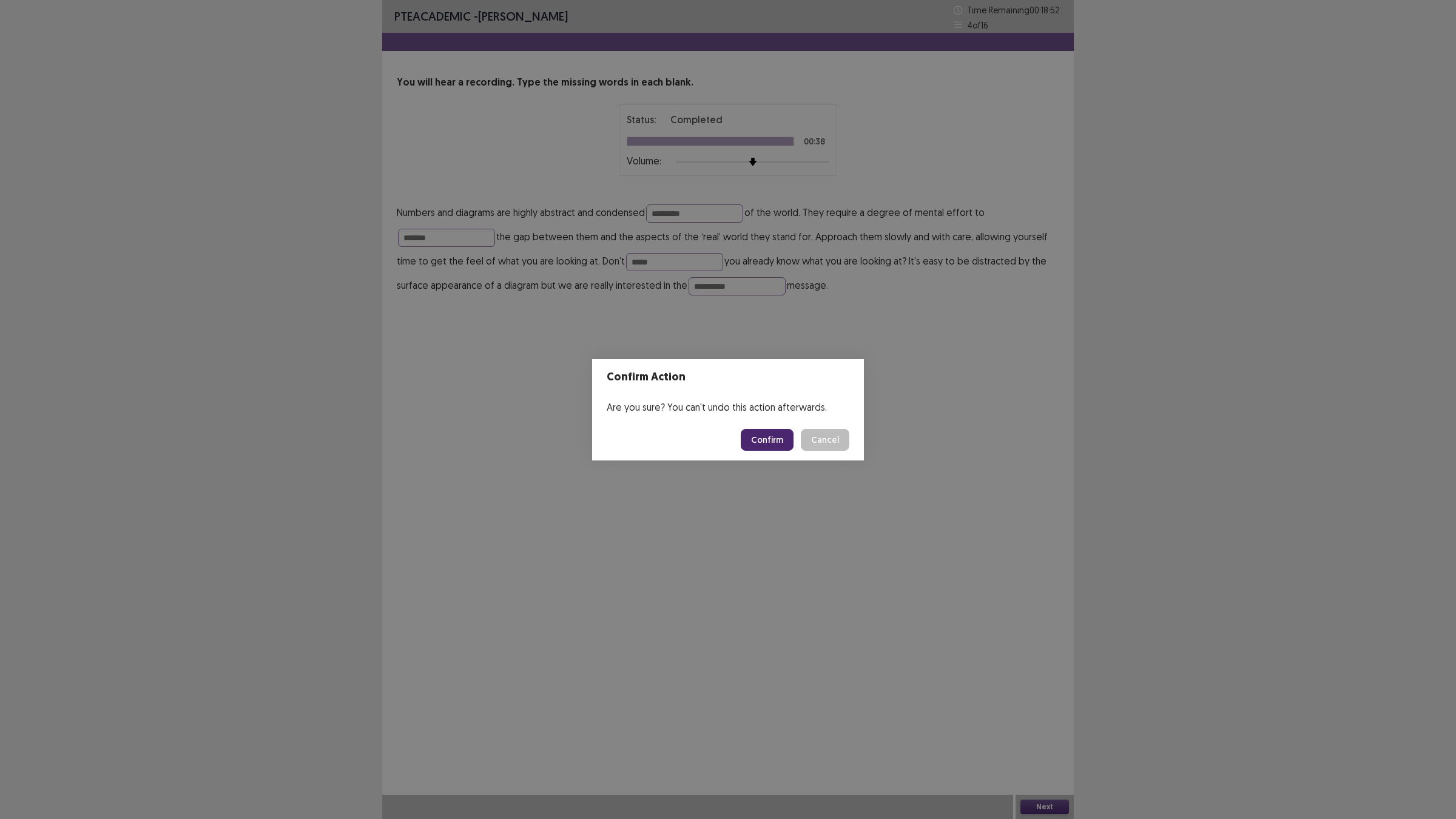
click at [764, 434] on button "Confirm" at bounding box center [767, 439] width 53 height 22
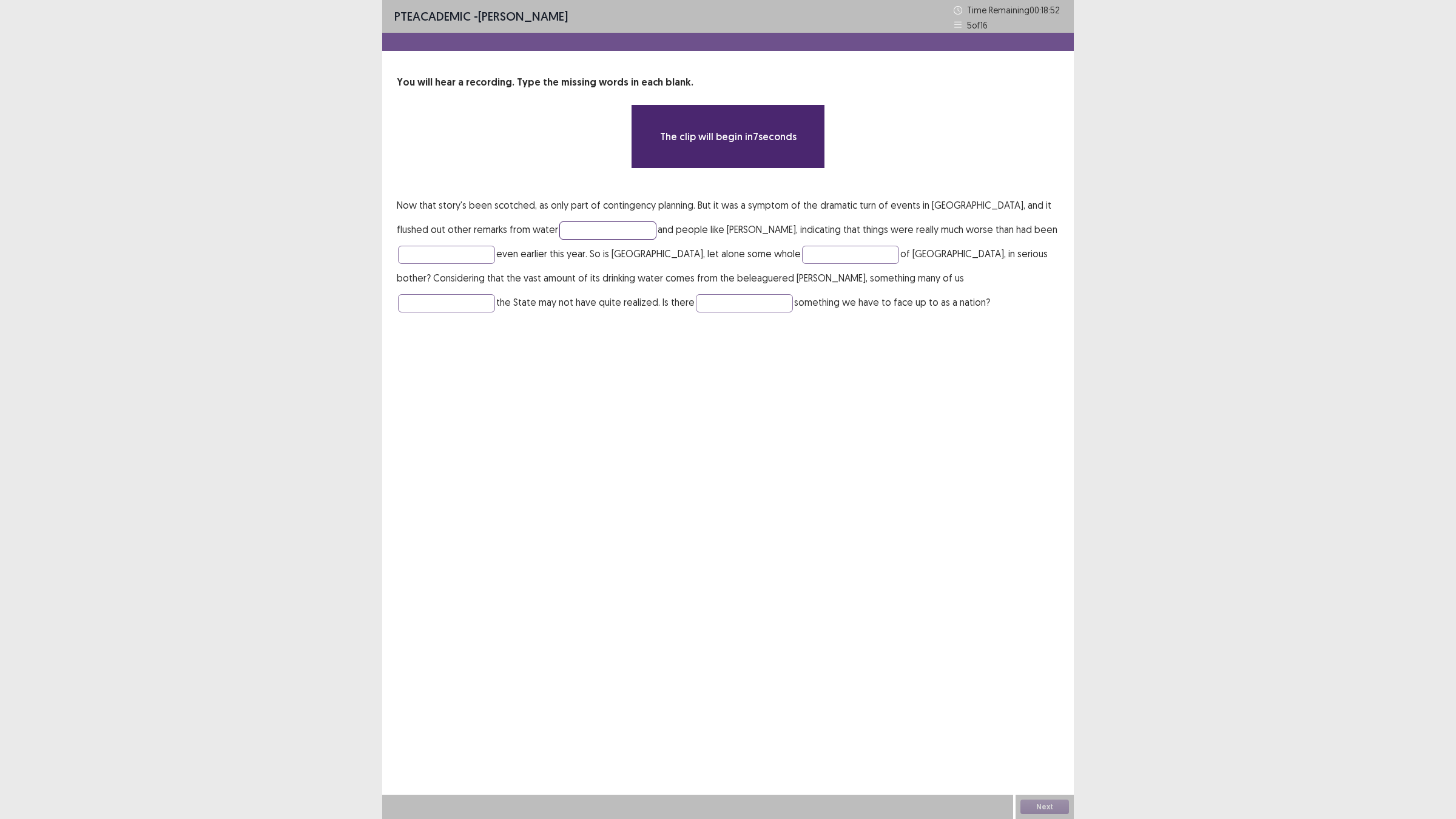
click at [595, 225] on input "text" at bounding box center [608, 230] width 97 height 18
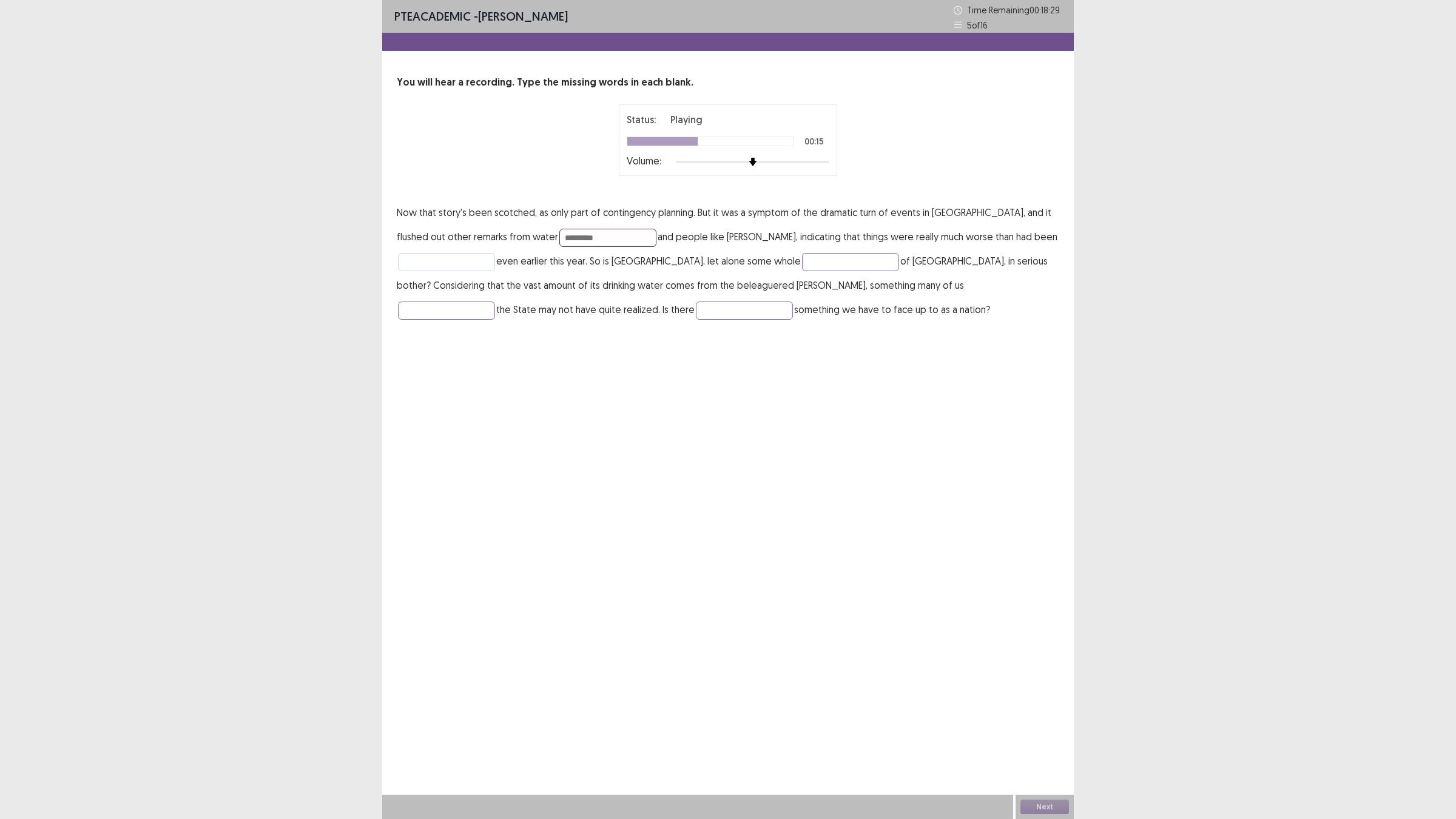
type input "*********"
click at [416, 258] on input "text" at bounding box center [447, 262] width 97 height 18
type input "**********"
click at [802, 262] on input "text" at bounding box center [850, 262] width 97 height 18
type input "*******"
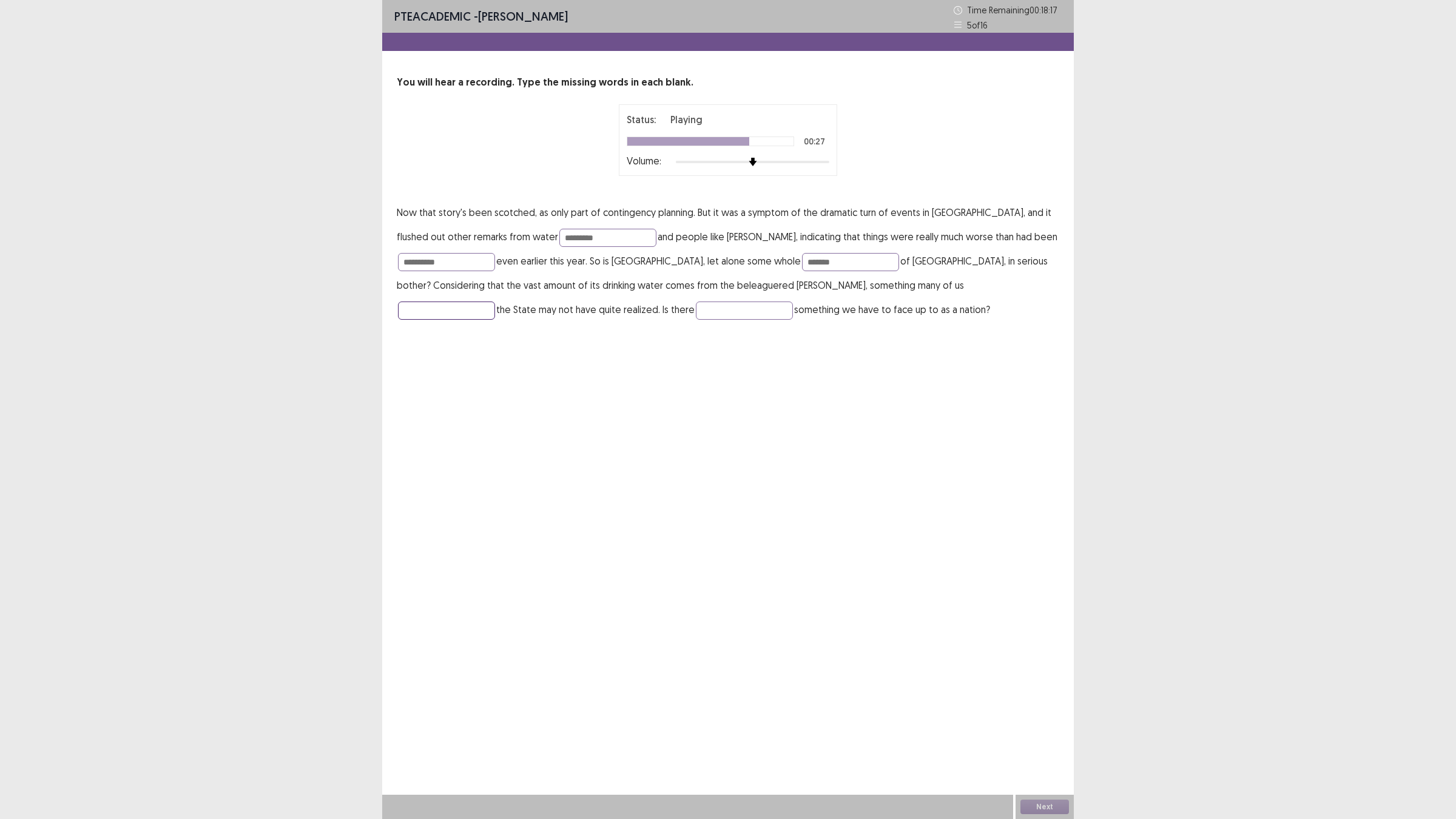
click at [495, 301] on input "text" at bounding box center [447, 310] width 97 height 18
type input "*******"
click at [696, 316] on input "text" at bounding box center [745, 310] width 97 height 18
type input "**********"
click at [804, 263] on input "*******" at bounding box center [850, 262] width 97 height 18
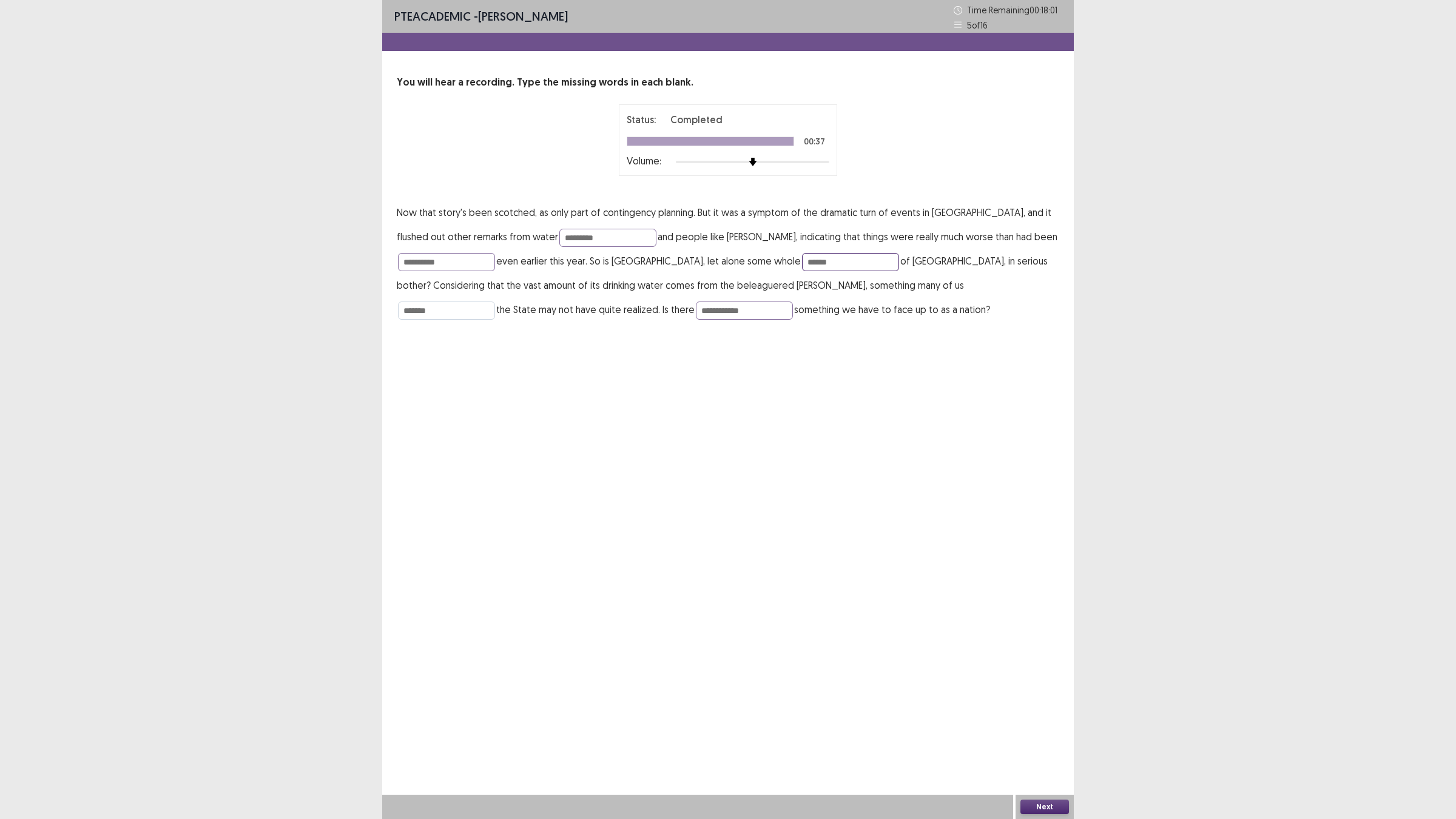
type input "******"
click at [495, 301] on input "*******" at bounding box center [447, 310] width 97 height 18
type input "*******"
click at [463, 265] on input "**********" at bounding box center [447, 262] width 97 height 18
click at [414, 262] on input "*********" at bounding box center [447, 262] width 97 height 18
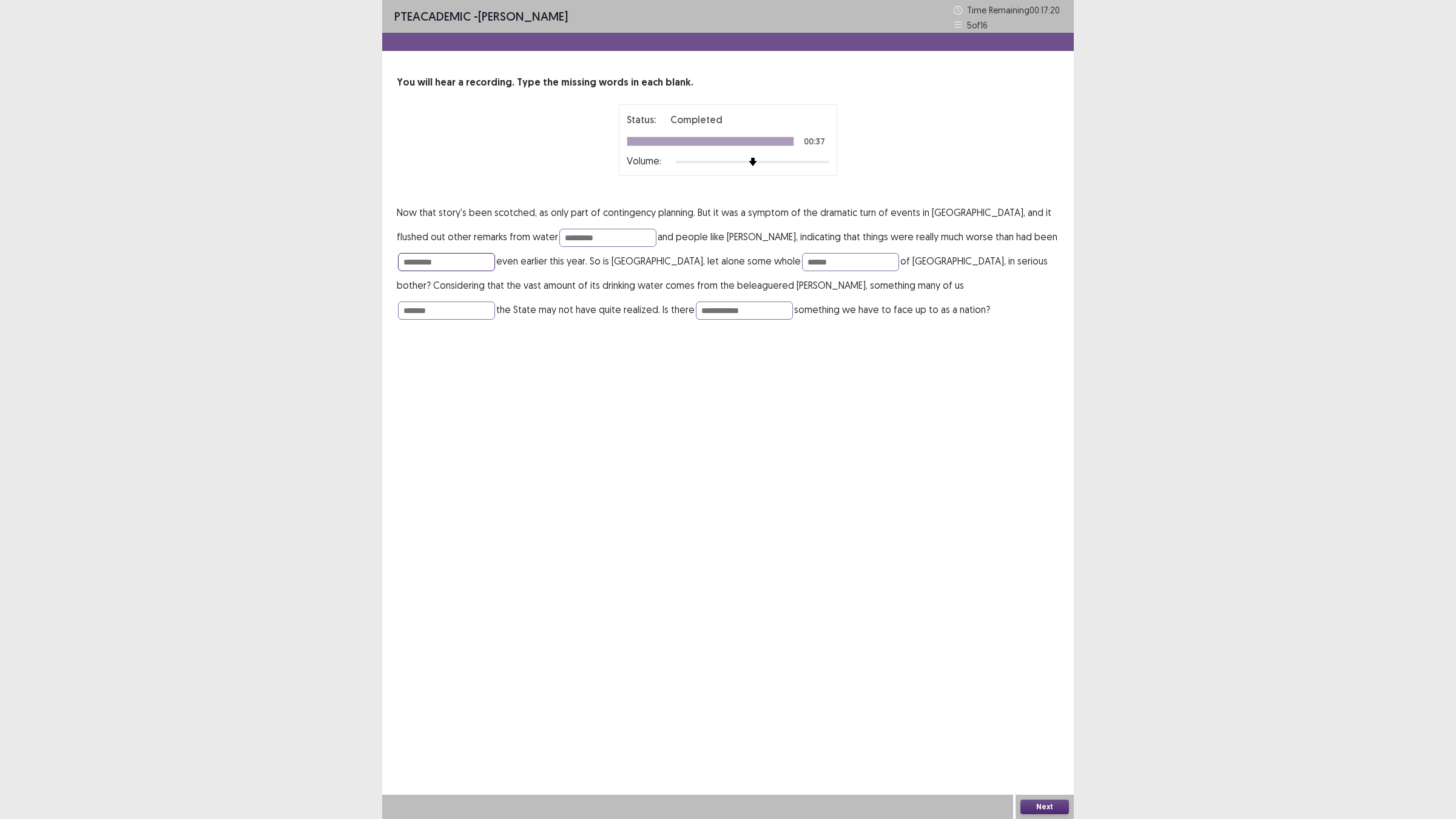
type input "*********"
click at [1042, 716] on button "Next" at bounding box center [1045, 806] width 49 height 14
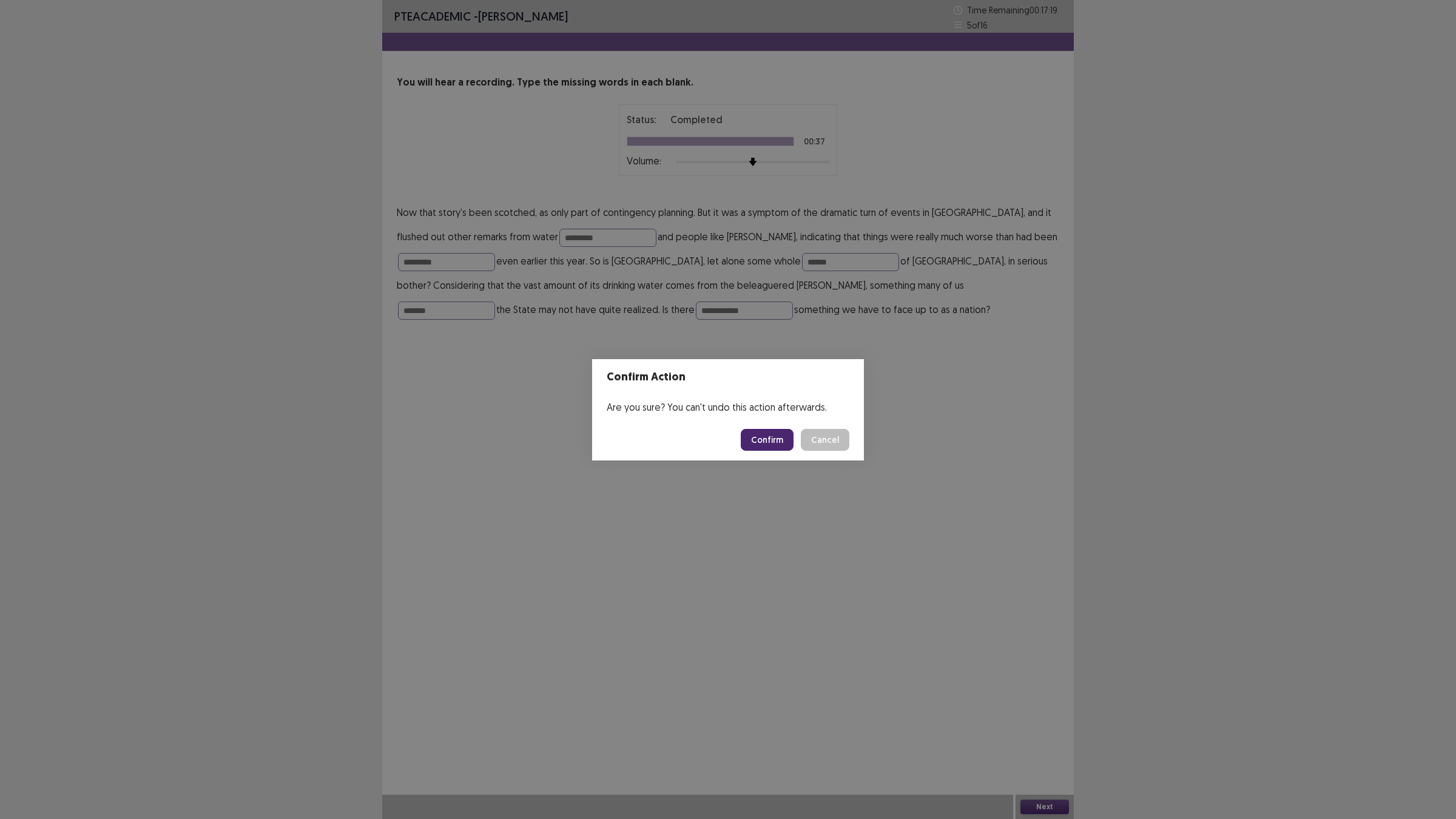
click at [778, 448] on button "Confirm" at bounding box center [767, 439] width 53 height 22
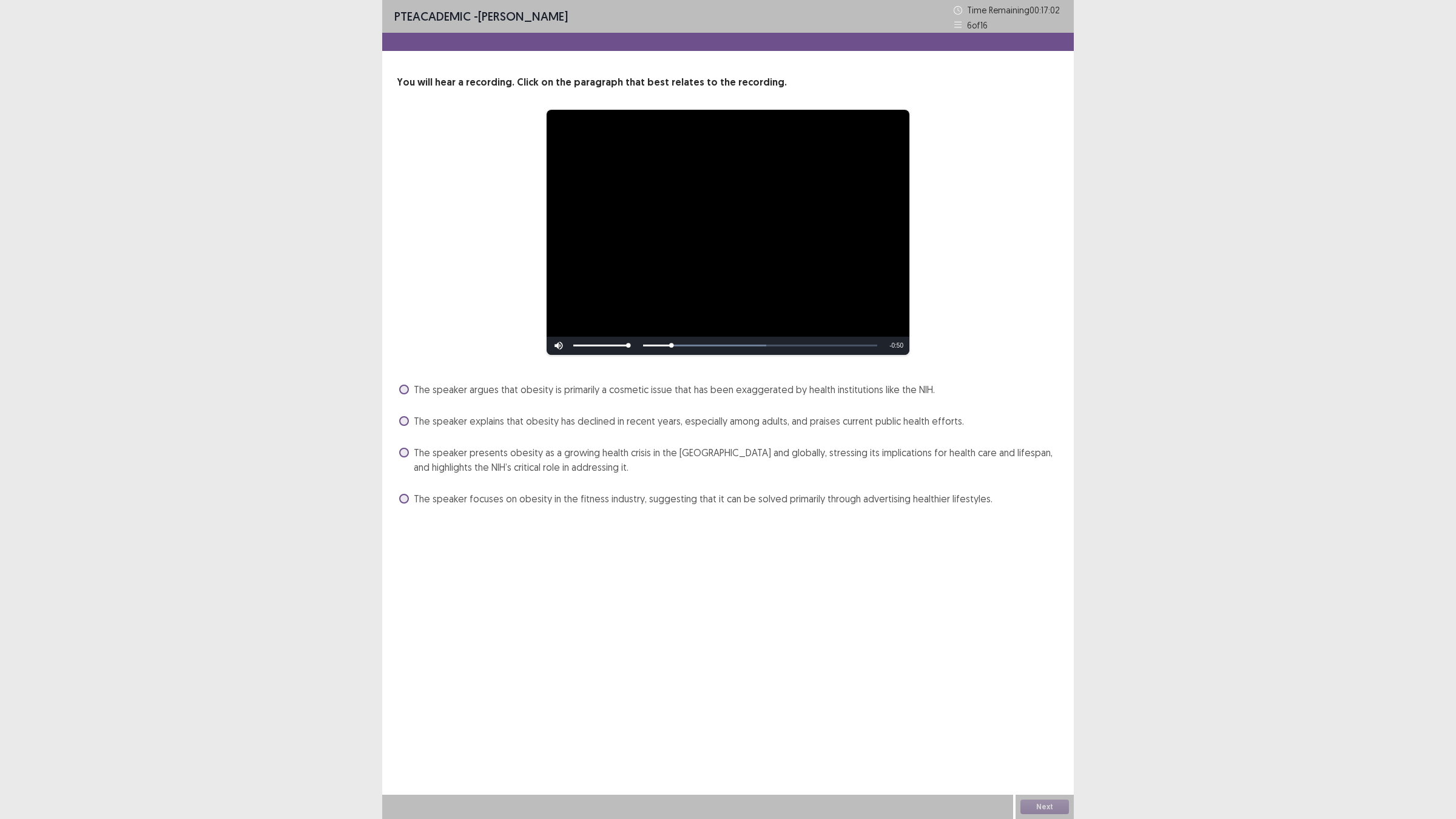
click at [409, 422] on label "The speaker explains that obesity has declined in recent years, especially amon…" at bounding box center [682, 420] width 565 height 14
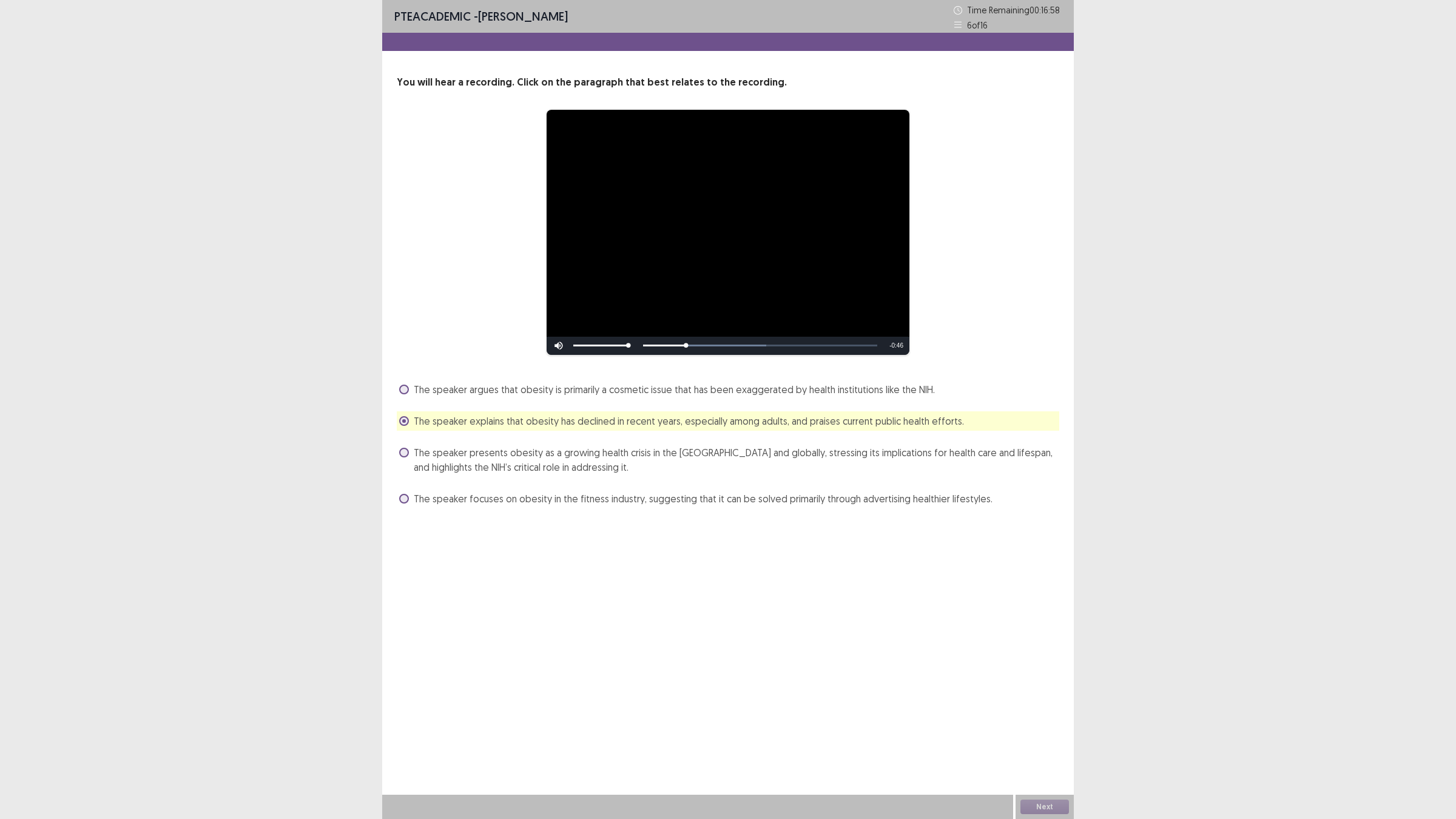
click at [405, 453] on span at bounding box center [404, 453] width 10 height 10
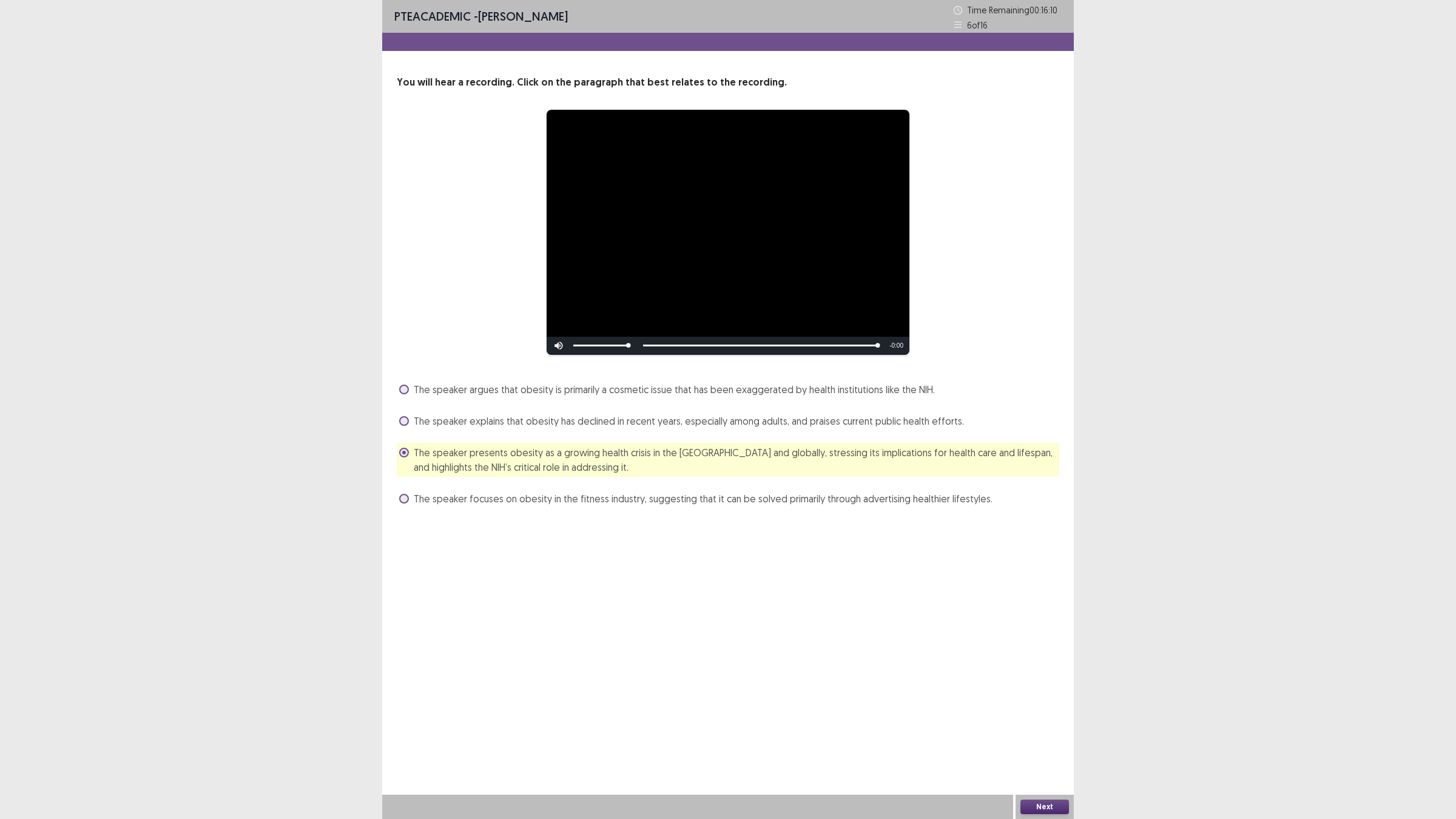
click at [1028, 716] on button "Next" at bounding box center [1045, 806] width 49 height 14
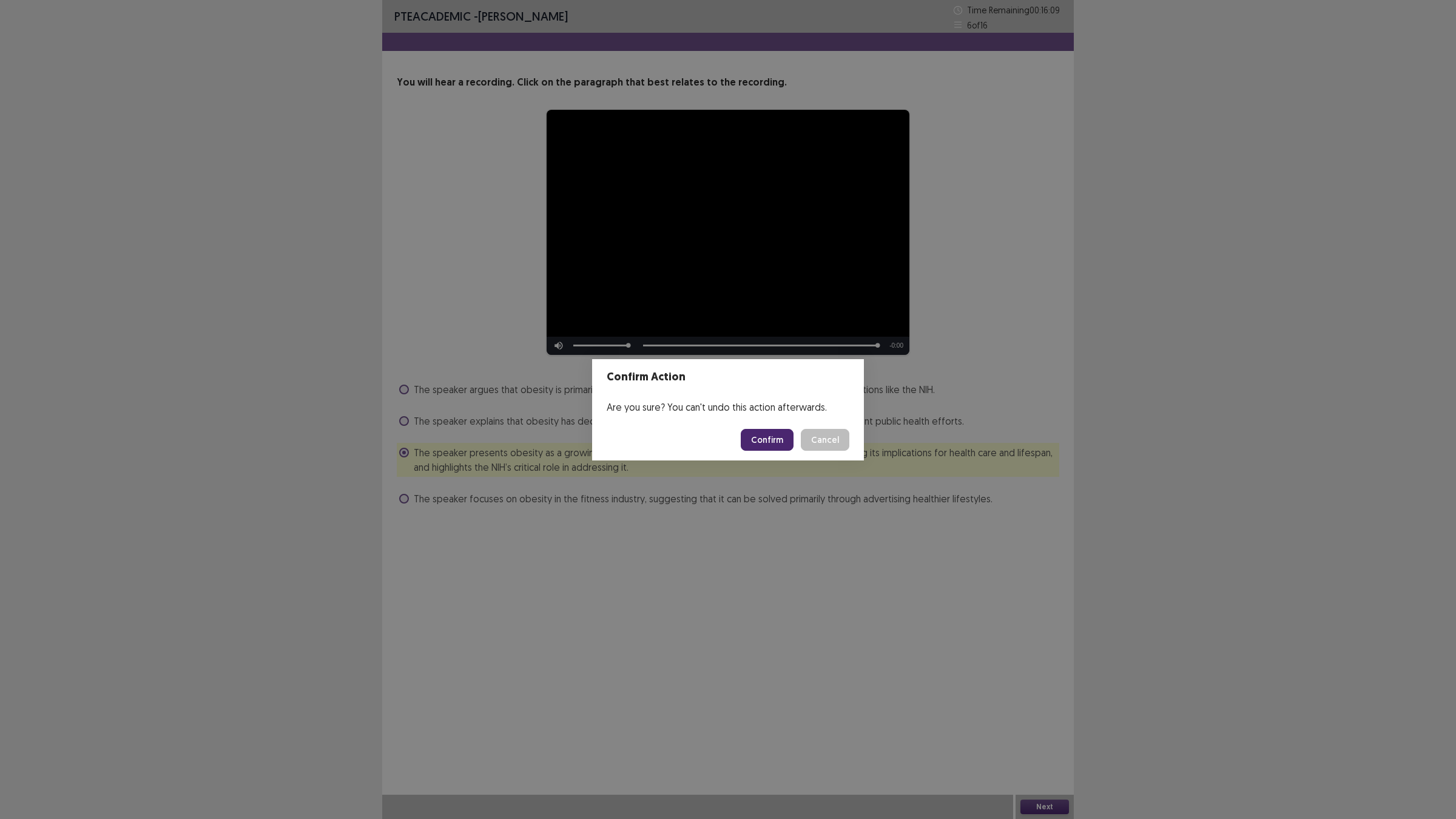
click at [769, 437] on button "Confirm" at bounding box center [767, 439] width 53 height 22
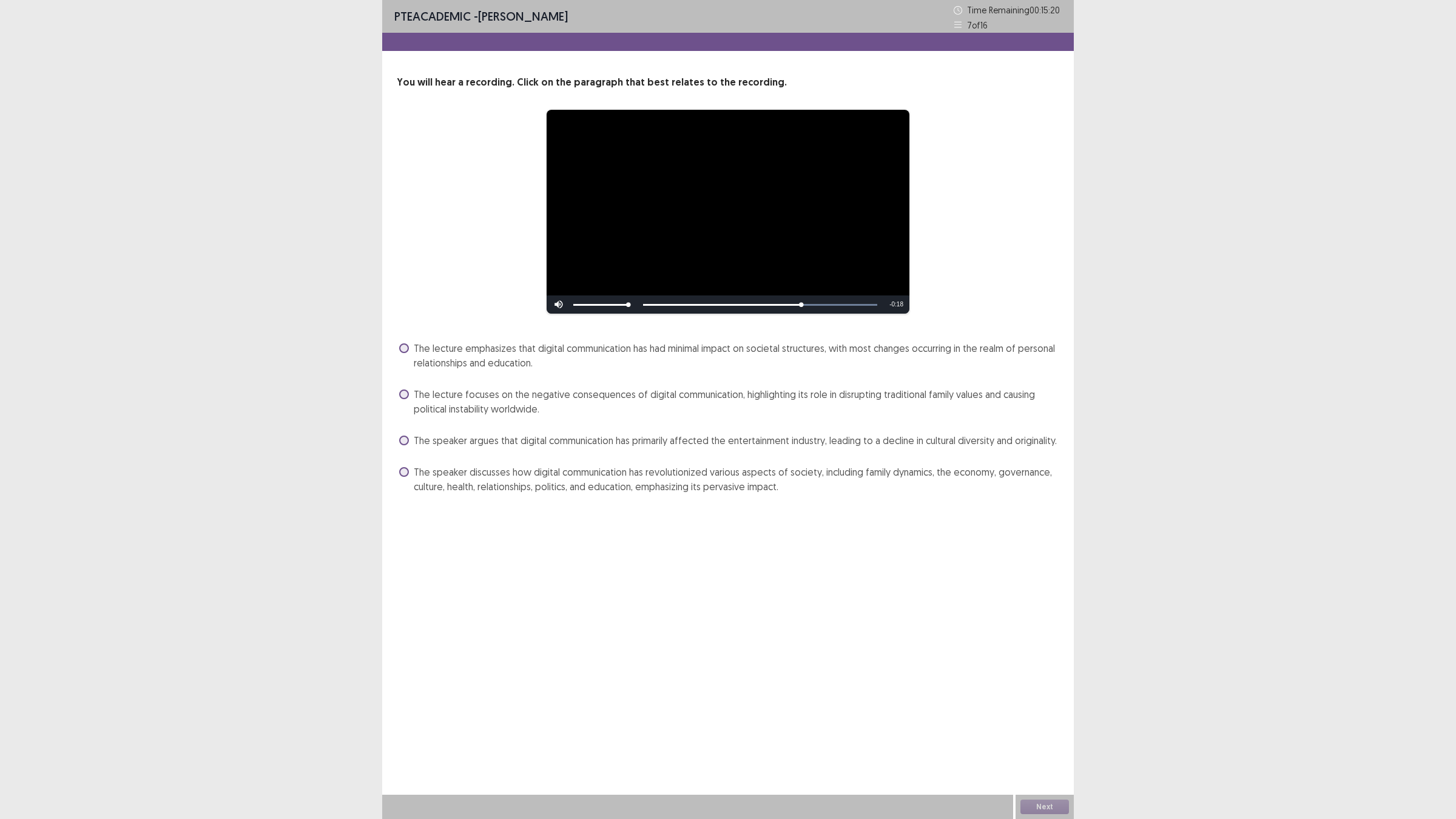
click at [505, 464] on div "The speaker discusses how digital communication has revolutionized various aspe…" at bounding box center [728, 479] width 662 height 34
click at [528, 481] on span "The speaker discusses how digital communication has revolutionized various aspe…" at bounding box center [736, 479] width 645 height 29
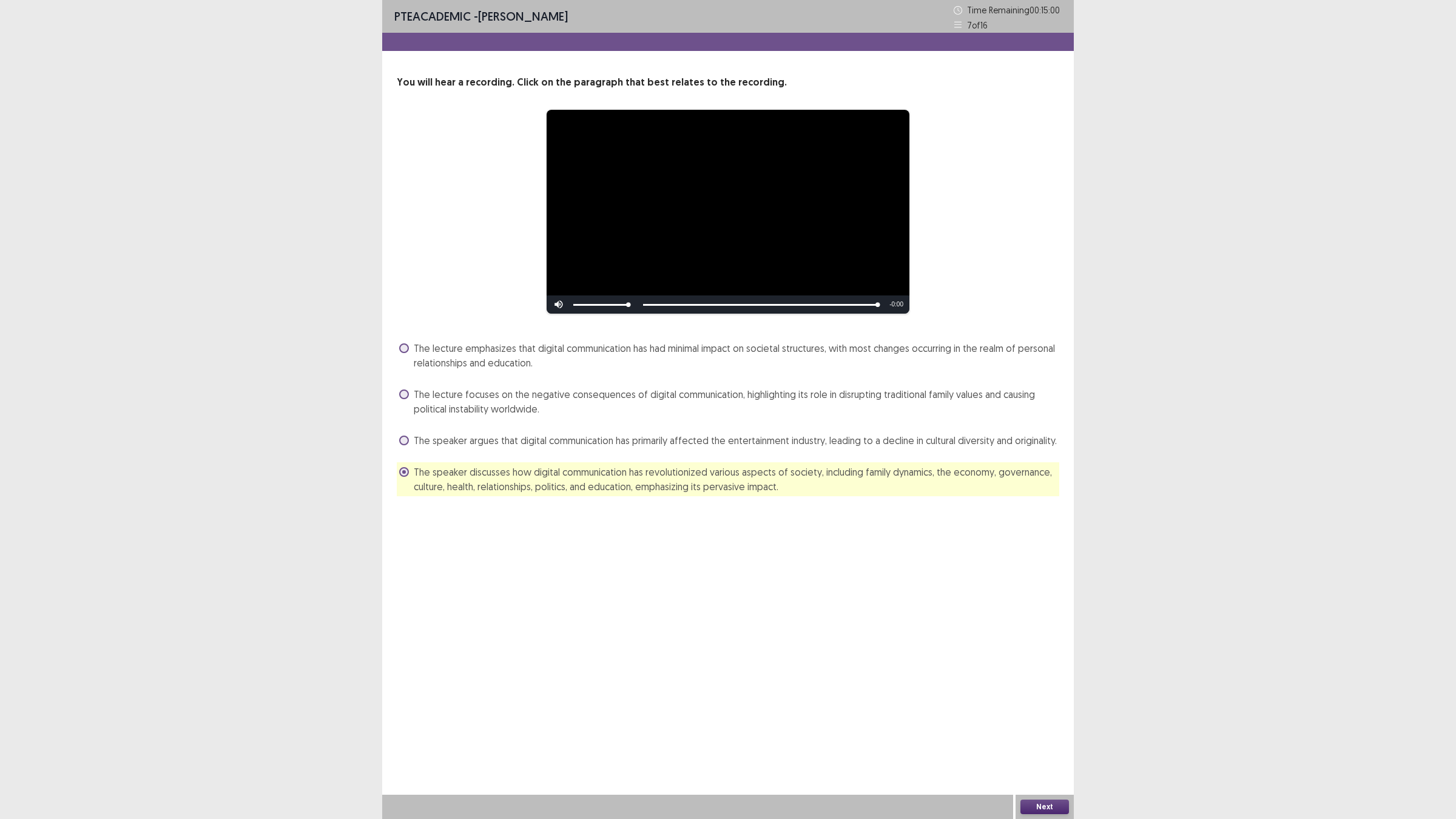
click at [1049, 716] on button "Next" at bounding box center [1045, 806] width 49 height 14
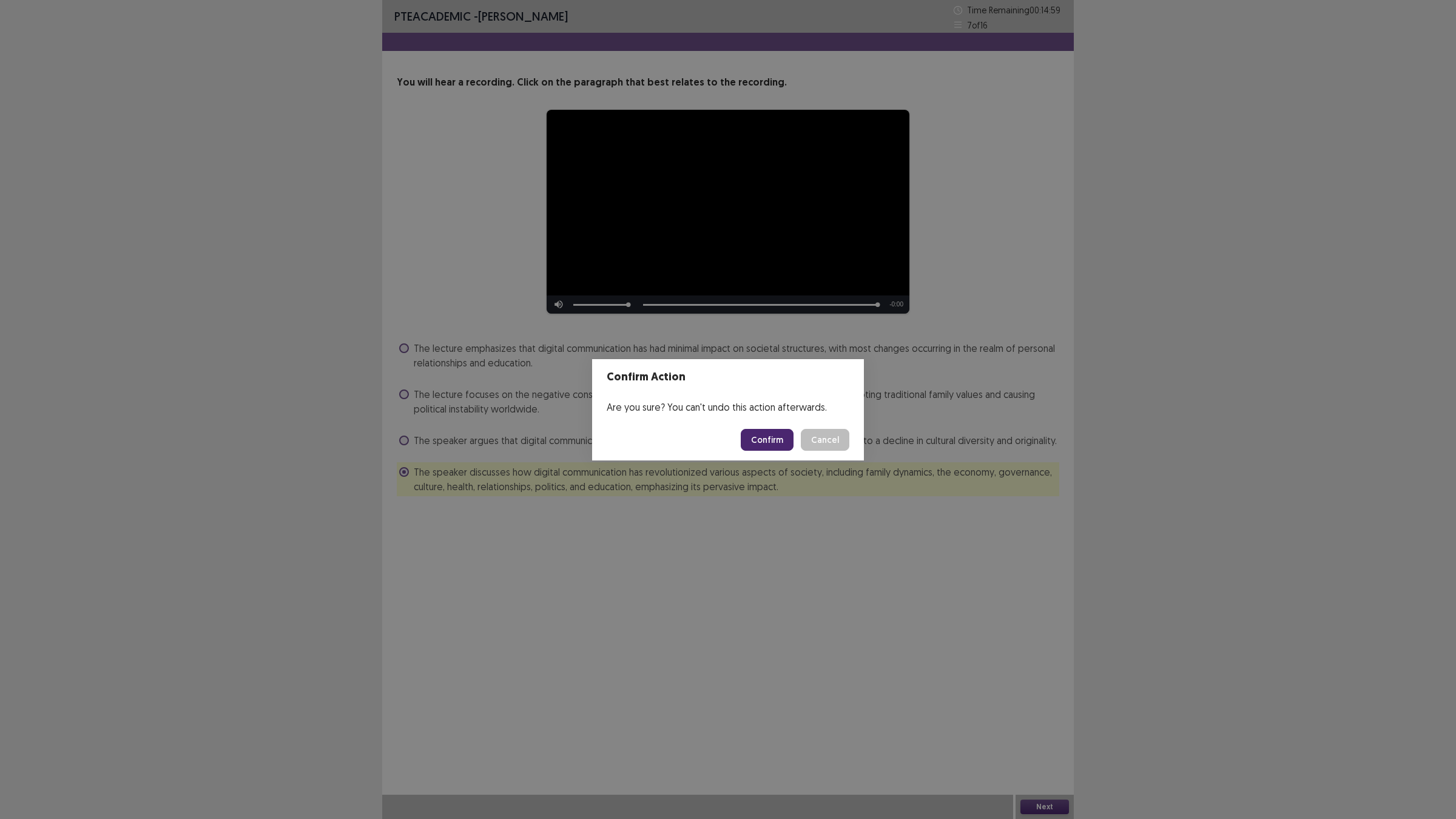
click at [758, 438] on button "Confirm" at bounding box center [767, 439] width 53 height 22
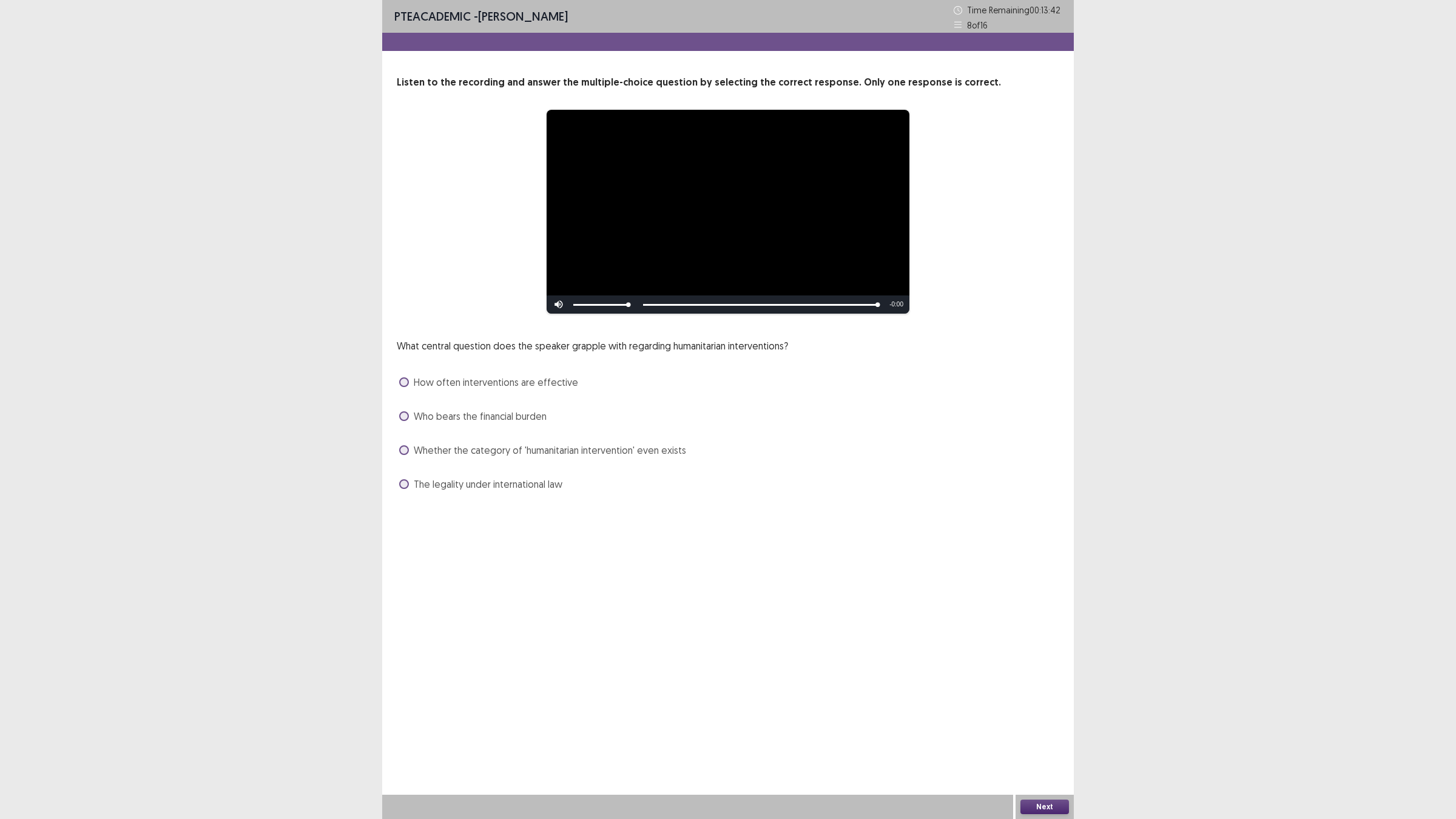
click at [553, 477] on span "The legality under international law" at bounding box center [488, 483] width 149 height 14
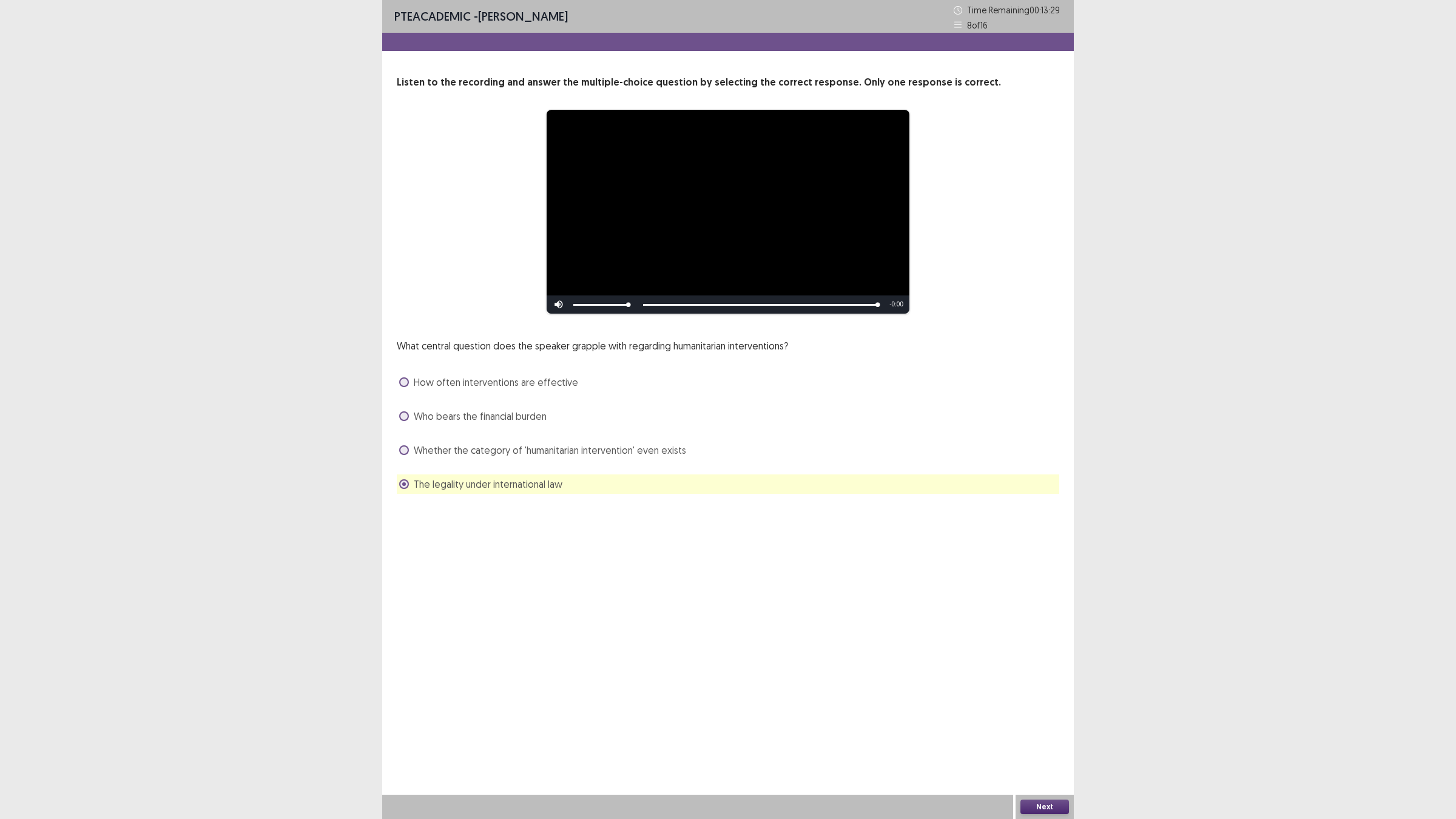
click at [1037, 716] on button "Next" at bounding box center [1045, 806] width 49 height 14
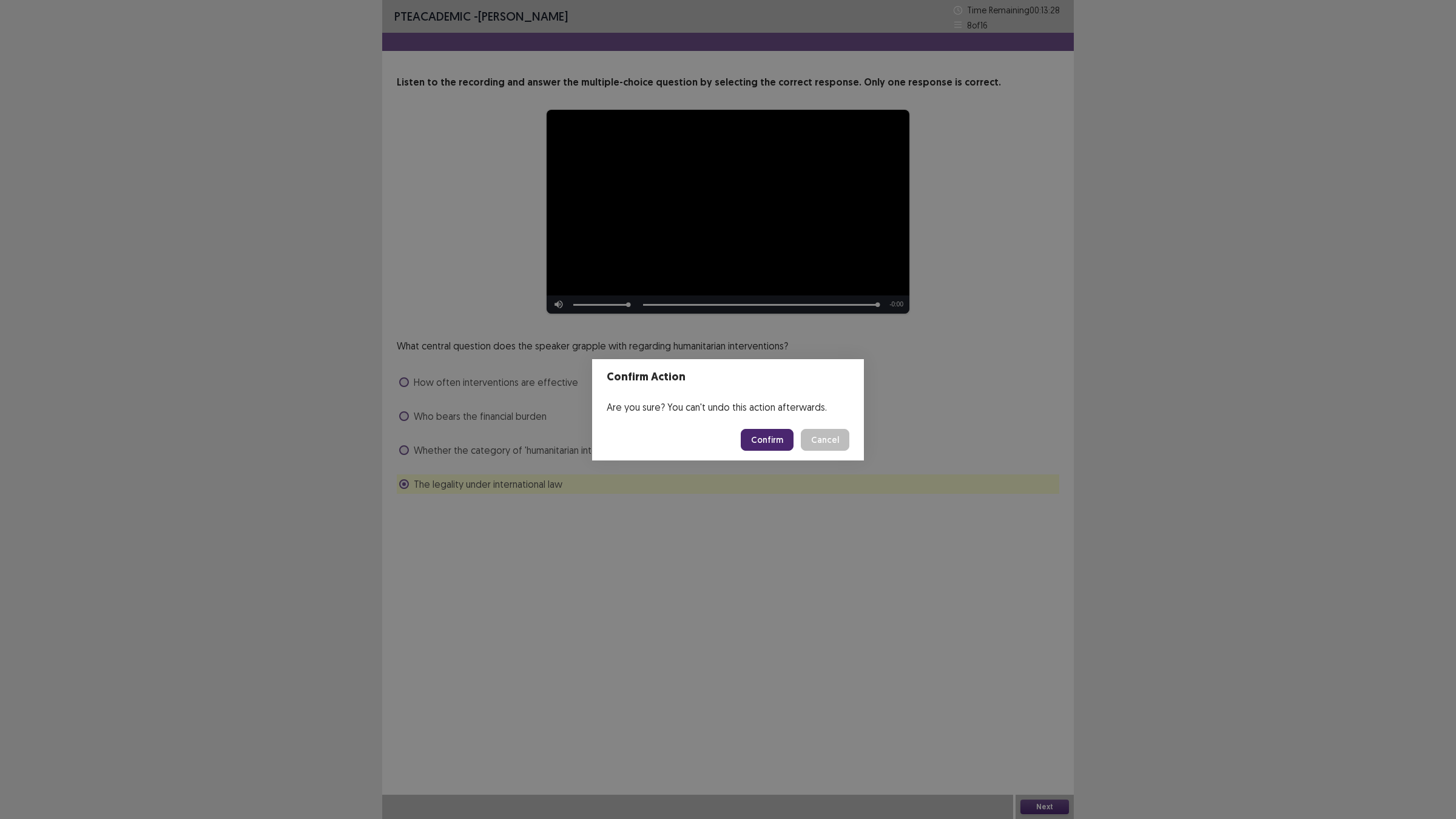
click at [760, 429] on button "Confirm" at bounding box center [767, 439] width 53 height 22
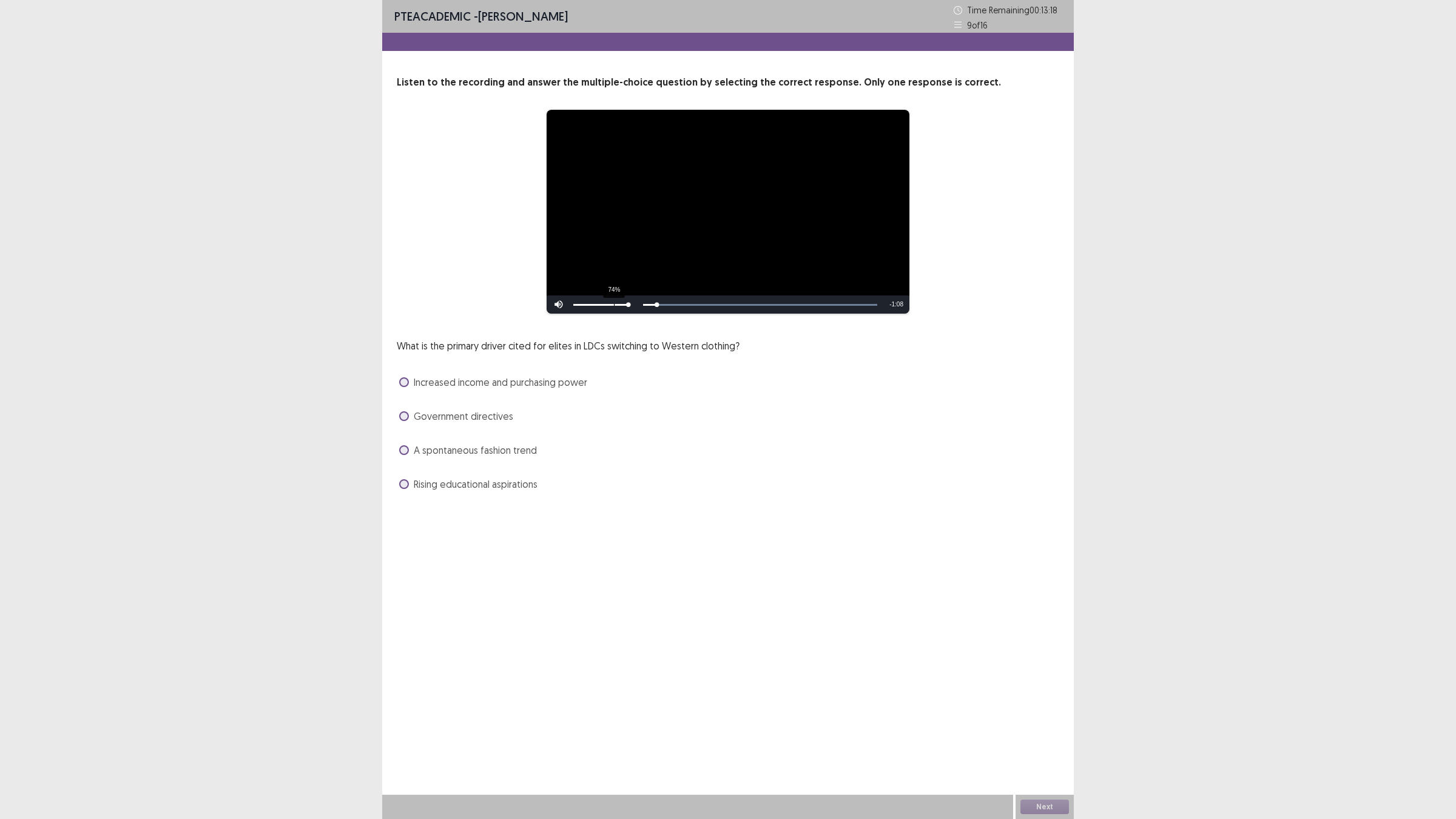
click at [613, 310] on div "74%" at bounding box center [600, 304] width 60 height 18
click at [598, 304] on div "Volume Level" at bounding box center [601, 305] width 55 height 2
click at [583, 300] on div "19%" at bounding box center [600, 304] width 60 height 18
click at [583, 306] on div "19%" at bounding box center [600, 304] width 60 height 18
click at [581, 304] on div "Volume Level" at bounding box center [586, 305] width 26 height 2
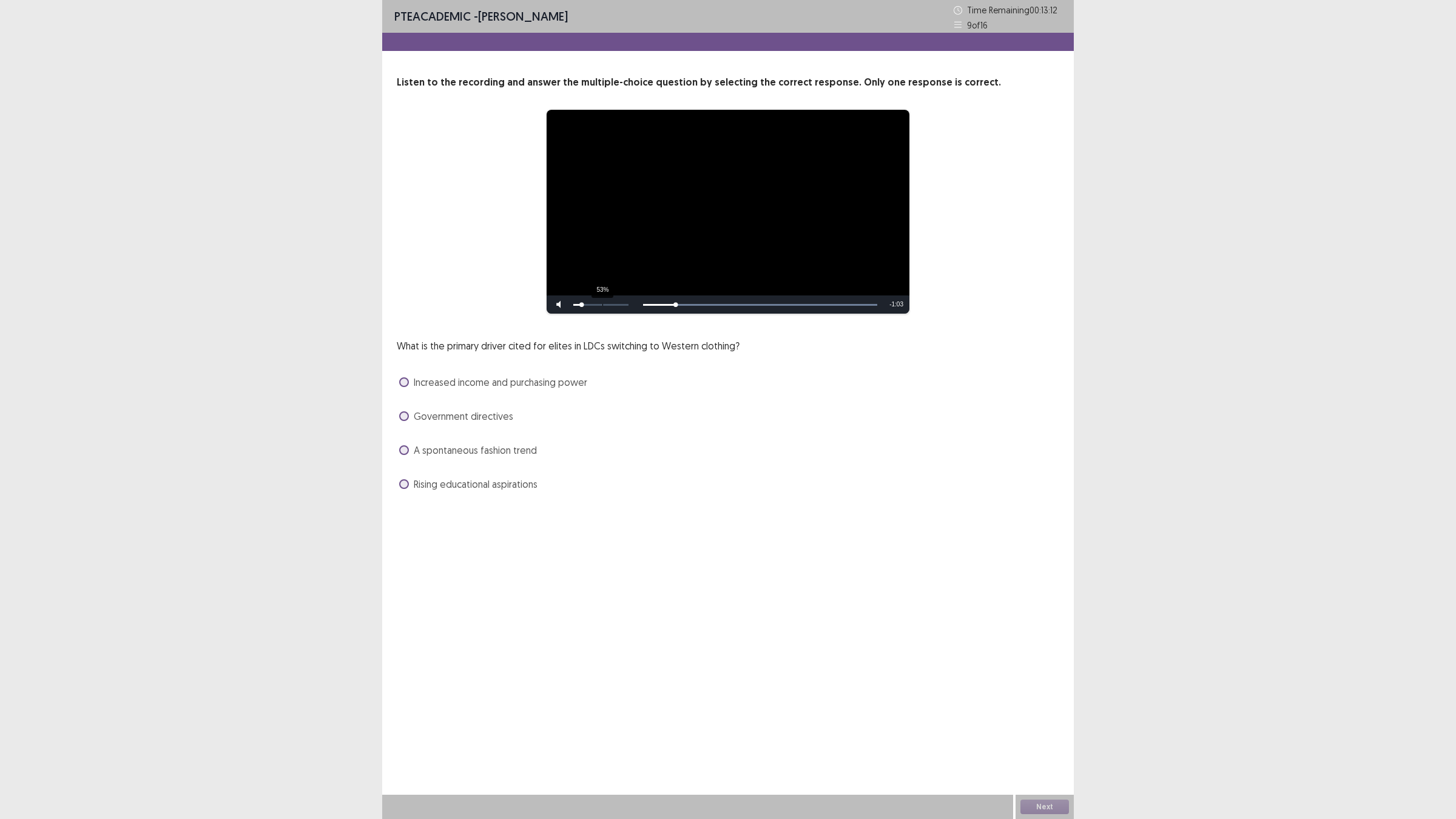
click at [602, 312] on div "53%" at bounding box center [600, 304] width 60 height 18
click at [593, 301] on div "40%" at bounding box center [600, 304] width 60 height 18
click at [589, 301] on div "30%" at bounding box center [600, 304] width 60 height 18
click at [480, 382] on span "Increased income and purchasing power" at bounding box center [500, 382] width 173 height 14
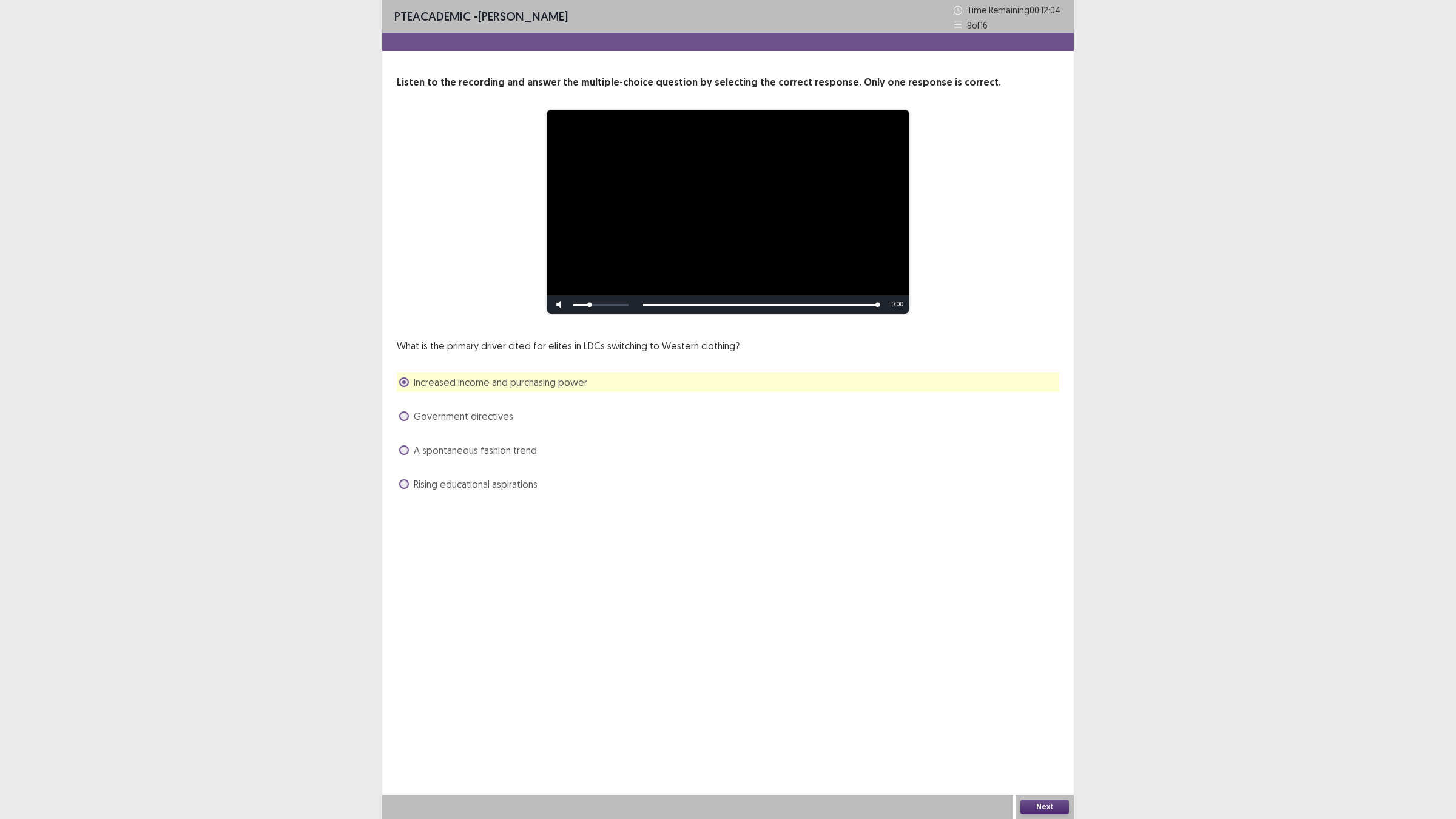
click at [1040, 716] on button "Next" at bounding box center [1045, 806] width 49 height 14
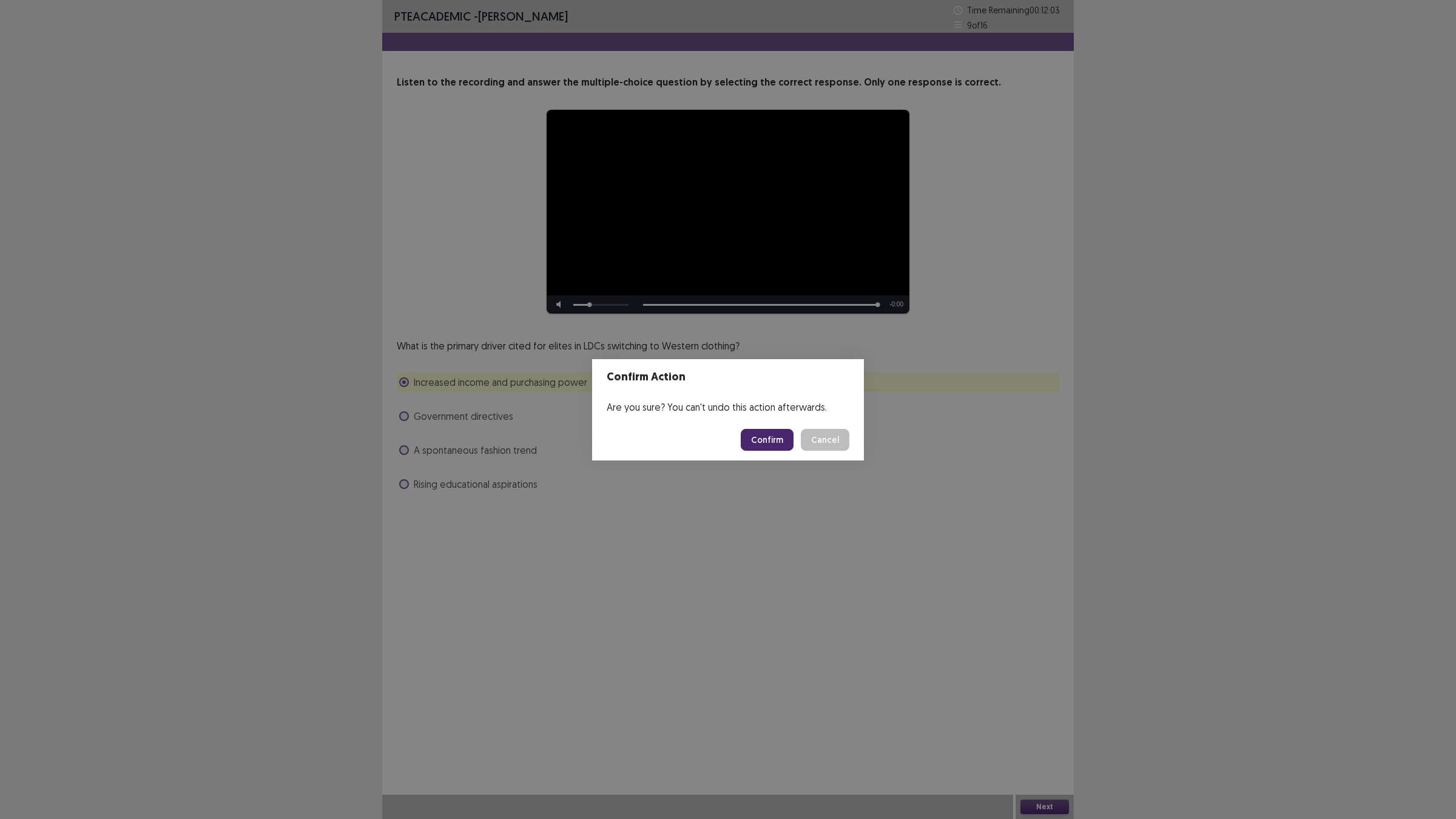
click at [765, 432] on button "Confirm" at bounding box center [767, 439] width 53 height 22
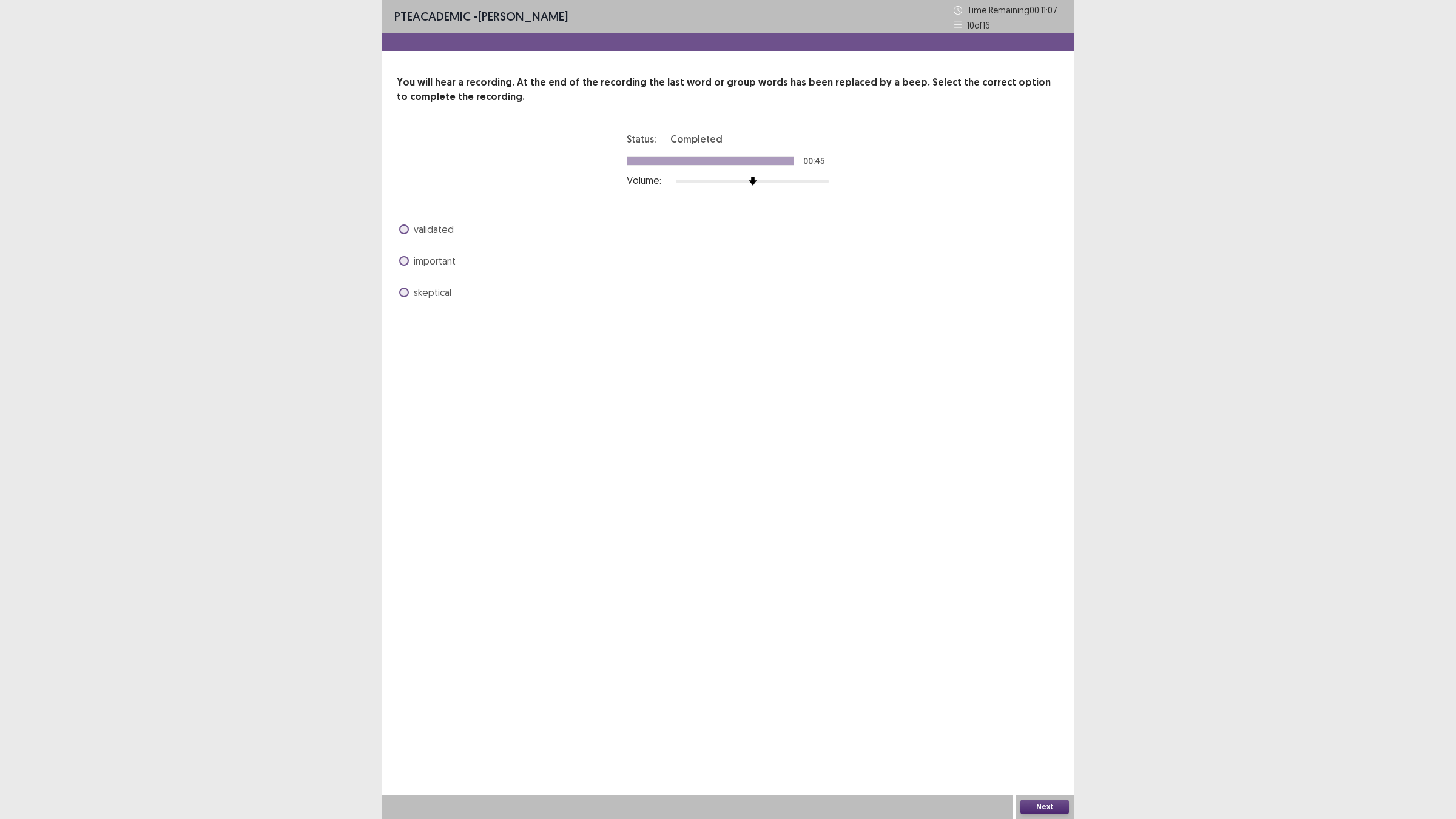
click at [446, 232] on span "validated" at bounding box center [434, 229] width 40 height 14
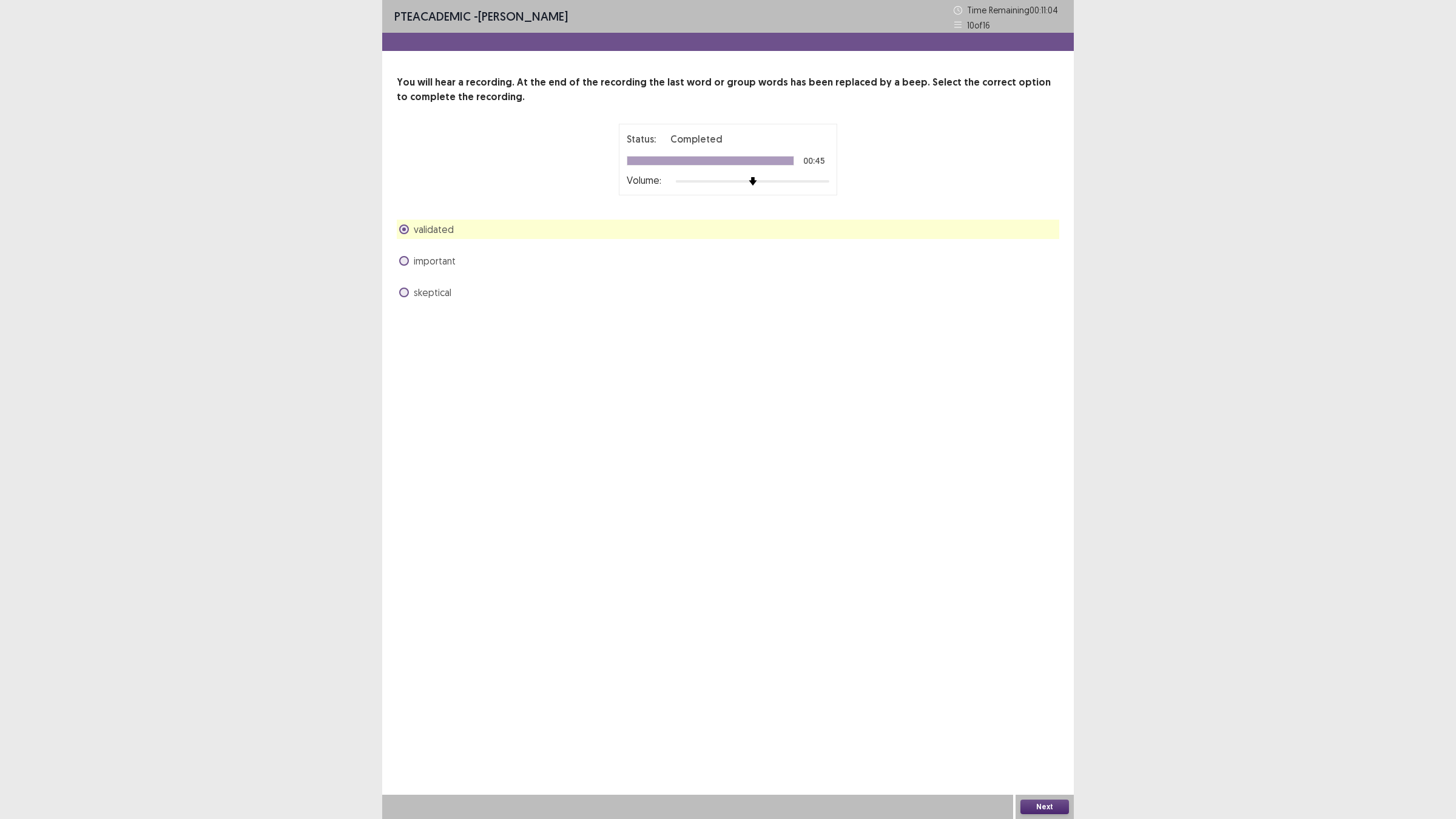
click at [1025, 716] on button "Next" at bounding box center [1045, 806] width 49 height 14
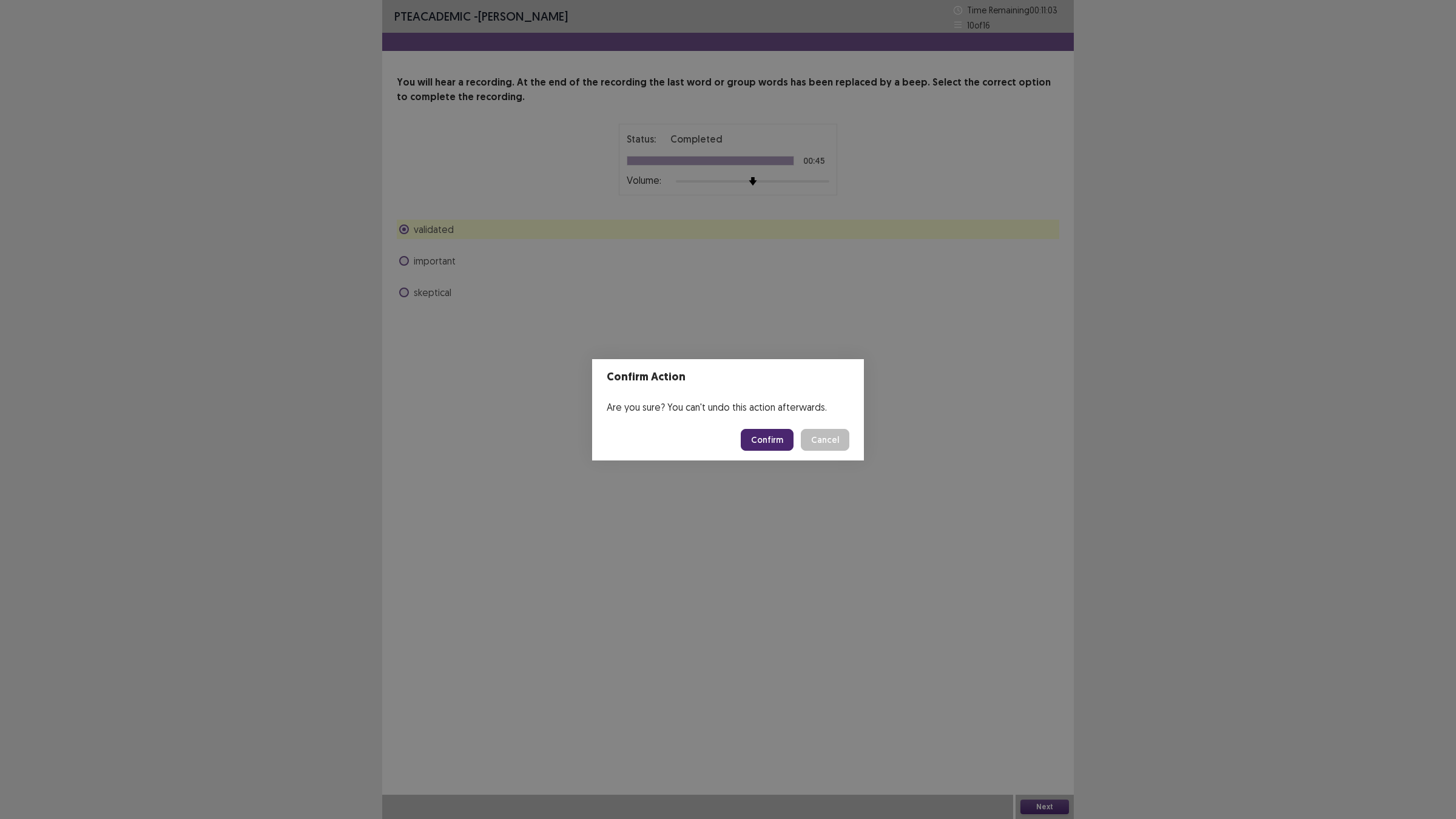
click at [778, 443] on button "Confirm" at bounding box center [767, 439] width 53 height 22
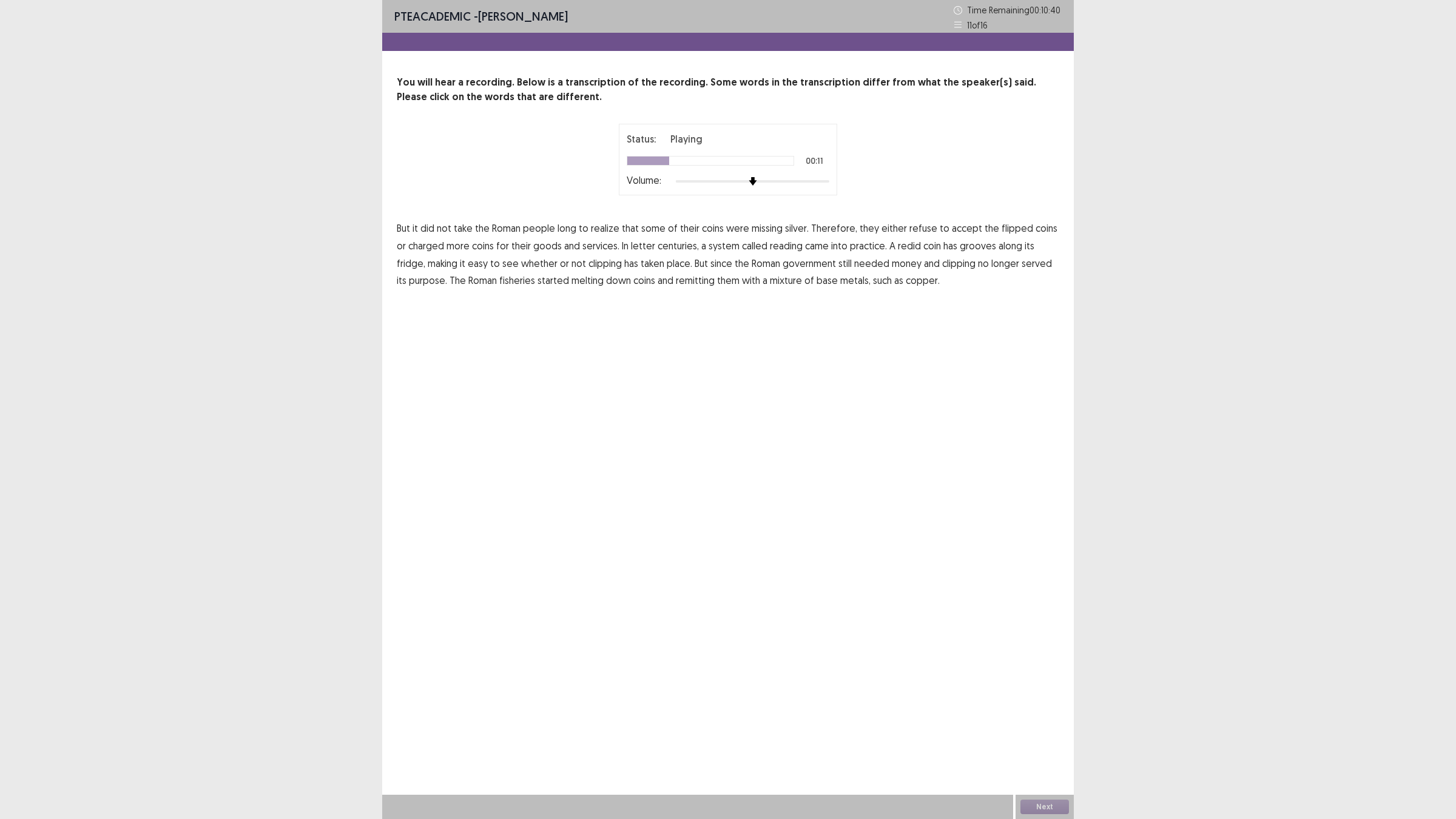
click at [1011, 222] on span "flipped" at bounding box center [1017, 227] width 32 height 14
click at [635, 247] on span "letter" at bounding box center [643, 245] width 24 height 14
click at [426, 256] on span "fridge," at bounding box center [411, 263] width 29 height 14
click at [503, 285] on span "fisheries" at bounding box center [516, 280] width 36 height 14
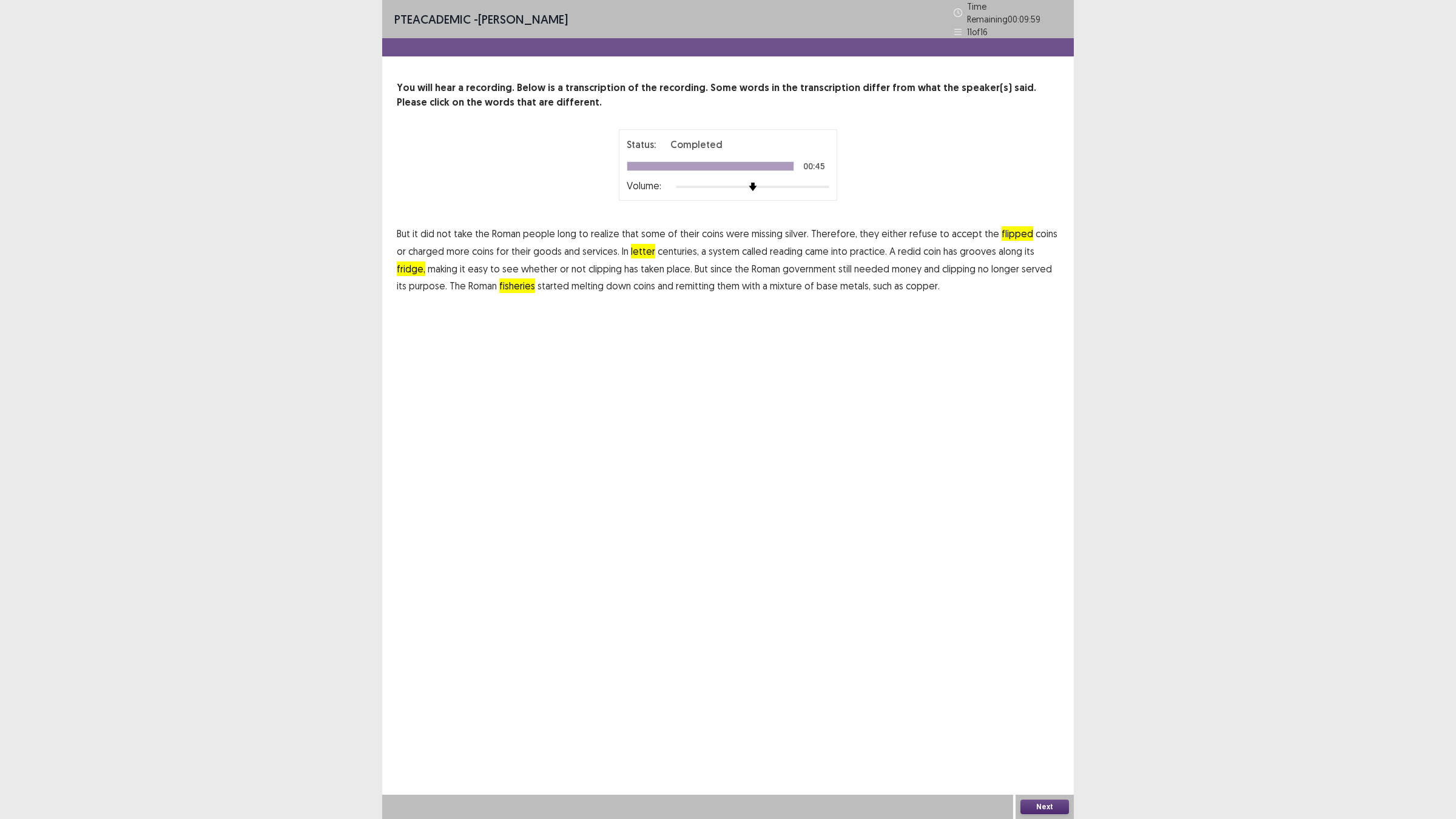
click at [1050, 716] on button "Next" at bounding box center [1045, 806] width 49 height 14
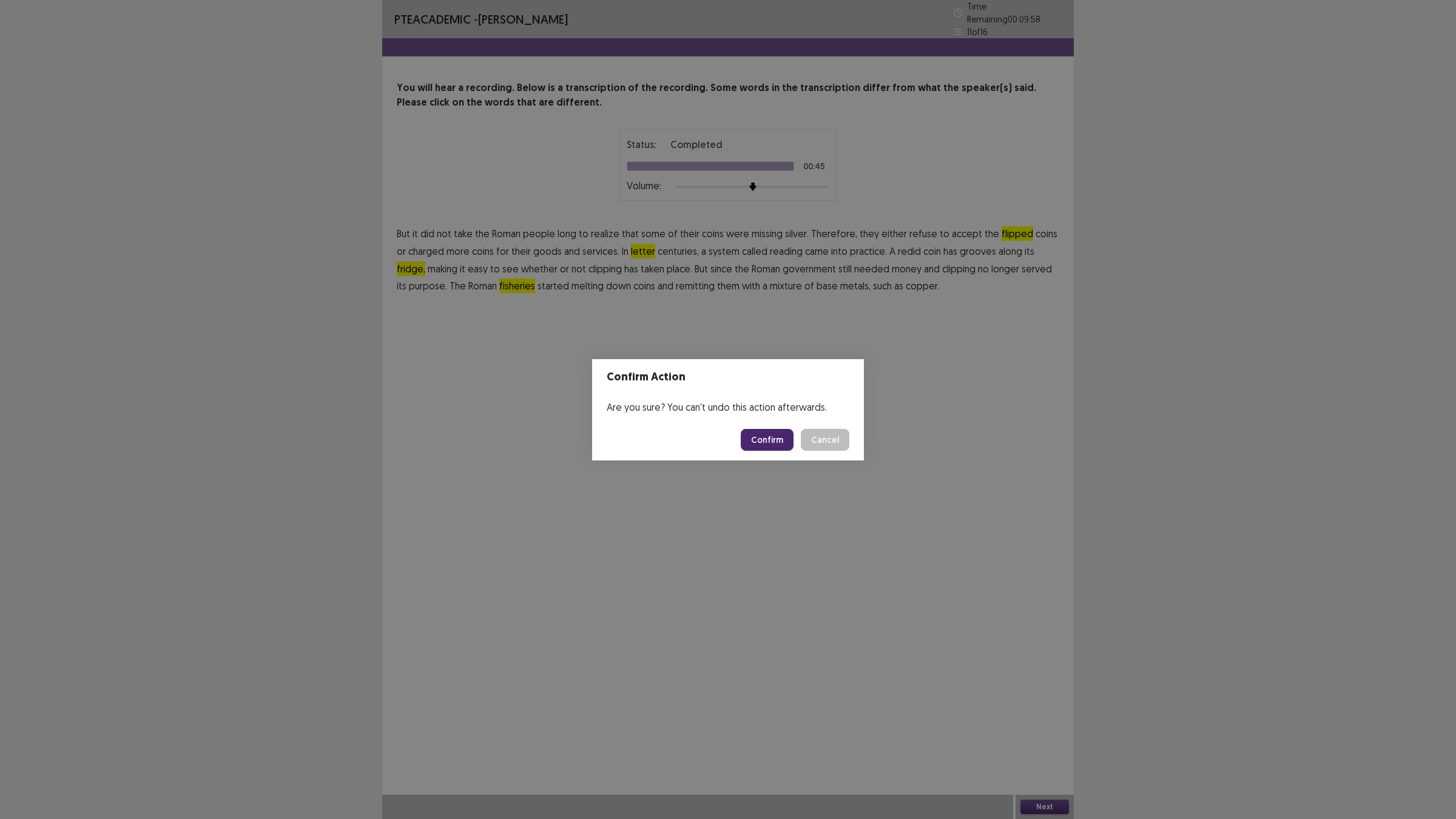
click at [768, 429] on button "Confirm" at bounding box center [767, 439] width 53 height 22
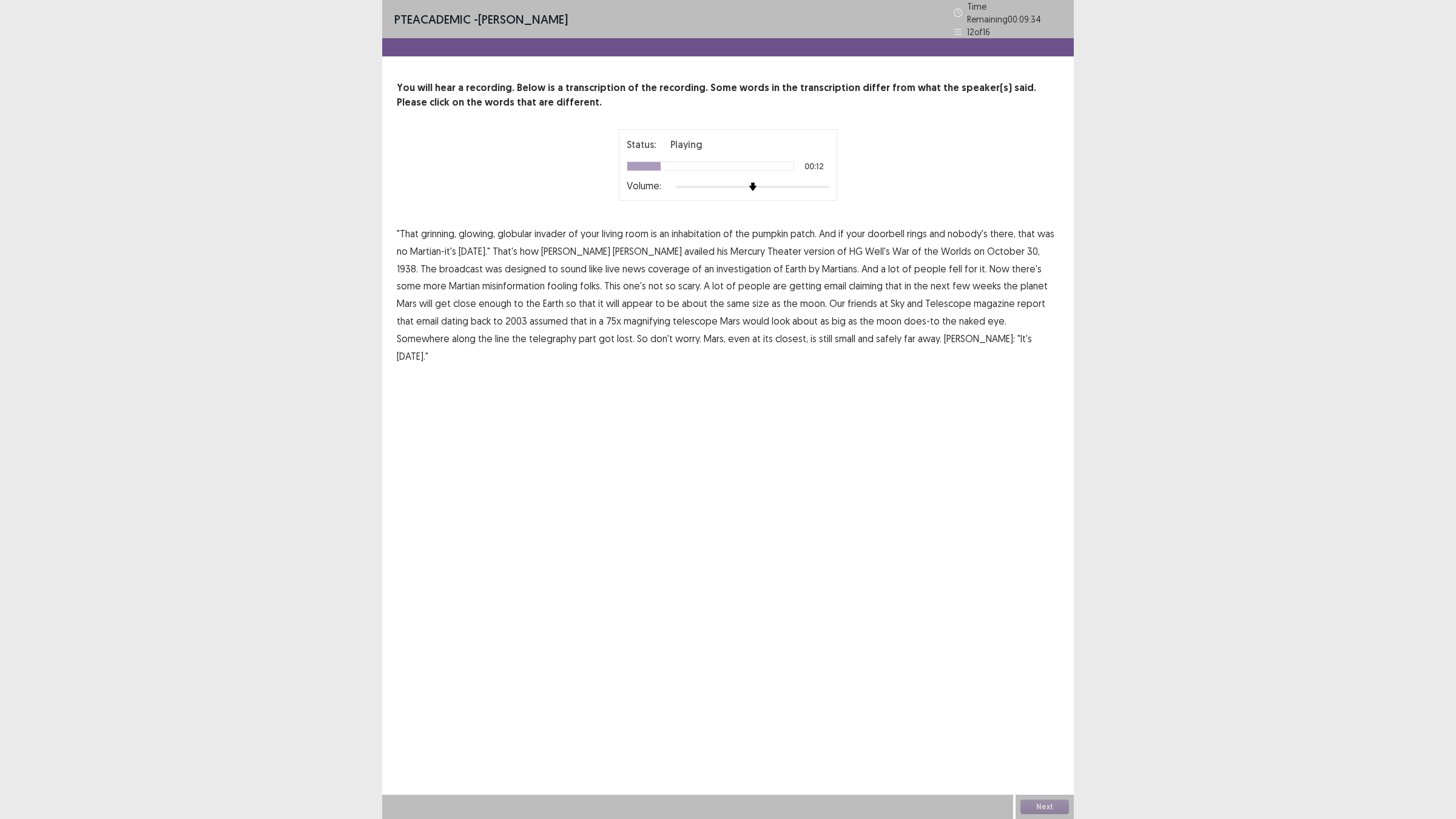
click at [684, 244] on span "availed" at bounding box center [699, 250] width 31 height 14
click at [1017, 297] on span "report" at bounding box center [1031, 303] width 28 height 14
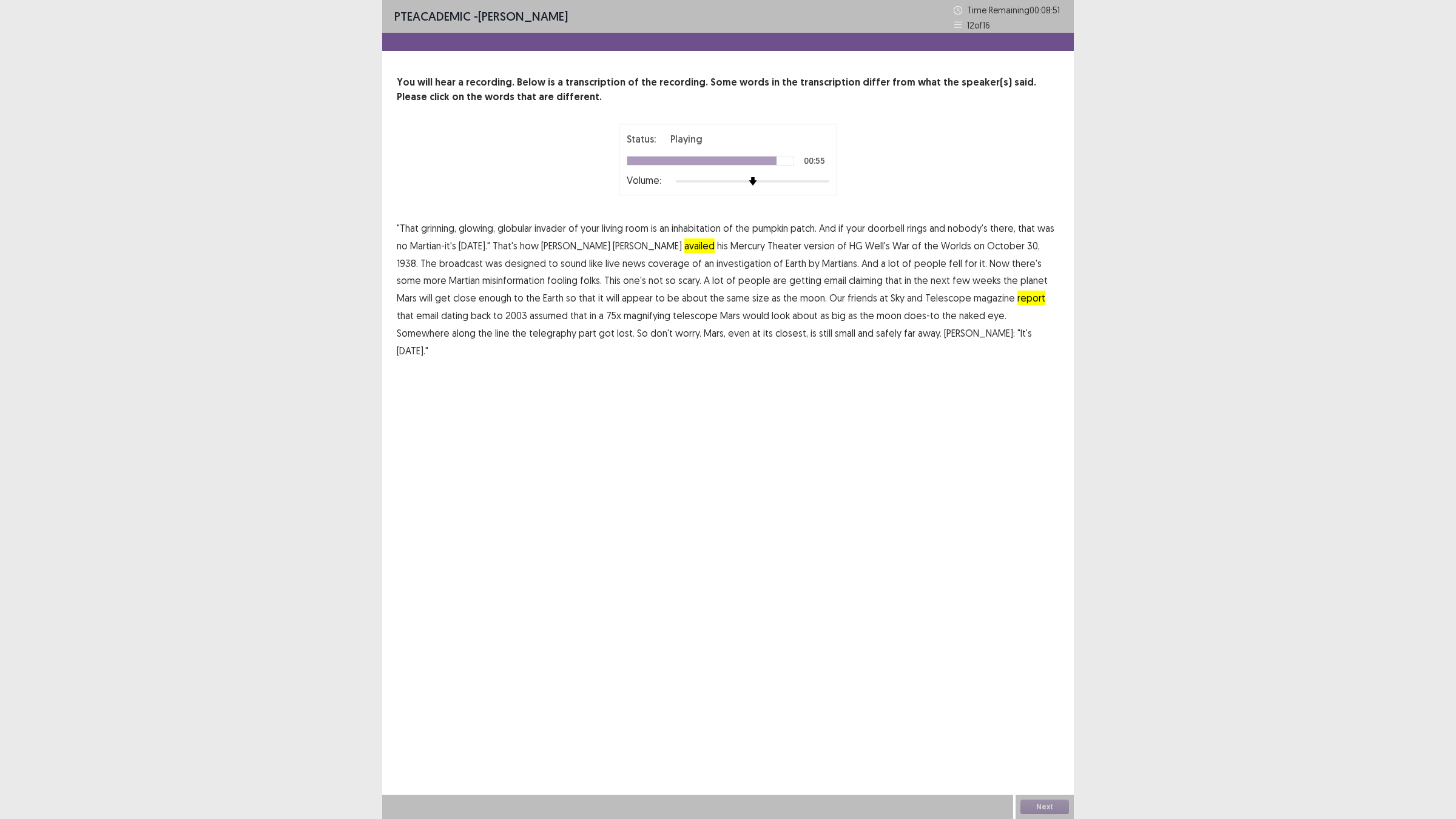
click at [529, 336] on span "telegraphy" at bounding box center [553, 333] width 47 height 14
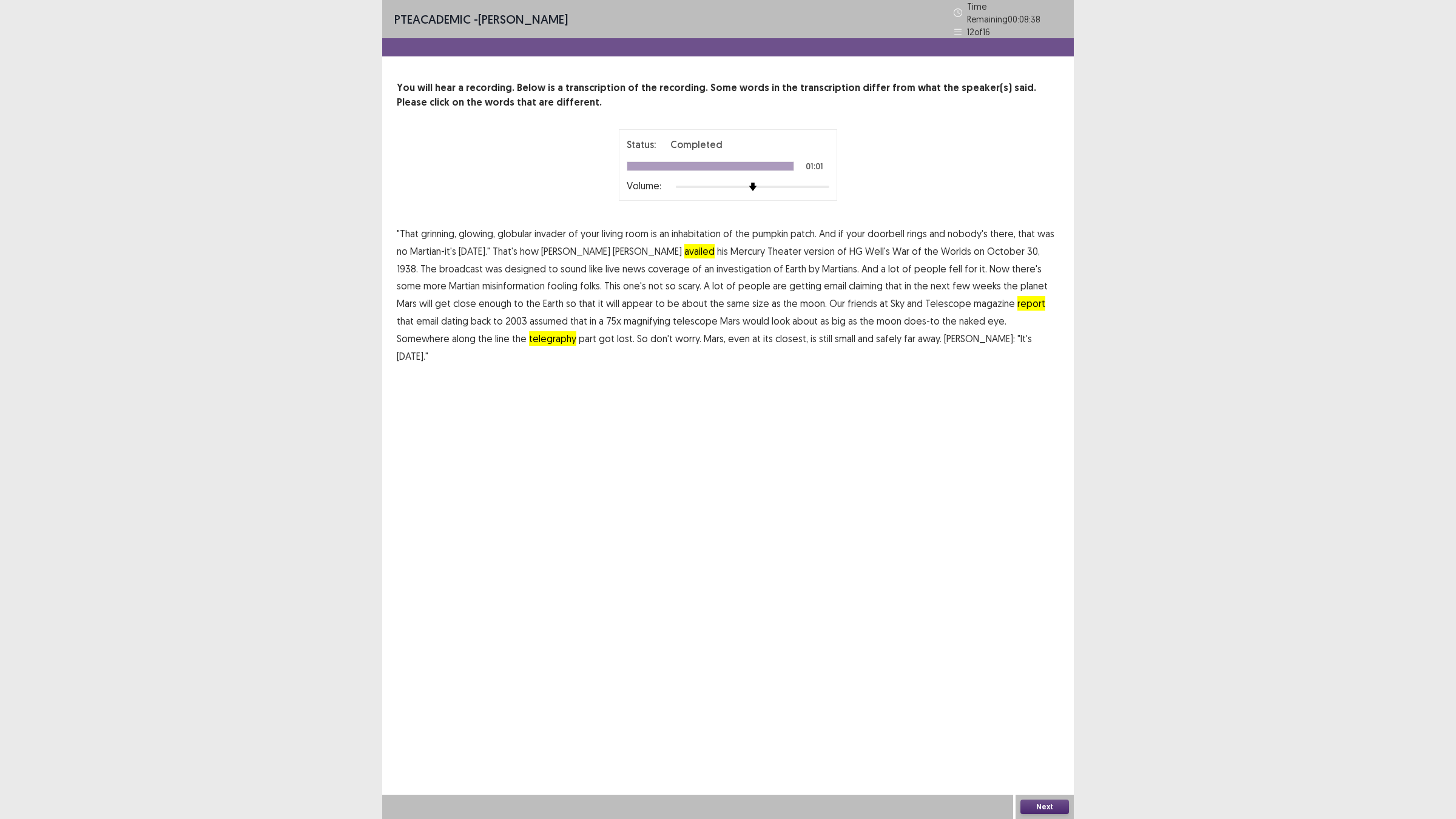
click at [944, 333] on span "[PERSON_NAME]:" at bounding box center [979, 338] width 71 height 14
drag, startPoint x: 938, startPoint y: 295, endPoint x: 1013, endPoint y: 443, distance: 165.9
click at [1017, 296] on span "report" at bounding box center [1031, 303] width 28 height 14
click at [1057, 716] on button "Next" at bounding box center [1045, 806] width 49 height 14
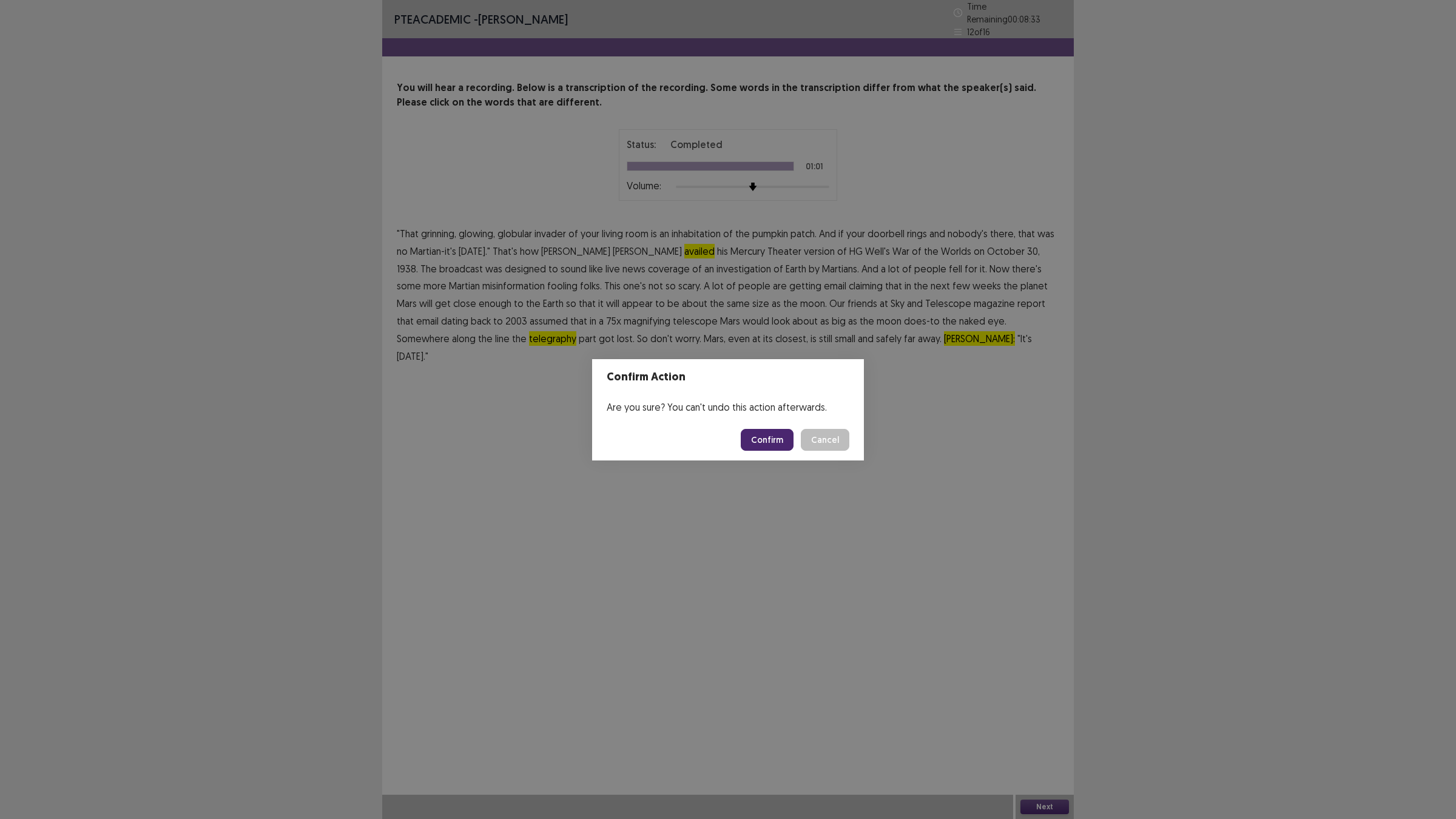
click at [769, 440] on button "Confirm" at bounding box center [767, 439] width 53 height 22
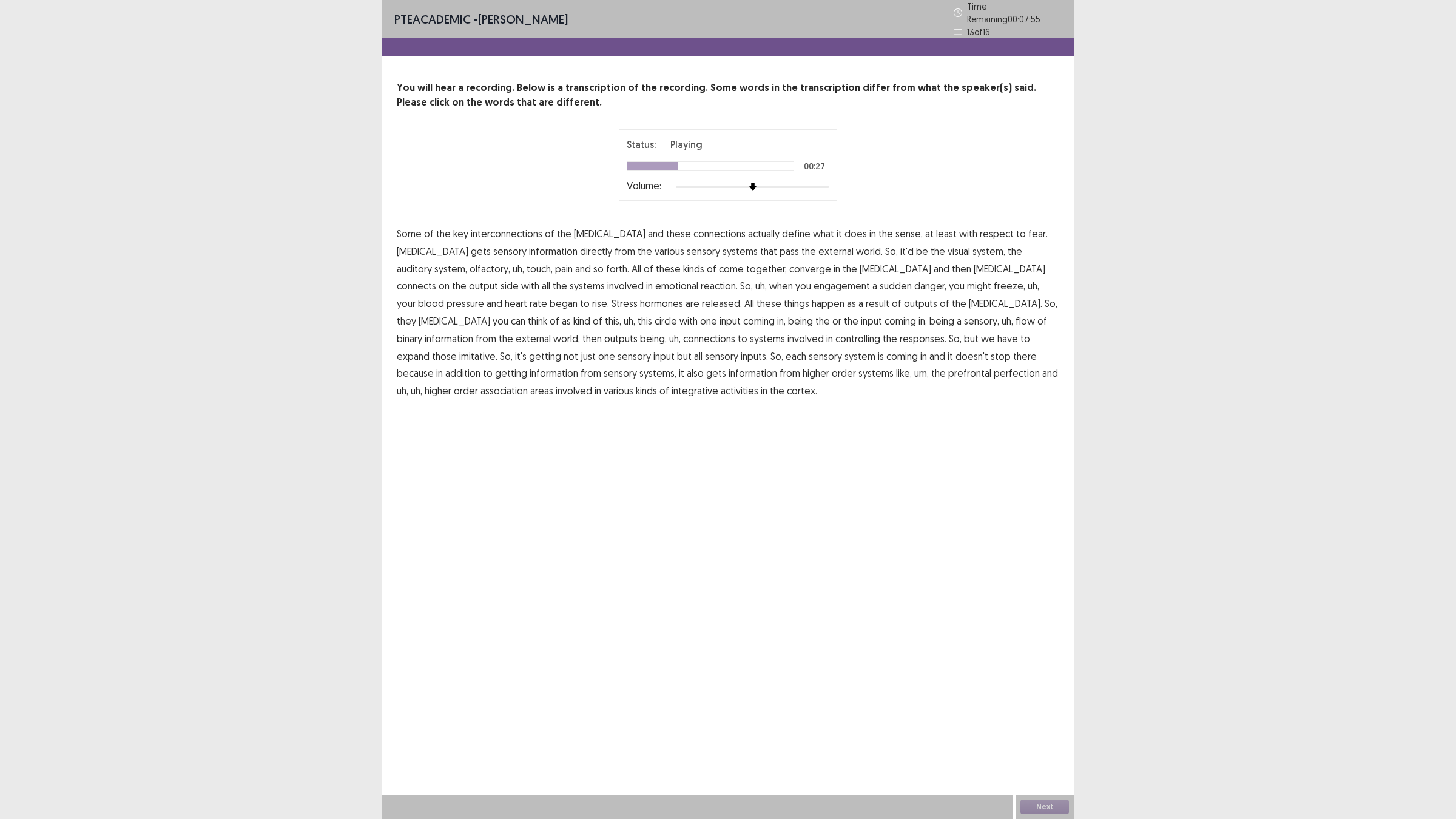
click at [436, 278] on span "connects" at bounding box center [416, 285] width 39 height 14
click at [814, 281] on span "engagement" at bounding box center [842, 285] width 57 height 14
click at [964, 317] on span "sensory," at bounding box center [981, 320] width 35 height 14
click at [473, 331] on span "information" at bounding box center [449, 338] width 49 height 14
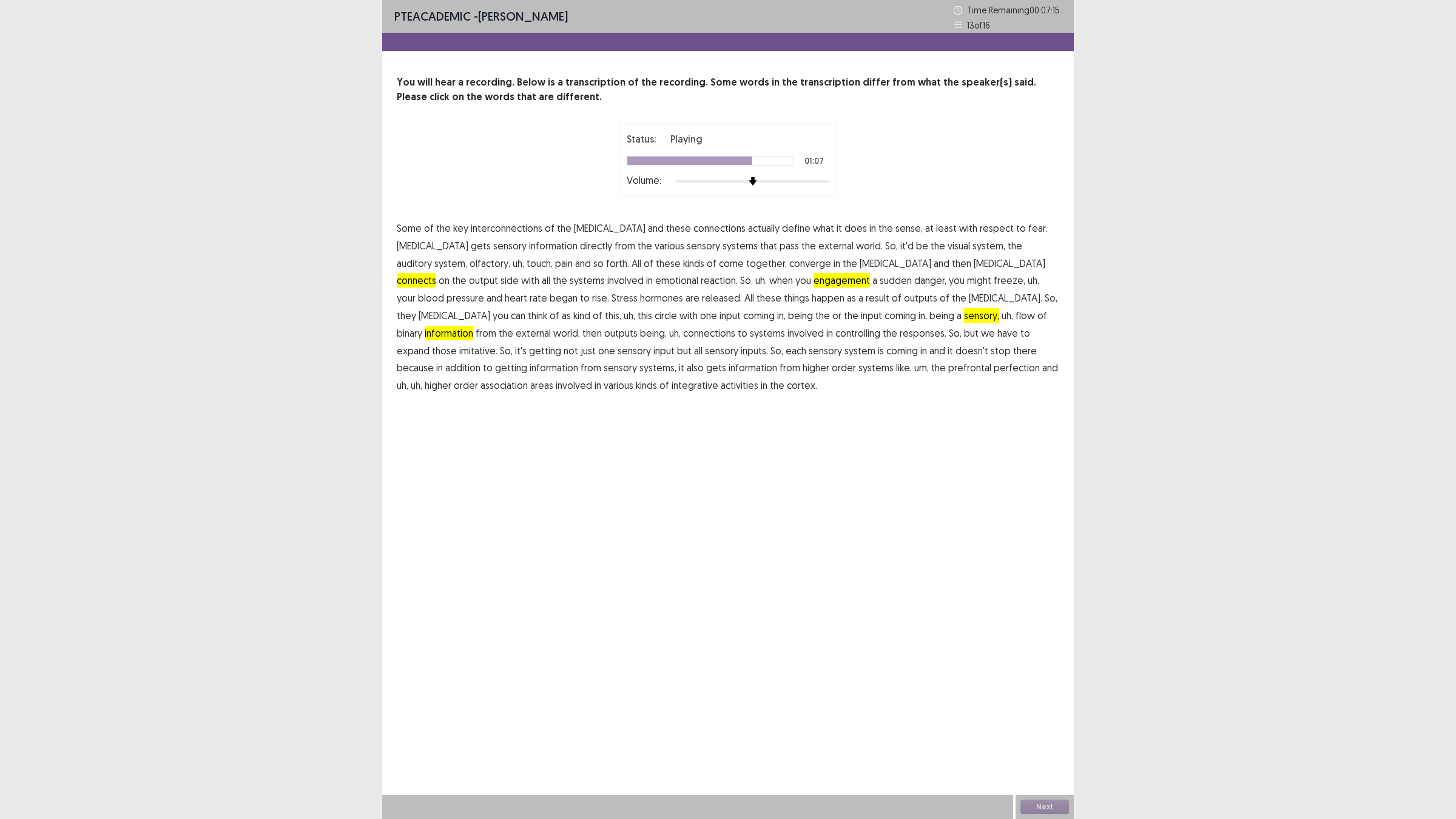
click at [497, 343] on span "imitative." at bounding box center [478, 350] width 38 height 14
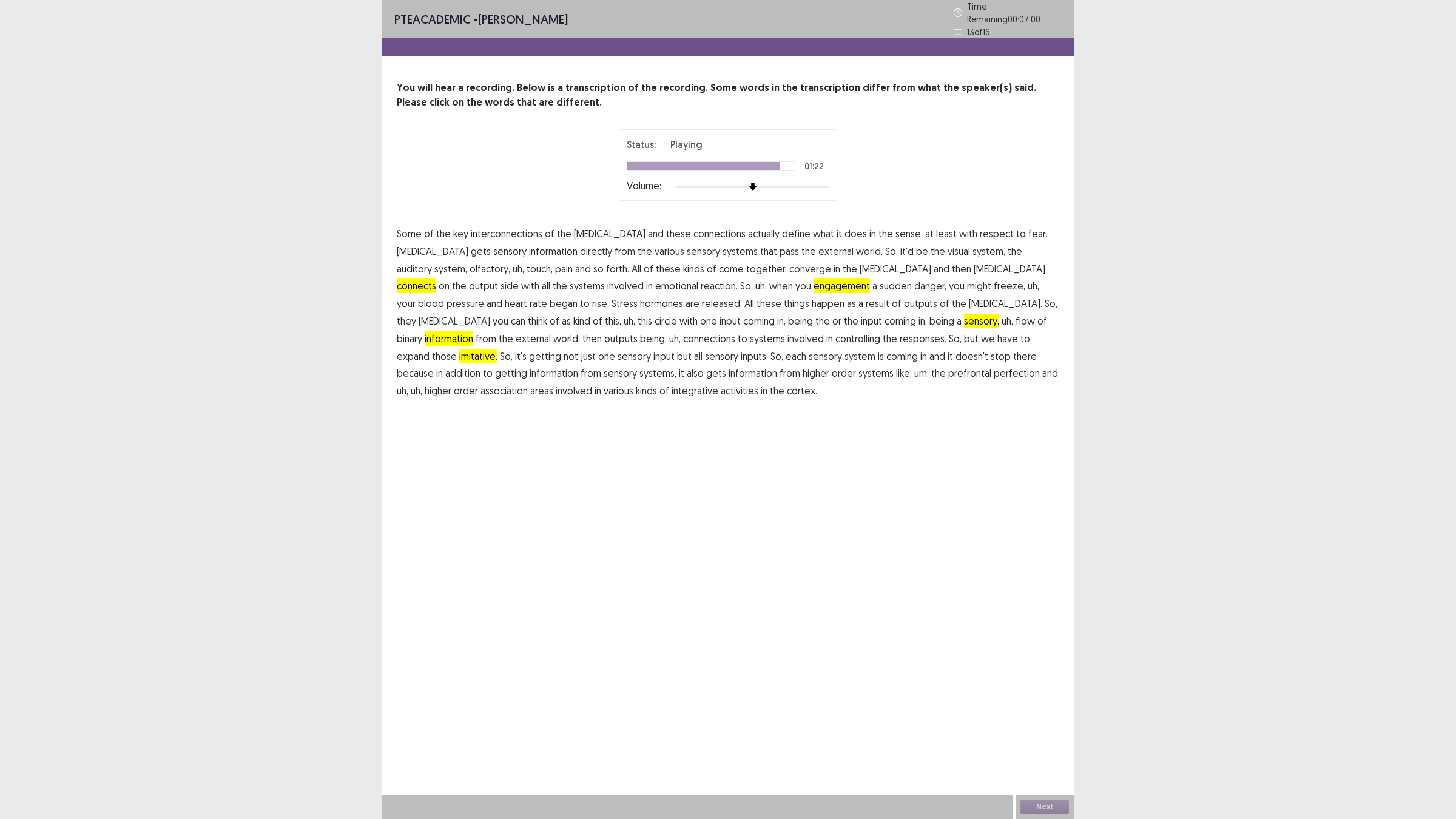
click at [994, 367] on span "perfection" at bounding box center [1017, 372] width 46 height 14
click at [436, 278] on span "connects" at bounding box center [416, 285] width 39 height 14
click at [964, 316] on span "sensory," at bounding box center [981, 320] width 35 height 14
click at [473, 331] on span "information" at bounding box center [449, 338] width 49 height 14
click at [1047, 716] on button "Next" at bounding box center [1045, 806] width 49 height 14
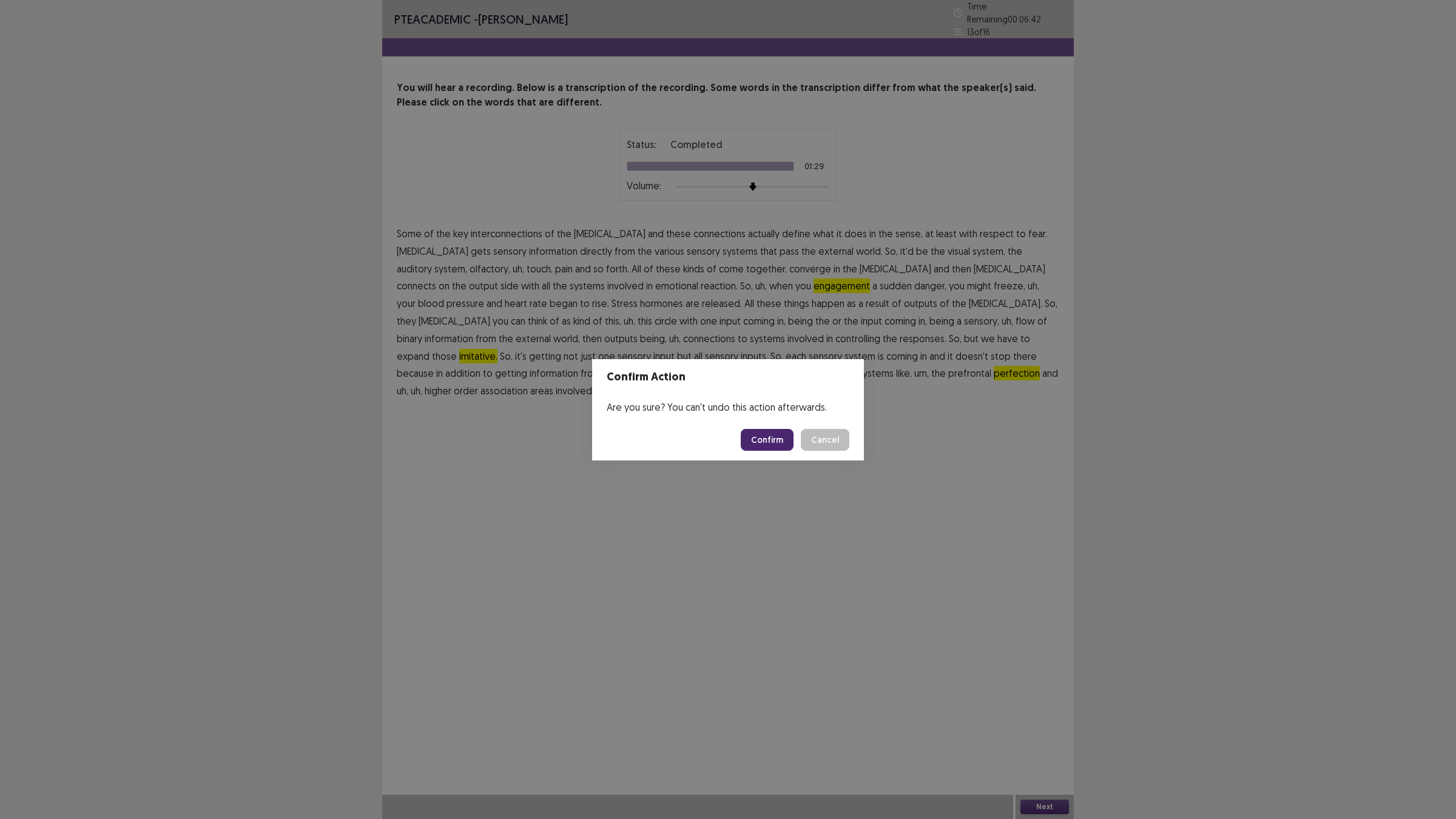
click at [756, 432] on button "Confirm" at bounding box center [767, 439] width 53 height 22
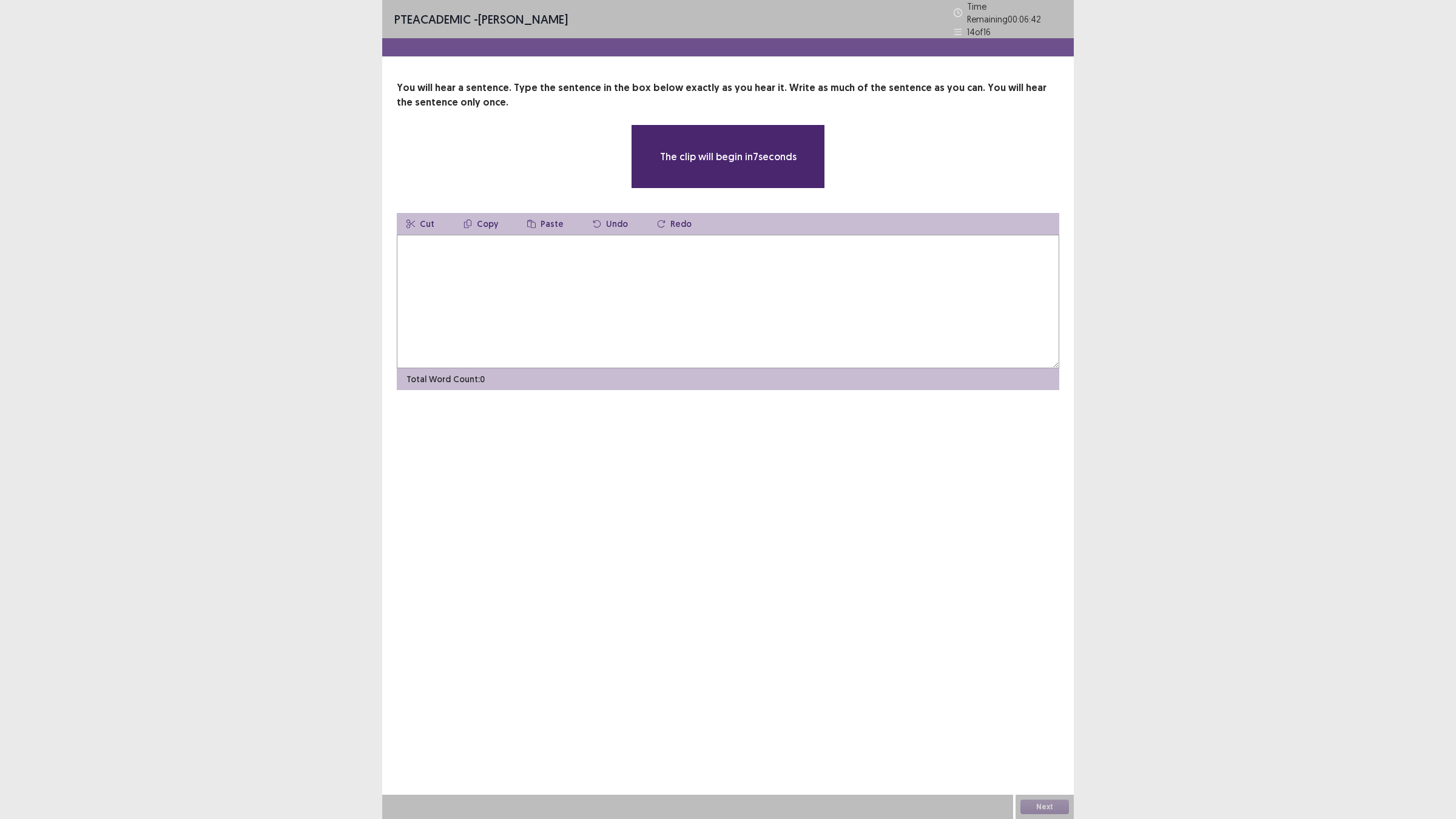
click at [523, 274] on textarea at bounding box center [728, 301] width 662 height 133
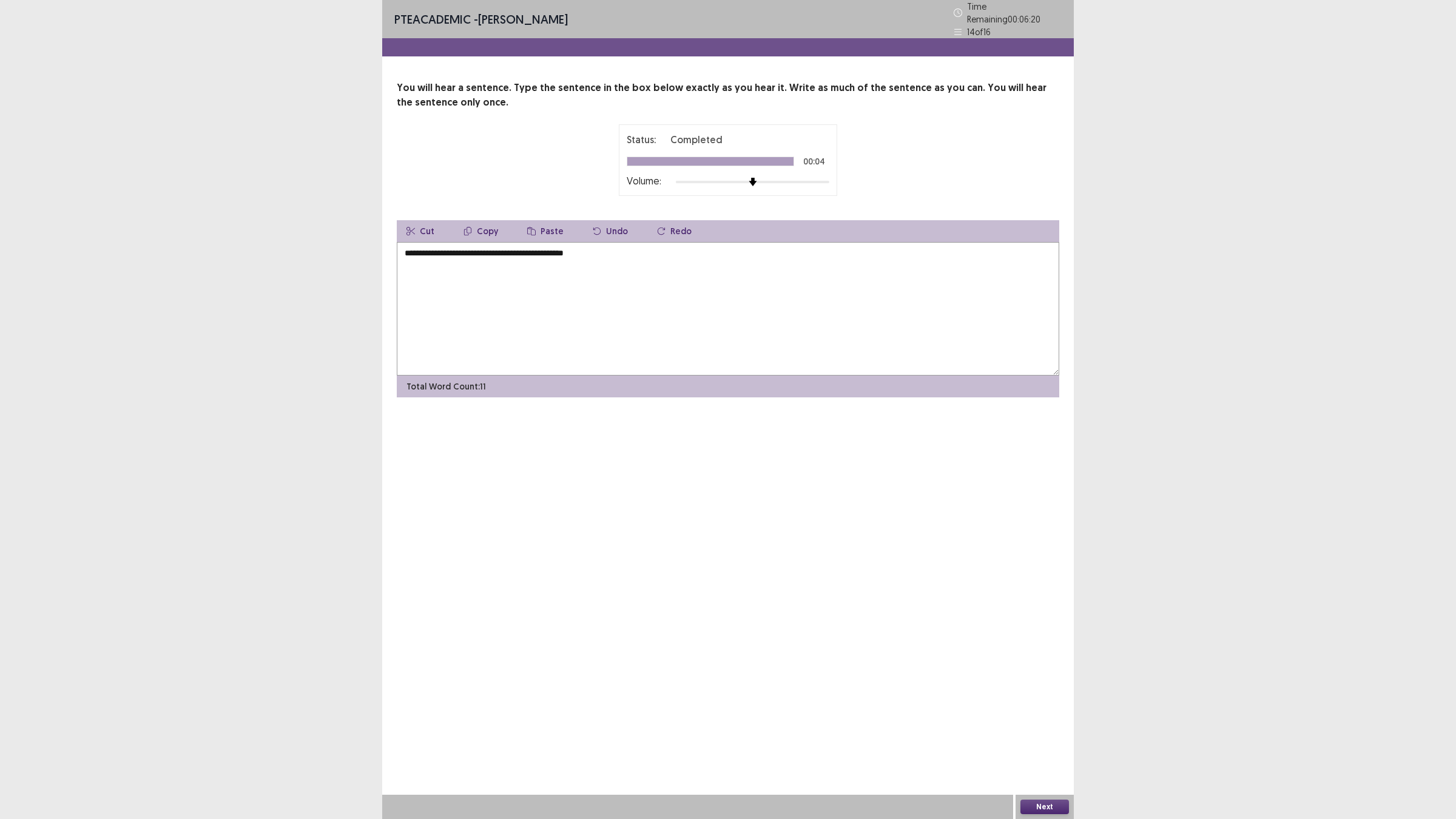
click at [408, 242] on textarea "**********" at bounding box center [728, 309] width 662 height 133
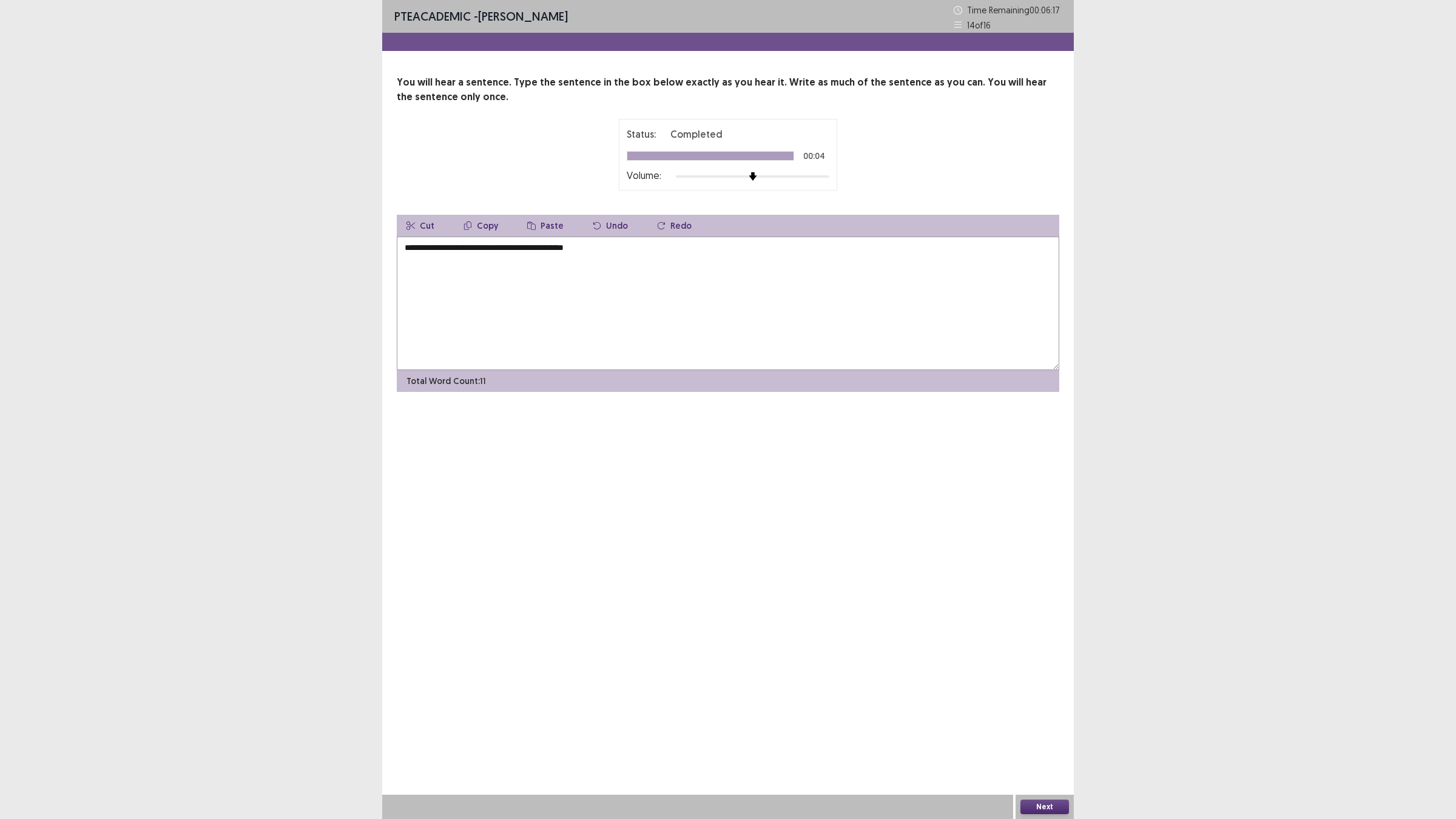
drag, startPoint x: 462, startPoint y: 245, endPoint x: 498, endPoint y: 250, distance: 36.3
click at [462, 244] on textarea "**********" at bounding box center [728, 303] width 662 height 133
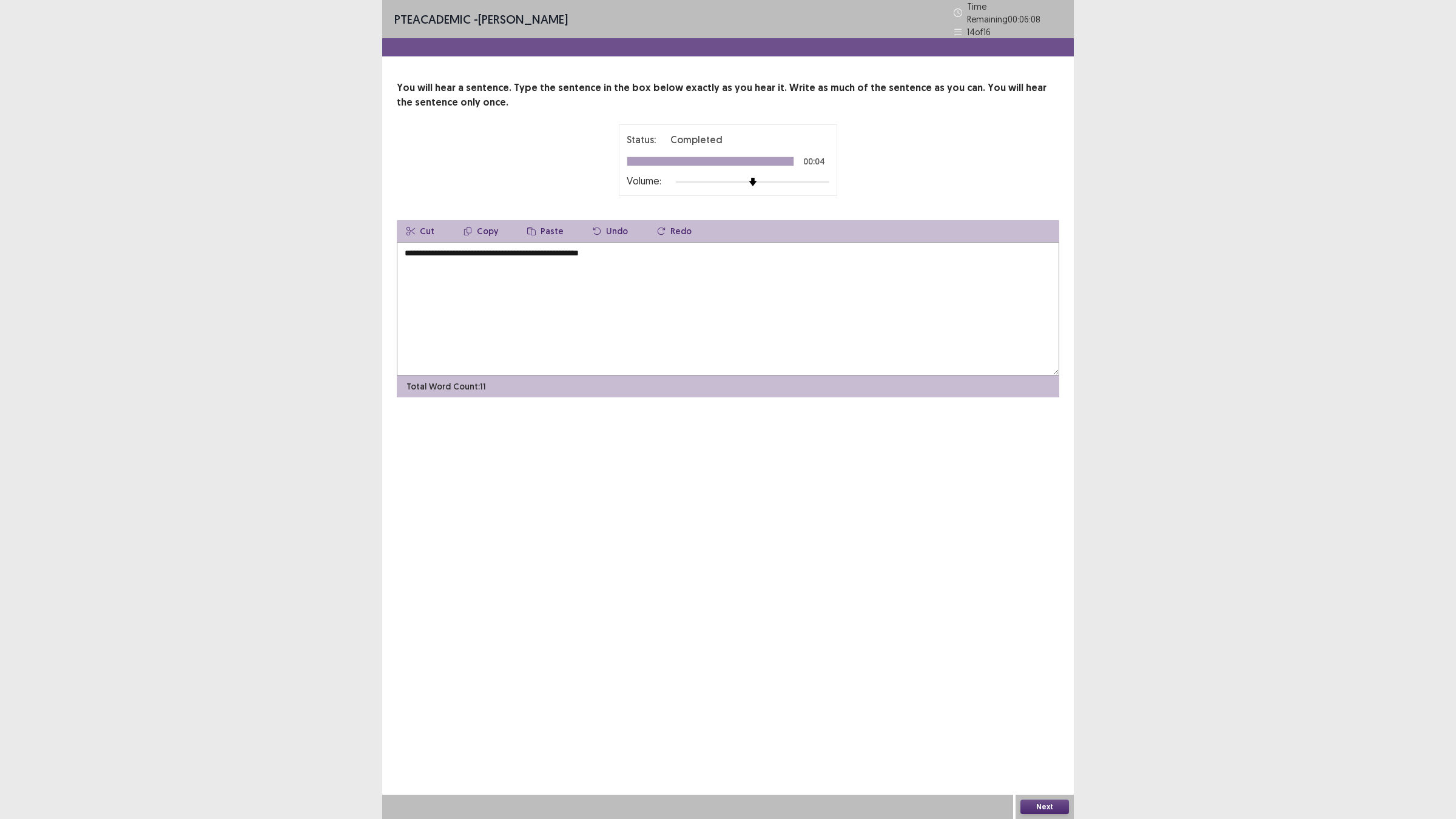
click at [568, 250] on textarea "**********" at bounding box center [728, 309] width 662 height 133
click at [562, 249] on textarea "**********" at bounding box center [728, 309] width 662 height 133
click at [624, 249] on textarea "**********" at bounding box center [728, 309] width 662 height 133
type textarea "**********"
click at [1030, 716] on button "Next" at bounding box center [1045, 806] width 49 height 14
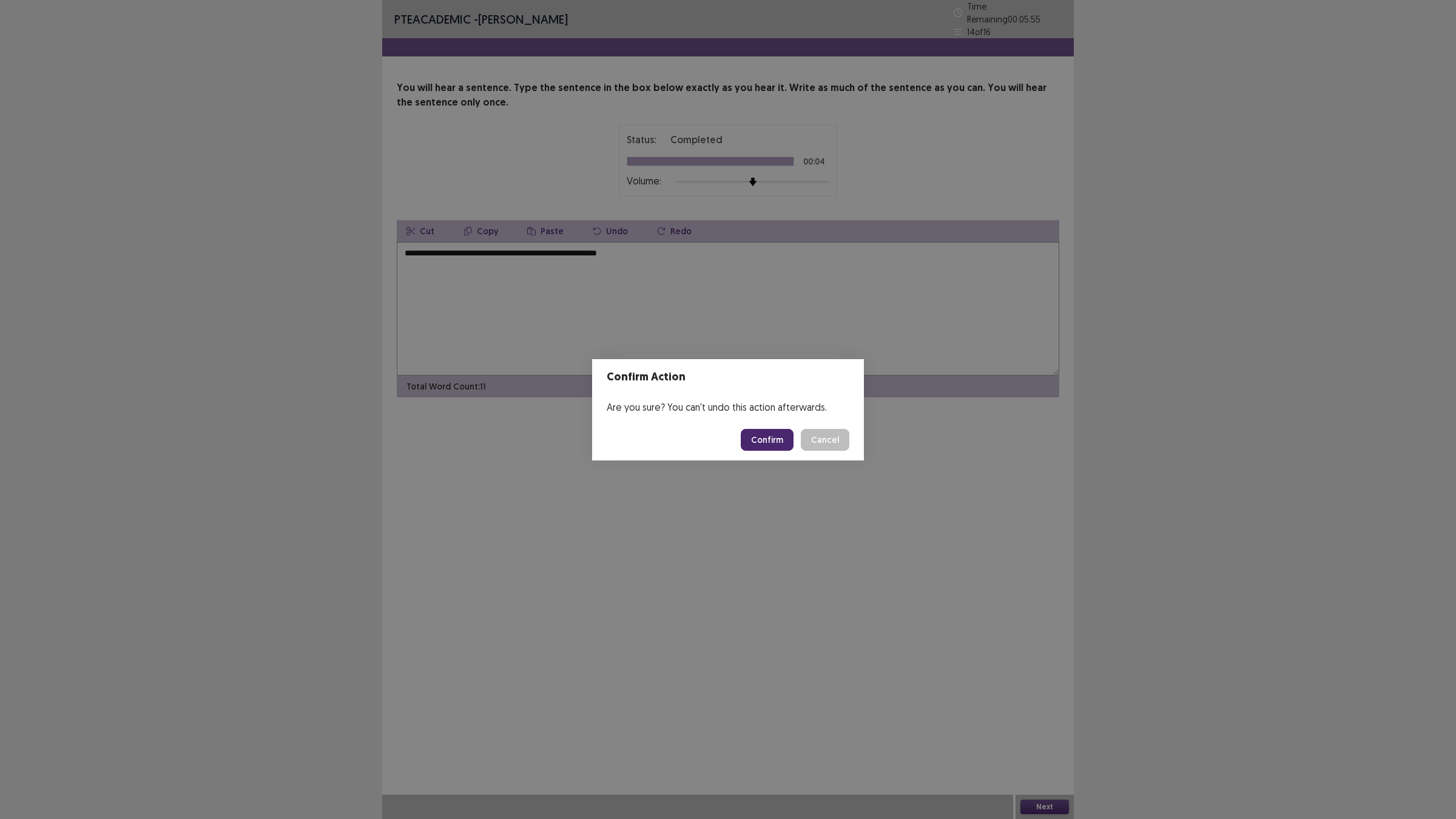
click at [755, 452] on footer "Confirm Cancel" at bounding box center [728, 440] width 272 height 41
click at [755, 438] on button "Confirm" at bounding box center [767, 439] width 53 height 22
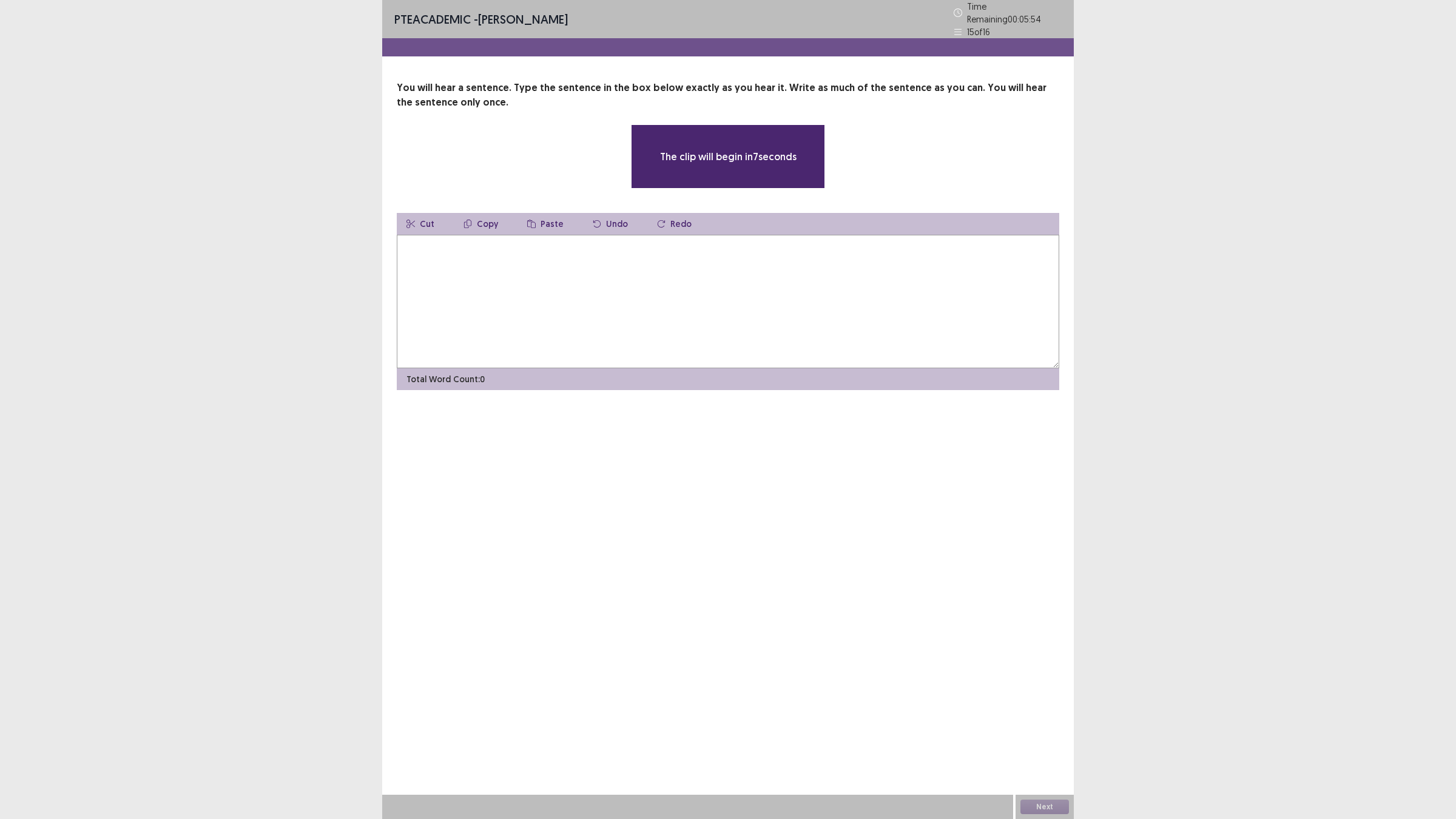
click at [460, 250] on textarea at bounding box center [728, 301] width 662 height 133
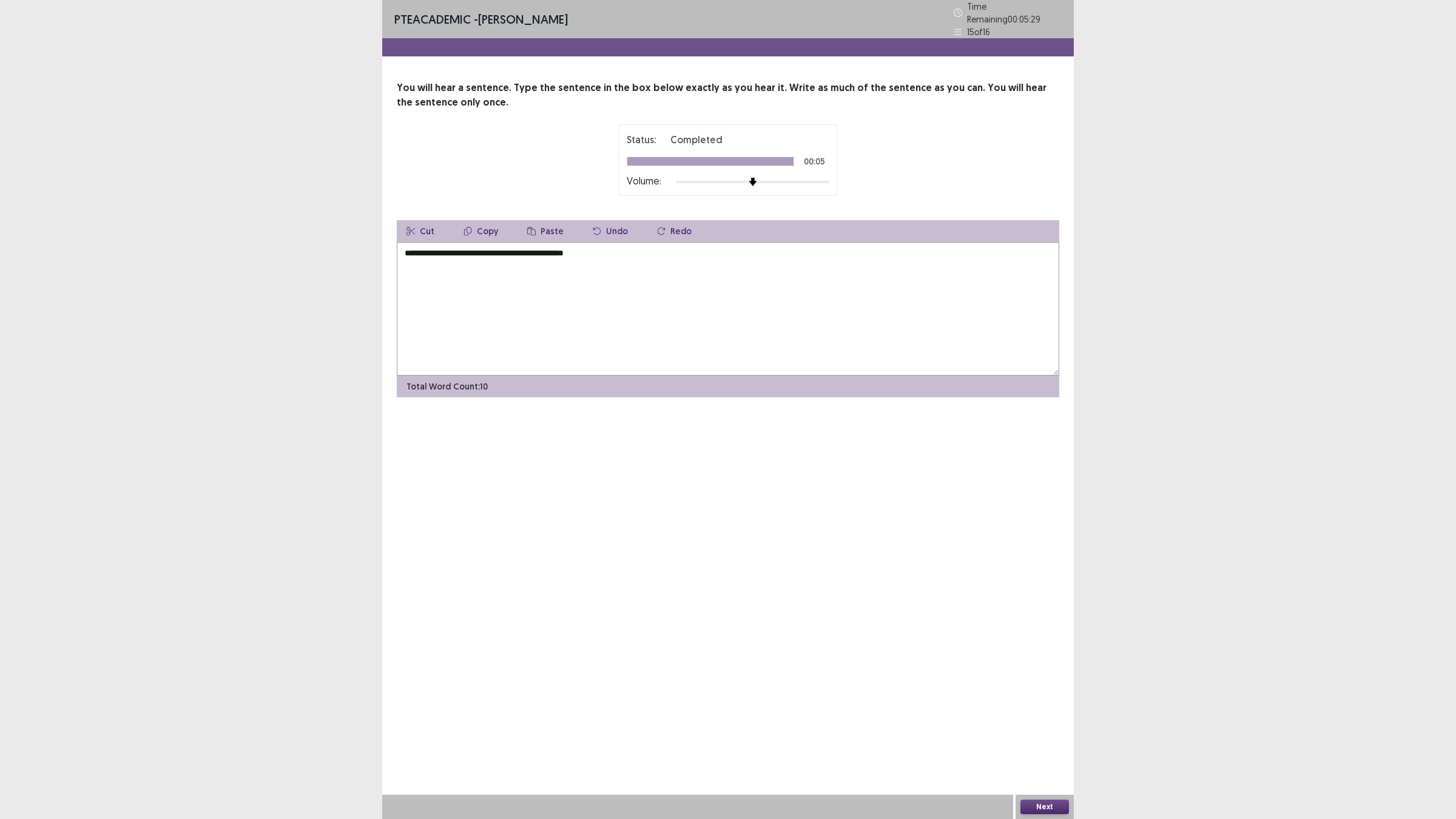
click at [414, 246] on textarea "**********" at bounding box center [728, 309] width 662 height 133
click at [472, 252] on textarea "**********" at bounding box center [728, 309] width 662 height 133
click at [510, 246] on textarea "**********" at bounding box center [728, 309] width 662 height 133
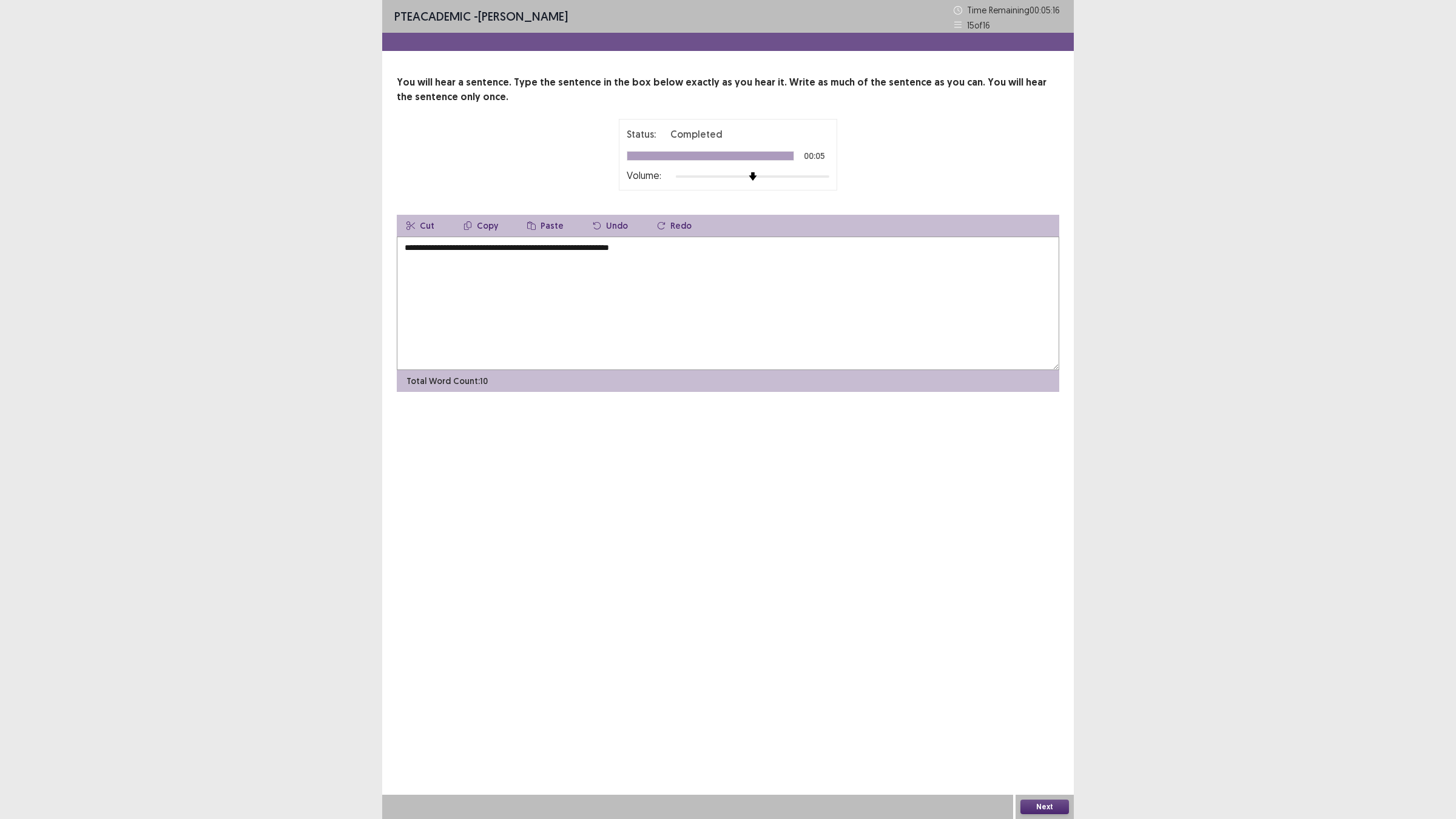
click at [550, 245] on textarea "**********" at bounding box center [728, 303] width 662 height 133
click at [604, 245] on textarea "**********" at bounding box center [728, 303] width 662 height 133
click at [579, 249] on textarea "**********" at bounding box center [728, 303] width 662 height 133
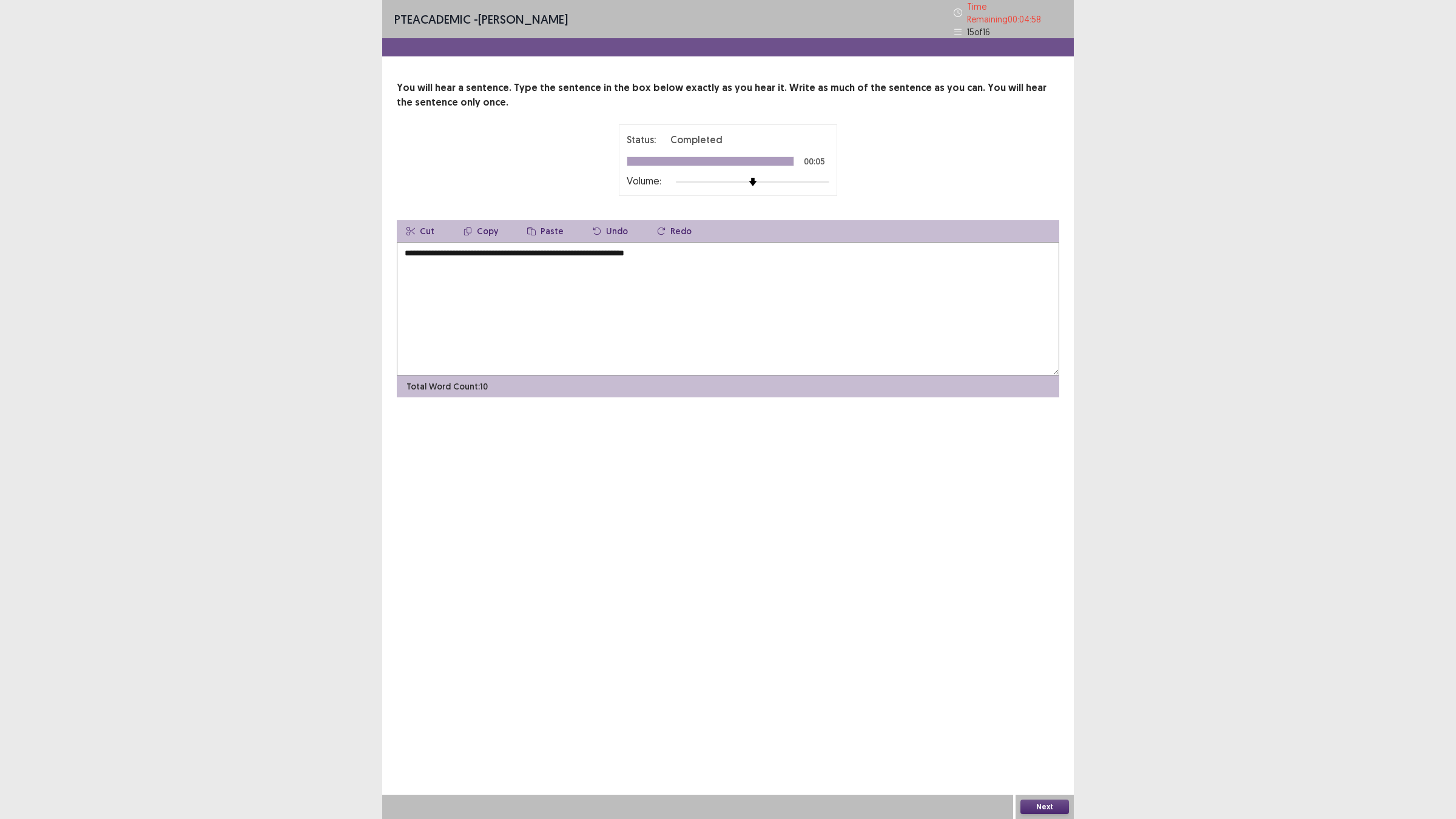
click at [575, 245] on textarea "**********" at bounding box center [728, 309] width 662 height 133
type textarea "**********"
click at [1035, 716] on button "Next" at bounding box center [1045, 806] width 49 height 14
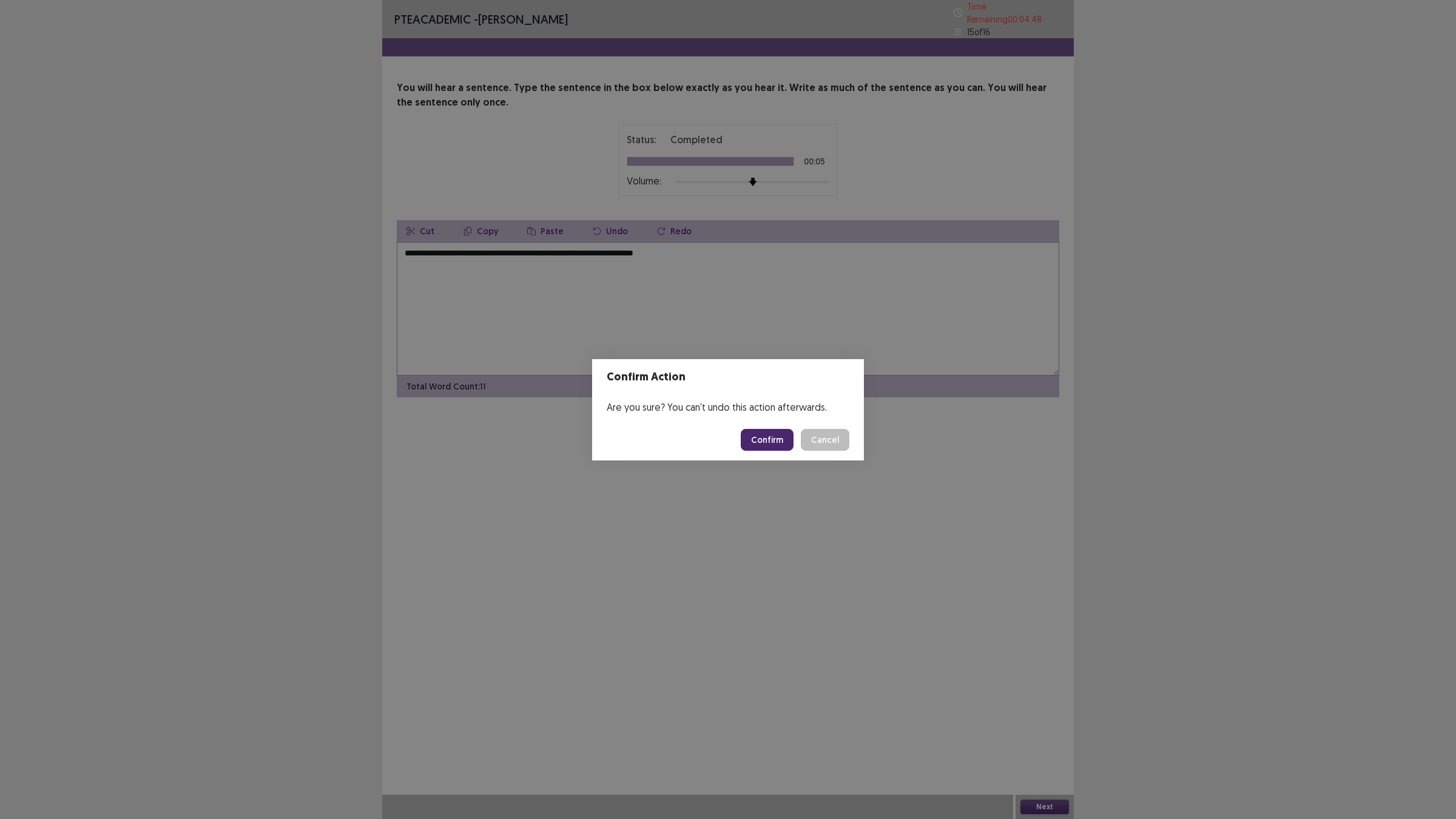
click at [768, 433] on button "Confirm" at bounding box center [767, 439] width 53 height 22
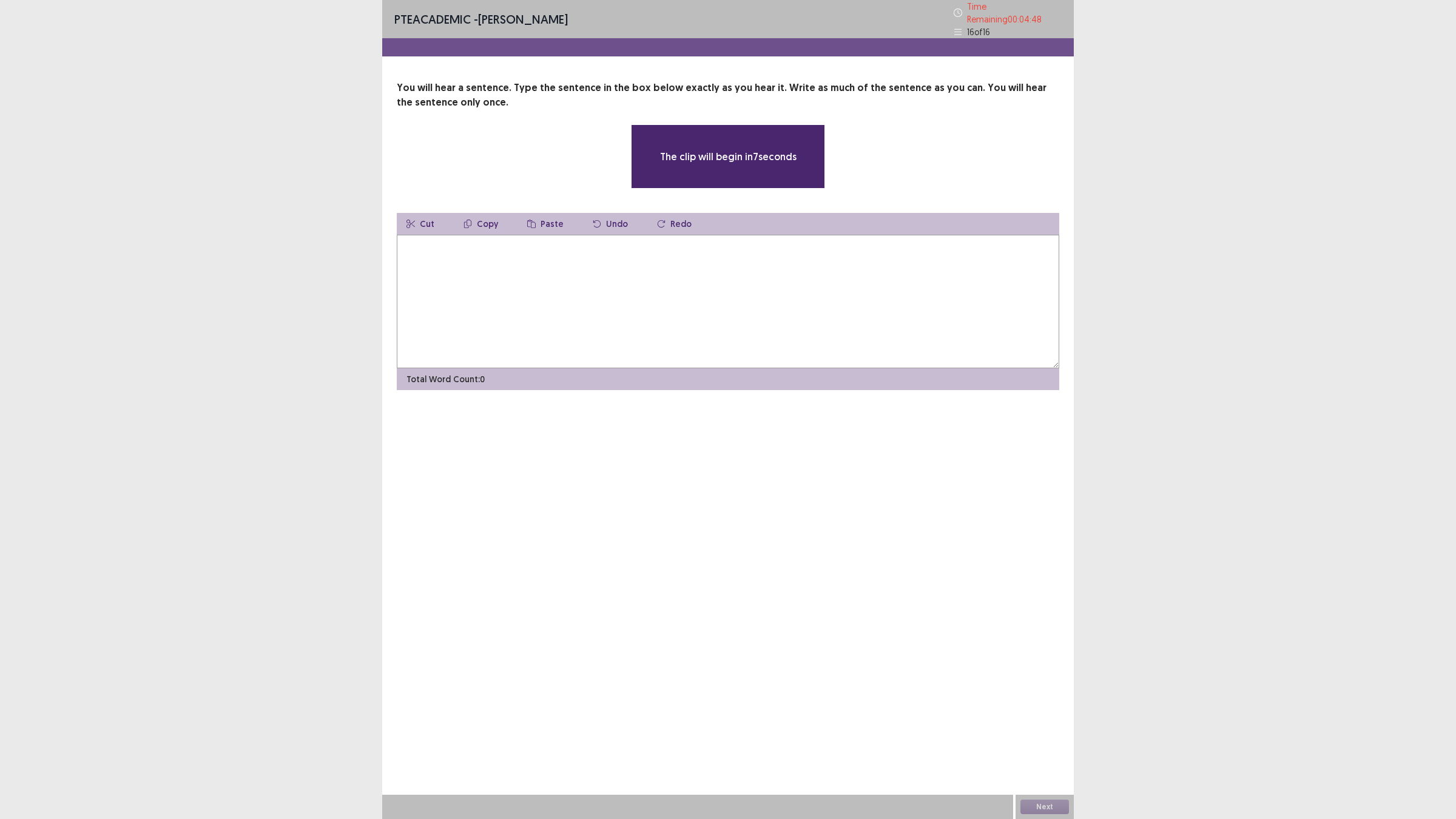
click at [568, 270] on textarea at bounding box center [728, 301] width 662 height 133
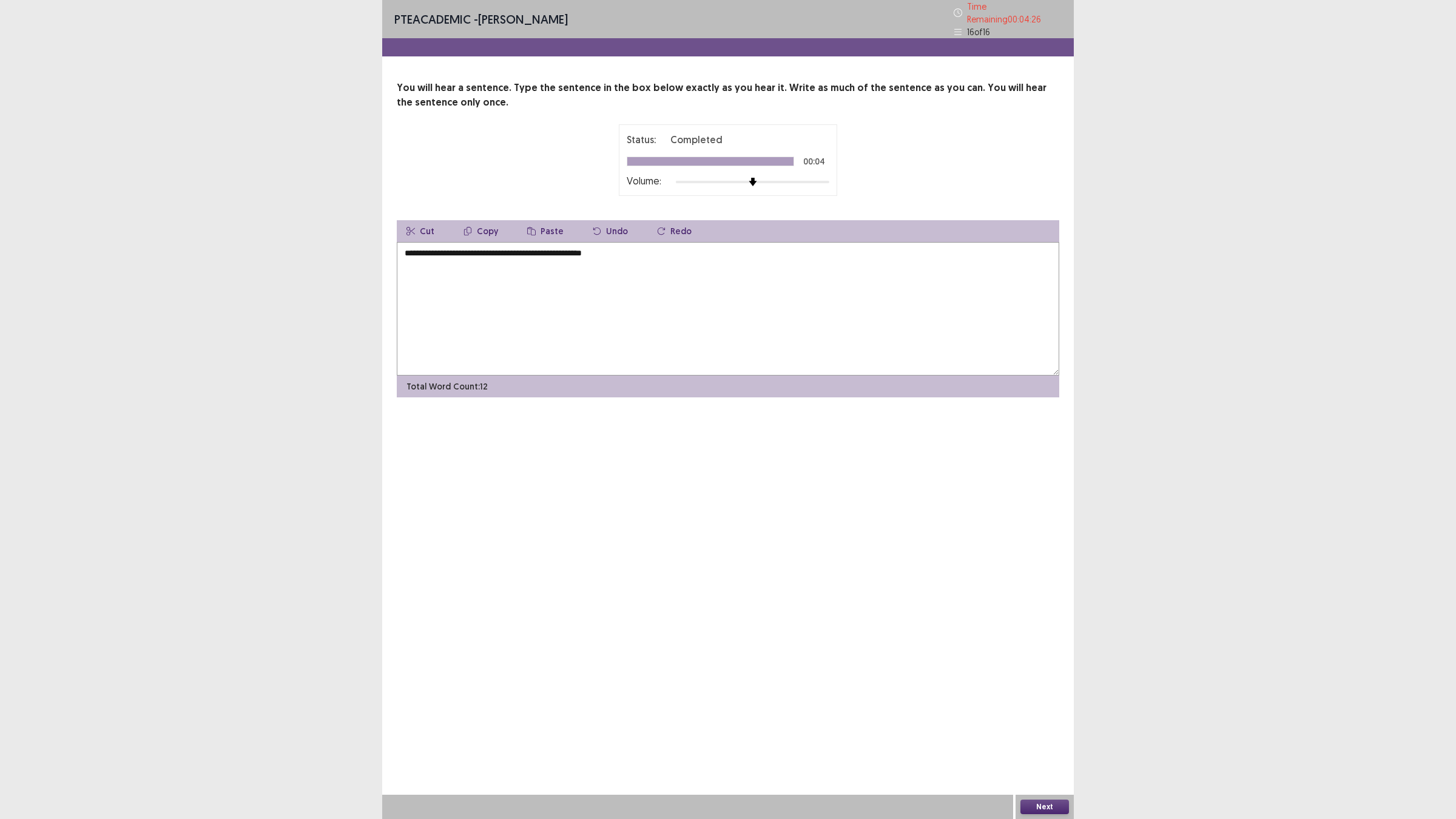
click at [407, 247] on textarea "**********" at bounding box center [728, 309] width 662 height 133
type textarea "**********"
click at [1042, 716] on div "Next" at bounding box center [1044, 807] width 58 height 24
click at [1040, 716] on button "Next" at bounding box center [1045, 806] width 49 height 14
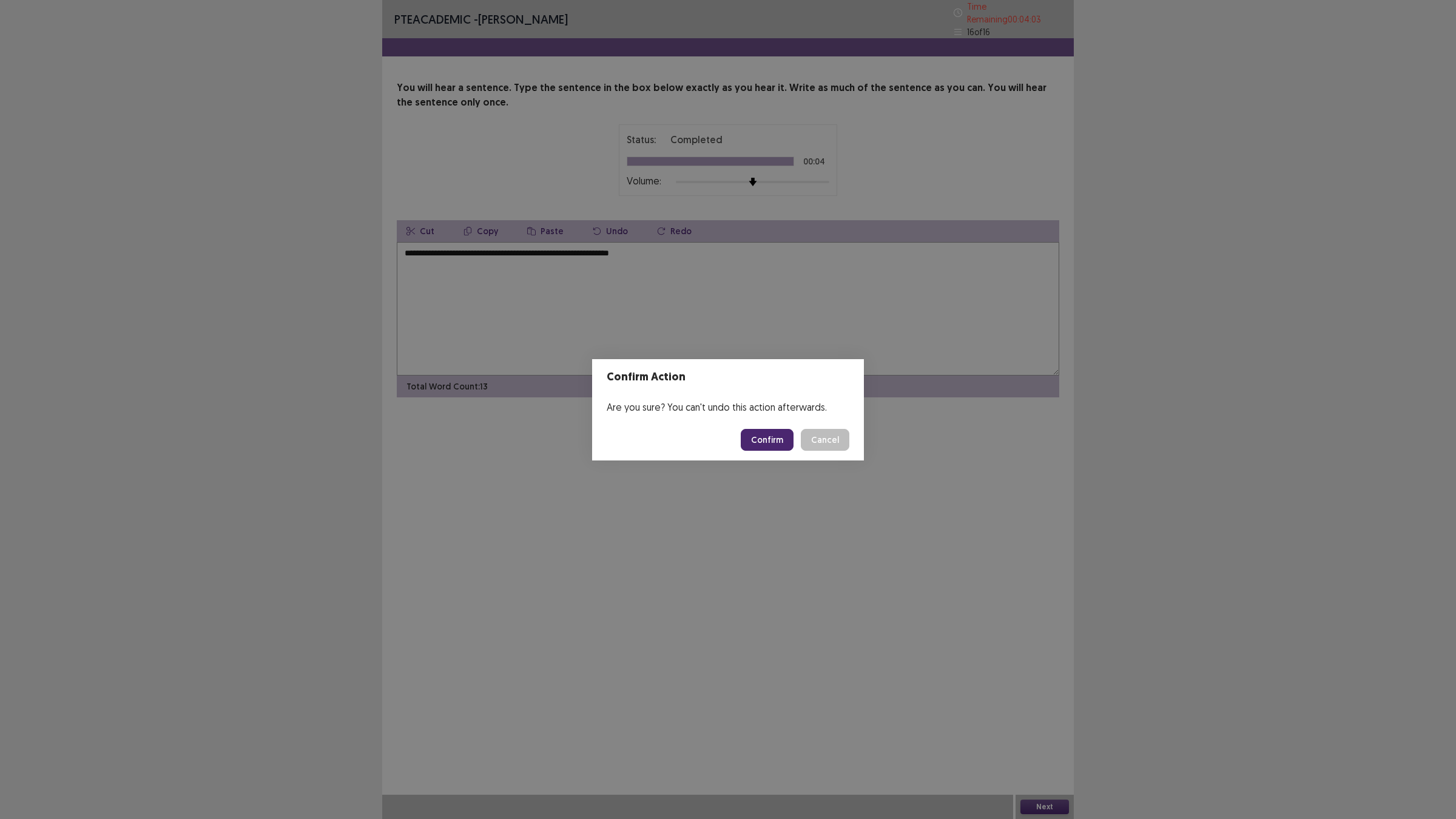
click at [758, 450] on button "Confirm" at bounding box center [767, 439] width 53 height 22
